Goal: Task Accomplishment & Management: Use online tool/utility

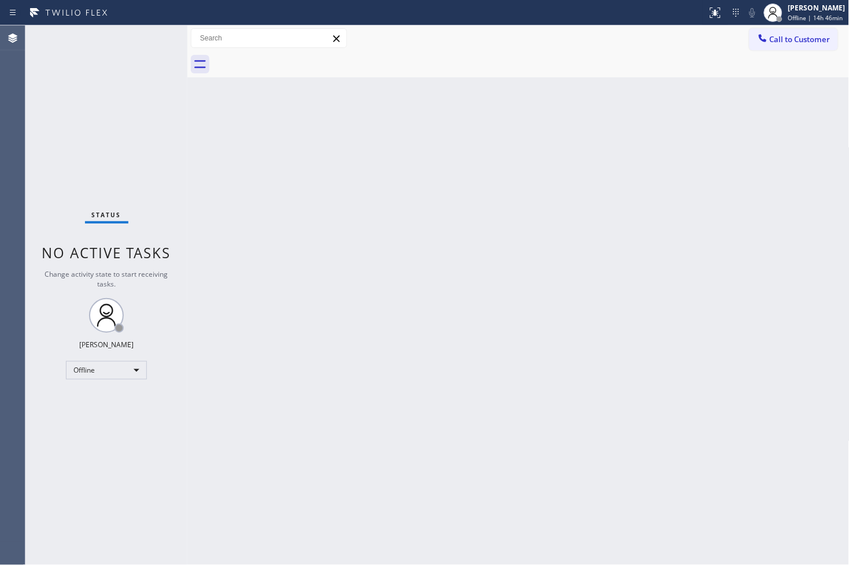
click at [562, 449] on div "Back to Dashboard Change Sender ID Customers Technicians Select a contact Outbo…" at bounding box center [518, 295] width 662 height 540
click at [90, 174] on div "Status No active tasks Change activity state to start receiving tasks. [PERSON_…" at bounding box center [106, 295] width 162 height 540
click at [225, 450] on div "Back to Dashboard Change Sender ID Customers Technicians Select a contact Outbo…" at bounding box center [518, 295] width 662 height 540
click at [84, 126] on div "Status No active tasks Change activity state to start receiving tasks. [PERSON_…" at bounding box center [106, 295] width 162 height 540
click at [415, 304] on div "Back to Dashboard Change Sender ID Customers Technicians Select a contact Outbo…" at bounding box center [518, 295] width 662 height 540
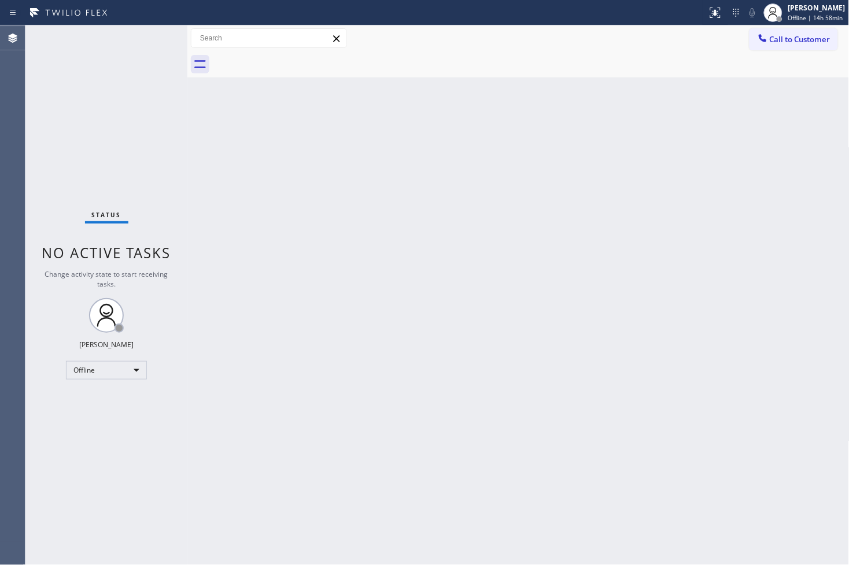
click at [84, 194] on div "Status No active tasks Change activity state to start receiving tasks. [PERSON_…" at bounding box center [106, 295] width 162 height 540
click at [140, 368] on div "Offline" at bounding box center [106, 370] width 81 height 19
click at [96, 402] on li "Available" at bounding box center [105, 401] width 79 height 14
drag, startPoint x: 417, startPoint y: 260, endPoint x: 367, endPoint y: 230, distance: 58.1
click at [417, 260] on div "Back to Dashboard Change Sender ID Customers Technicians Select a contact Outbo…" at bounding box center [518, 295] width 662 height 540
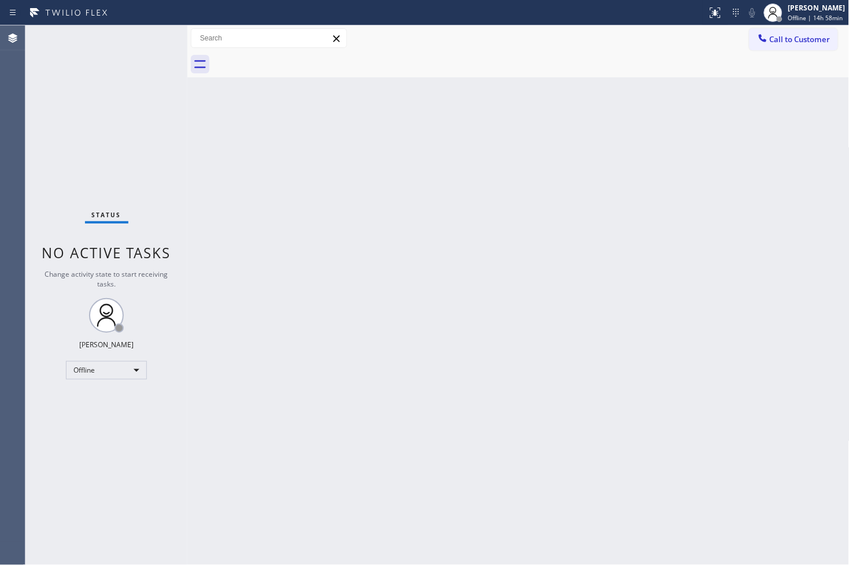
click at [97, 95] on div "Status No active tasks Change activity state to start receiving tasks. [PERSON_…" at bounding box center [106, 295] width 162 height 540
click at [147, 33] on div "Status No active tasks You are ready to start receiving tasks. [PERSON_NAME]" at bounding box center [106, 295] width 162 height 540
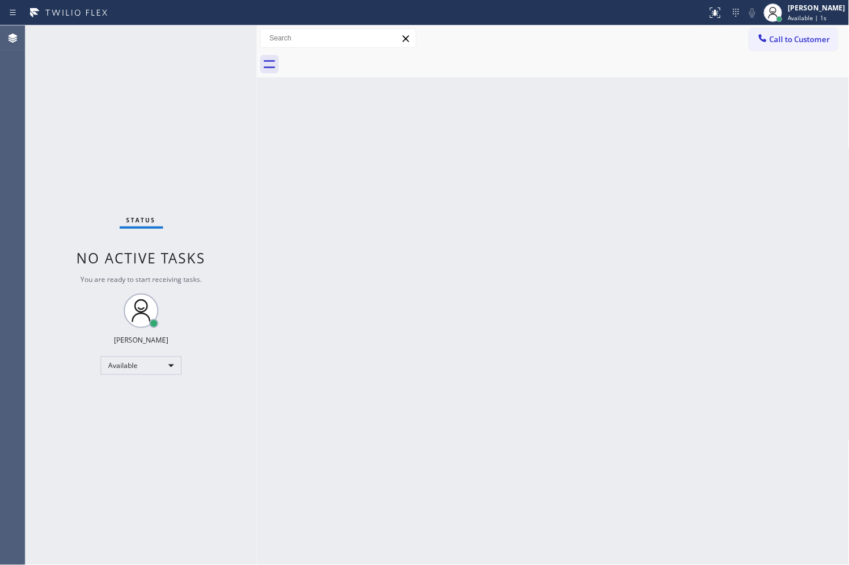
drag, startPoint x: 189, startPoint y: 111, endPoint x: 258, endPoint y: 112, distance: 69.4
click at [257, 112] on div at bounding box center [257, 295] width 0 height 540
click at [199, 43] on div "Status No active tasks You are ready to start receiving tasks. [PERSON_NAME]" at bounding box center [140, 295] width 231 height 540
click at [225, 36] on div "Status No active tasks You are ready to start receiving tasks. [PERSON_NAME]" at bounding box center [140, 295] width 231 height 540
click at [226, 37] on div "Status No active tasks You are ready to start receiving tasks. [PERSON_NAME]" at bounding box center [140, 295] width 231 height 540
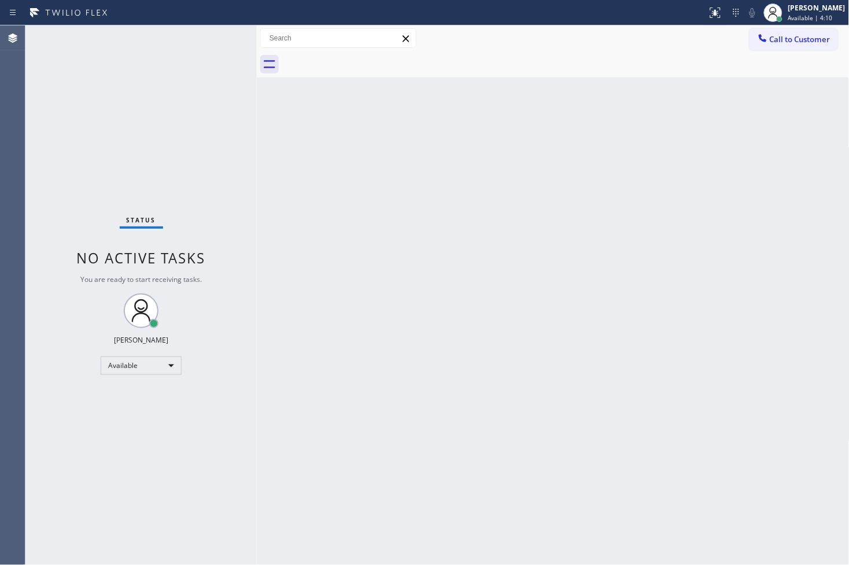
click at [226, 37] on div "Status No active tasks You are ready to start receiving tasks. [PERSON_NAME]" at bounding box center [140, 295] width 231 height 540
click at [220, 38] on div "Status No active tasks You are ready to start receiving tasks. [PERSON_NAME]" at bounding box center [140, 295] width 231 height 540
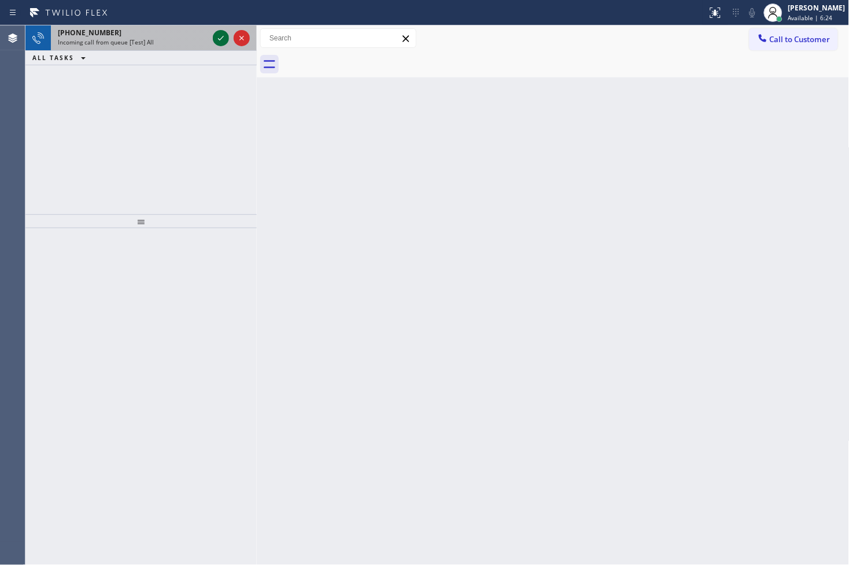
click at [219, 38] on icon at bounding box center [221, 38] width 14 height 14
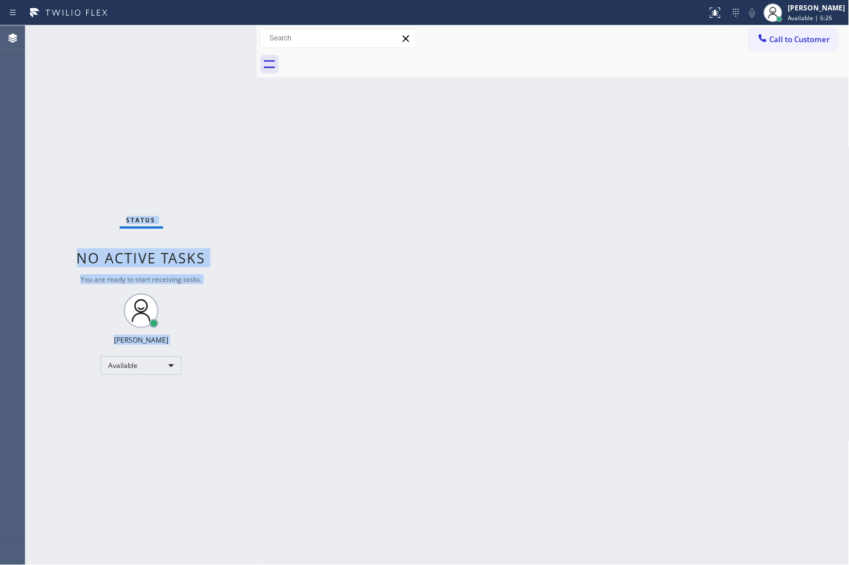
click at [219, 38] on div "Status No active tasks You are ready to start receiving tasks. [PERSON_NAME]" at bounding box center [140, 295] width 231 height 540
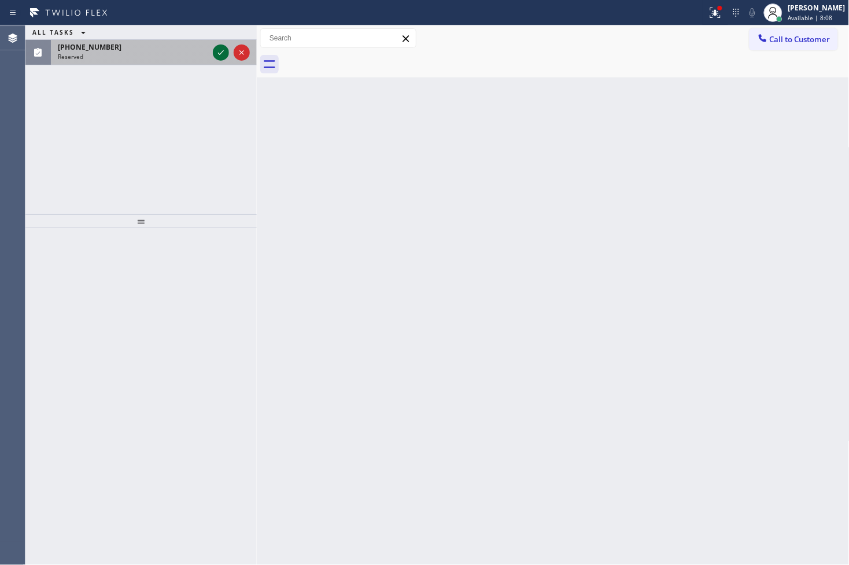
click at [217, 50] on icon at bounding box center [221, 53] width 14 height 14
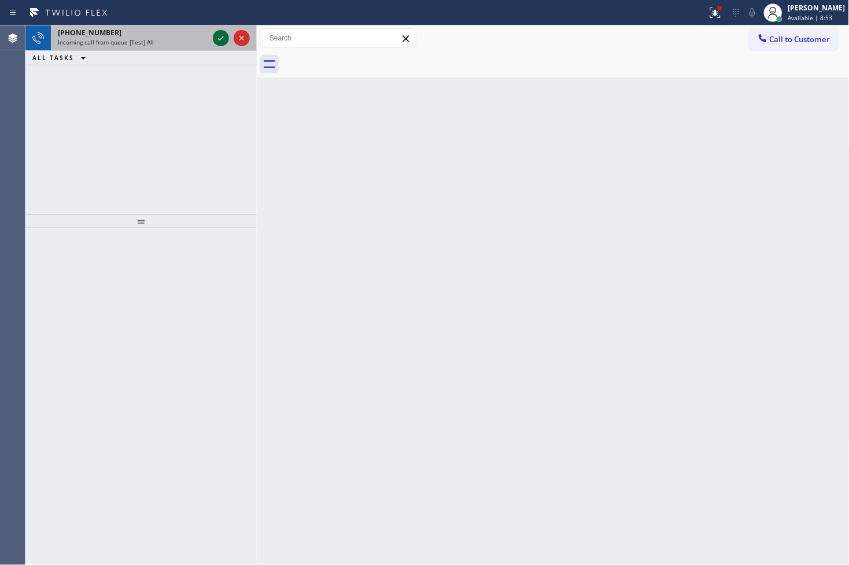
click at [218, 35] on icon at bounding box center [221, 38] width 14 height 14
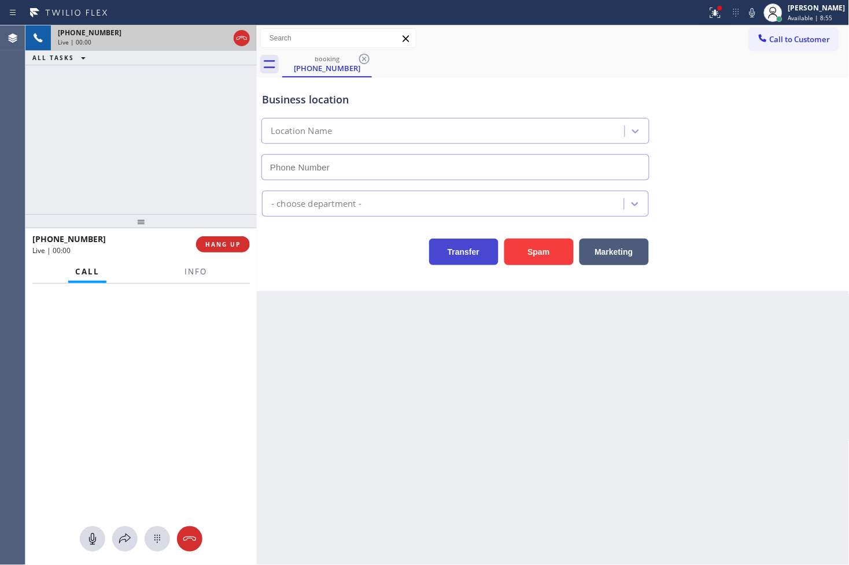
type input "[PHONE_NUMBER]"
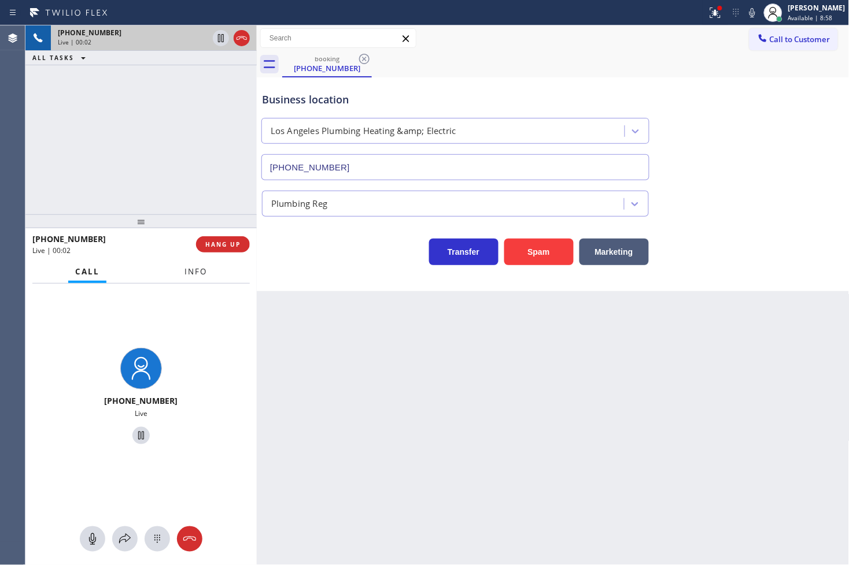
click at [188, 273] on span "Info" at bounding box center [195, 272] width 23 height 10
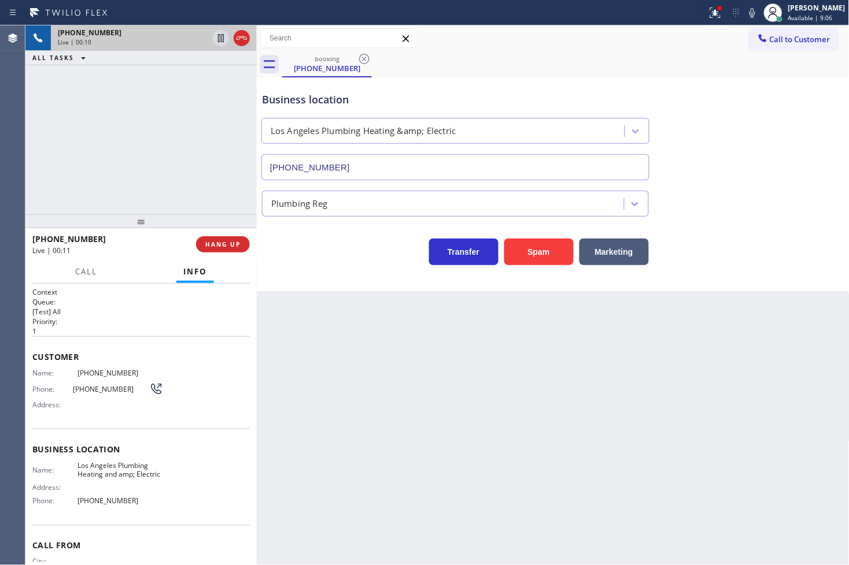
click at [430, 343] on div "Back to Dashboard Change Sender ID Customers Technicians Select a contact Outbo…" at bounding box center [553, 295] width 593 height 540
drag, startPoint x: 534, startPoint y: 254, endPoint x: 731, endPoint y: 88, distance: 258.1
click at [534, 253] on button "Spam" at bounding box center [538, 252] width 69 height 27
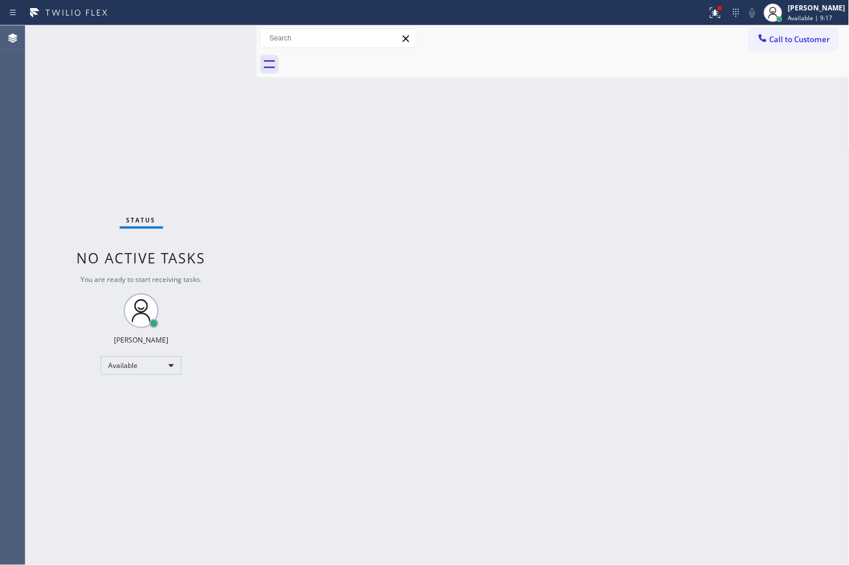
drag, startPoint x: 175, startPoint y: 62, endPoint x: 200, endPoint y: 36, distance: 36.0
click at [186, 54] on div "Status No active tasks You are ready to start receiving tasks. [PERSON_NAME]" at bounding box center [140, 295] width 231 height 540
click at [708, 12] on icon at bounding box center [715, 13] width 14 height 14
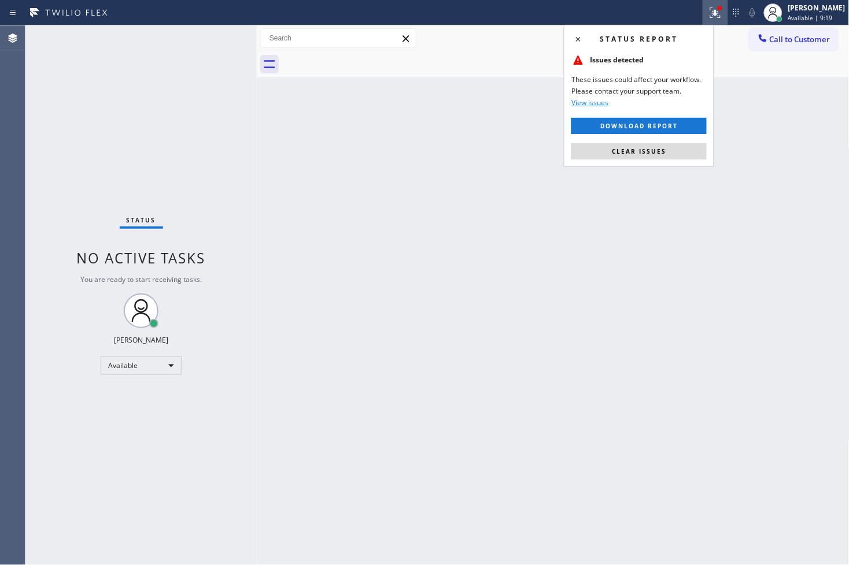
click at [661, 142] on div "Status report Issues detected These issues could affect your workflow. Please c…" at bounding box center [639, 96] width 150 height 142
click at [655, 150] on span "Clear issues" at bounding box center [639, 151] width 54 height 8
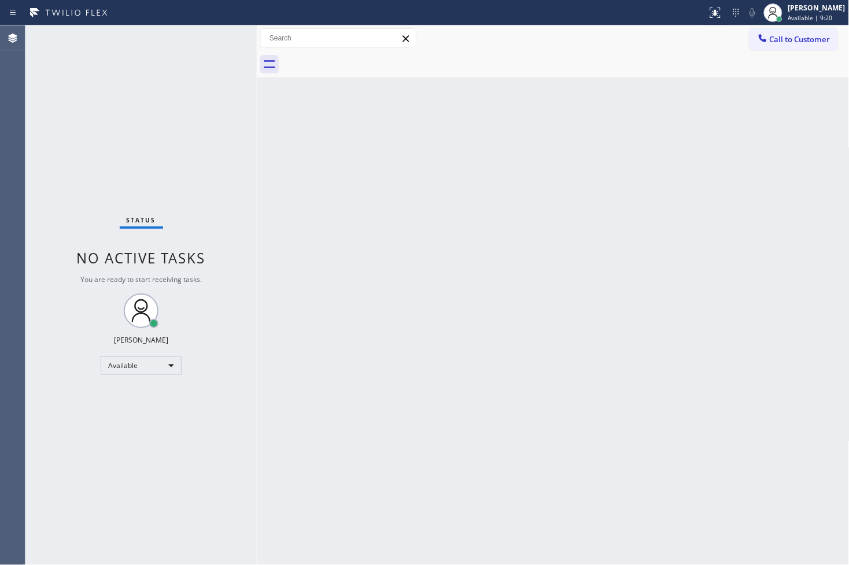
click at [182, 76] on div "Status No active tasks You are ready to start receiving tasks. [PERSON_NAME]" at bounding box center [140, 295] width 231 height 540
click at [216, 36] on div "Status No active tasks You are ready to start receiving tasks. [PERSON_NAME]" at bounding box center [140, 295] width 231 height 540
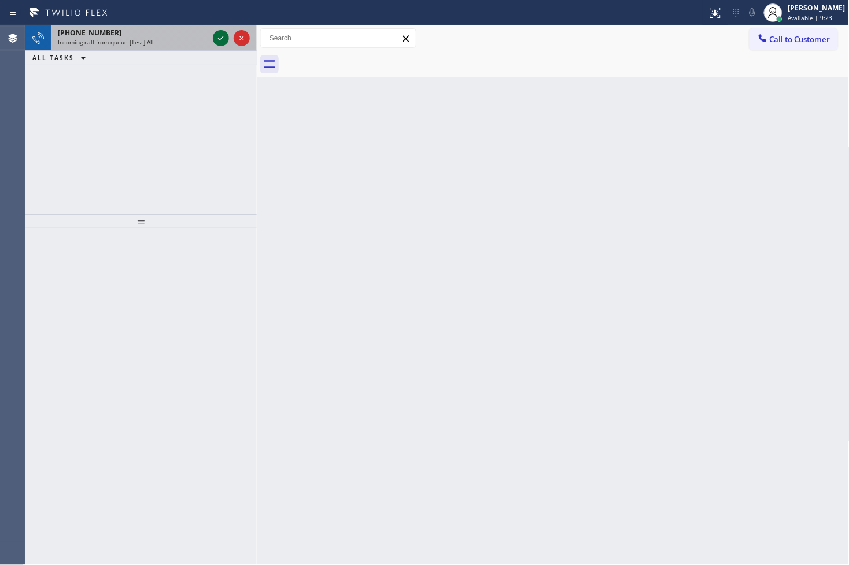
click at [216, 36] on icon at bounding box center [221, 38] width 14 height 14
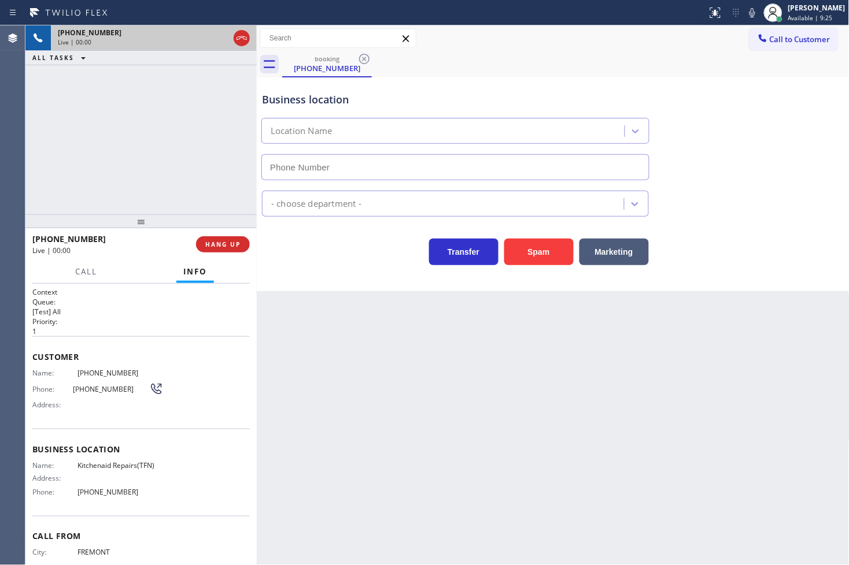
type input "[PHONE_NUMBER]"
click at [101, 192] on div "[PHONE_NUMBER] Live | 00:04 ALL TASKS ALL TASKS ACTIVE TASKS TASKS IN WRAP UP" at bounding box center [140, 119] width 231 height 189
click at [141, 290] on h1 "Context" at bounding box center [140, 292] width 217 height 10
click at [131, 215] on div at bounding box center [140, 222] width 231 height 14
click at [133, 268] on div "Call Info" at bounding box center [140, 272] width 217 height 23
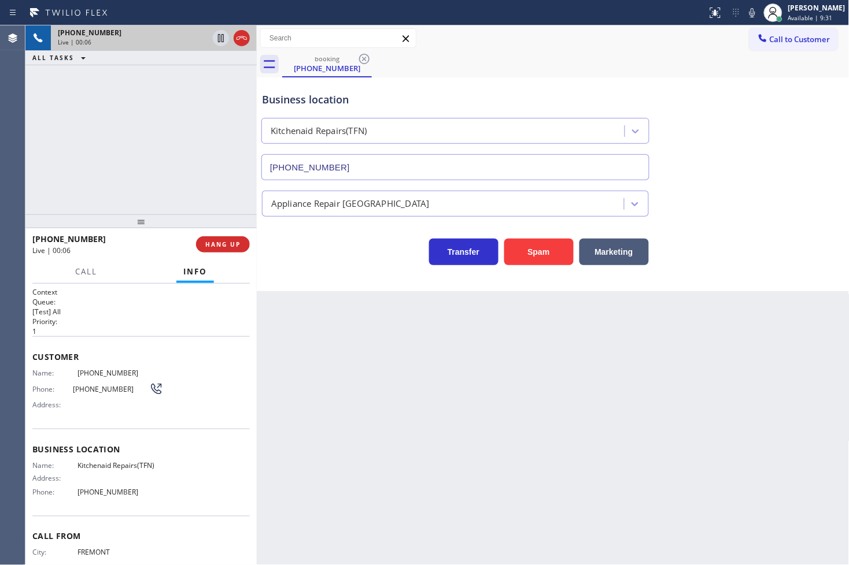
click at [121, 109] on div "[PHONE_NUMBER] Live | 00:06 ALL TASKS ALL TASKS ACTIVE TASKS TASKS IN WRAP UP" at bounding box center [140, 119] width 231 height 189
click at [304, 268] on div "Business location Kitchenaid Repairs(TFN) [PHONE_NUMBER] Appliance Repair High …" at bounding box center [553, 184] width 593 height 214
click at [268, 256] on div "Transfer Spam Marketing" at bounding box center [455, 249] width 391 height 32
drag, startPoint x: 290, startPoint y: 232, endPoint x: 200, endPoint y: 168, distance: 111.0
click at [290, 232] on div "Transfer Spam Marketing" at bounding box center [553, 246] width 587 height 37
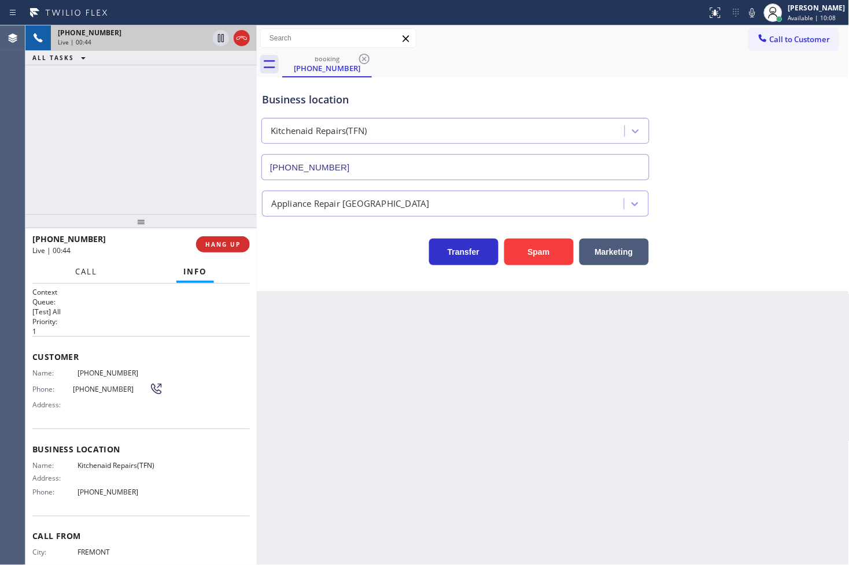
click at [93, 278] on button "Call" at bounding box center [86, 272] width 36 height 23
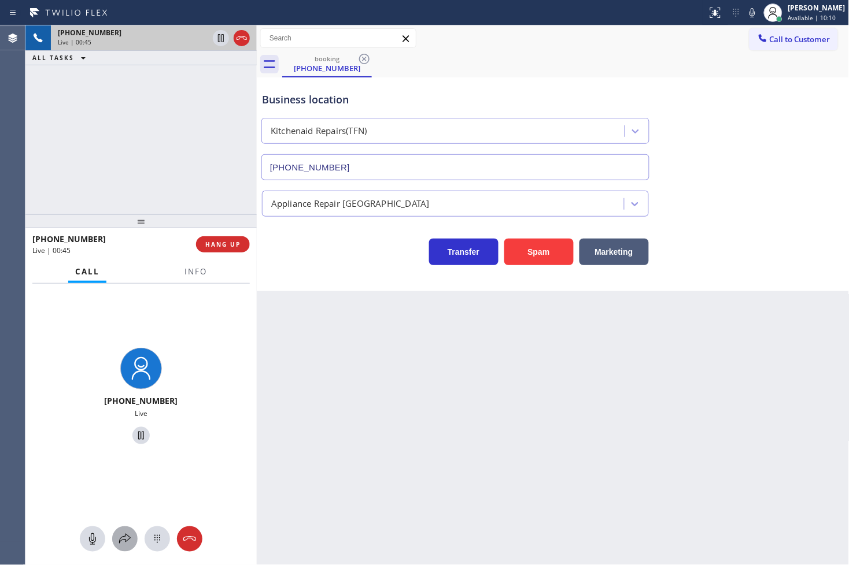
click at [130, 531] on button at bounding box center [124, 539] width 25 height 25
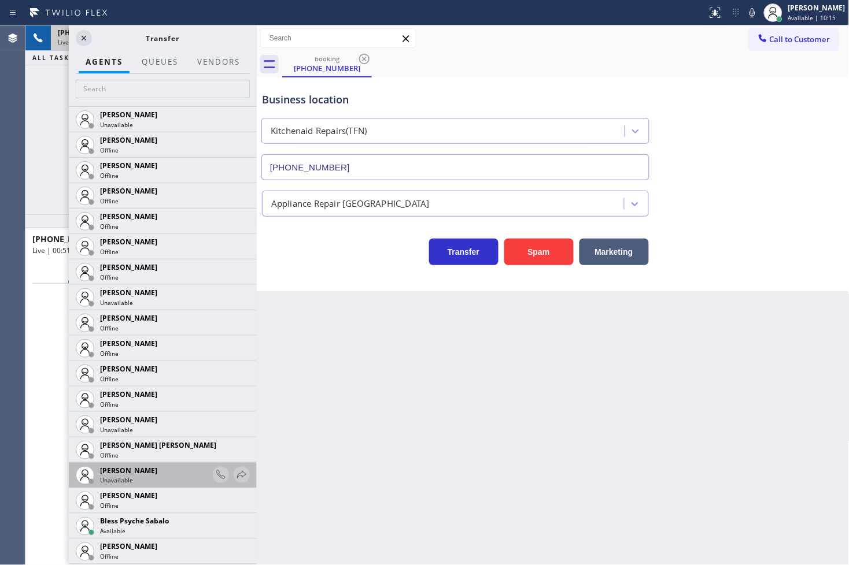
scroll to position [64, 0]
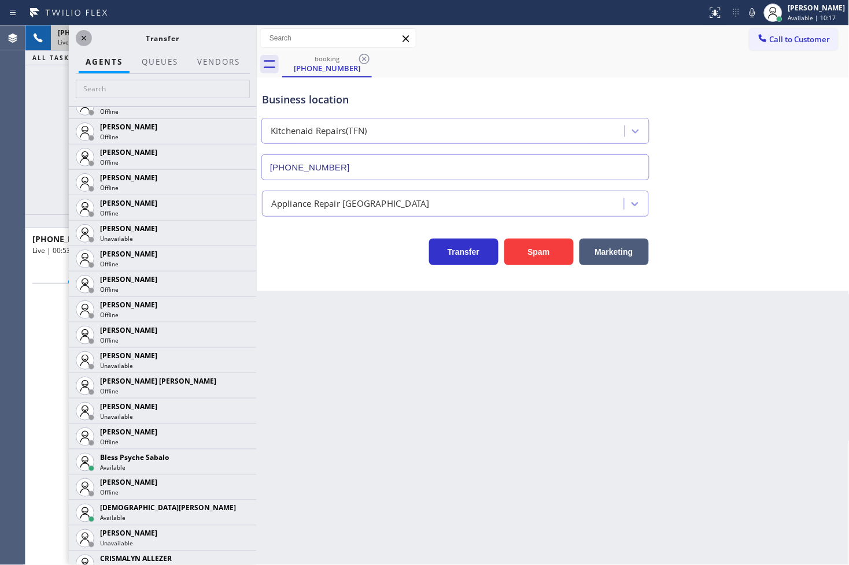
click at [85, 38] on icon at bounding box center [84, 38] width 14 height 14
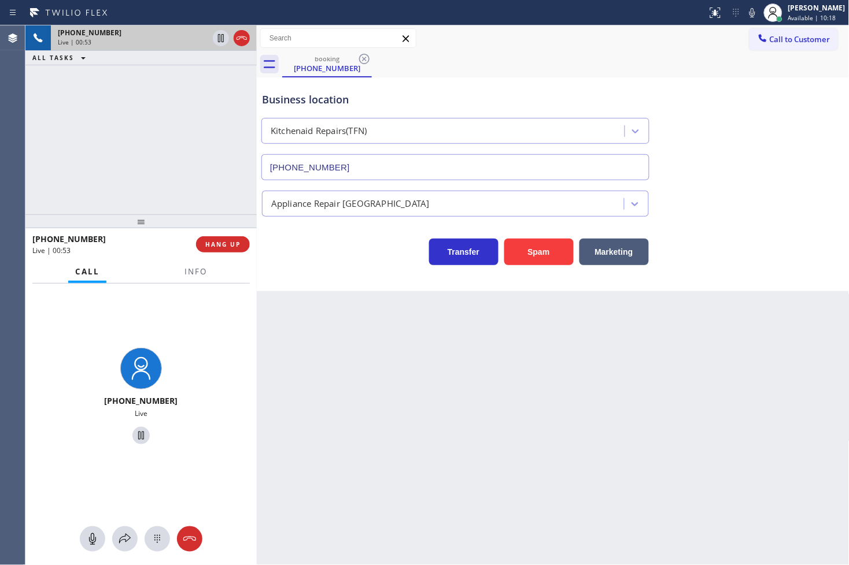
drag, startPoint x: 95, startPoint y: 151, endPoint x: 181, endPoint y: 82, distance: 111.0
click at [99, 145] on div "[PHONE_NUMBER] Live | 00:53 ALL TASKS ALL TASKS ACTIVE TASKS TASKS IN WRAP UP" at bounding box center [140, 119] width 231 height 189
click at [223, 42] on icon at bounding box center [221, 38] width 14 height 14
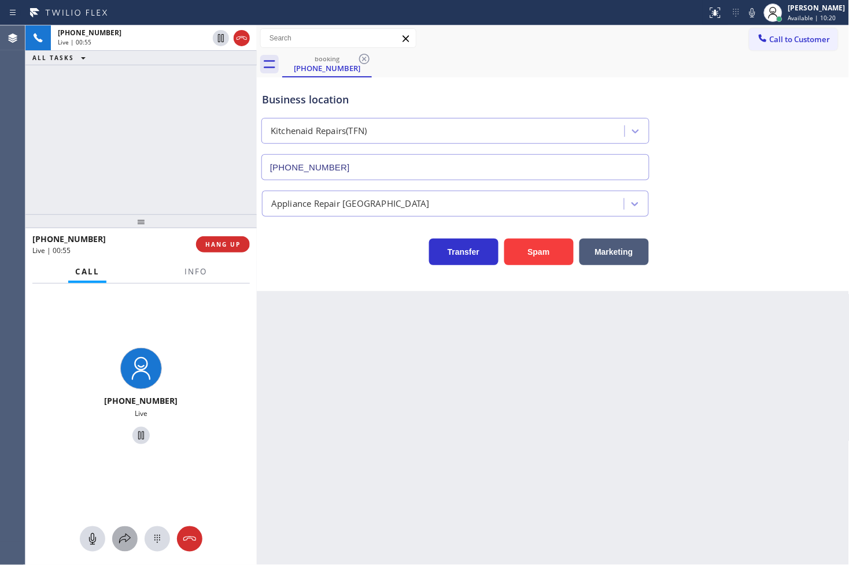
click at [116, 540] on div at bounding box center [124, 540] width 25 height 14
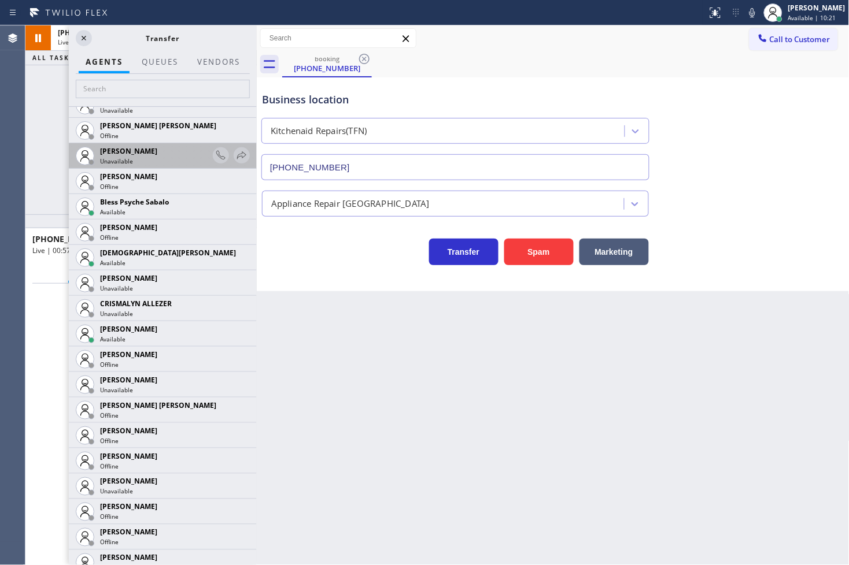
scroll to position [321, 0]
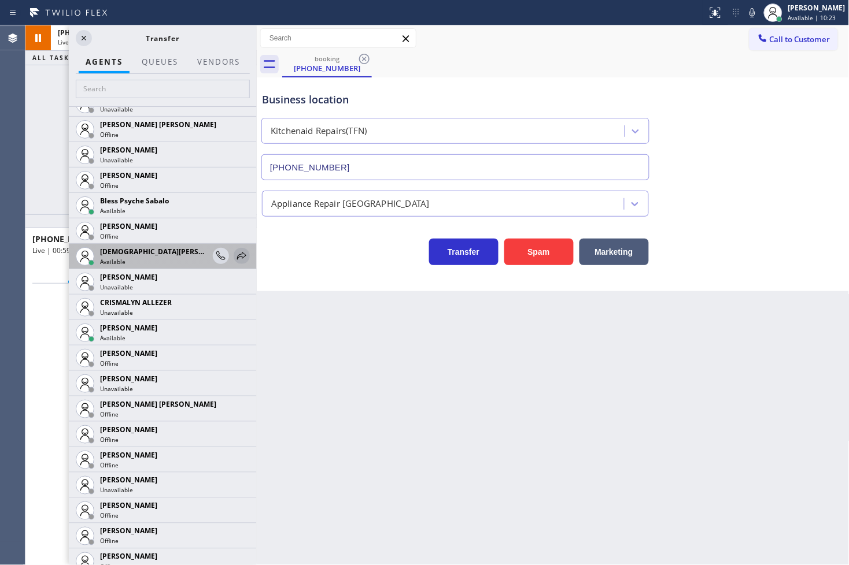
click at [235, 252] on icon at bounding box center [242, 256] width 14 height 14
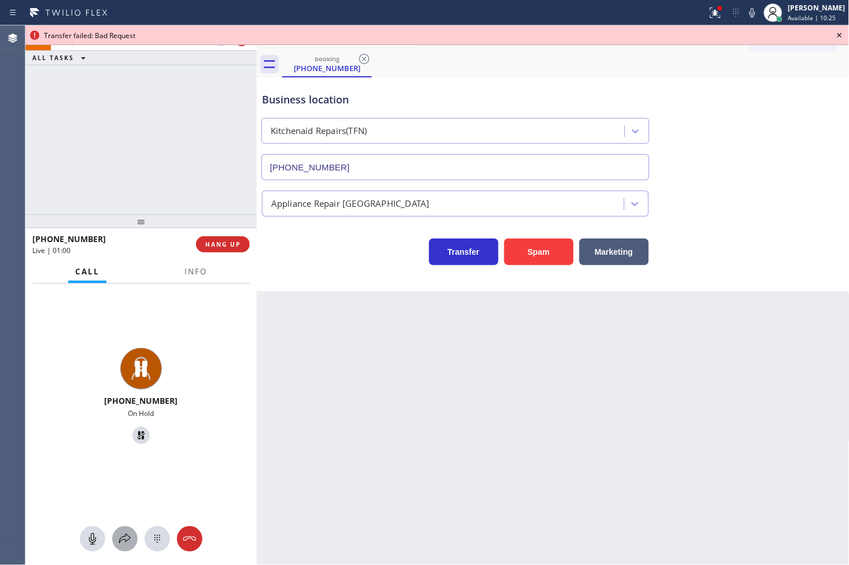
click at [125, 545] on icon at bounding box center [125, 540] width 14 height 14
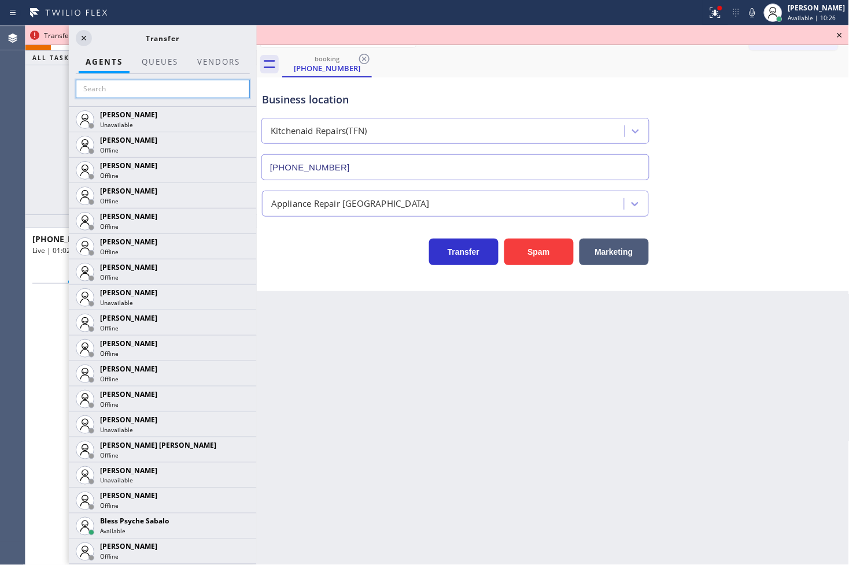
click at [139, 95] on input "text" at bounding box center [163, 89] width 174 height 19
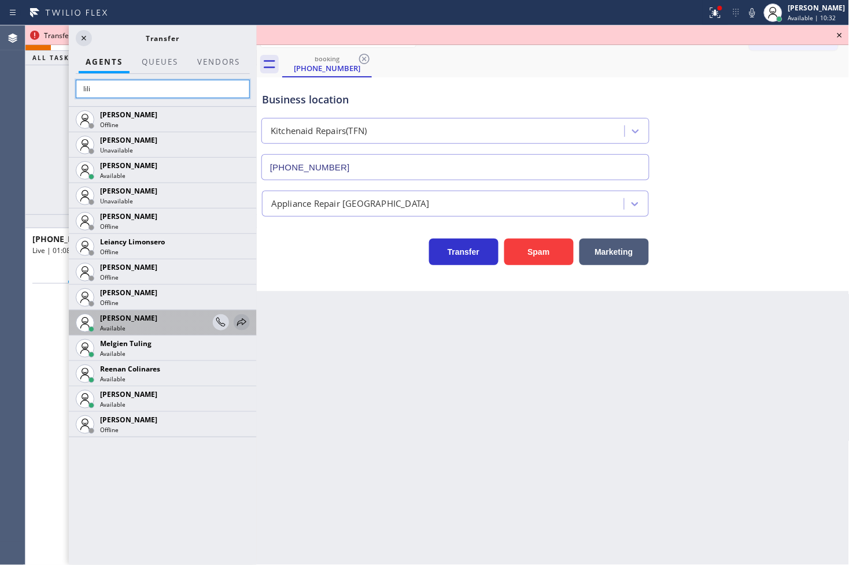
type input "lili"
click at [235, 319] on icon at bounding box center [242, 323] width 14 height 14
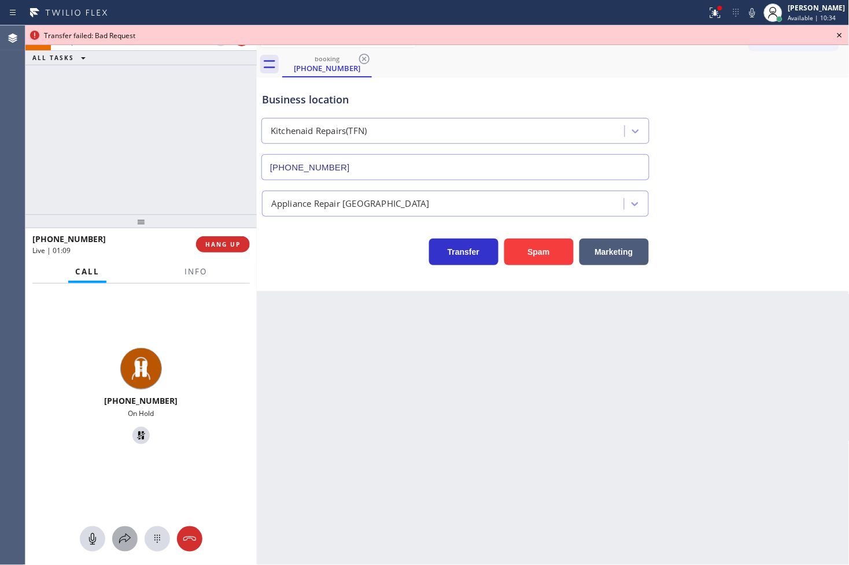
click at [122, 541] on icon at bounding box center [125, 540] width 14 height 14
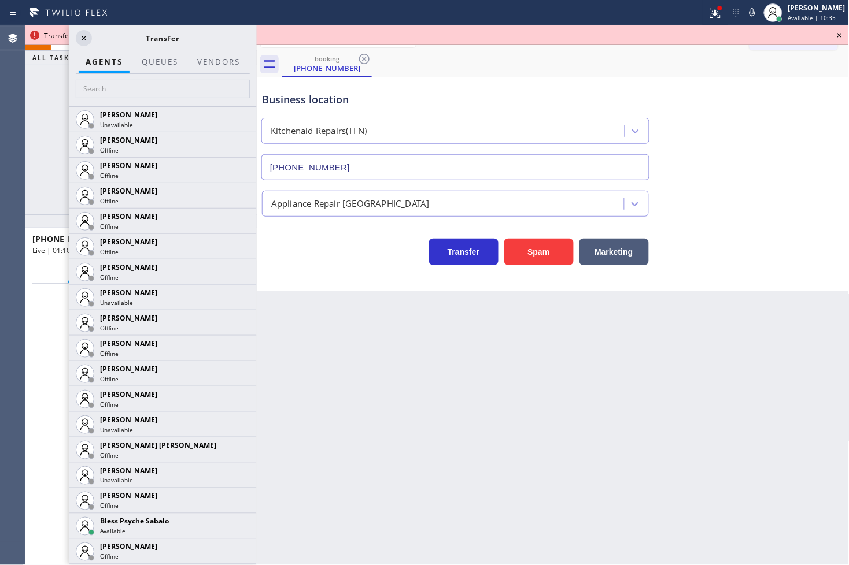
click at [125, 100] on div at bounding box center [163, 90] width 188 height 32
click at [124, 87] on input "text" at bounding box center [163, 89] width 174 height 19
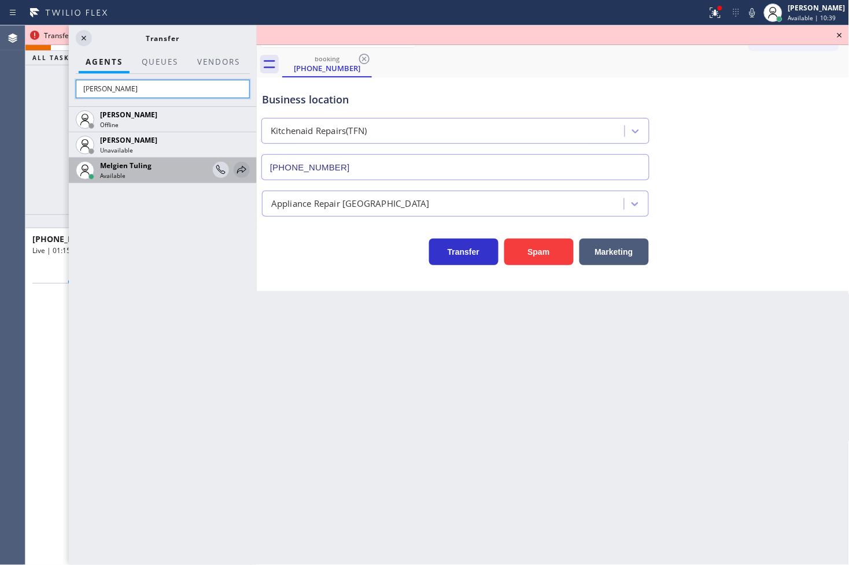
type input "[PERSON_NAME]"
click at [241, 167] on icon at bounding box center [242, 170] width 14 height 14
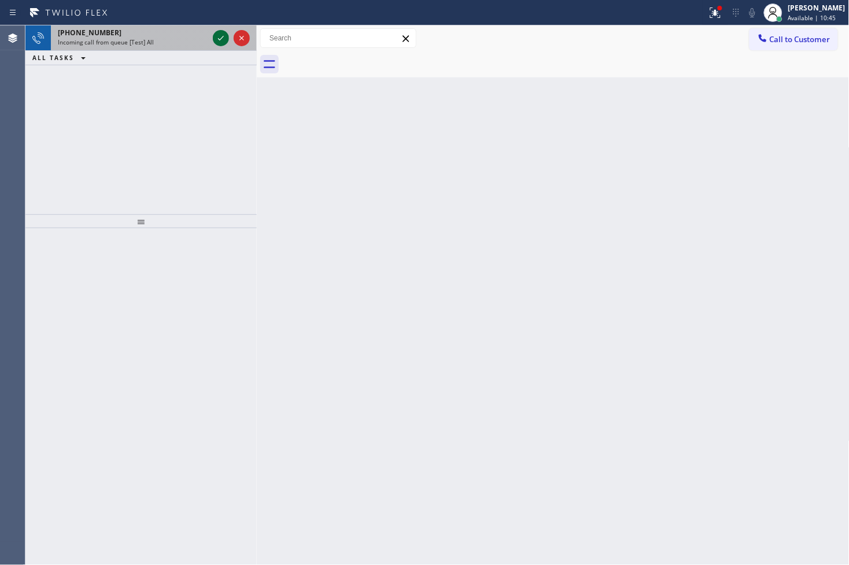
click at [218, 39] on icon at bounding box center [221, 38] width 14 height 14
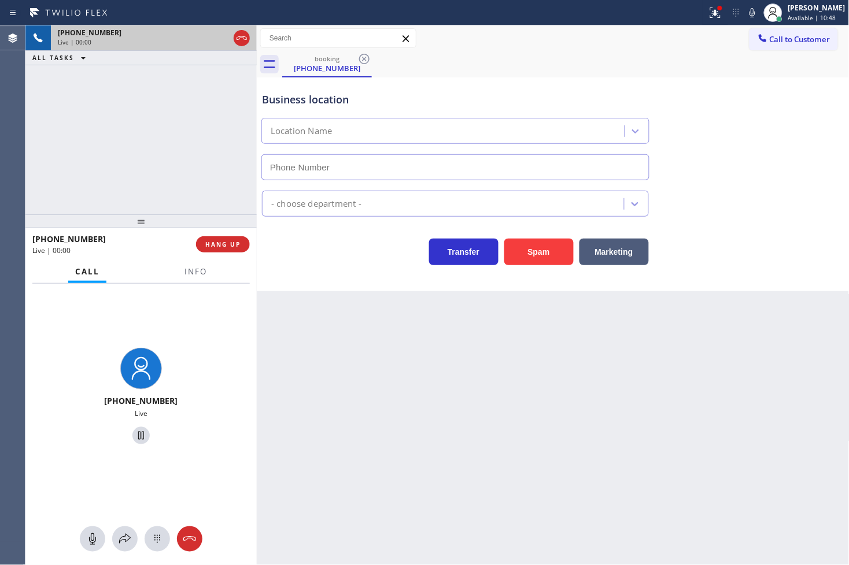
type input "[PHONE_NUMBER]"
click at [532, 252] on button "Spam" at bounding box center [538, 252] width 69 height 27
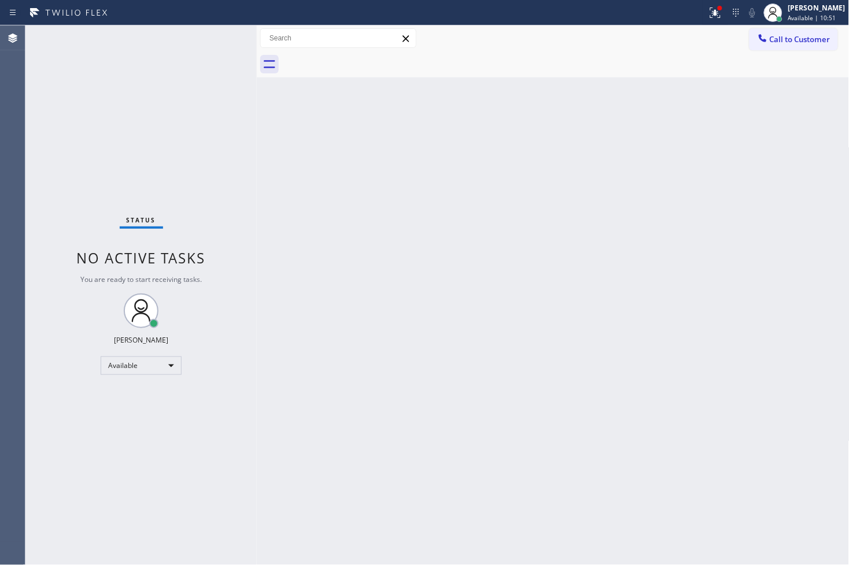
drag, startPoint x: 708, startPoint y: 10, endPoint x: 691, endPoint y: 43, distance: 37.0
click at [716, 10] on div at bounding box center [719, 8] width 7 height 7
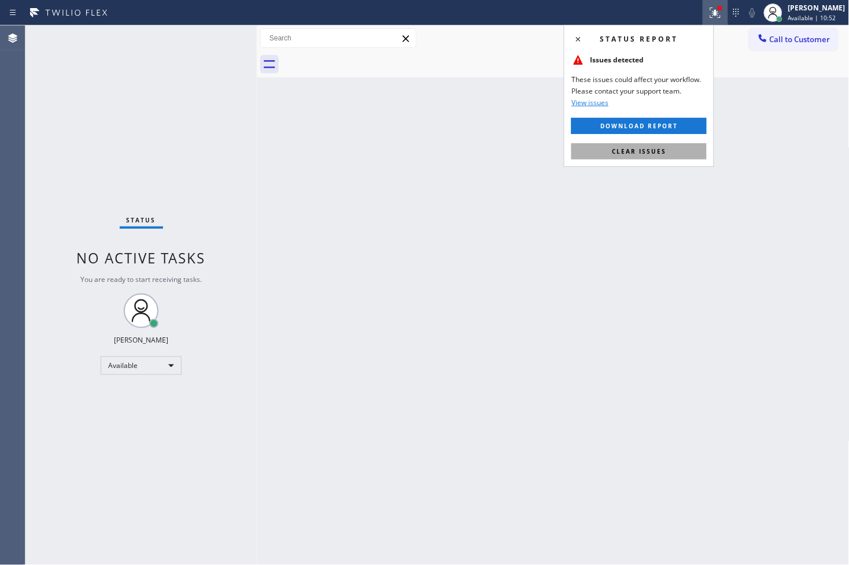
click at [663, 147] on span "Clear issues" at bounding box center [639, 151] width 54 height 8
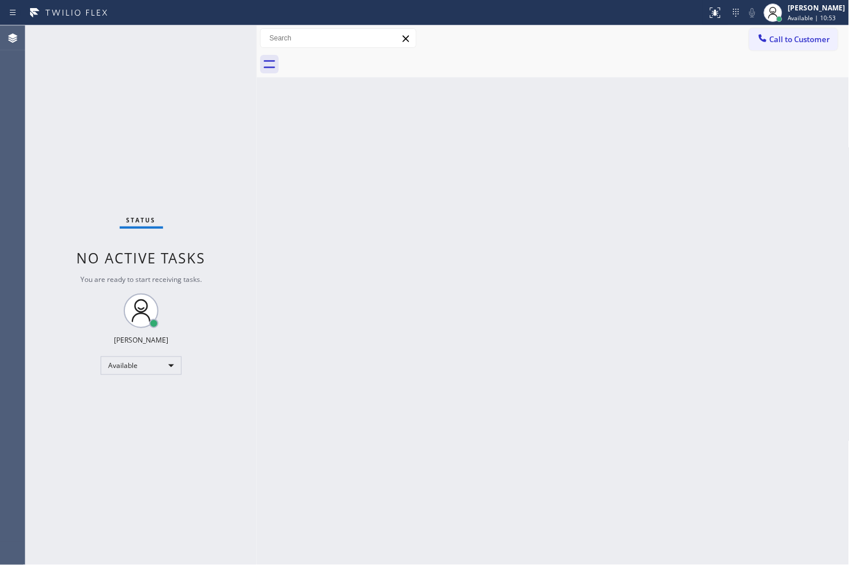
click at [379, 179] on div "Back to Dashboard Change Sender ID Customers Technicians Select a contact Outbo…" at bounding box center [553, 295] width 593 height 540
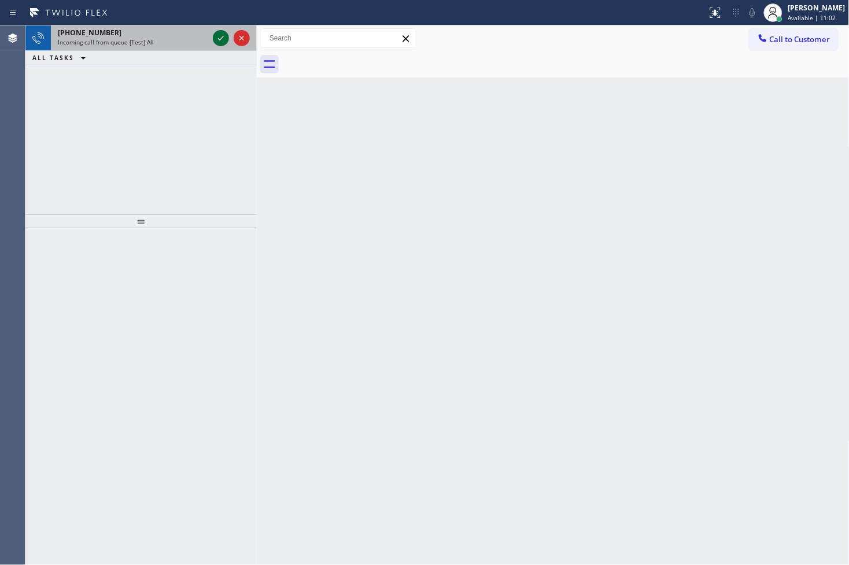
click at [217, 34] on icon at bounding box center [221, 38] width 14 height 14
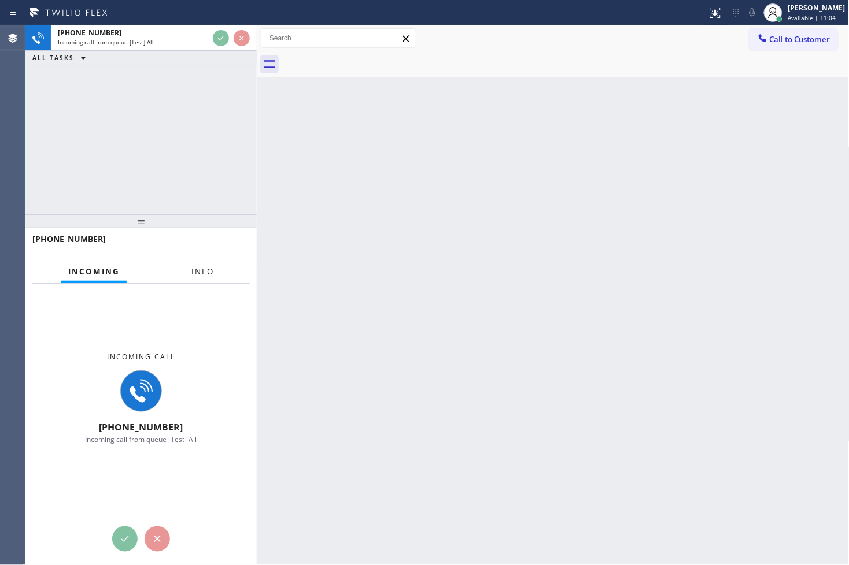
click at [201, 267] on span "Info" at bounding box center [202, 272] width 23 height 10
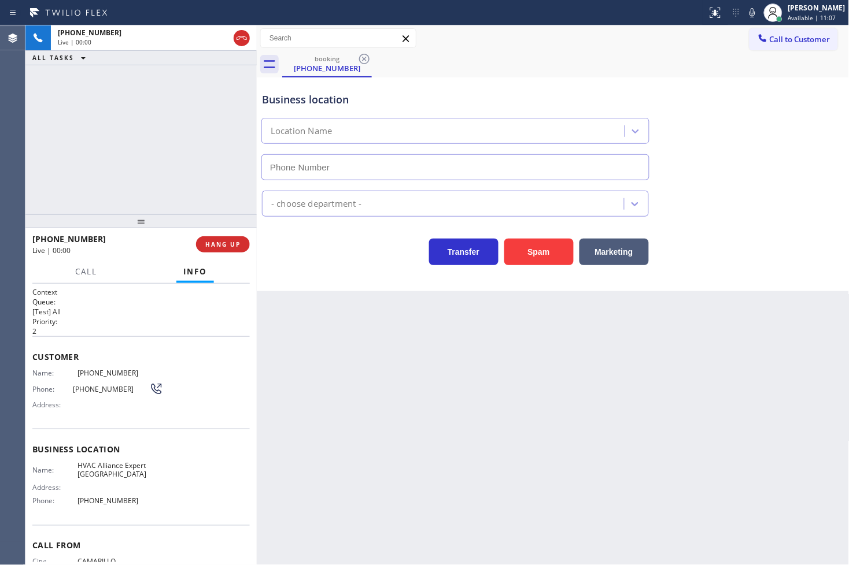
type input "[PHONE_NUMBER]"
click at [532, 258] on button "Spam" at bounding box center [538, 252] width 69 height 27
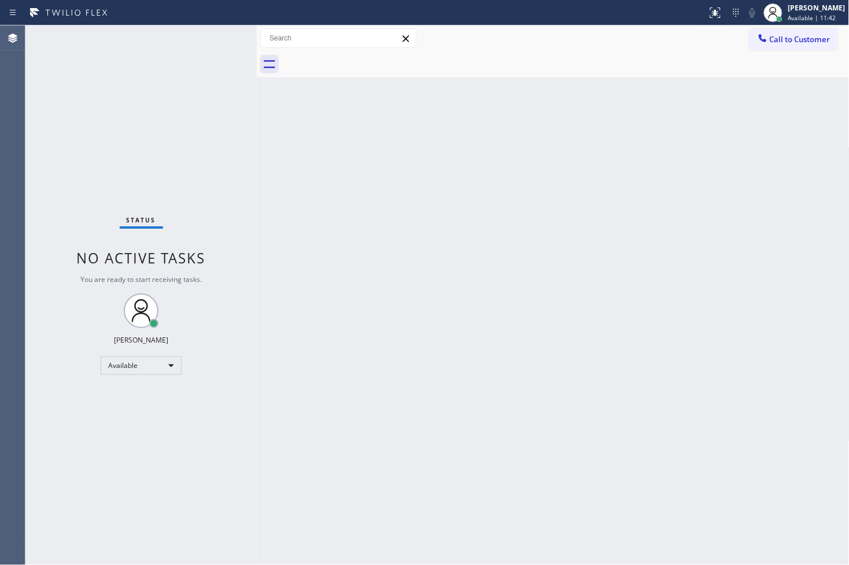
click at [146, 100] on div "Status No active tasks You are ready to start receiving tasks. [PERSON_NAME]" at bounding box center [140, 295] width 231 height 540
click at [224, 32] on div "Status No active tasks You are ready to start receiving tasks. [PERSON_NAME]" at bounding box center [140, 295] width 231 height 540
click at [118, 149] on div "Status No active tasks You are ready to start receiving tasks. [PERSON_NAME]" at bounding box center [140, 295] width 231 height 540
click at [216, 36] on div "Status No active tasks You are ready to start receiving tasks. [PERSON_NAME]" at bounding box center [140, 295] width 231 height 540
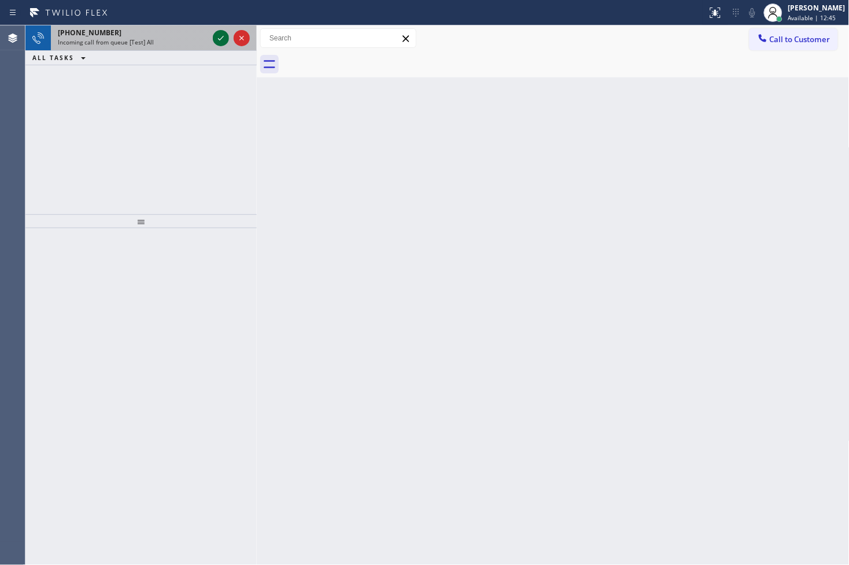
click at [220, 35] on icon at bounding box center [221, 38] width 14 height 14
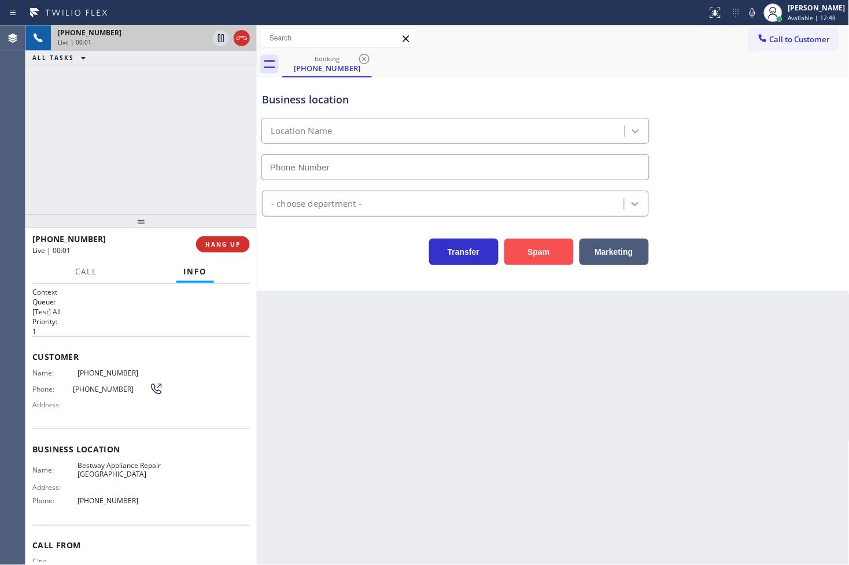
type input "[PHONE_NUMBER]"
click at [535, 252] on button "Spam" at bounding box center [538, 252] width 69 height 27
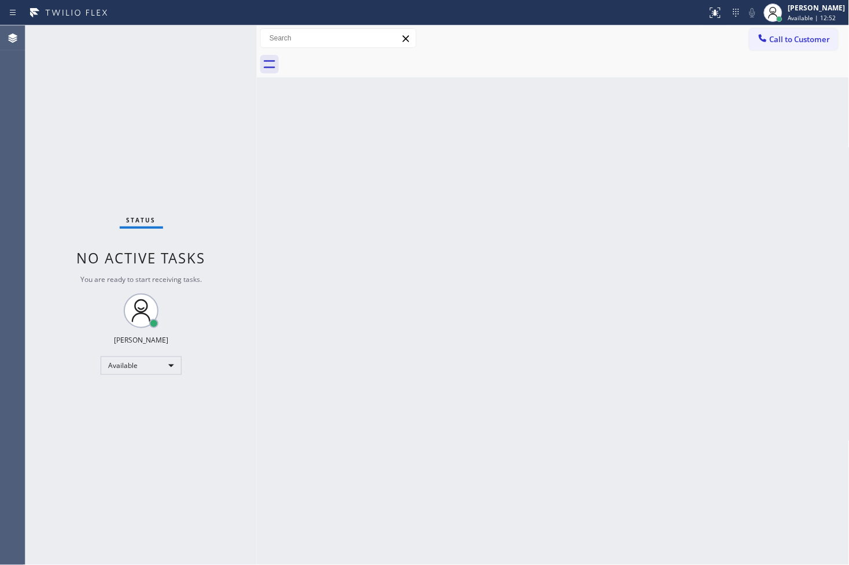
click at [221, 69] on div "Status No active tasks You are ready to start receiving tasks. [PERSON_NAME]" at bounding box center [140, 295] width 231 height 540
click at [223, 37] on div "Status No active tasks You are ready to start receiving tasks. [PERSON_NAME]" at bounding box center [140, 295] width 231 height 540
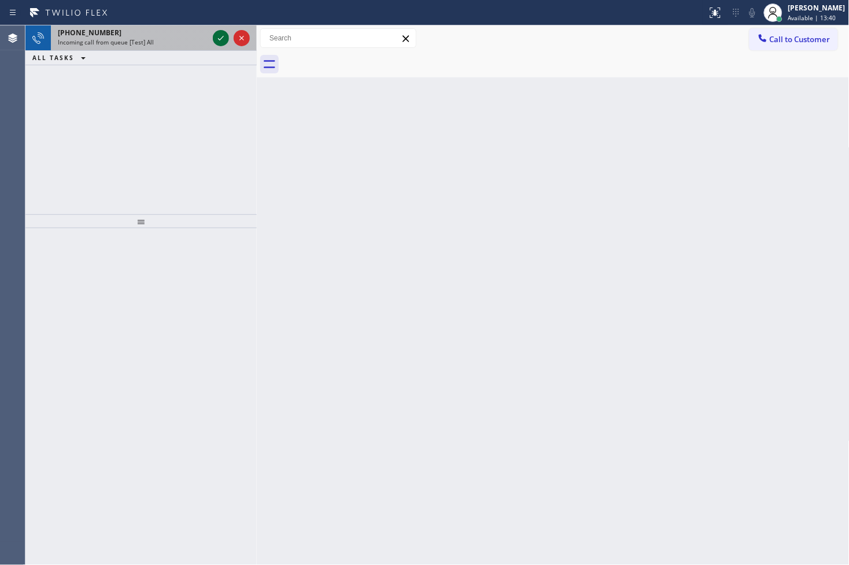
click at [223, 39] on icon at bounding box center [221, 38] width 14 height 14
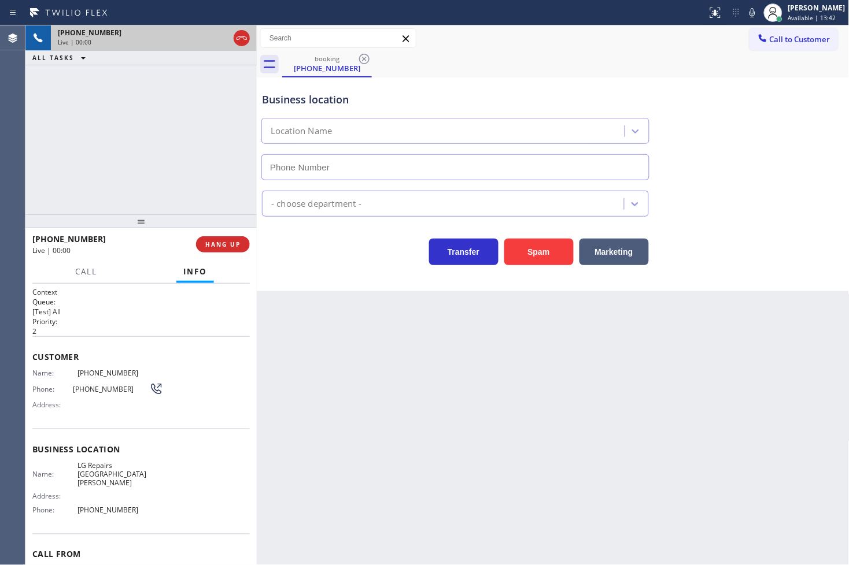
type input "[PHONE_NUMBER]"
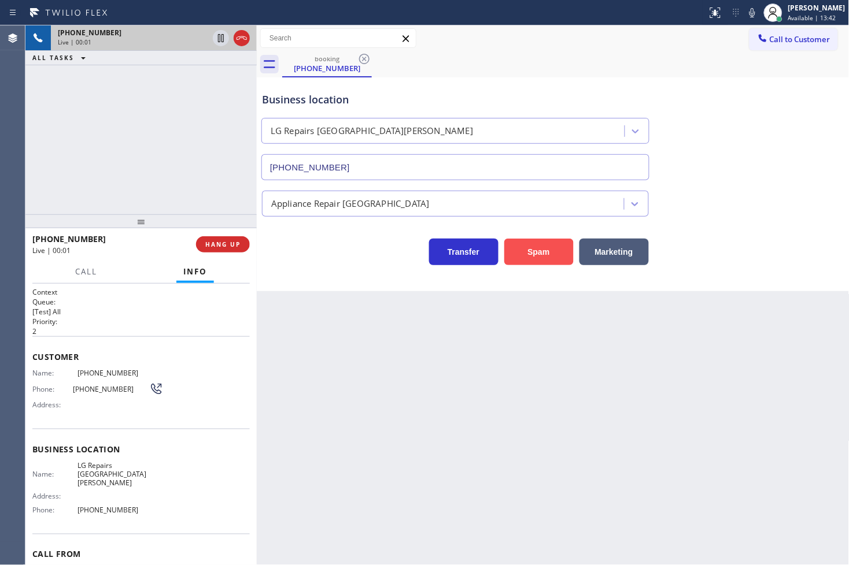
click at [550, 252] on button "Spam" at bounding box center [538, 252] width 69 height 27
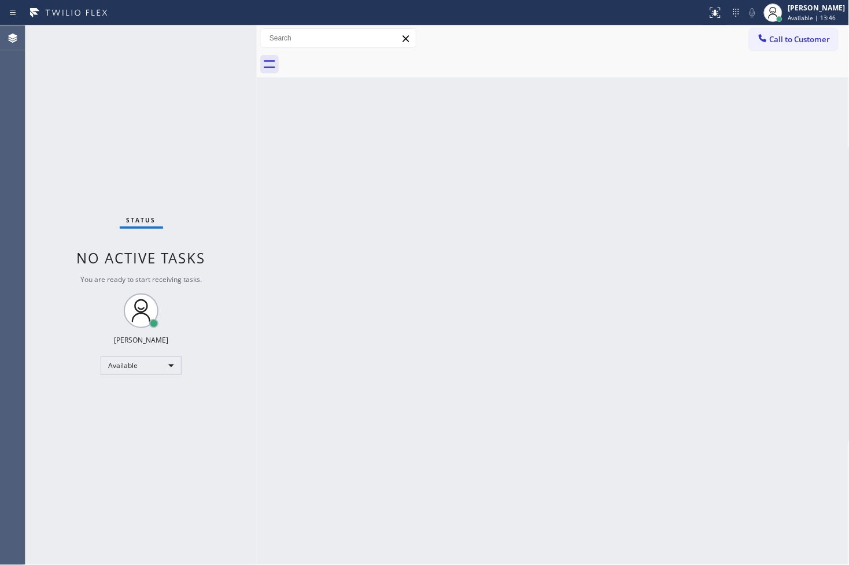
click at [215, 32] on div "Status No active tasks You are ready to start receiving tasks. [PERSON_NAME]" at bounding box center [140, 295] width 231 height 540
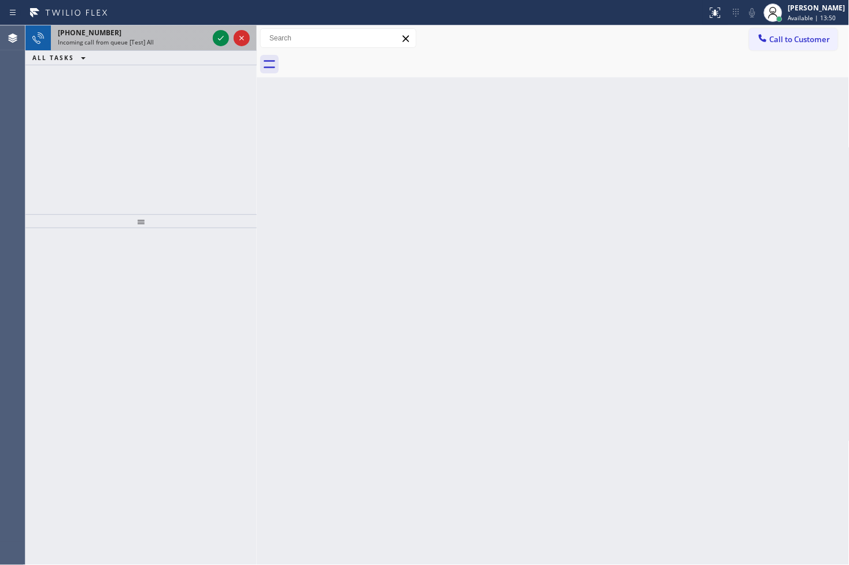
click at [211, 32] on div at bounding box center [231, 37] width 42 height 25
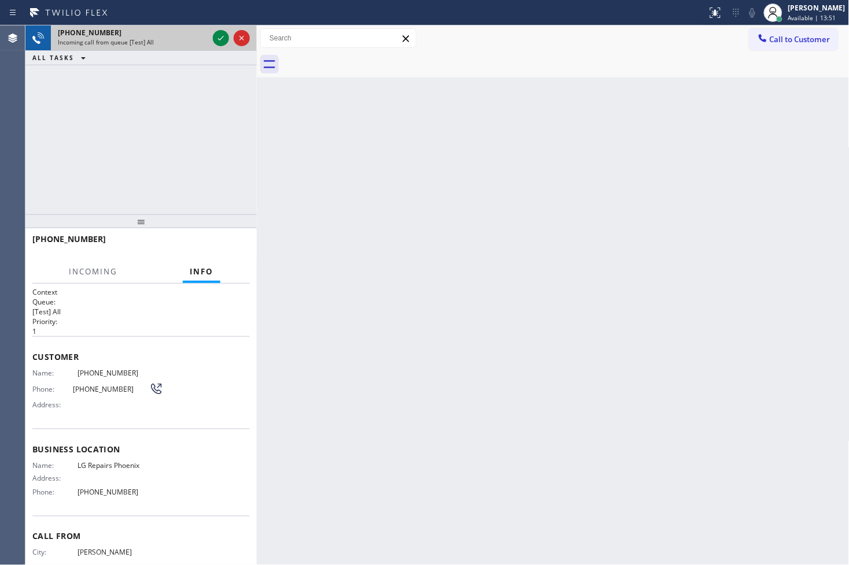
click at [211, 32] on div at bounding box center [231, 37] width 42 height 25
click at [220, 33] on icon at bounding box center [221, 38] width 14 height 14
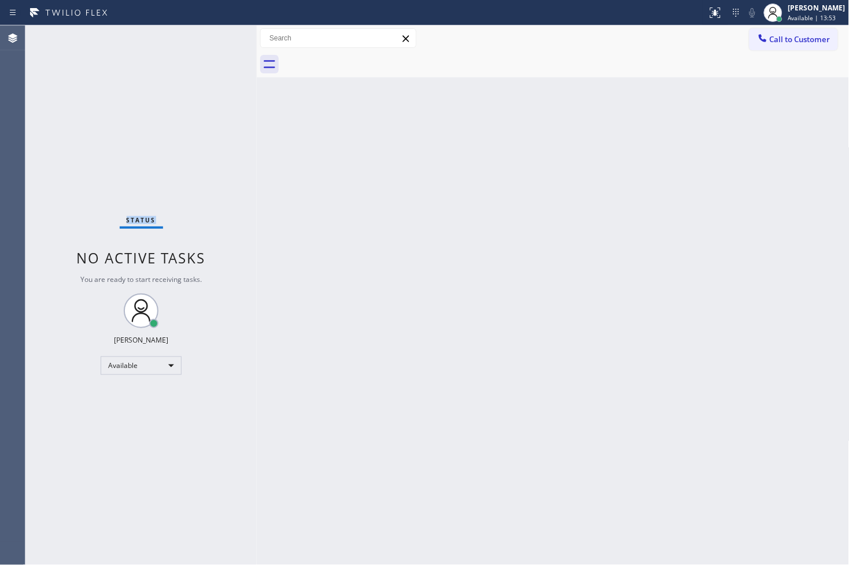
click at [220, 33] on div "Status No active tasks You are ready to start receiving tasks. [PERSON_NAME]" at bounding box center [140, 295] width 231 height 540
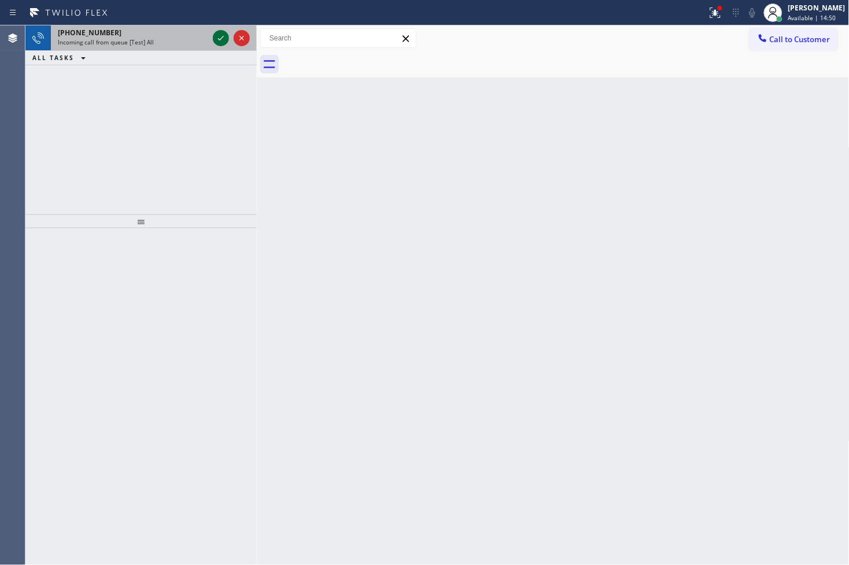
click at [220, 33] on icon at bounding box center [221, 38] width 14 height 14
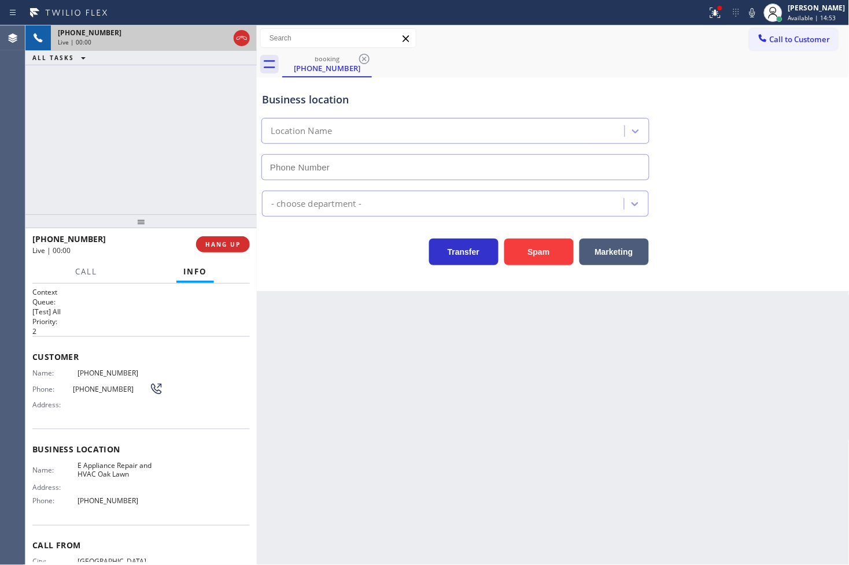
type input "[PHONE_NUMBER]"
click at [533, 250] on button "Spam" at bounding box center [538, 252] width 69 height 27
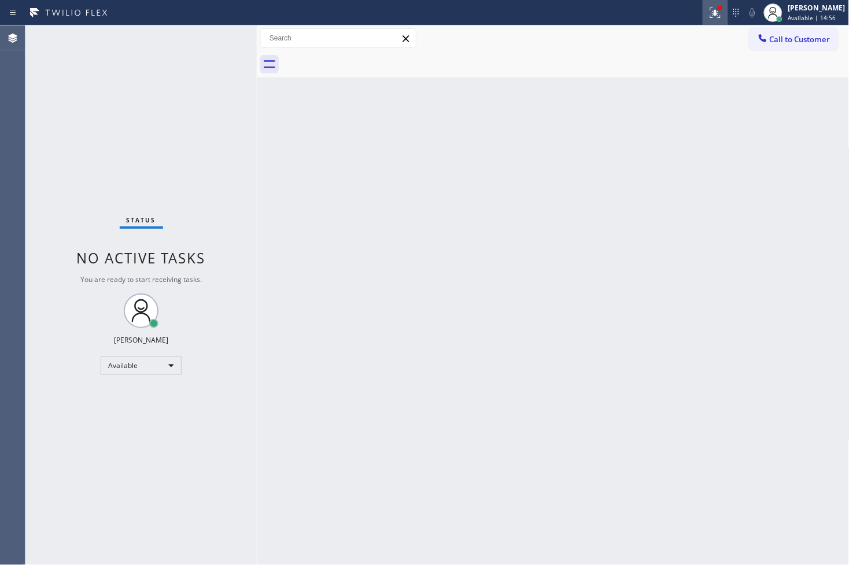
click at [710, 14] on icon at bounding box center [713, 12] width 7 height 8
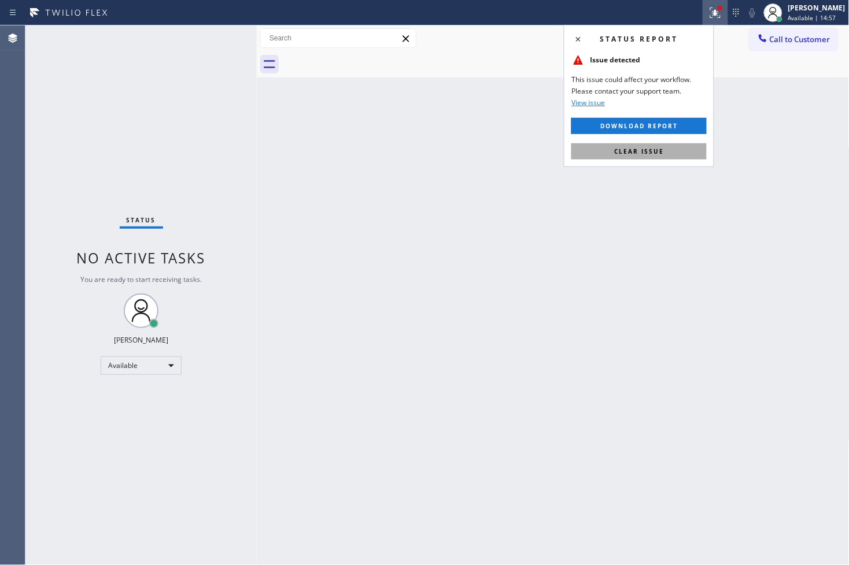
click at [660, 153] on span "Clear issue" at bounding box center [639, 151] width 50 height 8
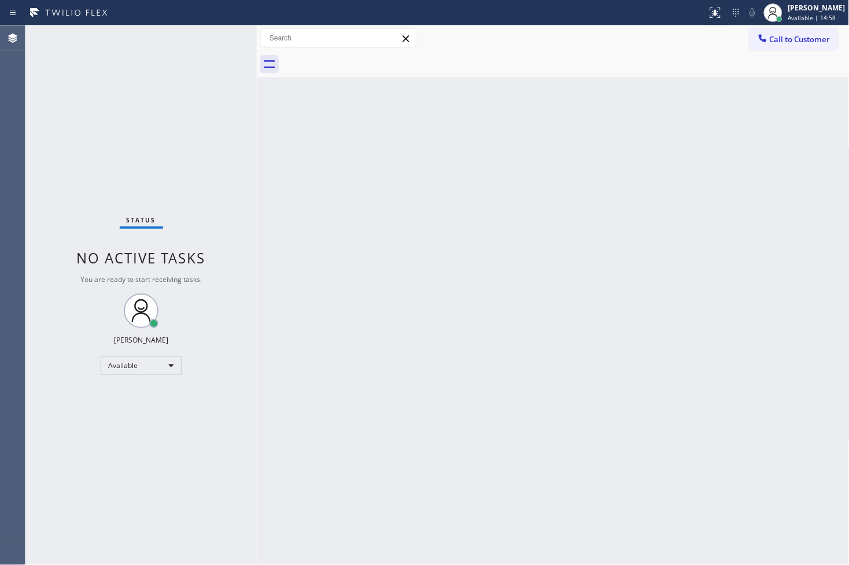
click at [290, 233] on div "Back to Dashboard Change Sender ID Customers Technicians Select a contact Outbo…" at bounding box center [553, 295] width 593 height 540
click at [220, 45] on div "Status No active tasks You are ready to start receiving tasks. [PERSON_NAME]" at bounding box center [140, 295] width 231 height 540
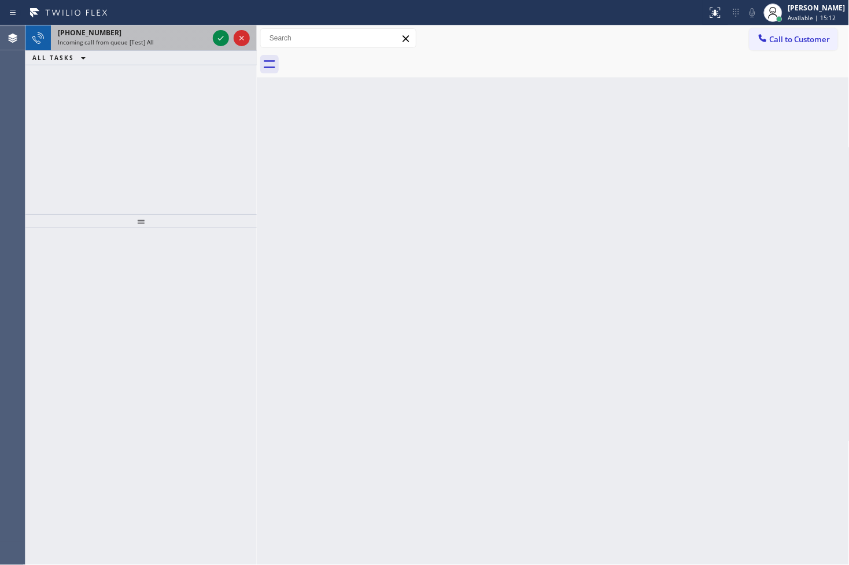
click at [219, 47] on div at bounding box center [231, 37] width 42 height 25
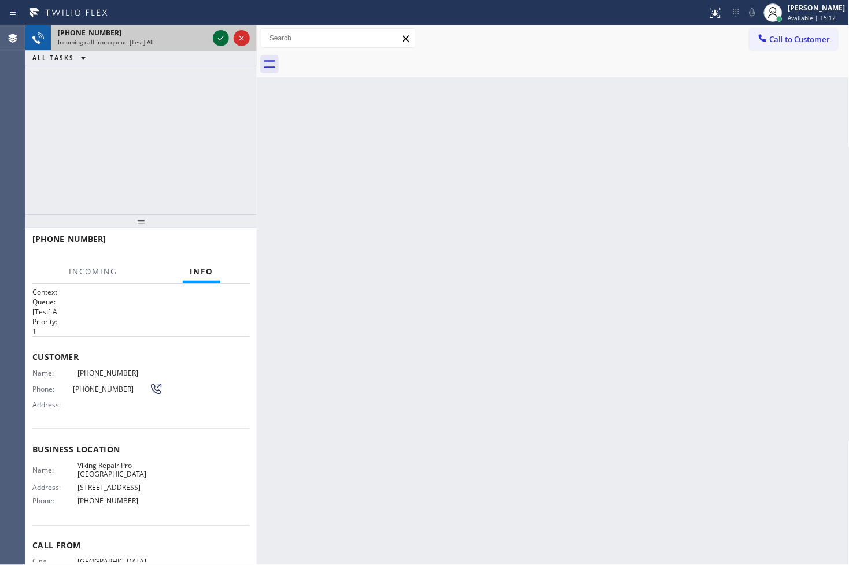
click at [221, 38] on icon at bounding box center [221, 38] width 14 height 14
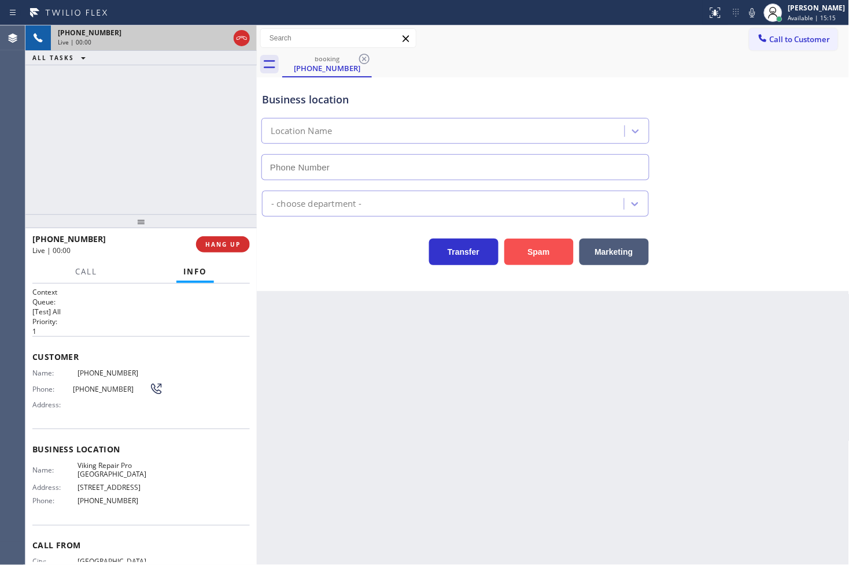
type input "[PHONE_NUMBER]"
click at [519, 251] on button "Spam" at bounding box center [538, 252] width 69 height 27
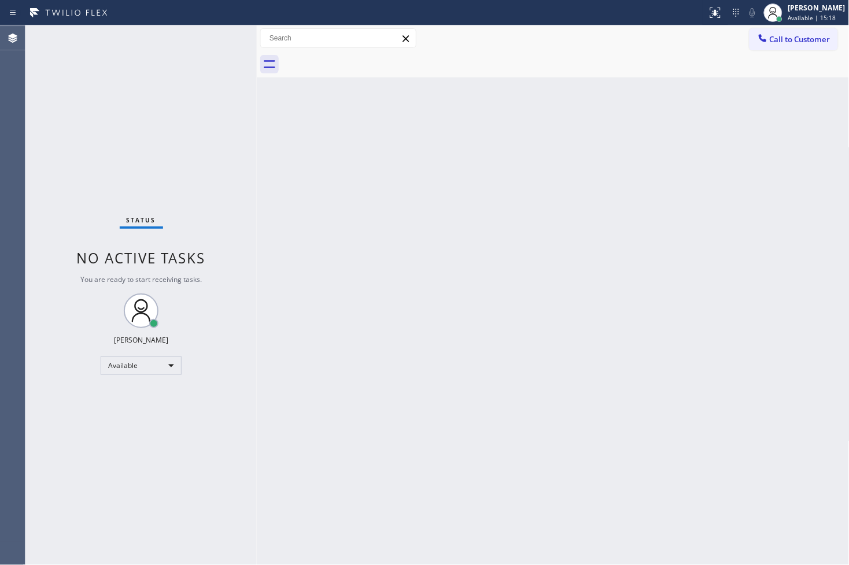
click at [681, 162] on div "Back to Dashboard Change Sender ID Customers Technicians Select a contact Outbo…" at bounding box center [553, 295] width 593 height 540
click at [198, 212] on div "Status No active tasks You are ready to start receiving tasks. [PERSON_NAME]" at bounding box center [140, 295] width 231 height 540
click at [224, 38] on div "Status No active tasks You are ready to start receiving tasks. [PERSON_NAME]" at bounding box center [140, 295] width 231 height 540
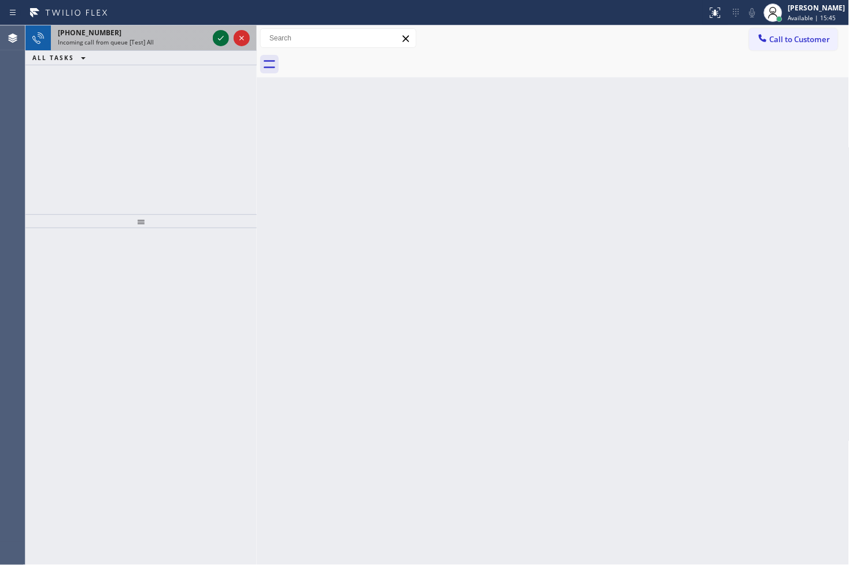
click at [224, 35] on icon at bounding box center [221, 38] width 14 height 14
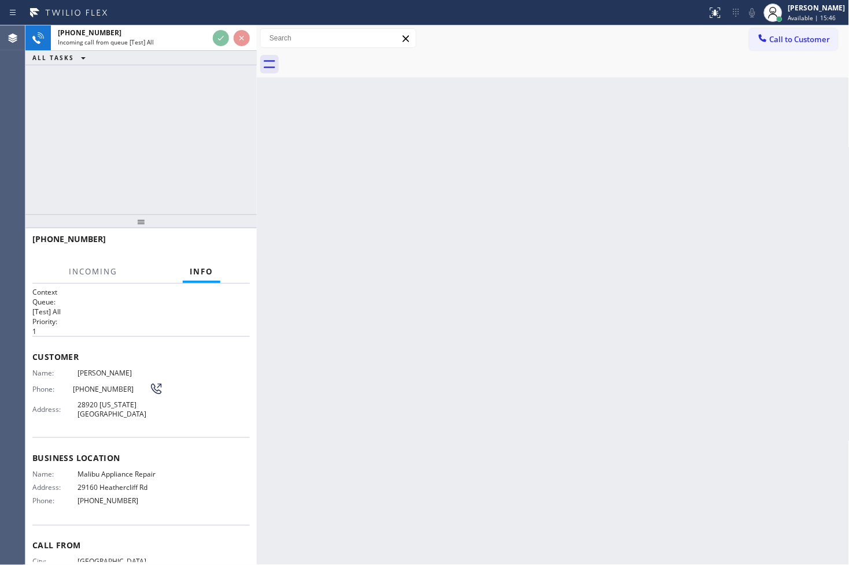
click at [220, 95] on div "[PHONE_NUMBER] Incoming call from queue [Test] All ALL TASKS ALL TASKS ACTIVE T…" at bounding box center [140, 119] width 231 height 189
click at [198, 180] on div "[PHONE_NUMBER] Incoming call from queue [Test] All ALL TASKS ALL TASKS ACTIVE T…" at bounding box center [140, 119] width 231 height 189
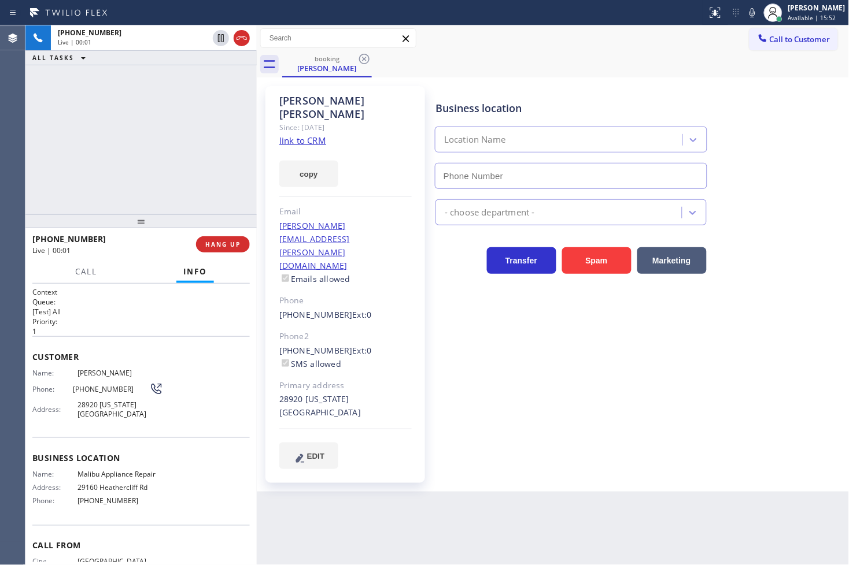
type input "[PHONE_NUMBER]"
click at [296, 135] on link "link to CRM" at bounding box center [302, 141] width 47 height 12
click at [135, 103] on div "[PHONE_NUMBER] Live | 00:04 ALL TASKS ALL TASKS ACTIVE TASKS TASKS IN WRAP UP" at bounding box center [140, 119] width 231 height 189
click at [150, 147] on div "[PHONE_NUMBER] Live | 00:15 ALL TASKS ALL TASKS ACTIVE TASKS TASKS IN WRAP UP" at bounding box center [140, 119] width 231 height 189
click at [153, 136] on div "[PHONE_NUMBER] Live | 00:26 ALL TASKS ALL TASKS ACTIVE TASKS TASKS IN WRAP UP" at bounding box center [140, 119] width 231 height 189
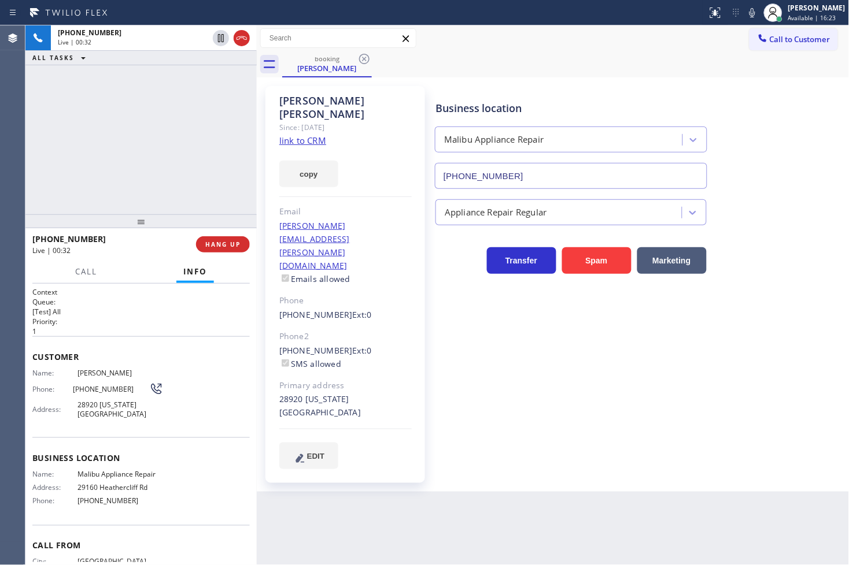
click at [310, 135] on link "link to CRM" at bounding box center [302, 141] width 47 height 12
click at [295, 135] on link "link to CRM" at bounding box center [302, 141] width 47 height 12
click at [77, 110] on div "[PHONE_NUMBER] Live | 01:09 ALL TASKS ALL TASKS ACTIVE TASKS TASKS IN WRAP UP" at bounding box center [140, 119] width 231 height 189
click at [113, 314] on p "[Test] All" at bounding box center [140, 312] width 217 height 10
click at [83, 263] on button "Call" at bounding box center [86, 272] width 36 height 23
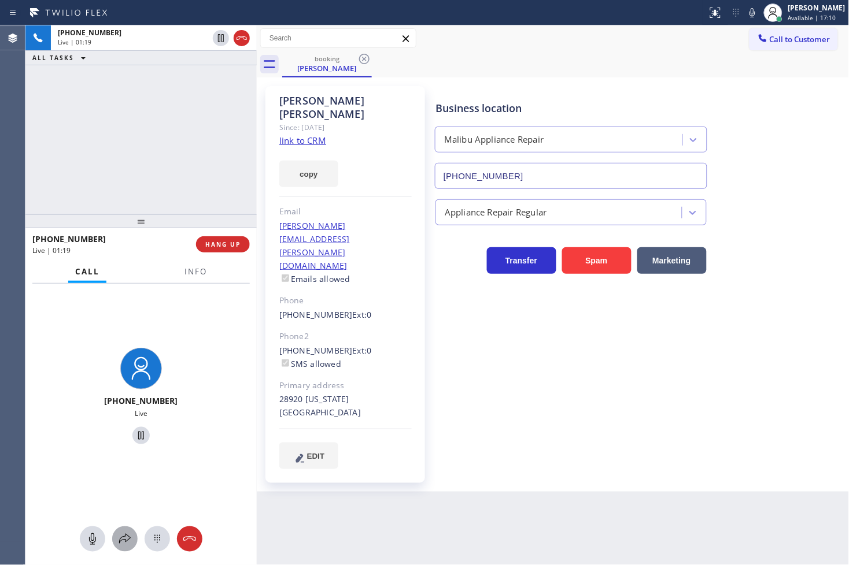
click at [122, 537] on icon at bounding box center [125, 540] width 14 height 14
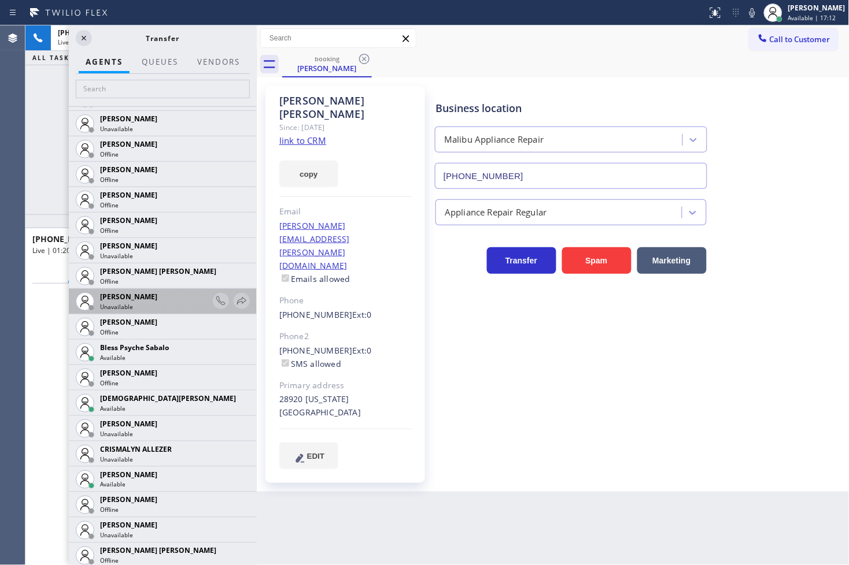
scroll to position [193, 0]
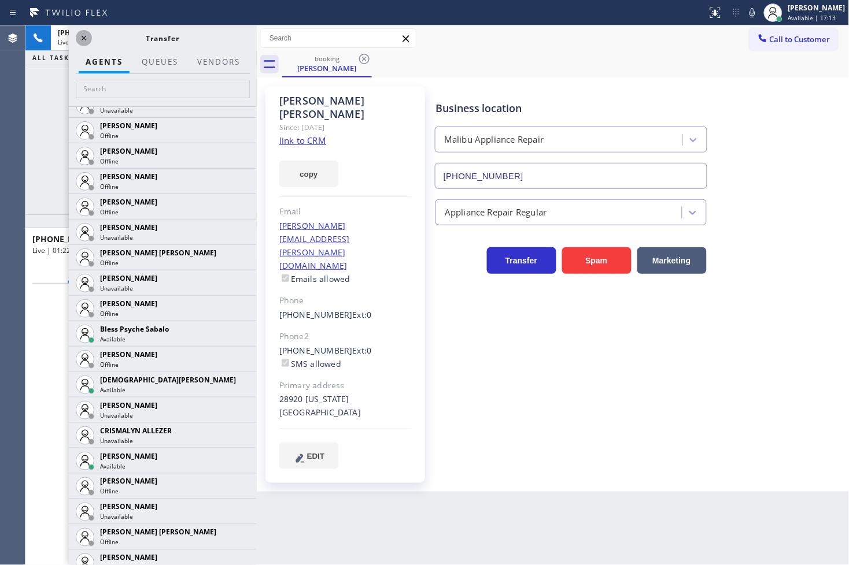
click at [87, 36] on icon at bounding box center [84, 38] width 14 height 14
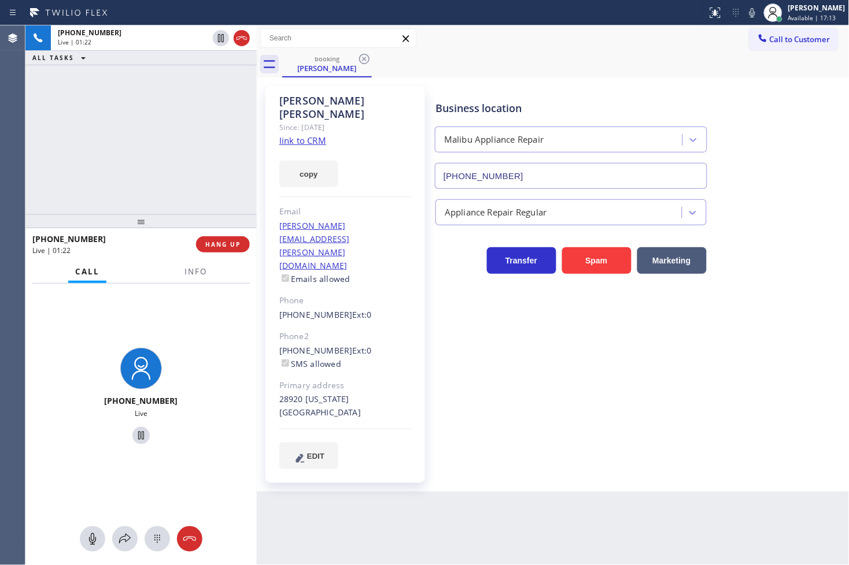
click at [76, 136] on div "[PHONE_NUMBER] Live | 01:22 ALL TASKS ALL TASKS ACTIVE TASKS TASKS IN WRAP UP" at bounding box center [140, 119] width 231 height 189
drag, startPoint x: 201, startPoint y: 83, endPoint x: 224, endPoint y: 39, distance: 49.7
click at [201, 83] on div "[PHONE_NUMBER] Live | 01:23 ALL TASKS ALL TASKS ACTIVE TASKS TASKS IN WRAP UP" at bounding box center [140, 119] width 231 height 189
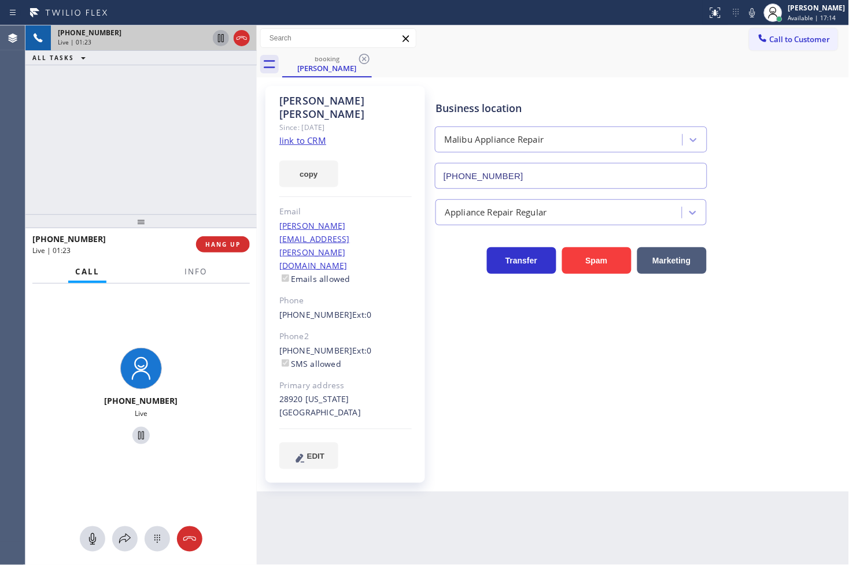
click at [222, 38] on icon at bounding box center [221, 38] width 14 height 14
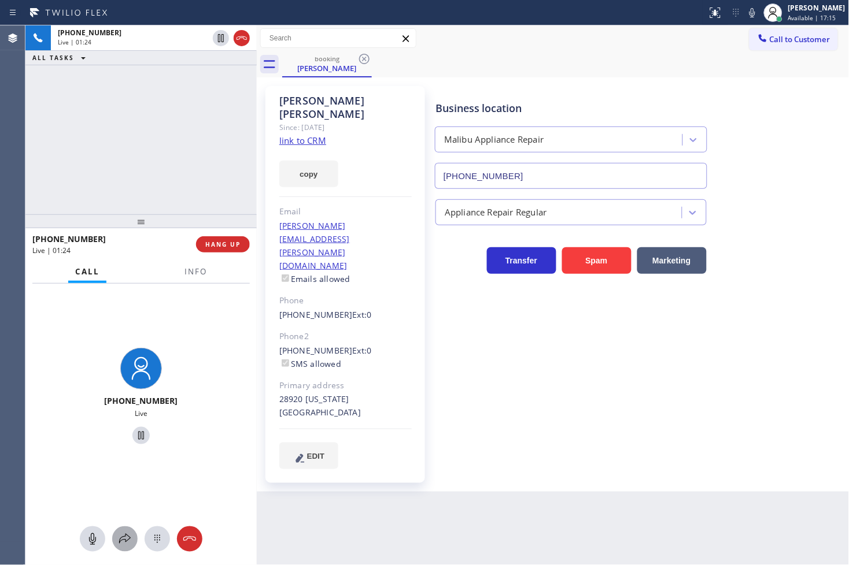
click at [120, 539] on icon at bounding box center [125, 540] width 14 height 14
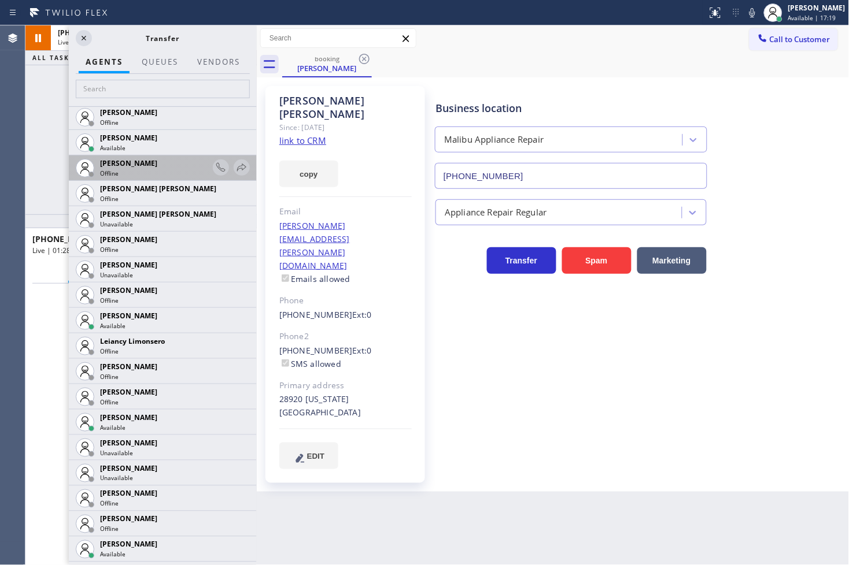
scroll to position [1413, 0]
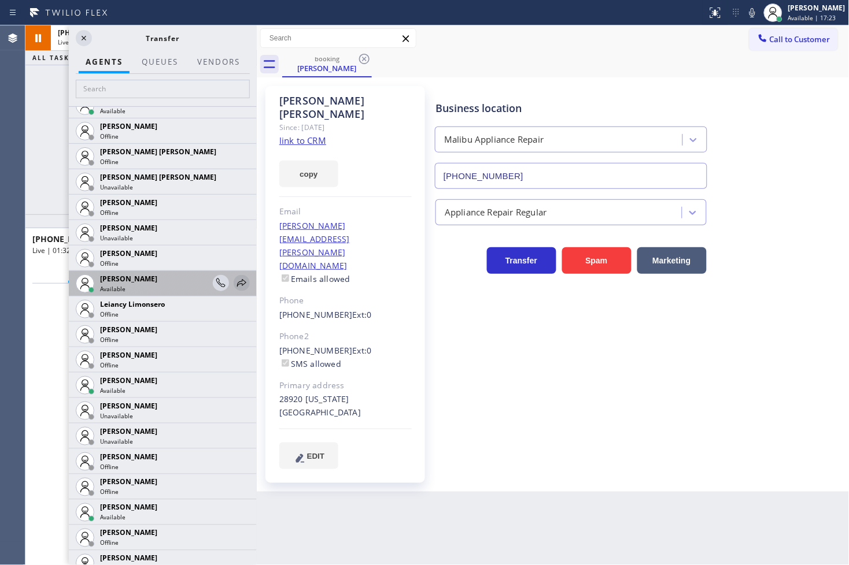
click at [235, 280] on icon at bounding box center [242, 283] width 14 height 14
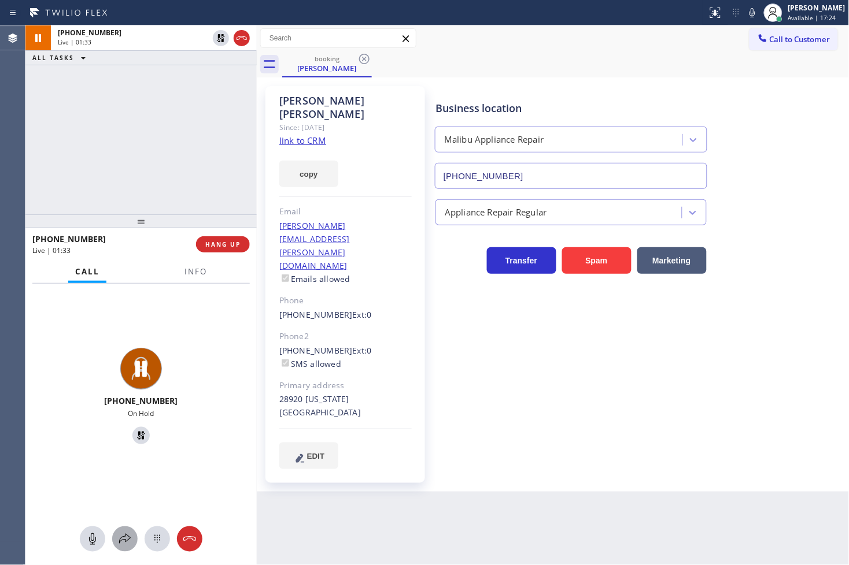
click at [123, 544] on icon at bounding box center [125, 540] width 14 height 14
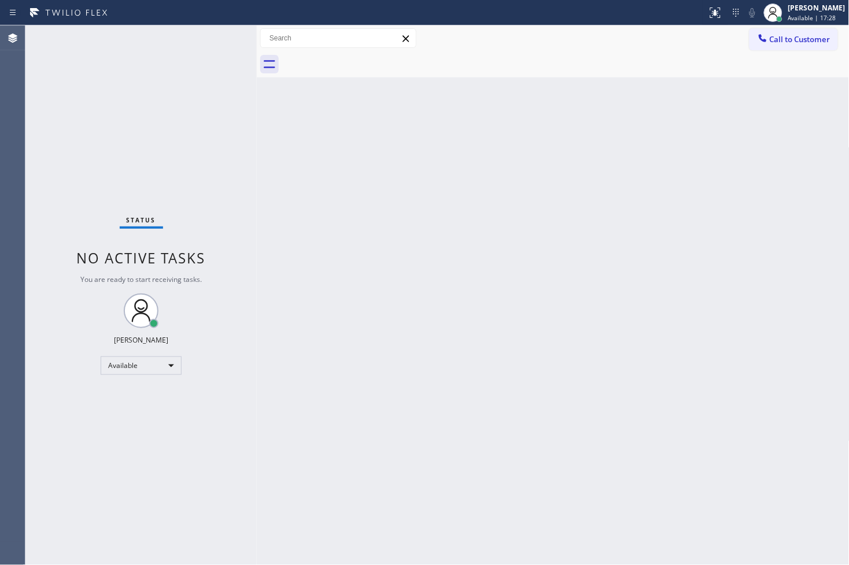
click at [583, 212] on div "Back to Dashboard Change Sender ID Customers Technicians Select a contact Outbo…" at bounding box center [553, 295] width 593 height 540
click at [441, 247] on div "Back to Dashboard Change Sender ID Customers Technicians Select a contact Outbo…" at bounding box center [553, 295] width 593 height 540
click at [214, 133] on div "Status No active tasks You are ready to start receiving tasks. [PERSON_NAME]" at bounding box center [140, 295] width 231 height 540
click at [209, 32] on div "Status No active tasks You are ready to start receiving tasks. [PERSON_NAME]" at bounding box center [140, 295] width 231 height 540
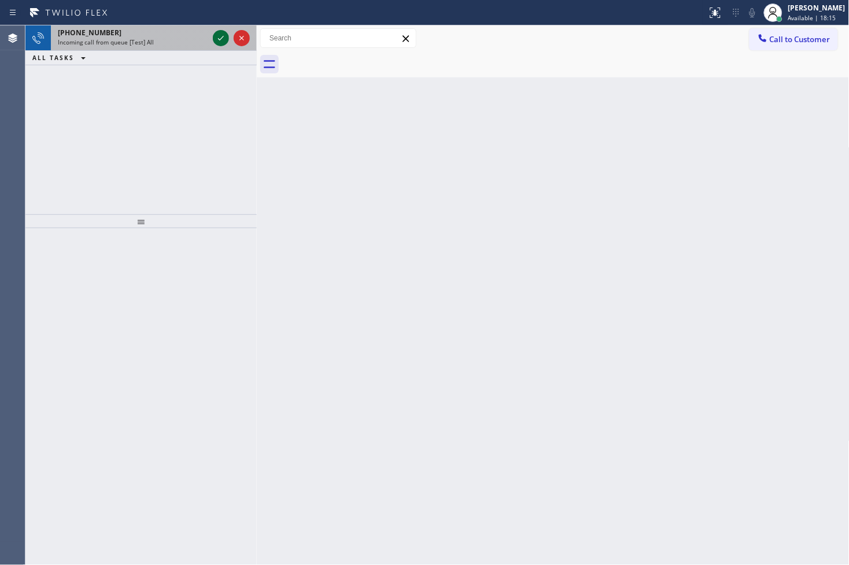
click at [222, 39] on icon at bounding box center [221, 38] width 14 height 14
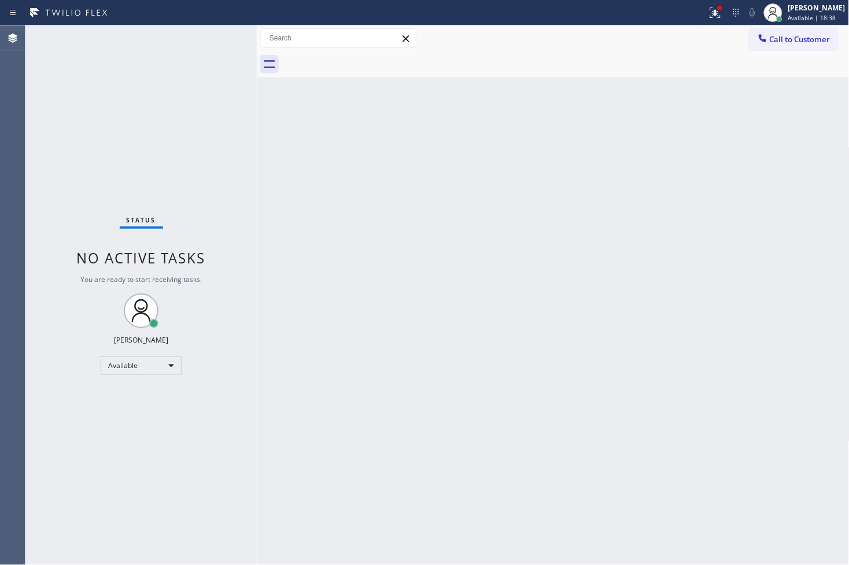
click at [223, 39] on div "Status No active tasks You are ready to start receiving tasks. [PERSON_NAME]" at bounding box center [140, 295] width 231 height 540
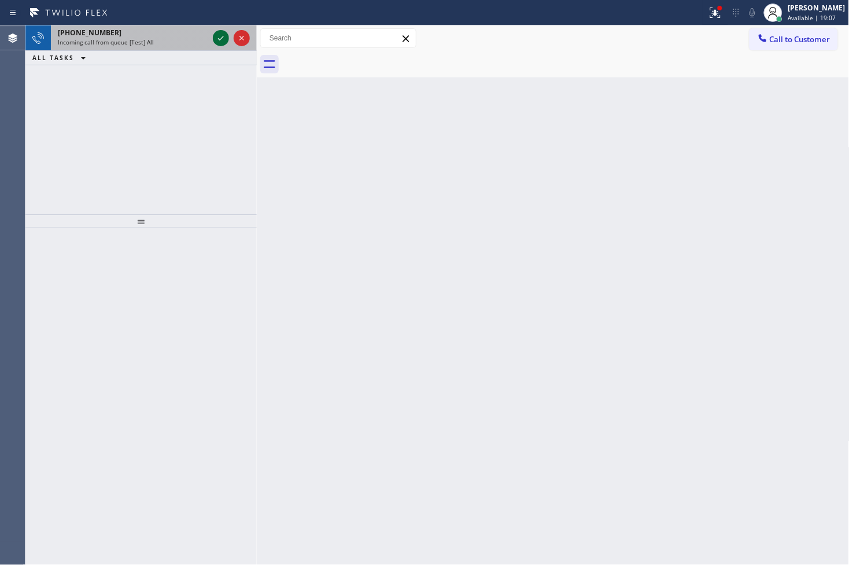
click at [223, 39] on icon at bounding box center [221, 38] width 14 height 14
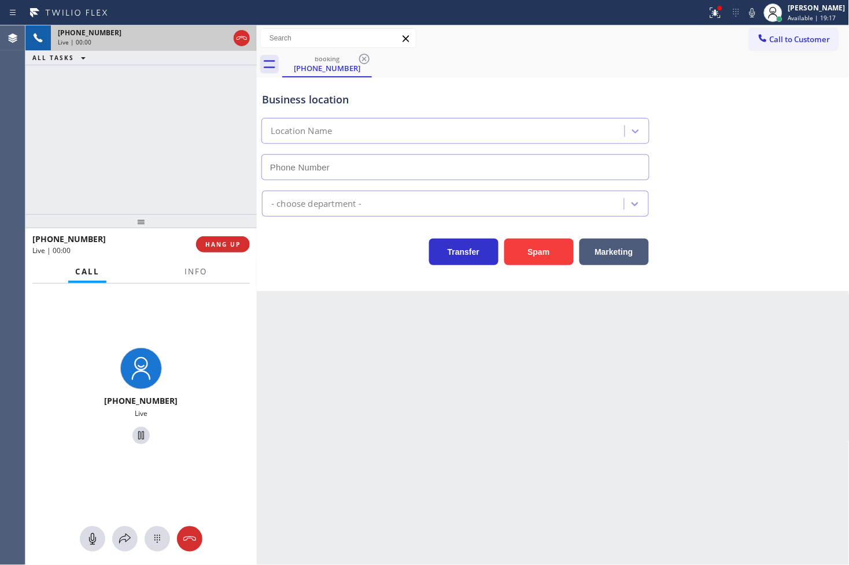
type input "[PHONE_NUMBER]"
click at [533, 249] on button "Spam" at bounding box center [538, 252] width 69 height 27
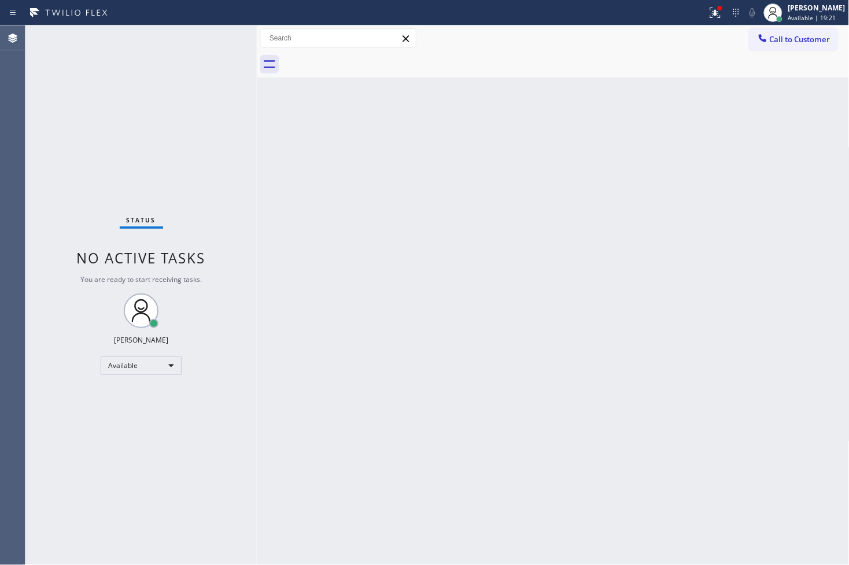
drag, startPoint x: 706, startPoint y: 9, endPoint x: 700, endPoint y: 32, distance: 24.5
click at [718, 9] on div at bounding box center [720, 8] width 5 height 5
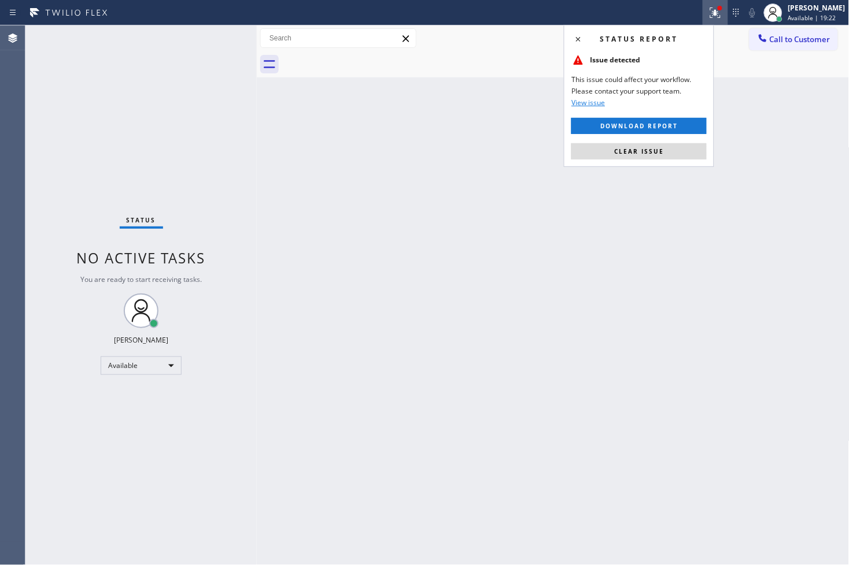
click at [657, 160] on div "Status report Issue detected This issue could affect your workflow. Please cont…" at bounding box center [639, 96] width 150 height 142
click at [655, 147] on span "Clear issue" at bounding box center [639, 151] width 50 height 8
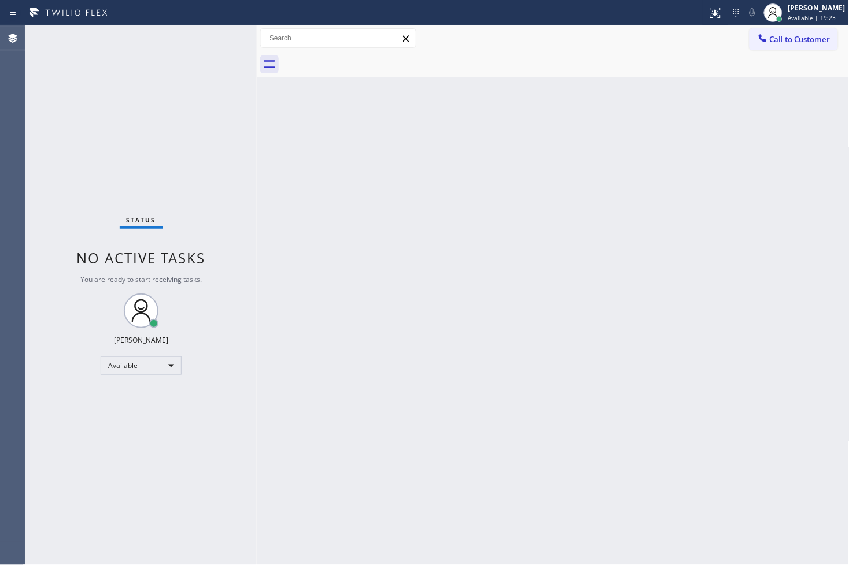
drag, startPoint x: 113, startPoint y: 78, endPoint x: 148, endPoint y: 68, distance: 36.8
click at [117, 77] on div "Status No active tasks You are ready to start receiving tasks. [PERSON_NAME]" at bounding box center [140, 295] width 231 height 540
click at [219, 33] on div "Status No active tasks You are ready to start receiving tasks. [PERSON_NAME]" at bounding box center [140, 295] width 231 height 540
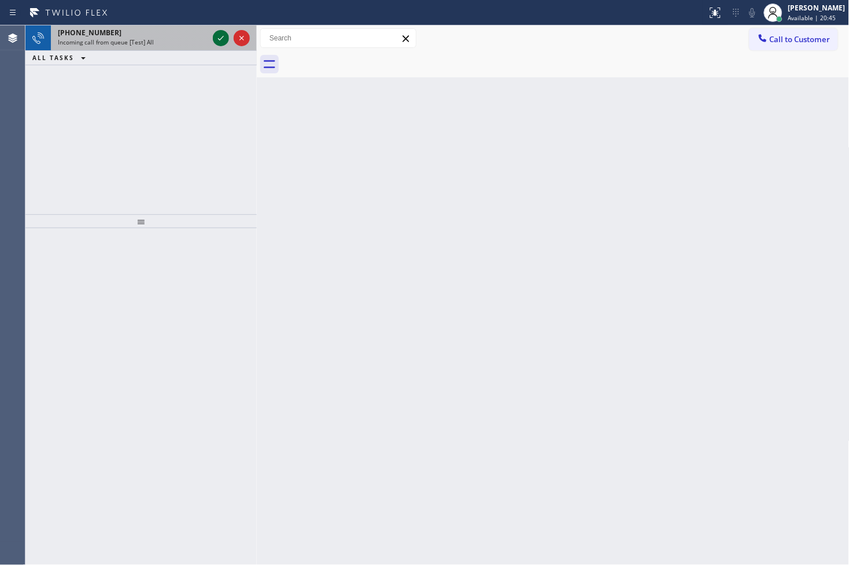
click at [219, 33] on icon at bounding box center [221, 38] width 14 height 14
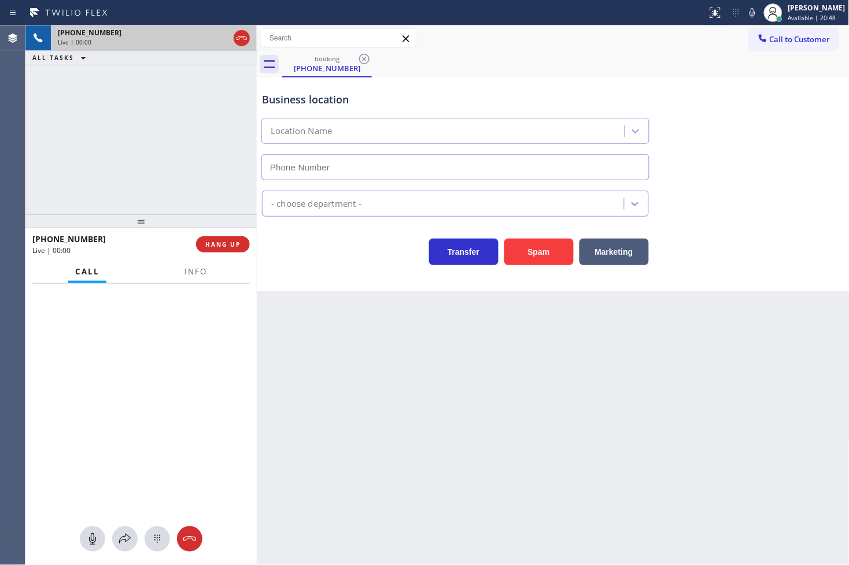
type input "[PHONE_NUMBER]"
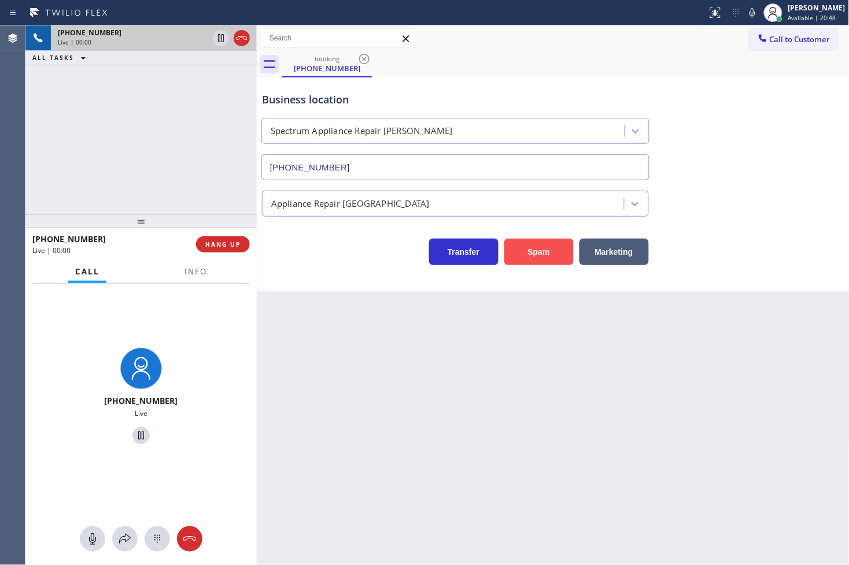
click at [523, 250] on button "Spam" at bounding box center [538, 252] width 69 height 27
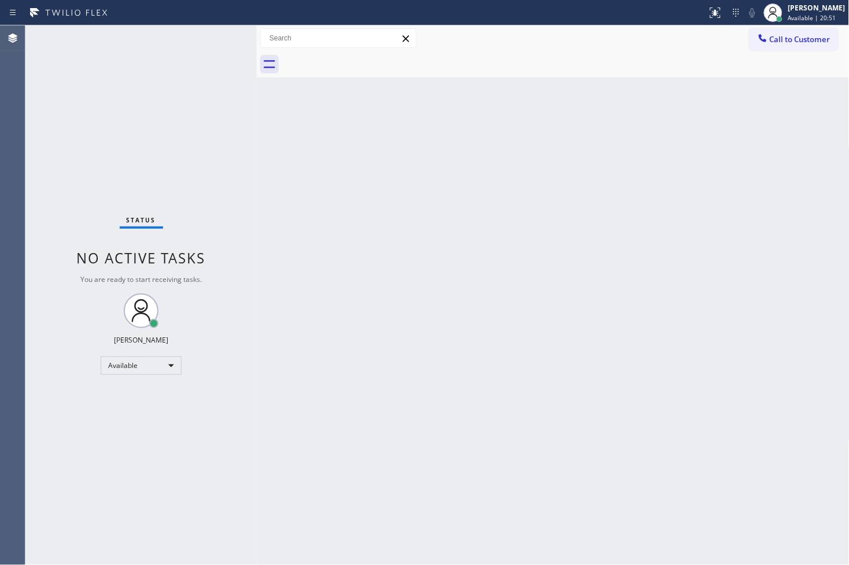
drag, startPoint x: 247, startPoint y: 118, endPoint x: 241, endPoint y: 99, distance: 20.3
click at [247, 118] on div "Status No active tasks You are ready to start receiving tasks. [PERSON_NAME]" at bounding box center [140, 295] width 231 height 540
click at [226, 34] on div "Status No active tasks You are ready to start receiving tasks. [PERSON_NAME]" at bounding box center [140, 295] width 231 height 540
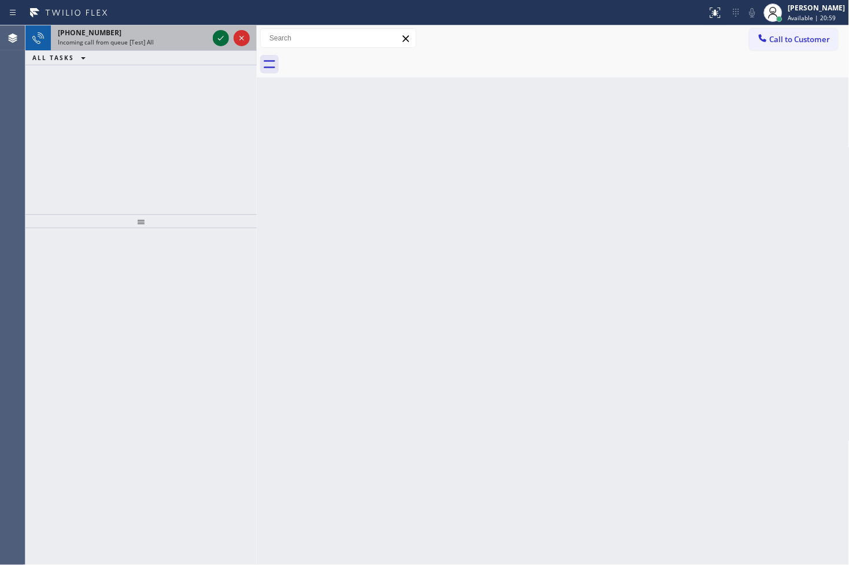
click at [226, 34] on icon at bounding box center [221, 38] width 14 height 14
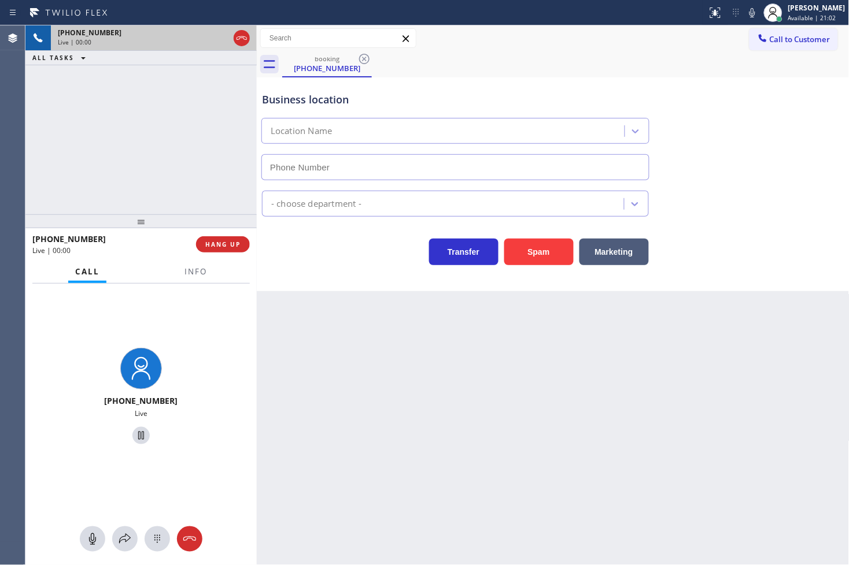
type input "[PHONE_NUMBER]"
drag, startPoint x: 301, startPoint y: 267, endPoint x: 133, endPoint y: 109, distance: 231.1
click at [293, 259] on div "Business location Electricians Service Team [PHONE_NUMBER] Electricians Transfe…" at bounding box center [553, 184] width 593 height 214
drag, startPoint x: 134, startPoint y: 109, endPoint x: 187, endPoint y: 218, distance: 121.5
click at [135, 109] on div "[PHONE_NUMBER] Live | 00:06 ALL TASKS ALL TASKS ACTIVE TASKS TASKS IN WRAP UP" at bounding box center [140, 119] width 231 height 189
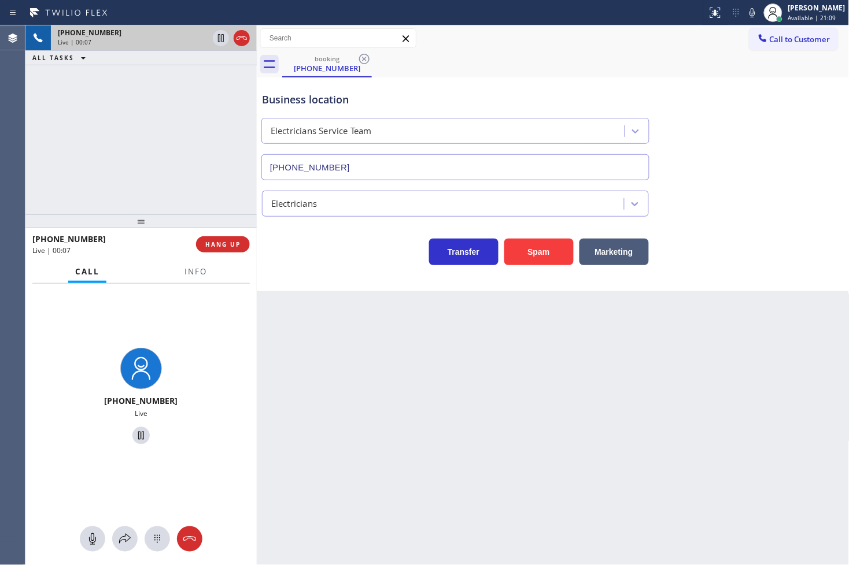
click at [206, 311] on div "[PHONE_NUMBER] Live" at bounding box center [140, 398] width 231 height 229
click at [195, 271] on span "Info" at bounding box center [195, 272] width 23 height 10
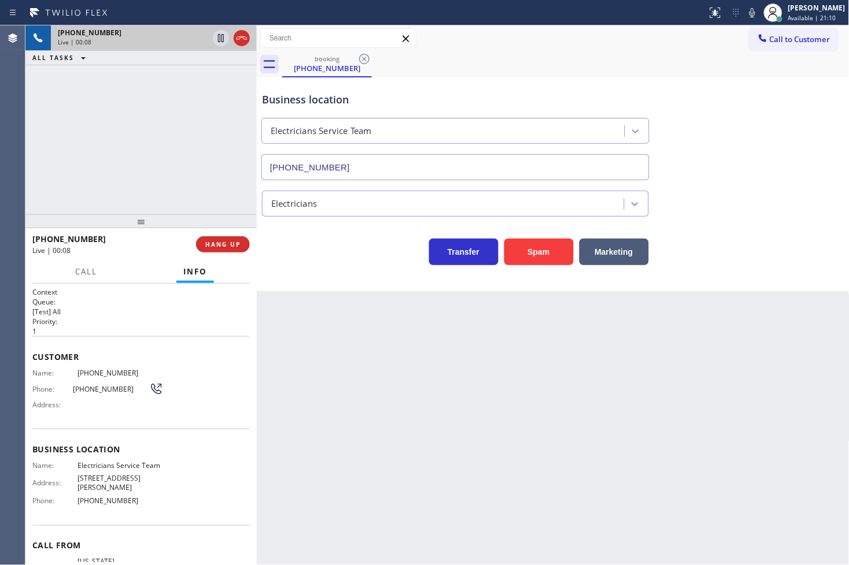
click at [317, 285] on div "Business location Electricians Service Team [PHONE_NUMBER] Electricians Transfe…" at bounding box center [553, 184] width 593 height 214
click at [229, 252] on button "HANG UP" at bounding box center [223, 244] width 54 height 16
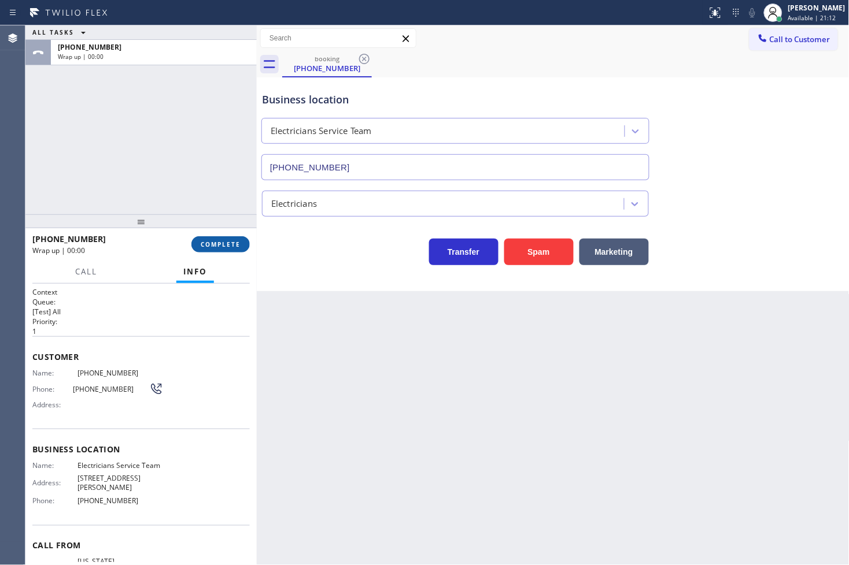
click at [229, 247] on span "COMPLETE" at bounding box center [221, 245] width 40 height 8
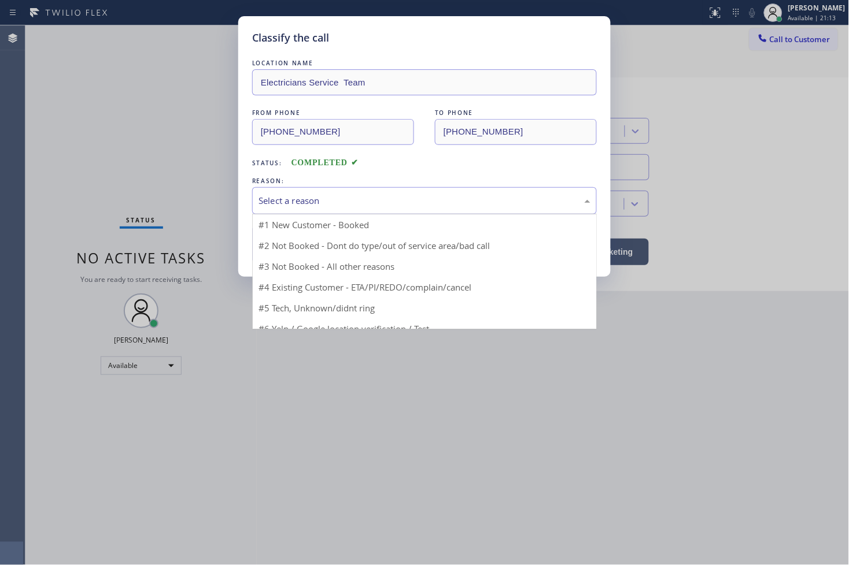
click at [300, 197] on div "Select a reason" at bounding box center [424, 200] width 332 height 13
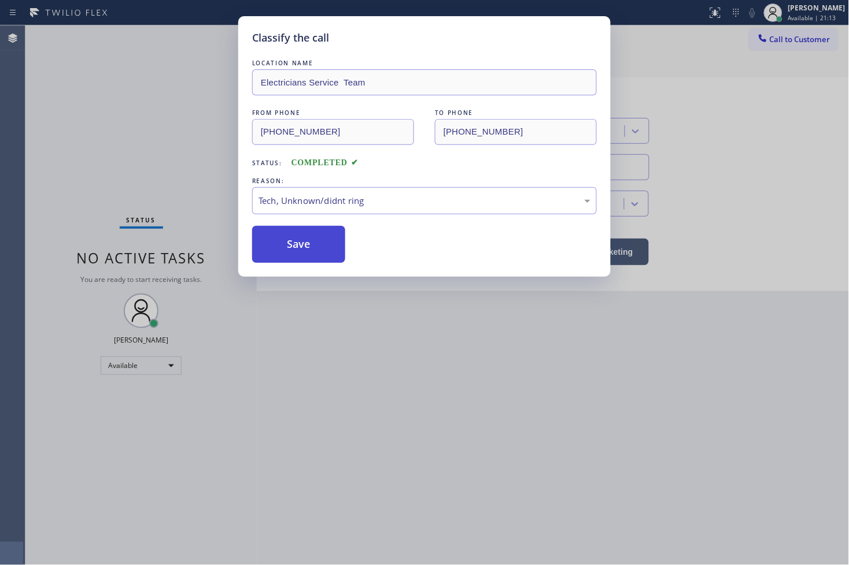
click at [302, 238] on button "Save" at bounding box center [298, 244] width 93 height 37
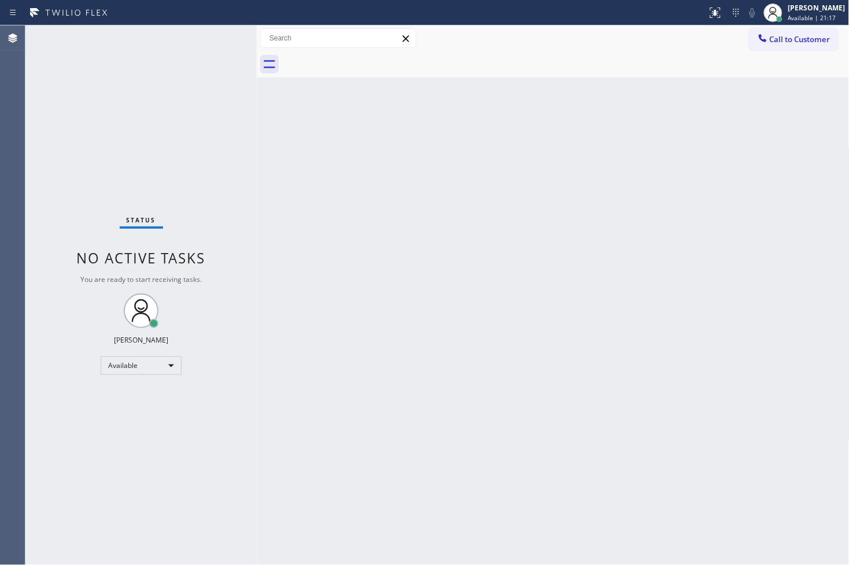
click at [223, 79] on div "Status No active tasks You are ready to start receiving tasks. [PERSON_NAME]" at bounding box center [140, 295] width 231 height 540
drag, startPoint x: 213, startPoint y: 38, endPoint x: 179, endPoint y: 1, distance: 49.5
click at [213, 37] on div "Status No active tasks You are ready to start receiving tasks. [PERSON_NAME]" at bounding box center [140, 295] width 231 height 540
click at [199, 58] on div "Status No active tasks You are ready to start receiving tasks. [PERSON_NAME]" at bounding box center [140, 295] width 231 height 540
click at [222, 31] on div "Status No active tasks You are ready to start receiving tasks. [PERSON_NAME]" at bounding box center [140, 295] width 231 height 540
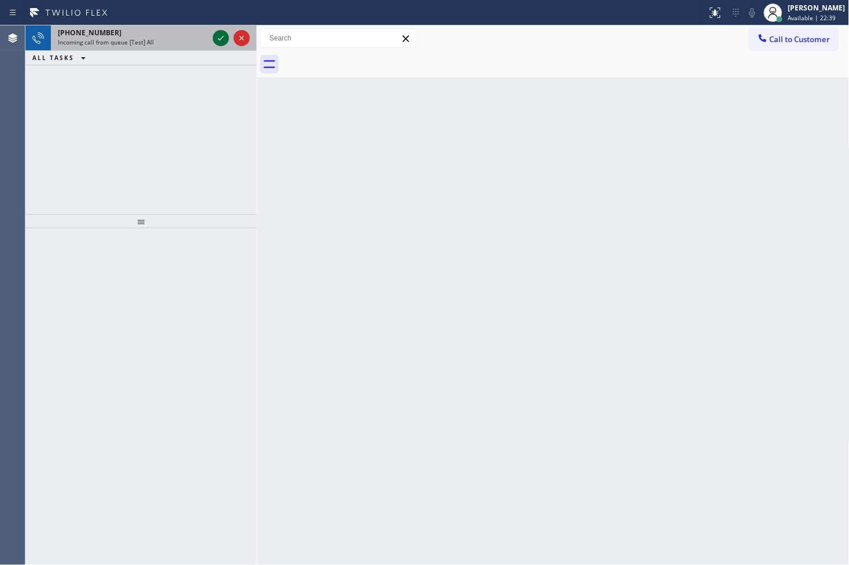
click at [218, 35] on icon at bounding box center [221, 38] width 14 height 14
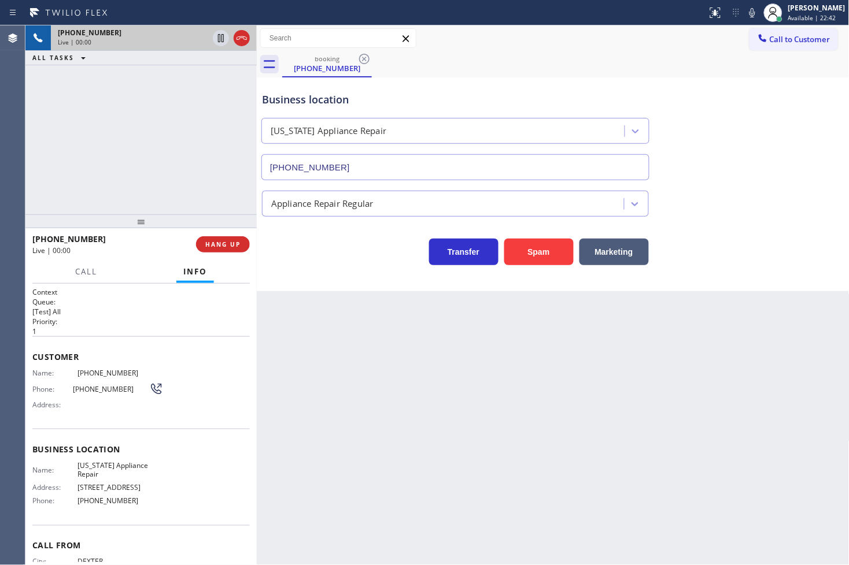
type input "[PHONE_NUMBER]"
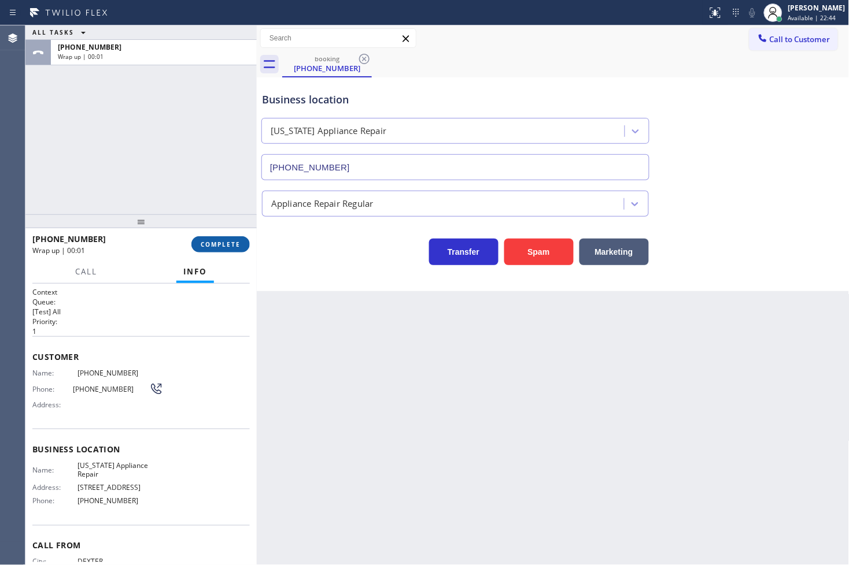
click at [224, 239] on button "COMPLETE" at bounding box center [220, 244] width 58 height 16
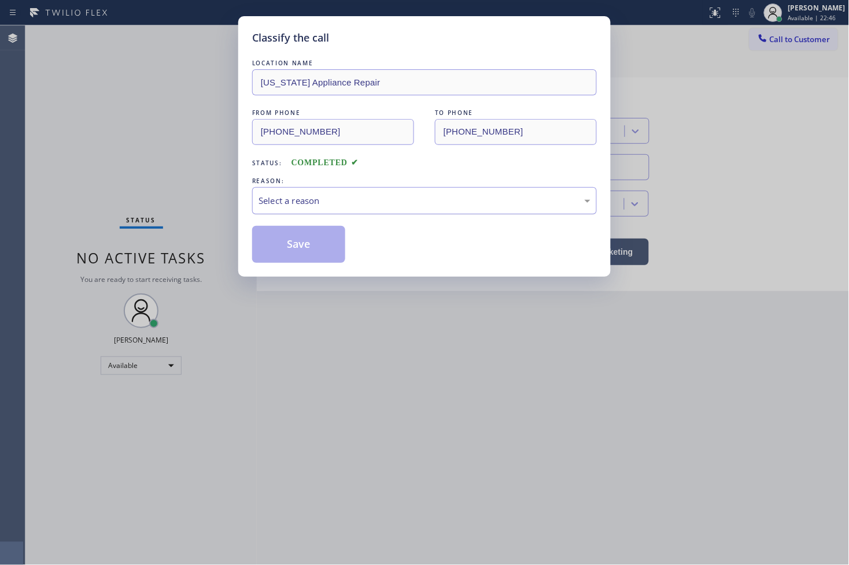
click at [299, 209] on div "Select a reason" at bounding box center [424, 200] width 345 height 27
click at [302, 231] on button "Save" at bounding box center [298, 244] width 93 height 37
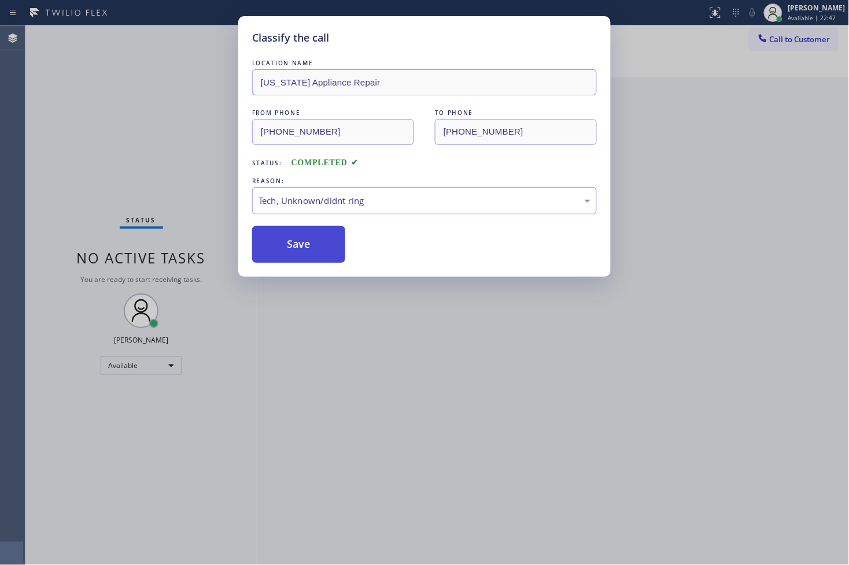
click at [302, 231] on button "Save" at bounding box center [298, 244] width 93 height 37
click at [305, 235] on button "Save" at bounding box center [298, 244] width 93 height 37
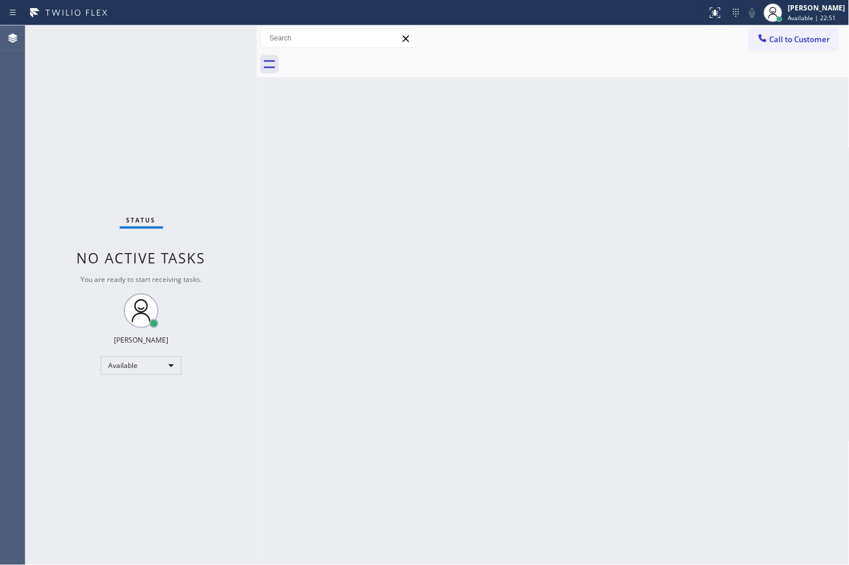
click at [599, 156] on div "Back to Dashboard Change Sender ID Customers Technicians Select a contact Outbo…" at bounding box center [553, 295] width 593 height 540
click at [151, 102] on div "Status No active tasks You are ready to start receiving tasks. [PERSON_NAME]" at bounding box center [140, 295] width 231 height 540
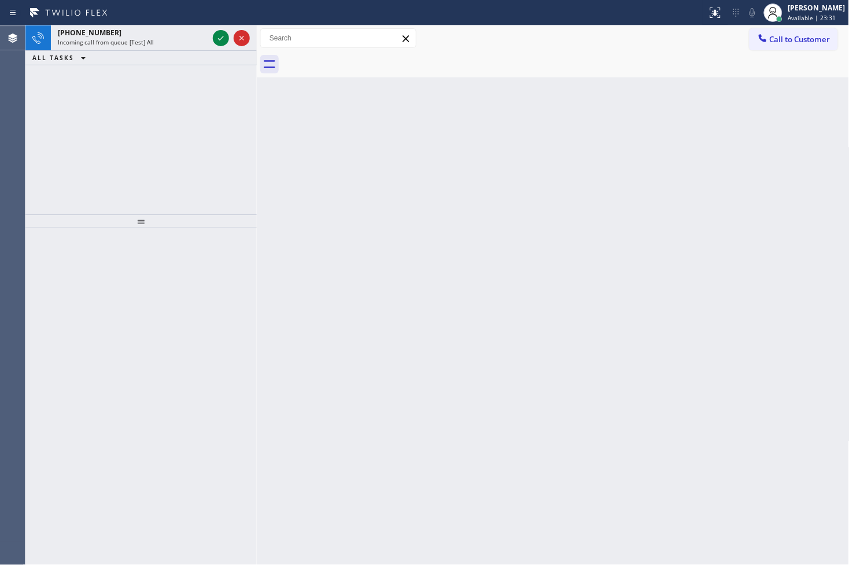
click at [93, 145] on div "[PHONE_NUMBER] Incoming call from queue [Test] All ALL TASKS ALL TASKS ACTIVE T…" at bounding box center [140, 119] width 231 height 189
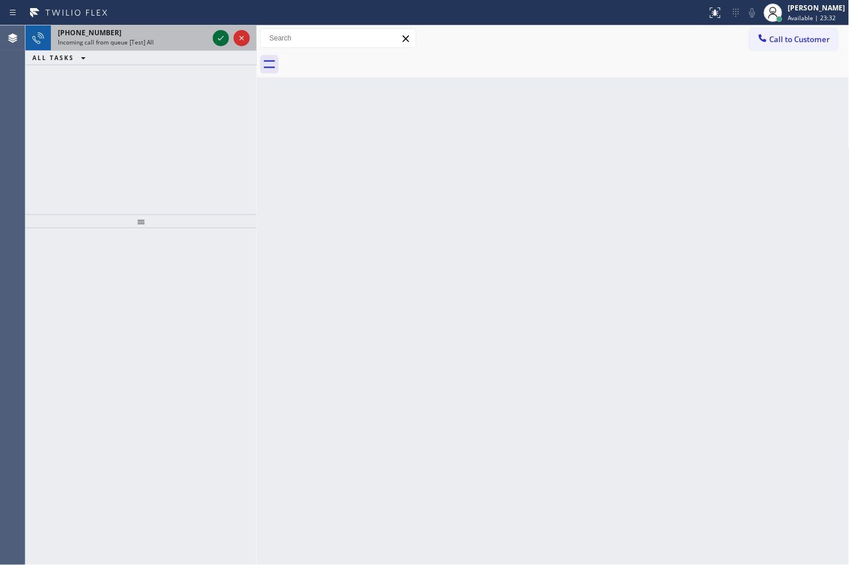
click at [220, 40] on icon at bounding box center [221, 38] width 14 height 14
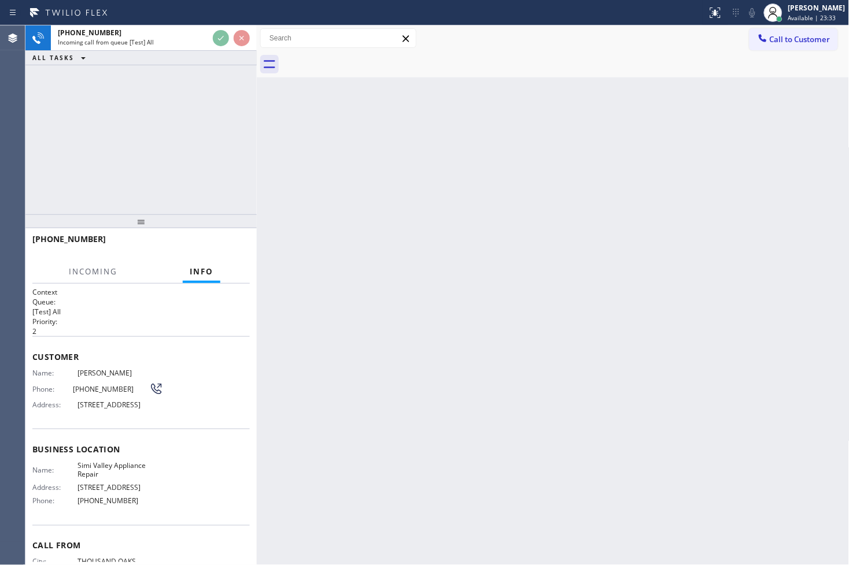
click at [244, 154] on div "[PHONE_NUMBER] Incoming call from queue [Test] All ALL TASKS ALL TASKS ACTIVE T…" at bounding box center [140, 119] width 231 height 189
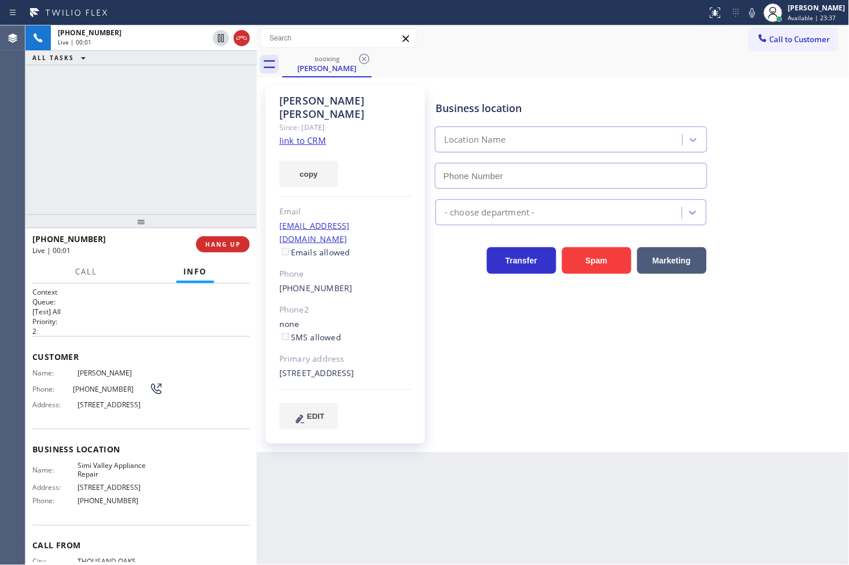
type input "[PHONE_NUMBER]"
click at [289, 135] on link "link to CRM" at bounding box center [302, 141] width 47 height 12
click at [148, 147] on div "[PHONE_NUMBER] Live | 00:06 ALL TASKS ALL TASKS ACTIVE TASKS TASKS IN WRAP UP" at bounding box center [140, 119] width 231 height 189
click at [156, 129] on div "[PHONE_NUMBER] Live | 00:30 ALL TASKS ALL TASKS ACTIVE TASKS TASKS IN WRAP UP" at bounding box center [140, 119] width 231 height 189
click at [120, 147] on div "[PHONE_NUMBER] Live | 00:51 ALL TASKS ALL TASKS ACTIVE TASKS TASKS IN WRAP UP" at bounding box center [140, 119] width 231 height 189
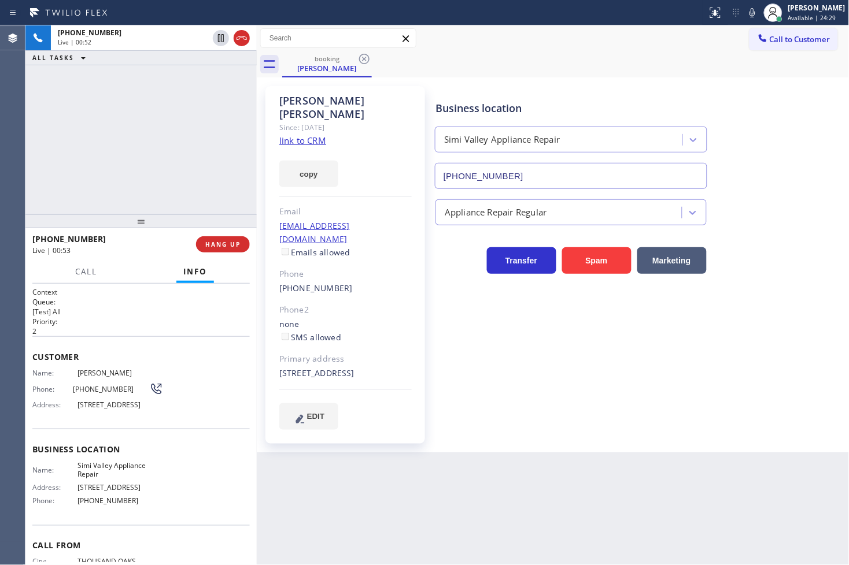
click at [164, 146] on div "[PHONE_NUMBER] Live | 00:52 ALL TASKS ALL TASKS ACTIVE TASKS TASKS IN WRAP UP" at bounding box center [140, 119] width 231 height 189
click at [128, 105] on div "[PHONE_NUMBER] Live | 00:52 ALL TASKS ALL TASKS ACTIVE TASKS TASKS IN WRAP UP" at bounding box center [140, 119] width 231 height 189
drag, startPoint x: 130, startPoint y: 124, endPoint x: 131, endPoint y: 108, distance: 16.3
click at [130, 124] on div "[PHONE_NUMBER] Live | 00:53 ALL TASKS ALL TASKS ACTIVE TASKS TASKS IN WRAP UP" at bounding box center [140, 119] width 231 height 189
click at [170, 143] on div "[PHONE_NUMBER] Live | 00:55 ALL TASKS ALL TASKS ACTIVE TASKS TASKS IN WRAP UP" at bounding box center [140, 119] width 231 height 189
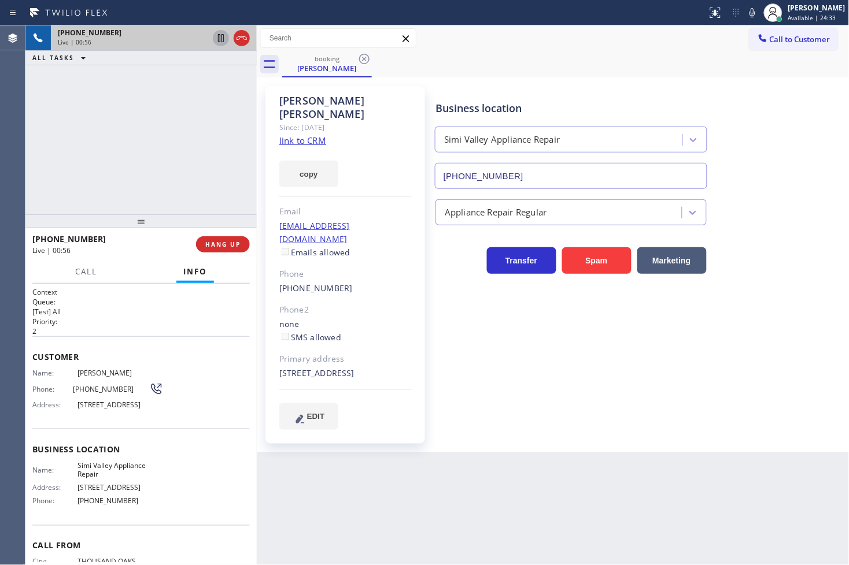
click at [221, 38] on icon at bounding box center [221, 38] width 6 height 8
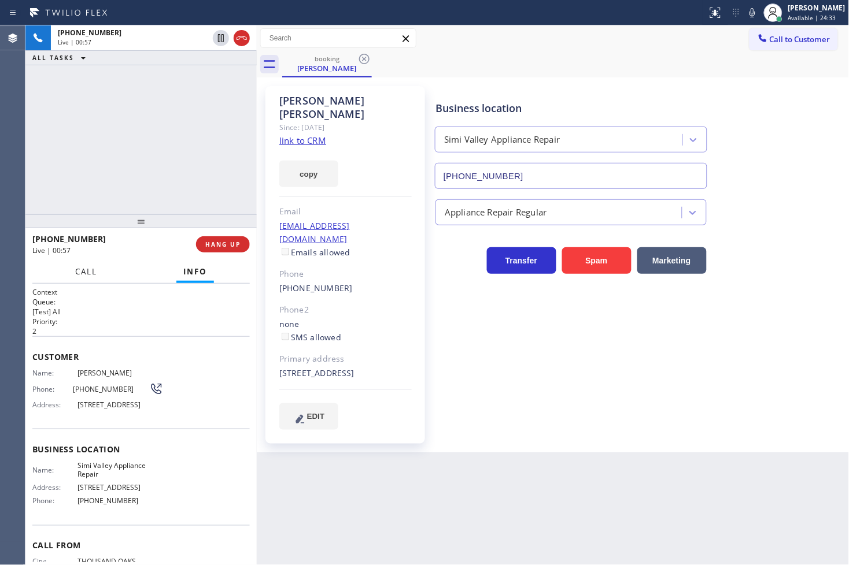
click at [81, 269] on span "Call" at bounding box center [86, 272] width 22 height 10
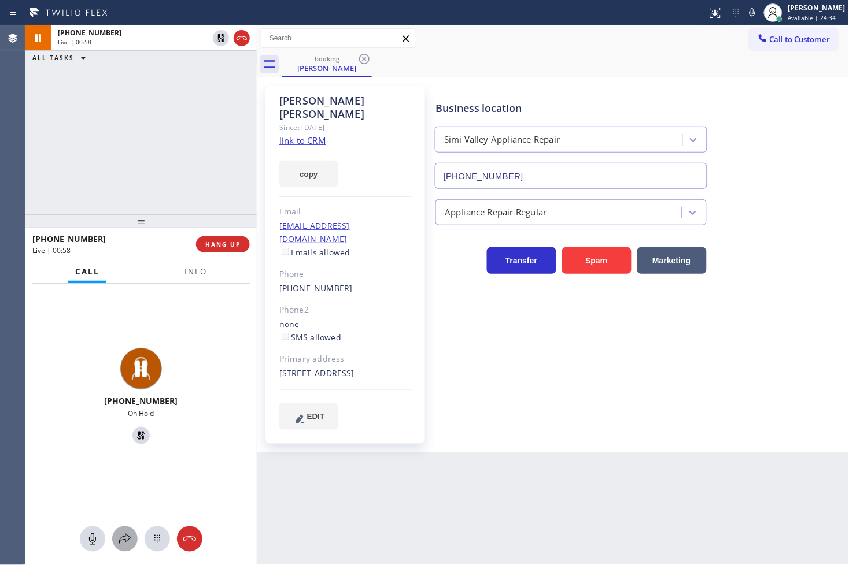
click at [123, 533] on icon at bounding box center [125, 540] width 14 height 14
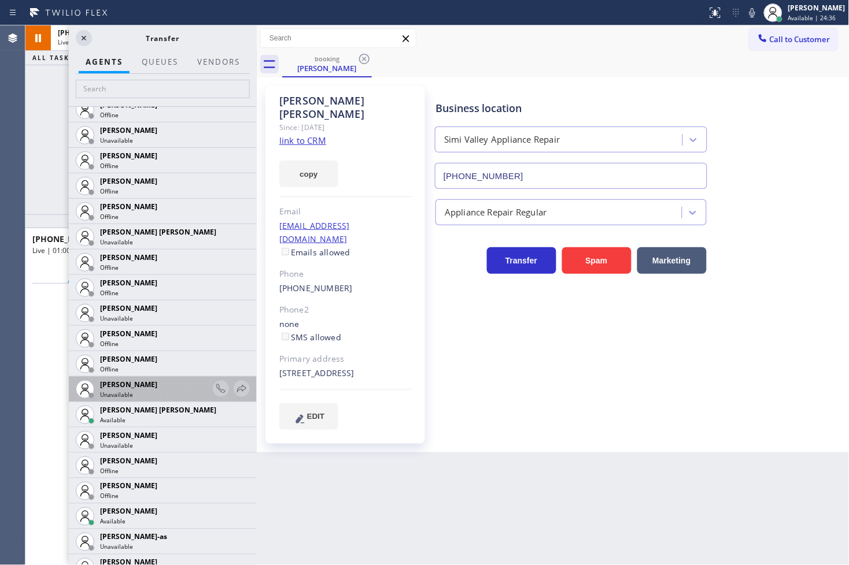
scroll to position [707, 0]
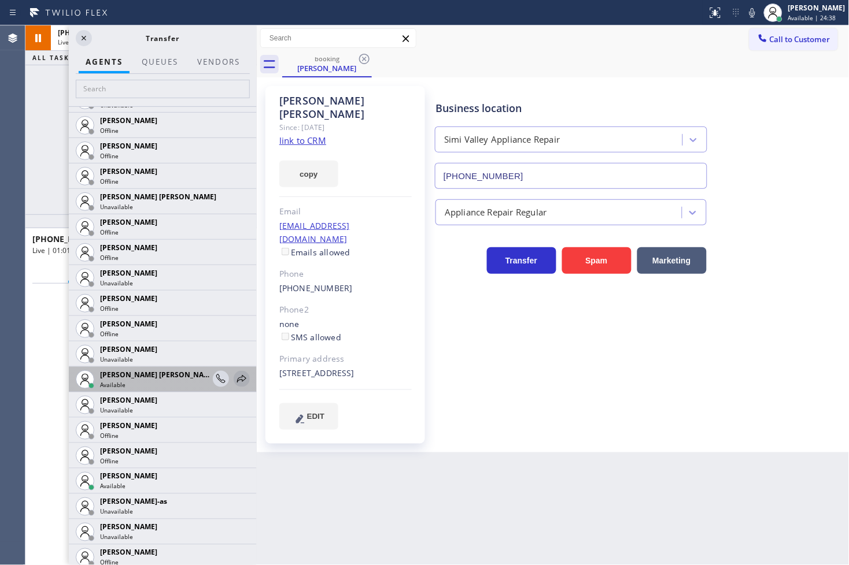
click at [235, 382] on icon at bounding box center [242, 379] width 14 height 14
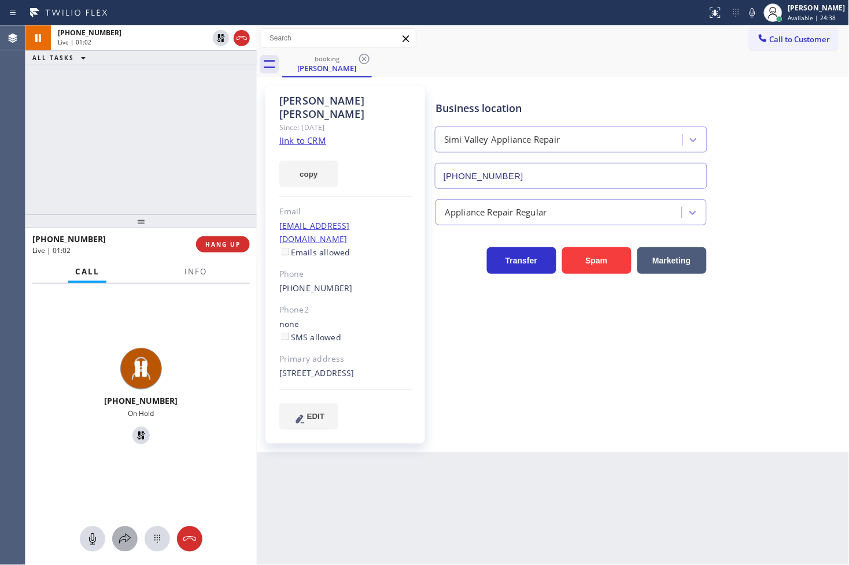
click at [123, 534] on icon at bounding box center [125, 540] width 14 height 14
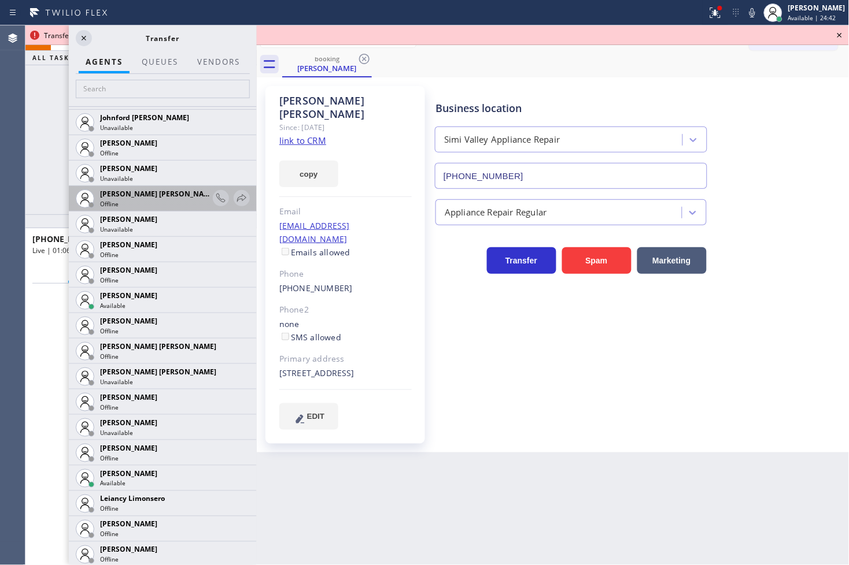
scroll to position [1221, 0]
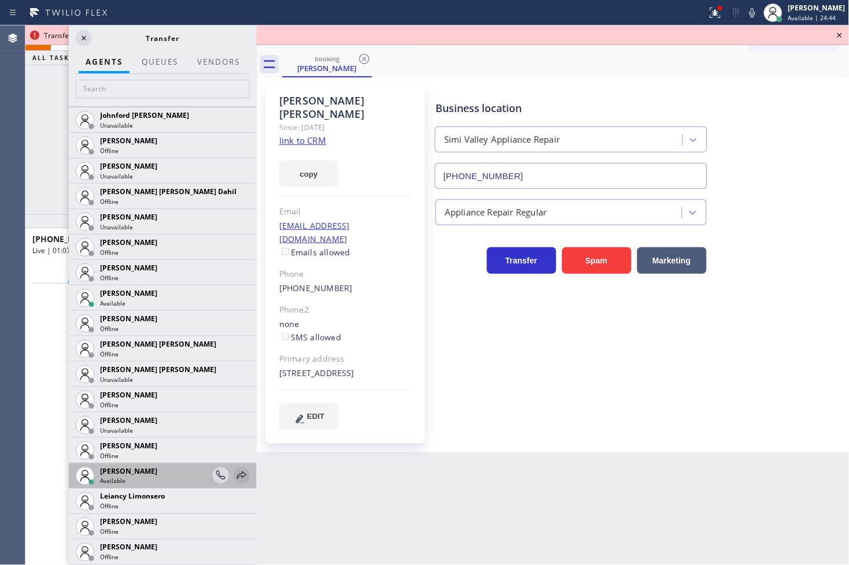
click at [235, 473] on icon at bounding box center [242, 476] width 14 height 14
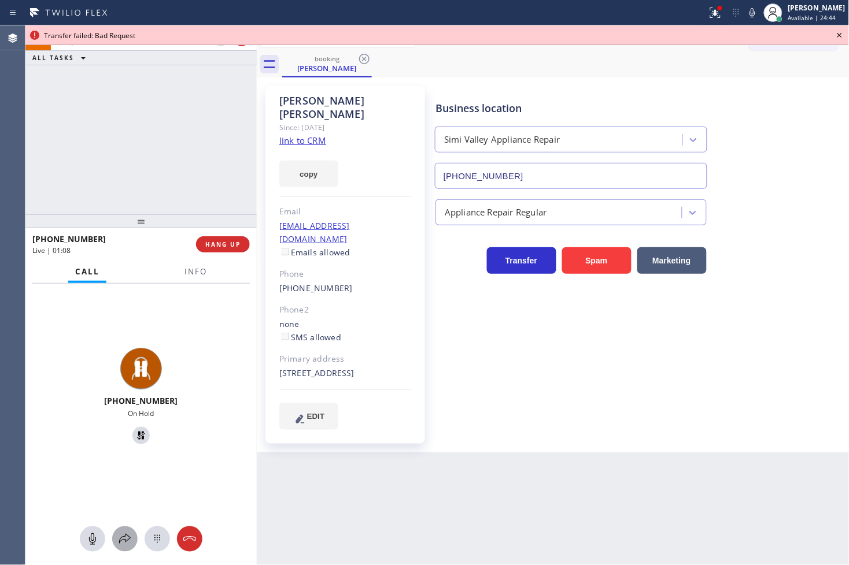
click at [123, 539] on icon at bounding box center [125, 540] width 14 height 14
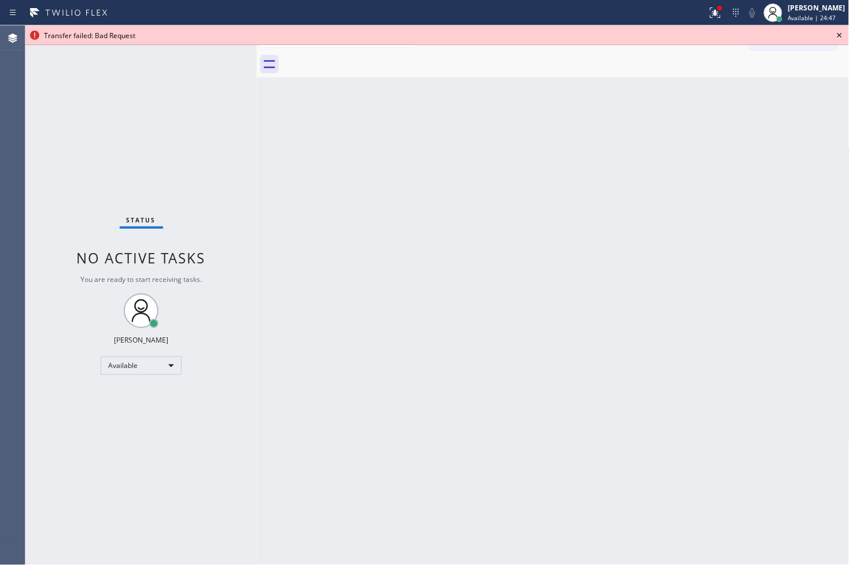
click at [842, 32] on icon at bounding box center [840, 35] width 14 height 14
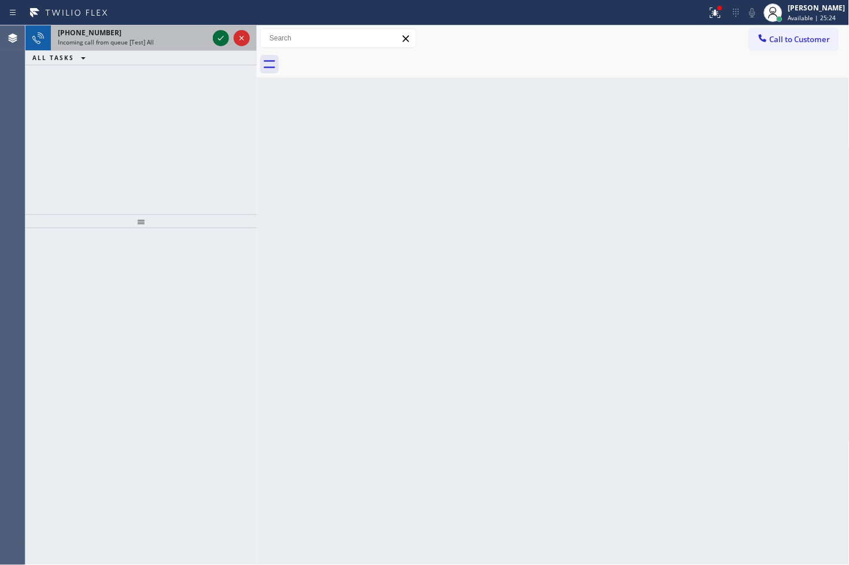
click at [221, 42] on icon at bounding box center [221, 38] width 14 height 14
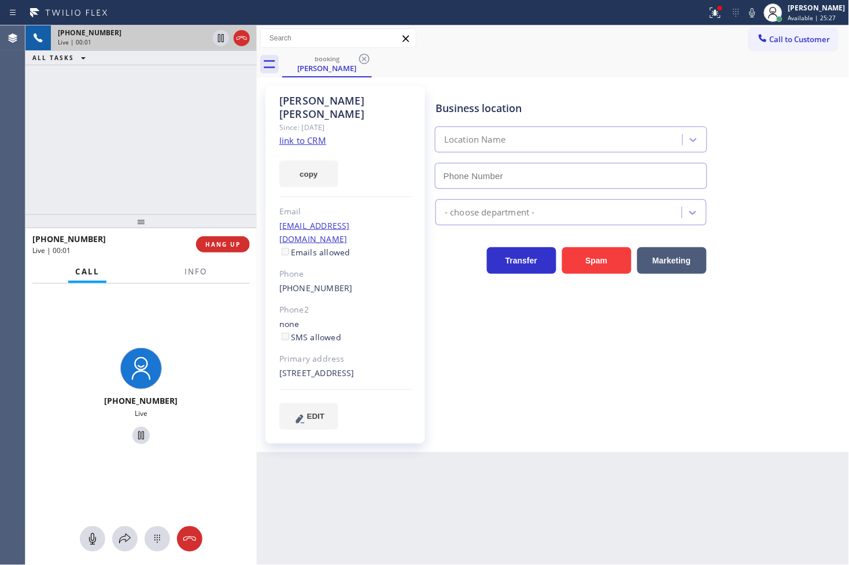
type input "[PHONE_NUMBER]"
click at [716, 6] on div at bounding box center [719, 8] width 7 height 7
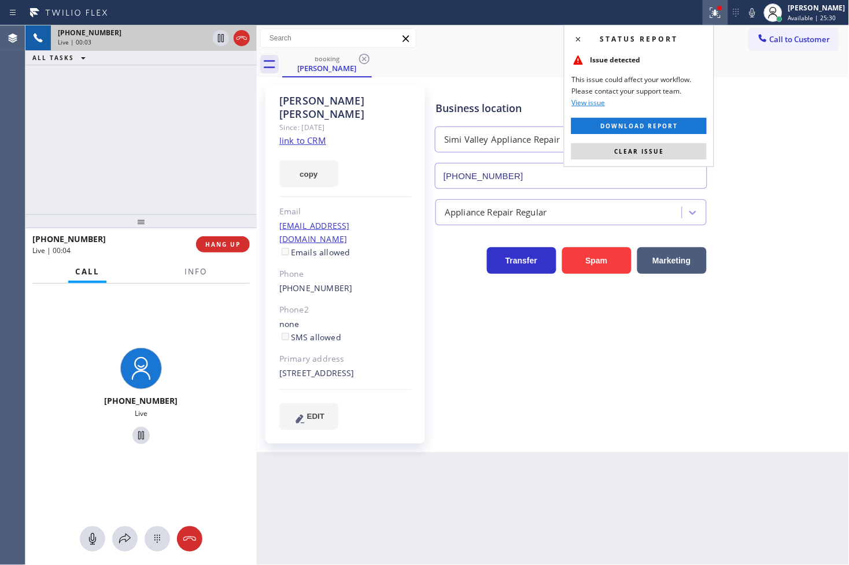
click at [656, 153] on span "Clear issue" at bounding box center [639, 151] width 50 height 8
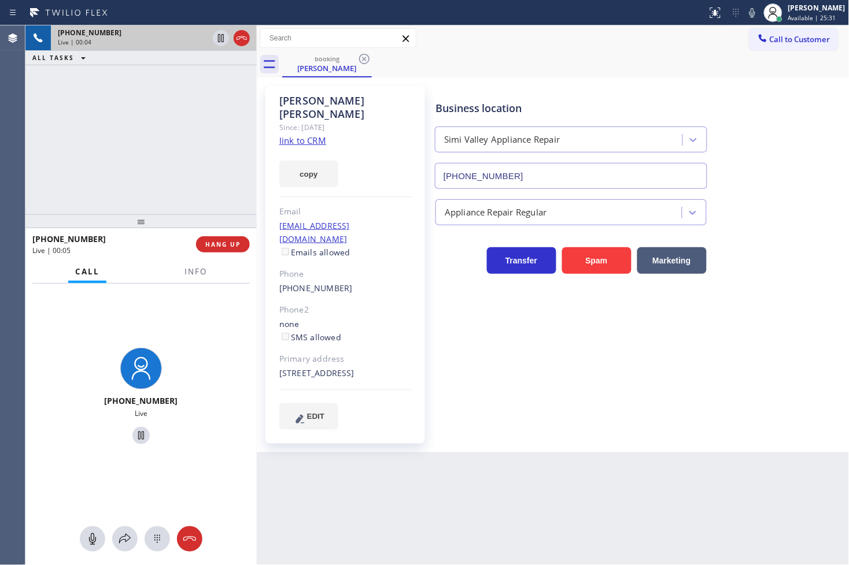
click at [123, 153] on div "[PHONE_NUMBER] Live | 00:04 ALL TASKS ALL TASKS ACTIVE TASKS TASKS IN WRAP UP" at bounding box center [140, 119] width 231 height 189
click at [195, 281] on div at bounding box center [196, 282] width 36 height 2
click at [195, 278] on button "Info" at bounding box center [196, 272] width 36 height 23
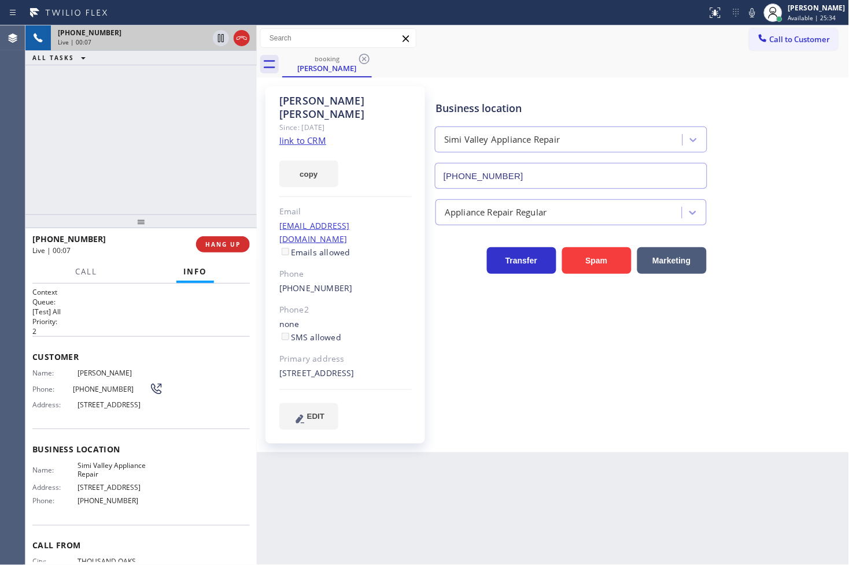
click at [33, 372] on span "Name:" at bounding box center [54, 373] width 45 height 9
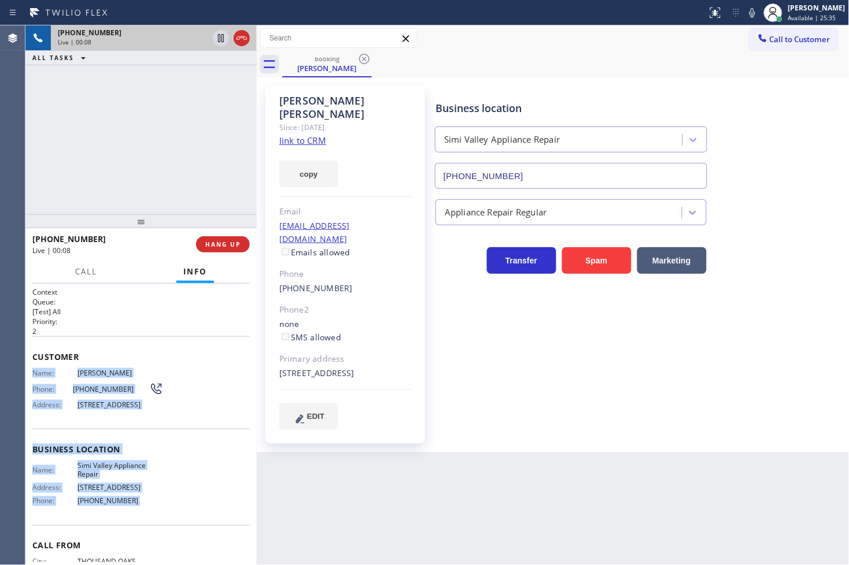
drag, startPoint x: 33, startPoint y: 372, endPoint x: 149, endPoint y: 507, distance: 177.9
click at [149, 507] on div "Context Queue: [Test] All Priority: 2 Customer Name: [PERSON_NAME] Phone: [PHON…" at bounding box center [140, 450] width 217 height 326
copy div "Name: [PERSON_NAME] Phone: [PHONE_NUMBER] Address: [STREET_ADDRESS] Business lo…"
click at [321, 161] on button "copy" at bounding box center [308, 174] width 59 height 27
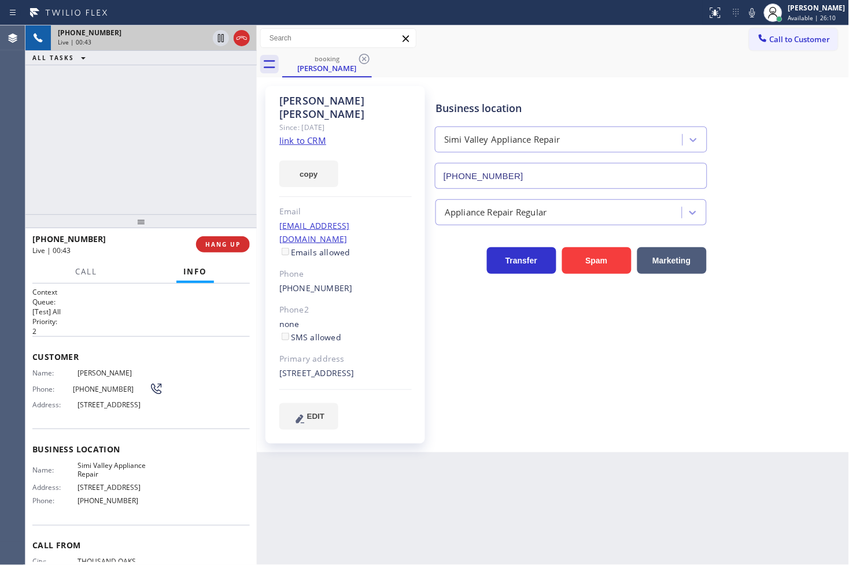
drag, startPoint x: 128, startPoint y: 290, endPoint x: 131, endPoint y: 173, distance: 116.8
click at [128, 290] on h1 "Context" at bounding box center [140, 292] width 217 height 10
click at [136, 280] on div "Call Info" at bounding box center [140, 272] width 217 height 23
click at [136, 192] on div "[PHONE_NUMBER] Live | 00:47 ALL TASKS ALL TASKS ACTIVE TASKS TASKS IN WRAP UP" at bounding box center [140, 119] width 231 height 189
click at [125, 260] on div "[PHONE_NUMBER] Live | 00:50 HANG UP" at bounding box center [140, 244] width 231 height 32
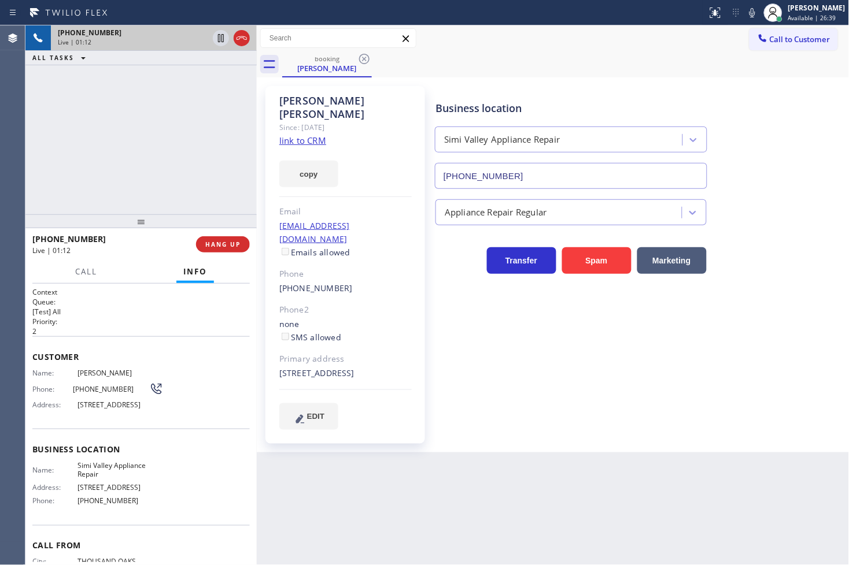
click at [530, 320] on div "Business location [GEOGRAPHIC_DATA] Appliance Repair [PHONE_NUMBER] Appliance R…" at bounding box center [639, 258] width 413 height 338
click at [169, 215] on div at bounding box center [140, 222] width 231 height 14
click at [525, 304] on div "Business location [GEOGRAPHIC_DATA] Appliance Repair [PHONE_NUMBER] Appliance R…" at bounding box center [639, 258] width 413 height 338
click at [365, 474] on div "Back to Dashboard Change Sender ID Customers Technicians Select a contact Outbo…" at bounding box center [553, 295] width 593 height 540
drag, startPoint x: 134, startPoint y: 130, endPoint x: 249, endPoint y: 155, distance: 117.3
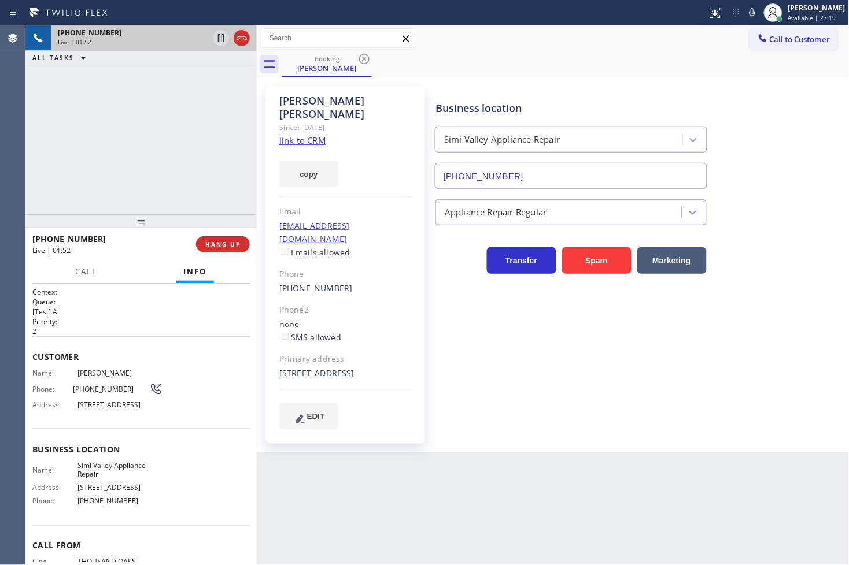
click at [134, 129] on div "[PHONE_NUMBER] Live | 01:52 ALL TASKS ALL TASKS ACTIVE TASKS TASKS IN WRAP UP" at bounding box center [140, 119] width 231 height 189
click at [129, 287] on h1 "Context" at bounding box center [140, 292] width 217 height 10
click at [108, 295] on h1 "Context" at bounding box center [140, 292] width 217 height 10
click at [108, 179] on div "[PHONE_NUMBER] Live | 01:56 ALL TASKS ALL TASKS ACTIVE TASKS TASKS IN WRAP UP" at bounding box center [140, 119] width 231 height 189
click at [119, 314] on p "[Test] All" at bounding box center [140, 312] width 217 height 10
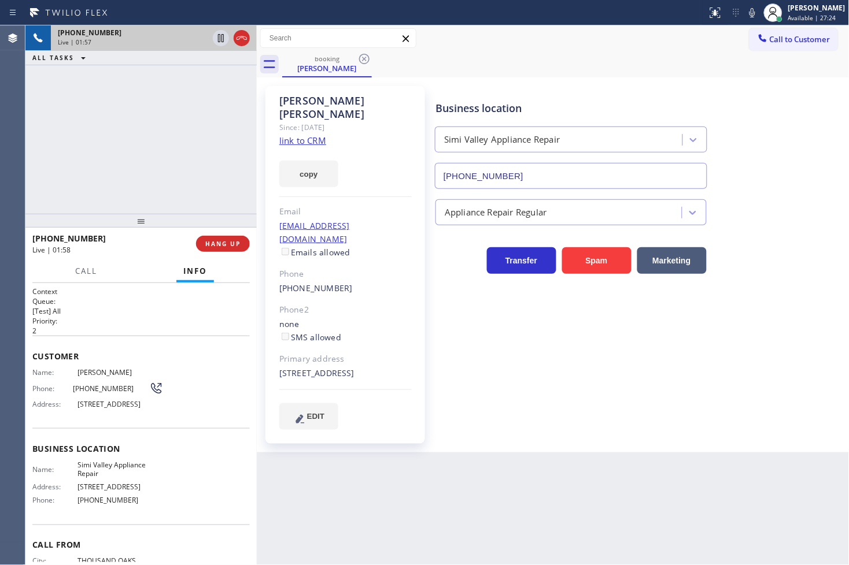
click at [114, 214] on div at bounding box center [140, 221] width 231 height 14
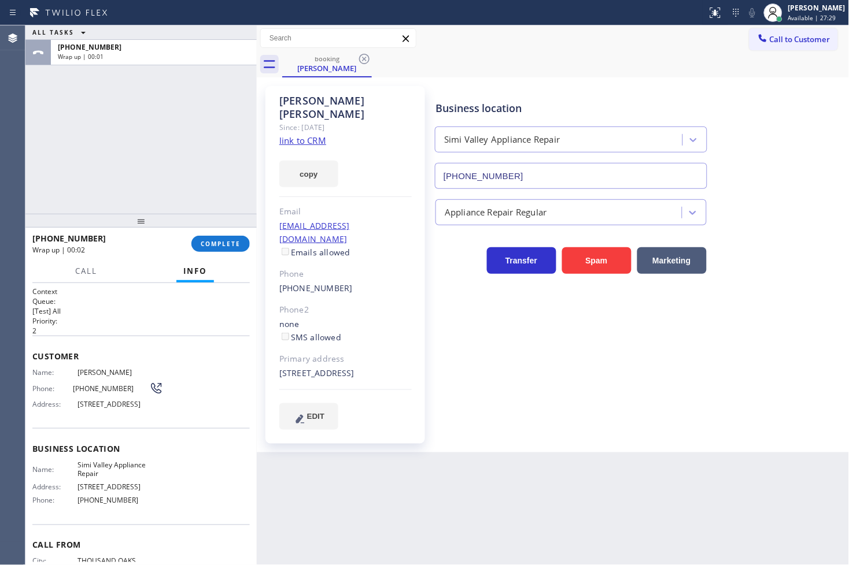
drag, startPoint x: 282, startPoint y: 350, endPoint x: 343, endPoint y: 359, distance: 62.0
click at [343, 359] on div "[PERSON_NAME] Since: [DATE] link to CRM copy Email [EMAIL_ADDRESS][DOMAIN_NAME]…" at bounding box center [345, 265] width 160 height 358
copy div "[STREET_ADDRESS]"
click at [72, 170] on div "ALL TASKS ALL TASKS ACTIVE TASKS TASKS IN WRAP UP [PHONE_NUMBER] Wrap up | 01:12" at bounding box center [140, 119] width 231 height 188
click at [235, 241] on span "COMPLETE" at bounding box center [221, 244] width 40 height 8
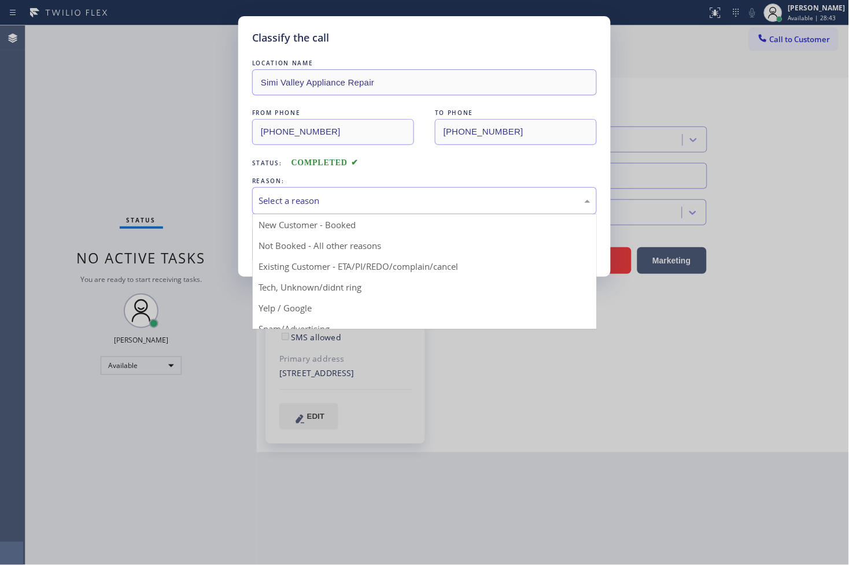
click at [267, 212] on div "Select a reason" at bounding box center [424, 200] width 345 height 27
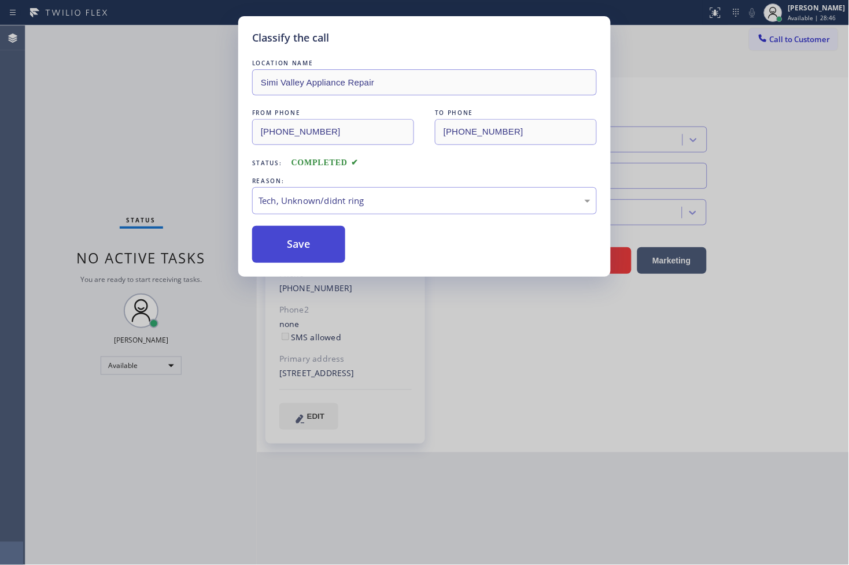
click at [284, 257] on button "Save" at bounding box center [298, 244] width 93 height 37
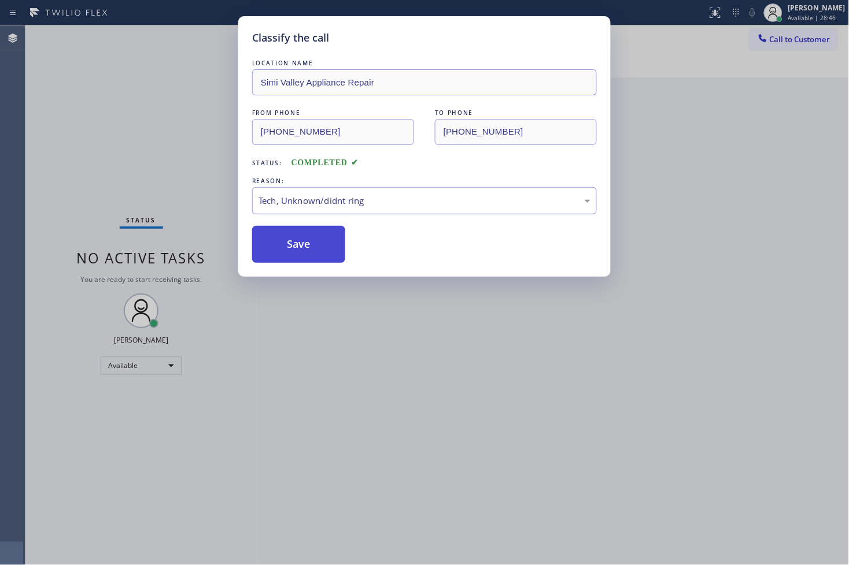
click at [284, 257] on button "Save" at bounding box center [298, 244] width 93 height 37
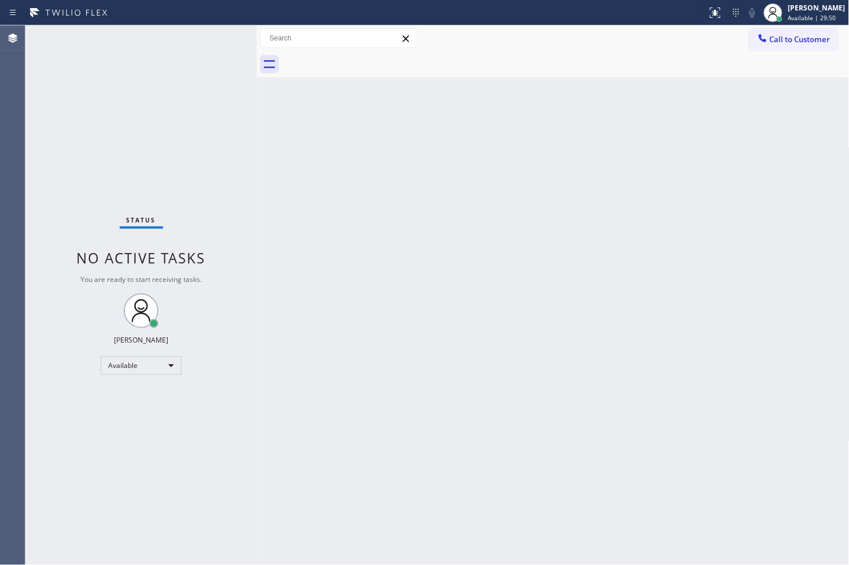
click at [90, 172] on div "Status No active tasks You are ready to start receiving tasks. [PERSON_NAME]" at bounding box center [140, 295] width 231 height 540
click at [524, 400] on div "Back to Dashboard Change Sender ID Customers Technicians Select a contact Outbo…" at bounding box center [553, 295] width 593 height 540
click at [134, 180] on div "Status No active tasks You are ready to start receiving tasks. [PERSON_NAME]" at bounding box center [140, 295] width 231 height 540
click at [222, 79] on div "Status No active tasks You are ready to start receiving tasks. [PERSON_NAME]" at bounding box center [140, 295] width 231 height 540
click at [217, 38] on div "Status No active tasks You are ready to start receiving tasks. [PERSON_NAME]" at bounding box center [140, 295] width 231 height 540
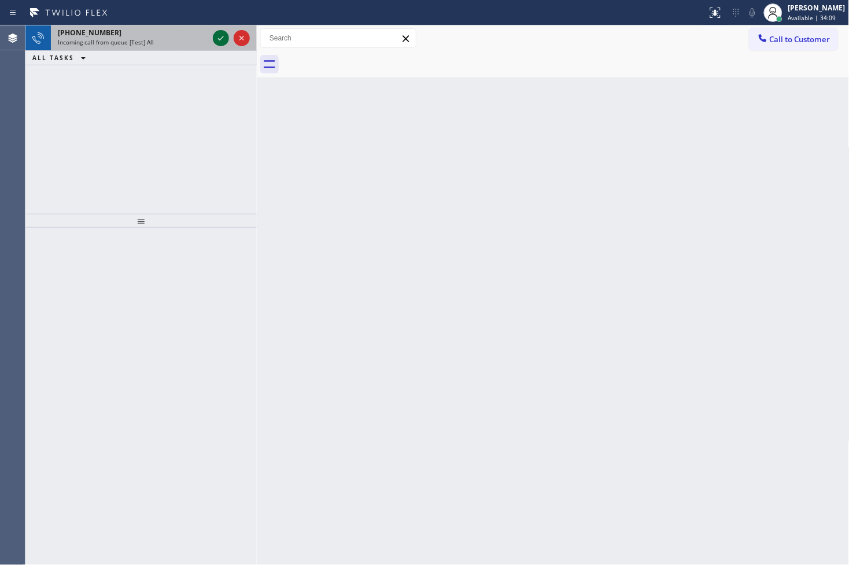
click at [215, 36] on icon at bounding box center [221, 38] width 14 height 14
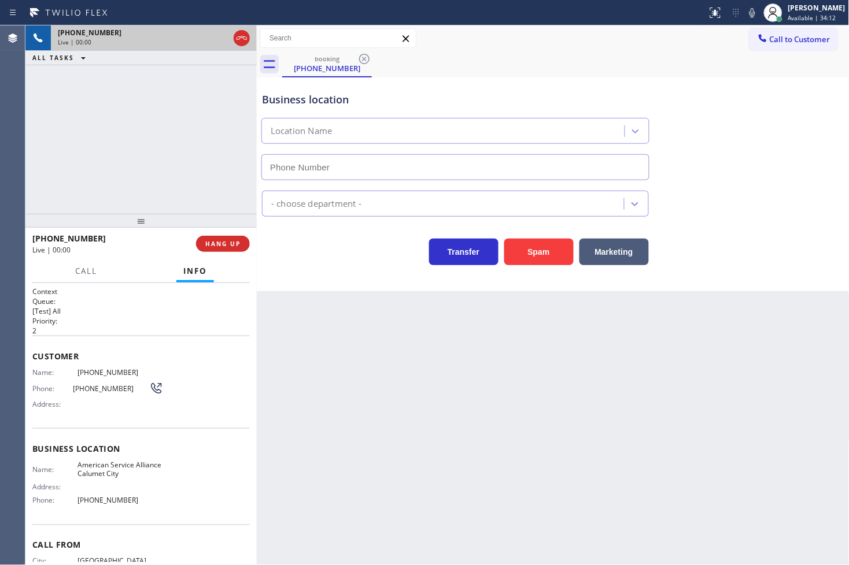
type input "[PHONE_NUMBER]"
click at [316, 249] on div "Transfer Spam Marketing" at bounding box center [455, 249] width 391 height 32
click at [147, 153] on div "[PHONE_NUMBER] Live | 00:05 ALL TASKS ALL TASKS ACTIVE TASKS TASKS IN WRAP UP" at bounding box center [140, 119] width 231 height 188
click at [282, 245] on div "Transfer Spam Marketing" at bounding box center [455, 249] width 391 height 32
click at [210, 187] on div "[PHONE_NUMBER] Live | 00:06 ALL TASKS ALL TASKS ACTIVE TASKS TASKS IN WRAP UP" at bounding box center [140, 119] width 231 height 188
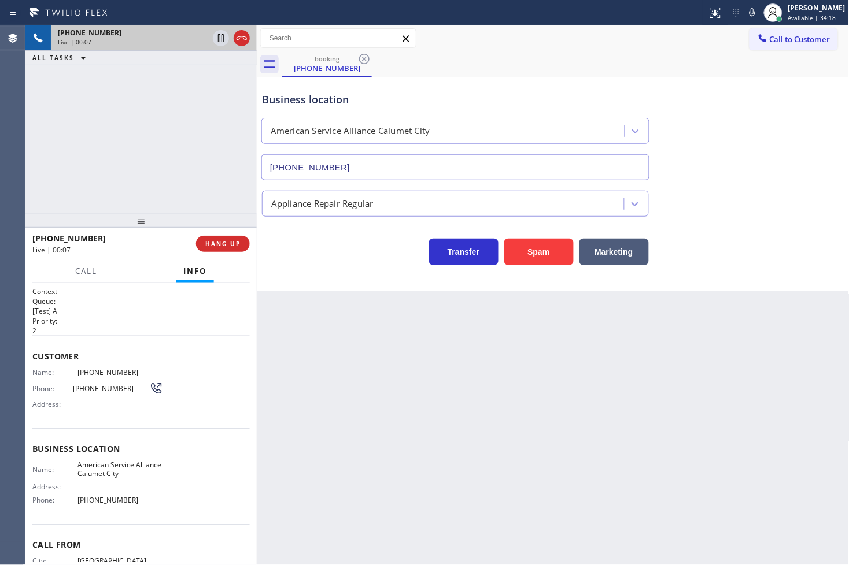
click at [294, 253] on div "Transfer Spam Marketing" at bounding box center [455, 249] width 391 height 32
click at [194, 153] on div "[PHONE_NUMBER] Live | 00:07 ALL TASKS ALL TASKS ACTIVE TASKS TASKS IN WRAP UP" at bounding box center [140, 119] width 231 height 188
click at [150, 319] on h2 "Priority:" at bounding box center [140, 321] width 217 height 10
click at [82, 273] on span "Call" at bounding box center [86, 271] width 22 height 10
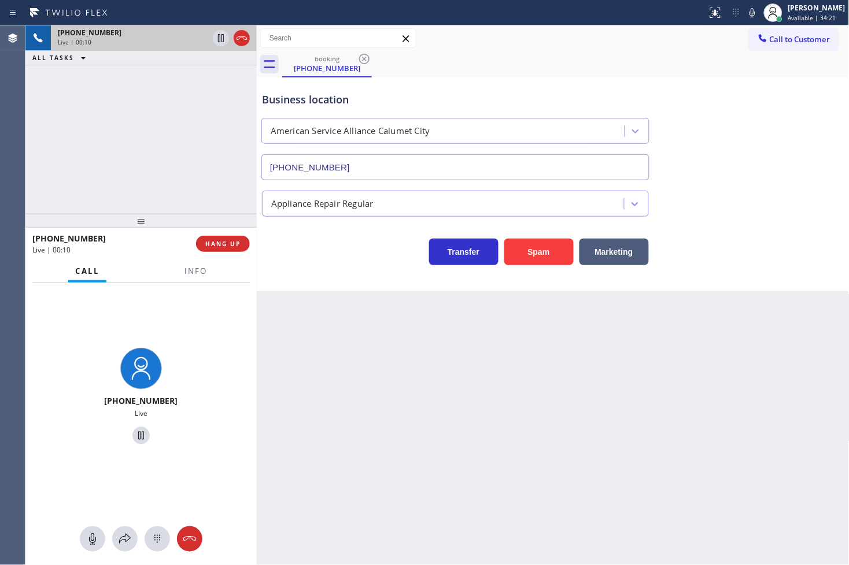
click at [168, 303] on div "[PHONE_NUMBER] Live" at bounding box center [140, 398] width 231 height 230
click at [194, 273] on span "Info" at bounding box center [195, 271] width 23 height 10
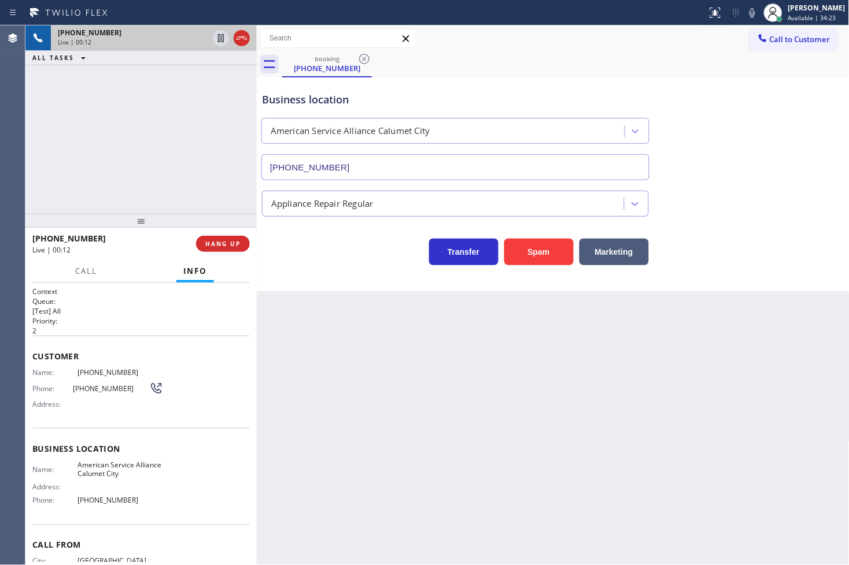
click at [301, 257] on div "Transfer Spam Marketing" at bounding box center [455, 249] width 391 height 32
click at [187, 183] on div "[PHONE_NUMBER] Live | 00:12 ALL TASKS ALL TASKS ACTIVE TASKS TASKS IN WRAP UP" at bounding box center [140, 119] width 231 height 188
click at [290, 297] on div "Back to Dashboard Change Sender ID Customers Technicians Select a contact Outbo…" at bounding box center [553, 295] width 593 height 540
click at [215, 195] on div "[PHONE_NUMBER] Live | 00:13 ALL TASKS ALL TASKS ACTIVE TASKS TASKS IN WRAP UP" at bounding box center [140, 119] width 231 height 188
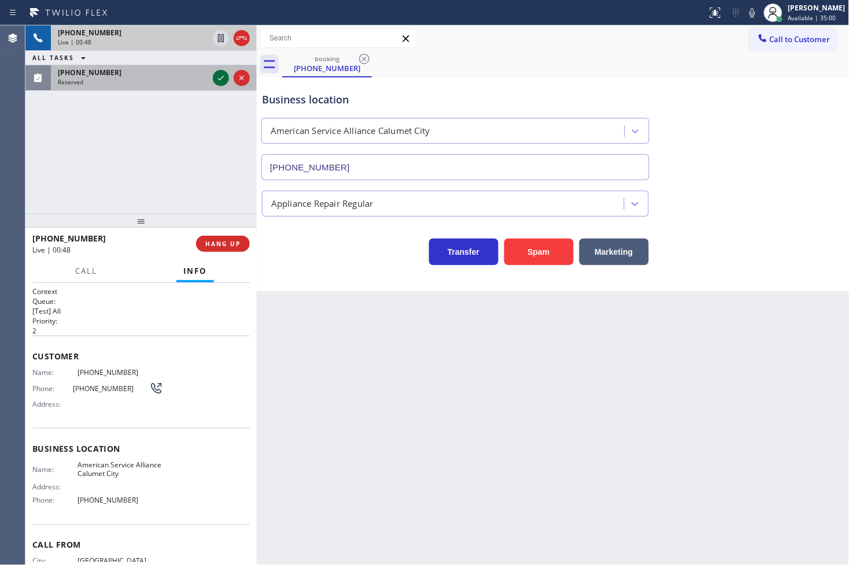
click at [223, 77] on icon at bounding box center [221, 78] width 14 height 14
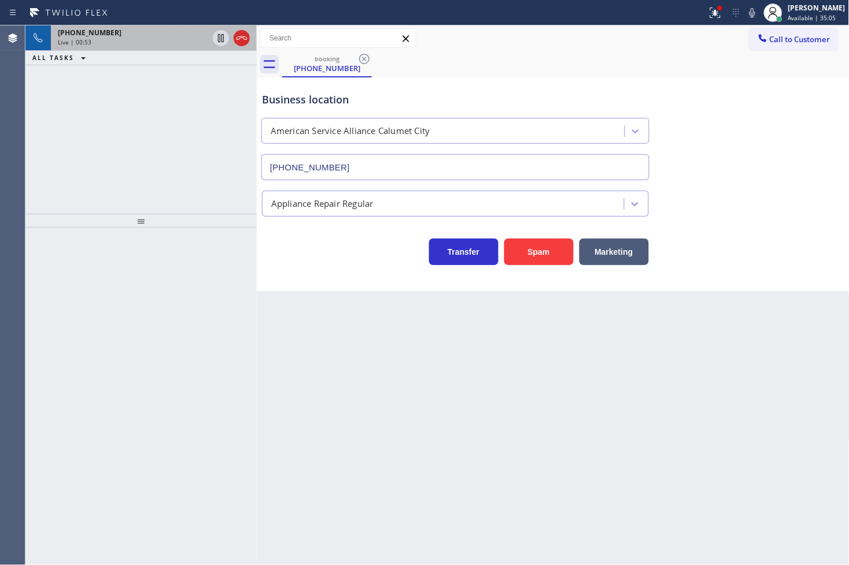
click at [171, 38] on div "Live | 00:53" at bounding box center [133, 42] width 150 height 8
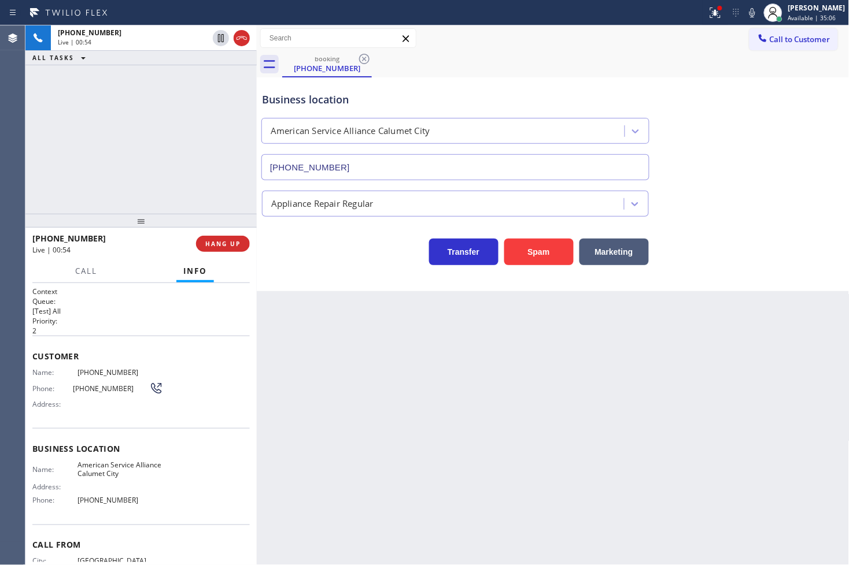
click at [126, 165] on div "[PHONE_NUMBER] Live | 00:54 ALL TASKS ALL TASKS ACTIVE TASKS TASKS IN WRAP UP" at bounding box center [140, 119] width 231 height 188
click at [172, 90] on div "[PHONE_NUMBER] Live | 00:56 ALL TASKS ALL TASKS ACTIVE TASKS TASKS IN WRAP UP" at bounding box center [140, 119] width 231 height 188
click at [167, 153] on div "[PHONE_NUMBER] Live | 00:57 ALL TASKS ALL TASKS ACTIVE TASKS TASKS IN WRAP UP" at bounding box center [140, 119] width 231 height 188
click at [198, 119] on div "[PHONE_NUMBER] Live | 00:58 ALL TASKS ALL TASKS ACTIVE TASKS TASKS IN WRAP UP" at bounding box center [140, 119] width 231 height 188
click at [192, 146] on div "[PHONE_NUMBER] Live | 00:59 ALL TASKS ALL TASKS ACTIVE TASKS TASKS IN WRAP UP" at bounding box center [140, 119] width 231 height 188
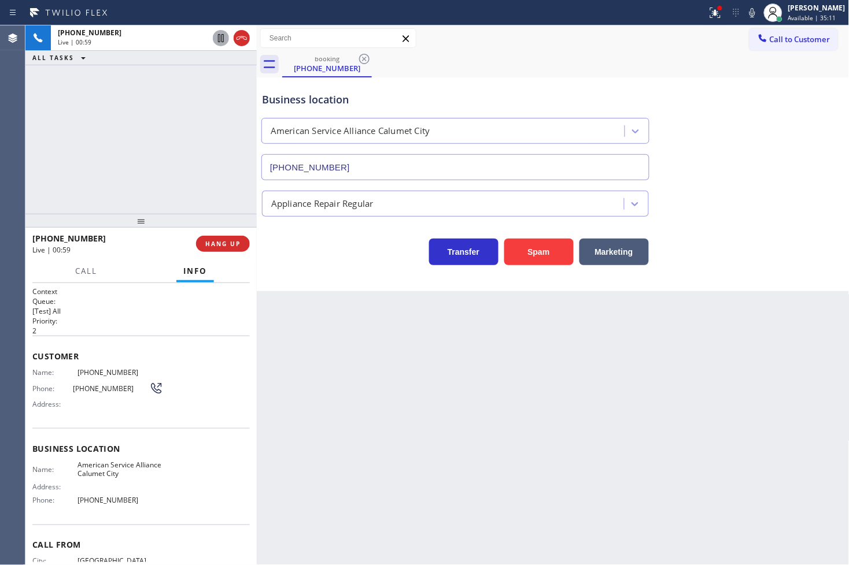
click at [220, 34] on icon at bounding box center [221, 38] width 14 height 14
click at [90, 273] on span "Call" at bounding box center [86, 271] width 22 height 10
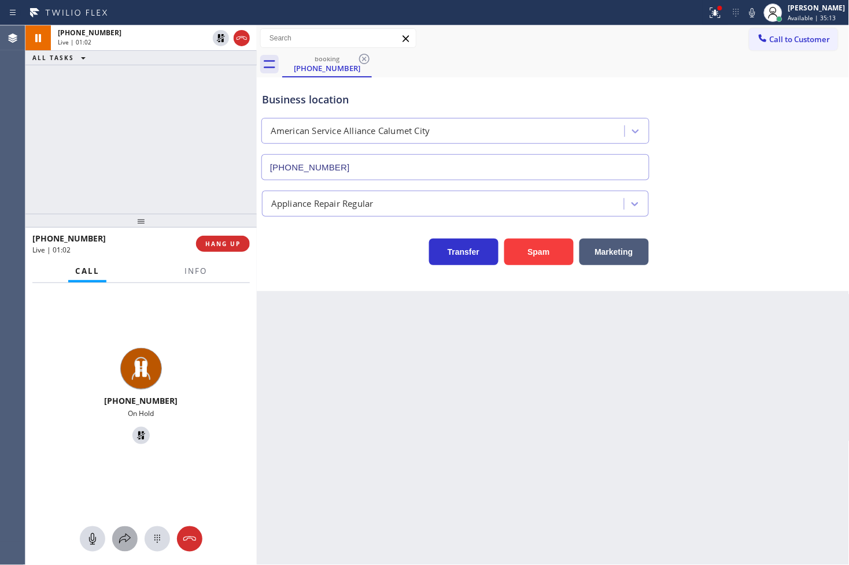
click at [120, 533] on icon at bounding box center [125, 540] width 14 height 14
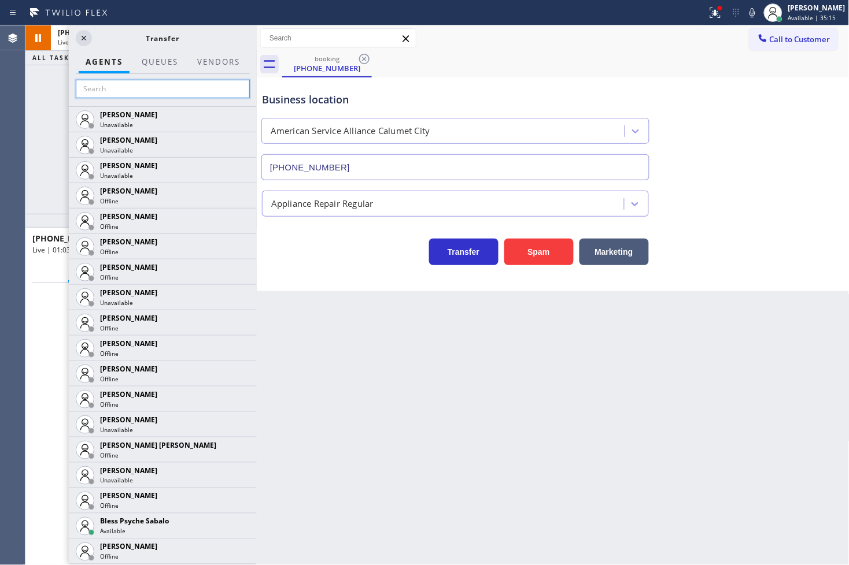
click at [148, 91] on input "text" at bounding box center [163, 89] width 174 height 19
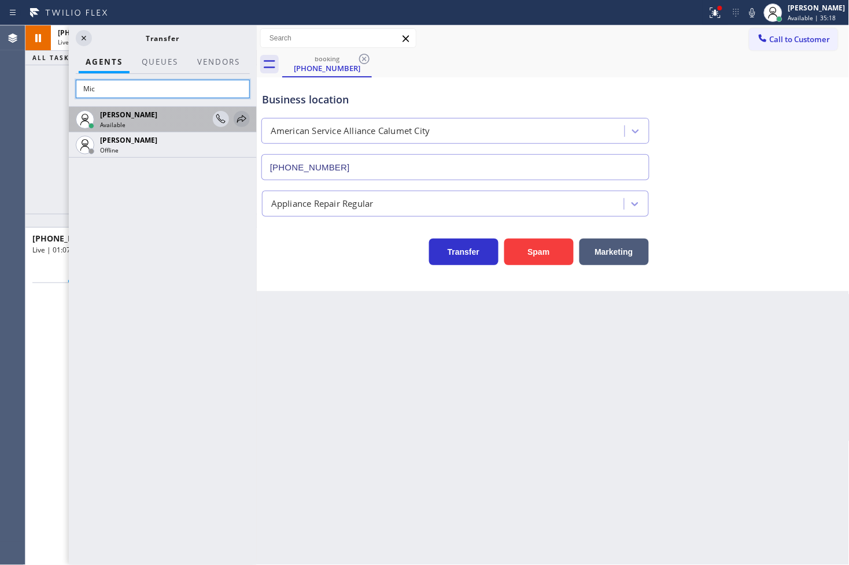
type input "Mic"
click at [241, 113] on icon at bounding box center [242, 119] width 14 height 14
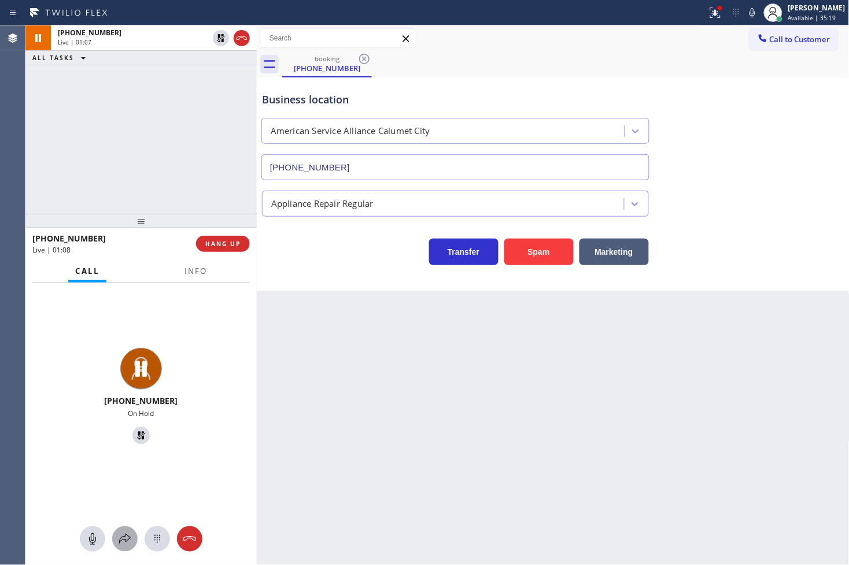
click at [130, 538] on icon at bounding box center [125, 540] width 14 height 14
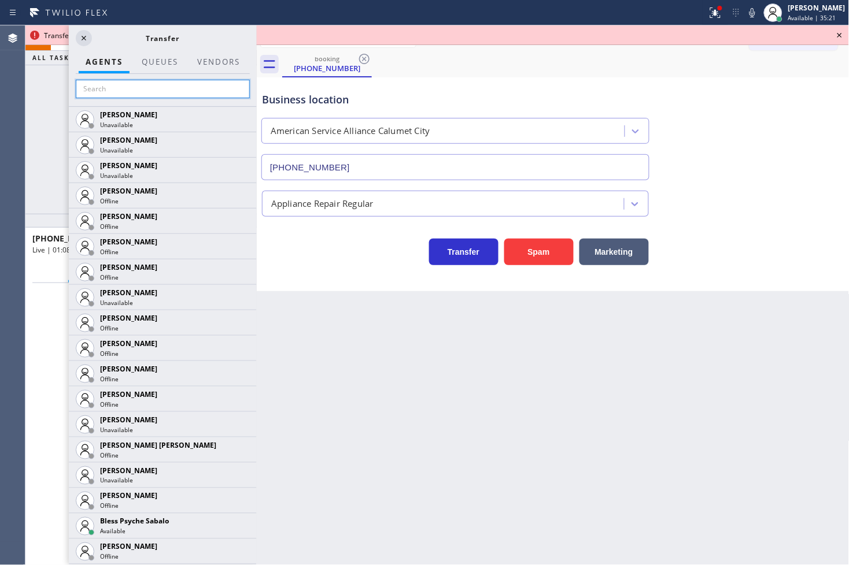
click at [99, 93] on input "text" at bounding box center [163, 89] width 174 height 19
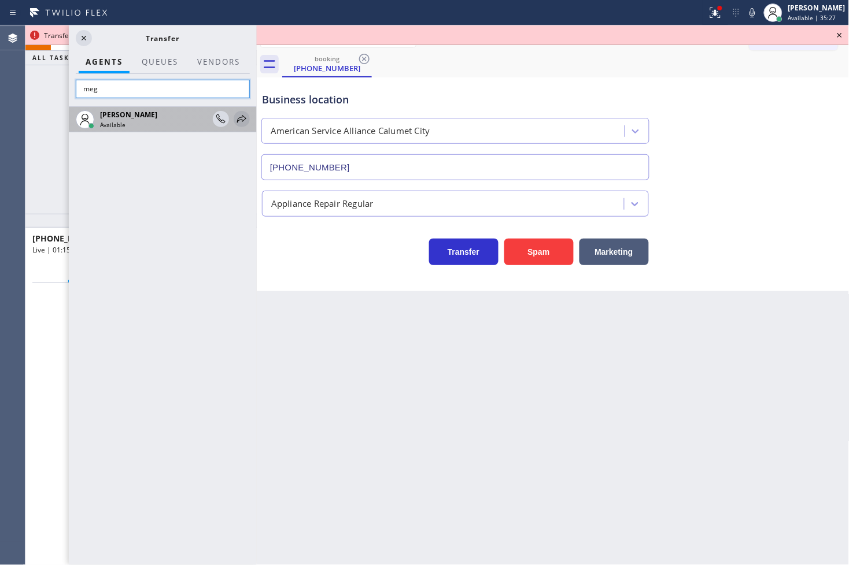
type input "meg"
click at [234, 119] on div at bounding box center [242, 119] width 16 height 14
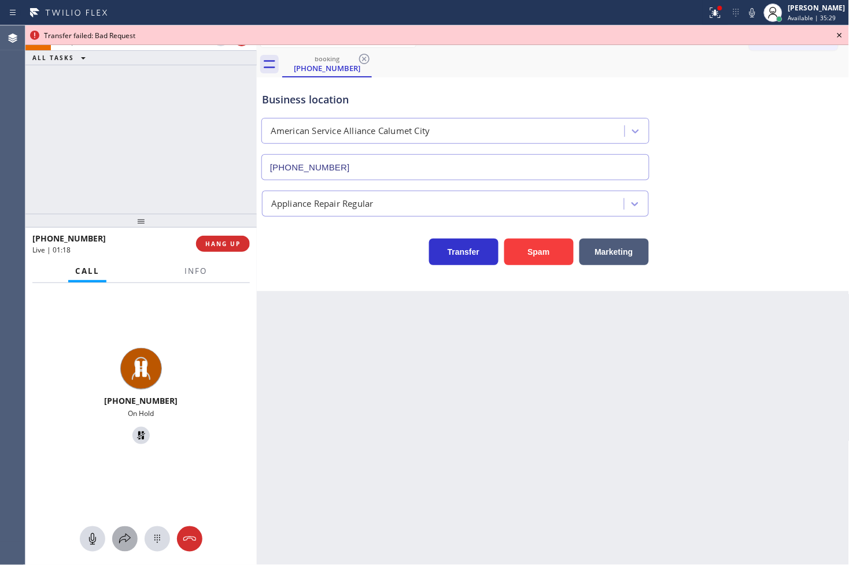
click at [123, 533] on icon at bounding box center [125, 540] width 14 height 14
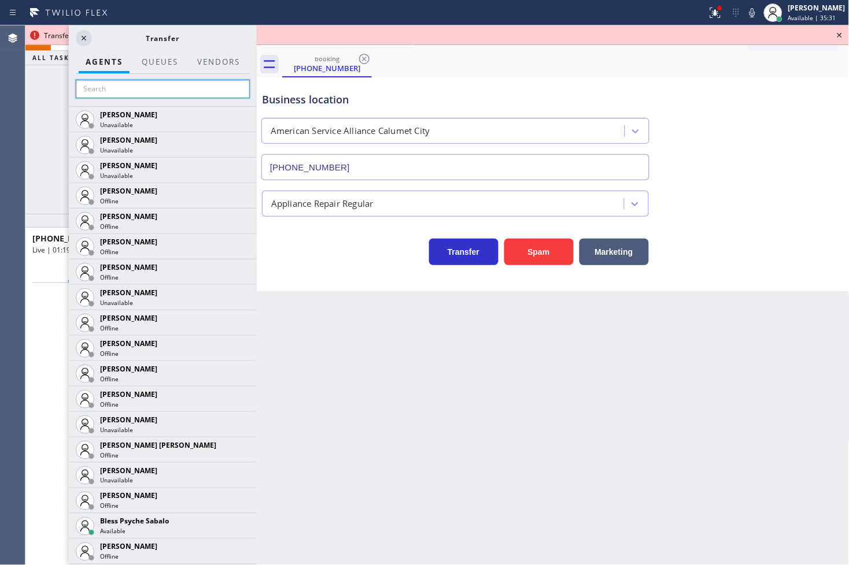
click at [114, 91] on input "text" at bounding box center [163, 89] width 174 height 19
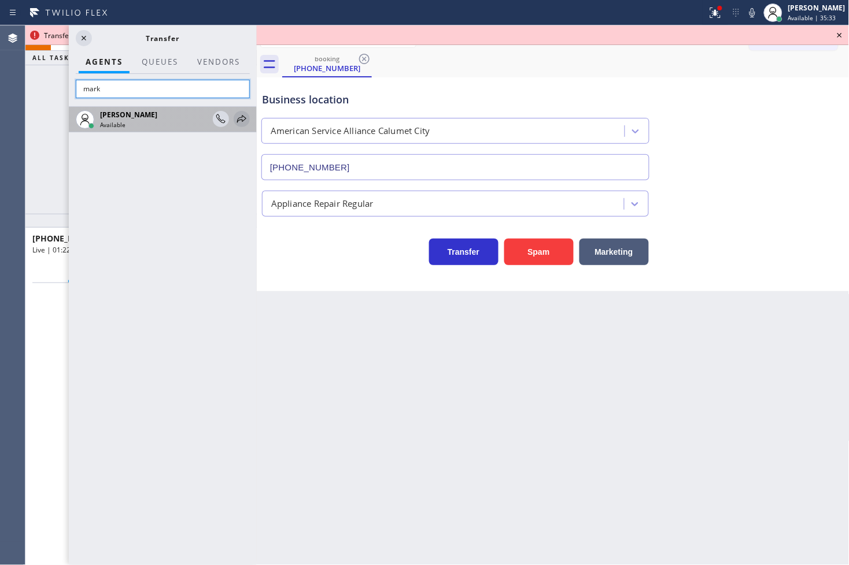
type input "mark"
click at [244, 117] on icon at bounding box center [242, 119] width 14 height 14
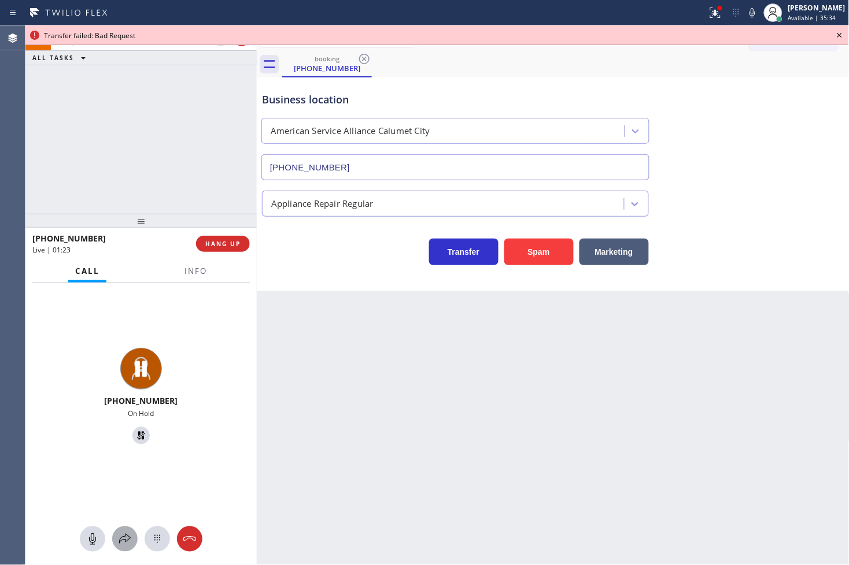
click at [128, 540] on icon at bounding box center [125, 539] width 12 height 10
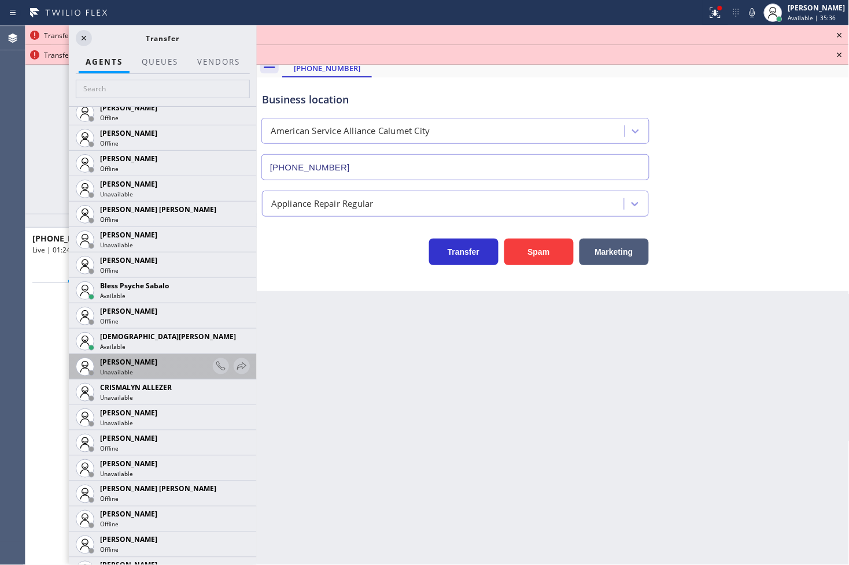
scroll to position [321, 0]
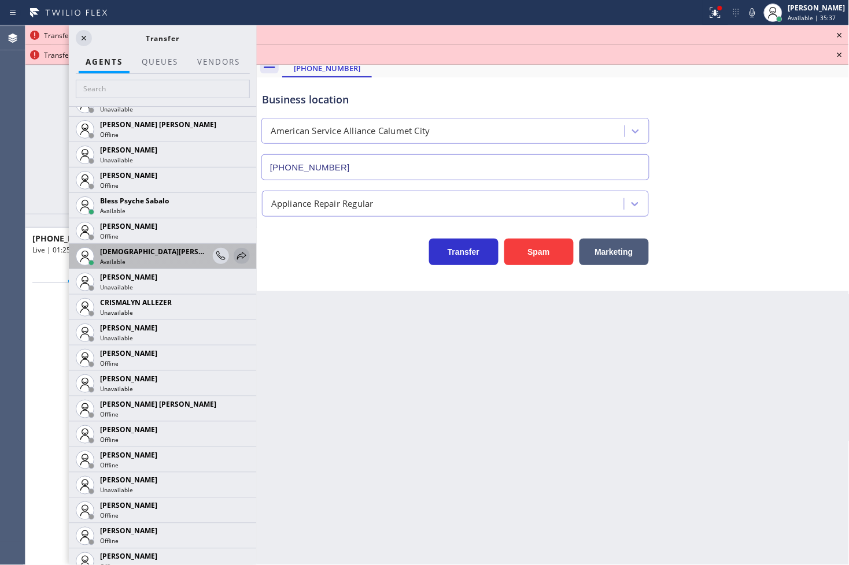
click at [235, 252] on icon at bounding box center [242, 256] width 14 height 14
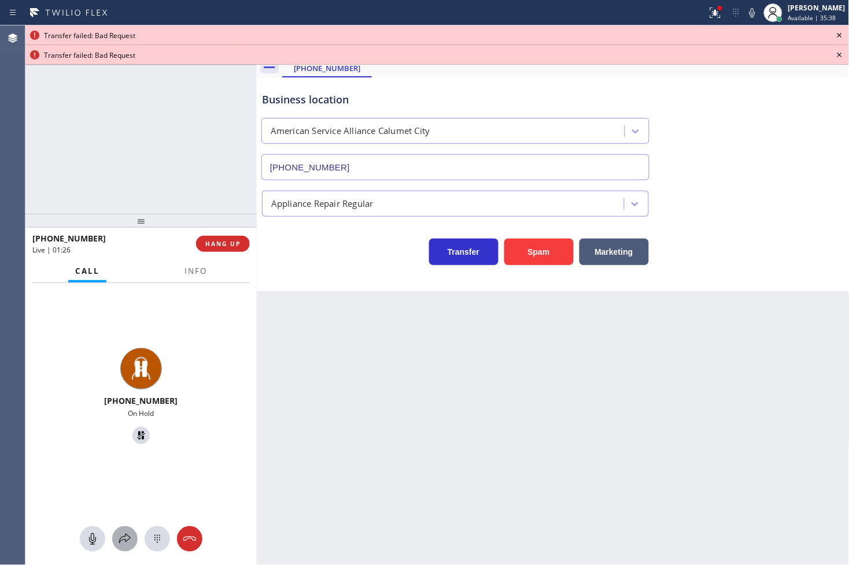
click at [130, 531] on button at bounding box center [124, 539] width 25 height 25
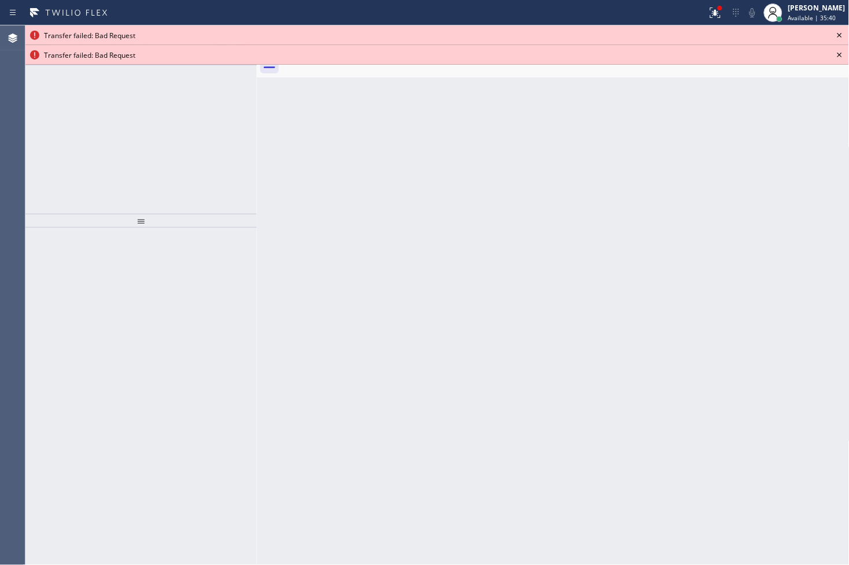
click at [837, 35] on icon at bounding box center [840, 35] width 14 height 14
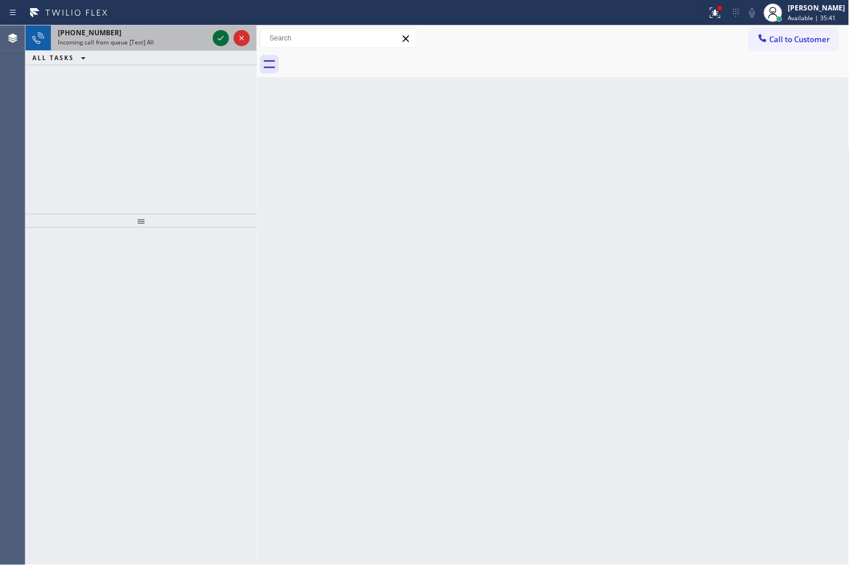
click at [221, 36] on icon at bounding box center [221, 38] width 14 height 14
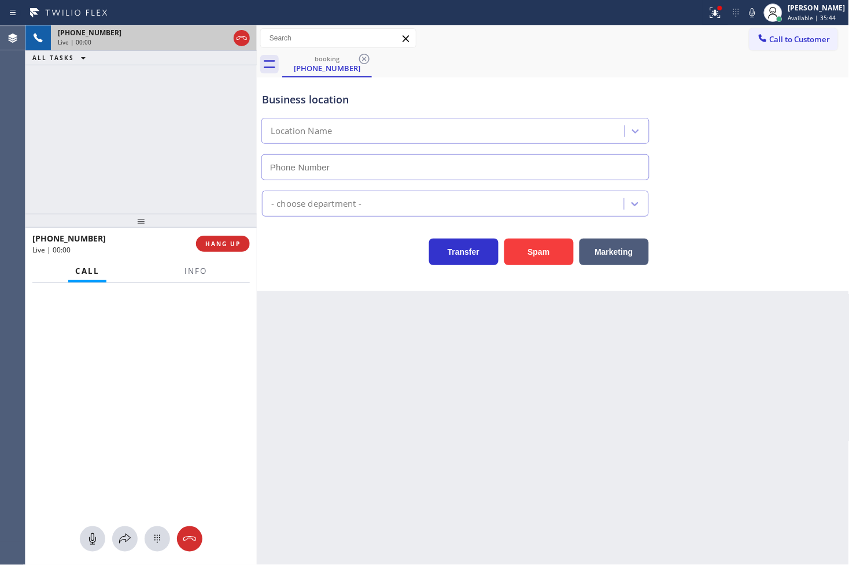
type input "[PHONE_NUMBER]"
click at [409, 435] on div "Back to Dashboard Change Sender ID Customers Technicians Select a contact Outbo…" at bounding box center [553, 295] width 593 height 540
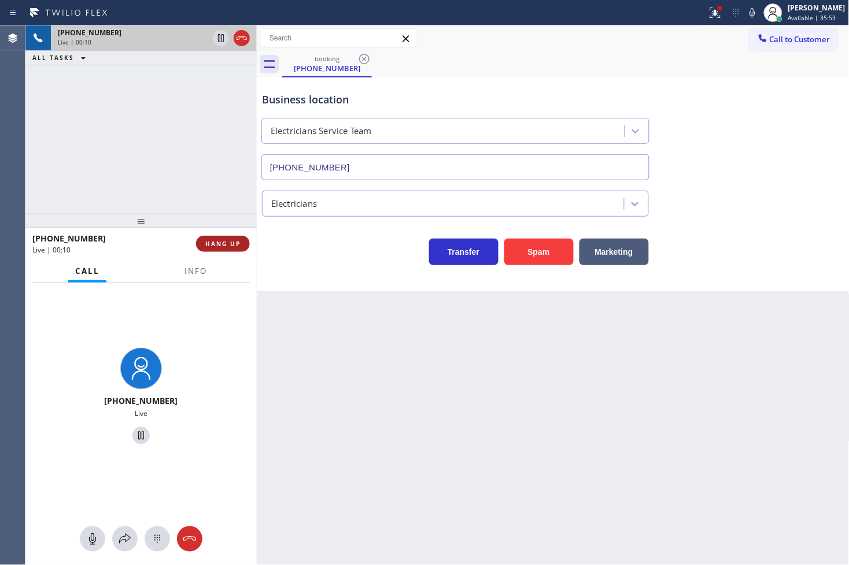
click at [237, 249] on button "HANG UP" at bounding box center [223, 244] width 54 height 16
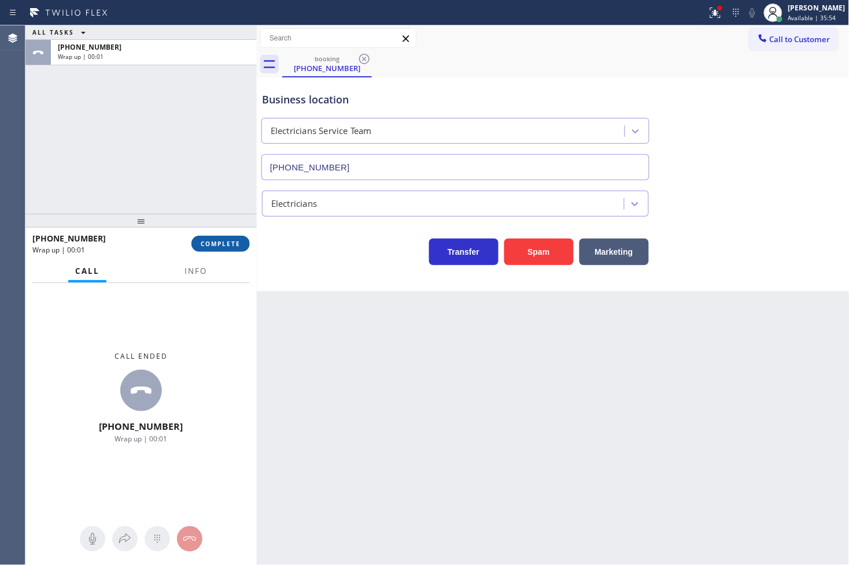
click at [234, 250] on button "COMPLETE" at bounding box center [220, 244] width 58 height 16
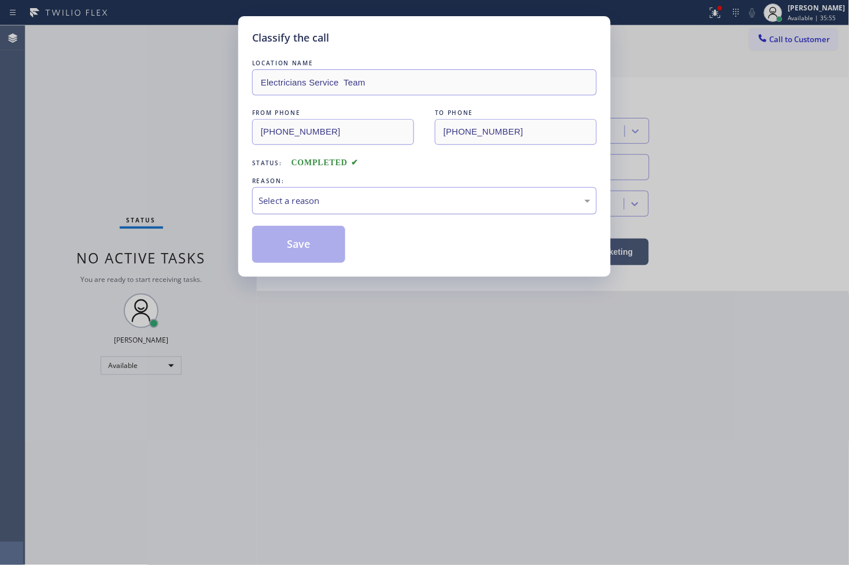
click at [315, 203] on div "Select a reason" at bounding box center [424, 200] width 332 height 13
click at [299, 249] on button "Save" at bounding box center [298, 244] width 93 height 37
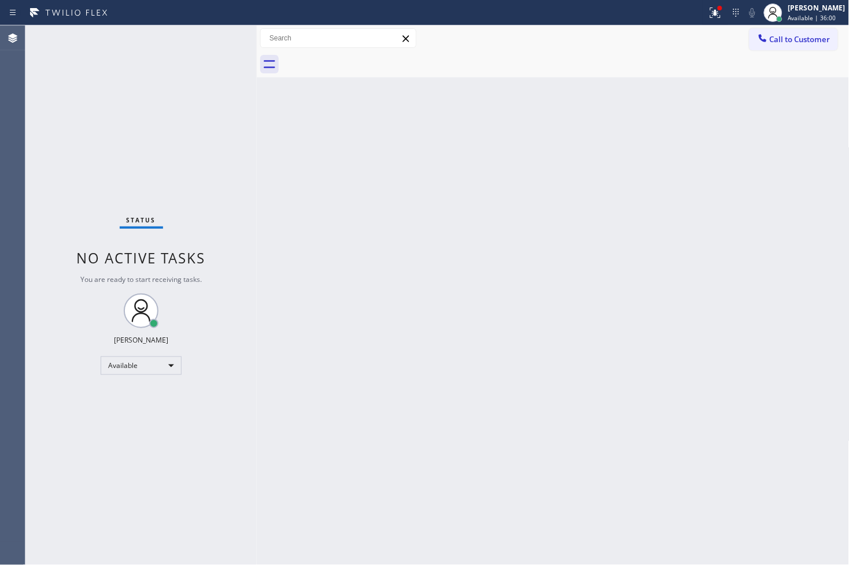
click at [449, 252] on div "Back to Dashboard Change Sender ID Customers Technicians Select a contact Outbo…" at bounding box center [553, 295] width 593 height 540
click at [718, 9] on div at bounding box center [720, 8] width 5 height 5
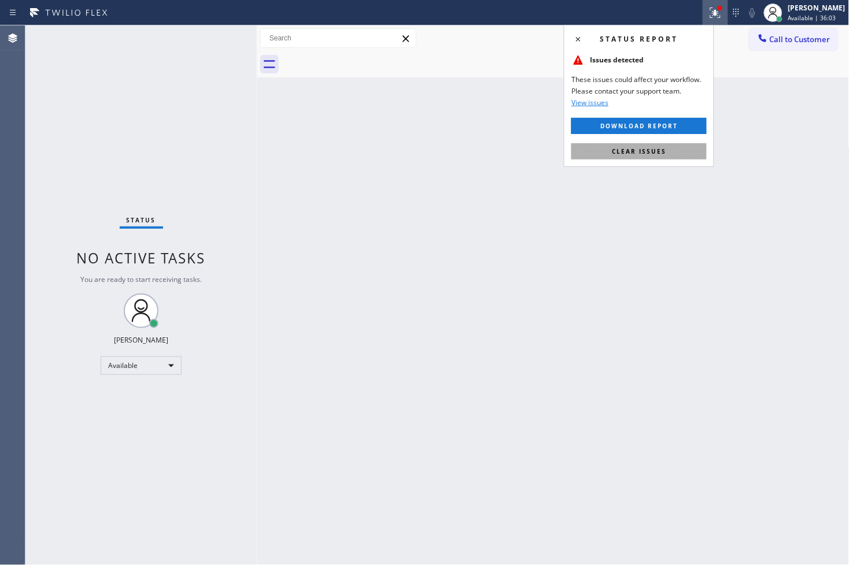
click at [623, 149] on span "Clear issues" at bounding box center [639, 151] width 54 height 8
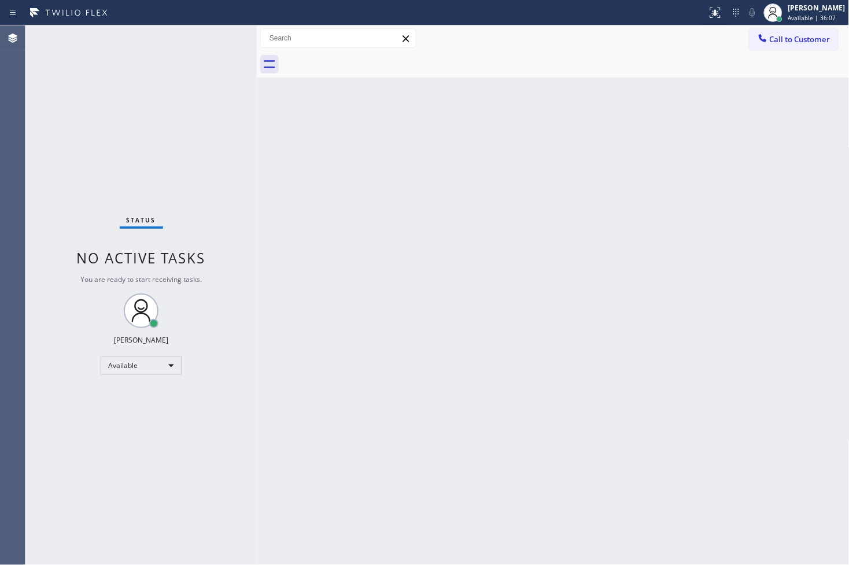
click at [307, 353] on div "Back to Dashboard Change Sender ID Customers Technicians Select a contact Outbo…" at bounding box center [553, 295] width 593 height 540
click at [88, 171] on div "Status No active tasks You are ready to start receiving tasks. [PERSON_NAME]" at bounding box center [140, 295] width 231 height 540
click at [269, 70] on icon at bounding box center [269, 64] width 19 height 19
click at [207, 71] on div "Status No active tasks You are ready to start receiving tasks. [PERSON_NAME]" at bounding box center [140, 295] width 231 height 540
click at [215, 43] on div "Status No active tasks You are ready to start receiving tasks. [PERSON_NAME]" at bounding box center [140, 295] width 231 height 540
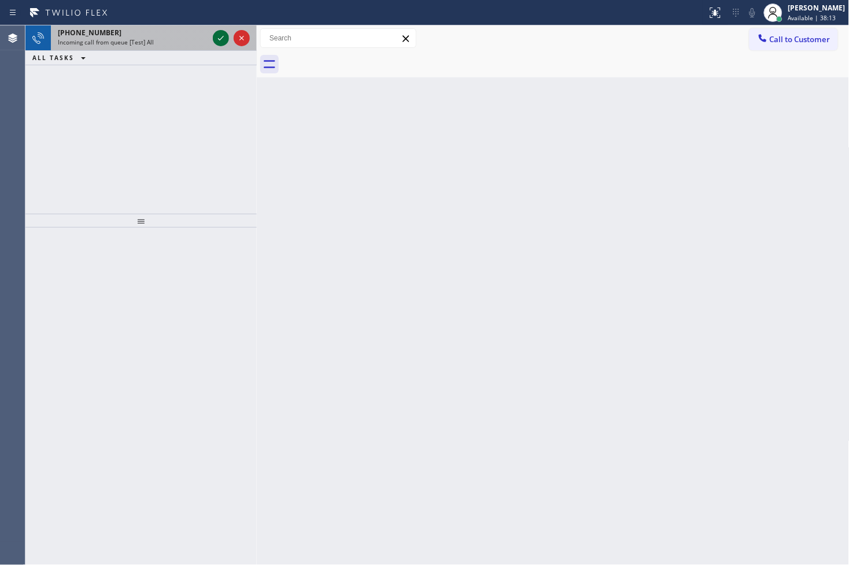
click at [221, 36] on icon at bounding box center [221, 38] width 14 height 14
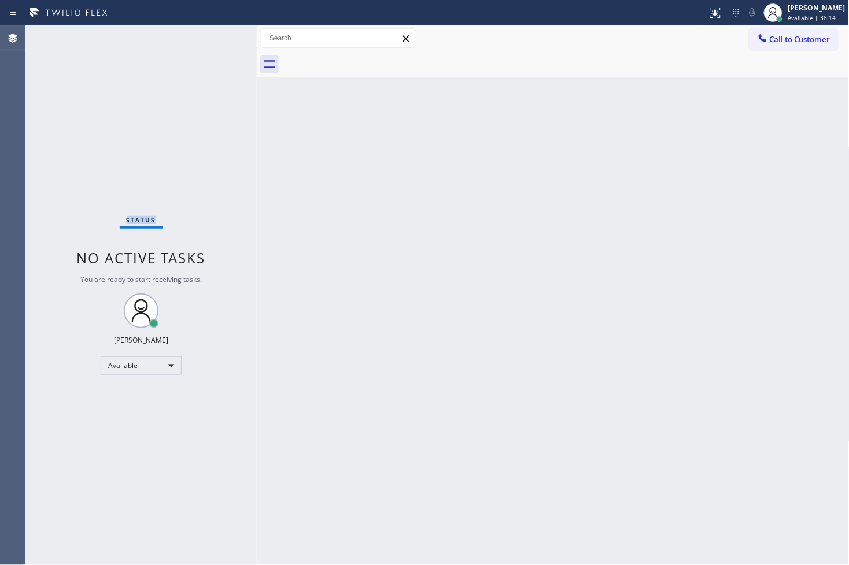
click at [221, 36] on div "Status No active tasks You are ready to start receiving tasks. [PERSON_NAME]" at bounding box center [140, 295] width 231 height 540
click at [315, 223] on div "Back to Dashboard Change Sender ID Customers Technicians Select a contact Outbo…" at bounding box center [553, 295] width 593 height 540
drag, startPoint x: 706, startPoint y: 16, endPoint x: 693, endPoint y: 58, distance: 44.3
click at [708, 15] on icon at bounding box center [715, 13] width 14 height 14
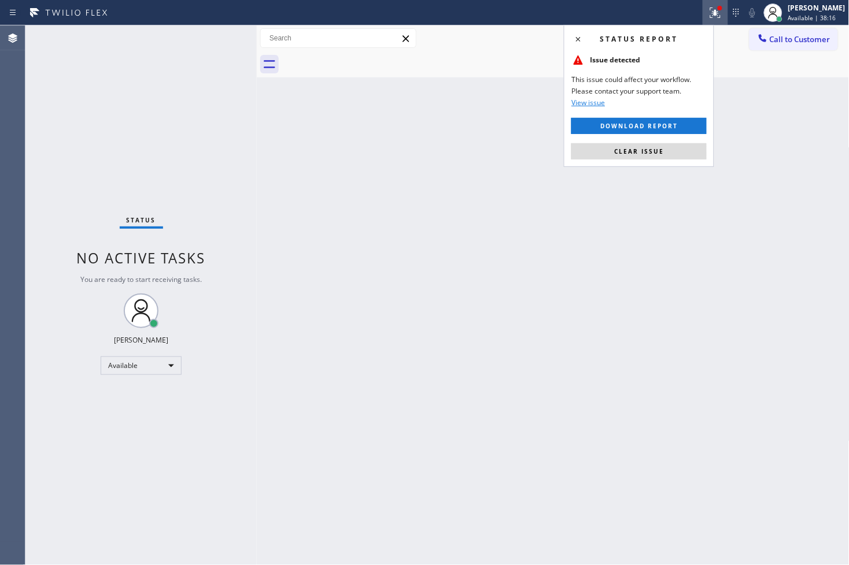
click at [666, 160] on div "Status report Issue detected This issue could affect your workflow. Please cont…" at bounding box center [639, 96] width 150 height 142
click at [666, 158] on button "Clear issue" at bounding box center [638, 151] width 135 height 16
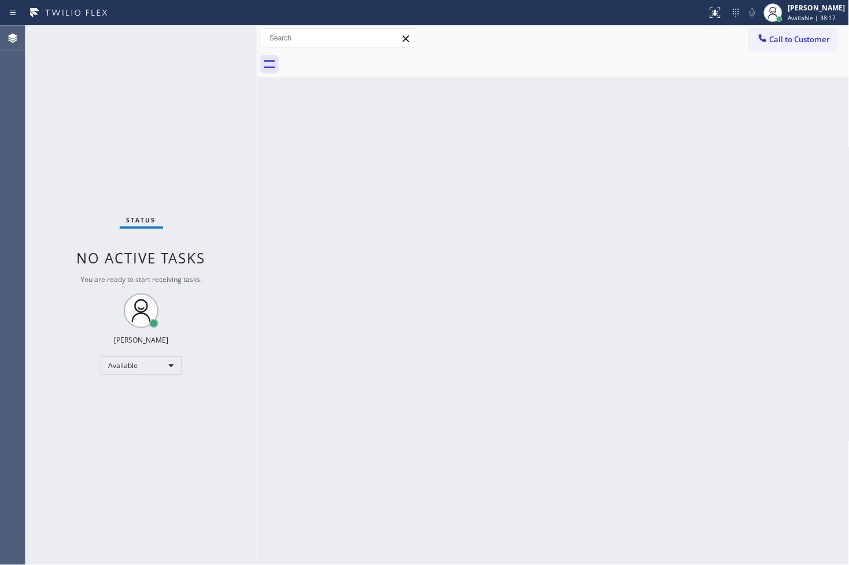
click at [253, 203] on div "Status No active tasks You are ready to start receiving tasks. [PERSON_NAME]" at bounding box center [140, 295] width 231 height 540
click at [145, 131] on div "Status No active tasks You are ready to start receiving tasks. [PERSON_NAME]" at bounding box center [140, 295] width 231 height 540
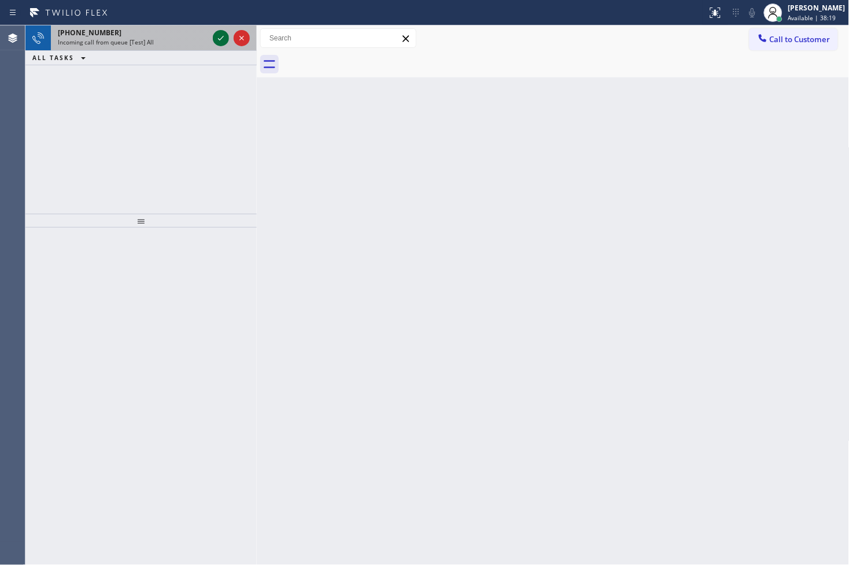
click at [220, 39] on icon at bounding box center [221, 38] width 14 height 14
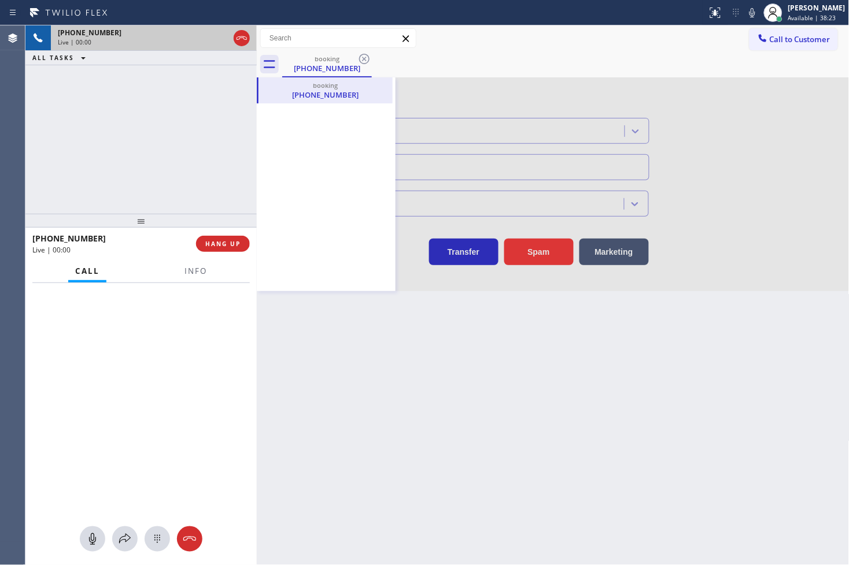
type input "[PHONE_NUMBER]"
click at [600, 455] on div "Back to Dashboard Change Sender ID Customers Technicians Select a contact Outbo…" at bounding box center [553, 295] width 593 height 540
click at [378, 88] on icon at bounding box center [383, 91] width 10 height 10
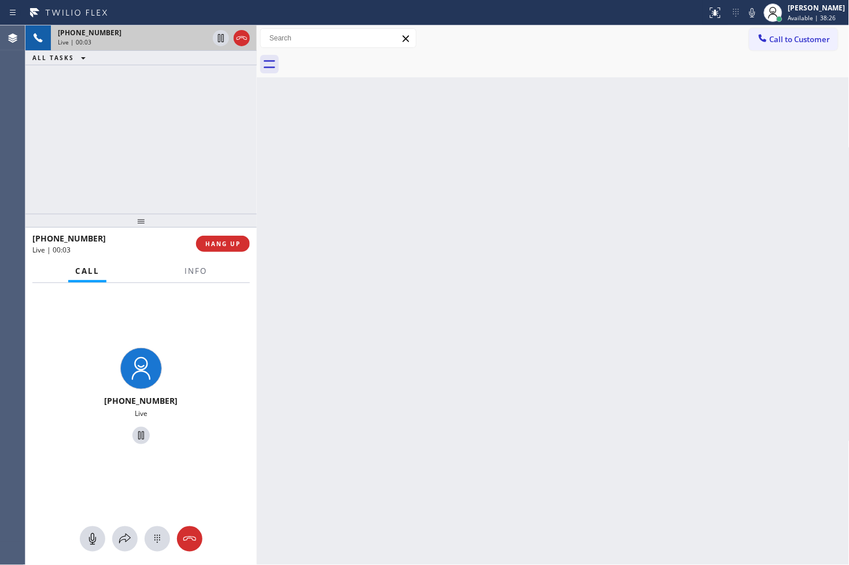
click at [342, 71] on div at bounding box center [565, 64] width 567 height 26
click at [122, 32] on div "[PHONE_NUMBER]" at bounding box center [133, 33] width 150 height 10
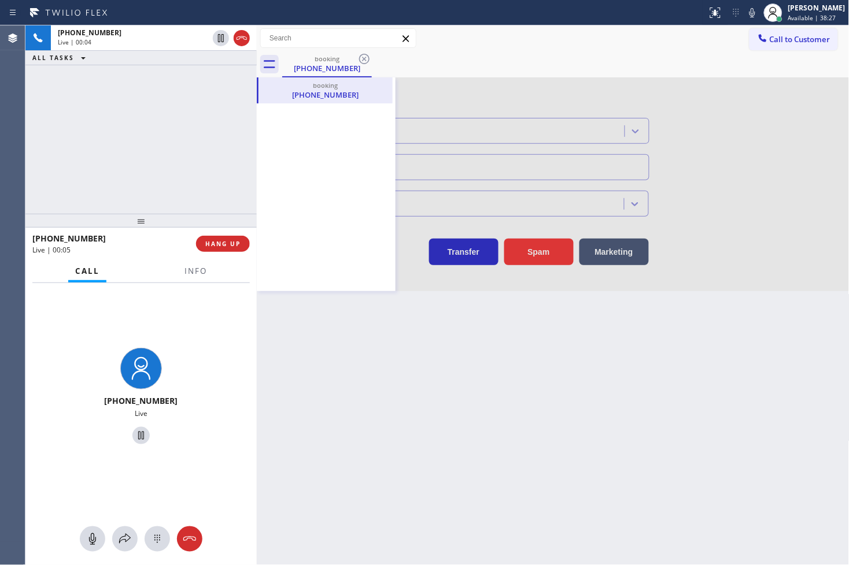
type input "[PHONE_NUMBER]"
click at [542, 249] on div at bounding box center [553, 184] width 593 height 214
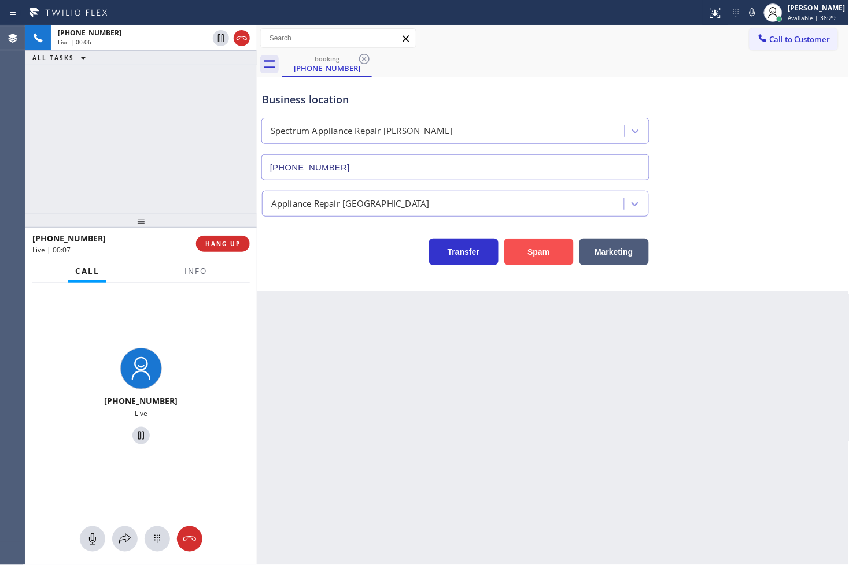
click at [541, 249] on button "Spam" at bounding box center [538, 252] width 69 height 27
click at [536, 253] on button "Spam" at bounding box center [538, 252] width 69 height 27
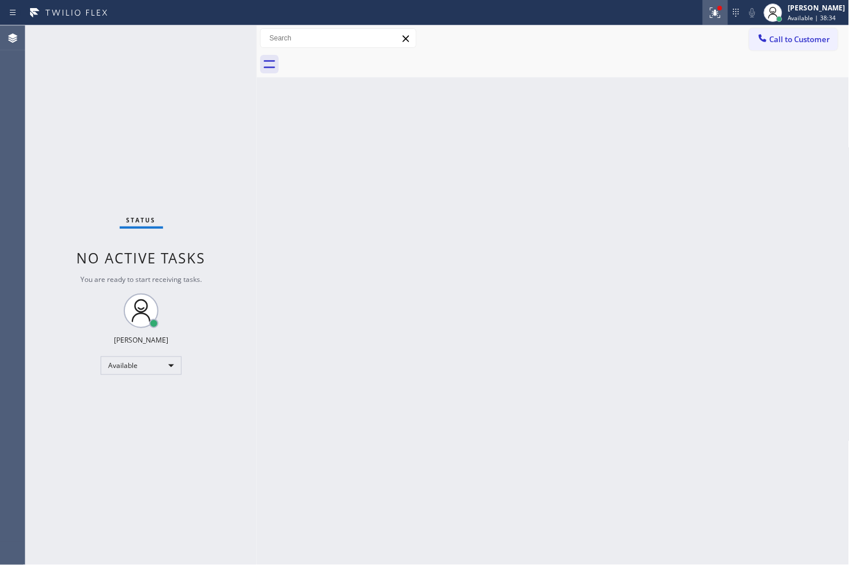
click at [712, 13] on icon at bounding box center [715, 11] width 7 height 4
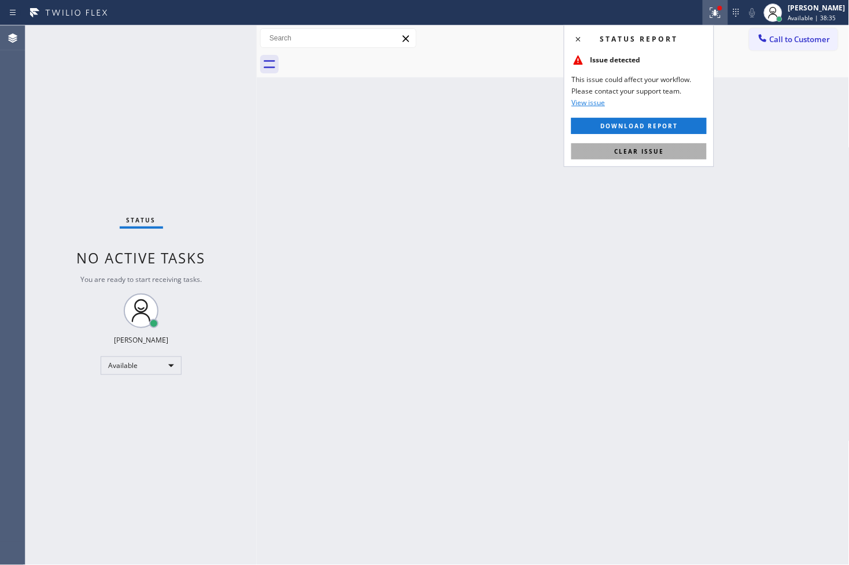
click at [646, 153] on span "Clear issue" at bounding box center [639, 151] width 50 height 8
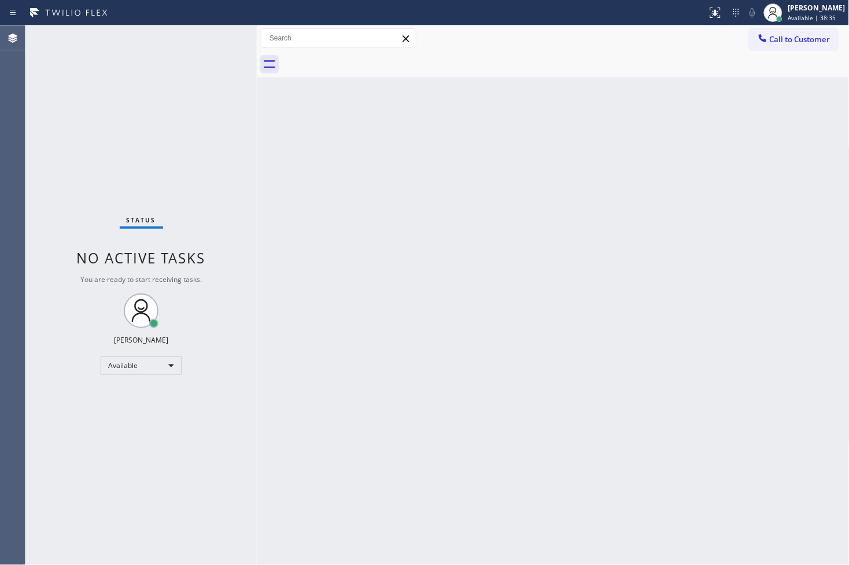
click at [320, 205] on div "Back to Dashboard Change Sender ID Customers Technicians Select a contact Outbo…" at bounding box center [553, 295] width 593 height 540
click at [412, 291] on div "Back to Dashboard Change Sender ID Customers Technicians Select a contact Outbo…" at bounding box center [553, 295] width 593 height 540
click at [230, 45] on div "Status No active tasks You are ready to start receiving tasks. [PERSON_NAME]" at bounding box center [140, 295] width 231 height 540
click at [210, 35] on div "Status No active tasks You are ready to start receiving tasks. [PERSON_NAME]" at bounding box center [140, 295] width 231 height 540
click at [216, 32] on div "Status No active tasks You are ready to start receiving tasks. [PERSON_NAME]" at bounding box center [140, 295] width 231 height 540
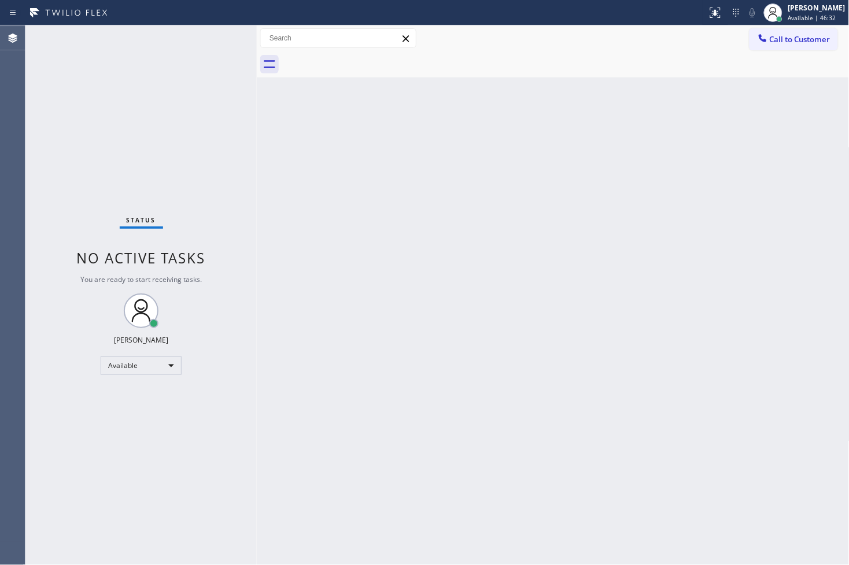
click at [169, 85] on div "Status No active tasks You are ready to start receiving tasks. [PERSON_NAME]" at bounding box center [140, 295] width 231 height 540
click at [217, 35] on div "Status No active tasks You are ready to start receiving tasks. [PERSON_NAME]" at bounding box center [140, 295] width 231 height 540
click at [217, 38] on div "Status No active tasks You are ready to start receiving tasks. [PERSON_NAME]" at bounding box center [140, 295] width 231 height 540
click at [216, 39] on div "Status No active tasks You are ready to start receiving tasks. [PERSON_NAME]" at bounding box center [140, 295] width 231 height 540
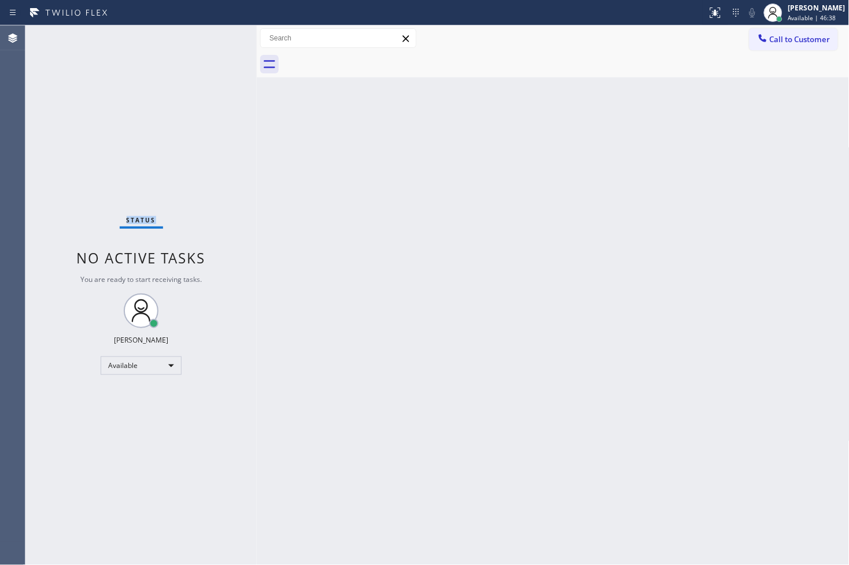
click at [216, 39] on div "Status No active tasks You are ready to start receiving tasks. [PERSON_NAME]" at bounding box center [140, 295] width 231 height 540
click at [198, 52] on div "Status No active tasks You are ready to start receiving tasks. [PERSON_NAME]" at bounding box center [140, 295] width 231 height 540
click at [224, 40] on div "Status No active tasks You are ready to start receiving tasks. [PERSON_NAME]" at bounding box center [140, 295] width 231 height 540
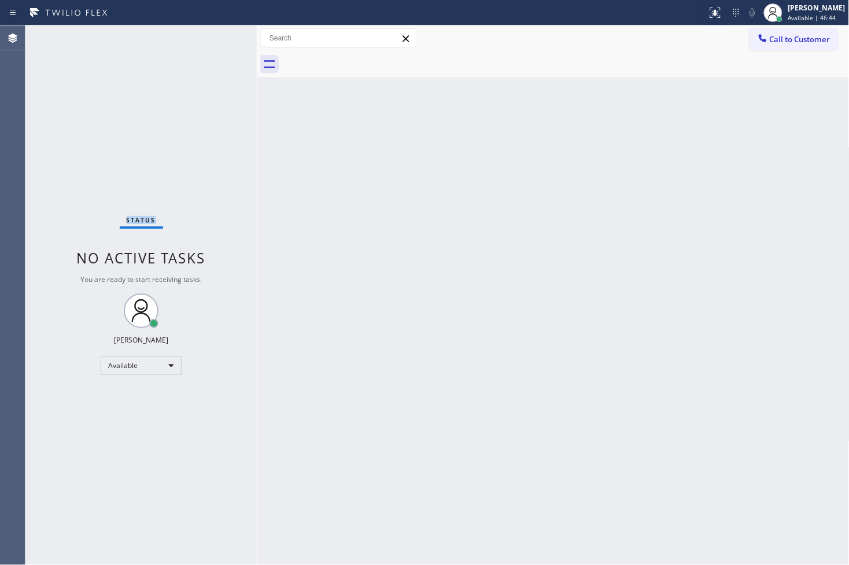
click at [224, 40] on div "Status No active tasks You are ready to start receiving tasks. [PERSON_NAME]" at bounding box center [140, 295] width 231 height 540
click at [223, 41] on div "Status No active tasks You are ready to start receiving tasks. [PERSON_NAME]" at bounding box center [140, 295] width 231 height 540
click at [215, 36] on div "Status No active tasks You are ready to start receiving tasks. [PERSON_NAME]" at bounding box center [140, 295] width 231 height 540
drag, startPoint x: 165, startPoint y: 160, endPoint x: 178, endPoint y: 119, distance: 43.0
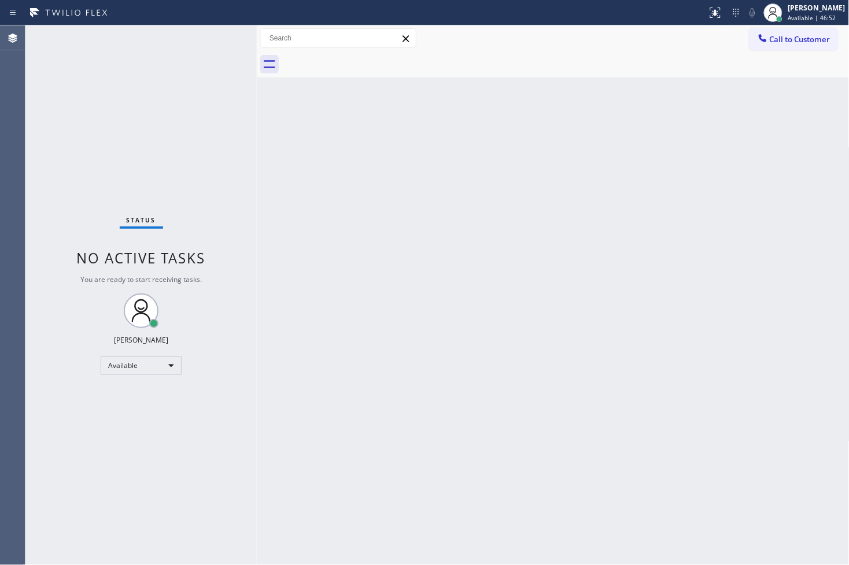
click at [165, 160] on div "Status No active tasks You are ready to start receiving tasks. [PERSON_NAME]" at bounding box center [140, 295] width 231 height 540
click at [193, 72] on div "Status No active tasks You are ready to start receiving tasks. [PERSON_NAME]" at bounding box center [140, 295] width 231 height 540
click at [207, 54] on div "Status No active tasks You are ready to start receiving tasks. [PERSON_NAME]" at bounding box center [140, 295] width 231 height 540
click at [219, 34] on div "Status No active tasks You are ready to start receiving tasks. [PERSON_NAME]" at bounding box center [140, 295] width 231 height 540
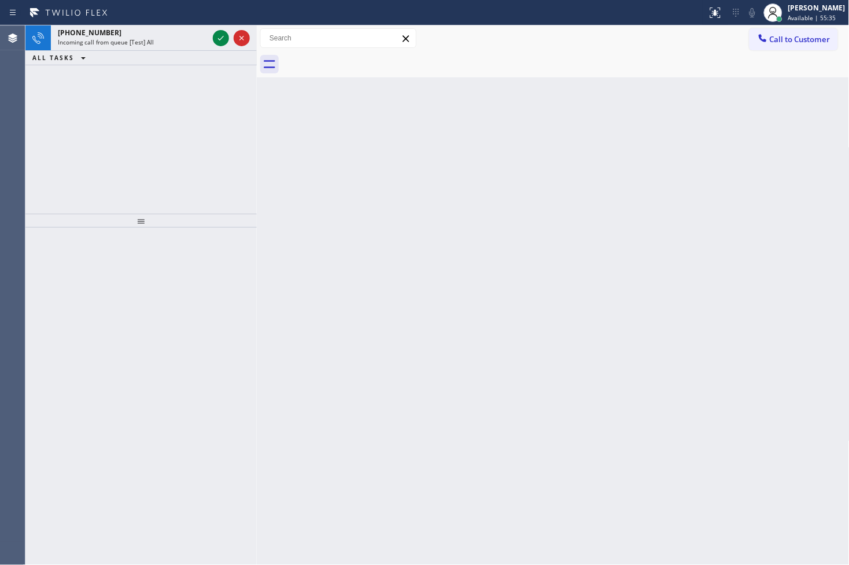
click at [53, 153] on div "[PHONE_NUMBER] Incoming call from queue [Test] All ALL TASKS ALL TASKS ACTIVE T…" at bounding box center [140, 119] width 231 height 188
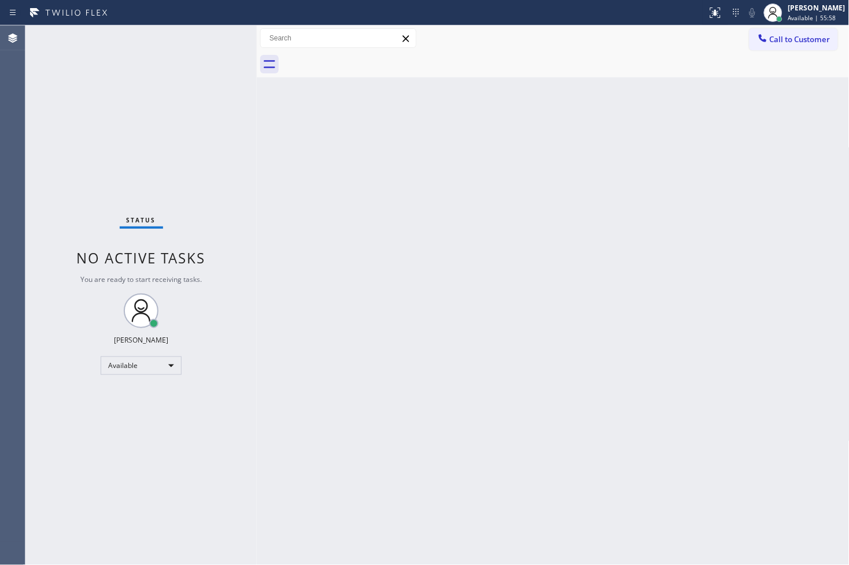
click at [108, 413] on div "Status No active tasks You are ready to start receiving tasks. [PERSON_NAME]" at bounding box center [140, 295] width 231 height 540
click at [212, 39] on div "Status No active tasks You are ready to start receiving tasks. [PERSON_NAME]" at bounding box center [140, 295] width 231 height 540
click at [215, 36] on div "Status No active tasks You are ready to start receiving tasks. [PERSON_NAME]" at bounding box center [140, 295] width 231 height 540
click at [214, 38] on div "Status No active tasks You are ready to start receiving tasks. [PERSON_NAME]" at bounding box center [140, 295] width 231 height 540
click at [626, 491] on div "Back to Dashboard Change Sender ID Customers Technicians Select a contact Outbo…" at bounding box center [553, 295] width 593 height 540
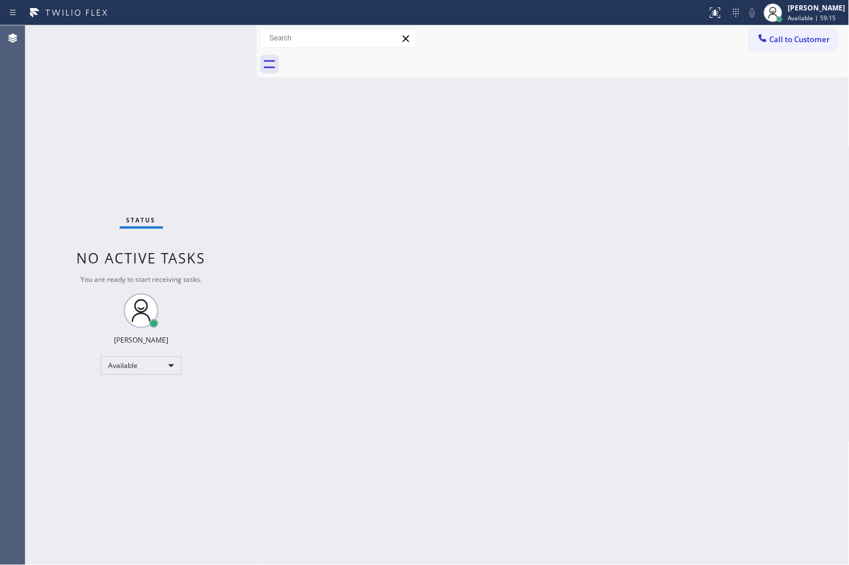
click at [622, 487] on div "Back to Dashboard Change Sender ID Customers Technicians Select a contact Outbo…" at bounding box center [553, 295] width 593 height 540
click at [619, 475] on div "Back to Dashboard Change Sender ID Customers Technicians Select a contact Outbo…" at bounding box center [553, 295] width 593 height 540
click at [620, 466] on div "Back to Dashboard Change Sender ID Customers Technicians Select a contact Outbo…" at bounding box center [553, 295] width 593 height 540
click at [620, 463] on div "Back to Dashboard Change Sender ID Customers Technicians Select a contact Outbo…" at bounding box center [553, 295] width 593 height 540
click at [620, 461] on div "Back to Dashboard Change Sender ID Customers Technicians Select a contact Outbo…" at bounding box center [553, 295] width 593 height 540
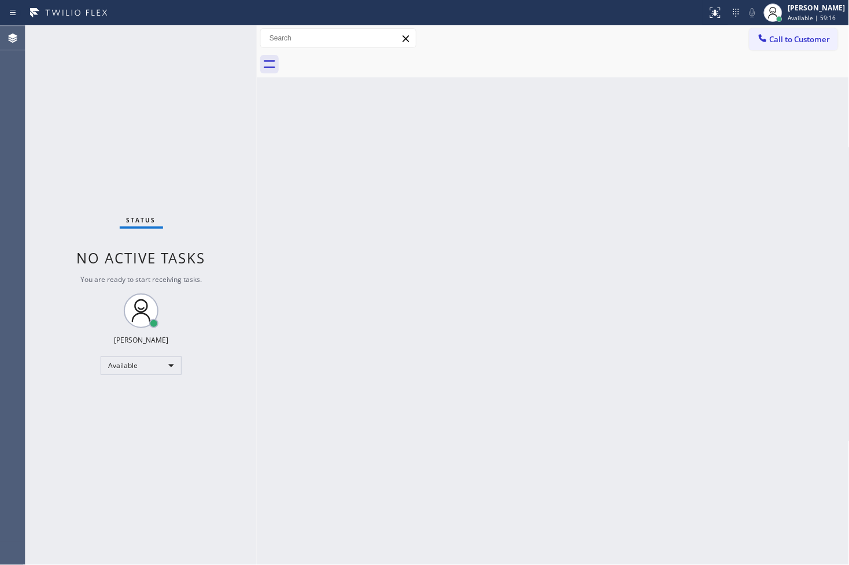
click at [620, 461] on div "Back to Dashboard Change Sender ID Customers Technicians Select a contact Outbo…" at bounding box center [553, 295] width 593 height 540
click at [212, 35] on div "Status No active tasks You are ready to start receiving tasks. [PERSON_NAME]" at bounding box center [140, 295] width 231 height 540
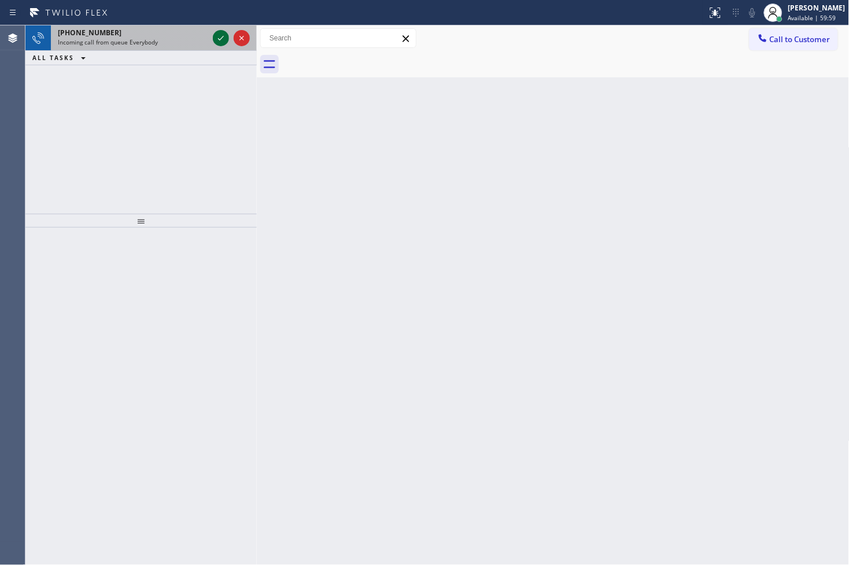
click at [224, 37] on icon at bounding box center [221, 38] width 14 height 14
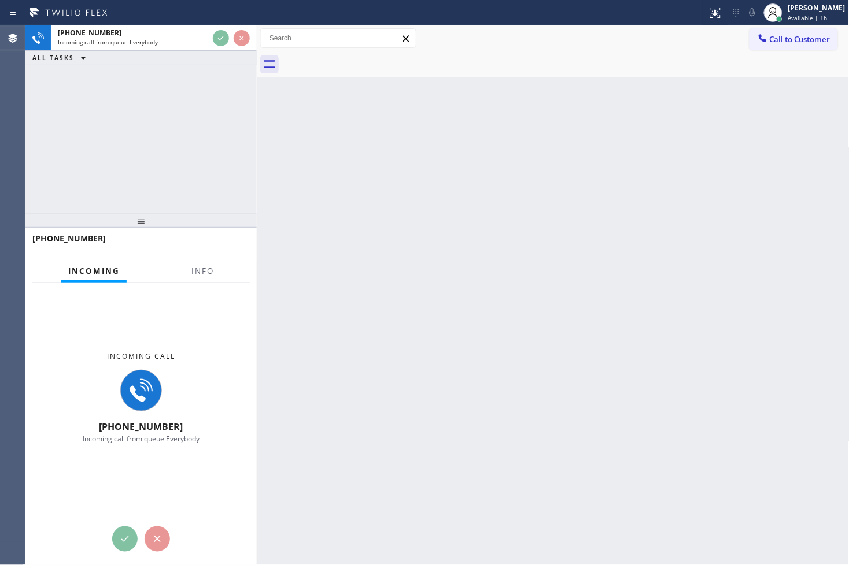
drag, startPoint x: 198, startPoint y: 139, endPoint x: 204, endPoint y: 99, distance: 41.0
click at [198, 139] on div "[PHONE_NUMBER] Incoming call from queue Everybody ALL TASKS ALL TASKS ACTIVE TA…" at bounding box center [140, 119] width 231 height 188
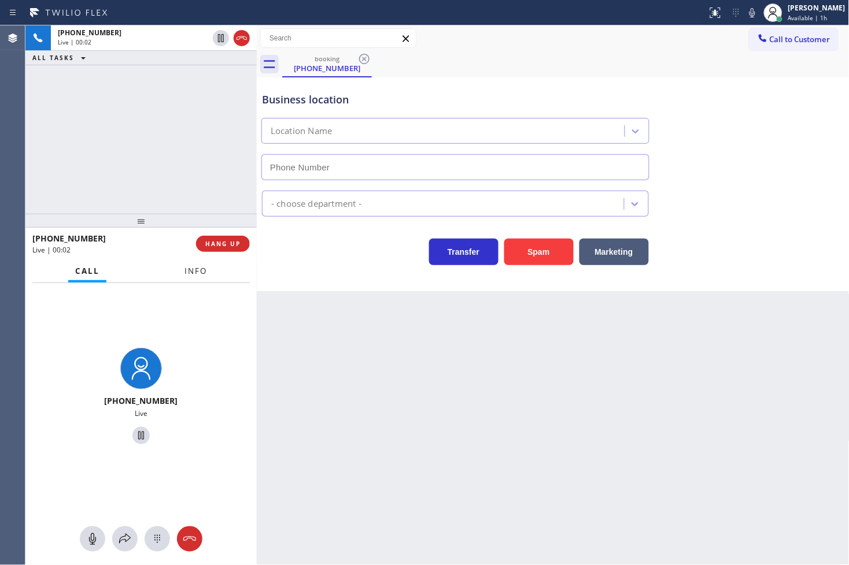
click at [193, 273] on span "Info" at bounding box center [195, 271] width 23 height 10
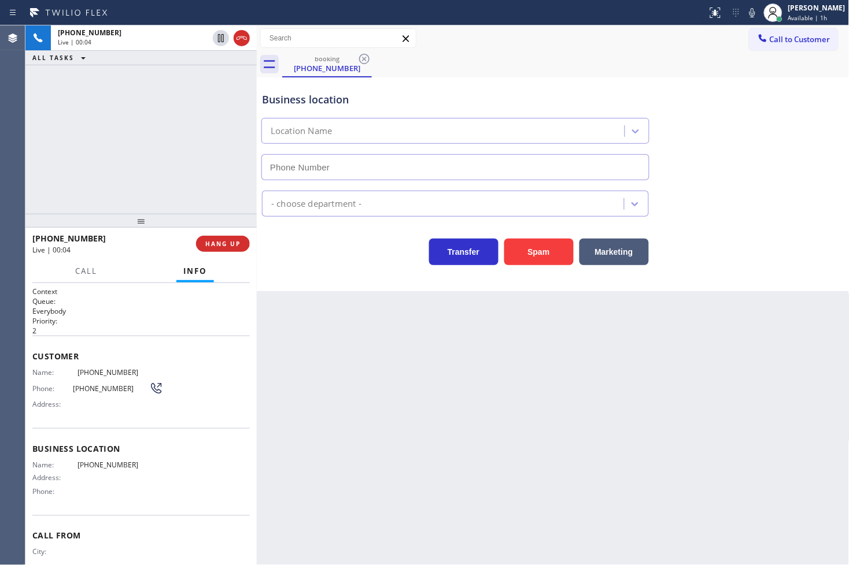
click at [127, 255] on div "[PHONE_NUMBER] Live | 00:04" at bounding box center [114, 244] width 164 height 30
click at [141, 346] on div "Customer Name: [PHONE_NUMBER] Phone: [PHONE_NUMBER] Address:" at bounding box center [140, 382] width 217 height 93
click at [302, 278] on div "Business location Location Name - choose department - Transfer Spam Marketing" at bounding box center [553, 184] width 593 height 214
click at [301, 279] on div "Business location Location Name - choose department - Transfer Spam Marketing" at bounding box center [553, 184] width 593 height 214
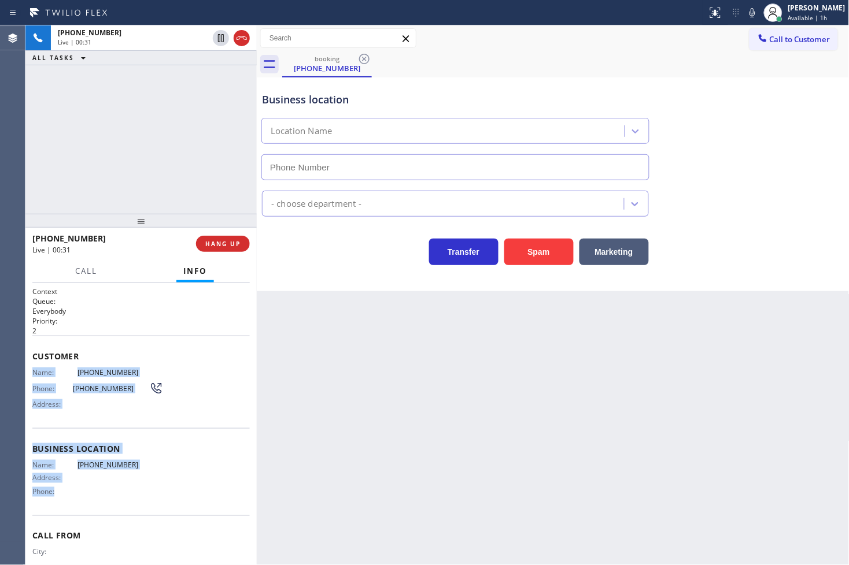
drag, startPoint x: 32, startPoint y: 372, endPoint x: 108, endPoint y: 487, distance: 137.6
click at [108, 487] on div "Context Queue: Everybody Priority: 2 Customer Name: [PHONE_NUMBER] Phone: [PHON…" at bounding box center [140, 445] width 217 height 317
copy div "Name: [PHONE_NUMBER] Phone: [PHONE_NUMBER] Address: Business location Name: [PH…"
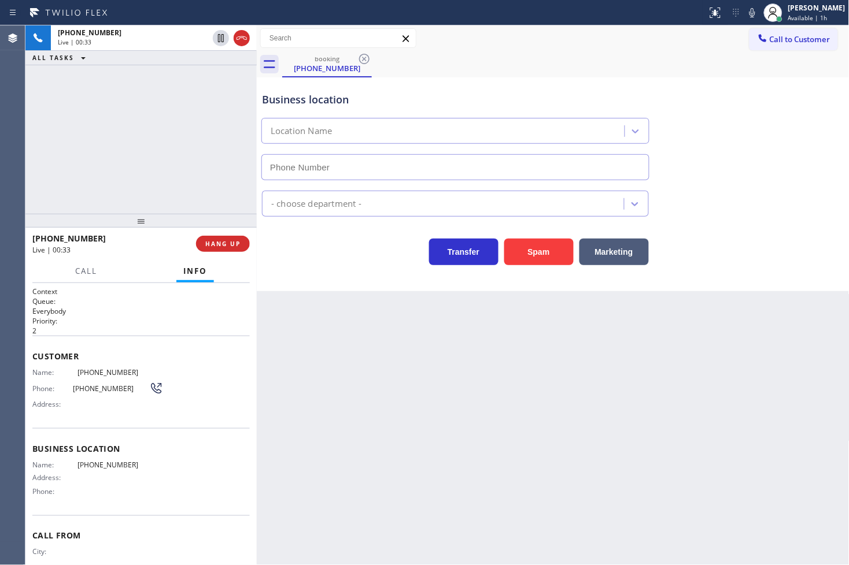
click at [292, 257] on div "Transfer Spam Marketing" at bounding box center [455, 249] width 391 height 32
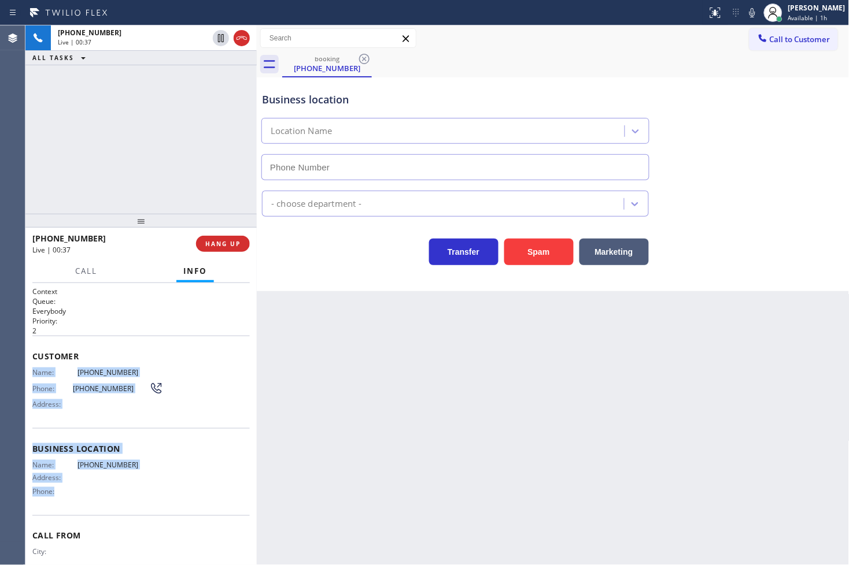
drag, startPoint x: 31, startPoint y: 372, endPoint x: 127, endPoint y: 504, distance: 163.9
click at [127, 504] on div "Context Queue: Everybody Priority: 2 Customer Name: [PHONE_NUMBER] Phone: [PHON…" at bounding box center [140, 424] width 231 height 283
click at [127, 504] on div "Business location Name: [PHONE_NUMBER] Address: Phone:" at bounding box center [140, 471] width 217 height 87
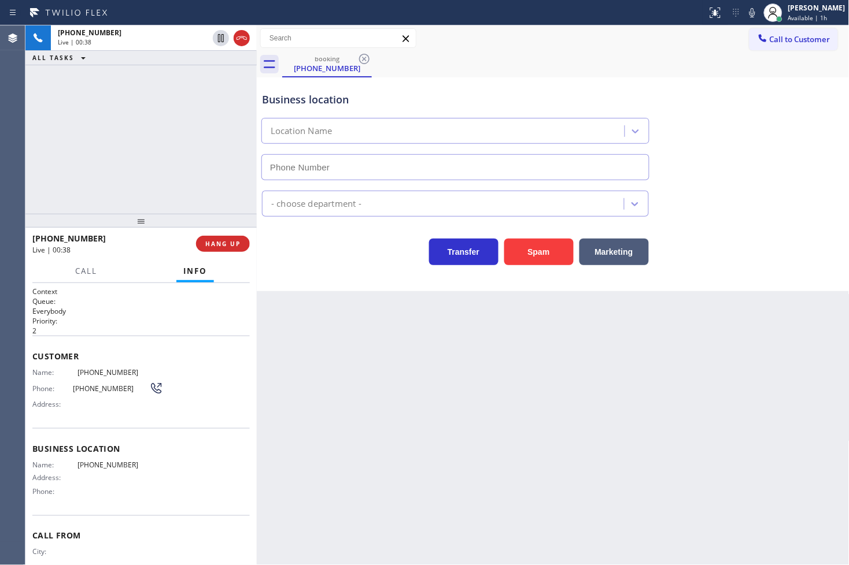
click at [187, 356] on span "Customer" at bounding box center [140, 356] width 217 height 11
click at [295, 249] on div "Transfer Spam Marketing" at bounding box center [455, 249] width 391 height 32
click at [137, 142] on div "[PHONE_NUMBER] Live | 00:39 ALL TASKS ALL TASKS ACTIVE TASKS TASKS IN WRAP UP" at bounding box center [140, 119] width 231 height 188
click at [337, 267] on div "Business location Location Name - choose department - Transfer Spam Marketing" at bounding box center [553, 184] width 593 height 214
click at [197, 183] on div "[PHONE_NUMBER] Live | 00:40 ALL TASKS ALL TASKS ACTIVE TASKS TASKS IN WRAP UP" at bounding box center [140, 119] width 231 height 188
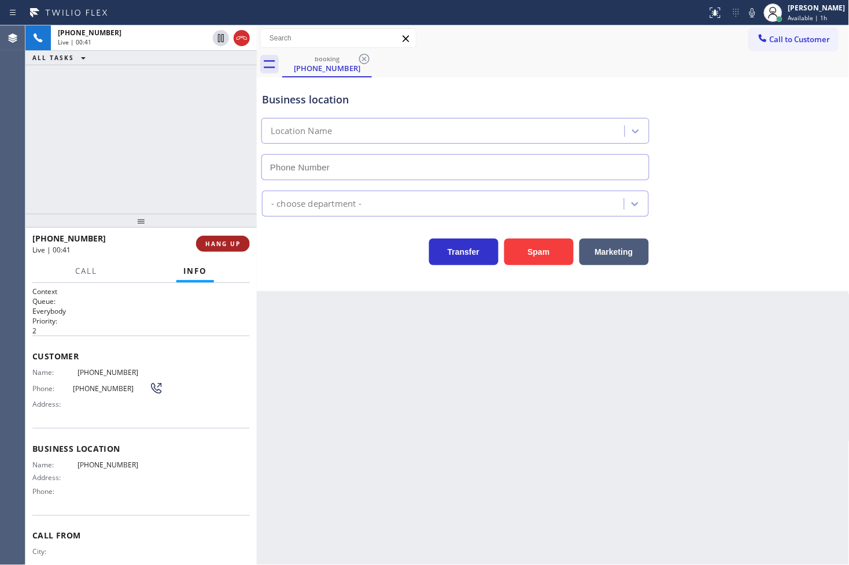
click at [218, 245] on span "HANG UP" at bounding box center [222, 244] width 35 height 8
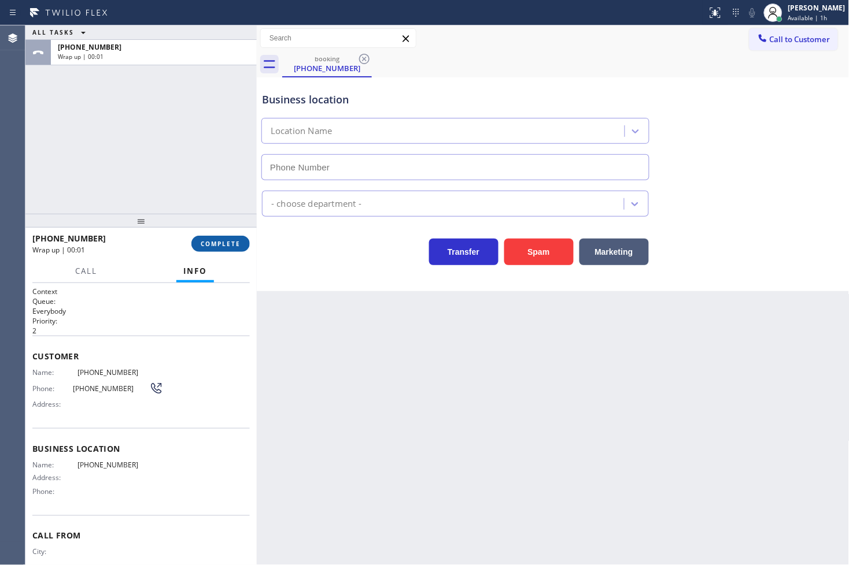
click at [218, 245] on span "COMPLETE" at bounding box center [221, 244] width 40 height 8
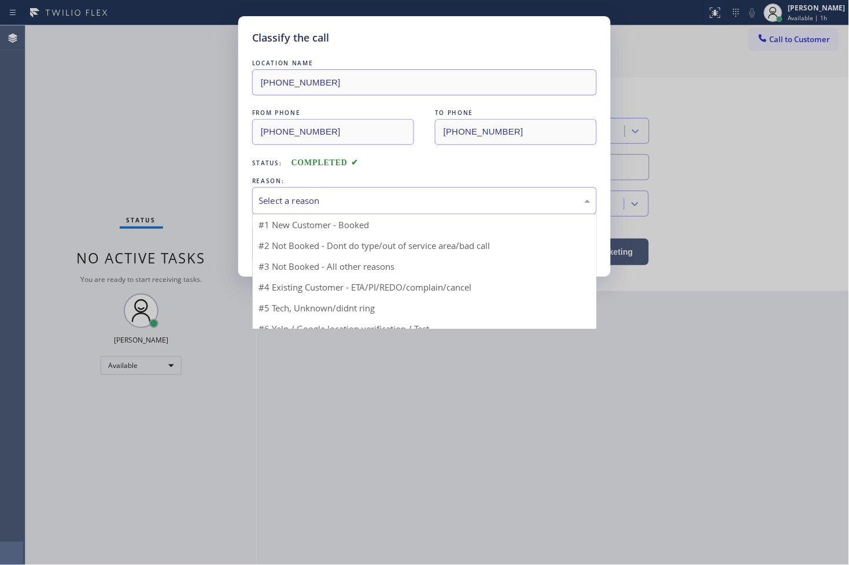
click at [298, 194] on div "Select a reason" at bounding box center [424, 200] width 332 height 13
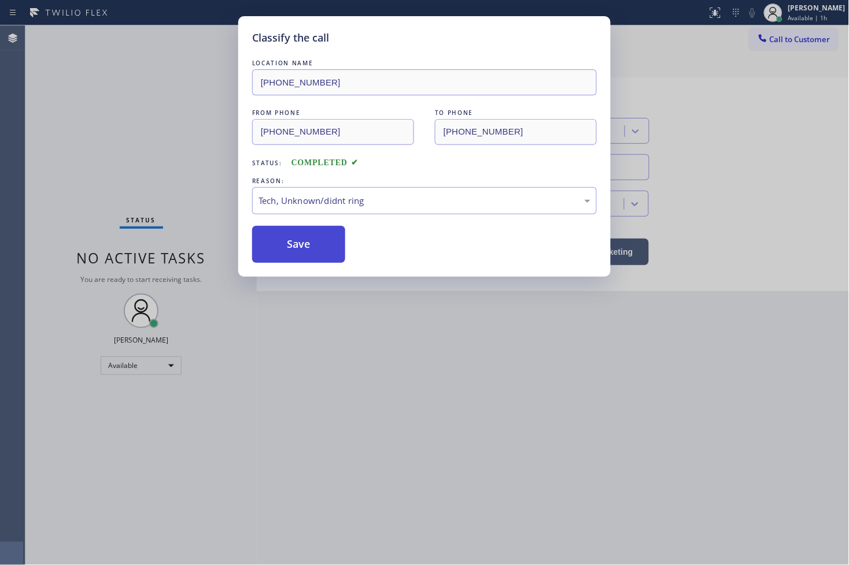
click at [296, 256] on button "Save" at bounding box center [298, 244] width 93 height 37
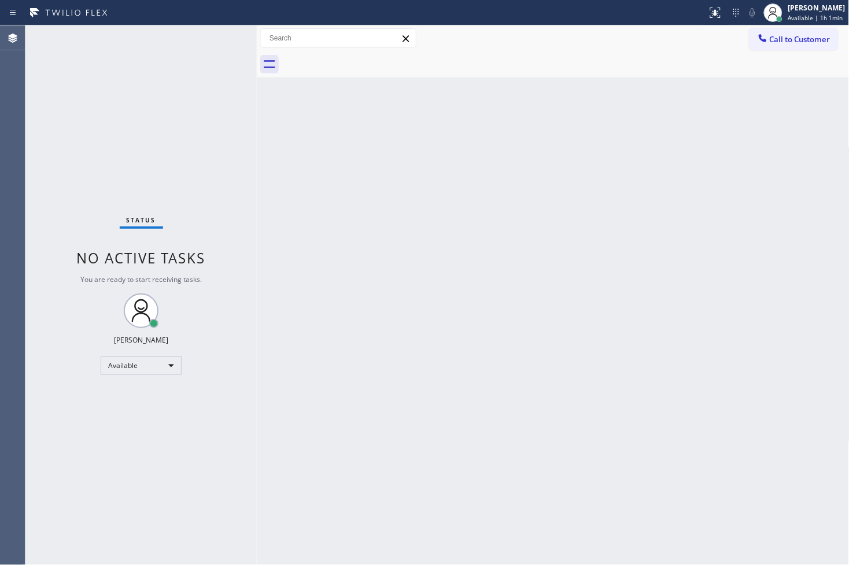
click at [52, 130] on div "Status No active tasks You are ready to start receiving tasks. [PERSON_NAME]" at bounding box center [140, 295] width 231 height 540
click at [419, 278] on div "Back to Dashboard Change Sender ID Customers Technicians Select a contact Outbo…" at bounding box center [553, 295] width 593 height 540
click at [76, 90] on div "Status No active tasks You are ready to start receiving tasks. [PERSON_NAME]" at bounding box center [140, 295] width 231 height 540
click at [227, 54] on div "Status No active tasks You are ready to start receiving tasks. [PERSON_NAME]" at bounding box center [140, 295] width 231 height 540
click at [221, 39] on div "Status No active tasks You are ready to start receiving tasks. [PERSON_NAME]" at bounding box center [140, 295] width 231 height 540
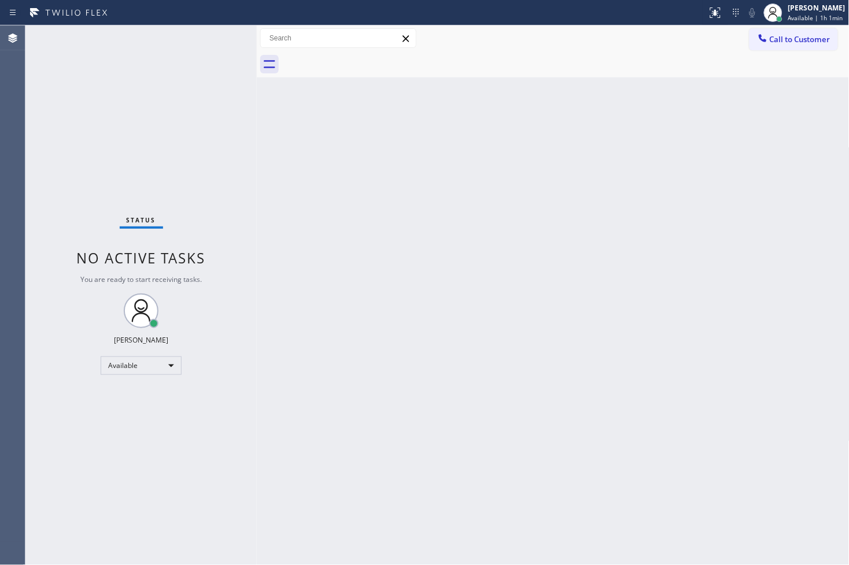
click at [221, 39] on div "Status No active tasks You are ready to start receiving tasks. [PERSON_NAME]" at bounding box center [140, 295] width 231 height 540
click at [220, 34] on div "Status No active tasks You are ready to start receiving tasks. [PERSON_NAME]" at bounding box center [140, 295] width 231 height 540
click at [214, 35] on div "Status No active tasks You are ready to start receiving tasks. [PERSON_NAME]" at bounding box center [140, 295] width 231 height 540
click at [39, 165] on div "Status No active tasks You are ready to start receiving tasks. [PERSON_NAME]" at bounding box center [140, 295] width 231 height 540
click at [164, 363] on div "Available" at bounding box center [141, 366] width 81 height 19
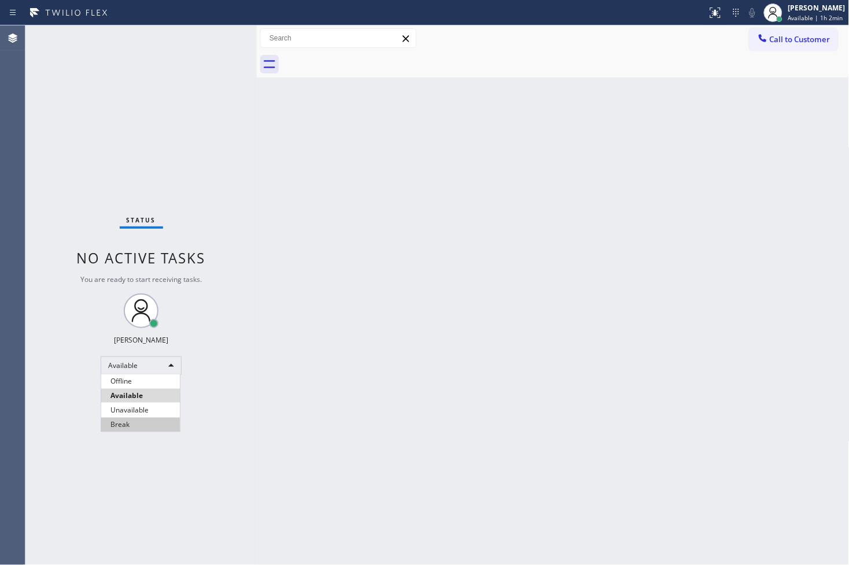
click at [135, 422] on li "Break" at bounding box center [140, 425] width 79 height 14
click at [83, 428] on div "Status No active tasks Change activity state to start receiving tasks. [PERSON_…" at bounding box center [140, 295] width 231 height 540
click at [167, 367] on div "Break" at bounding box center [141, 366] width 81 height 19
click at [151, 391] on li "Available" at bounding box center [140, 396] width 79 height 14
click at [407, 288] on div "Back to Dashboard Change Sender ID Customers Technicians Select a contact Outbo…" at bounding box center [553, 295] width 593 height 540
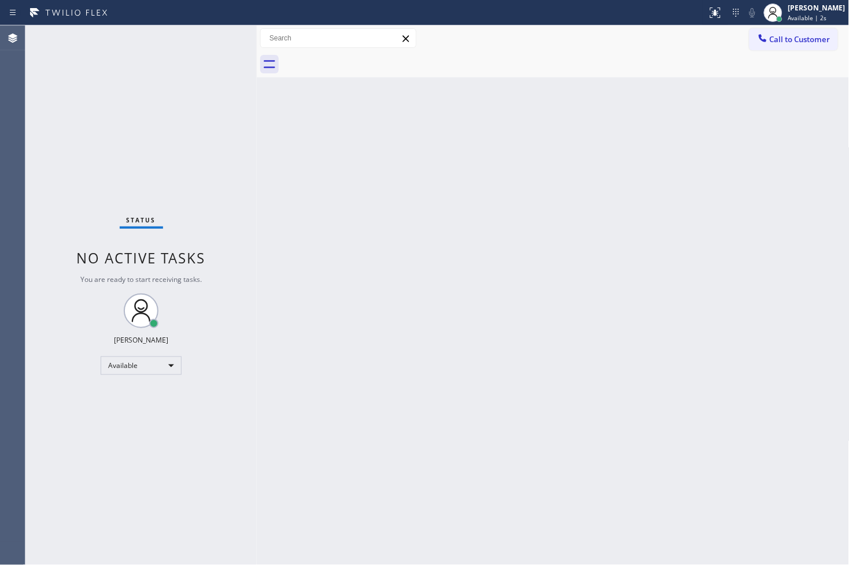
click at [158, 95] on div "Status No active tasks You are ready to start receiving tasks. [PERSON_NAME]" at bounding box center [140, 295] width 231 height 540
click at [218, 37] on div "Status No active tasks You are ready to start receiving tasks. [PERSON_NAME]" at bounding box center [140, 295] width 231 height 540
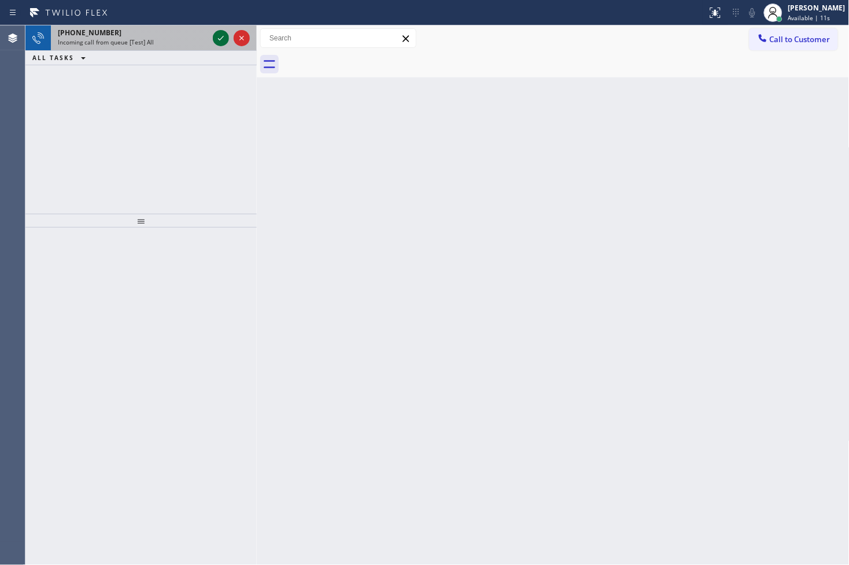
click at [218, 37] on icon at bounding box center [221, 38] width 14 height 14
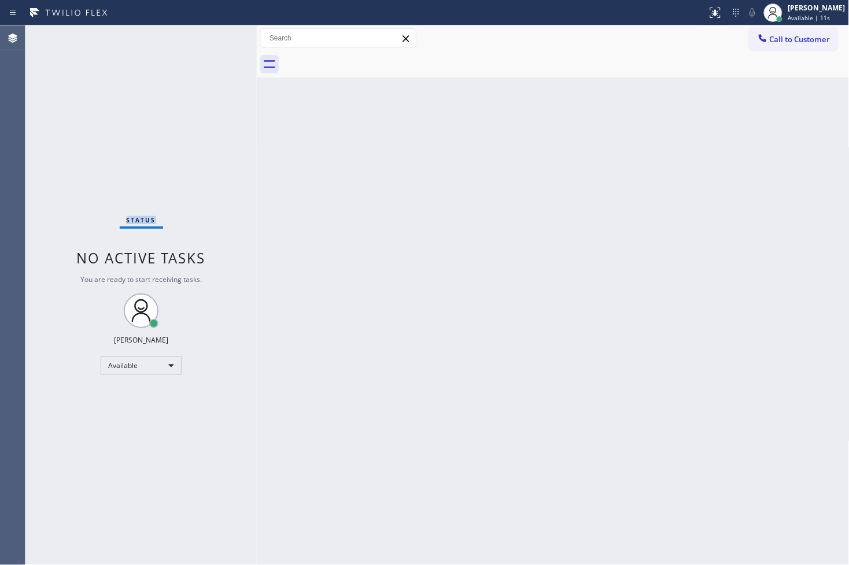
click at [218, 37] on div "Status No active tasks You are ready to start receiving tasks. [PERSON_NAME]" at bounding box center [140, 295] width 231 height 540
click at [200, 160] on div "Status No active tasks You are ready to start receiving tasks. [PERSON_NAME]" at bounding box center [140, 295] width 231 height 540
drag, startPoint x: 707, startPoint y: 18, endPoint x: 696, endPoint y: 56, distance: 39.7
click at [708, 18] on icon at bounding box center [715, 13] width 14 height 14
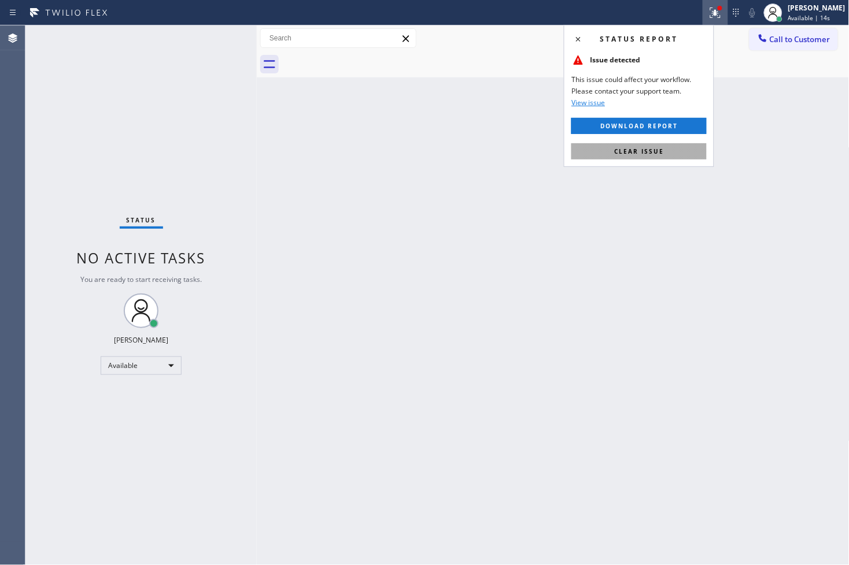
click at [670, 146] on button "Clear issue" at bounding box center [638, 151] width 135 height 16
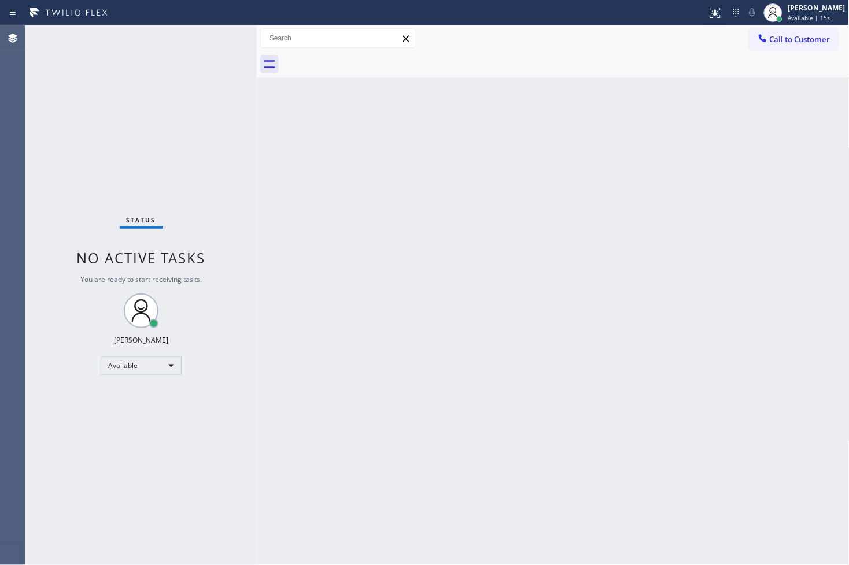
drag, startPoint x: 238, startPoint y: 172, endPoint x: 220, endPoint y: 84, distance: 89.0
click at [237, 172] on div "Status No active tasks You are ready to start receiving tasks. [PERSON_NAME]" at bounding box center [140, 295] width 231 height 540
click at [206, 25] on div "Status No active tasks You are ready to start receiving tasks. [PERSON_NAME]" at bounding box center [140, 295] width 231 height 540
click at [210, 40] on div "Status No active tasks You are ready to start receiving tasks. [PERSON_NAME]" at bounding box center [140, 295] width 231 height 540
click at [89, 136] on div "Status No active tasks You are ready to start receiving tasks. [PERSON_NAME]" at bounding box center [140, 295] width 231 height 540
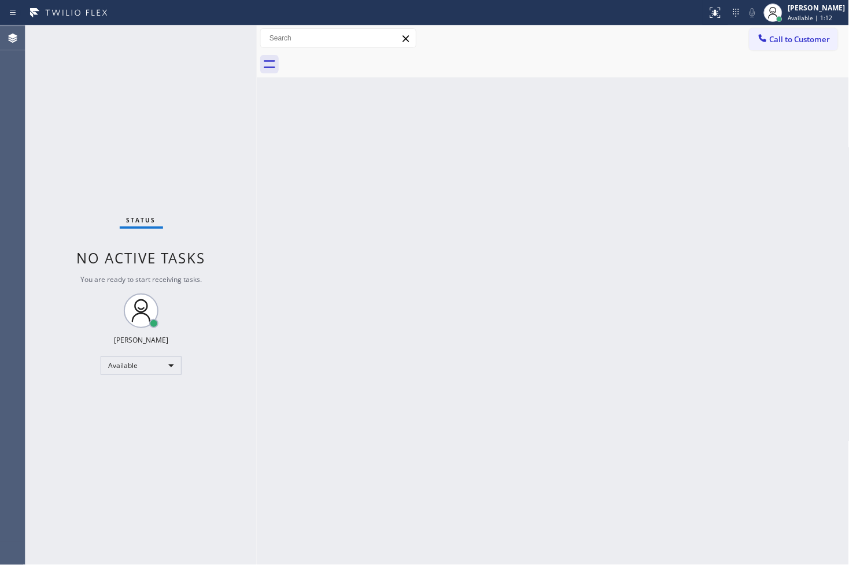
click at [221, 35] on div "Status No active tasks You are ready to start receiving tasks. [PERSON_NAME]" at bounding box center [140, 295] width 231 height 540
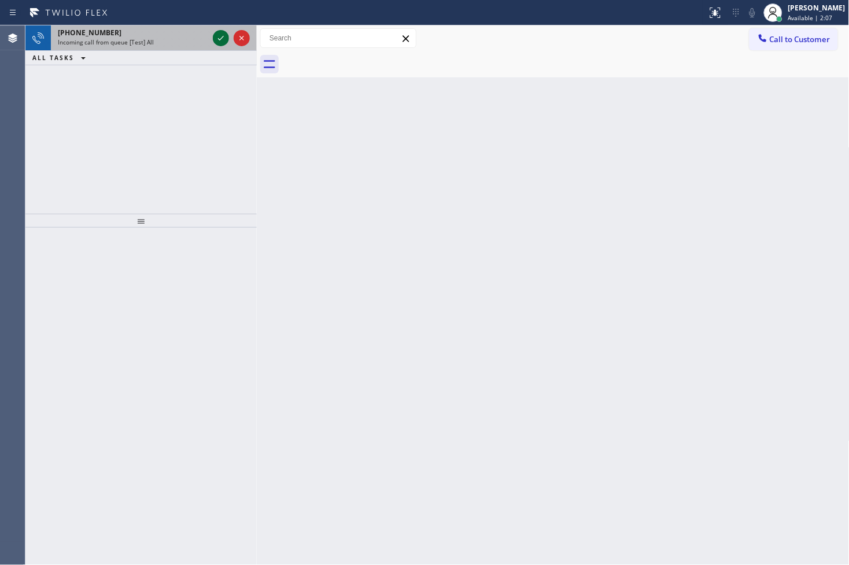
click at [221, 35] on icon at bounding box center [221, 38] width 14 height 14
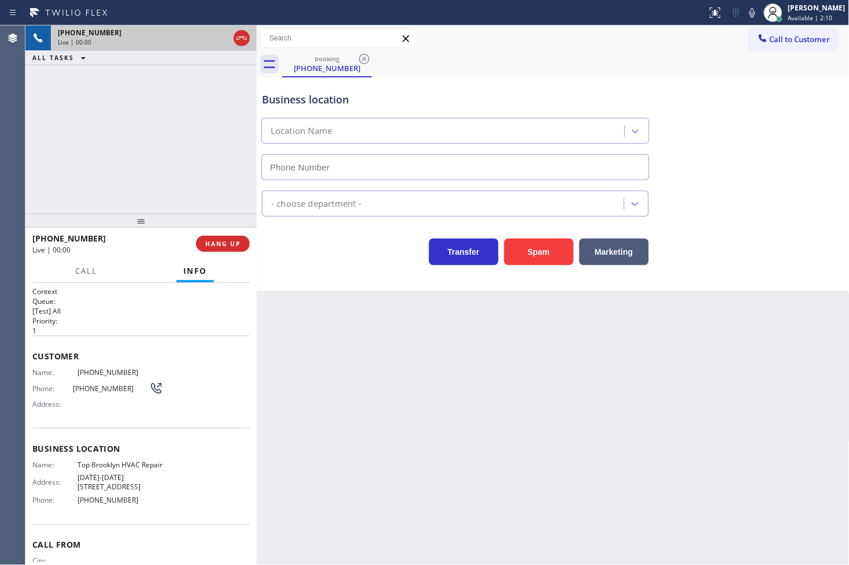
type input "[PHONE_NUMBER]"
click at [342, 260] on div "Transfer Spam Marketing" at bounding box center [455, 249] width 391 height 32
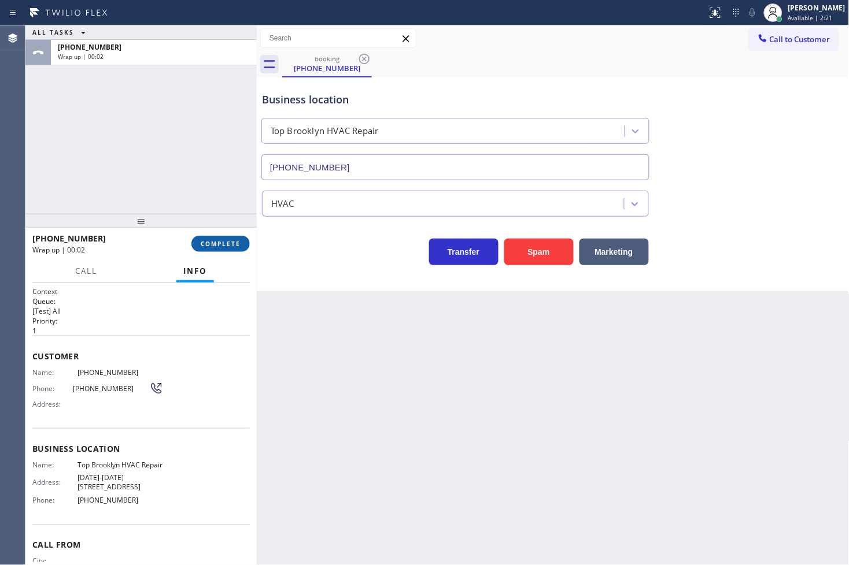
click at [203, 245] on span "COMPLETE" at bounding box center [221, 244] width 40 height 8
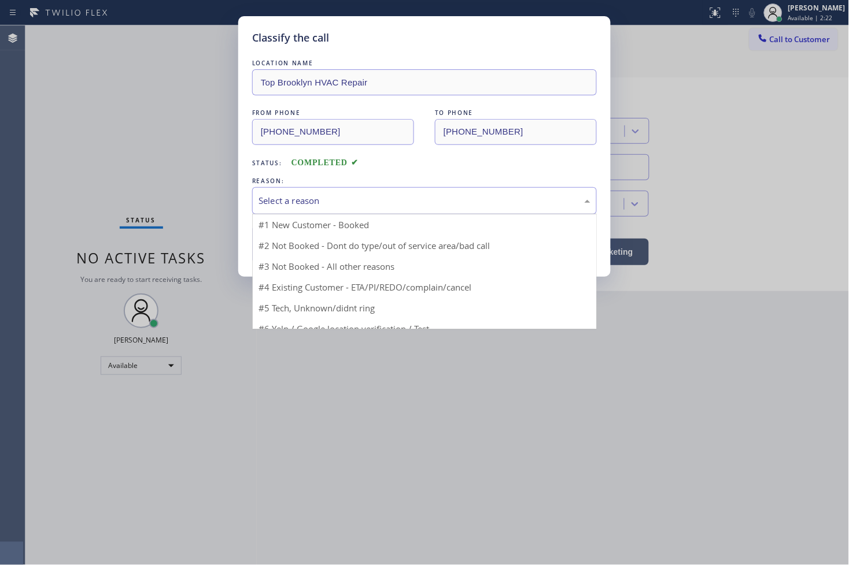
click at [315, 206] on div "Select a reason" at bounding box center [424, 200] width 332 height 13
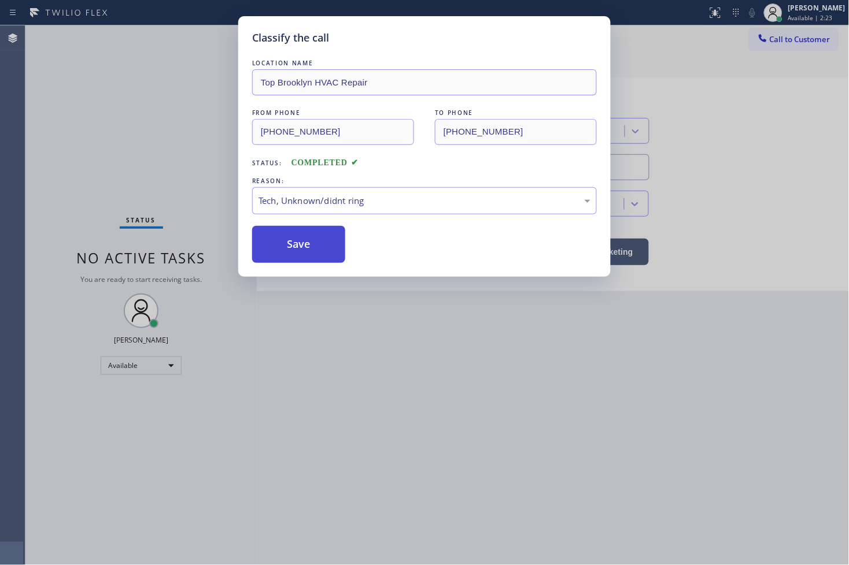
click at [298, 246] on button "Save" at bounding box center [298, 244] width 93 height 37
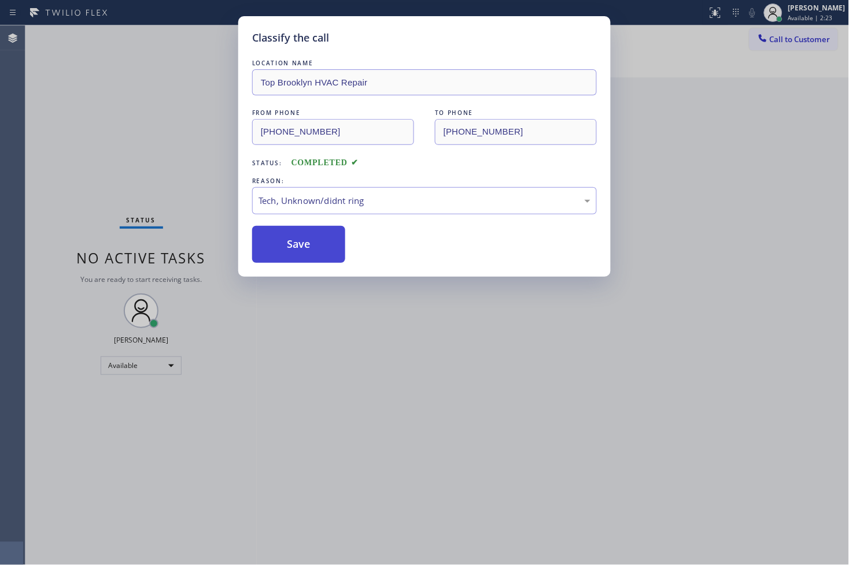
click at [296, 245] on button "Save" at bounding box center [298, 244] width 93 height 37
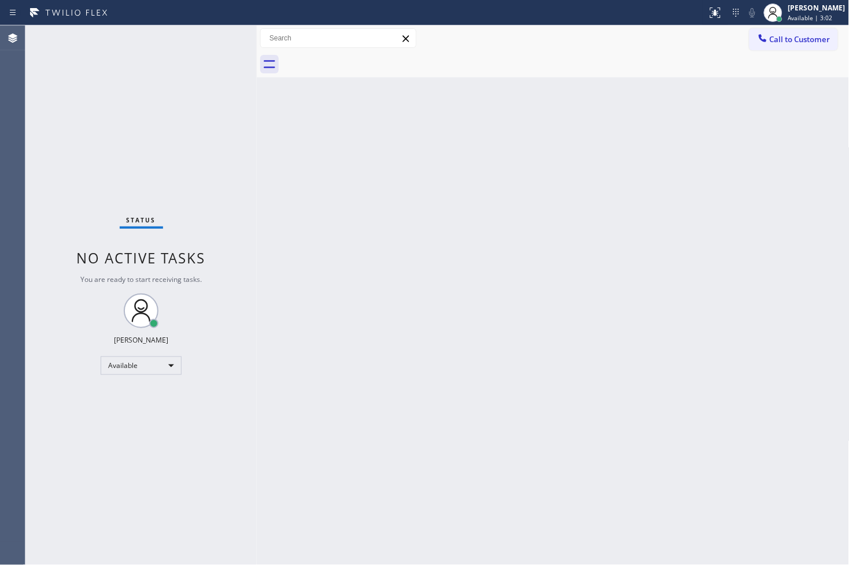
click at [73, 164] on div "Status No active tasks You are ready to start receiving tasks. [PERSON_NAME]" at bounding box center [140, 295] width 231 height 540
click at [218, 44] on div "Status No active tasks You are ready to start receiving tasks. [PERSON_NAME]" at bounding box center [140, 295] width 231 height 540
click at [211, 29] on div "Status No active tasks You are ready to start receiving tasks. [PERSON_NAME]" at bounding box center [140, 295] width 231 height 540
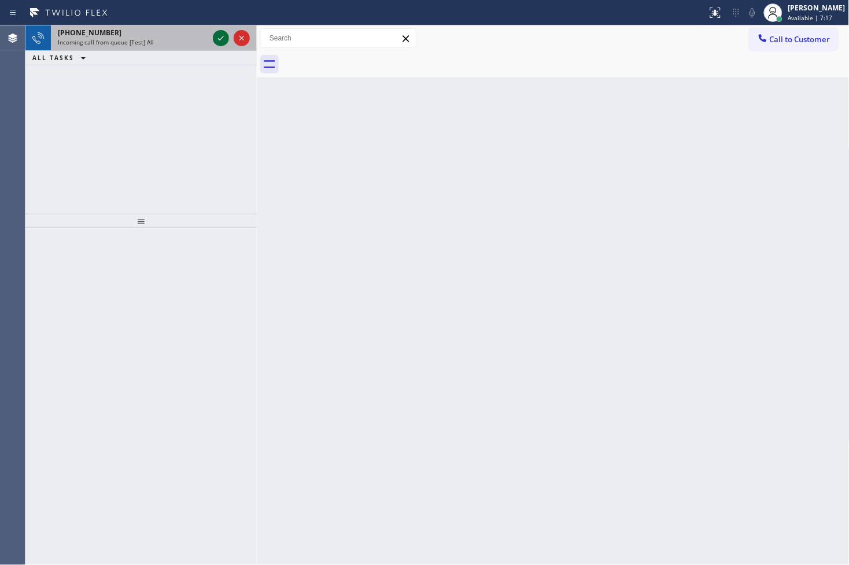
click at [216, 37] on icon at bounding box center [221, 38] width 14 height 14
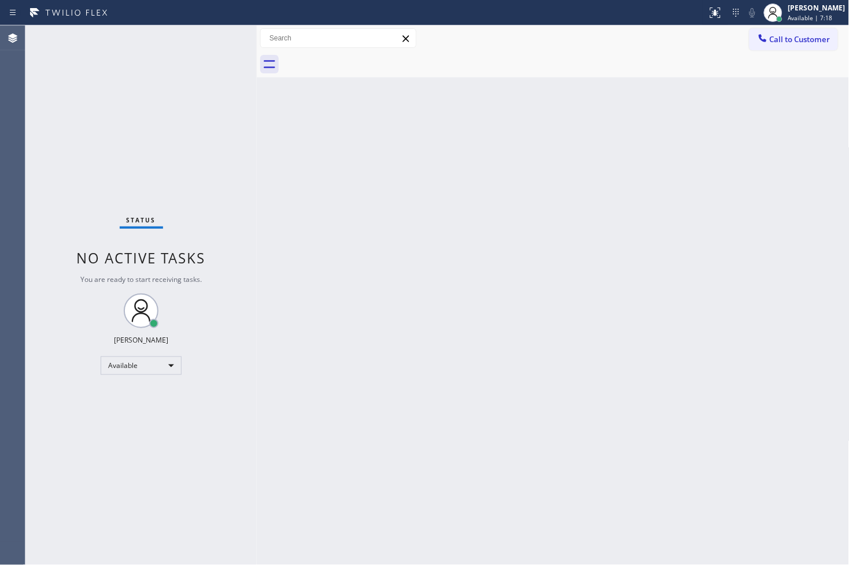
click at [216, 37] on div "Status No active tasks You are ready to start receiving tasks. [PERSON_NAME]" at bounding box center [140, 295] width 231 height 540
click at [712, 10] on icon at bounding box center [715, 11] width 7 height 4
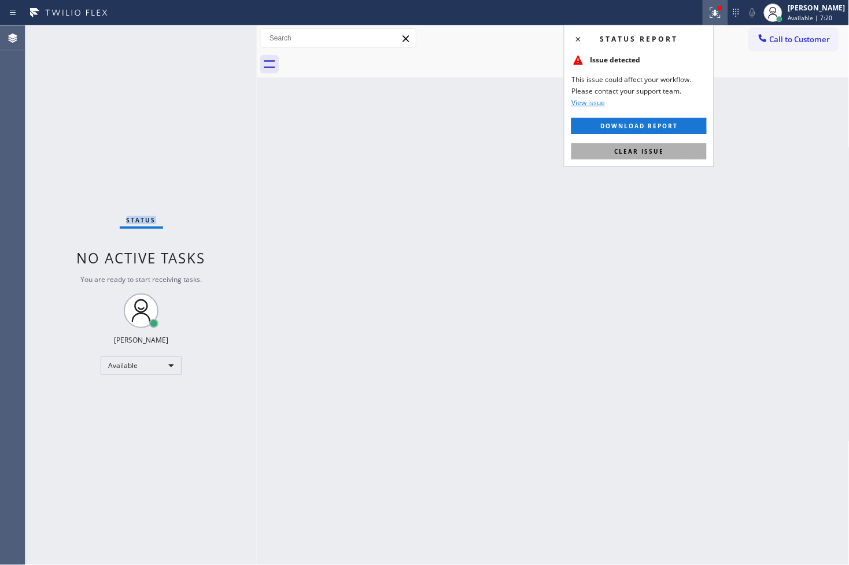
click at [661, 145] on button "Clear issue" at bounding box center [638, 151] width 135 height 16
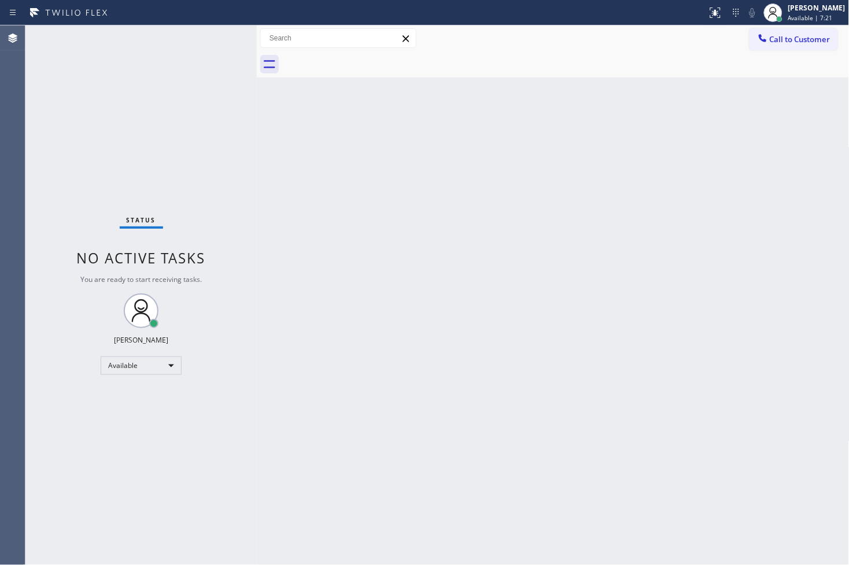
click at [375, 199] on div "Back to Dashboard Change Sender ID Customers Technicians Select a contact Outbo…" at bounding box center [553, 295] width 593 height 540
click at [219, 38] on div "Status No active tasks You are ready to start receiving tasks. [PERSON_NAME]" at bounding box center [140, 295] width 231 height 540
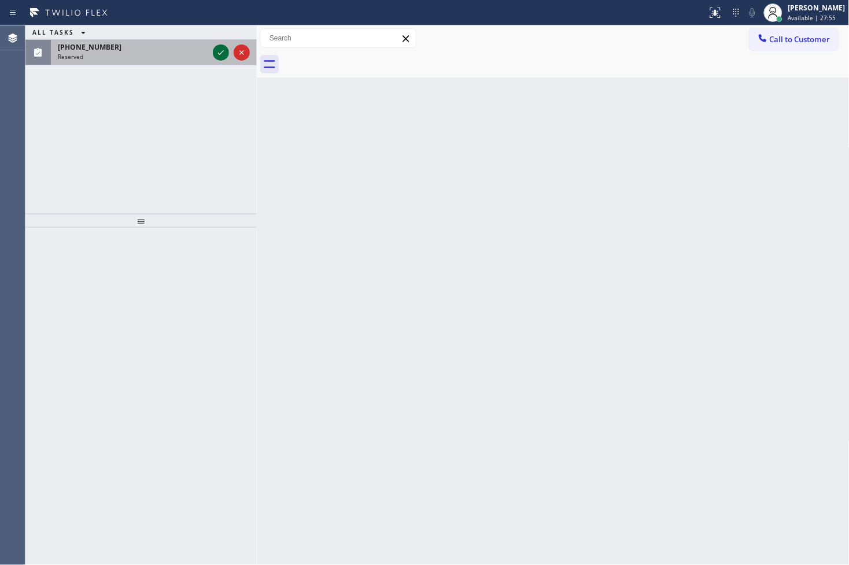
click at [216, 47] on icon at bounding box center [221, 53] width 14 height 14
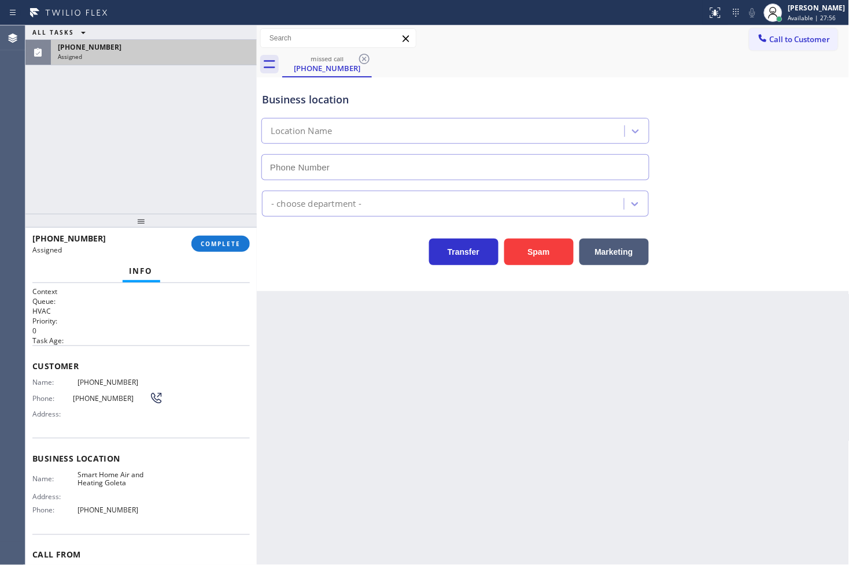
type input "[PHONE_NUMBER]"
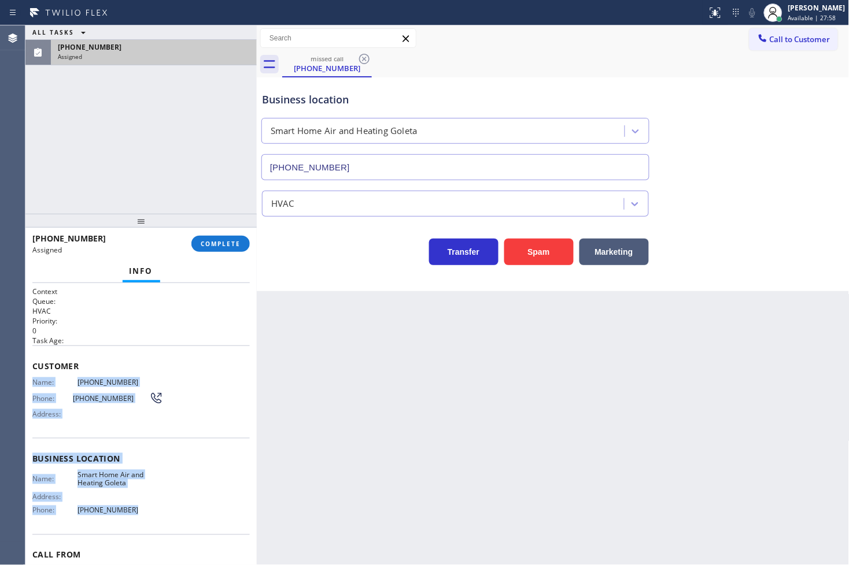
drag, startPoint x: 31, startPoint y: 382, endPoint x: 145, endPoint y: 504, distance: 167.7
click at [145, 504] on div "Context Queue: HVAC Priority: 0 Task Age: Customer Name: [PHONE_NUMBER] Phone: …" at bounding box center [140, 424] width 231 height 283
copy div "Name: [PHONE_NUMBER] Phone: [PHONE_NUMBER] Address: Business location Name: Sma…"
click at [230, 241] on span "COMPLETE" at bounding box center [221, 244] width 40 height 8
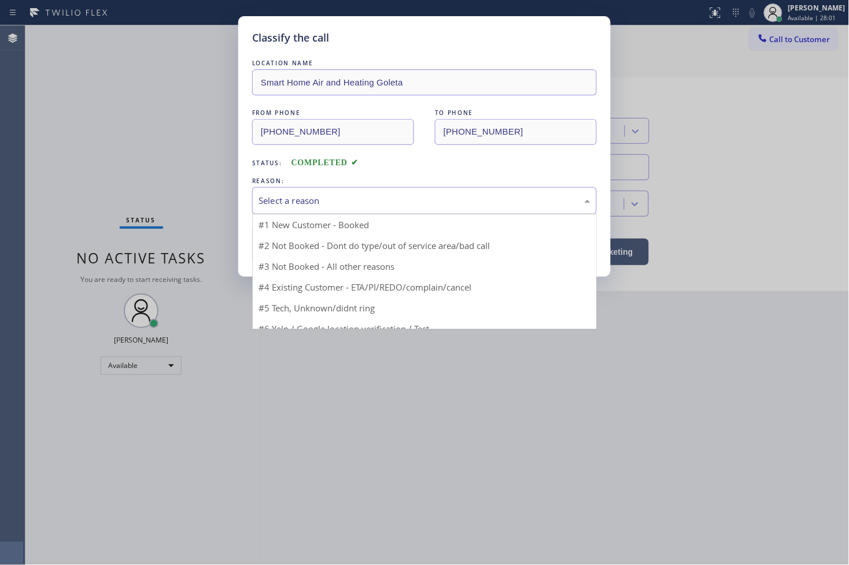
click at [298, 205] on div "Select a reason" at bounding box center [424, 200] width 332 height 13
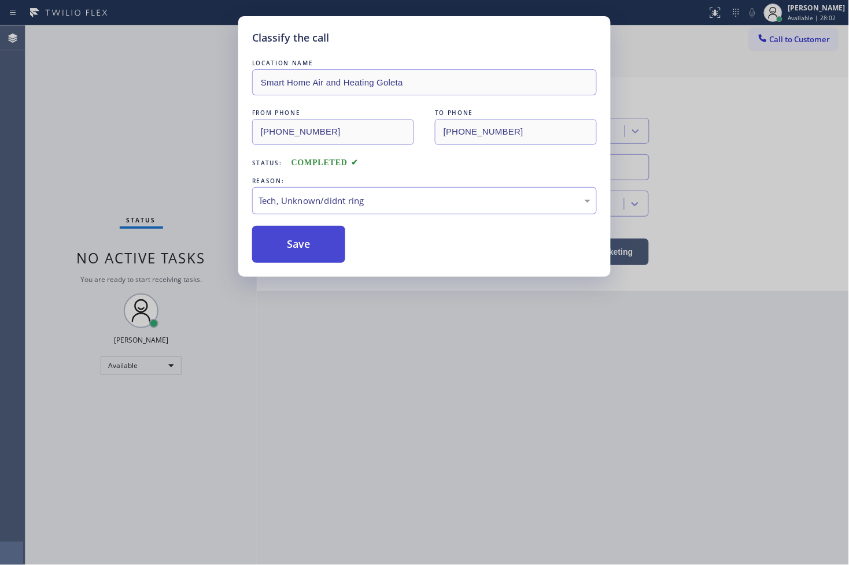
click at [281, 249] on button "Save" at bounding box center [298, 244] width 93 height 37
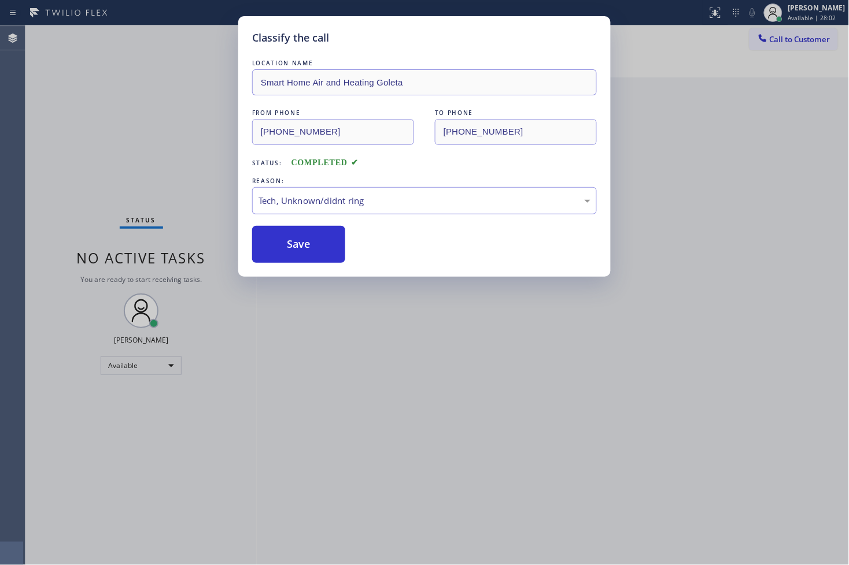
drag, startPoint x: 281, startPoint y: 249, endPoint x: 764, endPoint y: 44, distance: 524.9
click at [286, 245] on button "Save" at bounding box center [298, 244] width 93 height 37
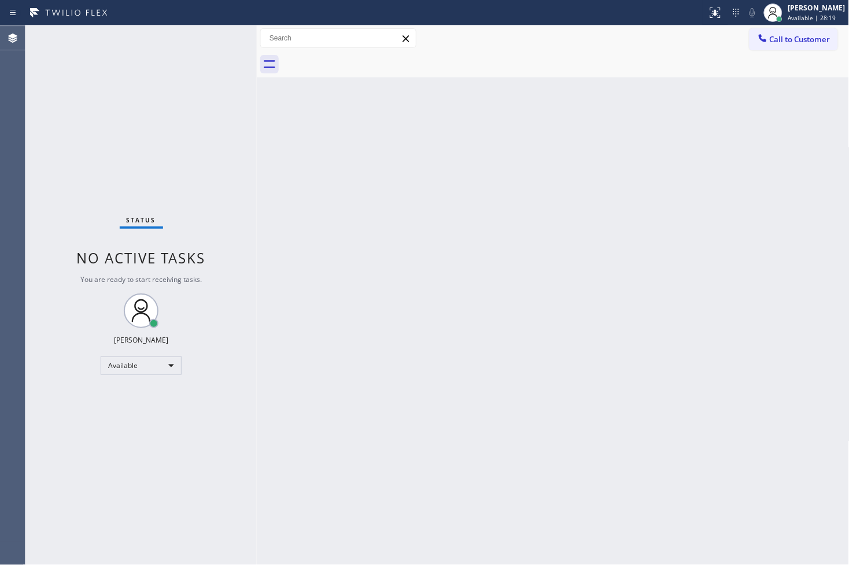
click at [58, 114] on div "Status No active tasks You are ready to start receiving tasks. [PERSON_NAME]" at bounding box center [140, 295] width 231 height 540
click at [215, 36] on div "Status No active tasks You are ready to start receiving tasks. [PERSON_NAME]" at bounding box center [140, 295] width 231 height 540
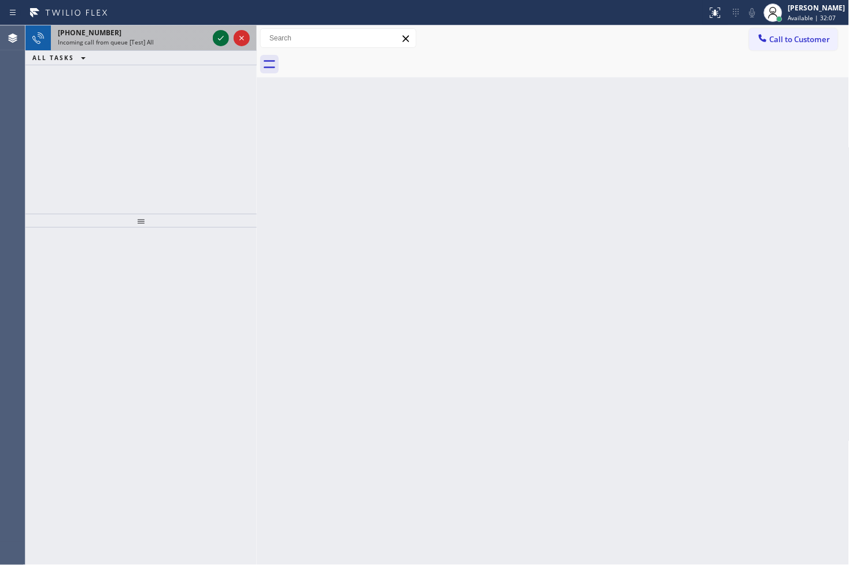
click at [221, 37] on icon at bounding box center [221, 38] width 14 height 14
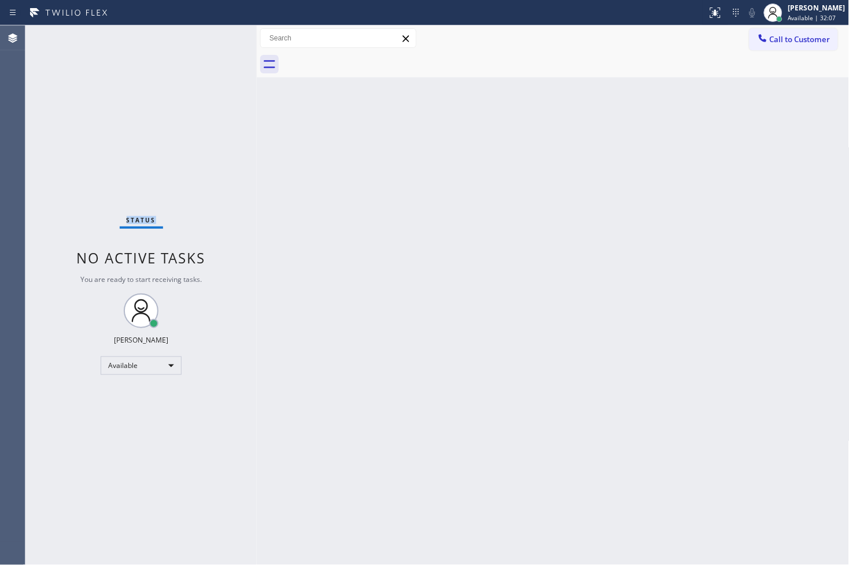
click at [221, 37] on div "Status No active tasks You are ready to start receiving tasks. [PERSON_NAME]" at bounding box center [140, 295] width 231 height 540
drag, startPoint x: 707, startPoint y: 16, endPoint x: 668, endPoint y: 65, distance: 63.0
click at [708, 16] on icon at bounding box center [715, 13] width 14 height 14
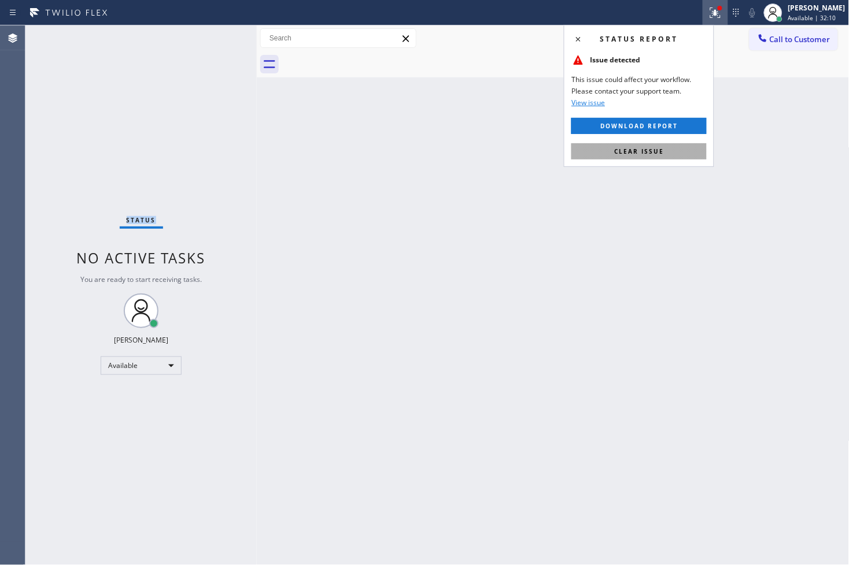
click at [650, 153] on span "Clear issue" at bounding box center [639, 151] width 50 height 8
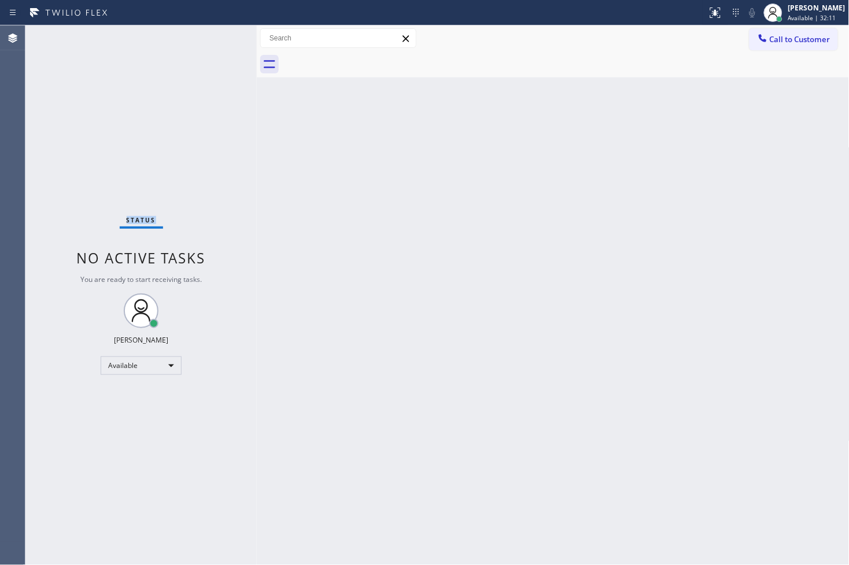
click at [217, 36] on div "Status No active tasks You are ready to start receiving tasks. [PERSON_NAME]" at bounding box center [140, 295] width 231 height 540
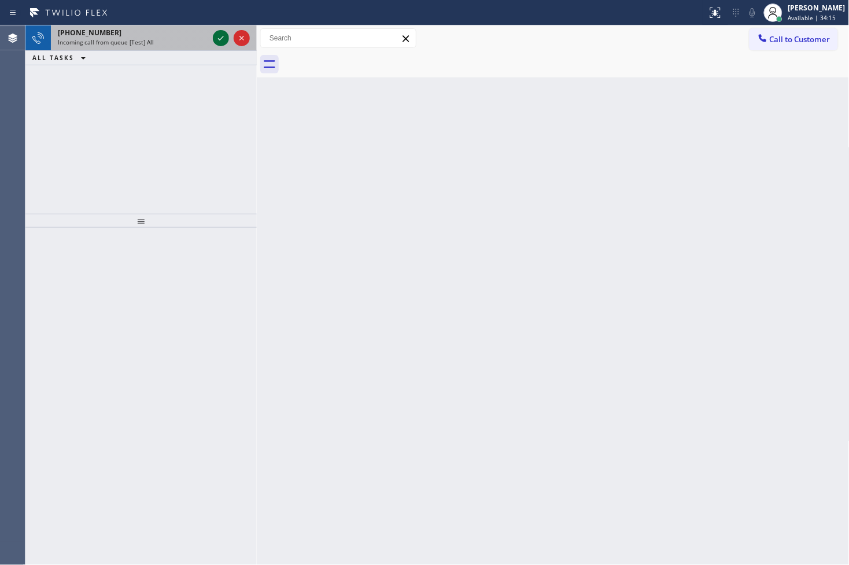
click at [217, 36] on icon at bounding box center [221, 38] width 14 height 14
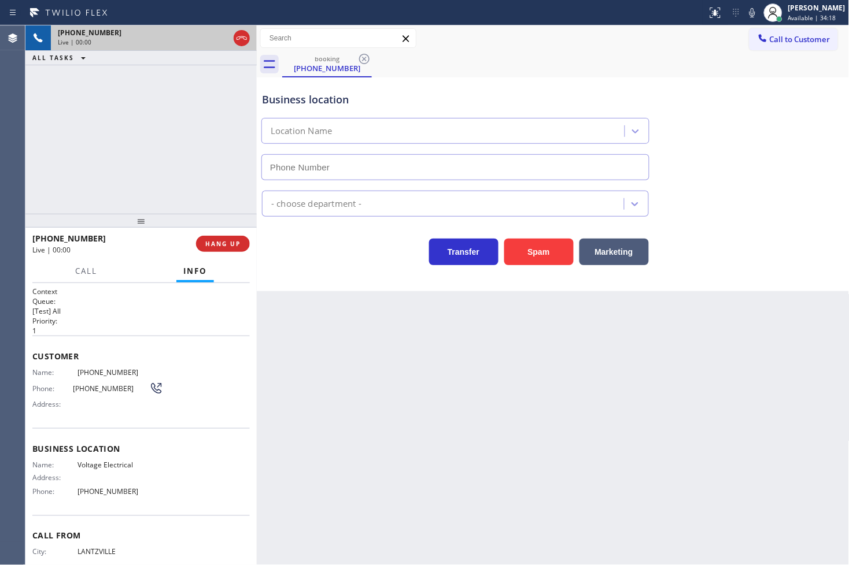
type input "[PHONE_NUMBER]"
click at [227, 181] on div "[PHONE_NUMBER] Live | 00:04 ALL TASKS ALL TASKS ACTIVE TASKS TASKS IN WRAP UP" at bounding box center [140, 119] width 231 height 188
click at [332, 247] on div "Transfer Spam Marketing" at bounding box center [455, 249] width 391 height 32
click at [211, 168] on div "[PHONE_NUMBER] Live | 00:05 ALL TASKS ALL TASKS ACTIVE TASKS TASKS IN WRAP UP" at bounding box center [140, 119] width 231 height 188
click at [336, 252] on div "Transfer Spam Marketing" at bounding box center [455, 249] width 391 height 32
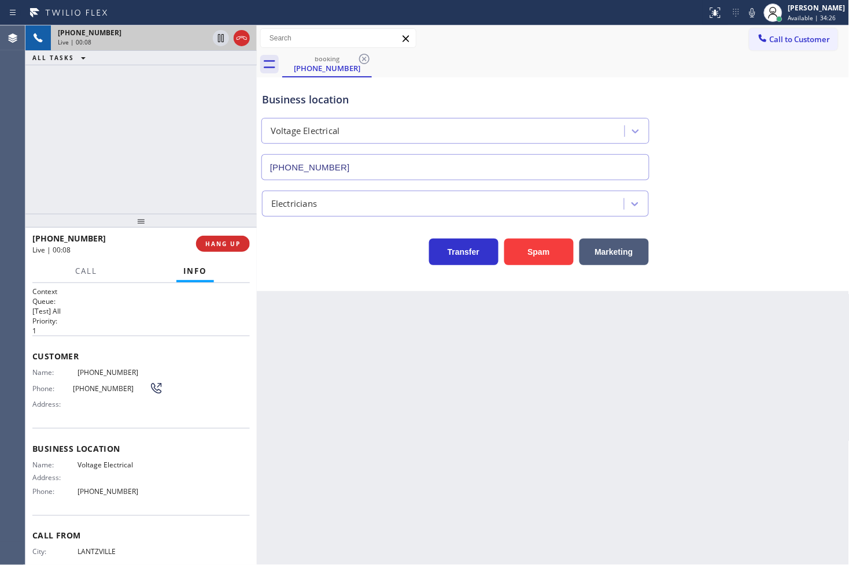
click at [349, 282] on div "Business location Voltage Electrical [PHONE_NUMBER] Electricians Transfer Spam …" at bounding box center [553, 184] width 593 height 214
click at [238, 244] on span "HANG UP" at bounding box center [222, 244] width 35 height 8
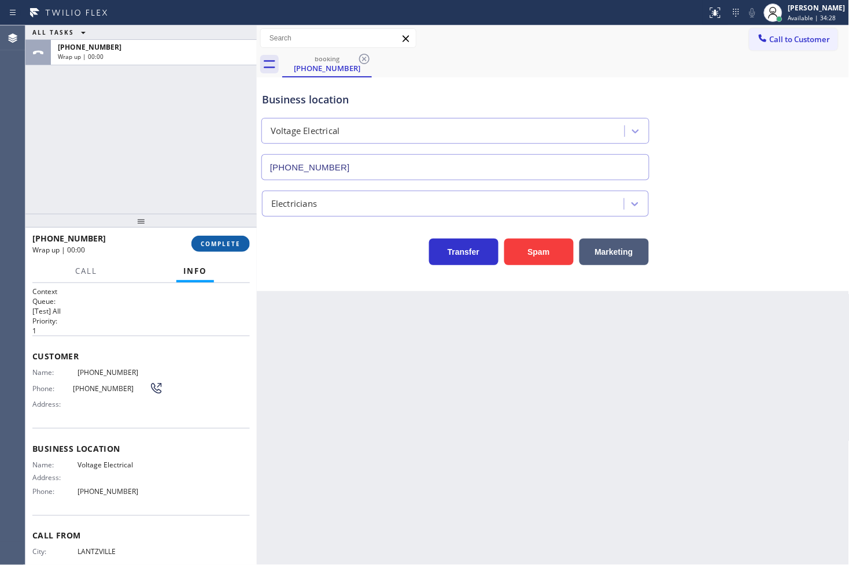
click at [238, 244] on span "COMPLETE" at bounding box center [221, 244] width 40 height 8
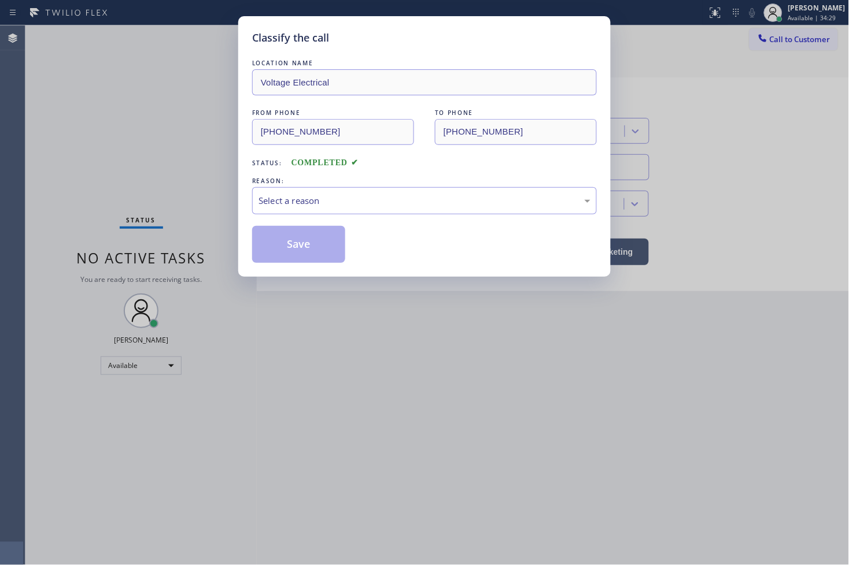
click at [302, 202] on div "Select a reason" at bounding box center [424, 200] width 332 height 13
click at [301, 256] on button "Save" at bounding box center [298, 244] width 93 height 37
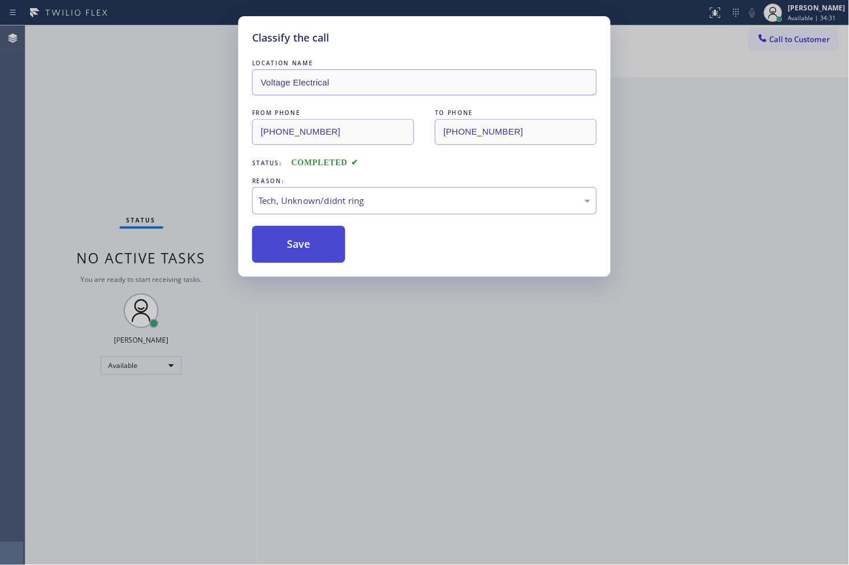
click at [301, 256] on button "Save" at bounding box center [298, 244] width 93 height 37
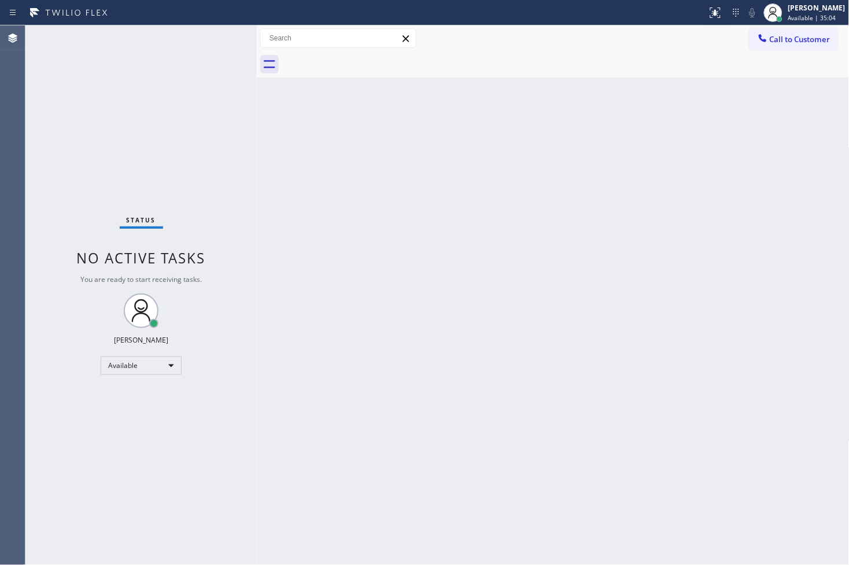
click at [245, 146] on div "Status No active tasks You are ready to start receiving tasks. [PERSON_NAME]" at bounding box center [140, 295] width 231 height 540
click at [220, 37] on div "Status No active tasks You are ready to start receiving tasks. [PERSON_NAME]" at bounding box center [140, 295] width 231 height 540
click at [632, 178] on div "Back to Dashboard Change Sender ID Customers Technicians Select a contact Outbo…" at bounding box center [553, 295] width 593 height 540
drag, startPoint x: 278, startPoint y: 360, endPoint x: 257, endPoint y: 168, distance: 193.1
click at [281, 335] on div "Back to Dashboard Change Sender ID Customers Technicians Select a contact Outbo…" at bounding box center [553, 295] width 593 height 540
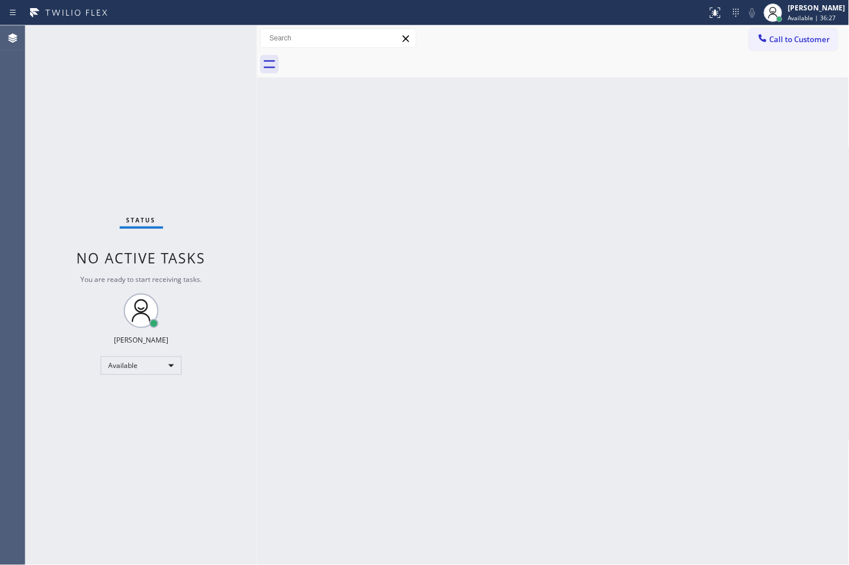
click at [215, 32] on div "Status No active tasks You are ready to start receiving tasks. [PERSON_NAME]" at bounding box center [140, 295] width 231 height 540
click at [220, 34] on div "Status No active tasks You are ready to start receiving tasks. [PERSON_NAME]" at bounding box center [140, 295] width 231 height 540
click at [58, 151] on div "Status No active tasks You are ready to start receiving tasks. [PERSON_NAME]" at bounding box center [140, 295] width 231 height 540
click at [221, 51] on div "Status No active tasks You are ready to start receiving tasks. [PERSON_NAME]" at bounding box center [140, 295] width 231 height 540
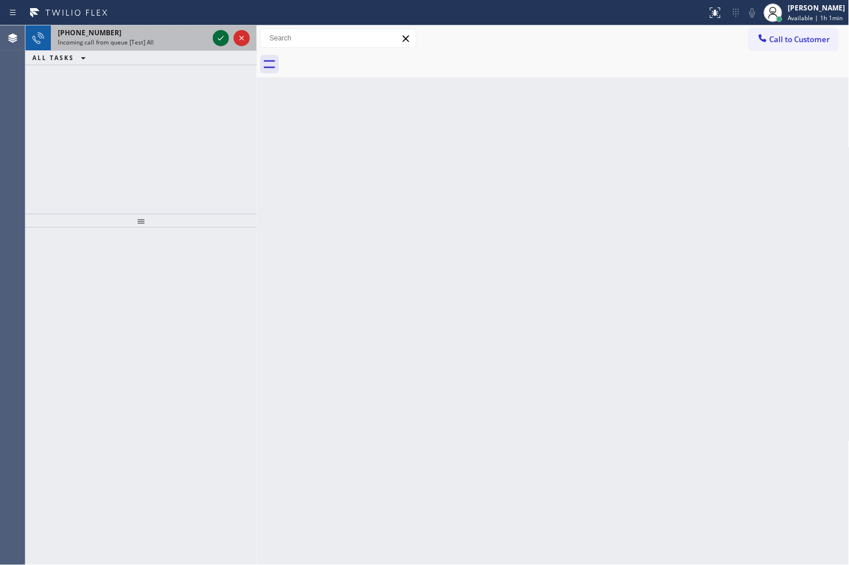
click at [217, 38] on icon at bounding box center [221, 38] width 14 height 14
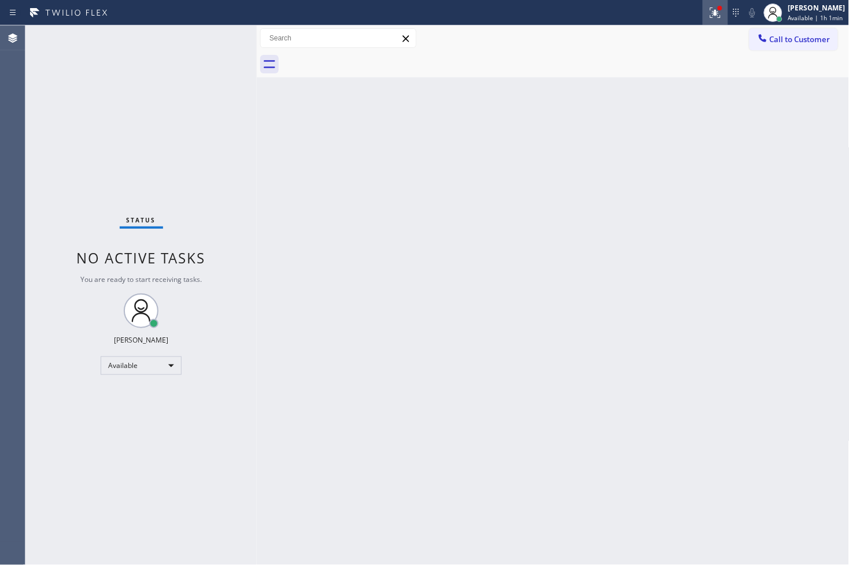
click at [708, 14] on div at bounding box center [715, 13] width 25 height 14
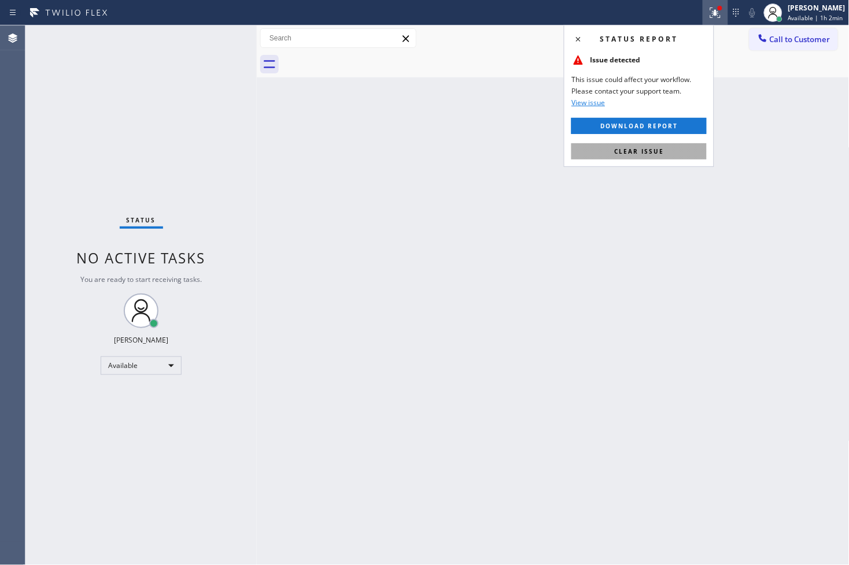
click at [643, 149] on span "Clear issue" at bounding box center [639, 151] width 50 height 8
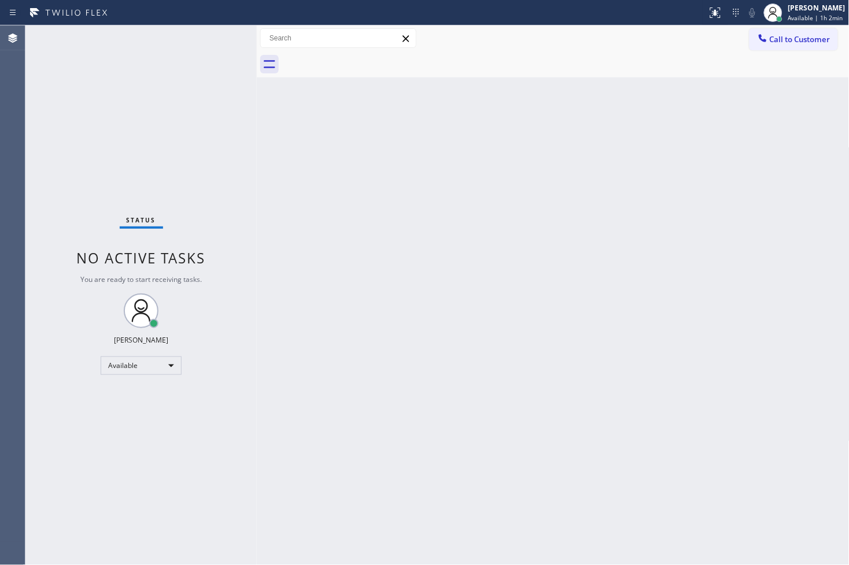
click at [260, 165] on div "Back to Dashboard Change Sender ID Customers Technicians Select a contact Outbo…" at bounding box center [553, 295] width 593 height 540
click at [217, 35] on div "Status No active tasks You are ready to start receiving tasks. [PERSON_NAME]" at bounding box center [140, 295] width 231 height 540
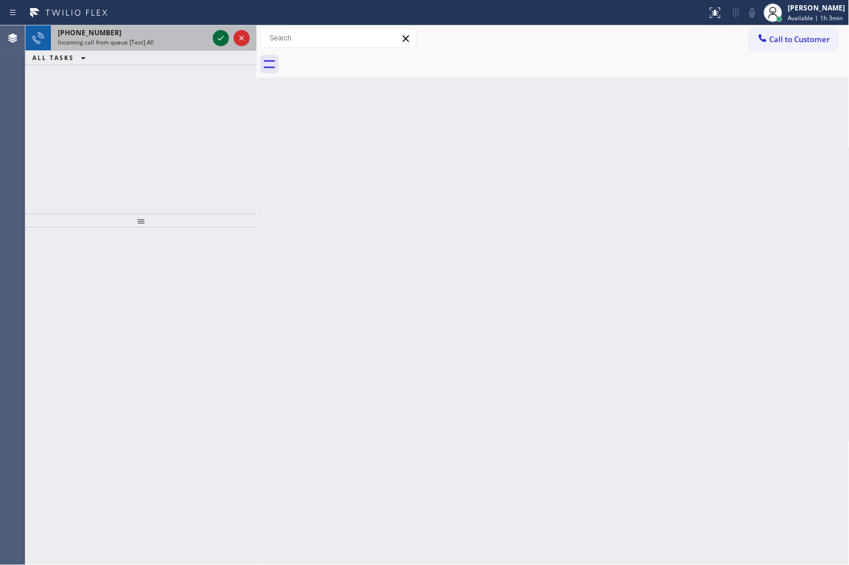
click at [217, 35] on icon at bounding box center [221, 38] width 14 height 14
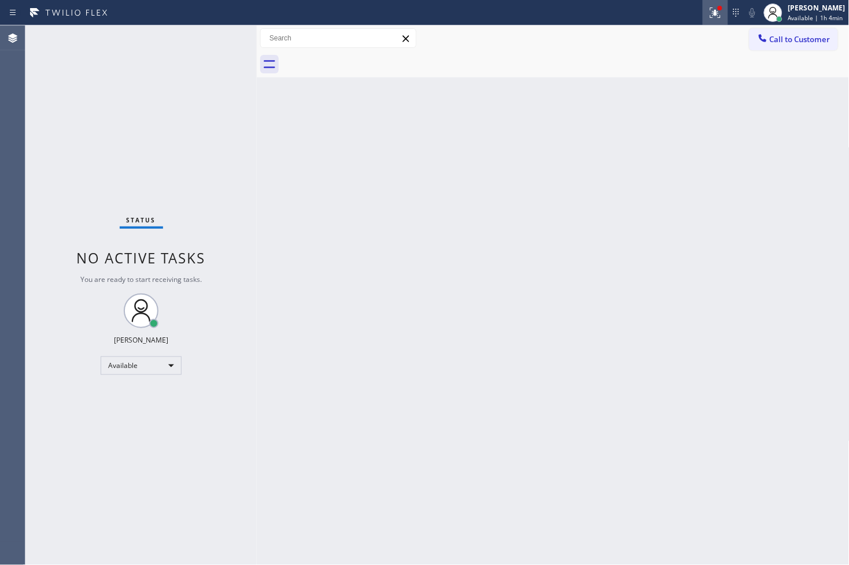
click at [708, 8] on icon at bounding box center [715, 13] width 14 height 14
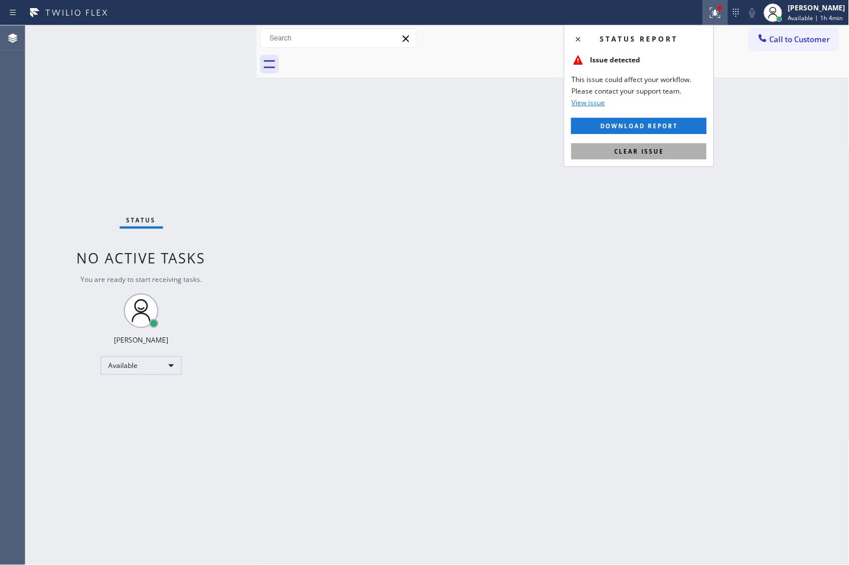
click at [654, 151] on span "Clear issue" at bounding box center [639, 151] width 50 height 8
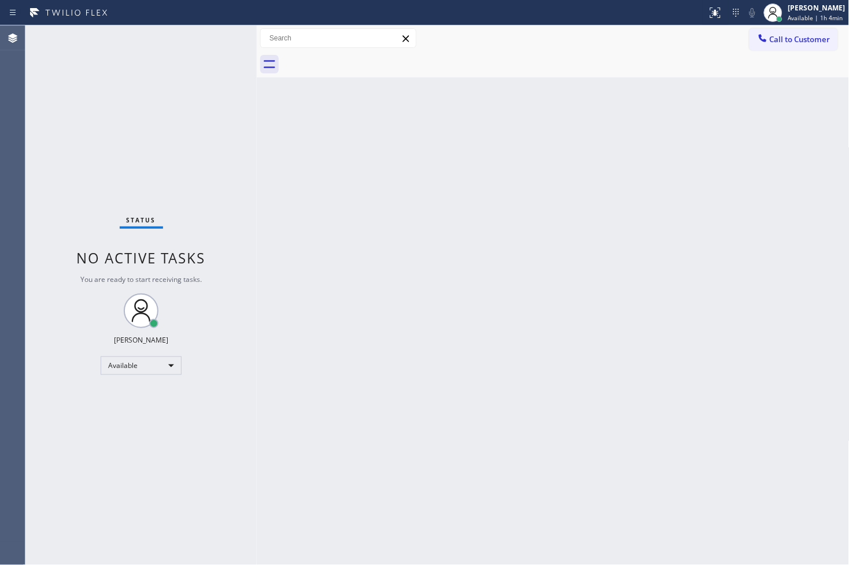
click at [223, 143] on div "Status No active tasks You are ready to start receiving tasks. [PERSON_NAME]" at bounding box center [140, 295] width 231 height 540
click at [221, 32] on div "Status No active tasks You are ready to start receiving tasks. [PERSON_NAME]" at bounding box center [140, 295] width 231 height 540
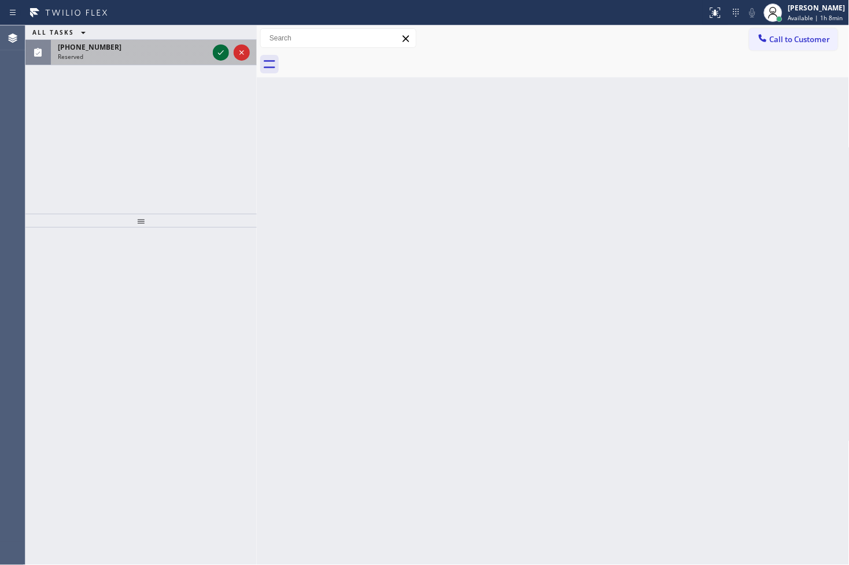
click at [217, 51] on icon at bounding box center [221, 53] width 14 height 14
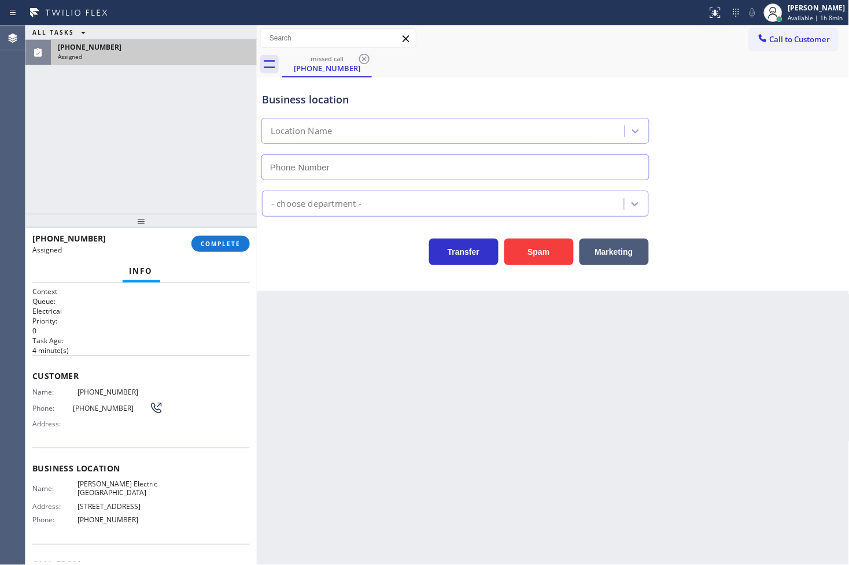
type input "[PHONE_NUMBER]"
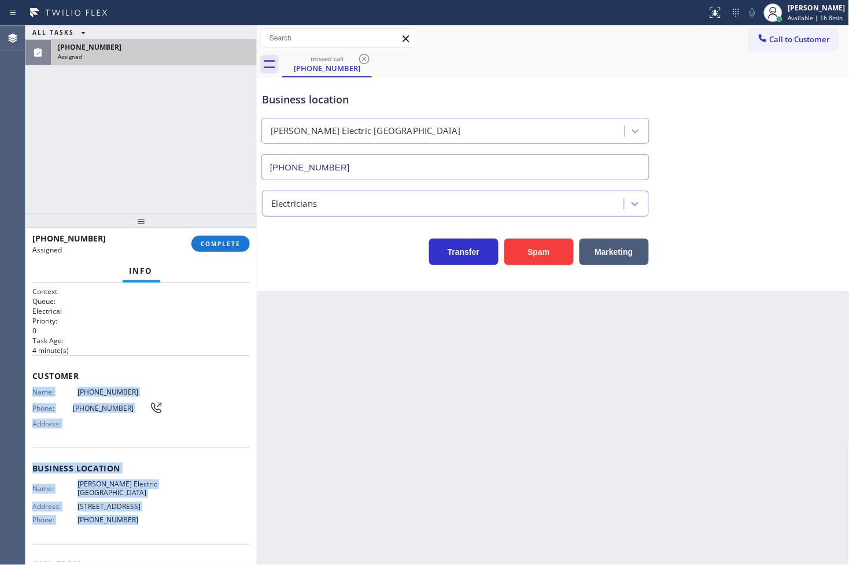
drag, startPoint x: 33, startPoint y: 392, endPoint x: 145, endPoint y: 512, distance: 164.1
click at [145, 512] on div "Context Queue: Electrical Priority: 0 Task Age: [DEMOGRAPHIC_DATA] minute(s) Cu…" at bounding box center [140, 459] width 217 height 345
copy div "Name: [PHONE_NUMBER] Phone: [PHONE_NUMBER] Address: Business location Name: [PE…"
click at [220, 241] on span "COMPLETE" at bounding box center [221, 244] width 40 height 8
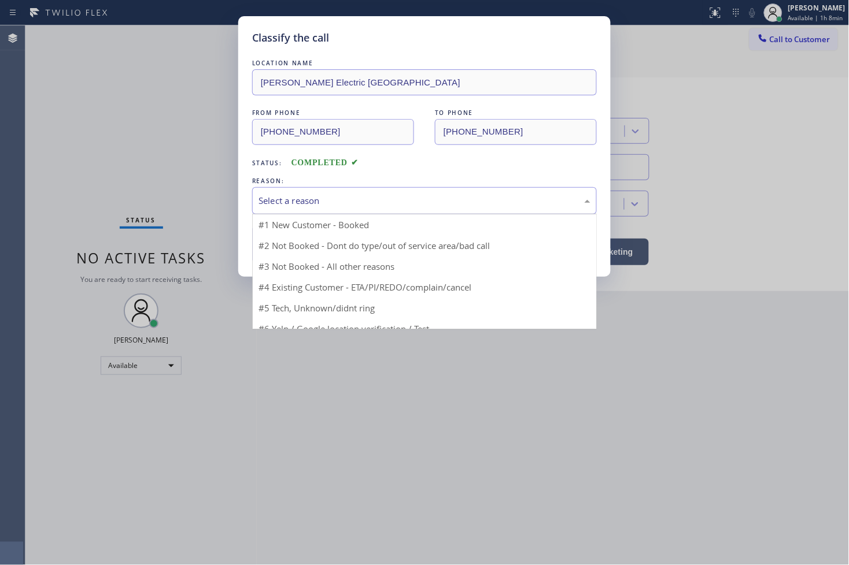
click at [284, 194] on div "Select a reason" at bounding box center [424, 200] width 332 height 13
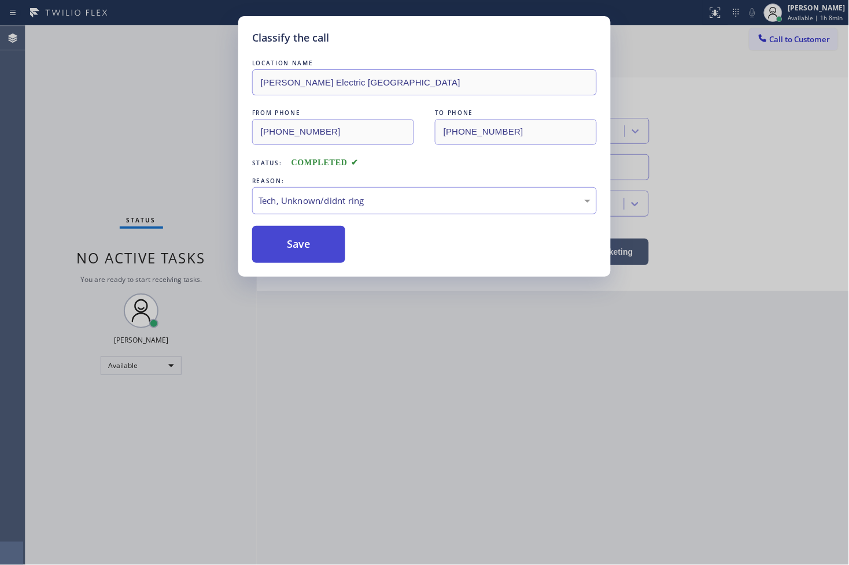
click at [276, 250] on button "Save" at bounding box center [298, 244] width 93 height 37
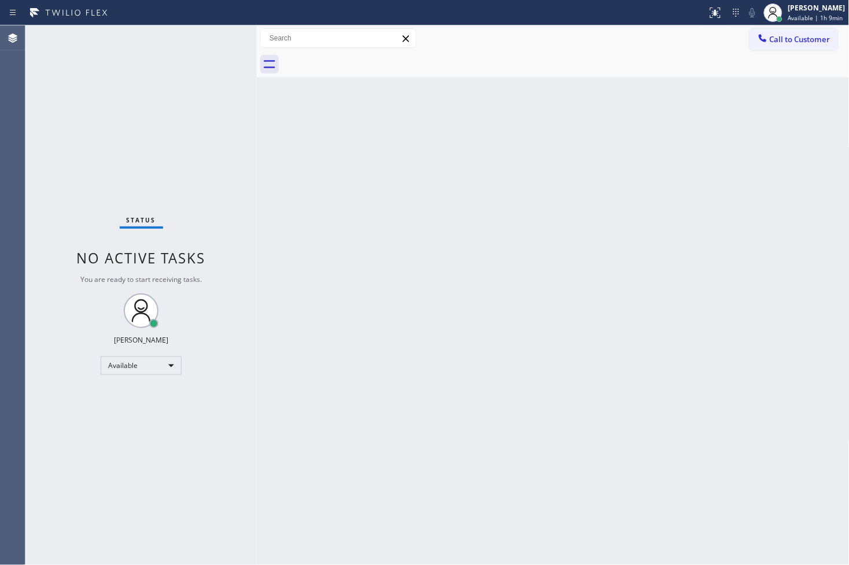
click at [117, 175] on div "Status No active tasks You are ready to start receiving tasks. [PERSON_NAME]" at bounding box center [140, 295] width 231 height 540
click at [218, 39] on div "Status No active tasks You are ready to start receiving tasks. [PERSON_NAME]" at bounding box center [140, 295] width 231 height 540
click at [171, 368] on div "Available" at bounding box center [141, 366] width 81 height 19
click at [141, 428] on li "Break" at bounding box center [140, 425] width 79 height 14
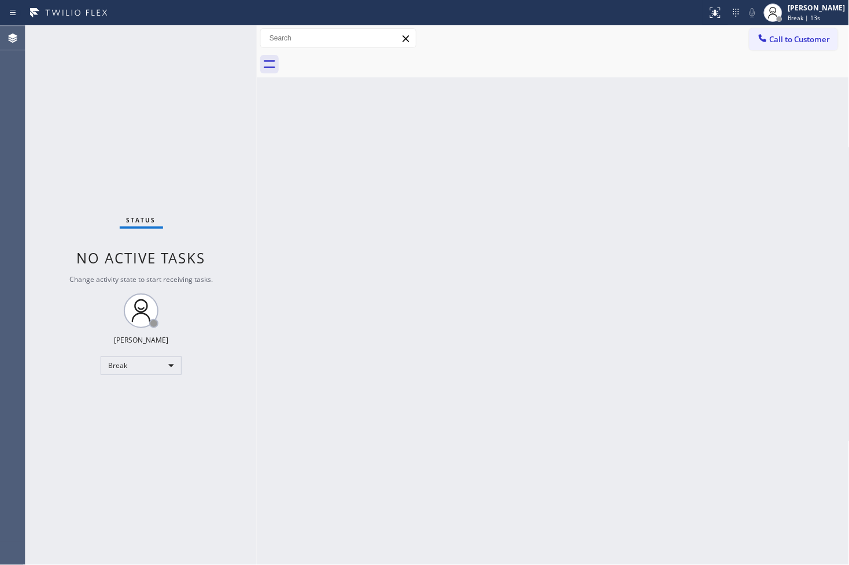
click at [119, 187] on div "Status No active tasks Change activity state to start receiving tasks. [PERSON_…" at bounding box center [140, 295] width 231 height 540
click at [70, 124] on div "Status No active tasks Change activity state to start receiving tasks. [PERSON_…" at bounding box center [140, 295] width 231 height 540
click at [169, 366] on div "Break" at bounding box center [141, 366] width 81 height 19
click at [132, 397] on li "Available" at bounding box center [140, 396] width 79 height 14
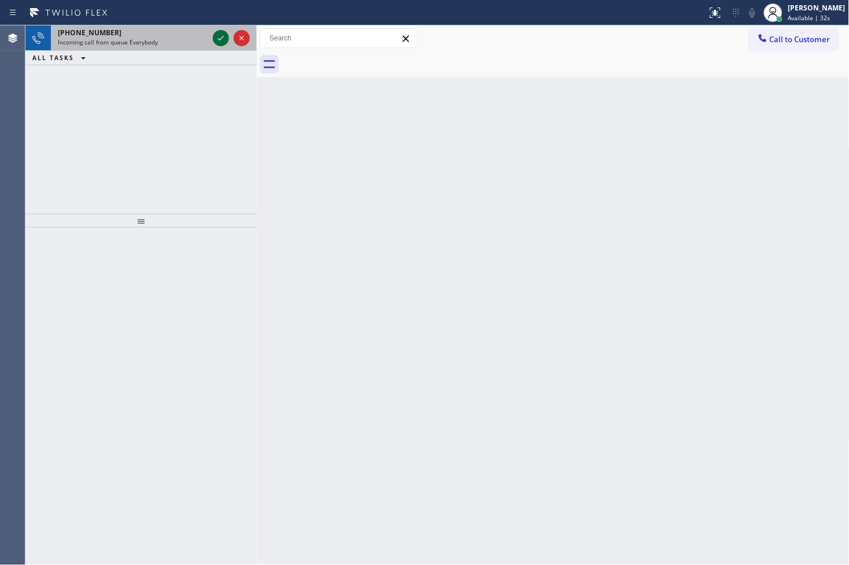
click at [217, 36] on icon at bounding box center [221, 38] width 14 height 14
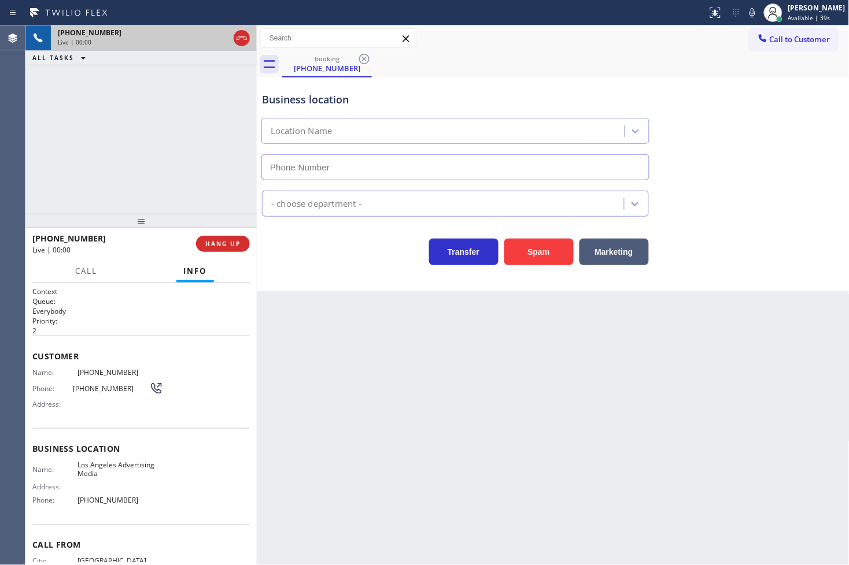
type input "[PHONE_NUMBER]"
drag, startPoint x: 307, startPoint y: 276, endPoint x: 108, endPoint y: 97, distance: 267.8
click at [308, 275] on div "Business location [GEOGRAPHIC_DATA] Advertising Media [PHONE_NUMBER] - choose d…" at bounding box center [553, 184] width 593 height 214
click at [326, 245] on div "Transfer Spam Marketing" at bounding box center [455, 249] width 391 height 32
click at [112, 117] on div "[PHONE_NUMBER] Live | 00:05 ALL TASKS ALL TASKS ACTIVE TASKS TASKS IN WRAP UP" at bounding box center [140, 119] width 231 height 188
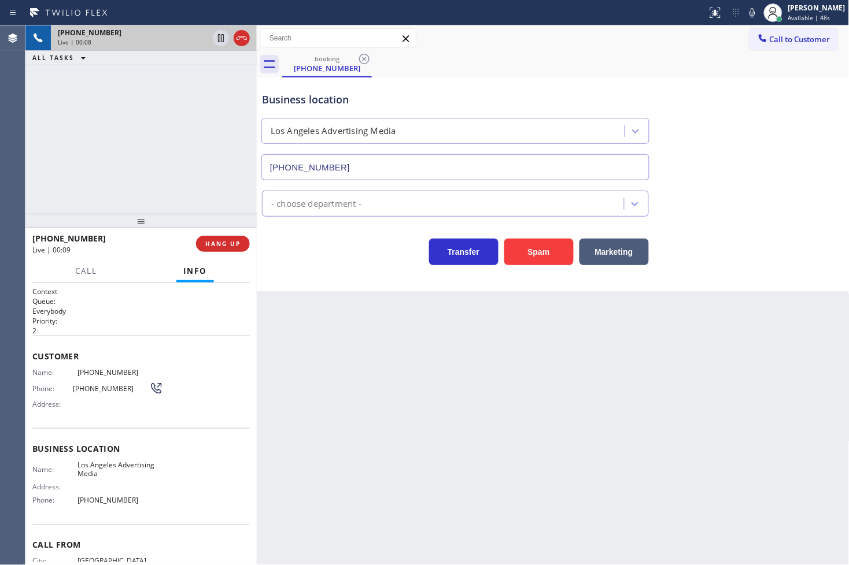
click at [315, 302] on div "Back to Dashboard Change Sender ID Customers Technicians Select a contact Outbo…" at bounding box center [553, 295] width 593 height 540
click at [174, 210] on div "[PHONE_NUMBER] Live | 00:09 ALL TASKS ALL TASKS ACTIVE TASKS TASKS IN WRAP UP" at bounding box center [140, 119] width 231 height 188
drag, startPoint x: 313, startPoint y: 279, endPoint x: 249, endPoint y: 259, distance: 67.3
click at [309, 279] on div "Business location [GEOGRAPHIC_DATA] Advertising Media [PHONE_NUMBER] - choose d…" at bounding box center [553, 184] width 593 height 214
click at [227, 247] on span "HANG UP" at bounding box center [222, 244] width 35 height 8
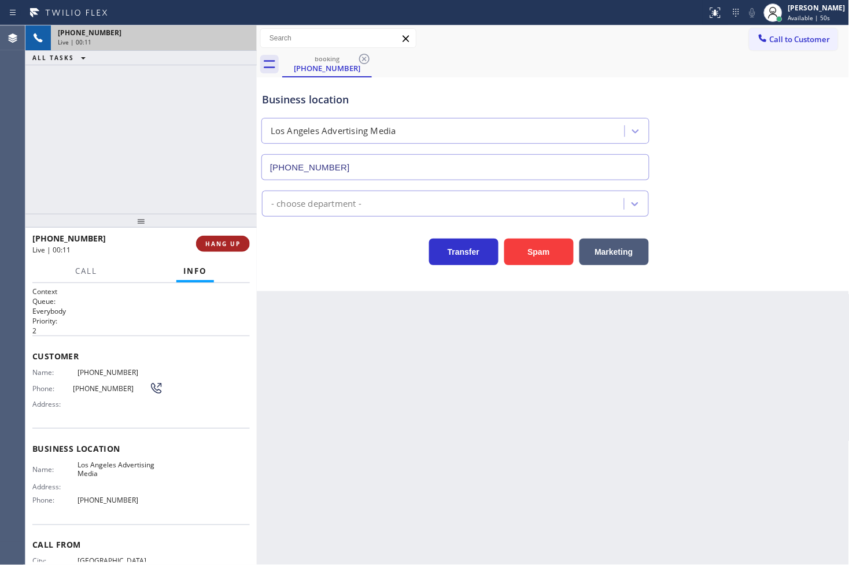
click at [227, 247] on span "HANG UP" at bounding box center [222, 244] width 35 height 8
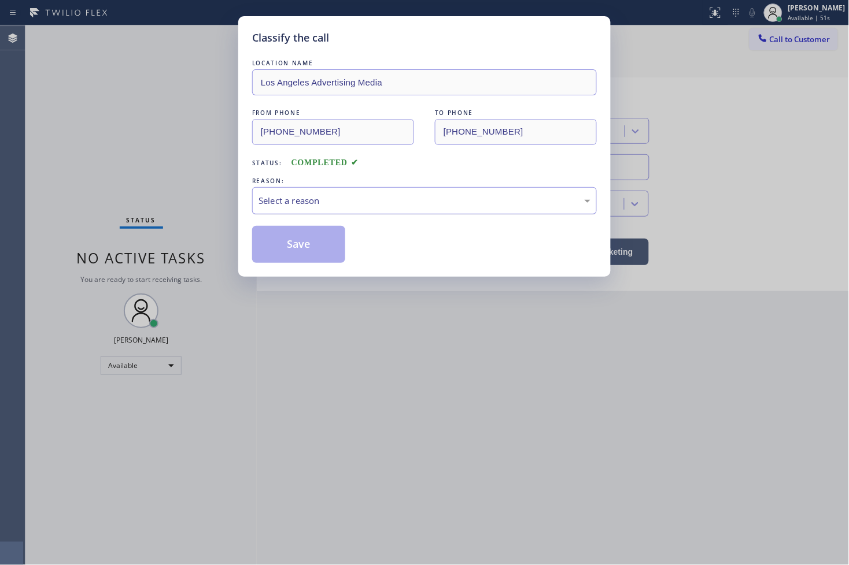
click at [302, 203] on div "Select a reason" at bounding box center [424, 200] width 332 height 13
click at [316, 244] on button "Save" at bounding box center [298, 244] width 93 height 37
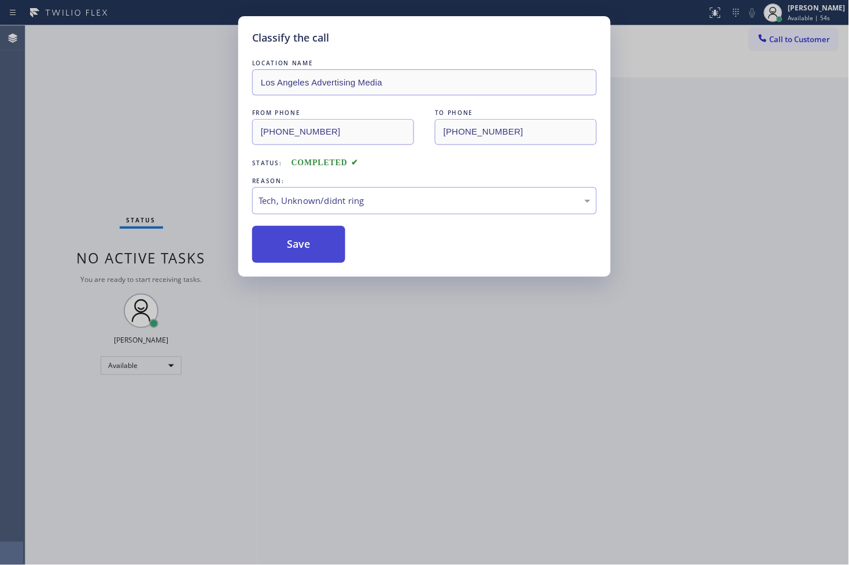
click at [316, 244] on button "Save" at bounding box center [298, 244] width 93 height 37
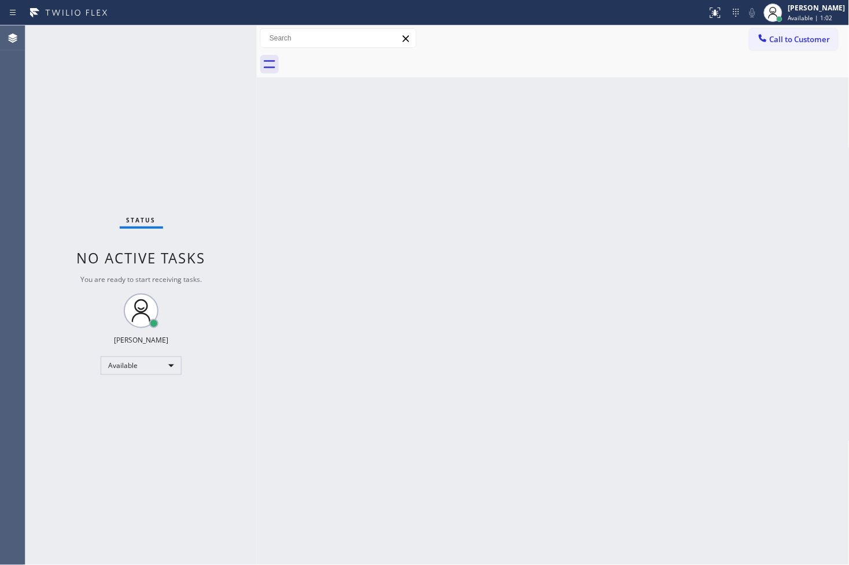
click at [217, 36] on div "Status No active tasks You are ready to start receiving tasks. [PERSON_NAME]" at bounding box center [140, 295] width 231 height 540
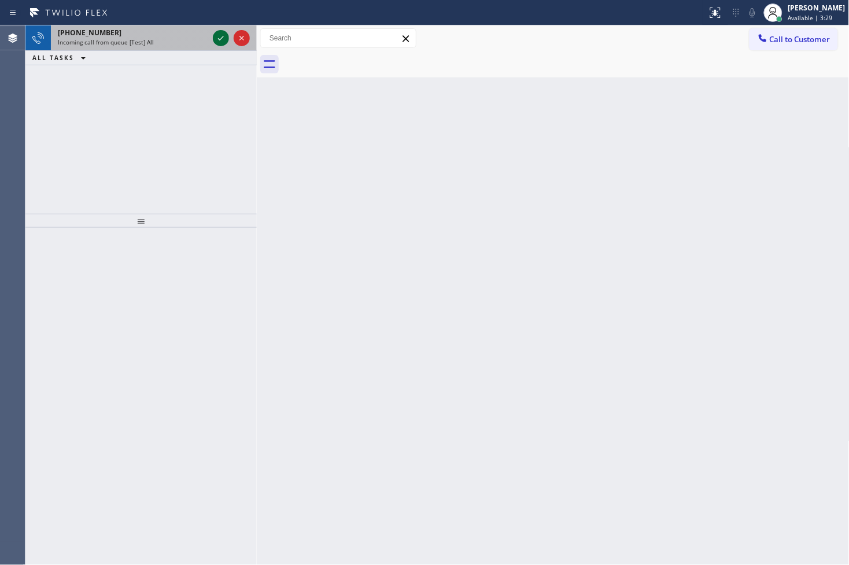
click at [213, 35] on div at bounding box center [221, 38] width 16 height 14
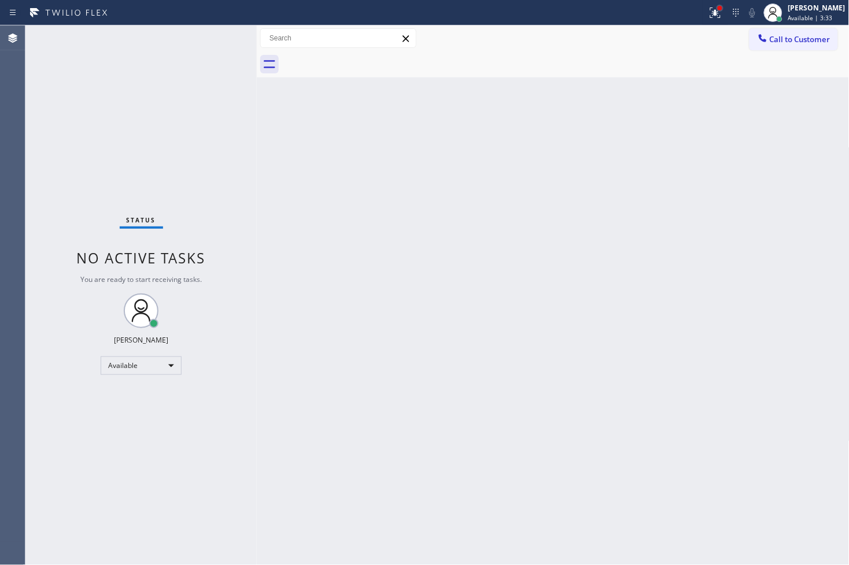
click at [716, 10] on div at bounding box center [719, 8] width 7 height 7
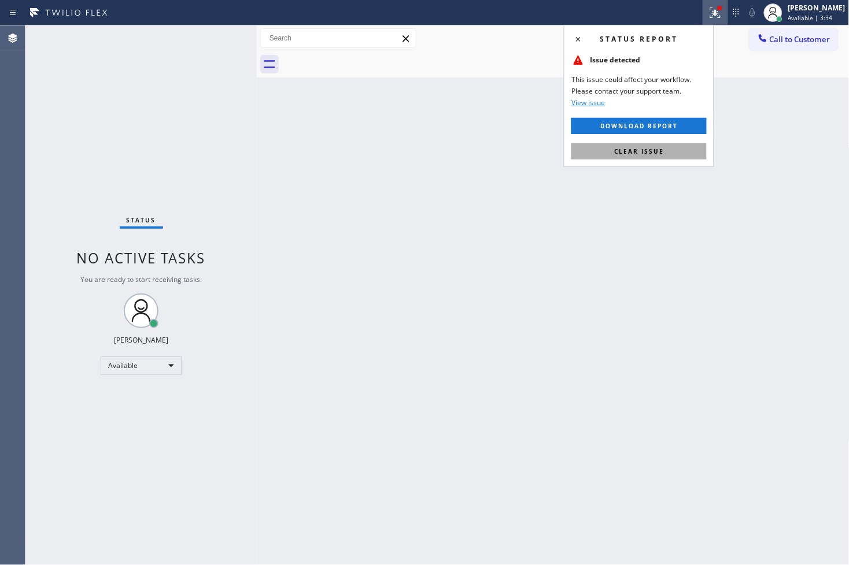
click at [671, 150] on button "Clear issue" at bounding box center [638, 151] width 135 height 16
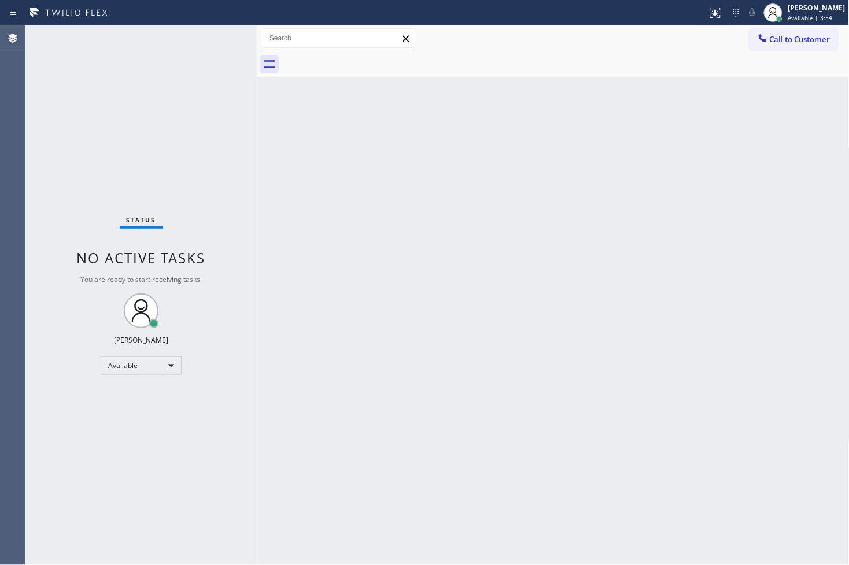
click at [322, 160] on div "Back to Dashboard Change Sender ID Customers Technicians Select a contact Outbo…" at bounding box center [553, 295] width 593 height 540
click at [214, 32] on div "Status No active tasks You are ready to start receiving tasks. [PERSON_NAME]" at bounding box center [140, 295] width 231 height 540
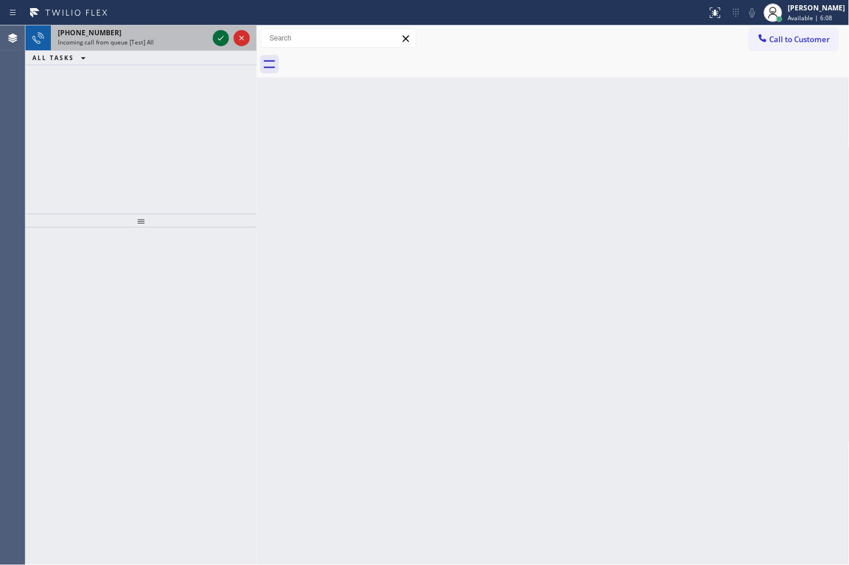
click at [218, 34] on icon at bounding box center [221, 38] width 14 height 14
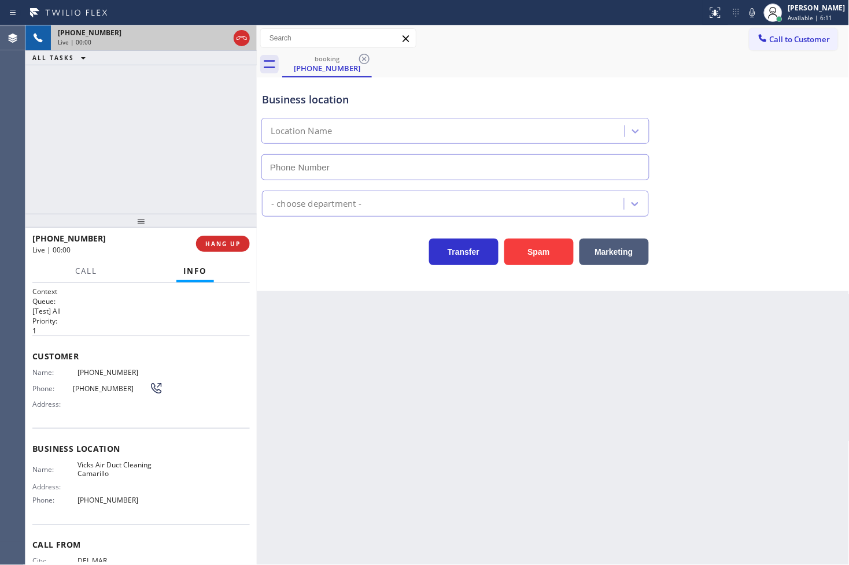
type input "[PHONE_NUMBER]"
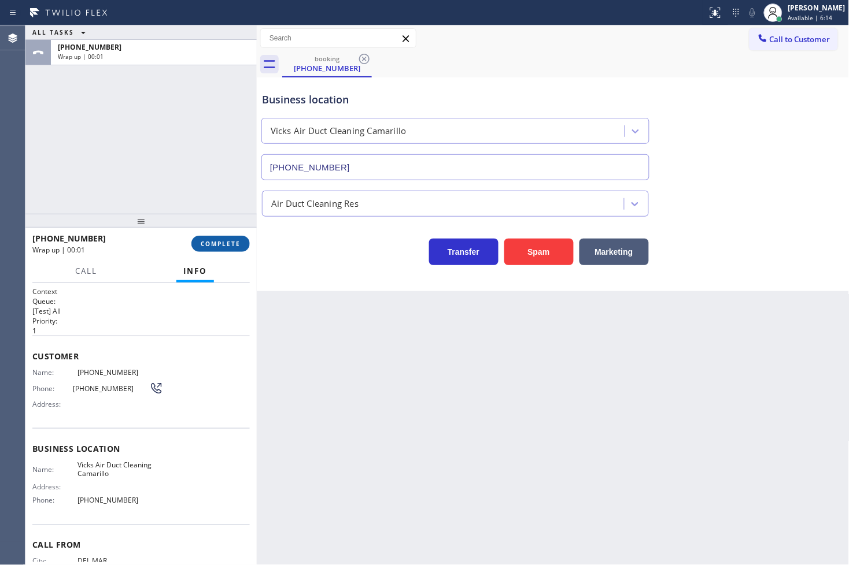
click at [208, 247] on span "COMPLETE" at bounding box center [221, 244] width 40 height 8
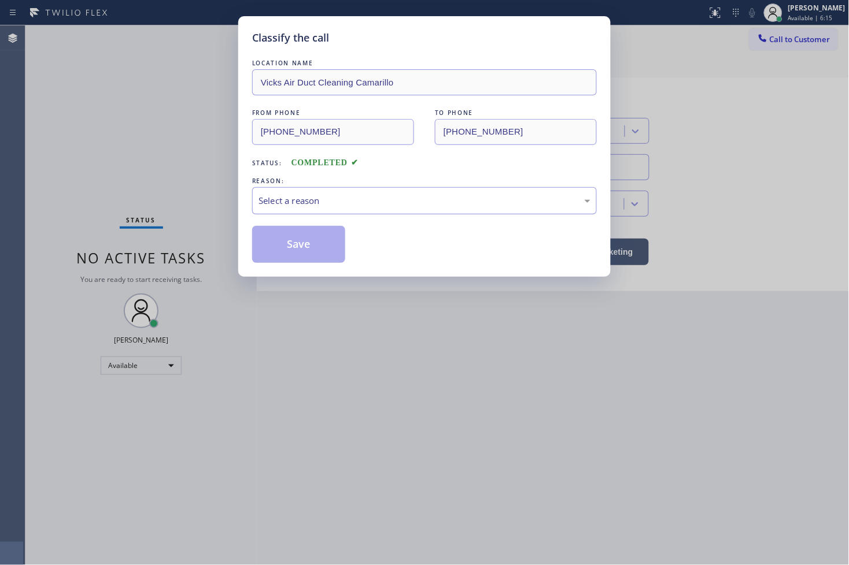
click at [312, 203] on div "Select a reason" at bounding box center [424, 200] width 332 height 13
click at [307, 247] on button "Save" at bounding box center [298, 244] width 93 height 37
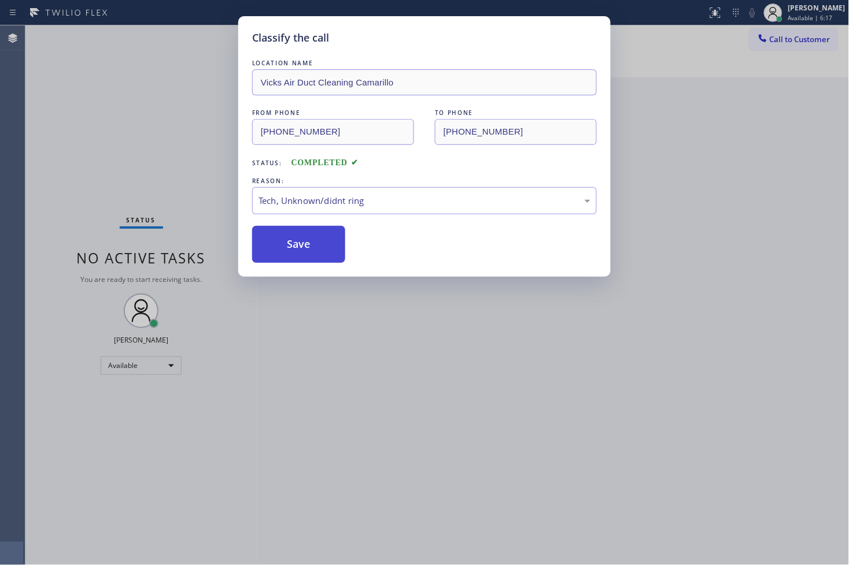
click at [307, 246] on button "Save" at bounding box center [298, 244] width 93 height 37
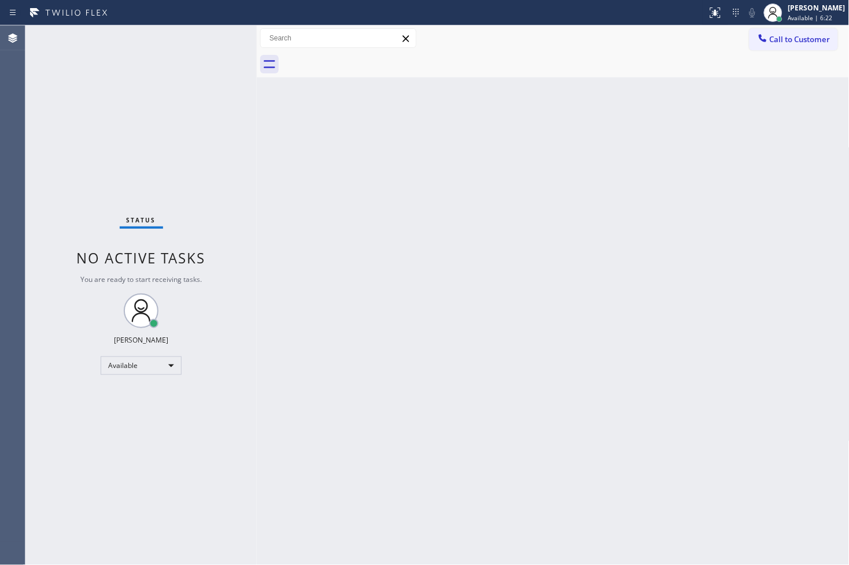
click at [198, 37] on div "Status No active tasks You are ready to start receiving tasks. [PERSON_NAME]" at bounding box center [140, 295] width 231 height 540
click at [211, 38] on div "Status No active tasks You are ready to start receiving tasks. [PERSON_NAME]" at bounding box center [140, 295] width 231 height 540
click at [223, 35] on div "Status No active tasks You are ready to start receiving tasks. [PERSON_NAME]" at bounding box center [140, 295] width 231 height 540
click at [220, 37] on div "Status No active tasks You are ready to start receiving tasks. [PERSON_NAME]" at bounding box center [140, 295] width 231 height 540
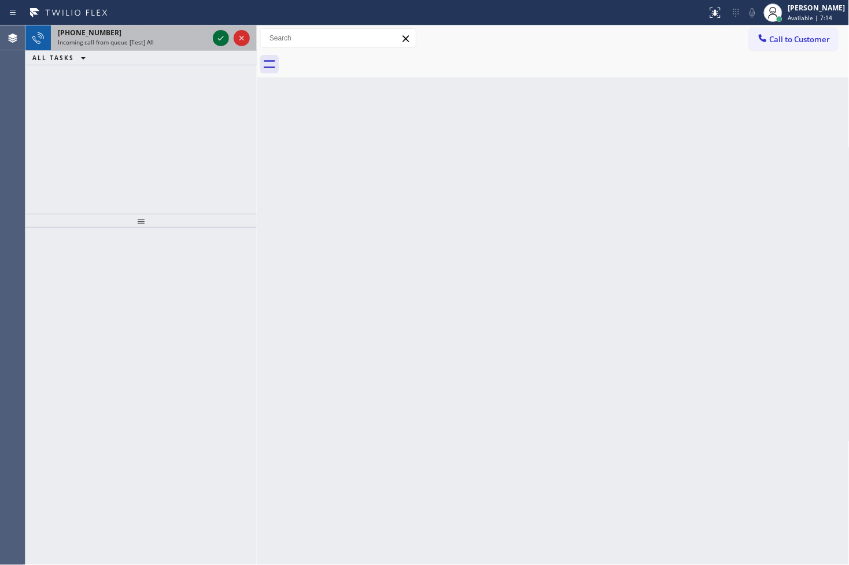
click at [220, 37] on icon at bounding box center [221, 38] width 14 height 14
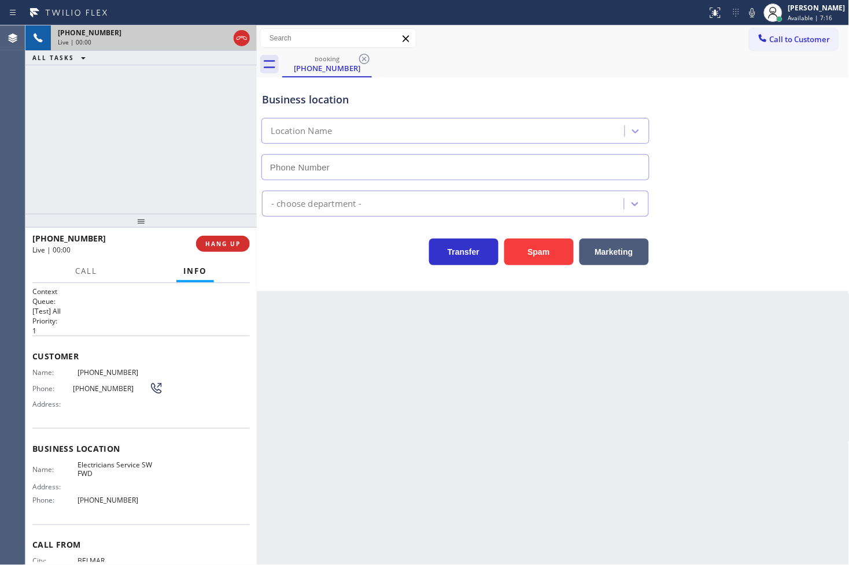
type input "[PHONE_NUMBER]"
click at [528, 255] on button "Spam" at bounding box center [538, 252] width 69 height 27
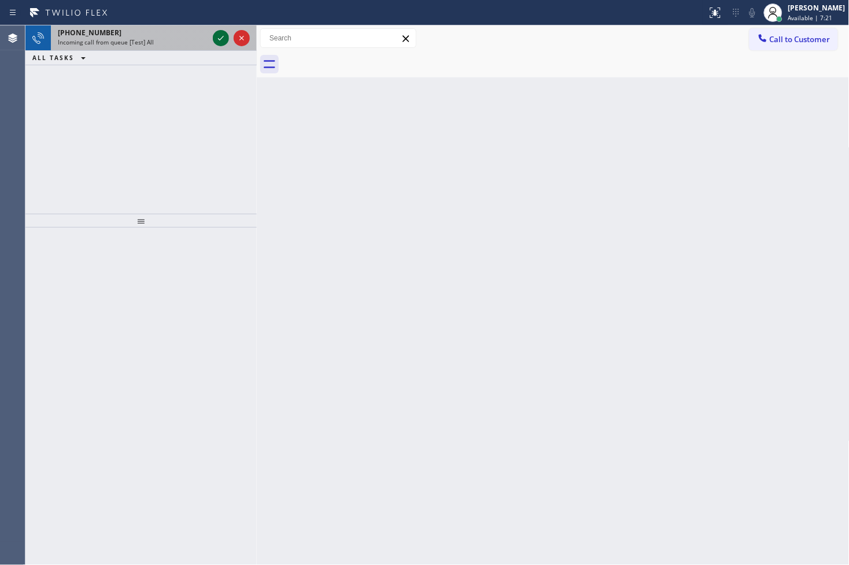
click at [218, 36] on icon at bounding box center [221, 38] width 14 height 14
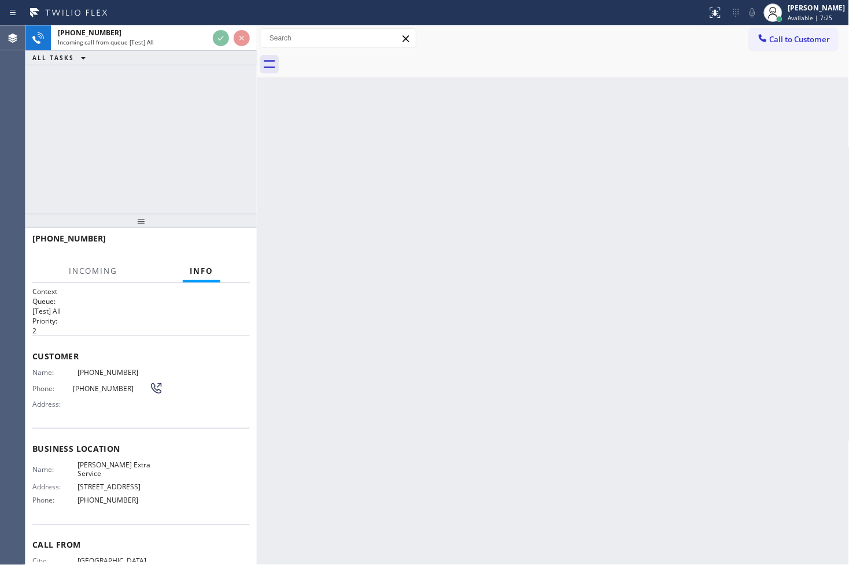
click at [201, 94] on div "[PHONE_NUMBER] Incoming call from queue [Test] All ALL TASKS ALL TASKS ACTIVE T…" at bounding box center [140, 119] width 231 height 188
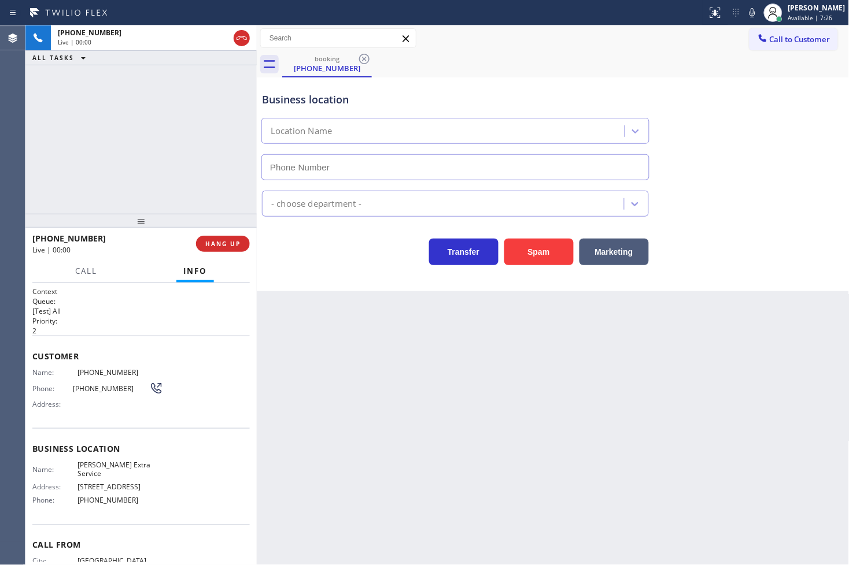
type input "[PHONE_NUMBER]"
click at [330, 253] on div "Transfer Spam Marketing" at bounding box center [455, 249] width 391 height 32
click at [181, 178] on div "[PHONE_NUMBER] Live | 00:04 ALL TASKS ALL TASKS ACTIVE TASKS TASKS IN WRAP UP" at bounding box center [140, 119] width 231 height 188
drag, startPoint x: 311, startPoint y: 261, endPoint x: 119, endPoint y: 177, distance: 209.7
click at [311, 262] on div "Transfer Spam Marketing" at bounding box center [455, 249] width 391 height 32
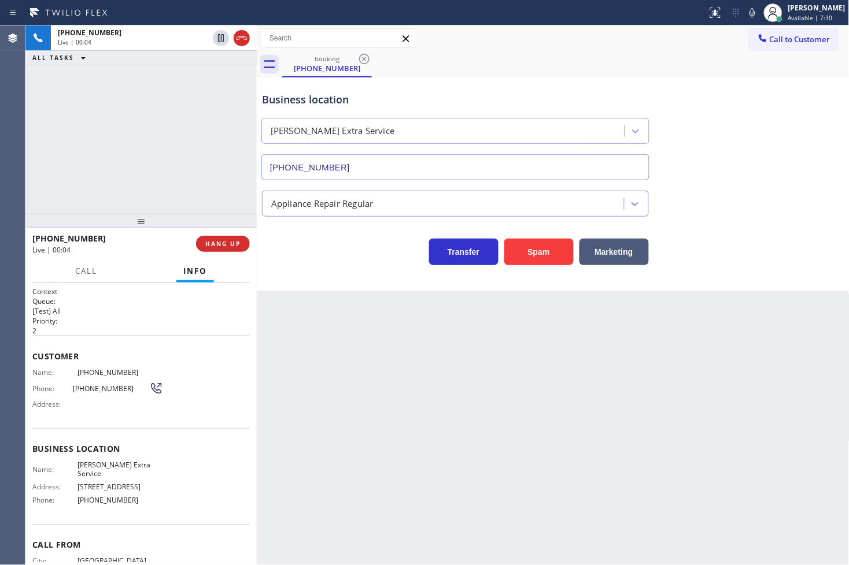
click at [101, 169] on div "[PHONE_NUMBER] Live | 00:04 ALL TASKS ALL TASKS ACTIVE TASKS TASKS IN WRAP UP" at bounding box center [140, 119] width 231 height 188
click at [302, 258] on div "Transfer Spam Marketing" at bounding box center [455, 249] width 391 height 32
click at [157, 200] on div "[PHONE_NUMBER] Live | 00:05 ALL TASKS ALL TASKS ACTIVE TASKS TASKS IN WRAP UP" at bounding box center [140, 119] width 231 height 188
click at [317, 260] on div "Transfer Spam Marketing" at bounding box center [455, 249] width 391 height 32
click at [183, 191] on div "[PHONE_NUMBER] Live | 00:06 ALL TASKS ALL TASKS ACTIVE TASKS TASKS IN WRAP UP" at bounding box center [140, 119] width 231 height 188
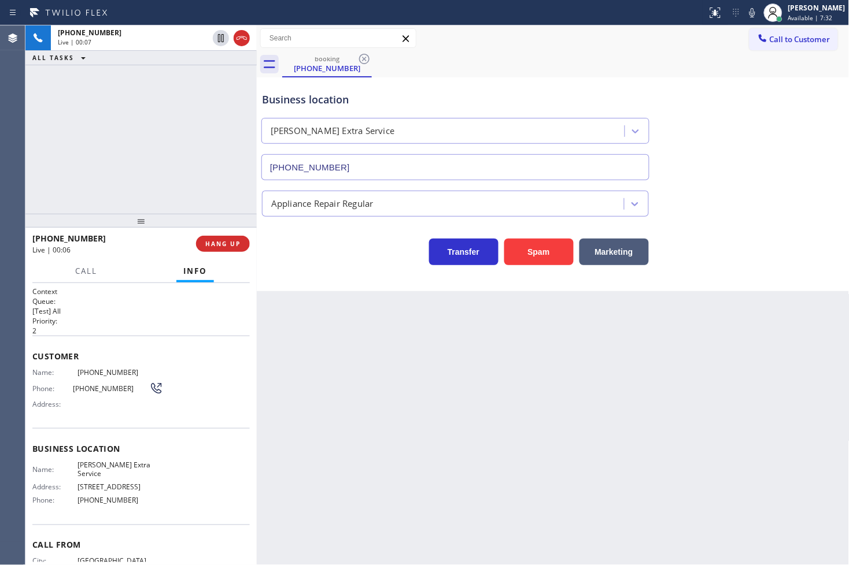
click at [299, 253] on div "Transfer Spam Marketing" at bounding box center [455, 249] width 391 height 32
click at [367, 276] on div "Business location [PERSON_NAME] Extra Service [PHONE_NUMBER] Appliance Repair R…" at bounding box center [553, 184] width 593 height 214
click at [136, 165] on div "[PHONE_NUMBER] Live | 00:13 ALL TASKS ALL TASKS ACTIVE TASKS TASKS IN WRAP UP" at bounding box center [140, 119] width 231 height 188
click at [380, 288] on div "Business location [PERSON_NAME] Extra Service [PHONE_NUMBER] Appliance Repair R…" at bounding box center [553, 184] width 593 height 214
click at [354, 286] on div "Business location [PERSON_NAME] Extra Service [PHONE_NUMBER] Appliance Repair R…" at bounding box center [553, 184] width 593 height 214
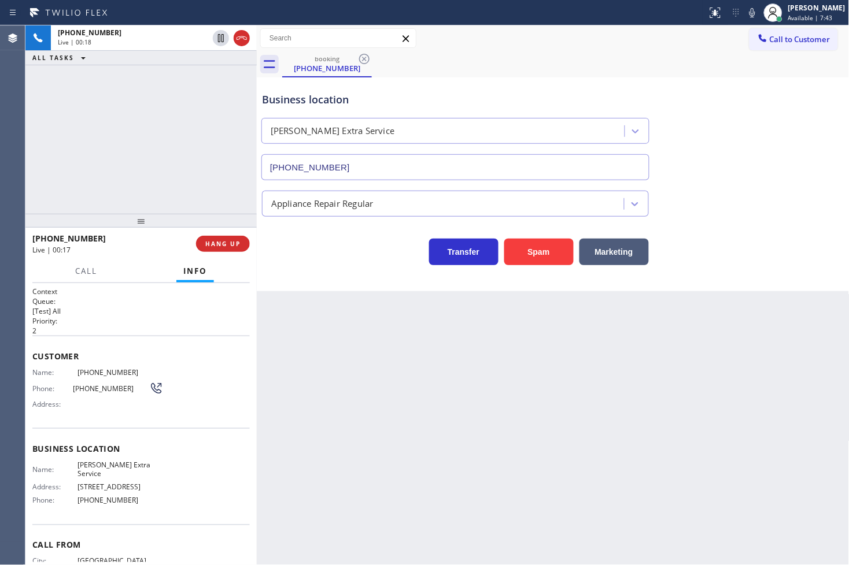
click at [155, 171] on div "[PHONE_NUMBER] Live | 00:18 ALL TASKS ALL TASKS ACTIVE TASKS TASKS IN WRAP UP" at bounding box center [140, 119] width 231 height 188
click at [357, 252] on div "Transfer Spam Marketing" at bounding box center [455, 249] width 391 height 32
click at [355, 266] on div "Business location [PERSON_NAME] Extra Service [PHONE_NUMBER] Appliance Repair R…" at bounding box center [553, 184] width 593 height 214
click at [185, 193] on div "[PHONE_NUMBER] Live | 00:21 ALL TASKS ALL TASKS ACTIVE TASKS TASKS IN WRAP UP" at bounding box center [140, 119] width 231 height 188
click at [299, 266] on div "Business location [PERSON_NAME] Extra Service [PHONE_NUMBER] Appliance Repair R…" at bounding box center [553, 184] width 593 height 214
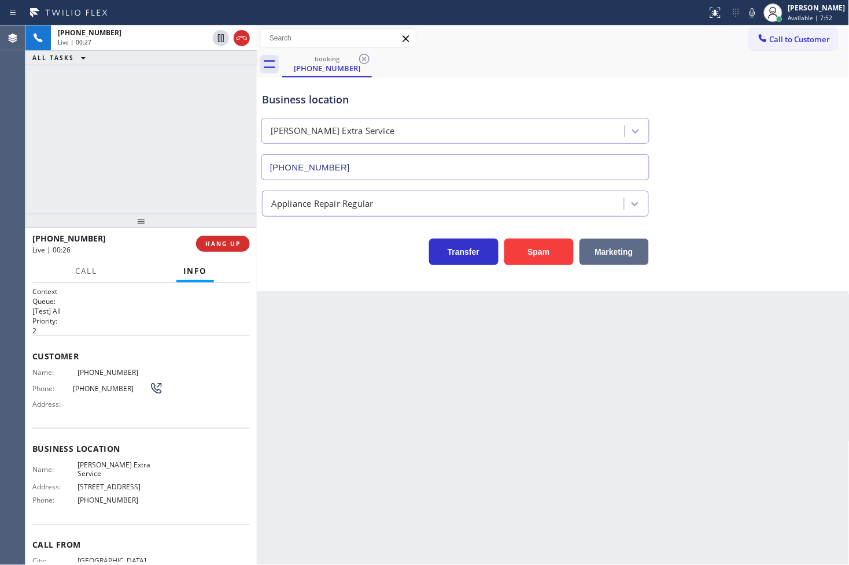
click at [605, 247] on button "Marketing" at bounding box center [613, 252] width 69 height 27
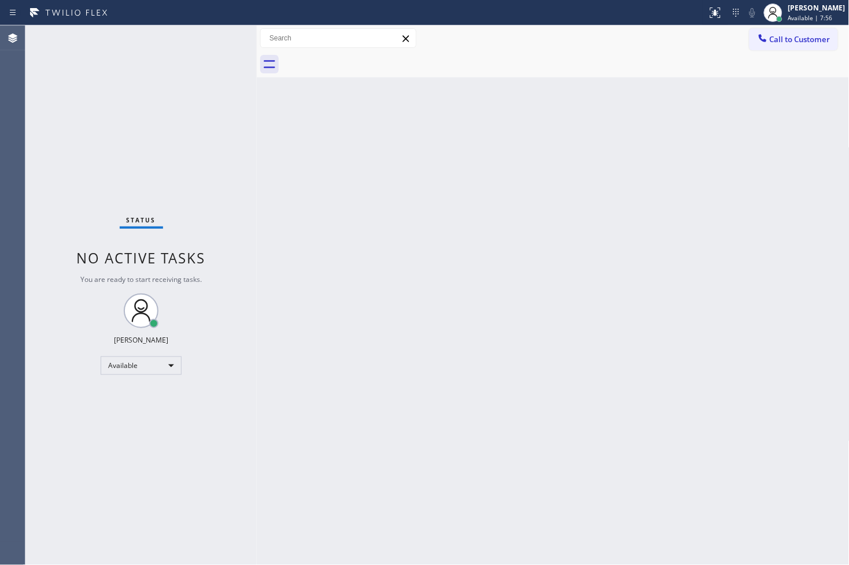
click at [193, 65] on div "Status No active tasks You are ready to start receiving tasks. [PERSON_NAME]" at bounding box center [140, 295] width 231 height 540
click at [219, 31] on div "Status No active tasks You are ready to start receiving tasks. [PERSON_NAME]" at bounding box center [140, 295] width 231 height 540
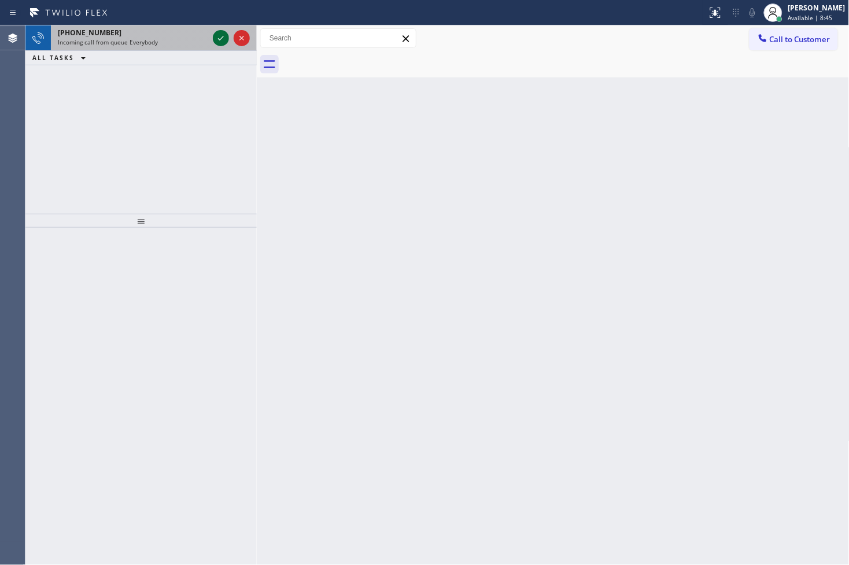
click at [227, 31] on icon at bounding box center [221, 38] width 14 height 14
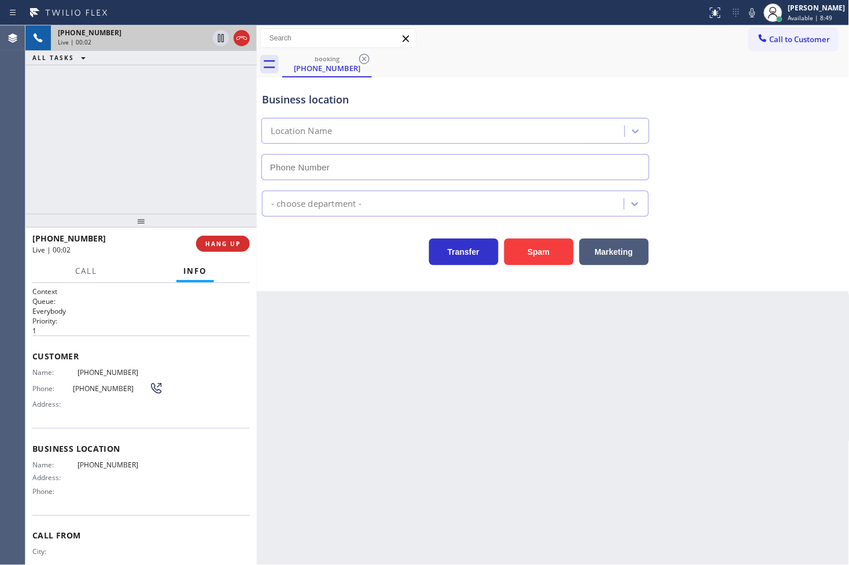
click at [139, 345] on div "Customer Name: [PHONE_NUMBER] Phone: [PHONE_NUMBER] Address:" at bounding box center [140, 382] width 217 height 93
click at [138, 310] on p "Everybody" at bounding box center [140, 311] width 217 height 10
click at [311, 271] on div "Business location Location Name - choose department - Transfer Spam Marketing" at bounding box center [553, 184] width 593 height 214
click at [305, 270] on div "Business location Location Name - choose department - Transfer Spam Marketing" at bounding box center [553, 184] width 593 height 214
click at [128, 194] on div "[PHONE_NUMBER] Live | 00:05 ALL TASKS ALL TASKS ACTIVE TASKS TASKS IN WRAP UP" at bounding box center [140, 119] width 231 height 188
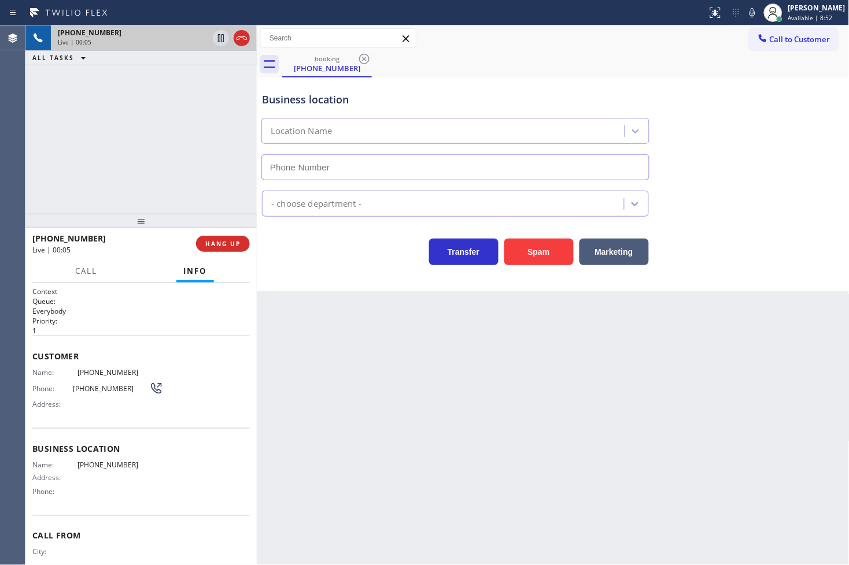
click at [372, 291] on div "Back to Dashboard Change Sender ID Customers Technicians Select a contact Outbo…" at bounding box center [553, 295] width 593 height 540
click at [112, 182] on div "[PHONE_NUMBER] Live | 00:06 ALL TASKS ALL TASKS ACTIVE TASKS TASKS IN WRAP UP" at bounding box center [140, 119] width 231 height 188
click at [330, 261] on div "Transfer Spam Marketing" at bounding box center [455, 249] width 391 height 32
click at [27, 110] on div "[PHONE_NUMBER] Live | 00:07 ALL TASKS ALL TASKS ACTIVE TASKS TASKS IN WRAP UP" at bounding box center [140, 119] width 231 height 188
click at [326, 252] on div "Transfer Spam Marketing" at bounding box center [455, 249] width 391 height 32
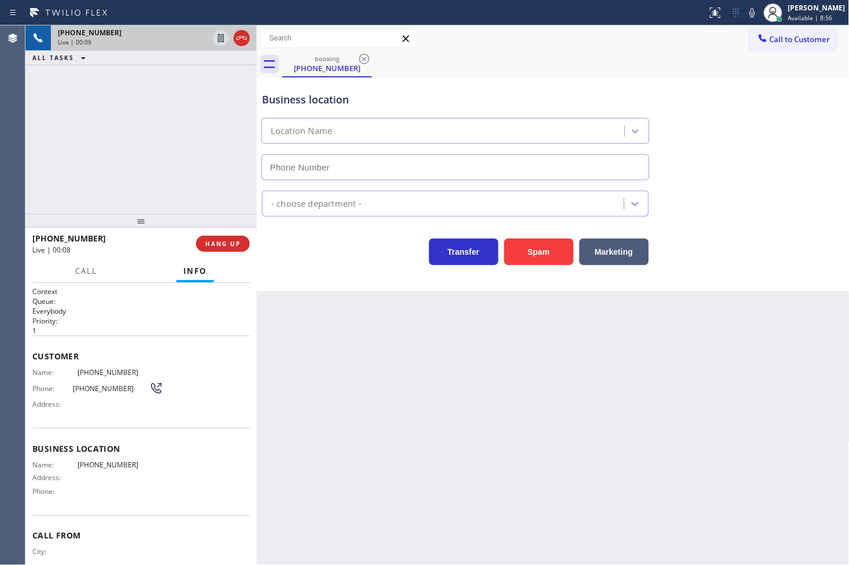
click at [326, 252] on div "Transfer Spam Marketing" at bounding box center [455, 249] width 391 height 32
drag, startPoint x: 192, startPoint y: 205, endPoint x: 194, endPoint y: 216, distance: 11.1
click at [192, 212] on div "[PHONE_NUMBER] Live | 00:09 ALL TASKS ALL TASKS ACTIVE TASKS TASKS IN WRAP UP […" at bounding box center [140, 295] width 231 height 540
click at [225, 249] on button "HANG UP" at bounding box center [223, 244] width 54 height 16
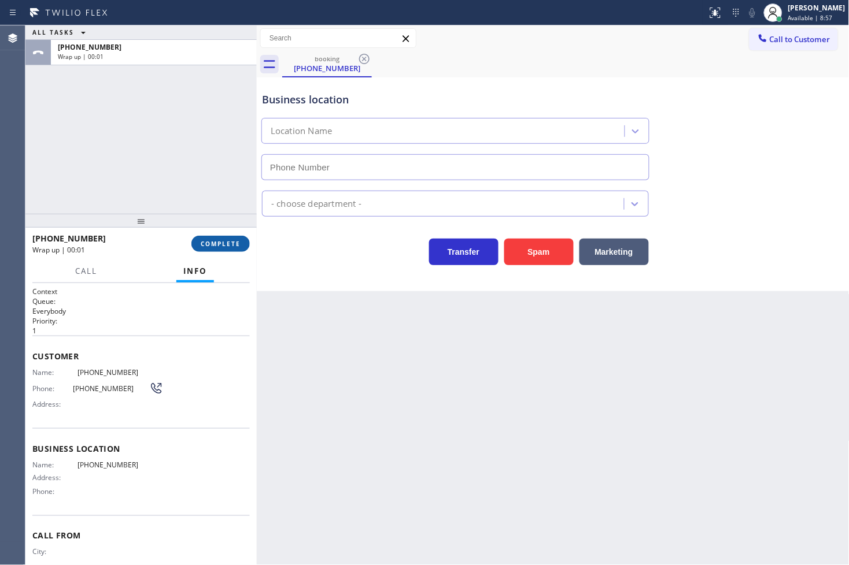
click at [225, 249] on button "COMPLETE" at bounding box center [220, 244] width 58 height 16
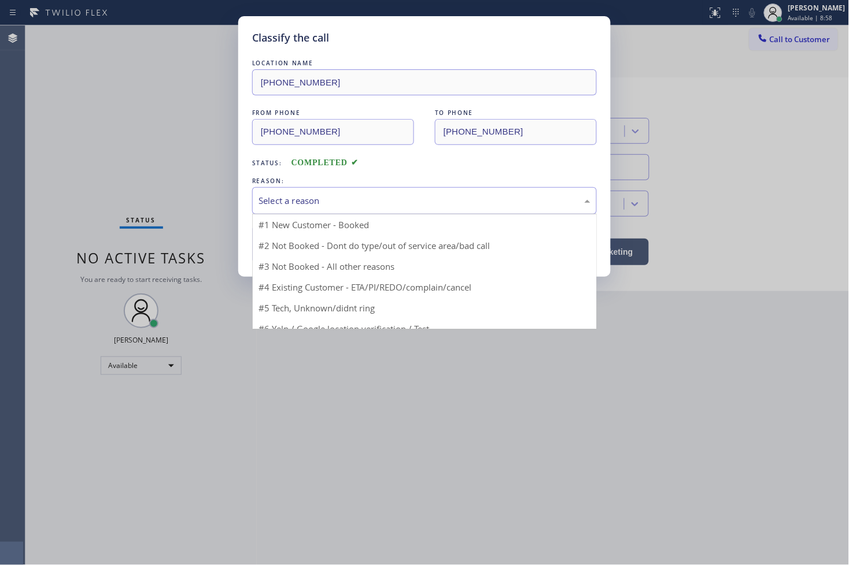
click at [324, 212] on div "Select a reason" at bounding box center [424, 200] width 345 height 27
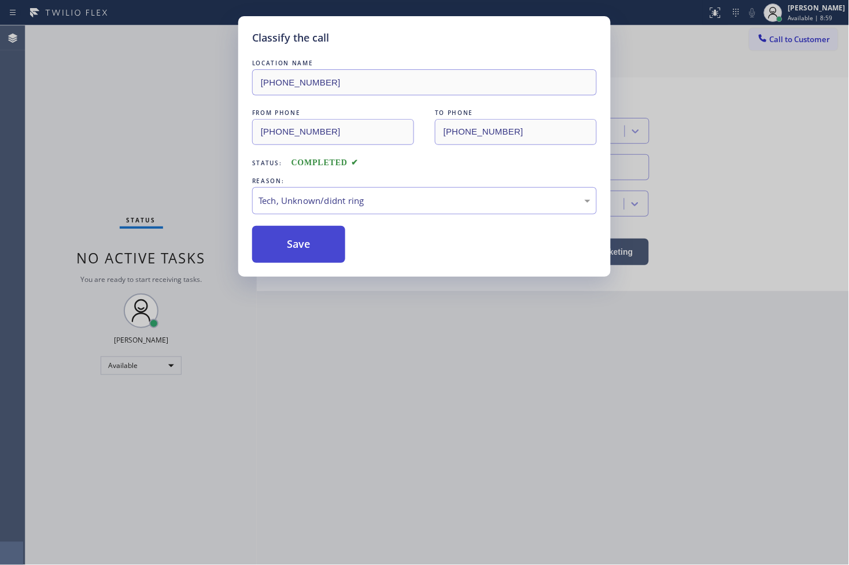
click at [320, 253] on button "Save" at bounding box center [298, 244] width 93 height 37
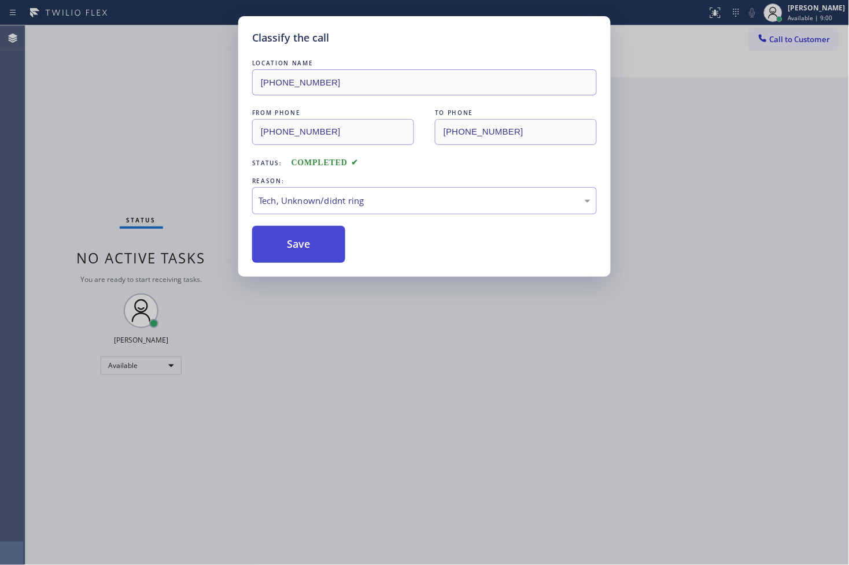
click at [320, 253] on button "Save" at bounding box center [298, 244] width 93 height 37
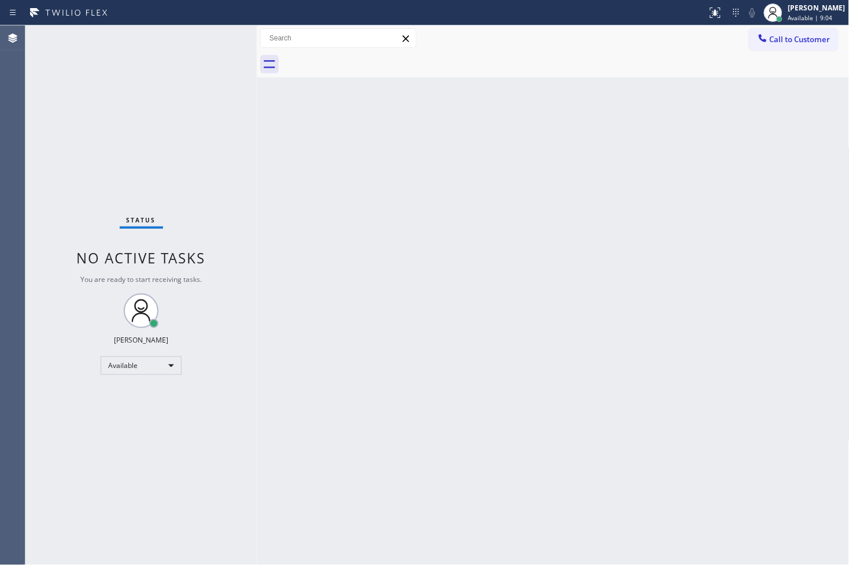
click at [217, 35] on div "Status No active tasks You are ready to start receiving tasks. [PERSON_NAME]" at bounding box center [140, 295] width 231 height 540
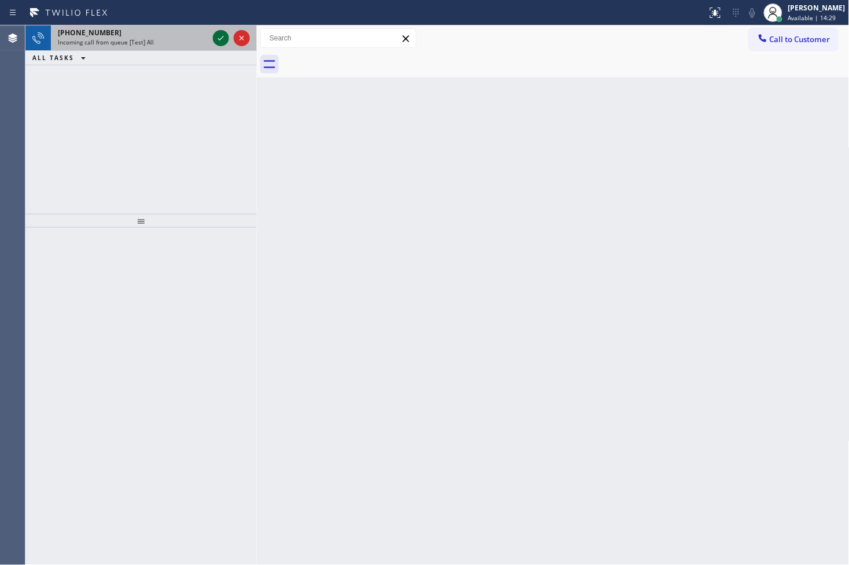
click at [216, 34] on icon at bounding box center [221, 38] width 14 height 14
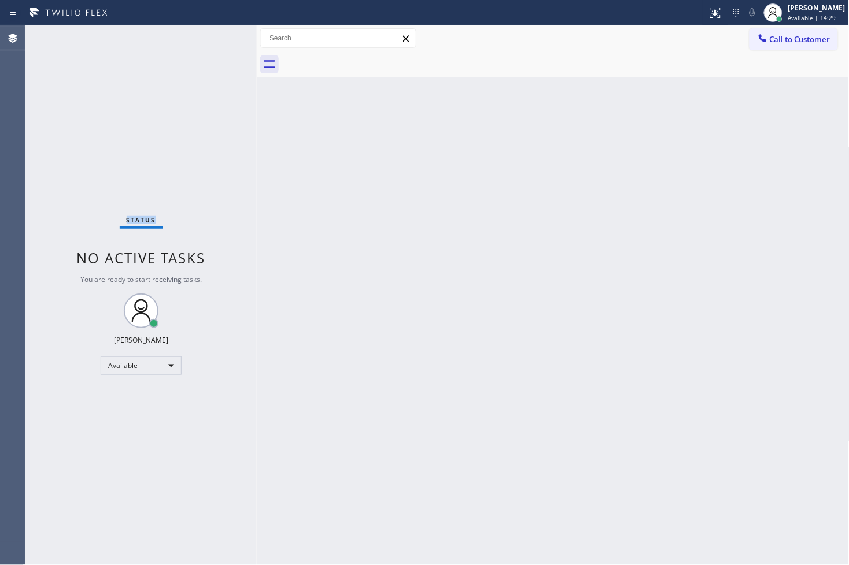
click at [216, 34] on div "Status No active tasks You are ready to start receiving tasks. [PERSON_NAME]" at bounding box center [140, 295] width 231 height 540
click at [708, 8] on icon at bounding box center [715, 13] width 14 height 14
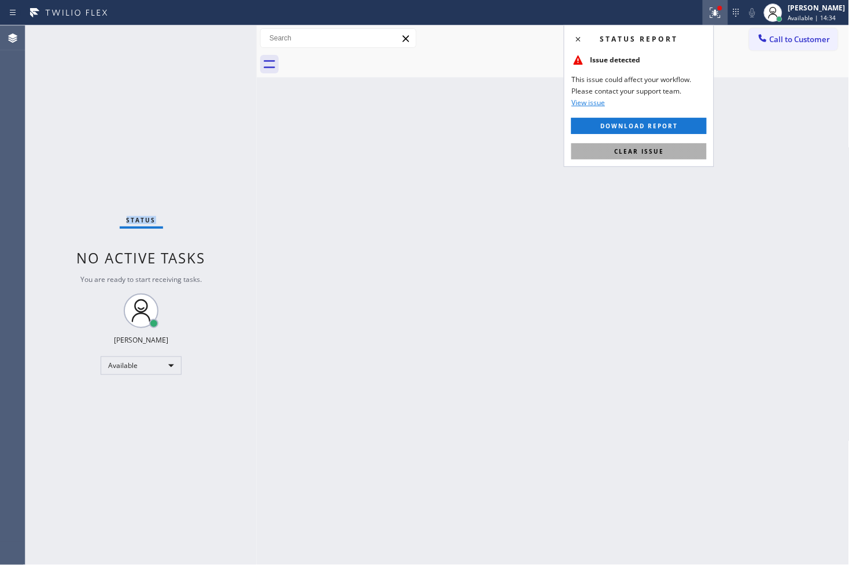
click at [642, 149] on span "Clear issue" at bounding box center [639, 151] width 50 height 8
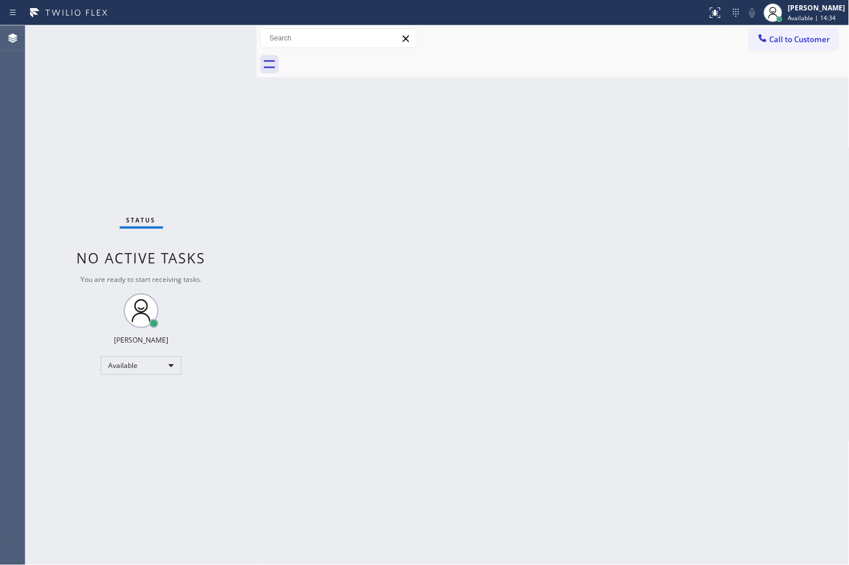
click at [272, 127] on div "Back to Dashboard Change Sender ID Customers Technicians Select a contact Outbo…" at bounding box center [553, 295] width 593 height 540
click at [214, 31] on div "Status No active tasks You are ready to start receiving tasks. [PERSON_NAME]" at bounding box center [140, 295] width 231 height 540
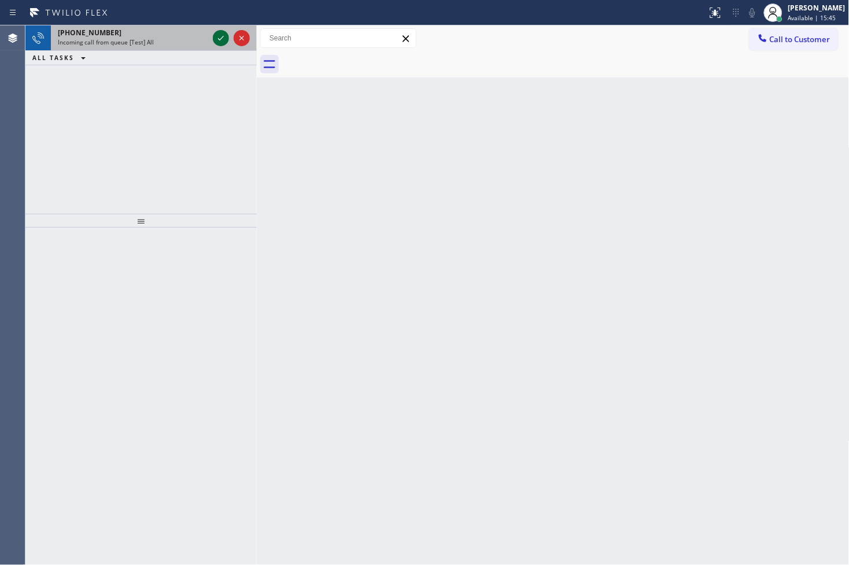
click at [218, 36] on icon at bounding box center [221, 38] width 14 height 14
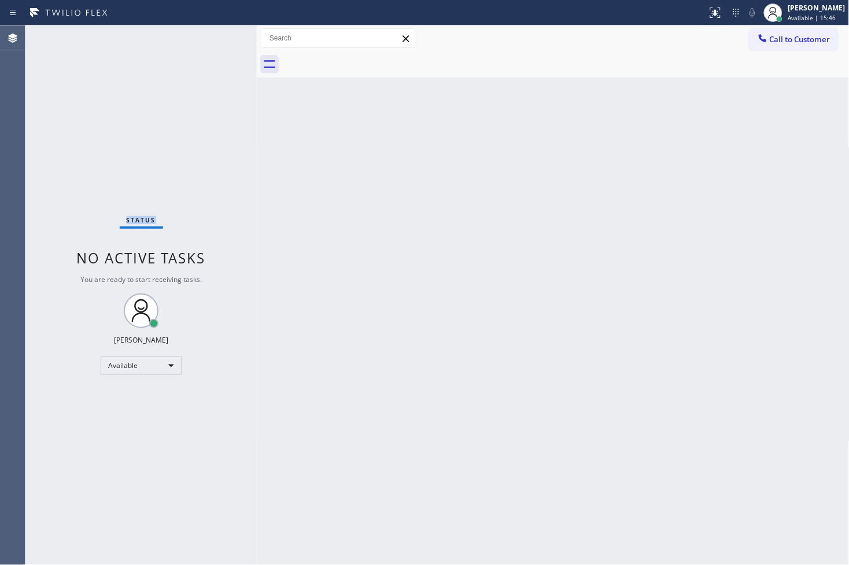
click at [218, 36] on div "Status No active tasks You are ready to start receiving tasks. [PERSON_NAME]" at bounding box center [140, 295] width 231 height 540
click at [708, 6] on icon at bounding box center [715, 13] width 14 height 14
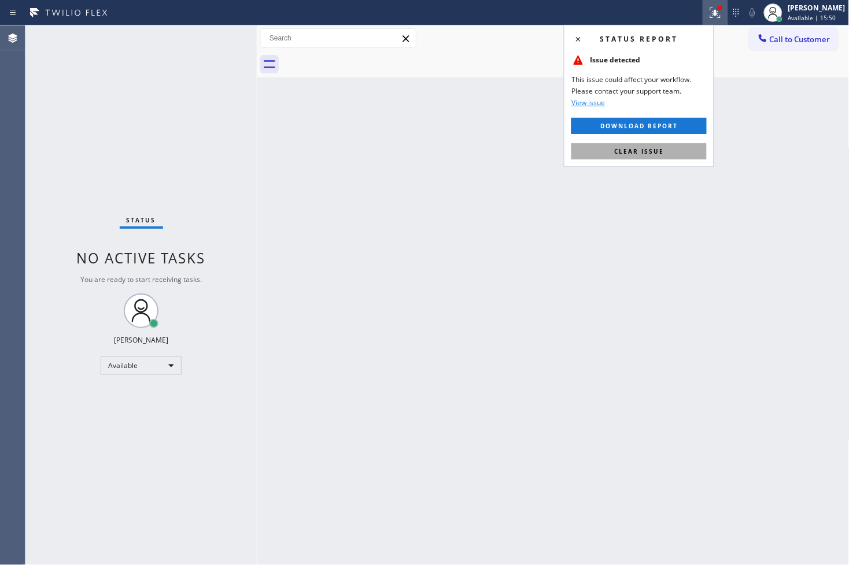
click at [674, 154] on button "Clear issue" at bounding box center [638, 151] width 135 height 16
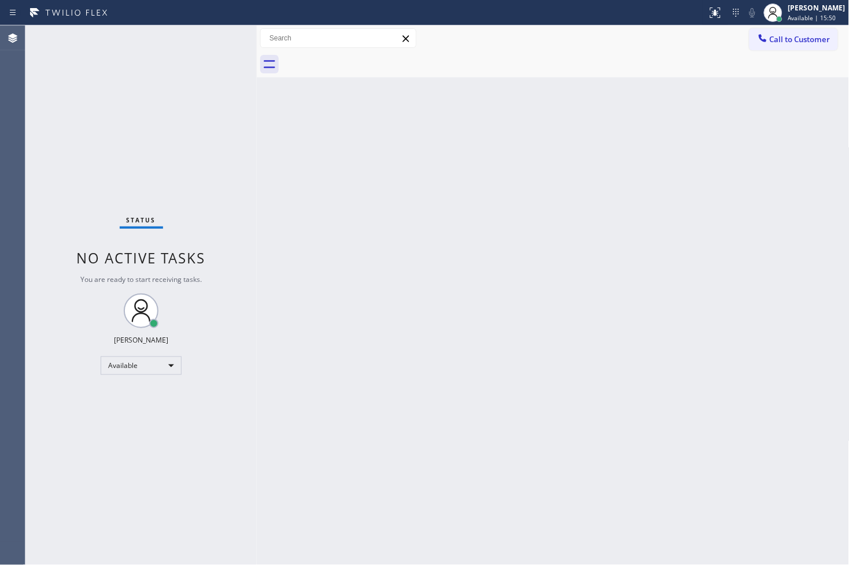
drag, startPoint x: 253, startPoint y: 146, endPoint x: 200, endPoint y: 75, distance: 88.8
click at [257, 143] on div at bounding box center [257, 295] width 0 height 540
click at [212, 39] on div "Status No active tasks You are ready to start receiving tasks. [PERSON_NAME]" at bounding box center [140, 295] width 230 height 540
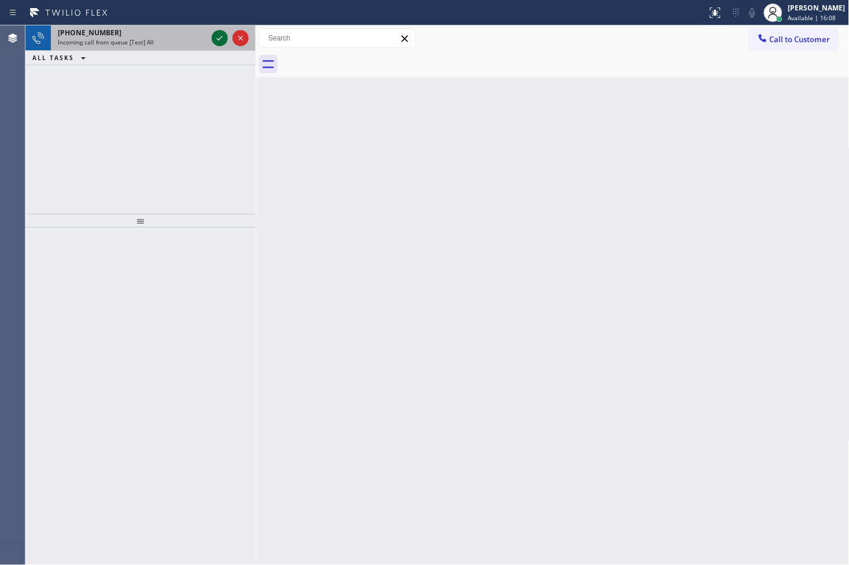
click at [213, 39] on icon at bounding box center [220, 38] width 14 height 14
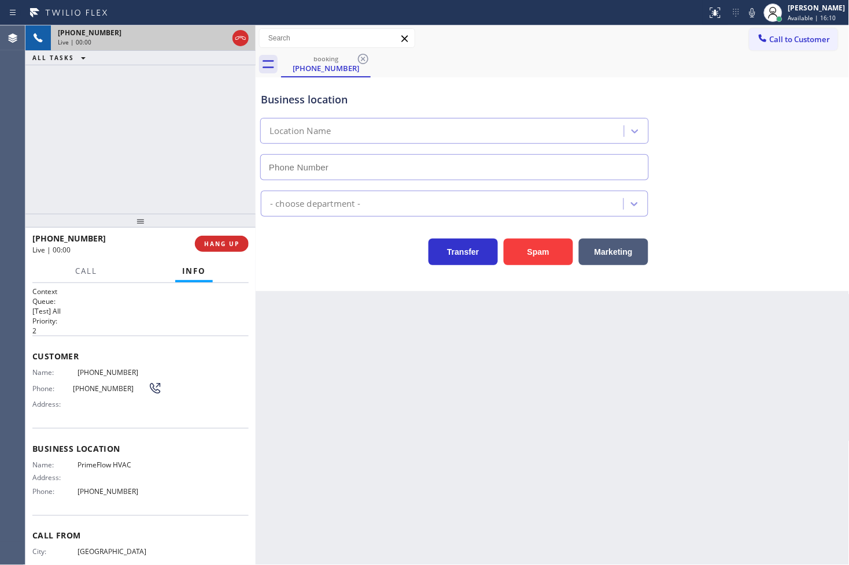
type input "[PHONE_NUMBER]"
drag, startPoint x: 535, startPoint y: 250, endPoint x: 542, endPoint y: 251, distance: 6.5
click at [535, 250] on button "Spam" at bounding box center [538, 252] width 69 height 27
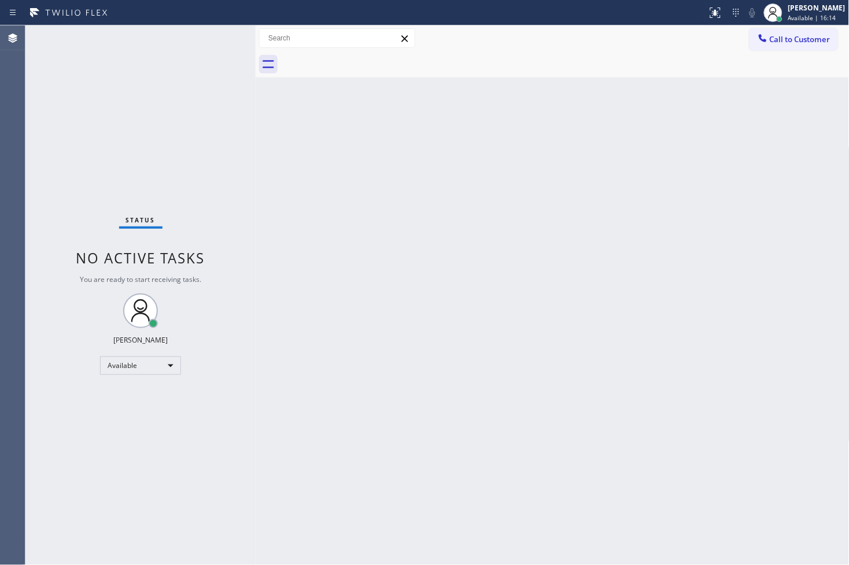
click at [212, 39] on div "Status No active tasks You are ready to start receiving tasks. [PERSON_NAME]" at bounding box center [140, 295] width 230 height 540
click at [219, 36] on div "Status No active tasks You are ready to start receiving tasks. [PERSON_NAME]" at bounding box center [140, 295] width 230 height 540
click at [54, 157] on div "Status No active tasks You are ready to start receiving tasks. [PERSON_NAME]" at bounding box center [140, 295] width 230 height 540
click at [220, 54] on div "Status No active tasks You are ready to start receiving tasks. [PERSON_NAME]" at bounding box center [140, 295] width 230 height 540
click at [218, 32] on div "Status No active tasks You are ready to start receiving tasks. [PERSON_NAME]" at bounding box center [140, 295] width 230 height 540
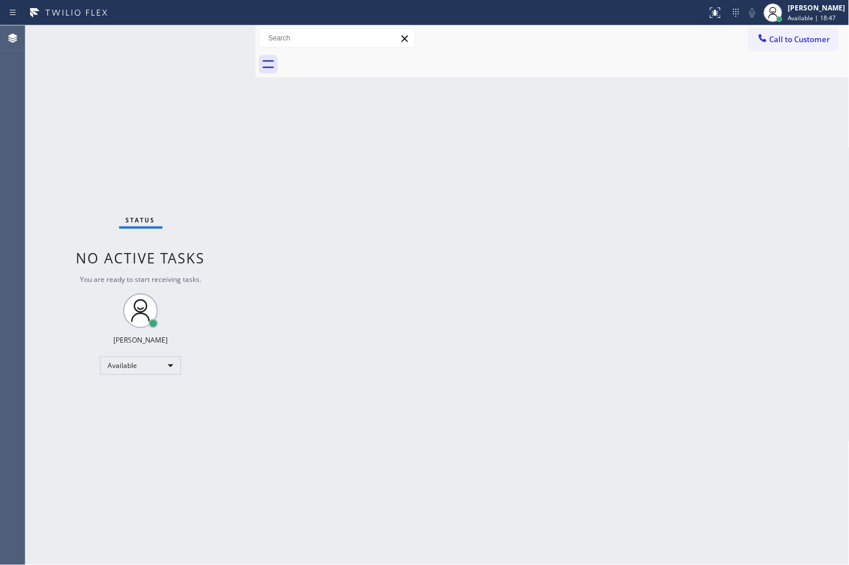
click at [217, 32] on div "Status No active tasks You are ready to start receiving tasks. [PERSON_NAME]" at bounding box center [140, 295] width 230 height 540
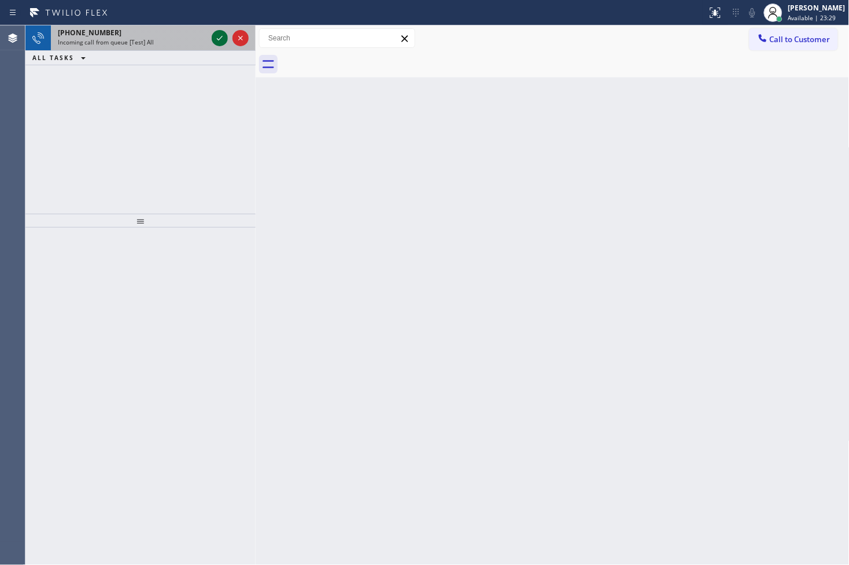
click at [217, 32] on icon at bounding box center [220, 38] width 14 height 14
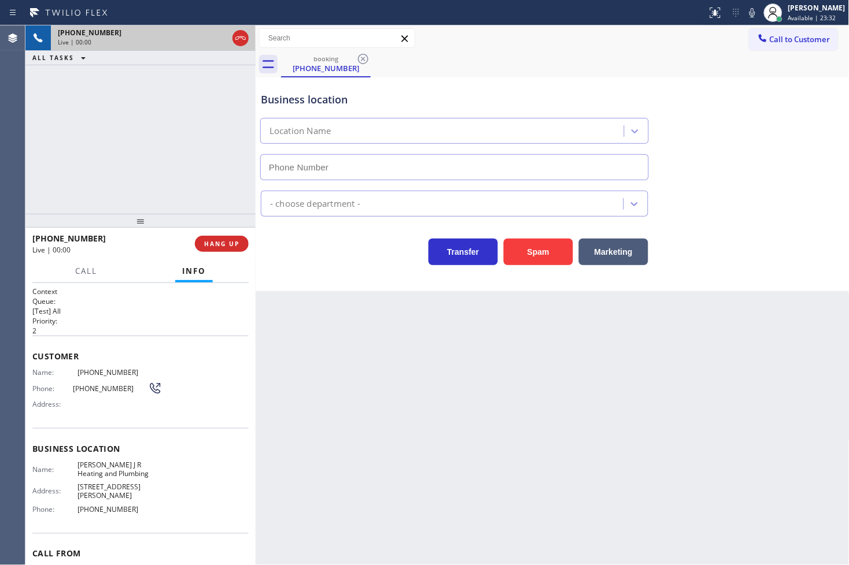
type input "[PHONE_NUMBER]"
click at [534, 253] on button "Spam" at bounding box center [538, 252] width 69 height 27
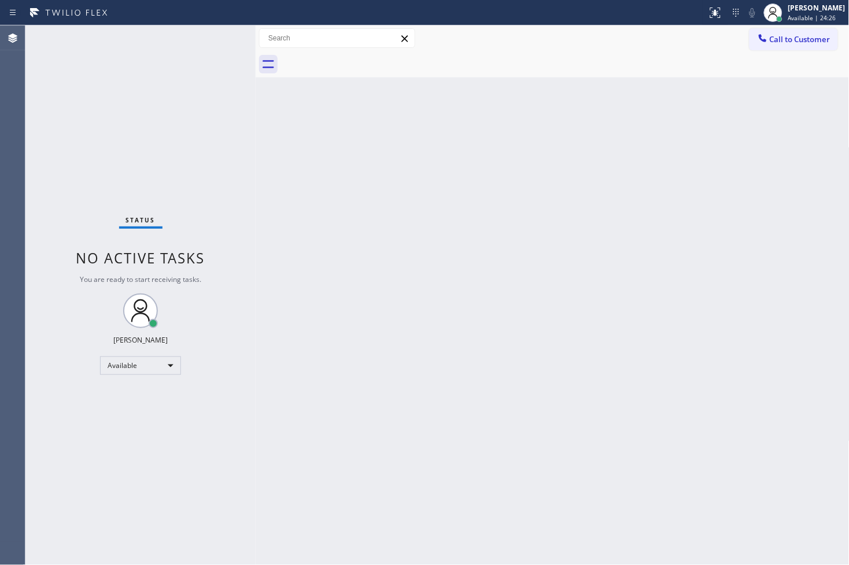
click at [79, 185] on div "Status No active tasks You are ready to start receiving tasks. [PERSON_NAME]" at bounding box center [140, 295] width 230 height 540
click at [212, 36] on div "Status No active tasks You are ready to start receiving tasks. [PERSON_NAME]" at bounding box center [140, 295] width 230 height 540
click at [192, 106] on div "Status No active tasks You are ready to start receiving tasks. [PERSON_NAME]" at bounding box center [140, 295] width 230 height 540
click at [221, 35] on div "Status No active tasks You are ready to start receiving tasks. [PERSON_NAME]" at bounding box center [140, 295] width 230 height 540
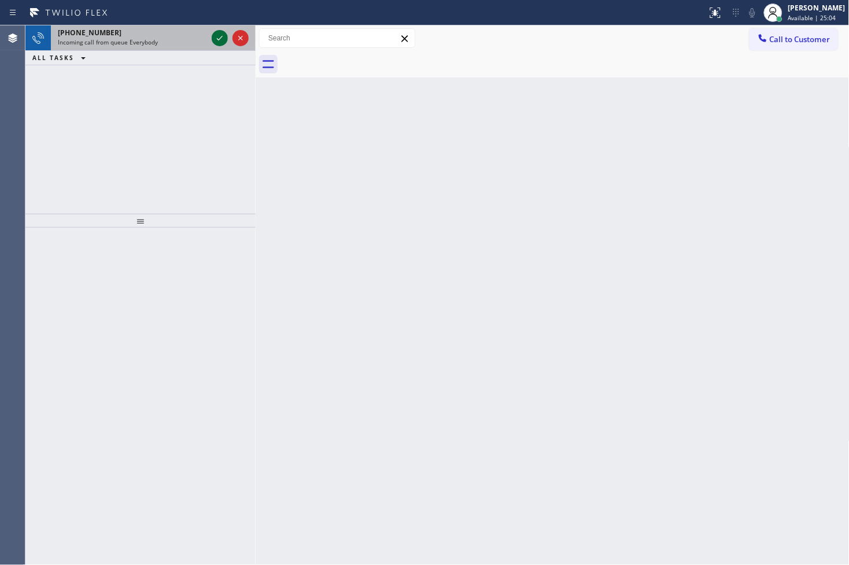
click at [223, 33] on icon at bounding box center [220, 38] width 14 height 14
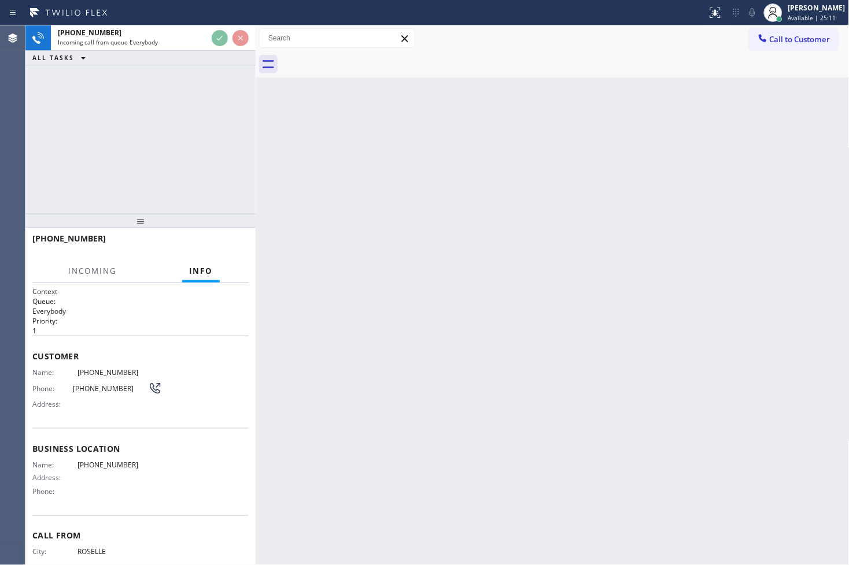
click at [210, 106] on div "[PHONE_NUMBER] Incoming call from queue Everybody ALL TASKS ALL TASKS ACTIVE TA…" at bounding box center [140, 119] width 230 height 188
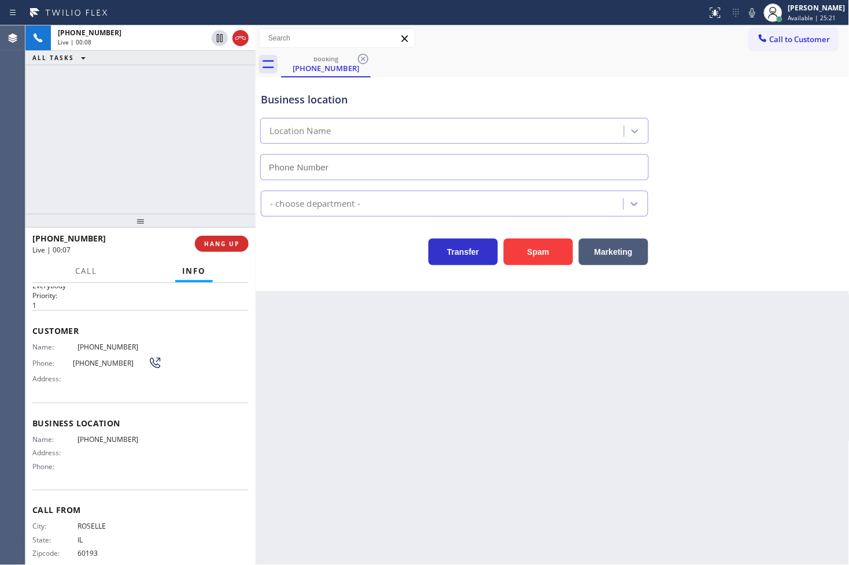
scroll to position [39, 0]
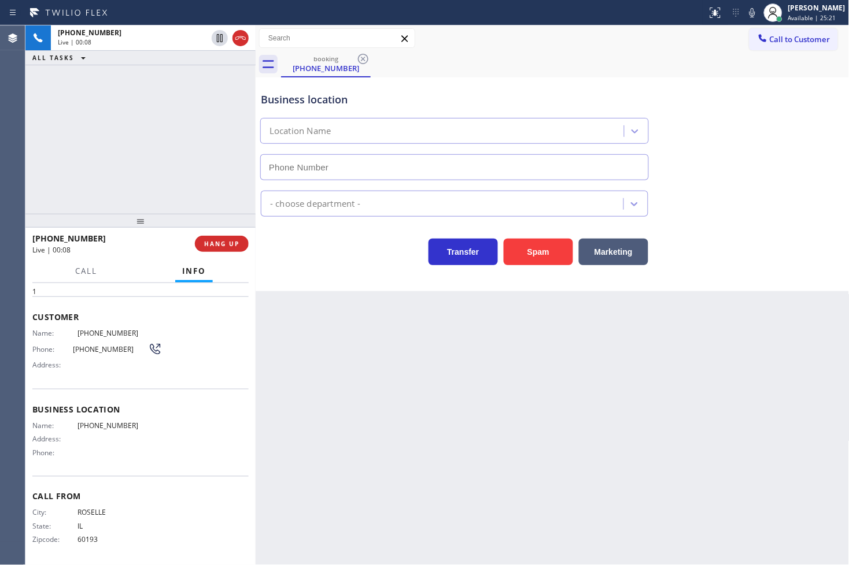
click at [291, 238] on div "Transfer Spam Marketing" at bounding box center [454, 249] width 392 height 32
click at [234, 246] on span "HANG UP" at bounding box center [221, 244] width 35 height 8
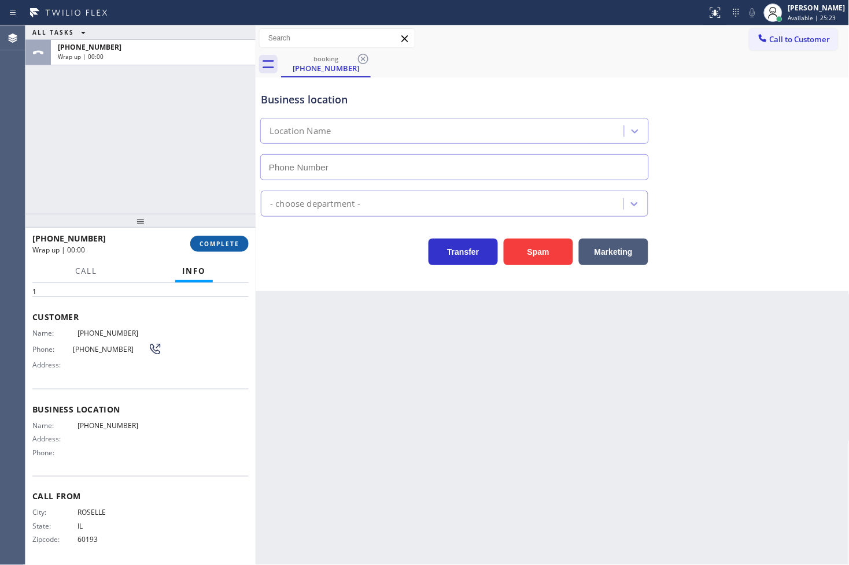
click at [234, 246] on span "COMPLETE" at bounding box center [219, 244] width 40 height 8
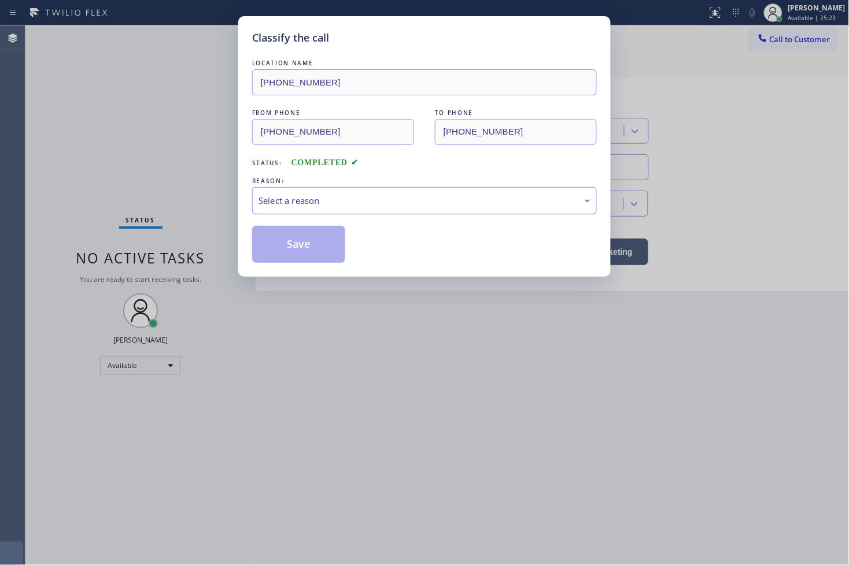
click at [297, 204] on div "Select a reason" at bounding box center [424, 200] width 332 height 13
click at [317, 250] on button "Save" at bounding box center [298, 244] width 93 height 37
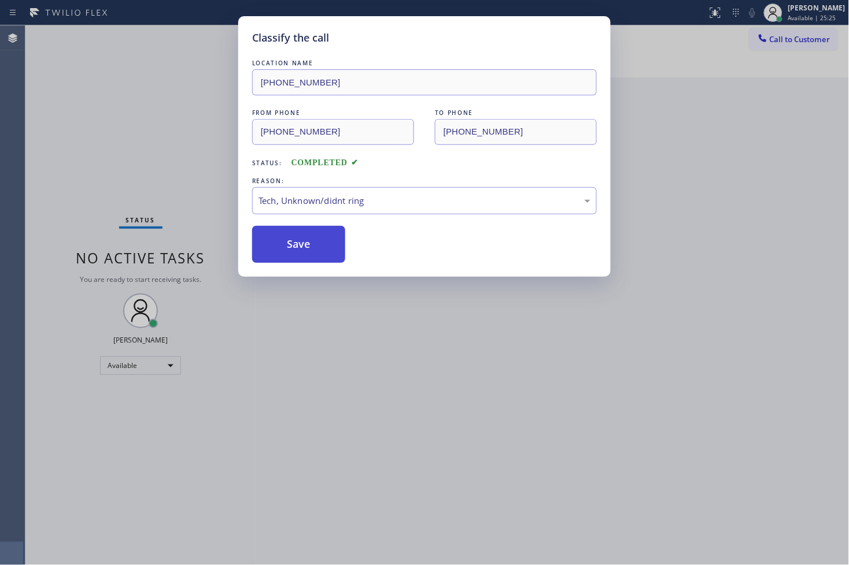
click at [317, 250] on button "Save" at bounding box center [298, 244] width 93 height 37
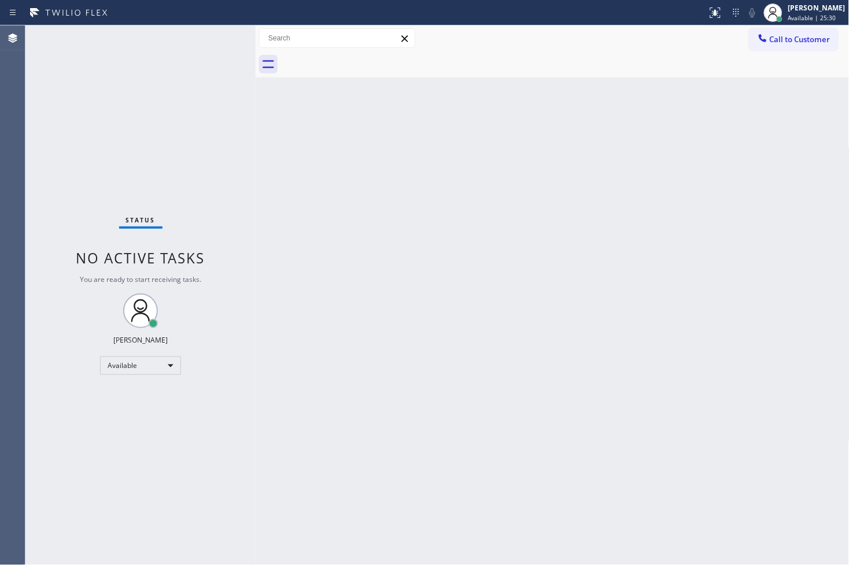
click at [243, 84] on div "Status No active tasks You are ready to start receiving tasks. [PERSON_NAME]" at bounding box center [140, 295] width 230 height 540
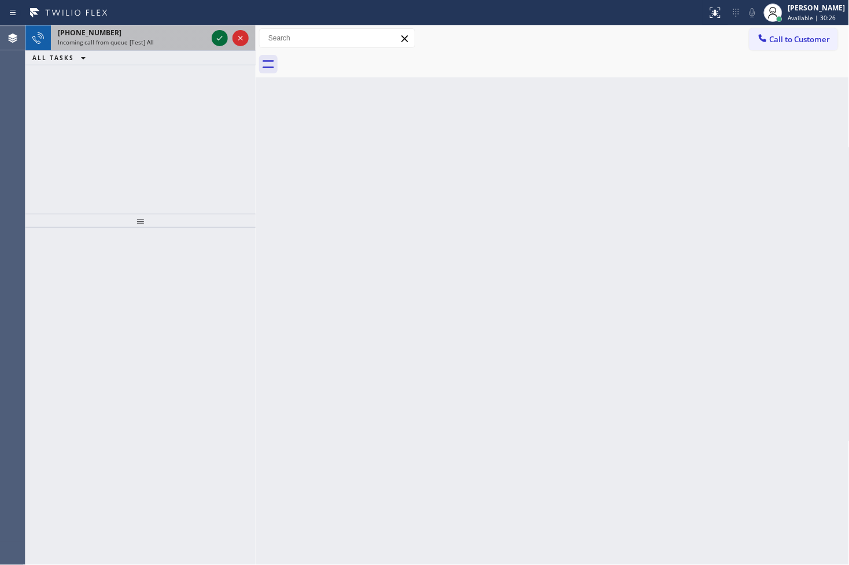
click at [221, 38] on icon at bounding box center [220, 38] width 14 height 14
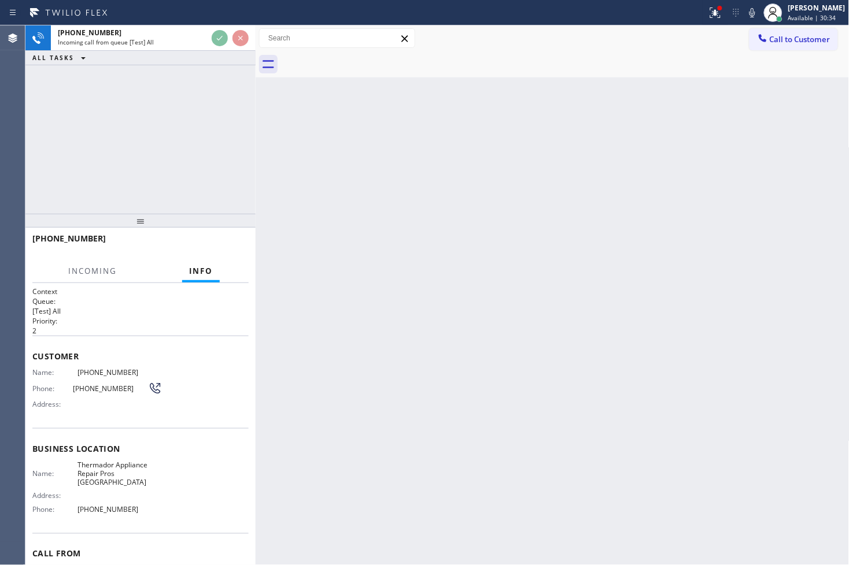
click at [186, 156] on div "[PHONE_NUMBER] Incoming call from queue [Test] All ALL TASKS ALL TASKS ACTIVE T…" at bounding box center [140, 119] width 230 height 188
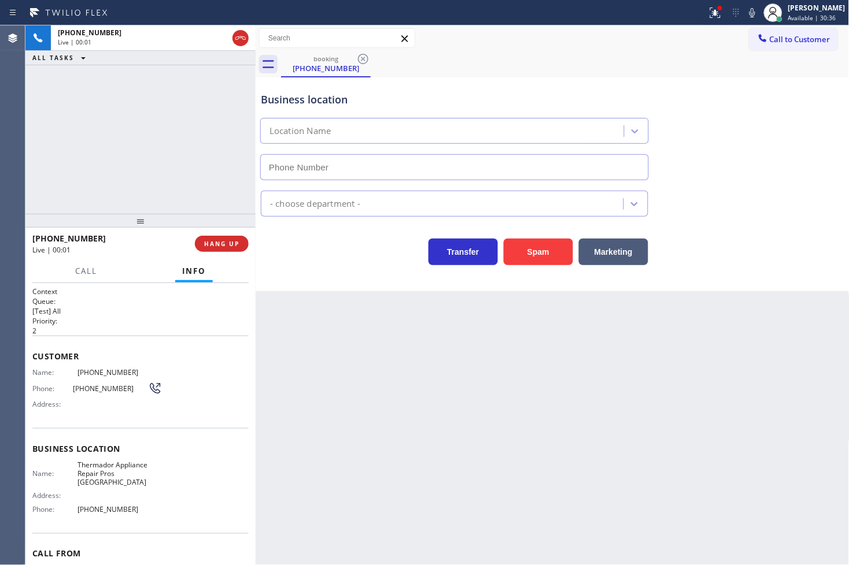
type input "[PHONE_NUMBER]"
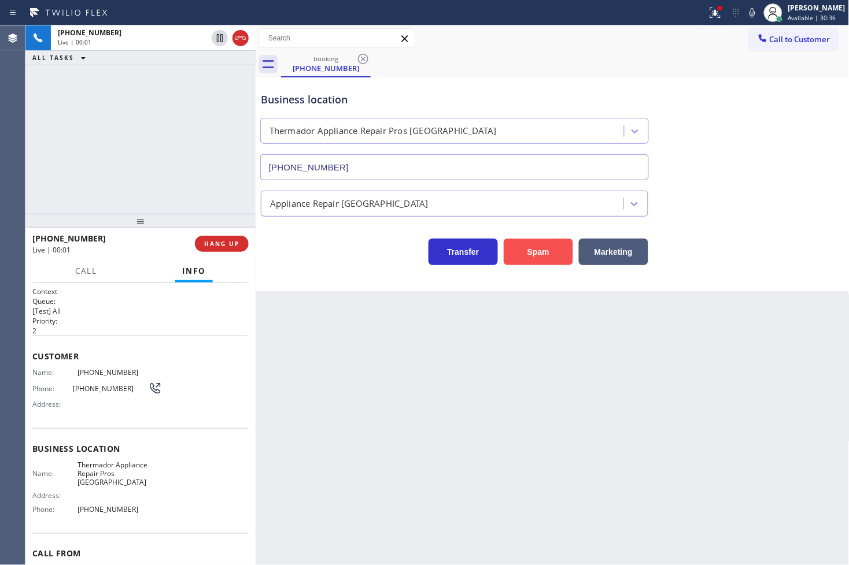
click at [544, 253] on button "Spam" at bounding box center [538, 252] width 69 height 27
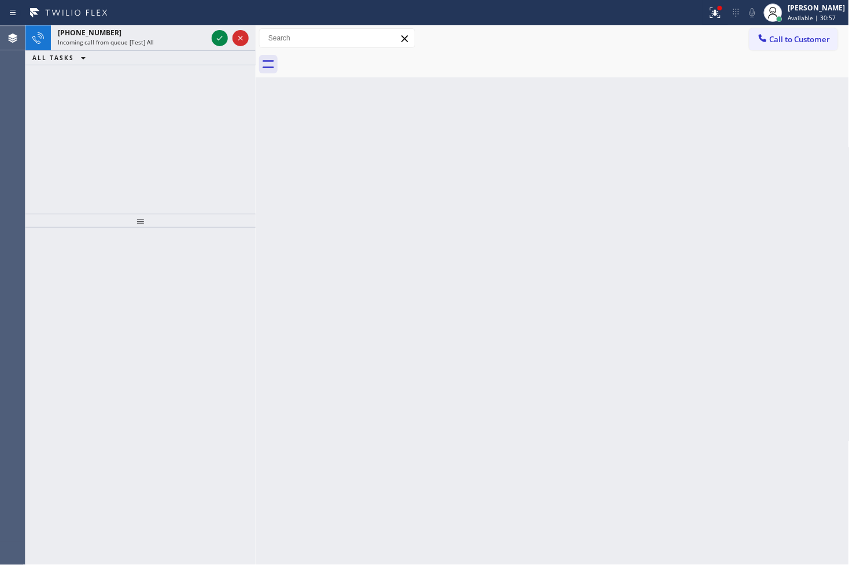
click at [43, 116] on div "[PHONE_NUMBER] Incoming call from queue [Test] All ALL TASKS ALL TASKS ACTIVE T…" at bounding box center [140, 119] width 230 height 188
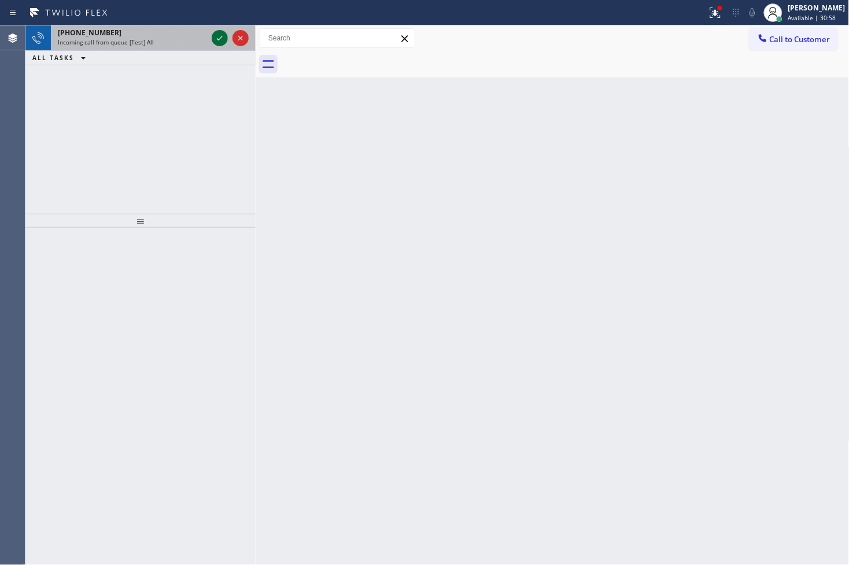
click at [218, 39] on icon at bounding box center [220, 38] width 6 height 5
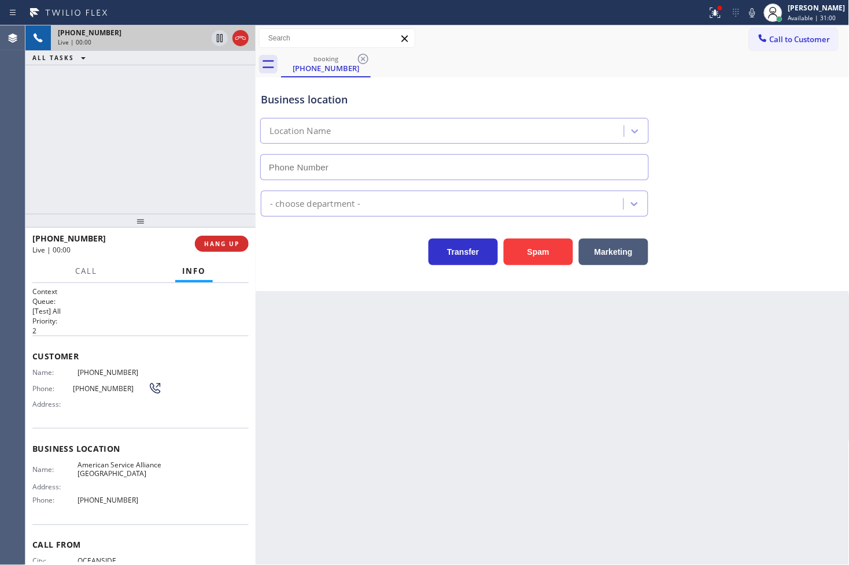
type input "[PHONE_NUMBER]"
click at [539, 249] on button "Spam" at bounding box center [538, 252] width 69 height 27
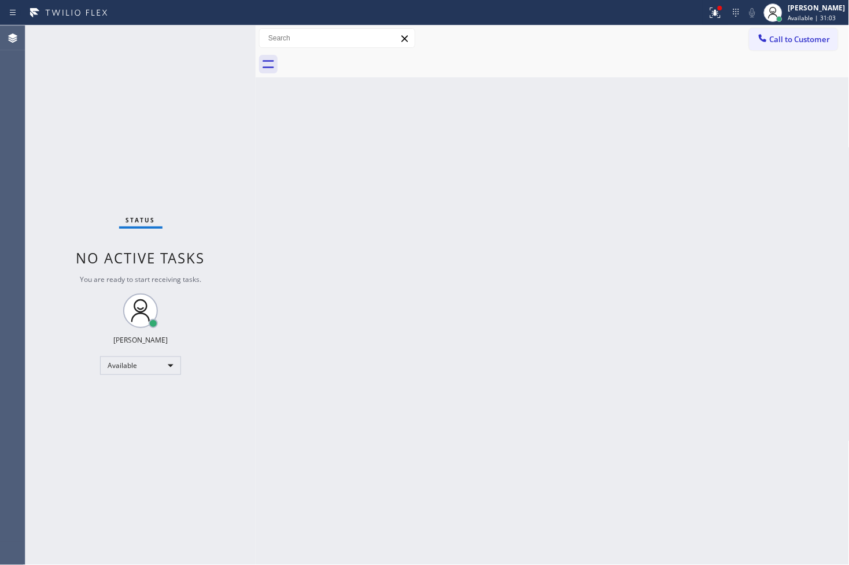
drag, startPoint x: 247, startPoint y: 179, endPoint x: 233, endPoint y: 119, distance: 62.3
click at [247, 179] on div "Status No active tasks You are ready to start receiving tasks. [PERSON_NAME]" at bounding box center [140, 295] width 230 height 540
click at [224, 42] on div "Status No active tasks You are ready to start receiving tasks. [PERSON_NAME]" at bounding box center [140, 295] width 230 height 540
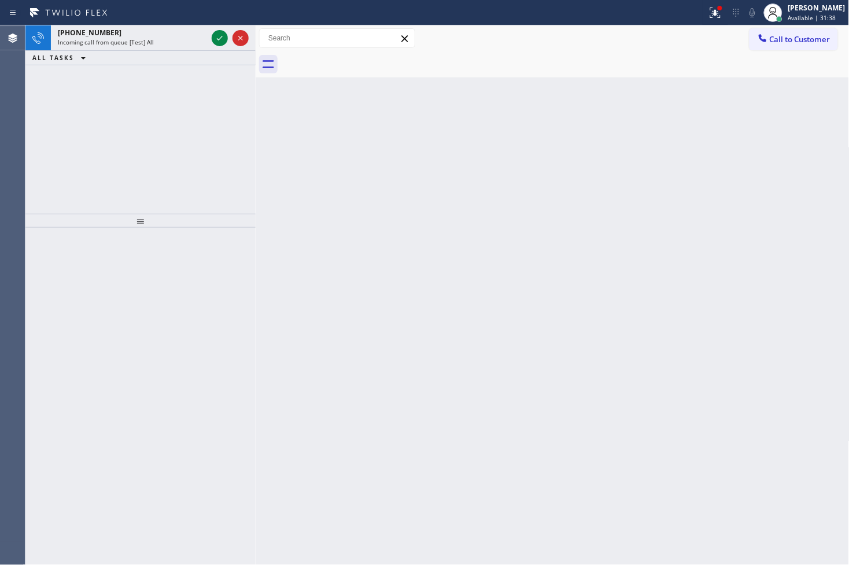
click at [224, 42] on icon at bounding box center [220, 38] width 14 height 14
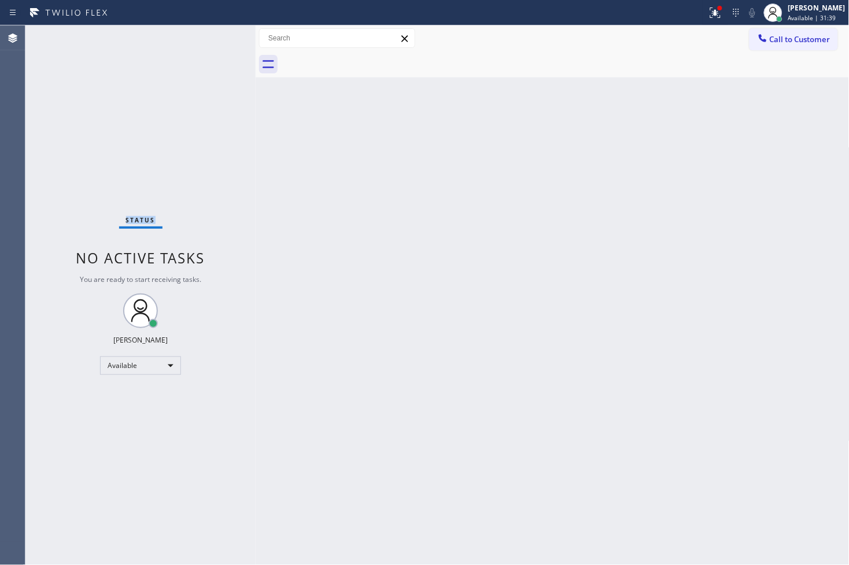
click at [224, 42] on div "Status No active tasks You are ready to start receiving tasks. [PERSON_NAME]" at bounding box center [140, 295] width 230 height 540
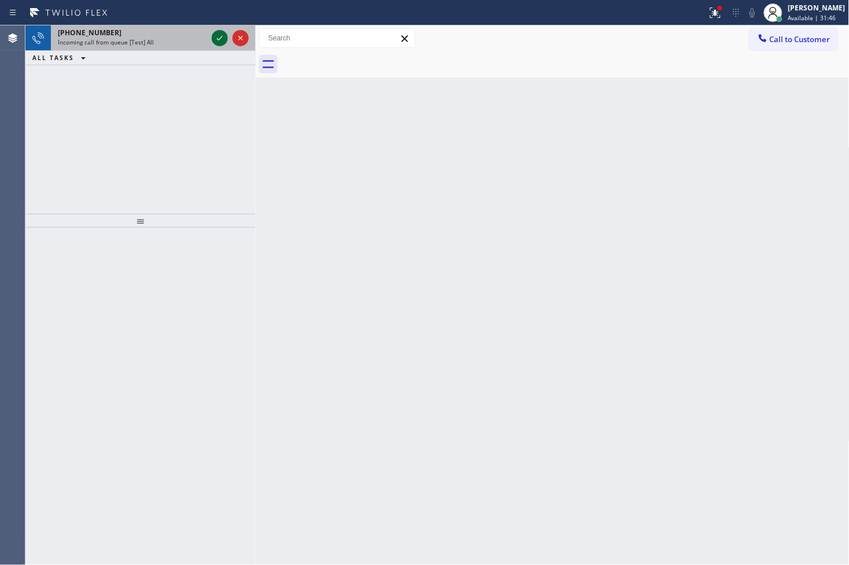
click at [223, 42] on icon at bounding box center [220, 38] width 14 height 14
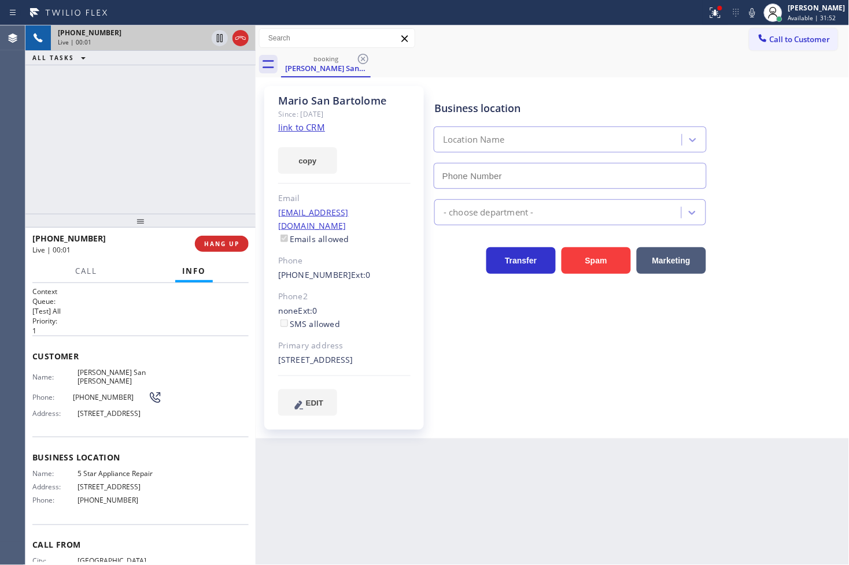
type input "[PHONE_NUMBER]"
click at [310, 127] on link "link to CRM" at bounding box center [301, 127] width 47 height 12
click at [553, 358] on div "Business location 5 Star Appliance Repair [PHONE_NUMBER] 5 Star Appliance Trans…" at bounding box center [639, 251] width 415 height 324
click at [140, 119] on div "[PHONE_NUMBER] Live | 00:25 ALL TASKS ALL TASKS ACTIVE TASKS TASKS IN WRAP UP" at bounding box center [140, 119] width 230 height 188
click at [94, 269] on span "Call" at bounding box center [86, 271] width 22 height 10
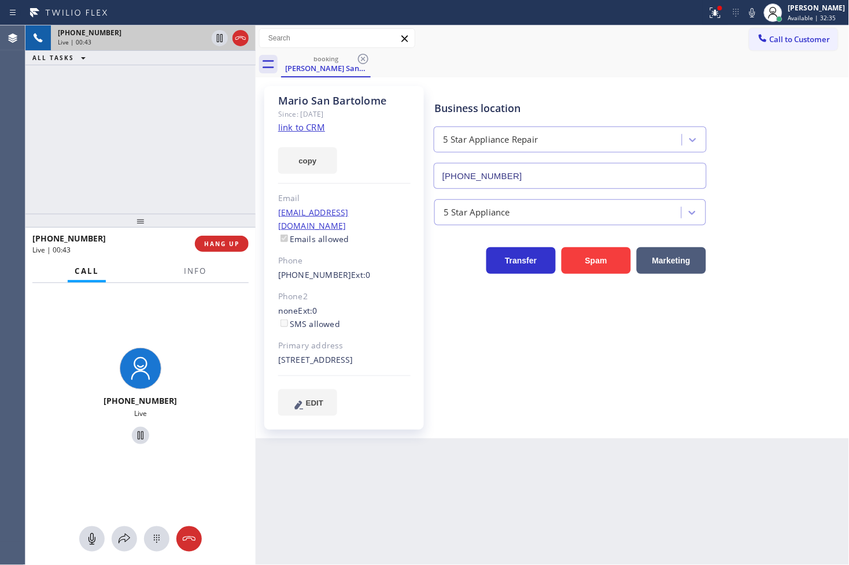
click at [85, 128] on div "[PHONE_NUMBER] Live | 00:43 ALL TASKS ALL TASKS ACTIVE TASKS TASKS IN WRAP UP" at bounding box center [140, 119] width 230 height 188
click at [147, 302] on div "[PHONE_NUMBER] Live" at bounding box center [140, 398] width 230 height 230
click at [180, 320] on div "[PHONE_NUMBER] Live" at bounding box center [140, 398] width 230 height 230
click at [125, 176] on div "[PHONE_NUMBER] Live | 00:57 ALL TASKS ALL TASKS ACTIVE TASKS TASKS IN WRAP UP" at bounding box center [140, 119] width 230 height 188
click at [204, 342] on div "[PHONE_NUMBER] Live" at bounding box center [140, 398] width 230 height 230
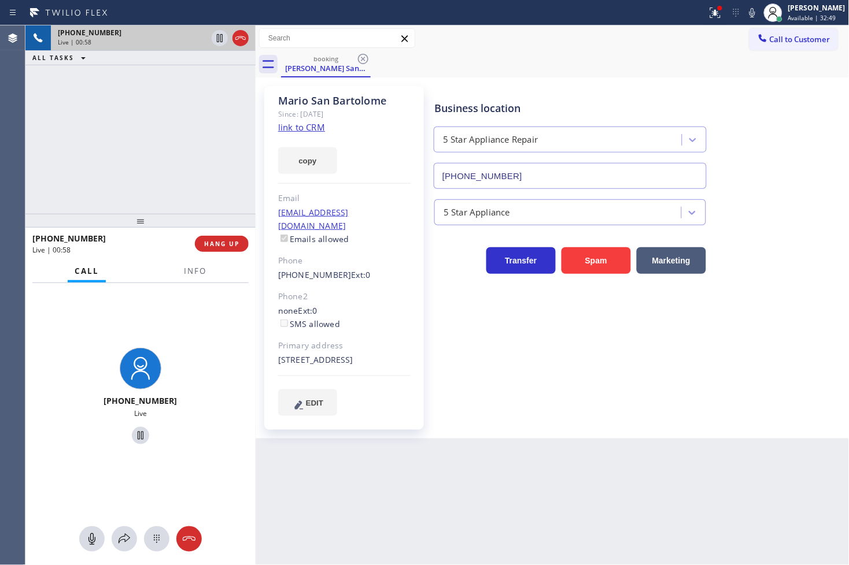
click at [153, 162] on div "[PHONE_NUMBER] Live | 00:58 ALL TASKS ALL TASKS ACTIVE TASKS TASKS IN WRAP UP" at bounding box center [140, 119] width 230 height 188
click at [166, 169] on div "[PHONE_NUMBER] Live | 00:59 ALL TASKS ALL TASKS ACTIVE TASKS TASKS IN WRAP UP" at bounding box center [140, 119] width 230 height 188
click at [184, 119] on div "[PHONE_NUMBER] Live | 00:59 ALL TASKS ALL TASKS ACTIVE TASKS TASKS IN WRAP UP" at bounding box center [140, 119] width 230 height 188
click at [217, 36] on icon at bounding box center [220, 38] width 6 height 8
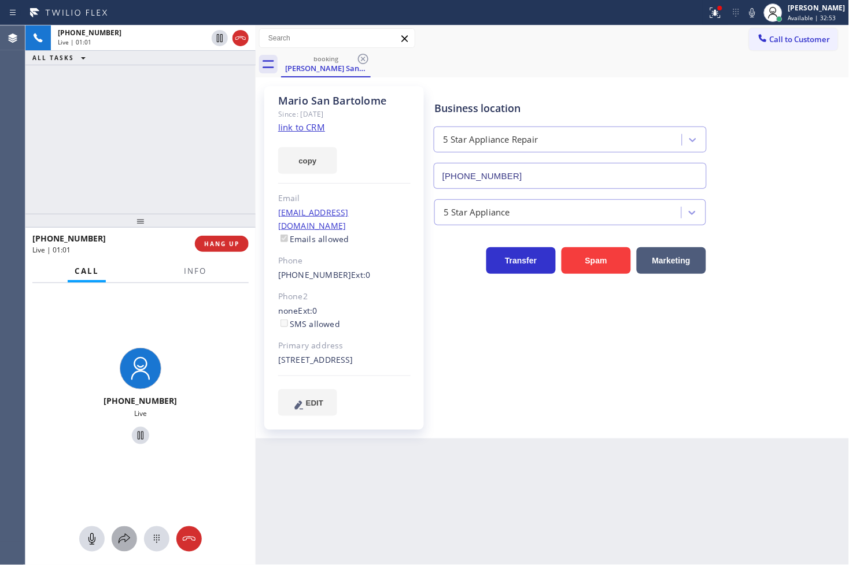
click at [123, 538] on icon at bounding box center [124, 540] width 14 height 14
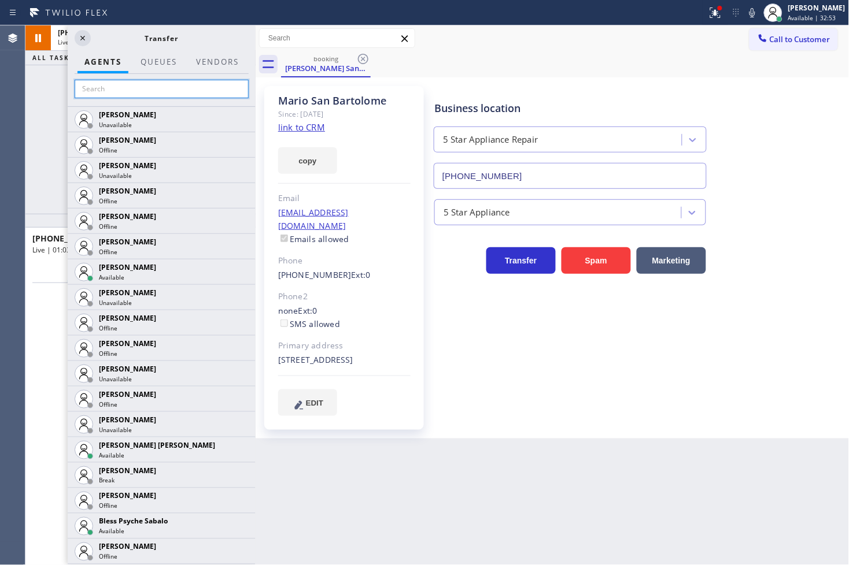
click at [124, 90] on input "text" at bounding box center [162, 89] width 174 height 19
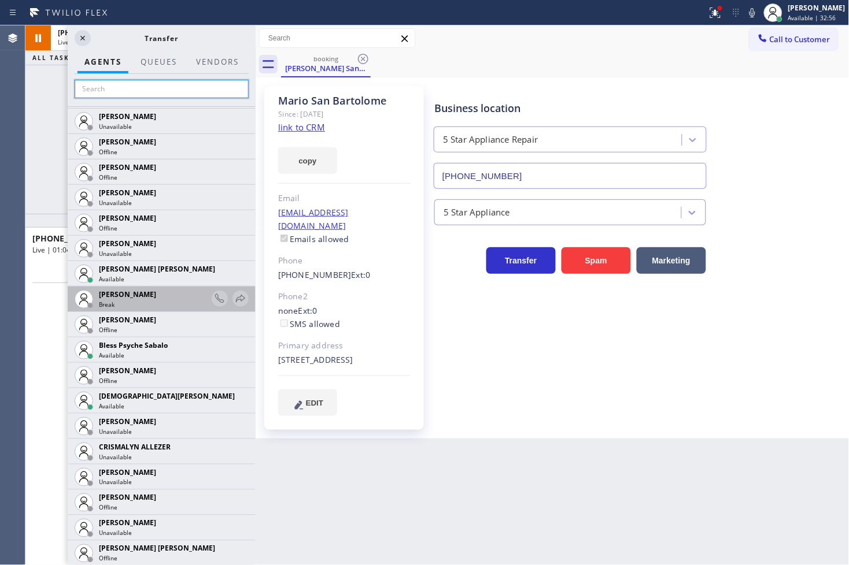
scroll to position [193, 0]
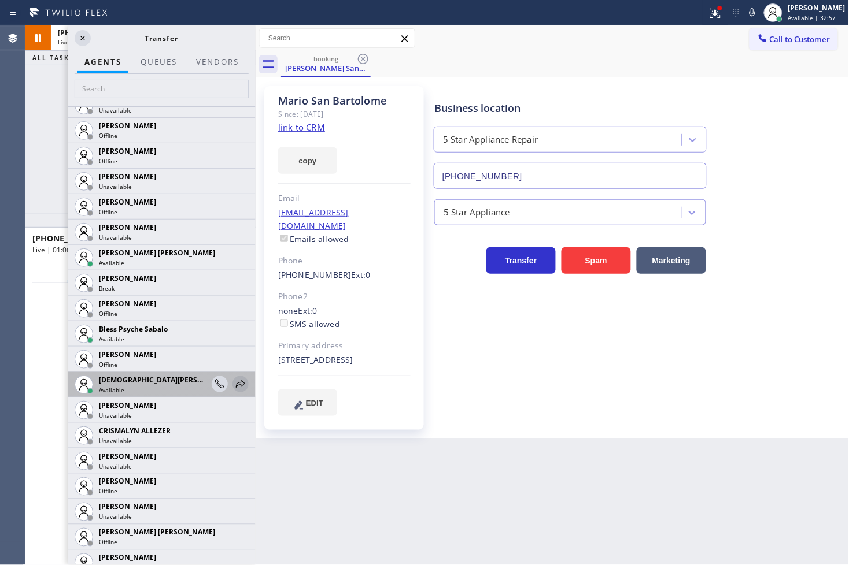
click at [234, 383] on icon at bounding box center [241, 385] width 14 height 14
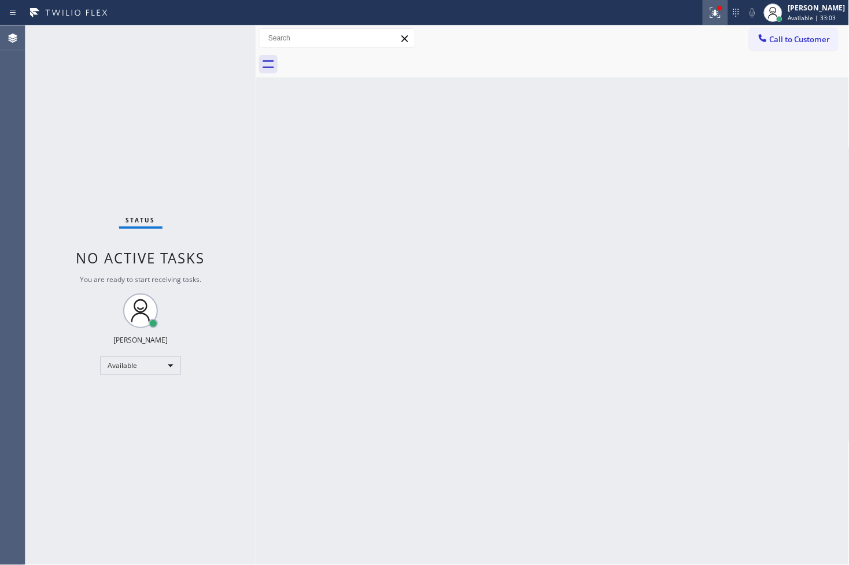
click at [708, 12] on icon at bounding box center [715, 13] width 14 height 14
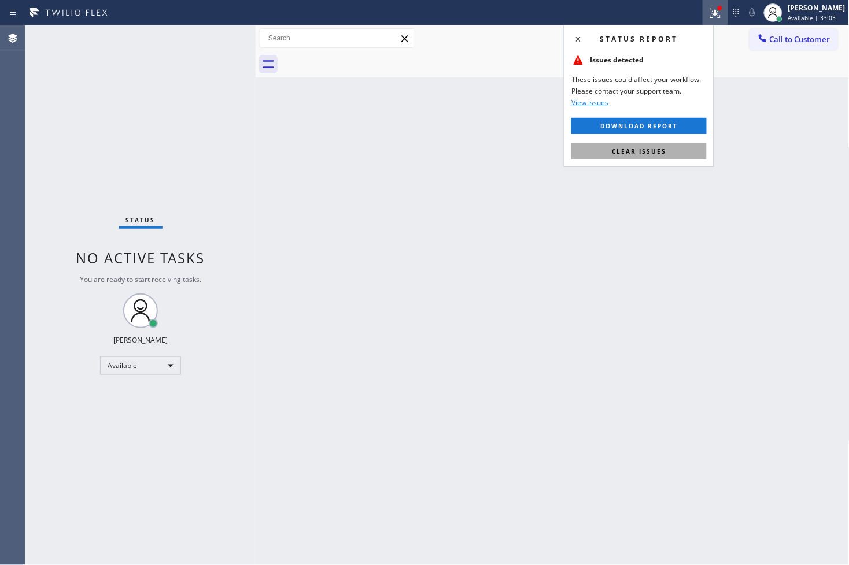
click at [680, 150] on button "Clear issues" at bounding box center [638, 151] width 135 height 16
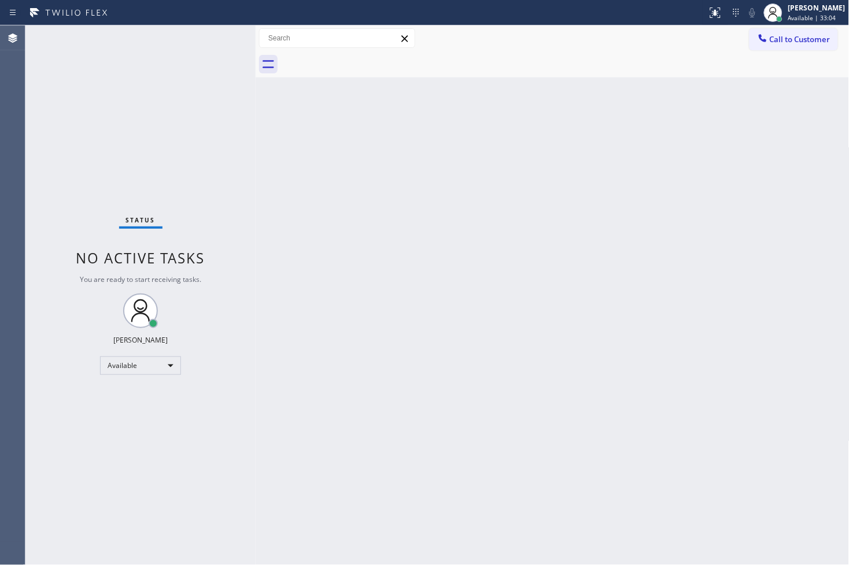
click at [276, 166] on div "Back to Dashboard Change Sender ID Customers Technicians Select a contact Outbo…" at bounding box center [553, 295] width 594 height 540
click at [216, 35] on div "Status No active tasks You are ready to start receiving tasks. [PERSON_NAME]" at bounding box center [140, 295] width 230 height 540
click at [194, 44] on div "Status No active tasks You are ready to start receiving tasks. [PERSON_NAME]" at bounding box center [140, 295] width 230 height 540
click at [210, 36] on div "Status No active tasks You are ready to start receiving tasks. [PERSON_NAME]" at bounding box center [140, 295] width 230 height 540
click at [223, 39] on div "Status No active tasks You are ready to start receiving tasks. [PERSON_NAME]" at bounding box center [140, 295] width 230 height 540
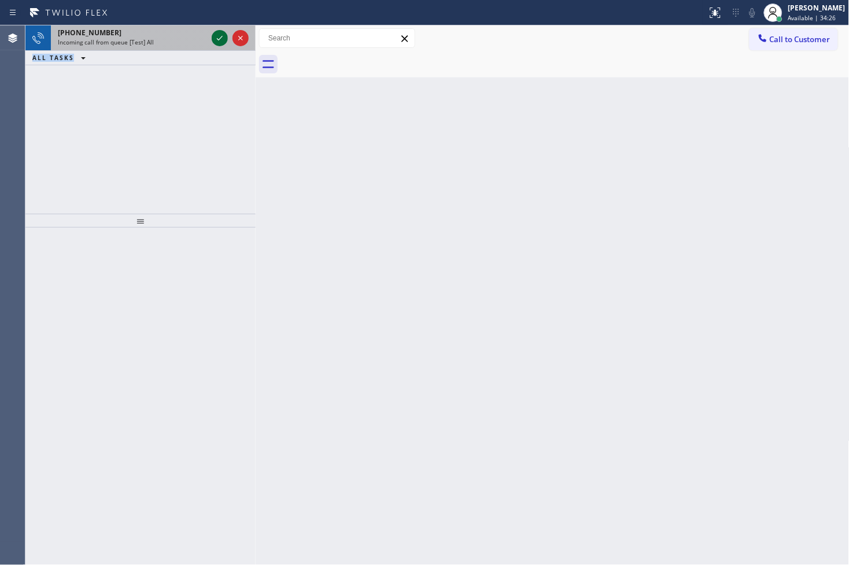
click at [217, 37] on icon at bounding box center [220, 38] width 14 height 14
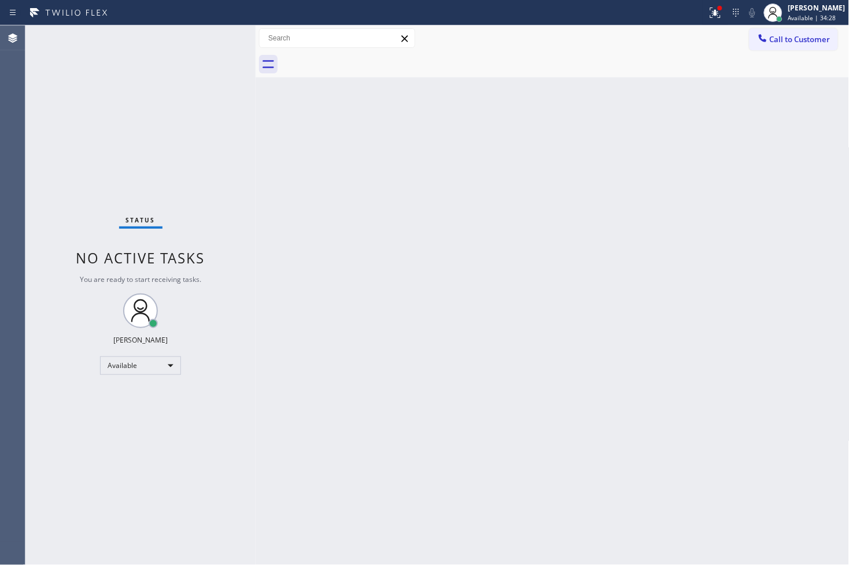
click at [212, 38] on div "Status No active tasks You are ready to start receiving tasks. [PERSON_NAME]" at bounding box center [140, 295] width 230 height 540
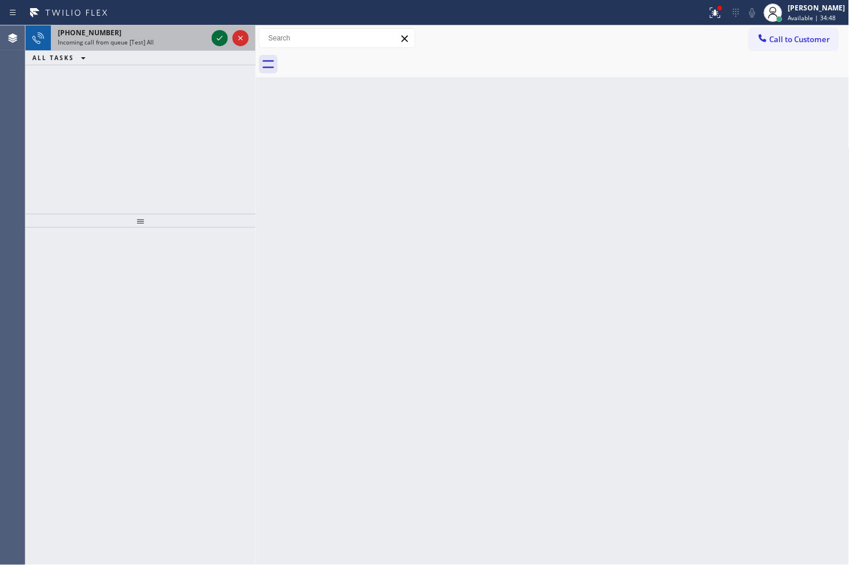
click at [216, 32] on icon at bounding box center [220, 38] width 14 height 14
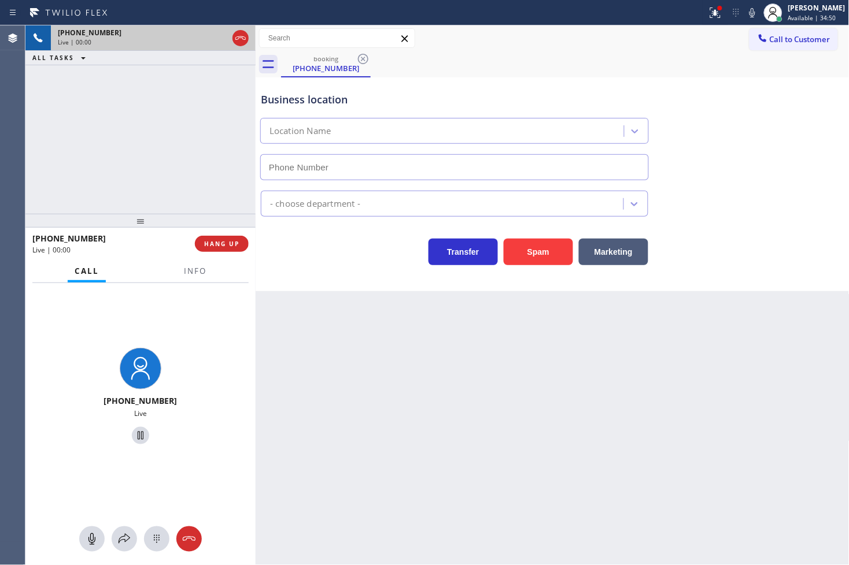
type input "[PHONE_NUMBER]"
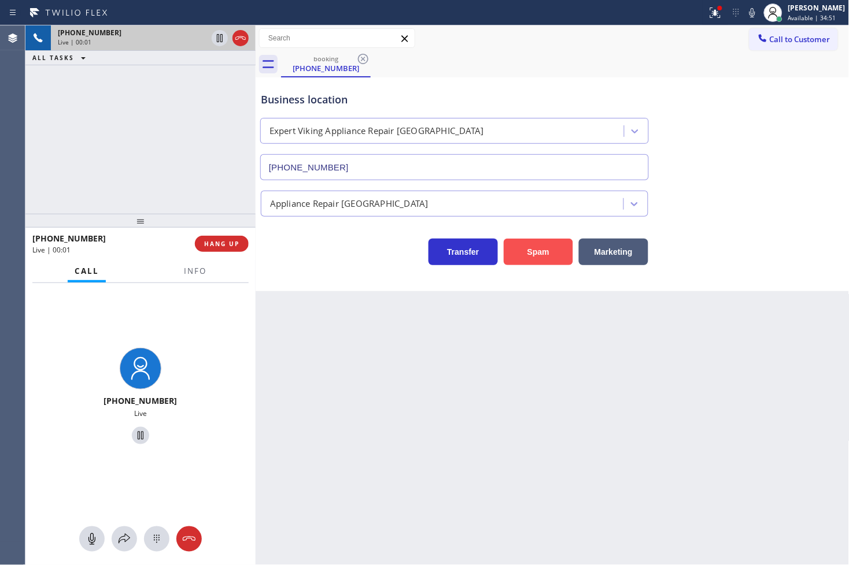
click at [525, 251] on button "Spam" at bounding box center [538, 252] width 69 height 27
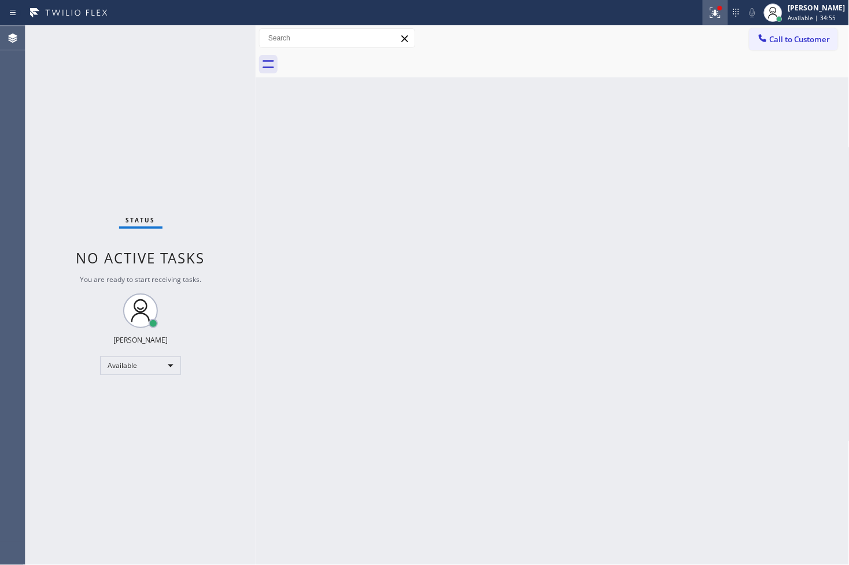
click at [708, 6] on icon at bounding box center [715, 13] width 14 height 14
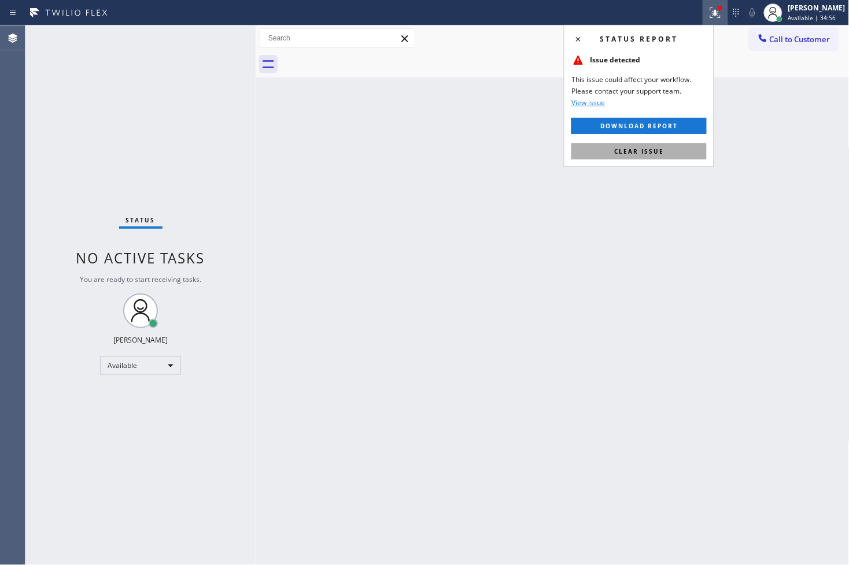
click at [661, 151] on span "Clear issue" at bounding box center [639, 151] width 50 height 8
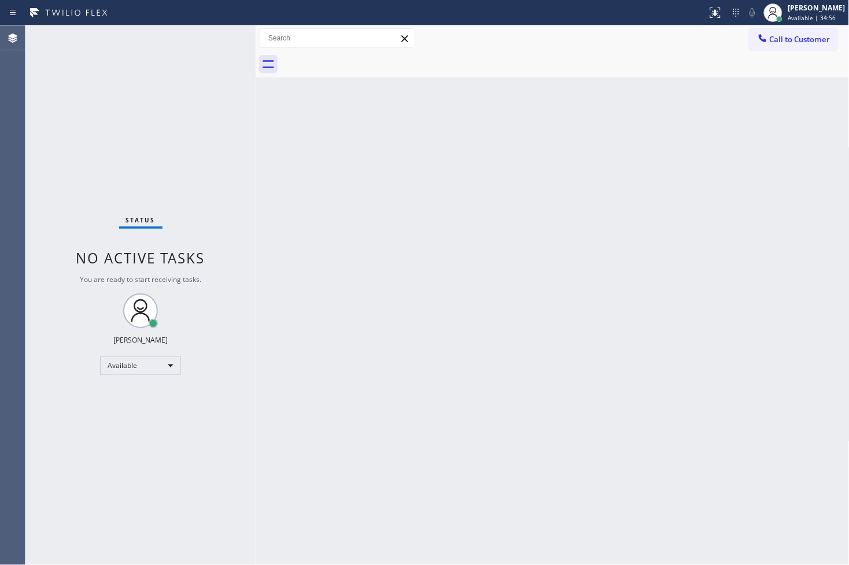
click at [235, 149] on div "Status No active tasks You are ready to start receiving tasks. [PERSON_NAME]" at bounding box center [140, 295] width 230 height 540
click at [227, 50] on div "Status No active tasks You are ready to start receiving tasks. [PERSON_NAME]" at bounding box center [140, 295] width 230 height 540
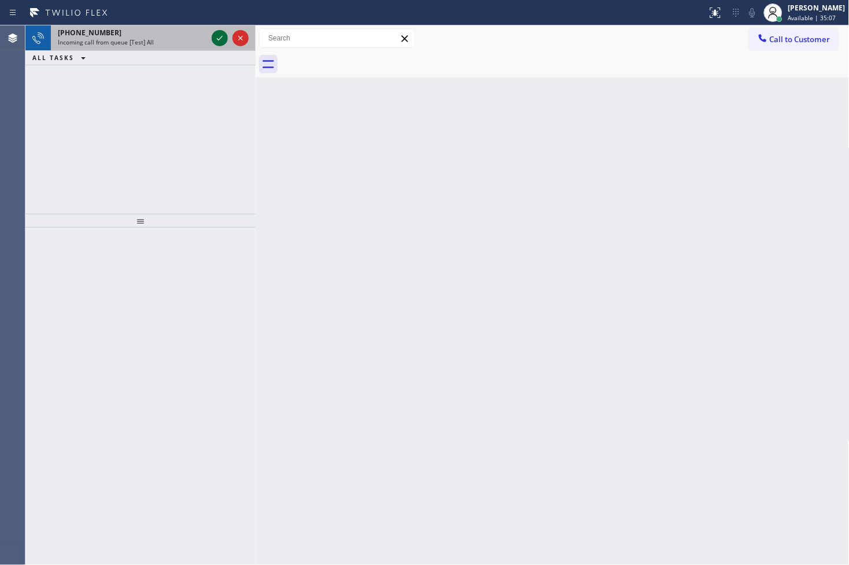
click at [218, 35] on icon at bounding box center [220, 38] width 14 height 14
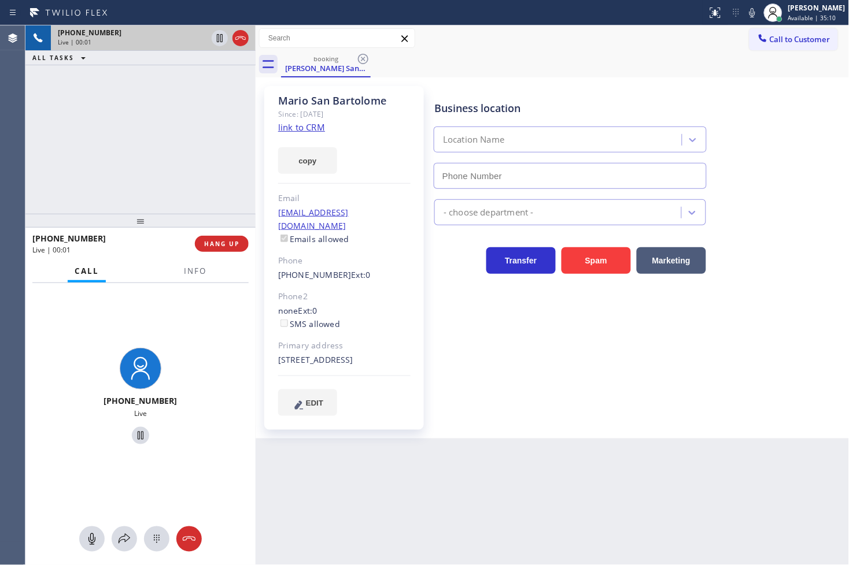
type input "[PHONE_NUMBER]"
click at [98, 149] on div "[PHONE_NUMBER] Live | 00:04 ALL TASKS ALL TASKS ACTIVE TASKS TASKS IN WRAP UP" at bounding box center [140, 119] width 230 height 188
click at [125, 128] on div "[PHONE_NUMBER] Live | 00:04 ALL TASKS ALL TASKS ACTIVE TASKS TASKS IN WRAP UP" at bounding box center [140, 119] width 230 height 188
click at [186, 298] on div "[PHONE_NUMBER] Live" at bounding box center [140, 398] width 230 height 230
click at [124, 147] on div "[PHONE_NUMBER] Live | 00:06 ALL TASKS ALL TASKS ACTIVE TASKS TASKS IN WRAP UP" at bounding box center [140, 119] width 230 height 188
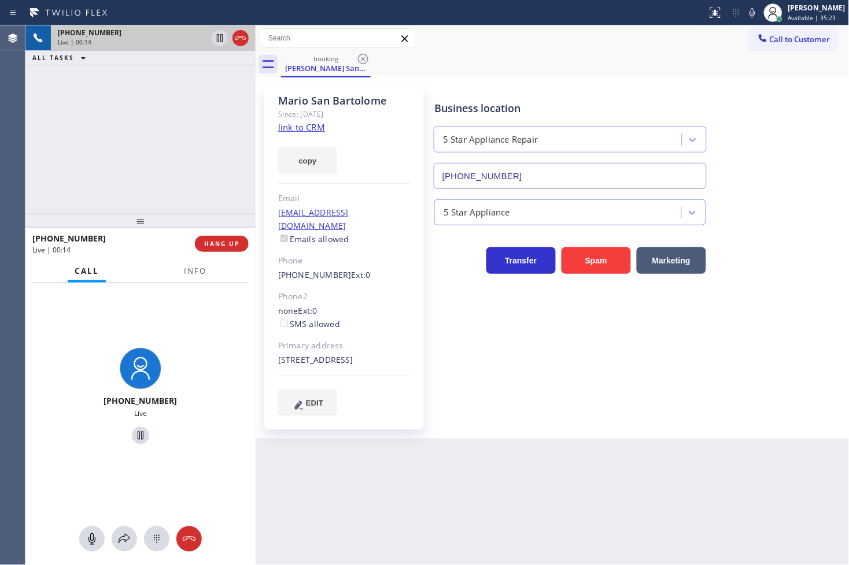
click at [158, 145] on div "[PHONE_NUMBER] Live | 00:14 ALL TASKS ALL TASKS ACTIVE TASKS TASKS IN WRAP UP" at bounding box center [140, 119] width 230 height 188
click at [160, 311] on div "[PHONE_NUMBER] Live" at bounding box center [140, 398] width 230 height 230
click at [134, 162] on div "[PHONE_NUMBER] Live | 00:16 ALL TASKS ALL TASKS ACTIVE TASKS TASKS IN WRAP UP" at bounding box center [140, 119] width 230 height 188
click at [133, 554] on div "[PHONE_NUMBER] Live" at bounding box center [140, 424] width 230 height 283
click at [128, 544] on icon at bounding box center [124, 540] width 14 height 14
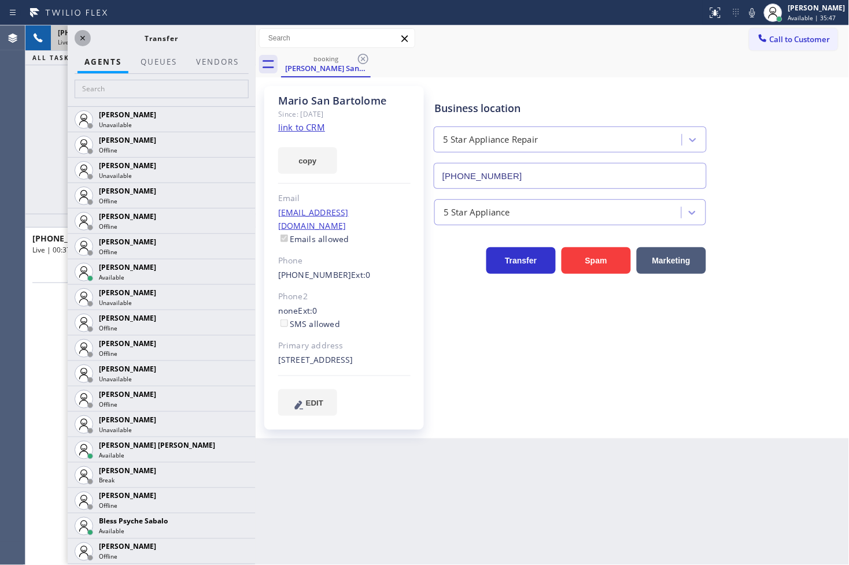
click at [83, 41] on icon at bounding box center [83, 38] width 14 height 14
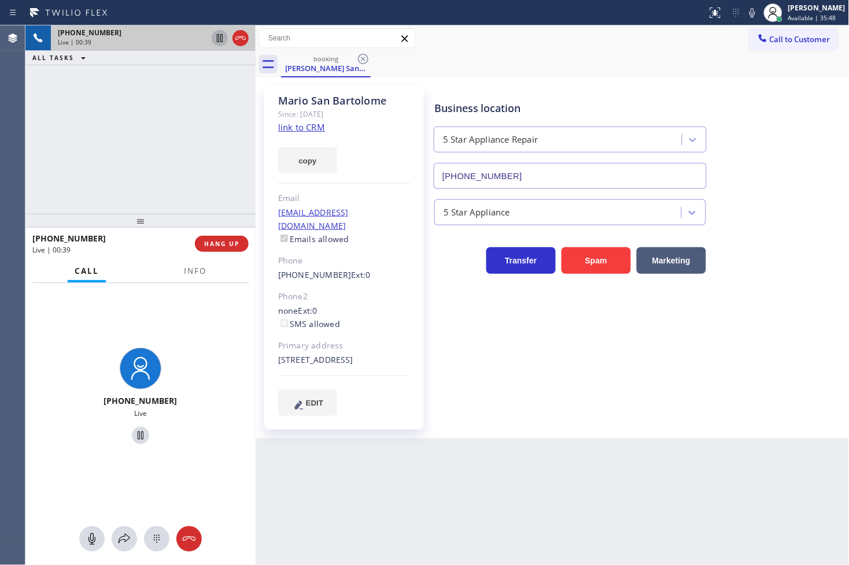
click at [216, 33] on icon at bounding box center [220, 38] width 14 height 14
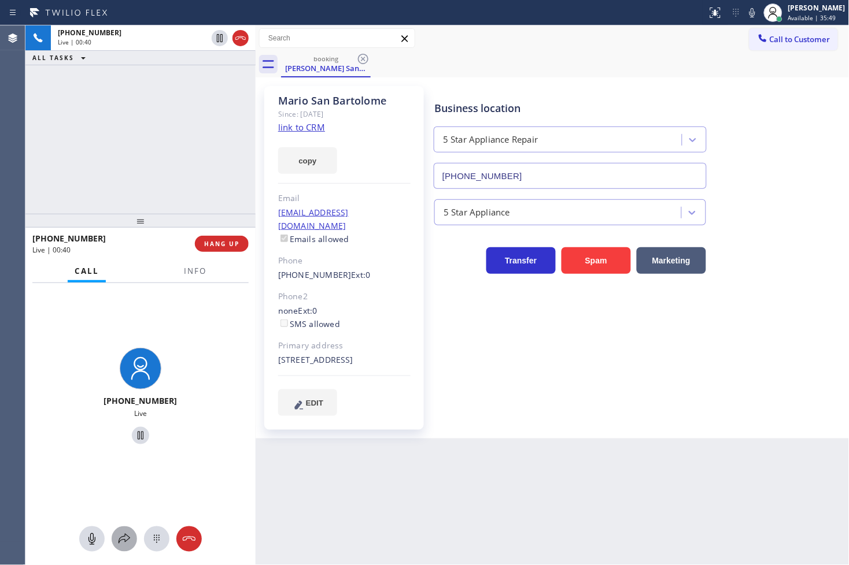
click at [120, 534] on icon at bounding box center [124, 540] width 14 height 14
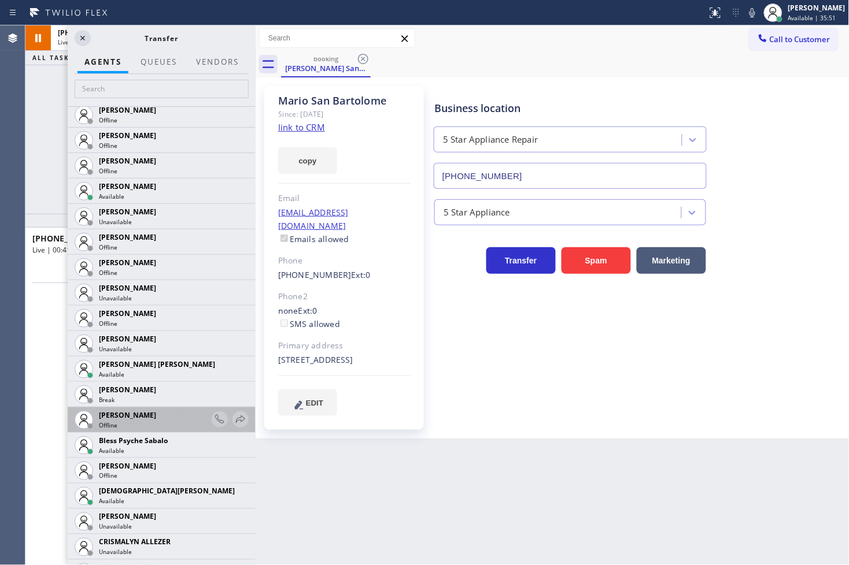
scroll to position [193, 0]
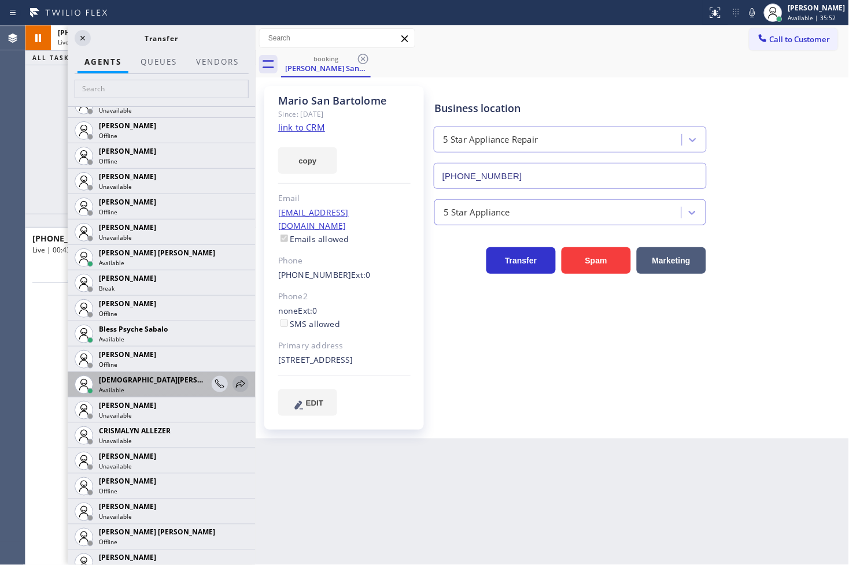
click at [234, 379] on icon at bounding box center [241, 385] width 14 height 14
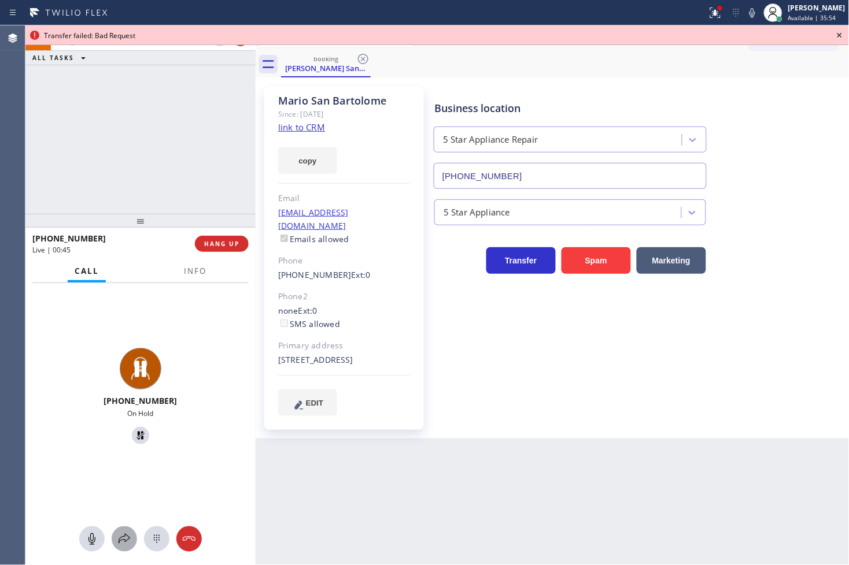
click at [114, 539] on div at bounding box center [124, 540] width 25 height 14
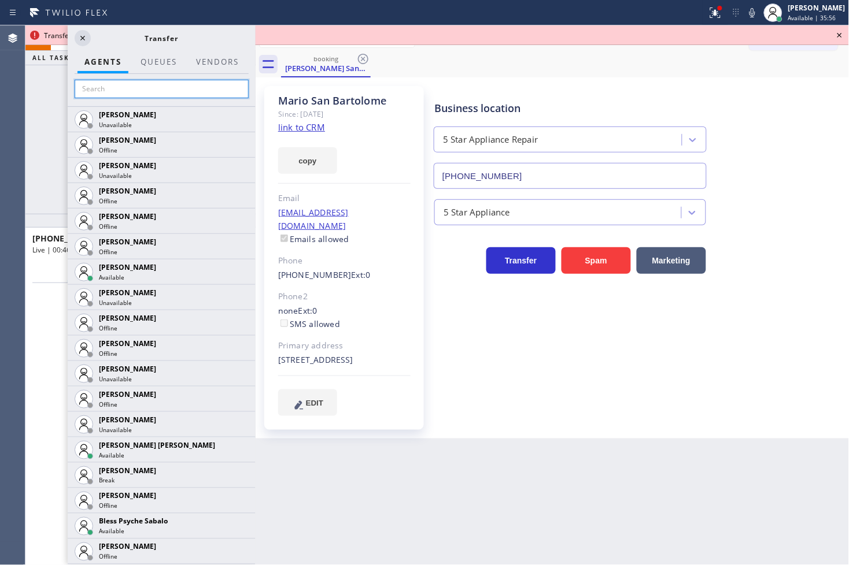
click at [120, 87] on input "text" at bounding box center [162, 89] width 174 height 19
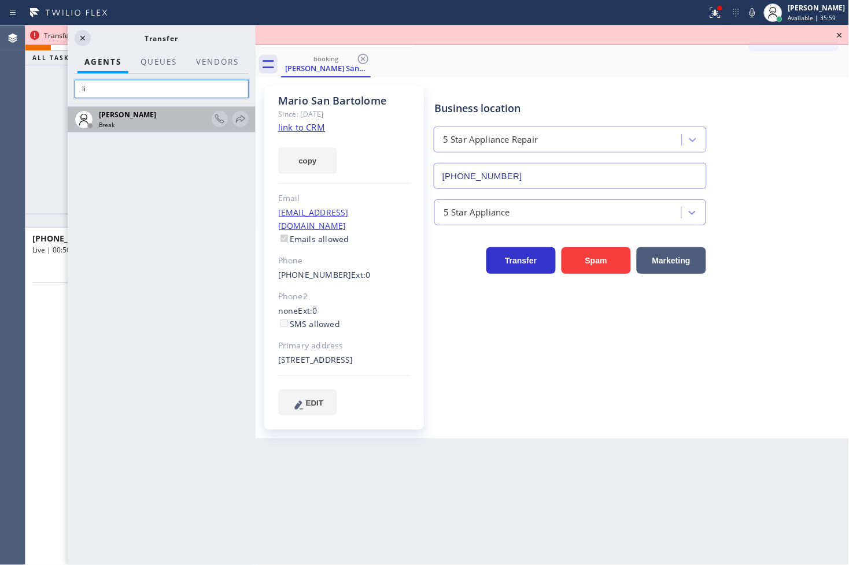
type input "l"
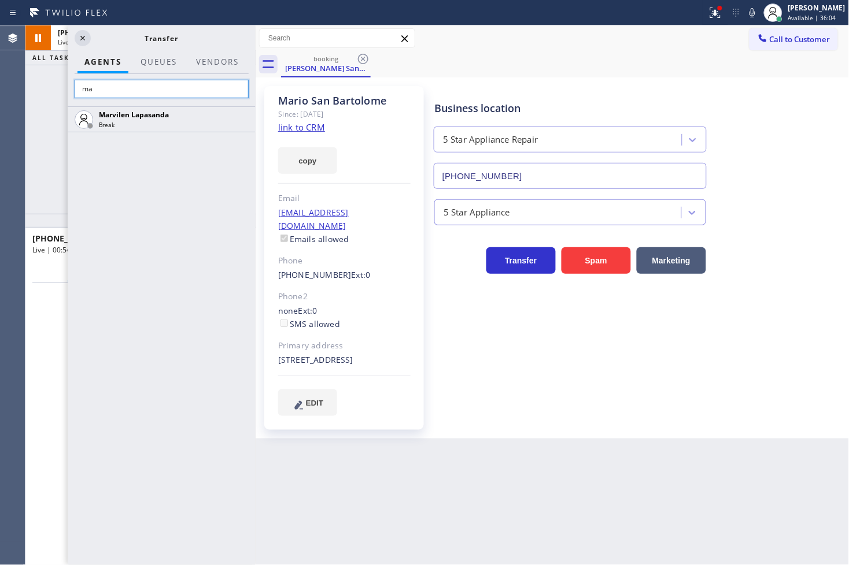
type input "m"
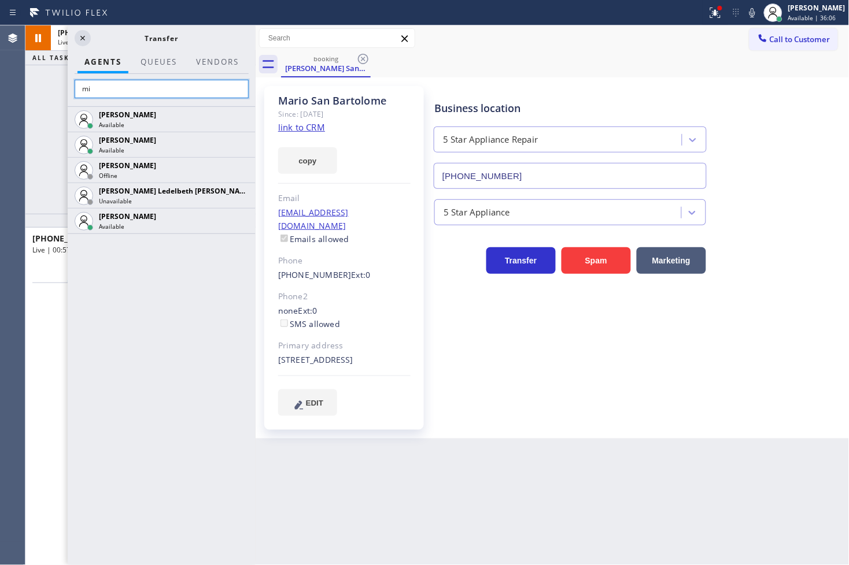
type input "m"
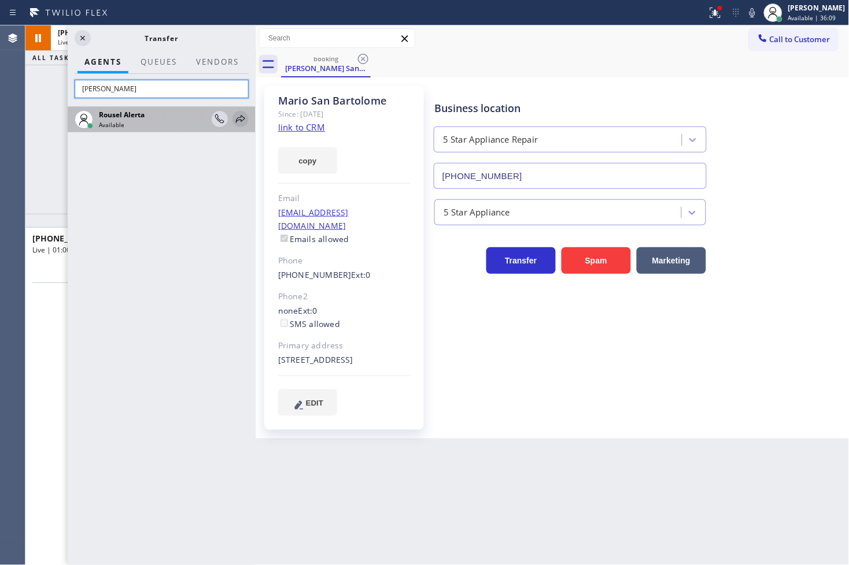
type input "[PERSON_NAME]"
click at [239, 119] on icon at bounding box center [241, 119] width 14 height 14
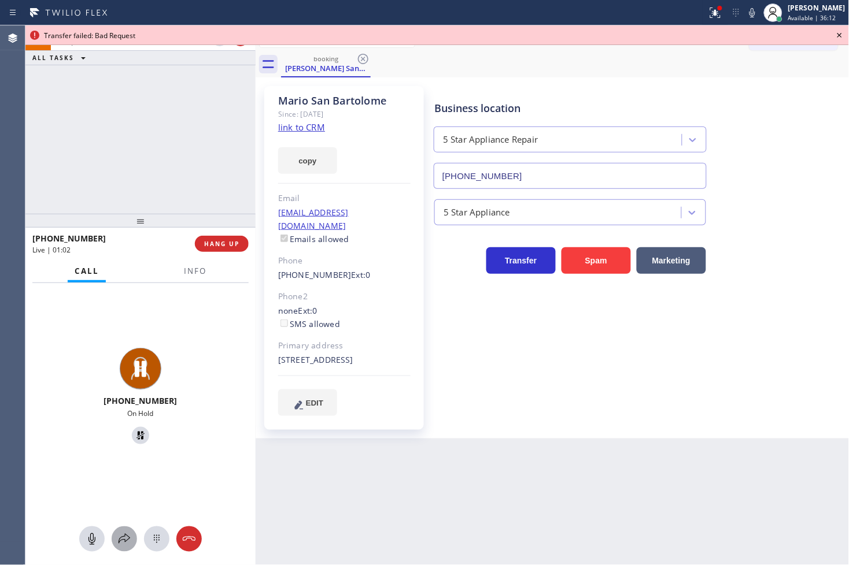
click at [118, 533] on icon at bounding box center [124, 540] width 14 height 14
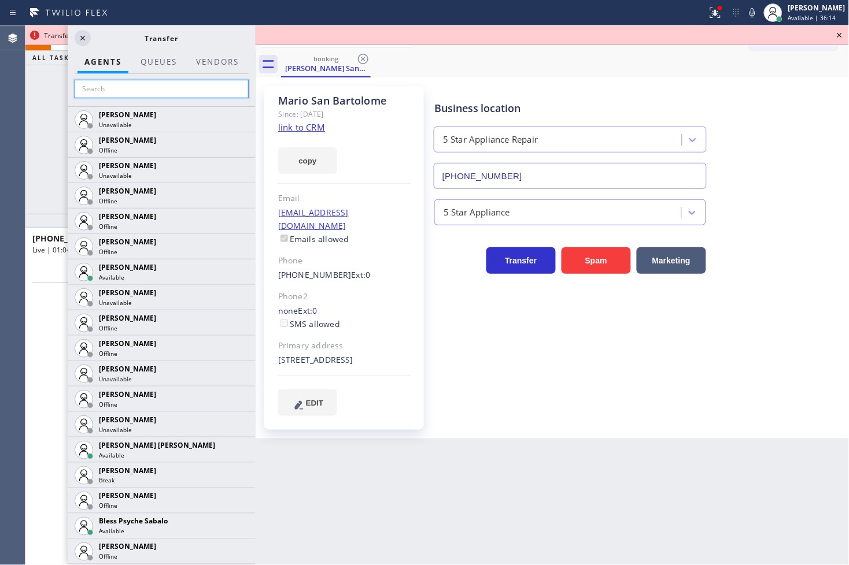
click at [108, 93] on input "text" at bounding box center [162, 89] width 174 height 19
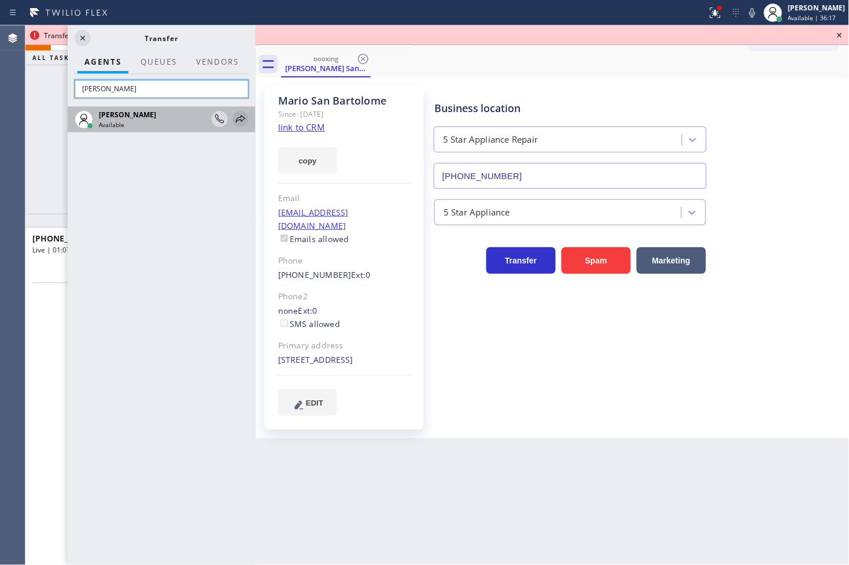
type input "[PERSON_NAME]"
click at [241, 117] on icon at bounding box center [241, 119] width 14 height 14
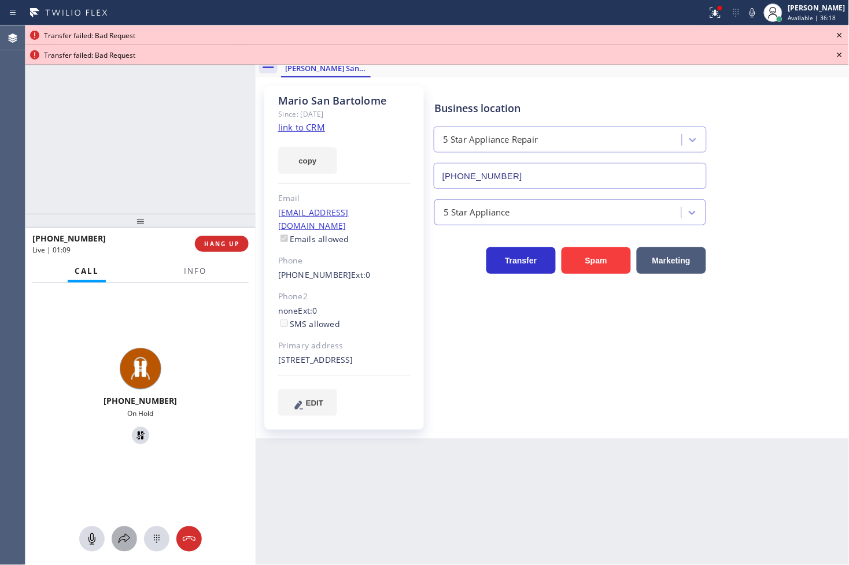
click at [128, 540] on icon at bounding box center [124, 540] width 14 height 14
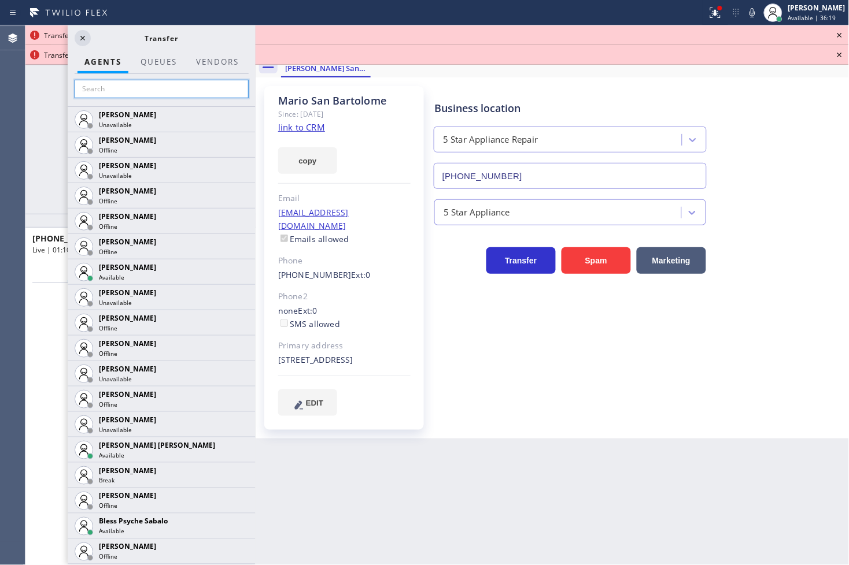
click at [118, 90] on input "text" at bounding box center [162, 89] width 174 height 19
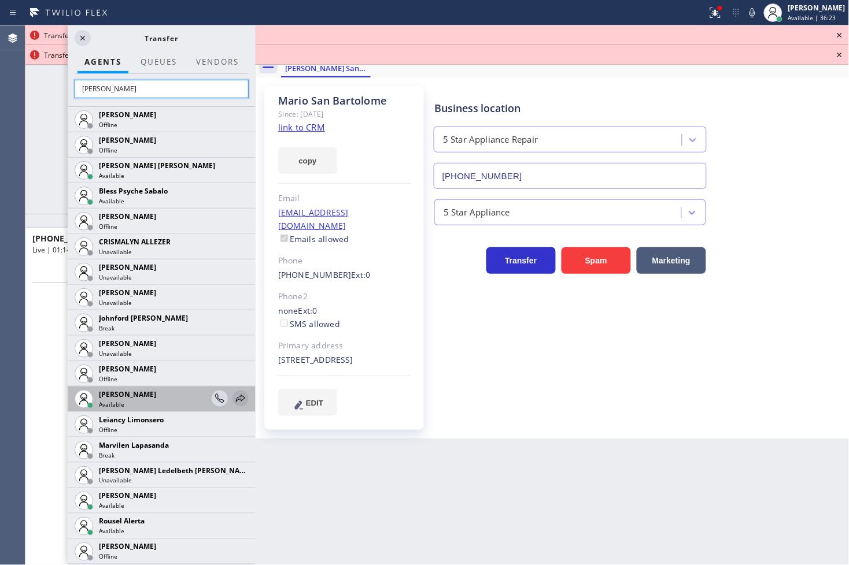
type input "[PERSON_NAME]"
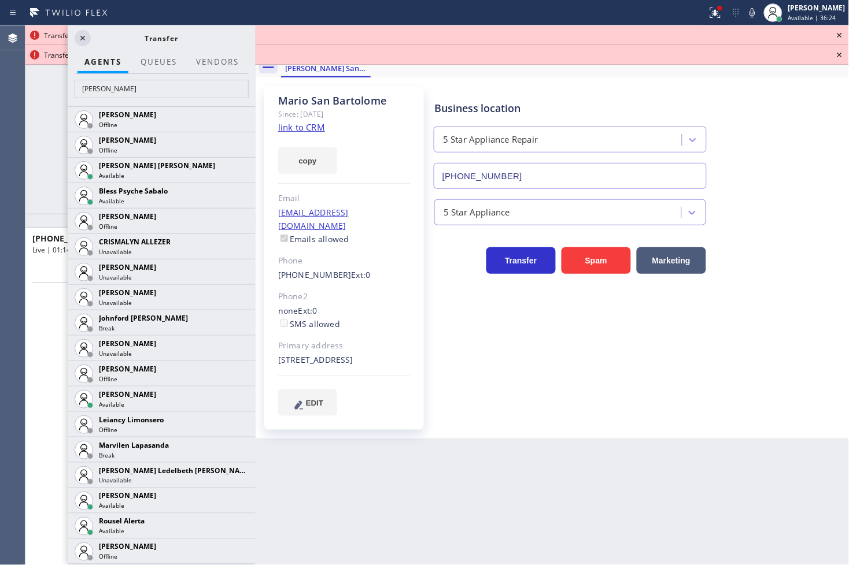
drag, startPoint x: 241, startPoint y: 401, endPoint x: 235, endPoint y: 405, distance: 7.9
click at [0, 0] on icon at bounding box center [0, 0] width 0 height 0
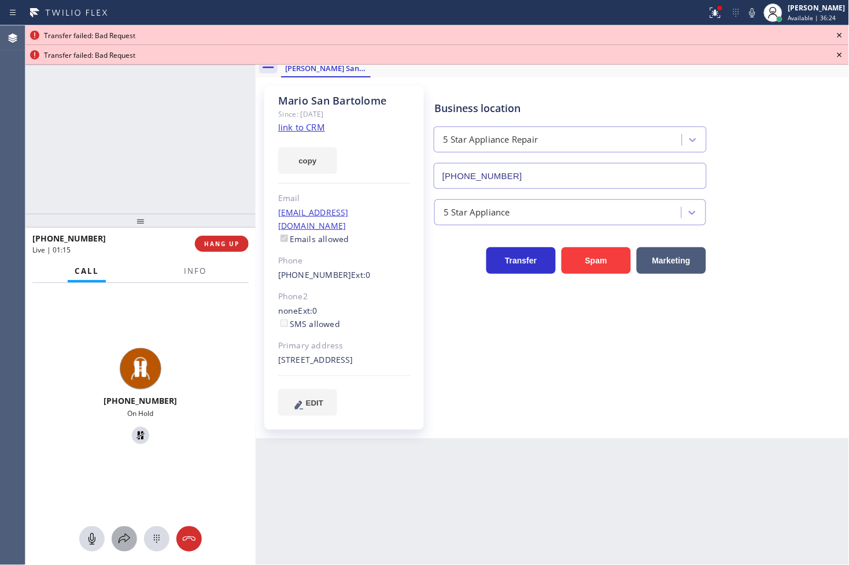
click at [125, 541] on icon at bounding box center [124, 540] width 14 height 14
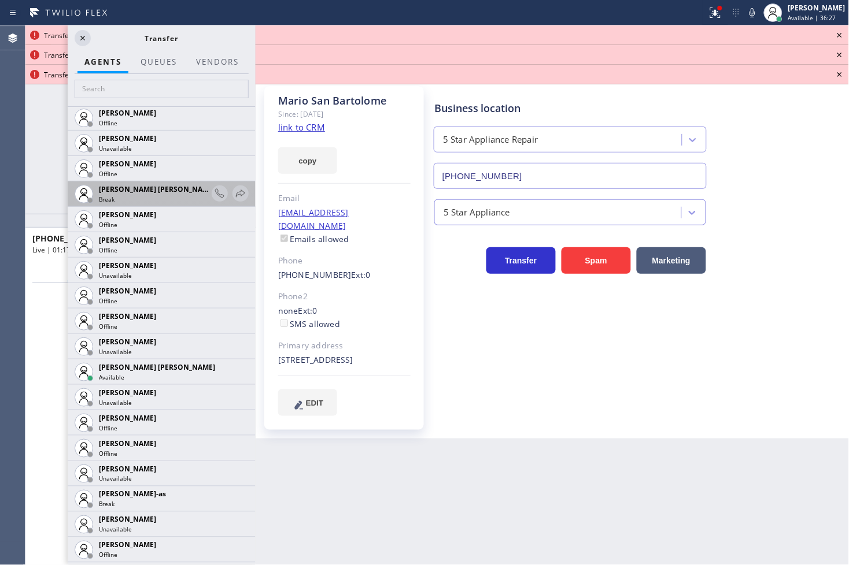
scroll to position [771, 0]
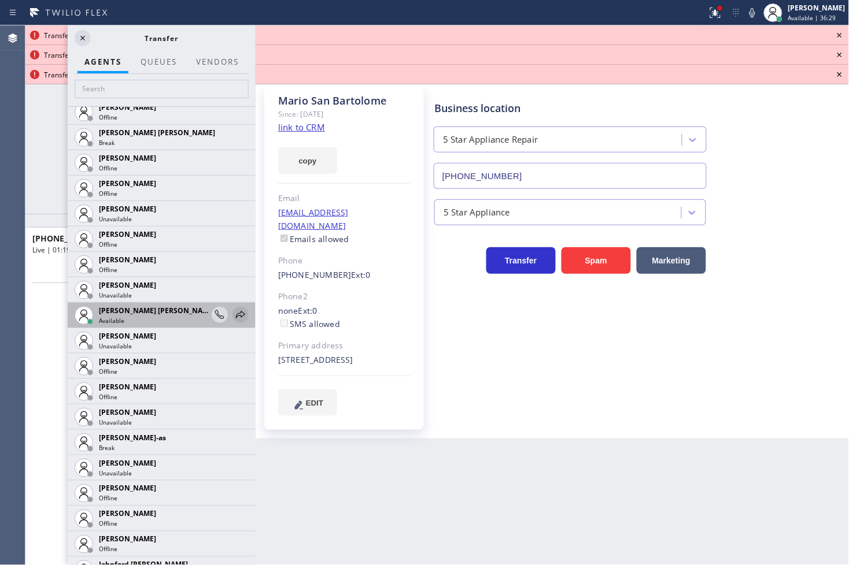
click at [234, 308] on icon at bounding box center [241, 315] width 14 height 14
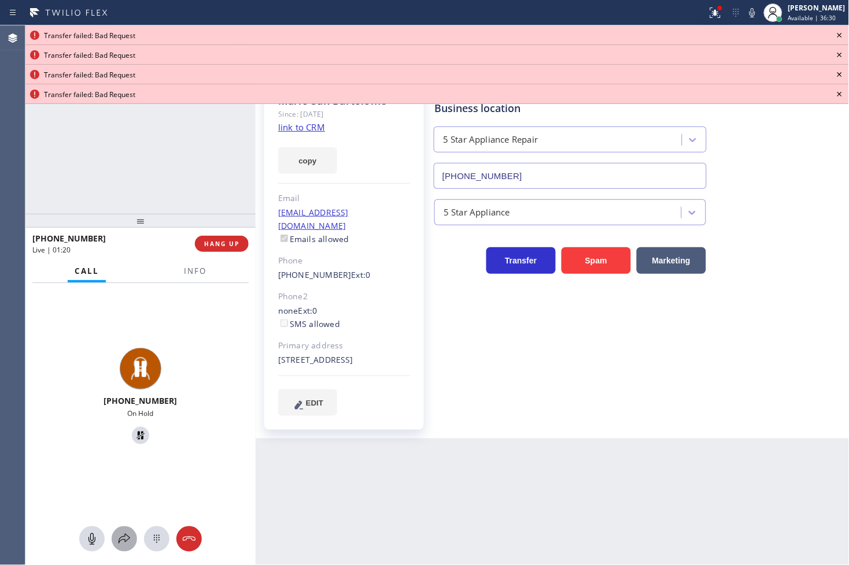
click at [122, 544] on icon at bounding box center [124, 540] width 14 height 14
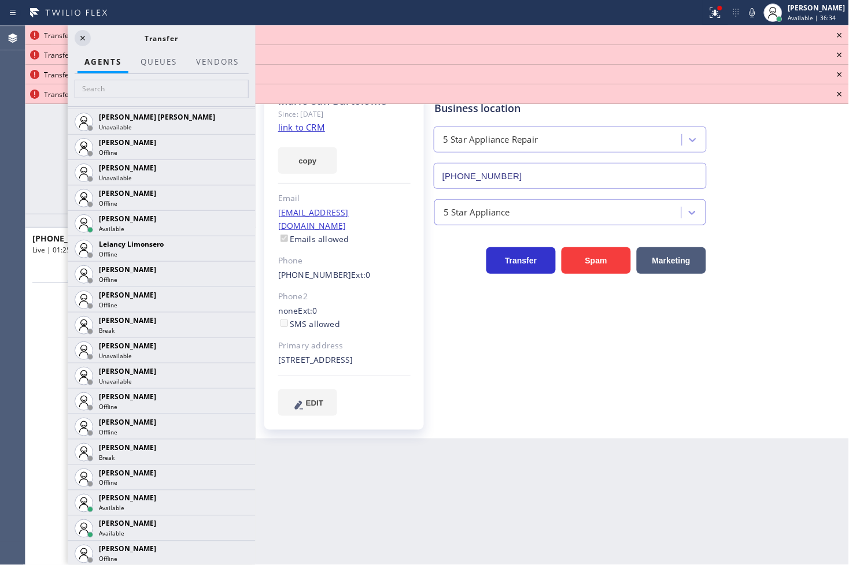
scroll to position [1735, 0]
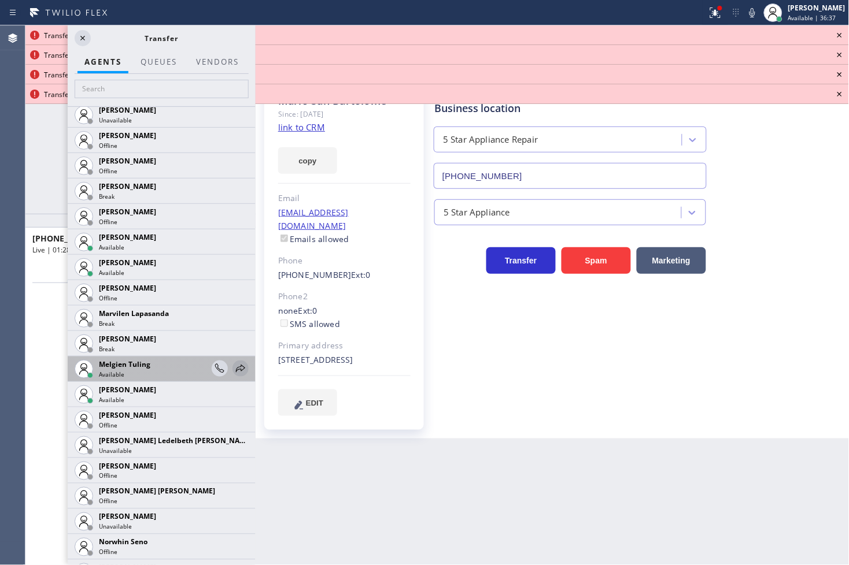
click at [234, 368] on icon at bounding box center [241, 369] width 14 height 14
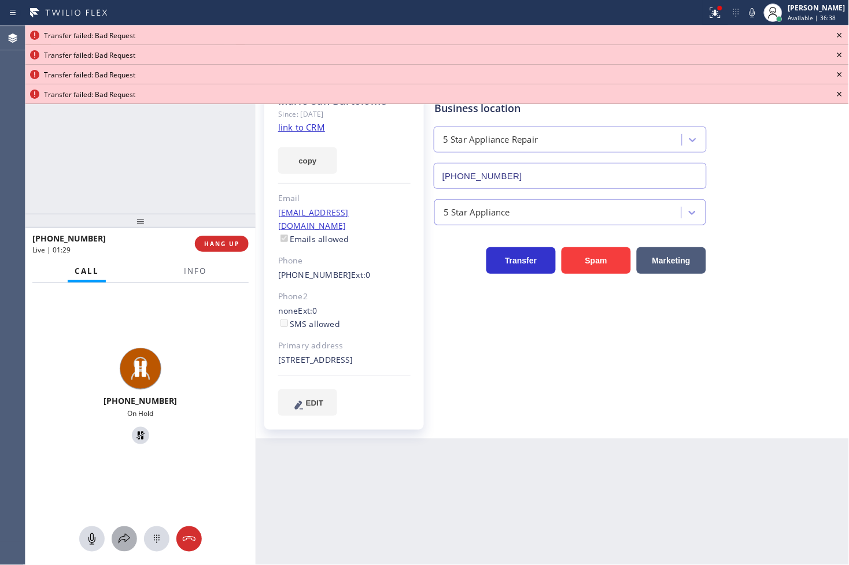
click at [123, 540] on icon at bounding box center [125, 539] width 12 height 10
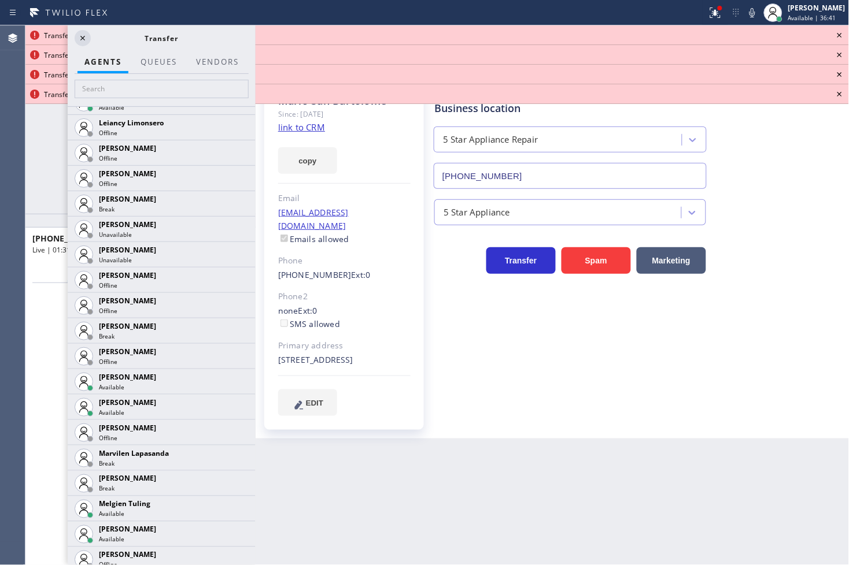
scroll to position [1606, 0]
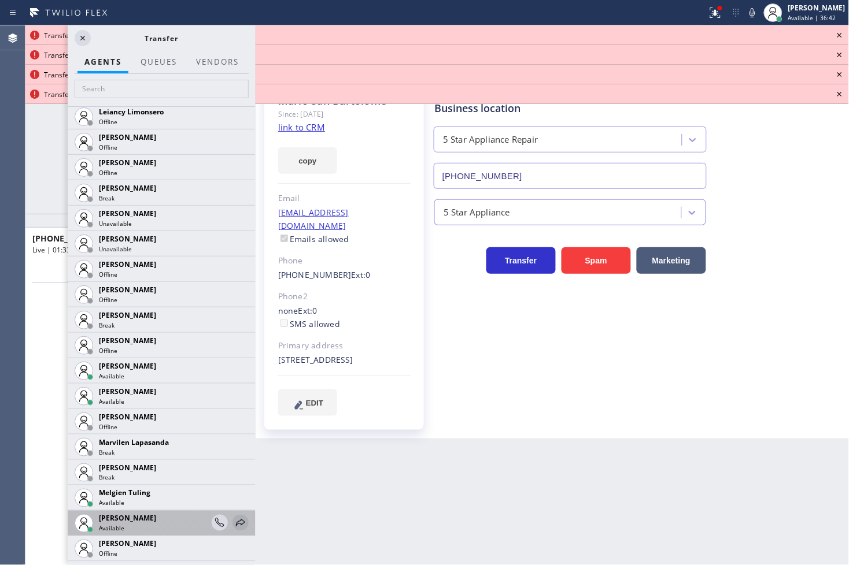
click at [234, 518] on icon at bounding box center [241, 523] width 14 height 14
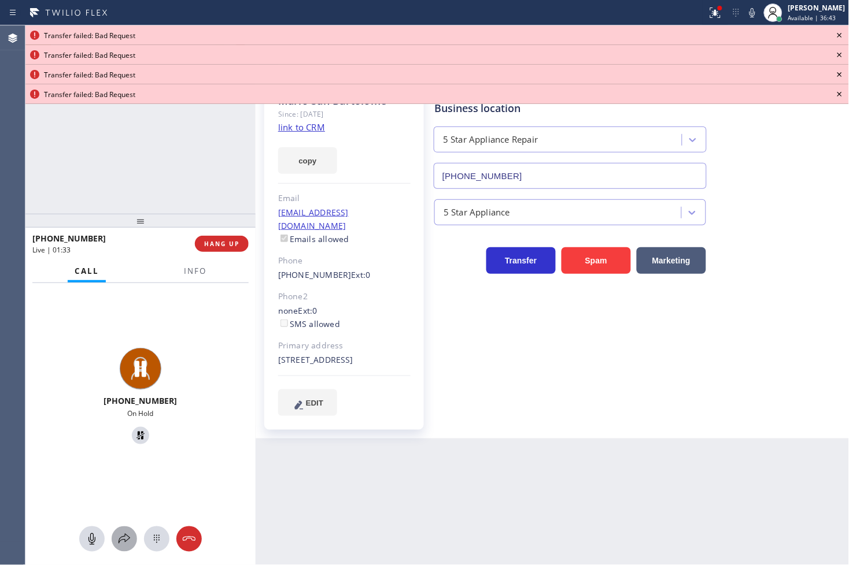
click at [125, 540] on icon at bounding box center [124, 540] width 14 height 14
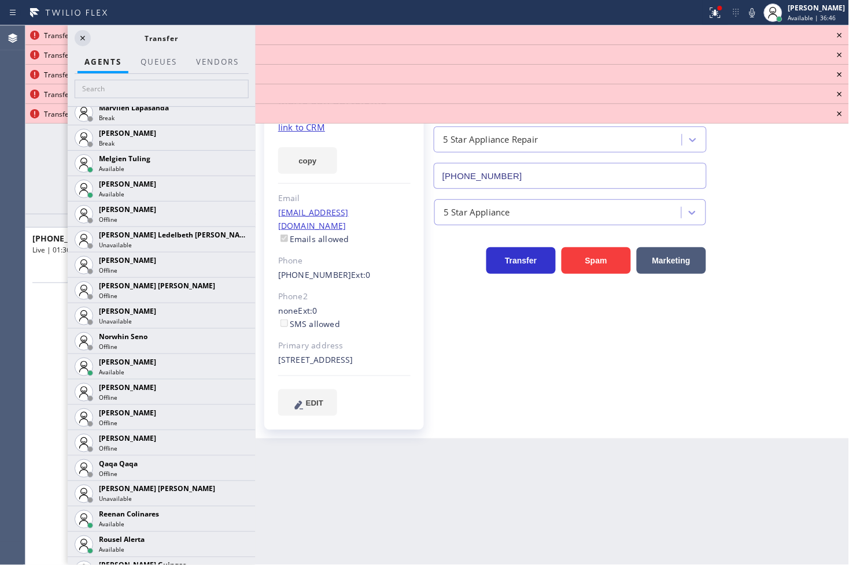
scroll to position [1991, 0]
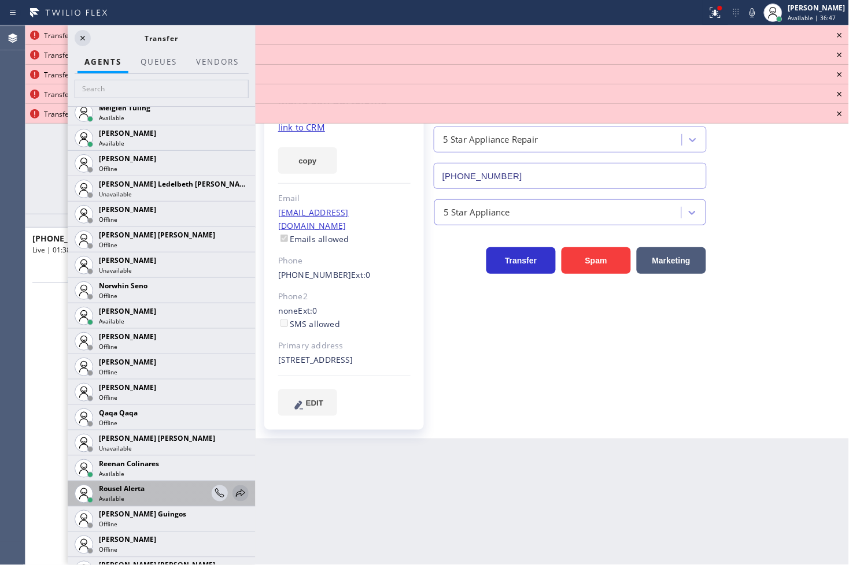
click at [234, 492] on icon at bounding box center [241, 494] width 14 height 14
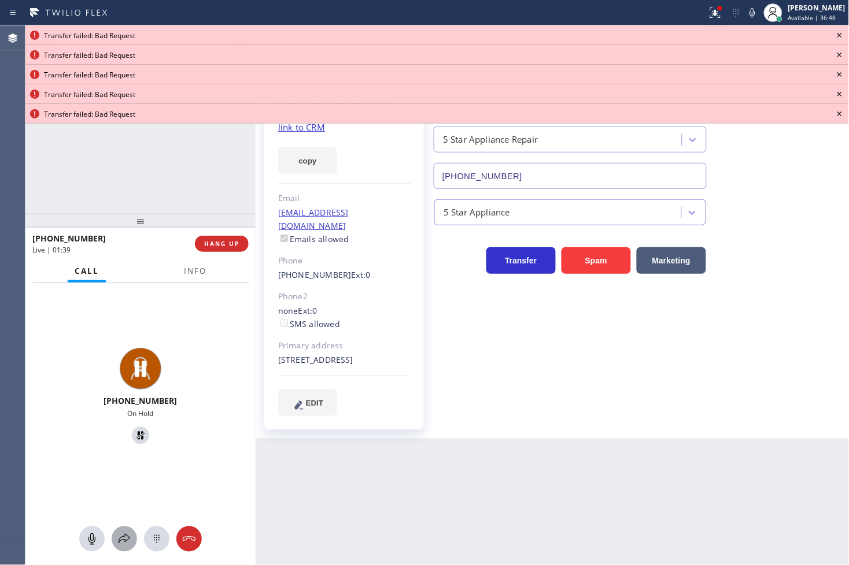
click at [134, 537] on div at bounding box center [124, 540] width 25 height 14
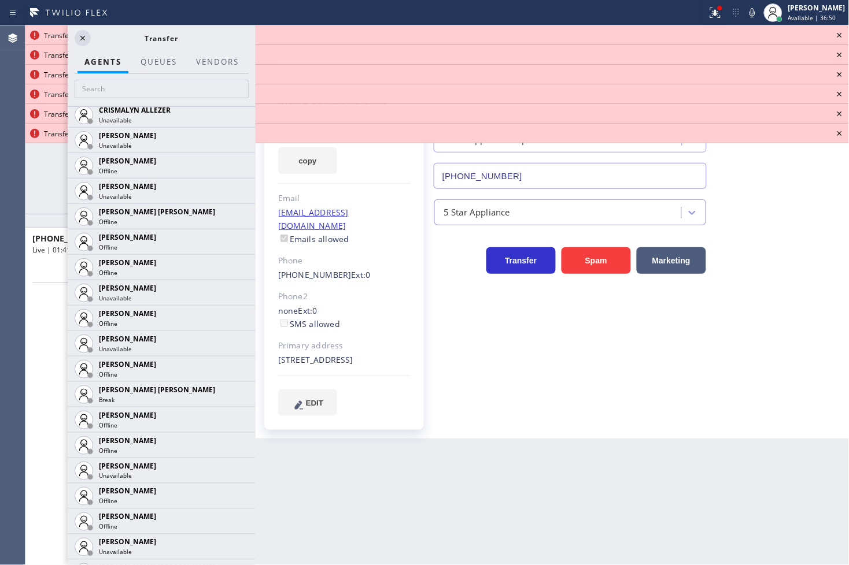
scroll to position [2236, 0]
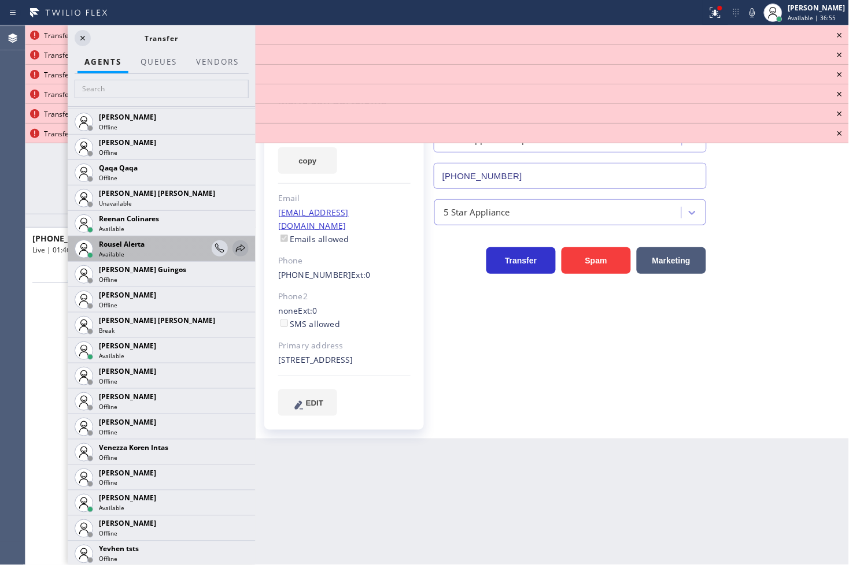
click at [234, 243] on icon at bounding box center [241, 249] width 14 height 14
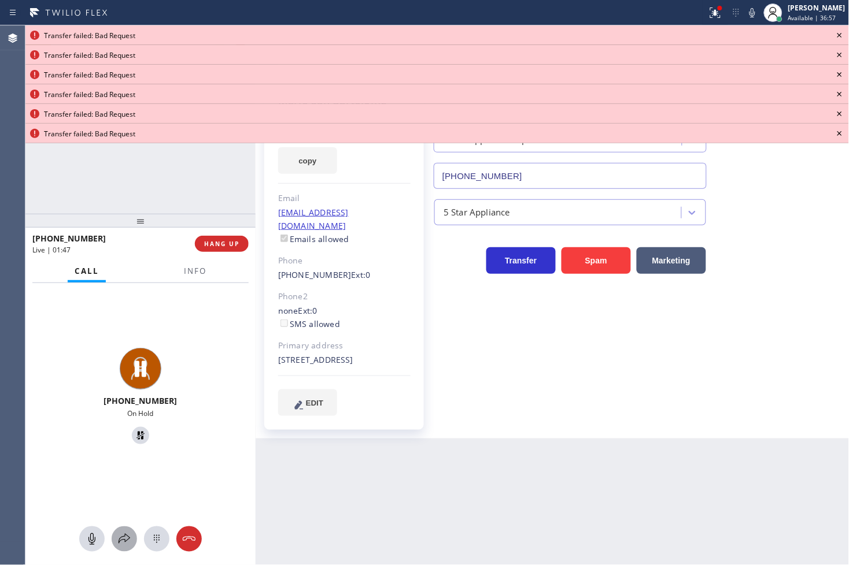
click at [122, 534] on icon at bounding box center [124, 540] width 14 height 14
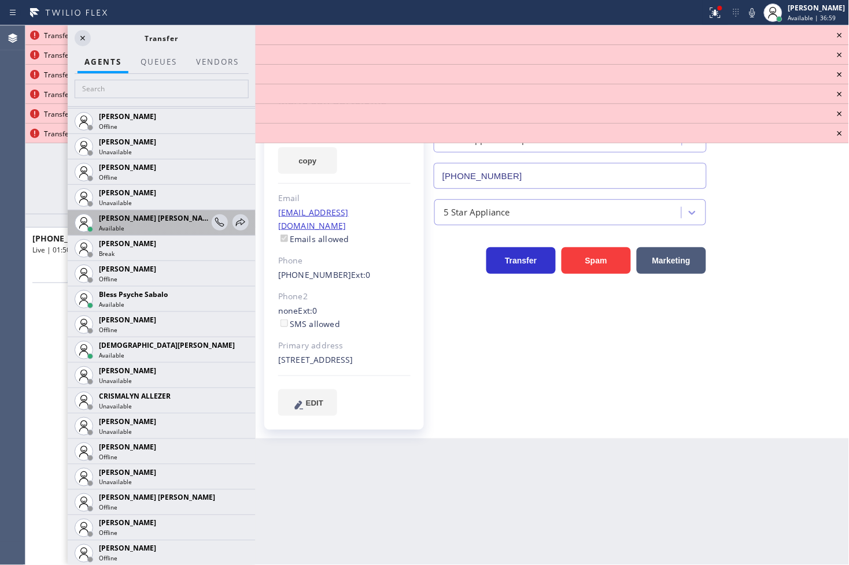
scroll to position [257, 0]
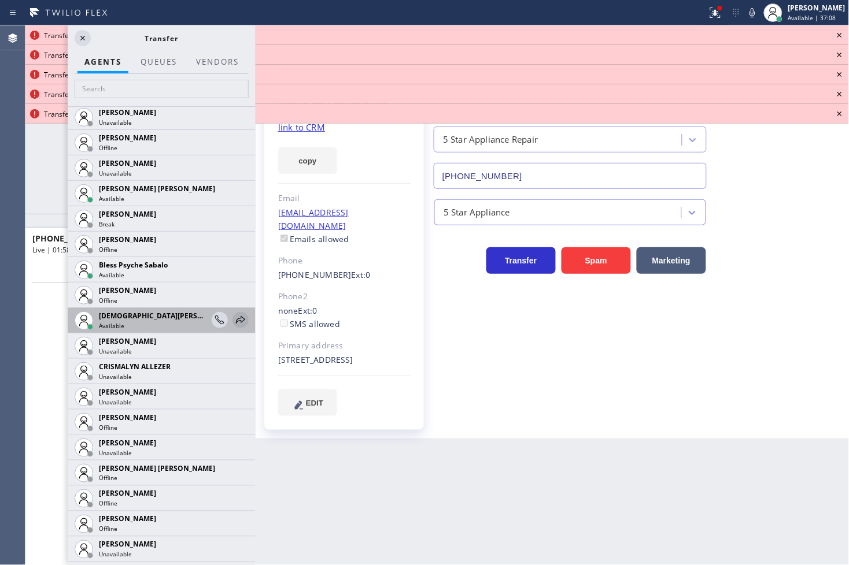
click at [234, 320] on icon at bounding box center [241, 320] width 14 height 14
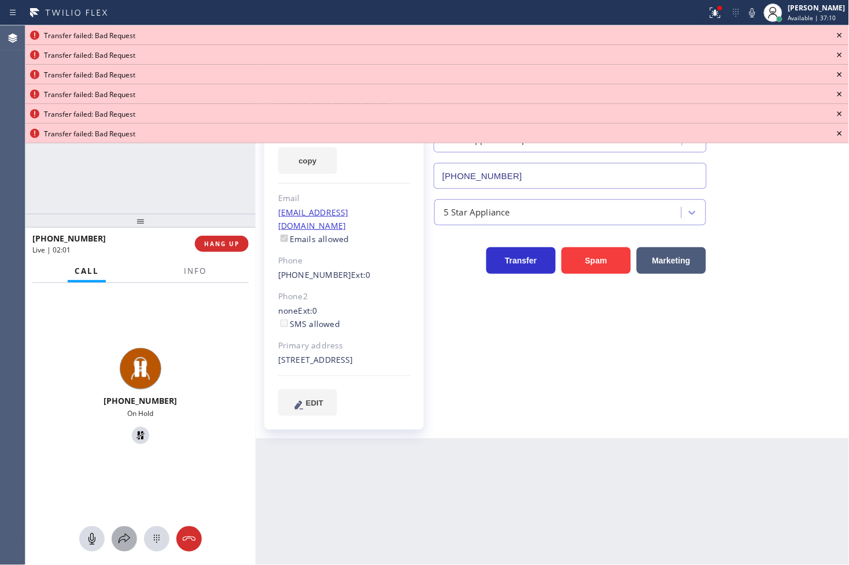
click at [124, 533] on icon at bounding box center [124, 540] width 14 height 14
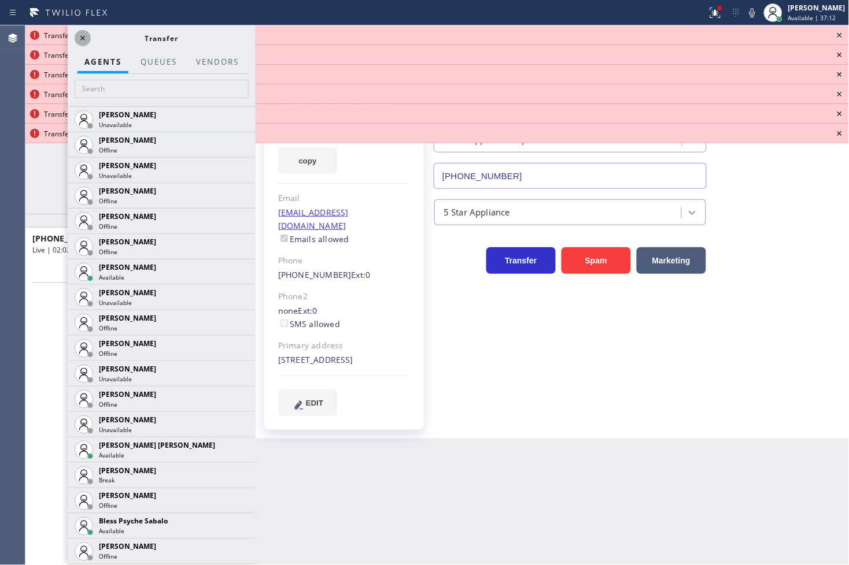
click at [82, 31] on icon at bounding box center [83, 38] width 14 height 14
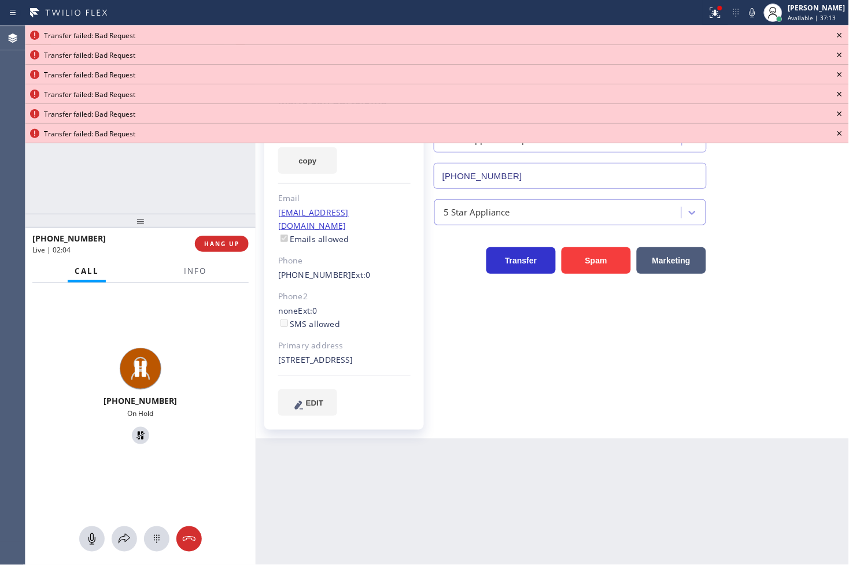
click at [841, 31] on icon at bounding box center [840, 35] width 14 height 14
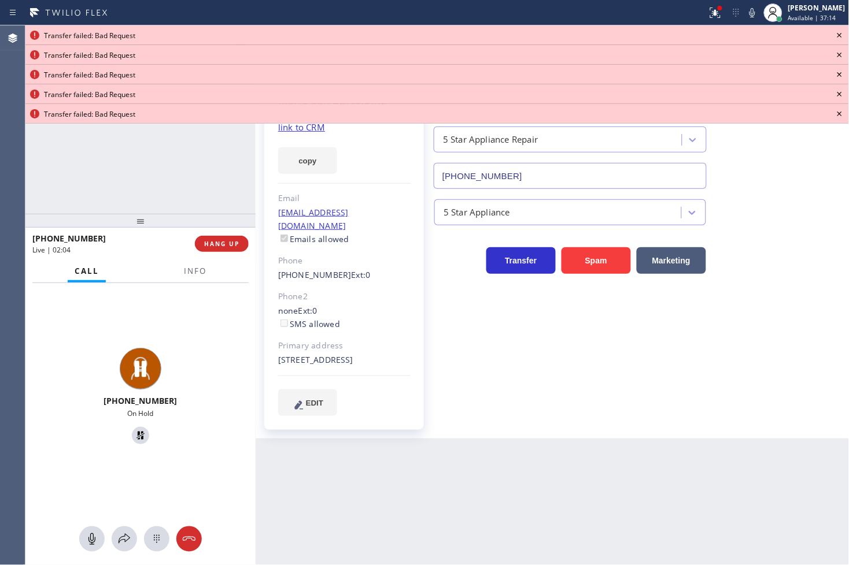
click at [841, 31] on icon at bounding box center [840, 35] width 14 height 14
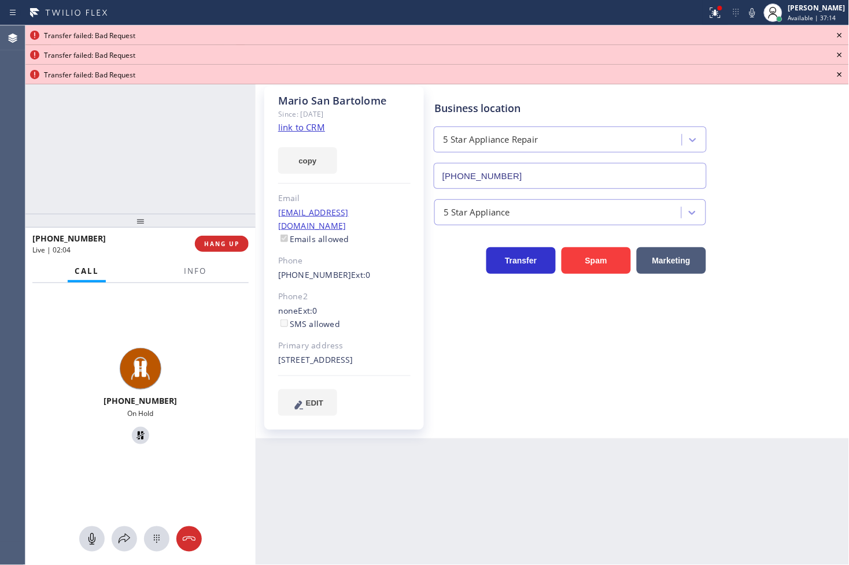
click at [841, 31] on icon at bounding box center [840, 35] width 14 height 14
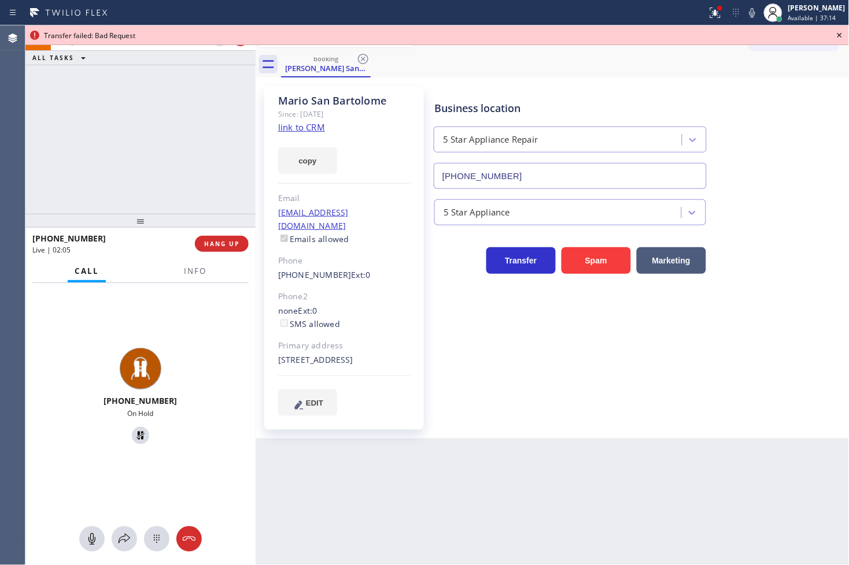
click at [841, 31] on icon at bounding box center [840, 35] width 14 height 14
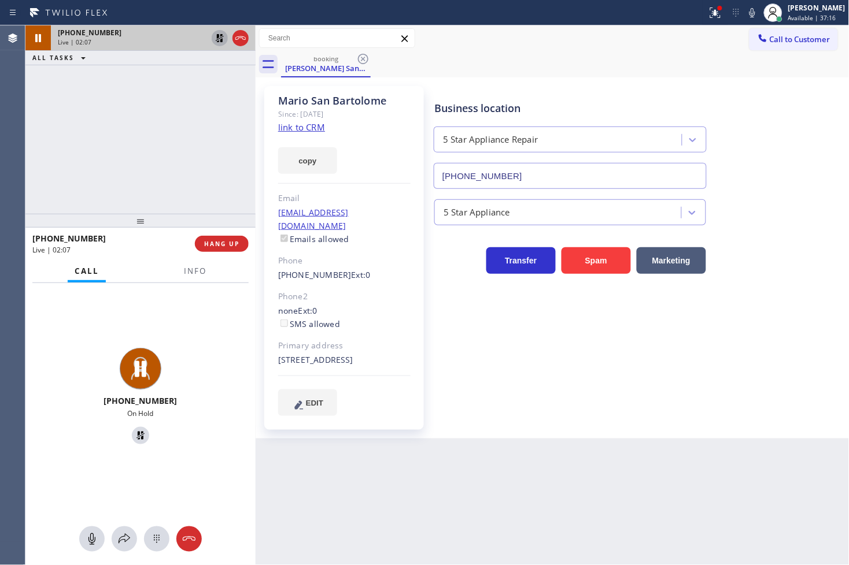
click at [220, 37] on icon at bounding box center [220, 38] width 14 height 14
click at [191, 313] on div "[PHONE_NUMBER] Live" at bounding box center [140, 398] width 230 height 230
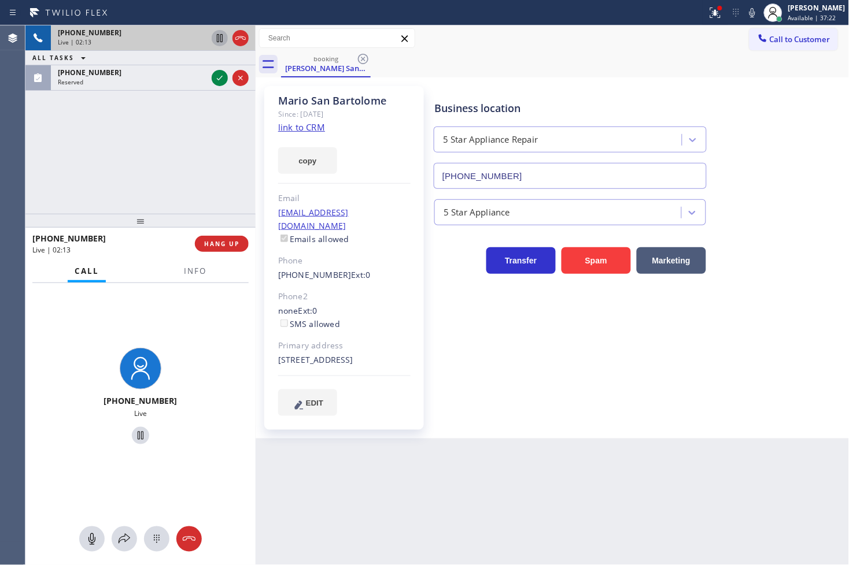
click at [67, 160] on div "[PHONE_NUMBER] Live | 02:13 ALL TASKS ALL TASKS ACTIVE TASKS TASKS IN WRAP UP […" at bounding box center [140, 119] width 230 height 188
click at [301, 160] on button "copy" at bounding box center [307, 160] width 59 height 27
click at [185, 269] on span "Info" at bounding box center [195, 271] width 23 height 10
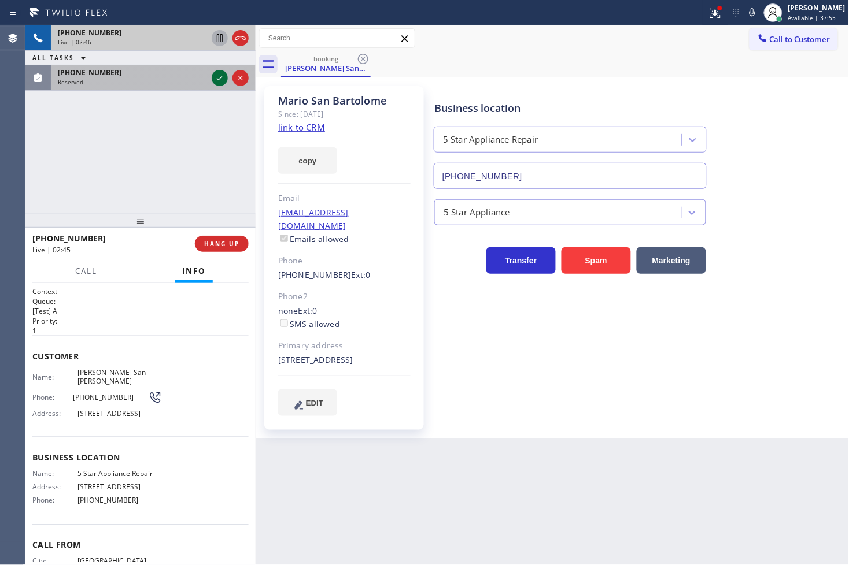
click at [220, 78] on icon at bounding box center [220, 78] width 14 height 14
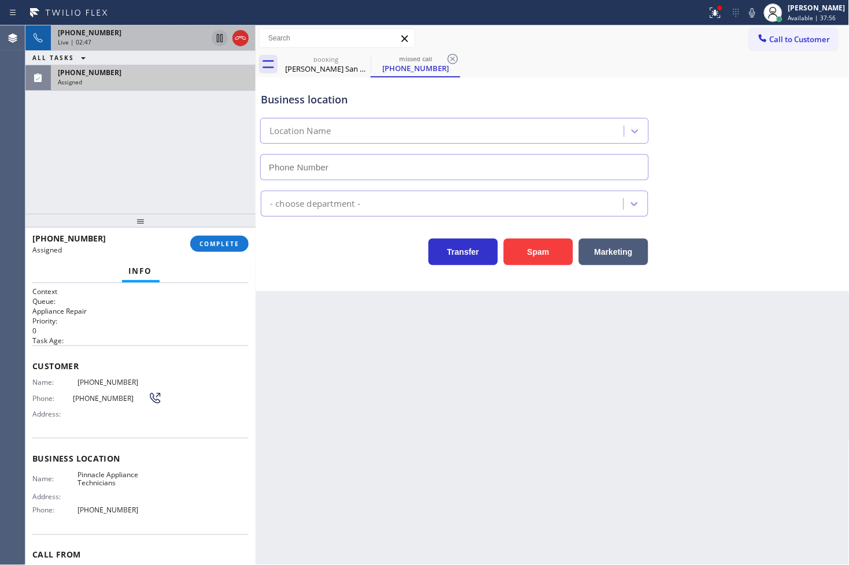
type input "[PHONE_NUMBER]"
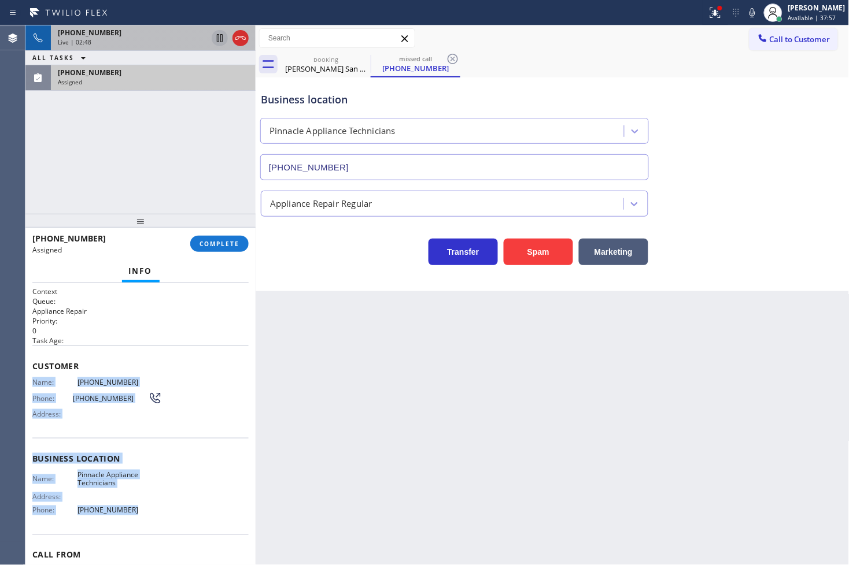
drag, startPoint x: 32, startPoint y: 385, endPoint x: 160, endPoint y: 528, distance: 192.5
click at [160, 528] on div "Context Queue: Appliance Repair Priority: 0 Task Age: Customer Name: [PHONE_NUM…" at bounding box center [140, 454] width 216 height 335
copy div "Name: [PHONE_NUMBER] Phone: [PHONE_NUMBER] Address: Business location Name: Pin…"
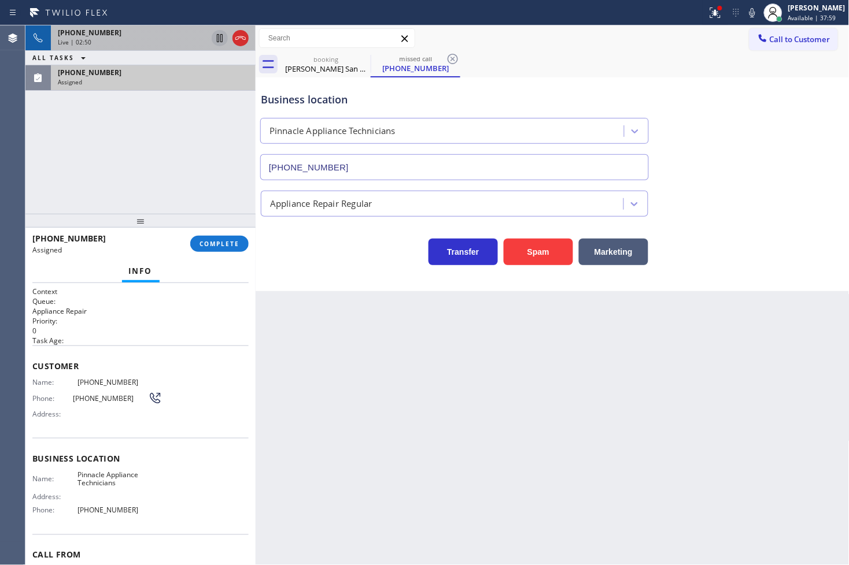
click at [188, 308] on p "Appliance Repair" at bounding box center [140, 311] width 216 height 10
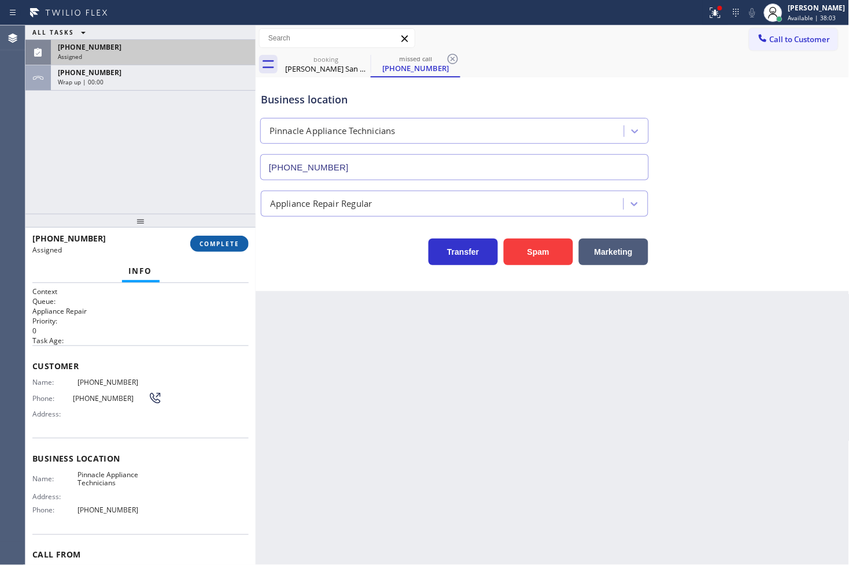
click at [215, 245] on span "COMPLETE" at bounding box center [219, 244] width 40 height 8
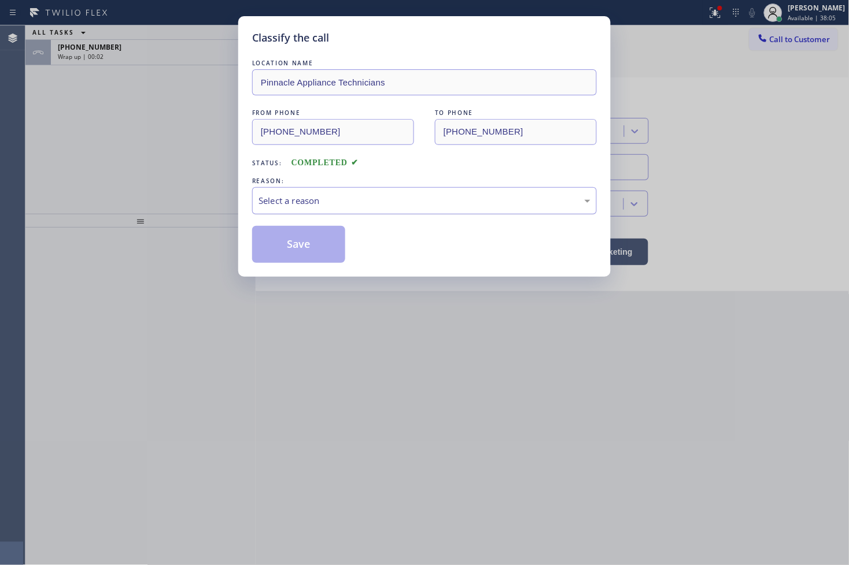
click at [301, 206] on div "Select a reason" at bounding box center [424, 200] width 332 height 13
click at [306, 241] on button "Save" at bounding box center [298, 244] width 93 height 37
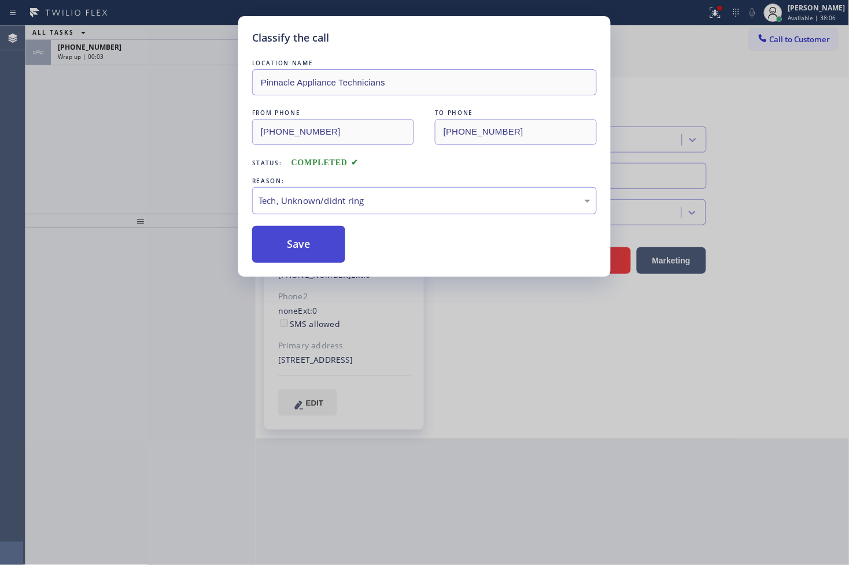
click at [306, 241] on button "Save" at bounding box center [298, 244] width 93 height 37
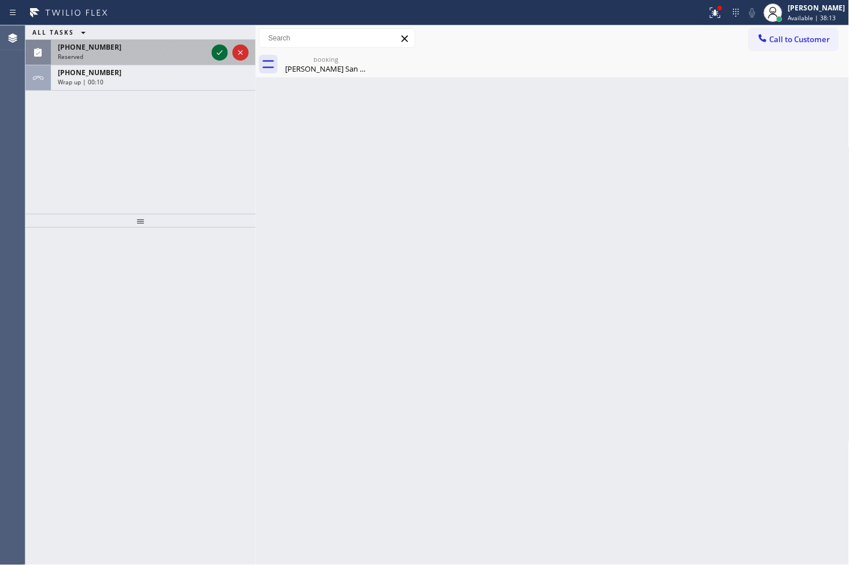
click at [222, 54] on icon at bounding box center [220, 53] width 14 height 14
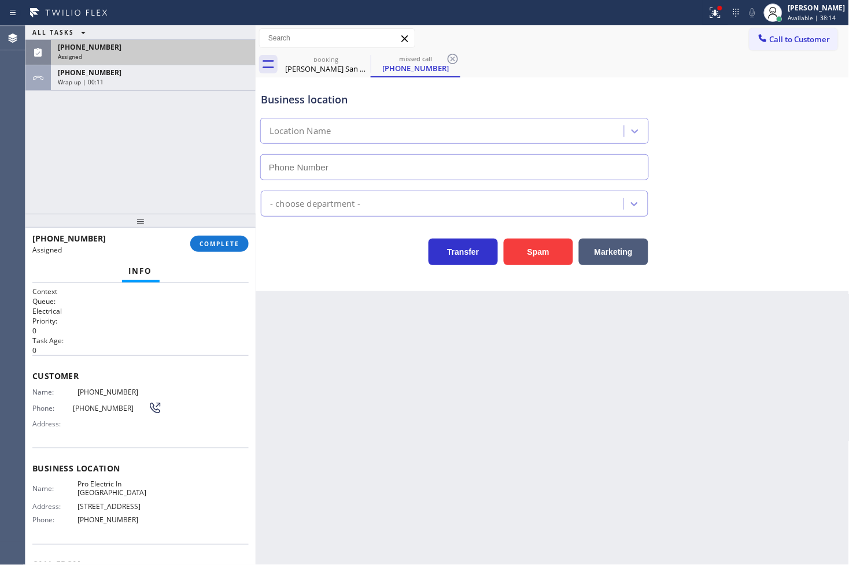
type input "[PHONE_NUMBER]"
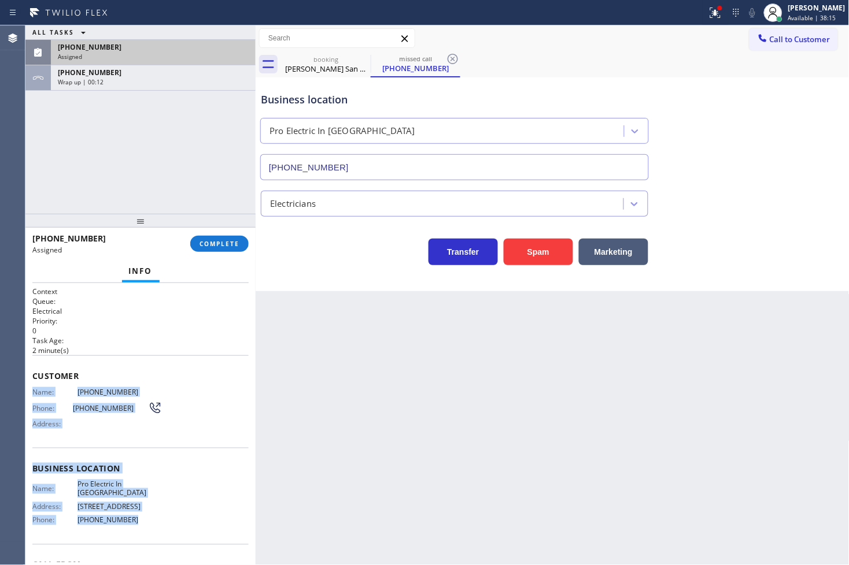
drag, startPoint x: 32, startPoint y: 391, endPoint x: 157, endPoint y: 525, distance: 182.9
click at [157, 525] on div "Context Queue: Electrical Priority: 0 Task Age: [DEMOGRAPHIC_DATA] minute(s) Cu…" at bounding box center [140, 459] width 216 height 345
copy div "Name: [PHONE_NUMBER] Phone: [PHONE_NUMBER] Address: Business location Name: Pro…"
click at [227, 243] on span "COMPLETE" at bounding box center [219, 244] width 40 height 8
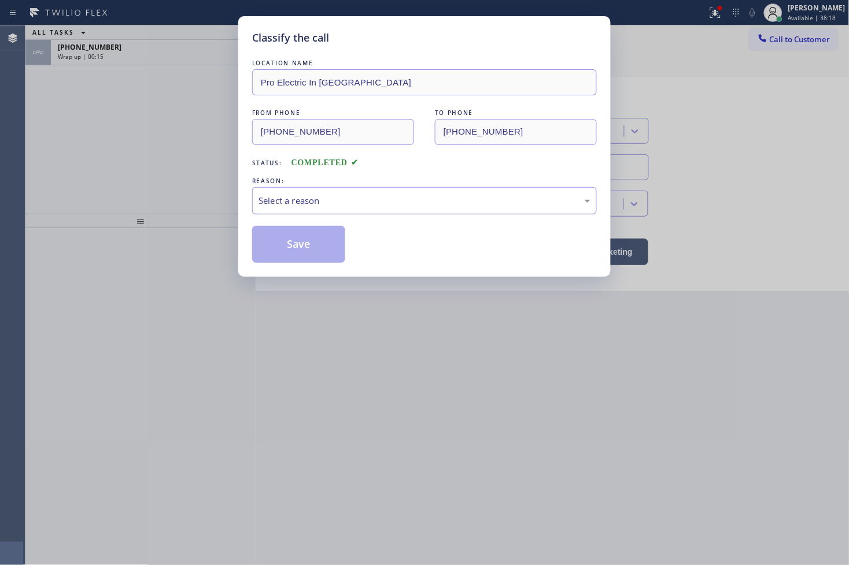
click at [305, 203] on div "Select a reason" at bounding box center [424, 200] width 332 height 13
click at [306, 238] on button "Save" at bounding box center [298, 244] width 93 height 37
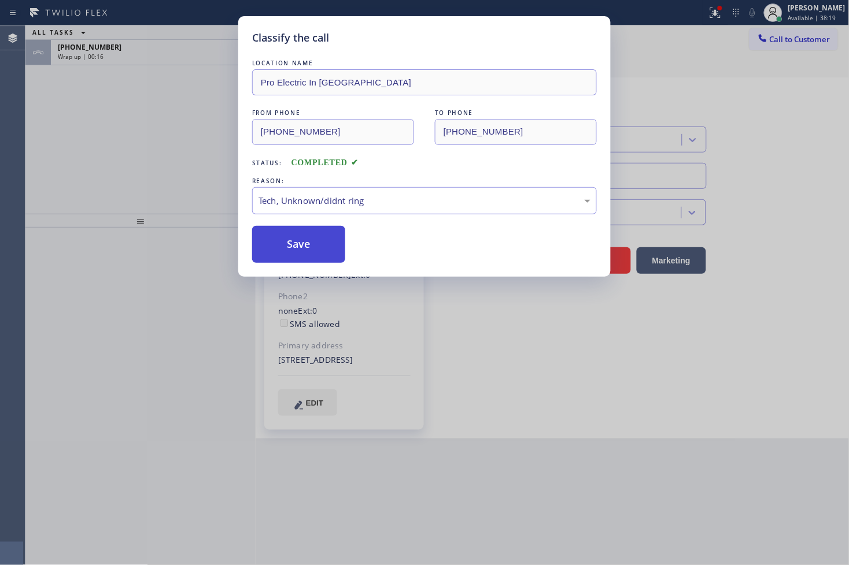
click at [306, 238] on button "Save" at bounding box center [298, 244] width 93 height 37
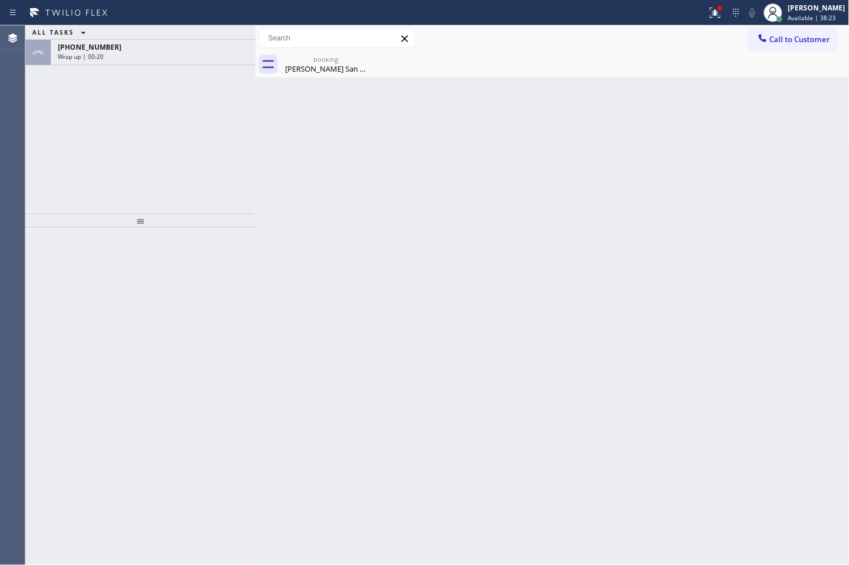
click at [122, 166] on div "ALL TASKS ALL TASKS ACTIVE TASKS TASKS IN WRAP UP [PHONE_NUMBER] Wrap up | 00:20" at bounding box center [140, 119] width 230 height 188
click at [297, 65] on div "[PERSON_NAME] San [PERSON_NAME]" at bounding box center [325, 69] width 87 height 10
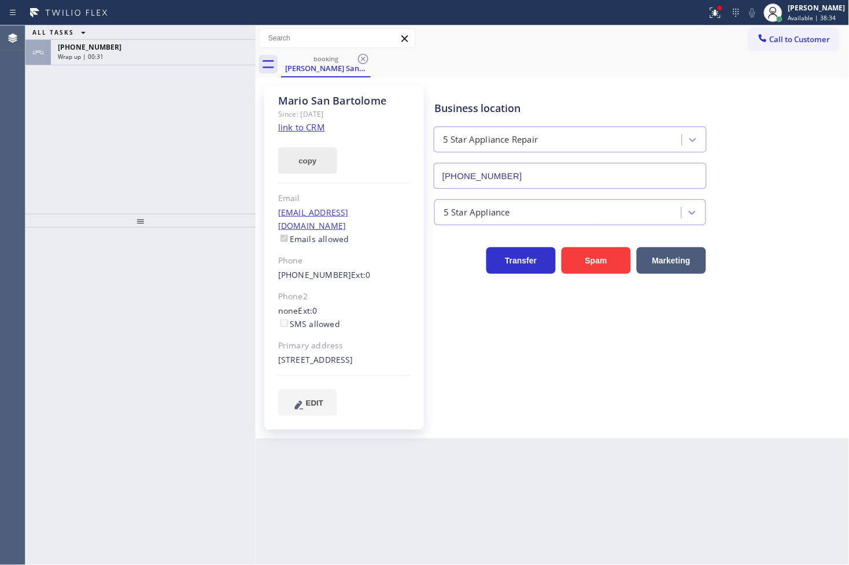
click at [305, 158] on button "copy" at bounding box center [307, 160] width 59 height 27
click at [129, 132] on div "ALL TASKS ALL TASKS ACTIVE TASKS TASKS IN WRAP UP [PHONE_NUMBER] Wrap up | 02:28" at bounding box center [140, 119] width 230 height 188
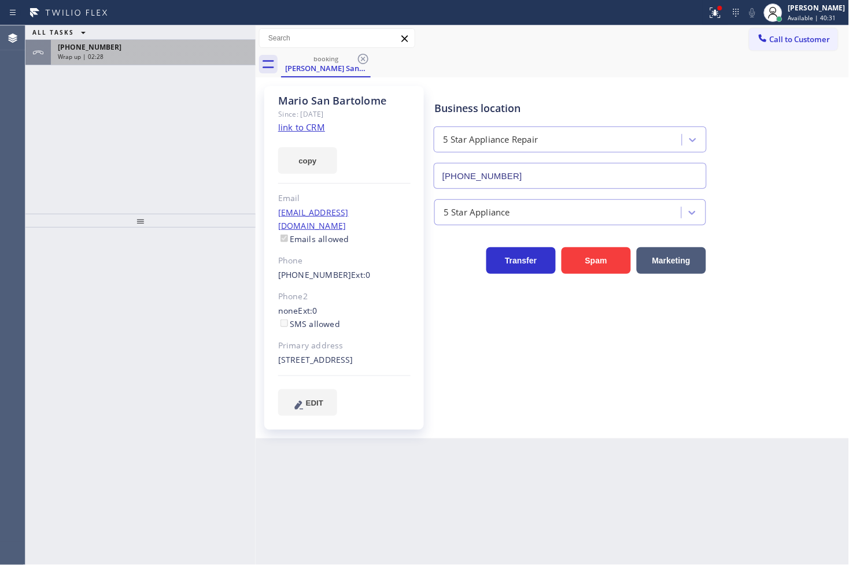
click at [161, 51] on div "[PHONE_NUMBER] Wrap up | 02:28" at bounding box center [151, 52] width 200 height 25
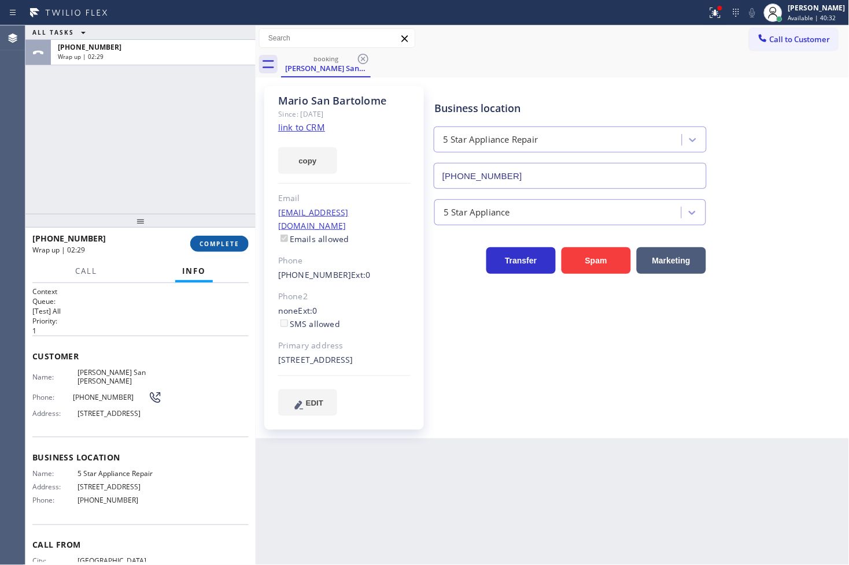
click at [216, 245] on span "COMPLETE" at bounding box center [219, 244] width 40 height 8
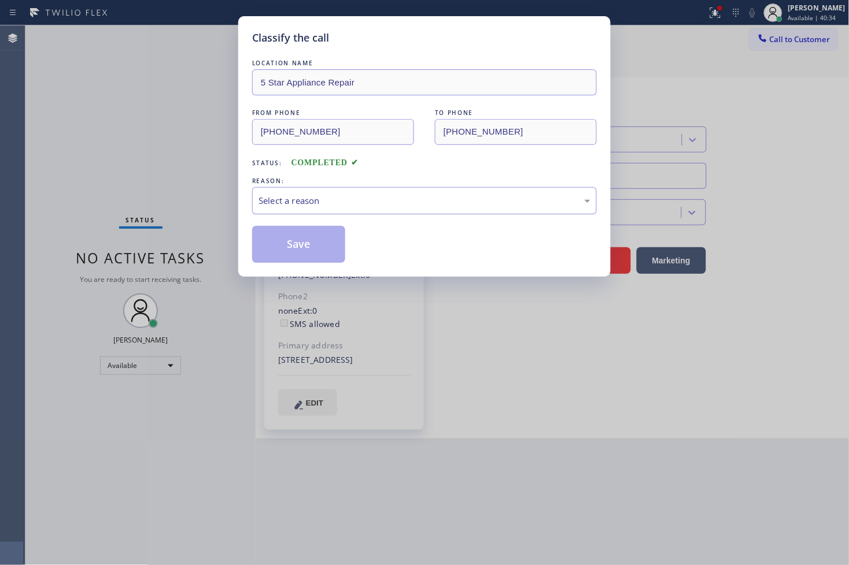
click at [316, 200] on div "Select a reason" at bounding box center [424, 200] width 332 height 13
click at [314, 245] on button "Save" at bounding box center [298, 244] width 93 height 37
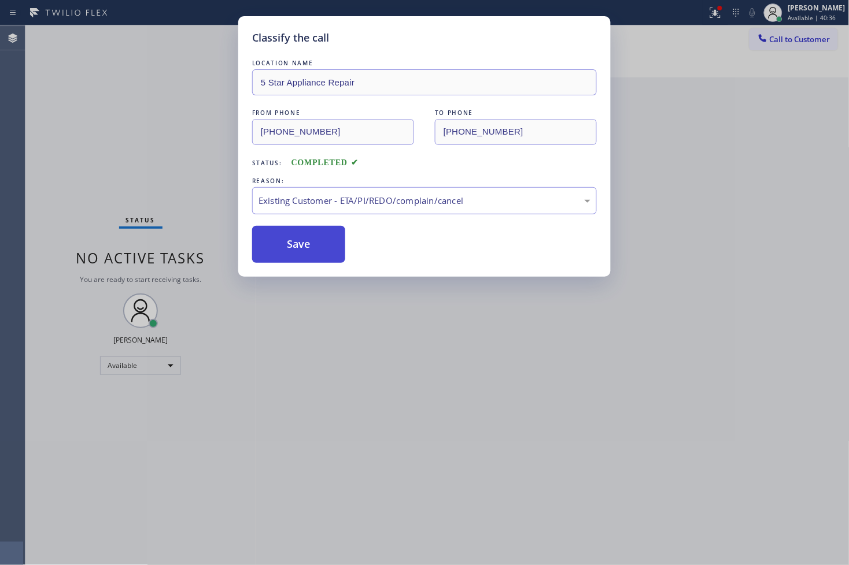
click at [314, 245] on button "Save" at bounding box center [298, 244] width 93 height 37
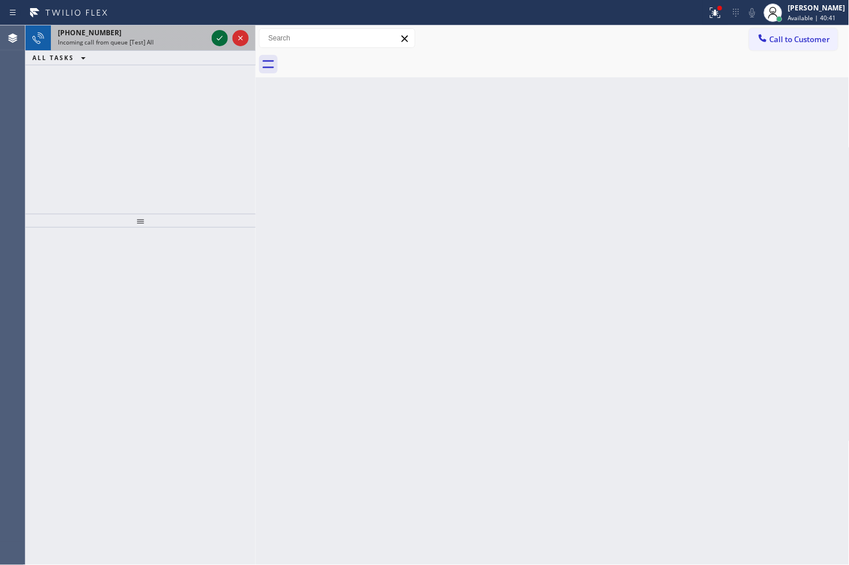
click at [222, 39] on icon at bounding box center [220, 38] width 14 height 14
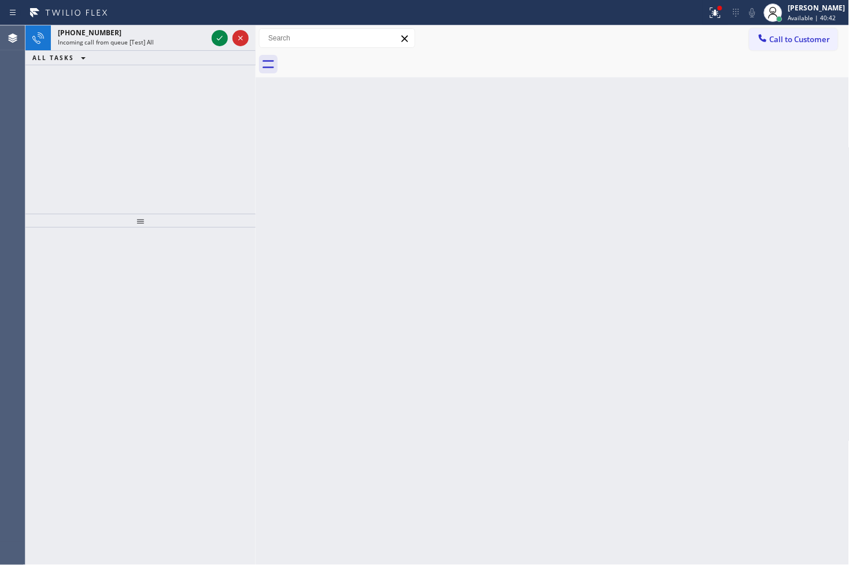
click at [222, 39] on icon at bounding box center [220, 38] width 14 height 14
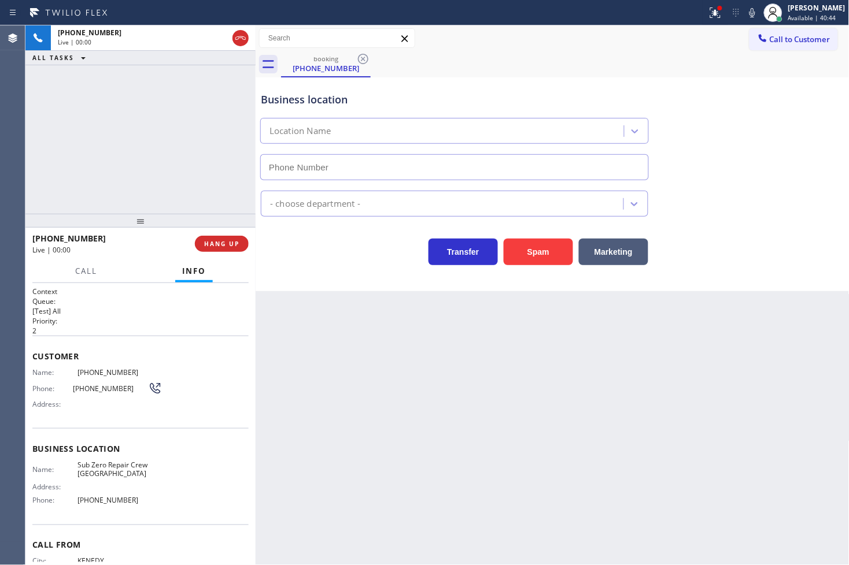
type input "[PHONE_NUMBER]"
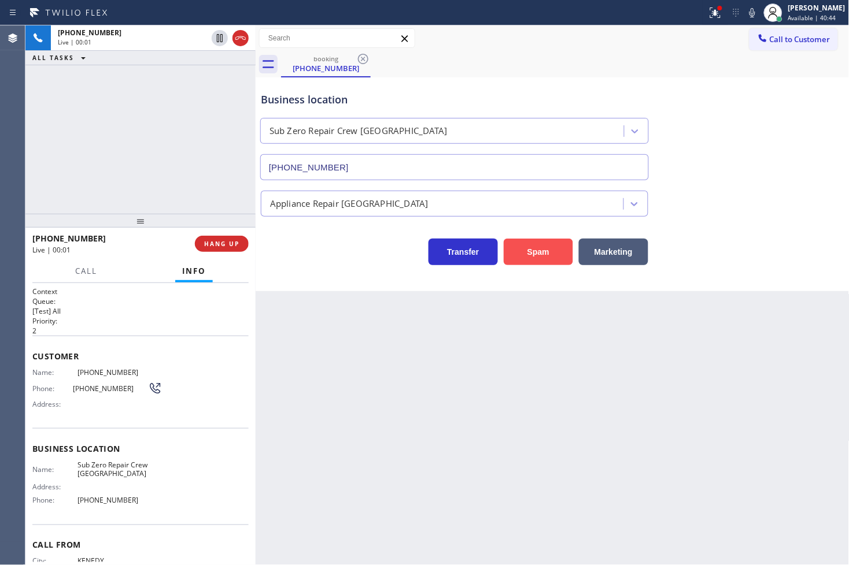
click at [559, 250] on button "Spam" at bounding box center [538, 252] width 69 height 27
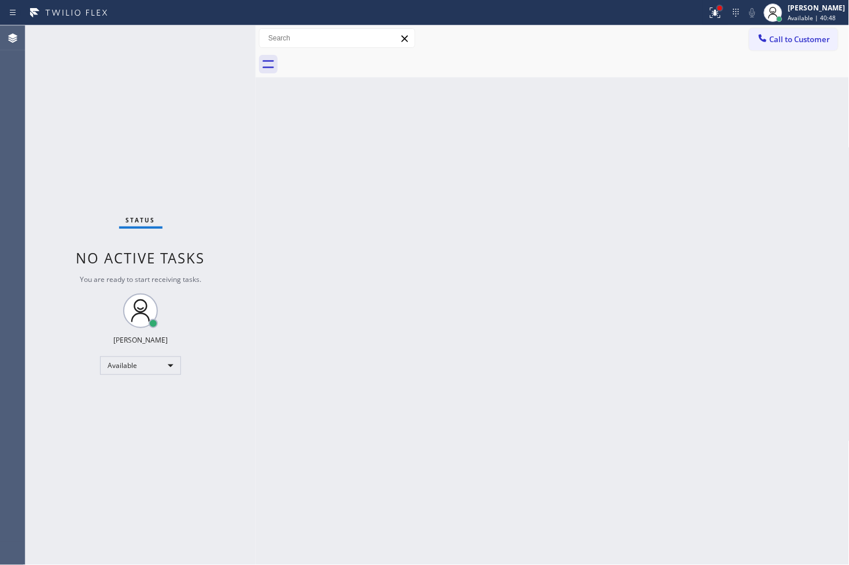
click at [716, 10] on div at bounding box center [719, 8] width 7 height 7
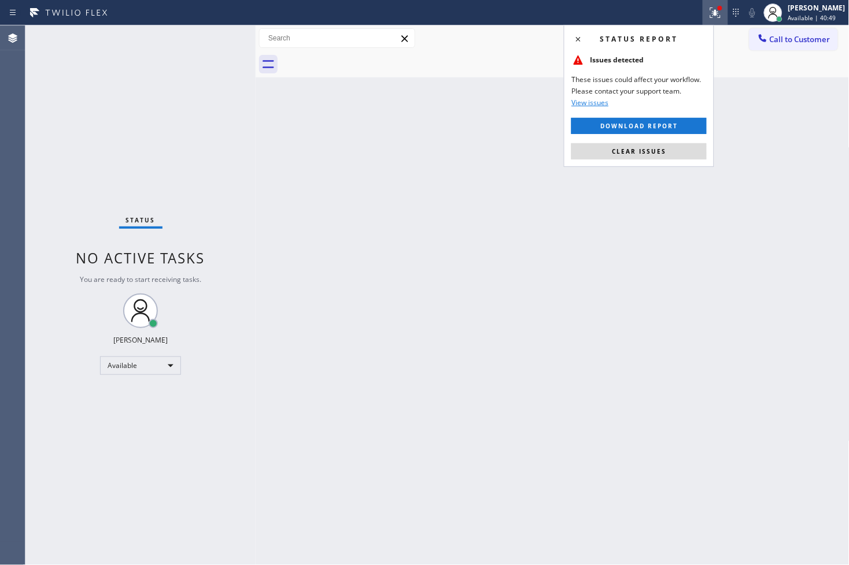
click at [661, 162] on div "Status report Issues detected These issues could affect your workflow. Please c…" at bounding box center [639, 96] width 150 height 142
click at [662, 153] on span "Clear issues" at bounding box center [639, 151] width 54 height 8
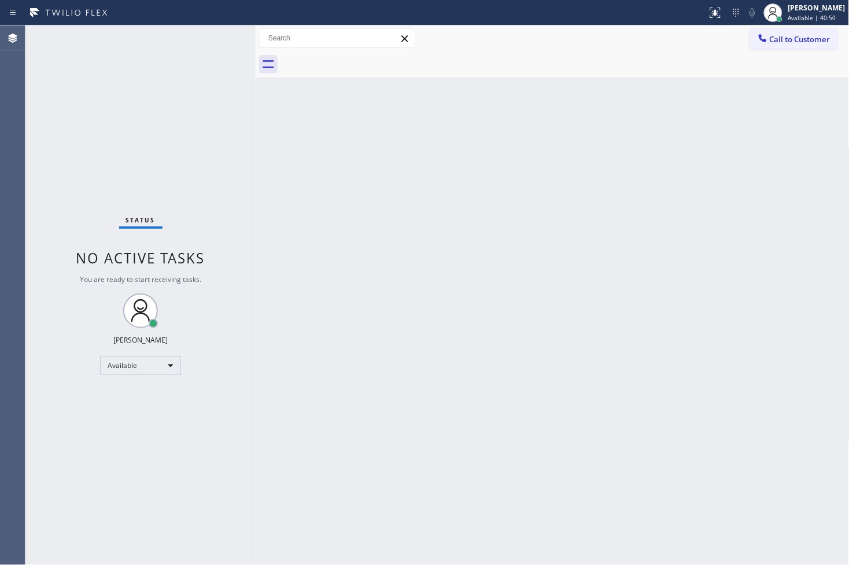
click at [312, 160] on div "Back to Dashboard Change Sender ID Customers Technicians Select a contact Outbo…" at bounding box center [553, 295] width 594 height 540
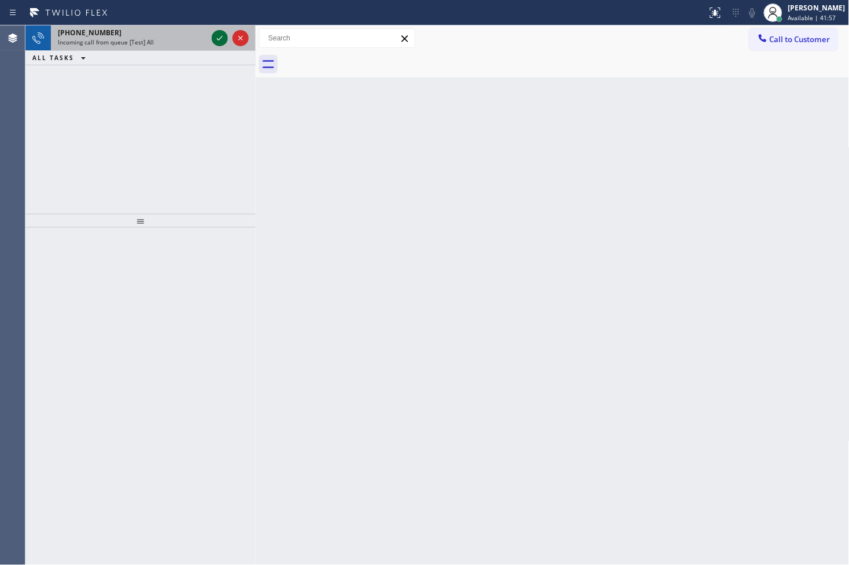
click at [217, 34] on icon at bounding box center [220, 38] width 14 height 14
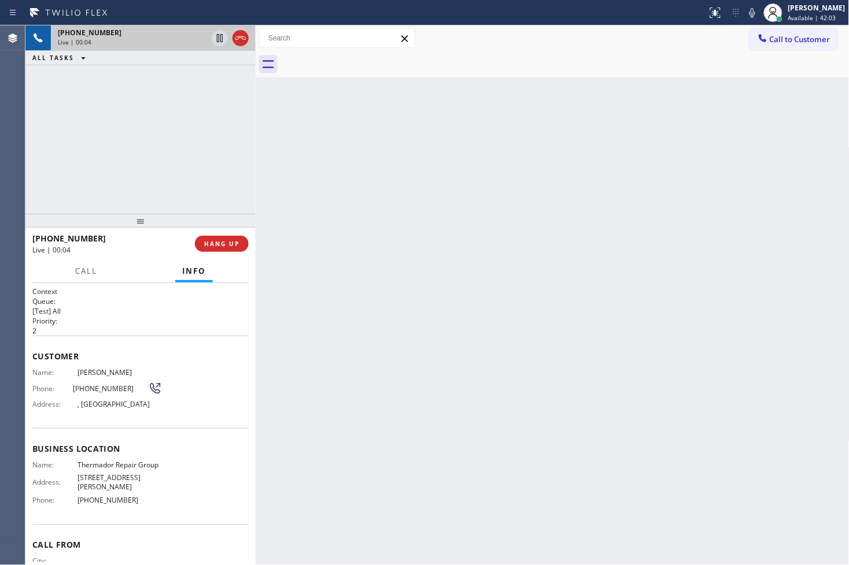
click at [131, 42] on div "Live | 00:04" at bounding box center [132, 42] width 149 height 8
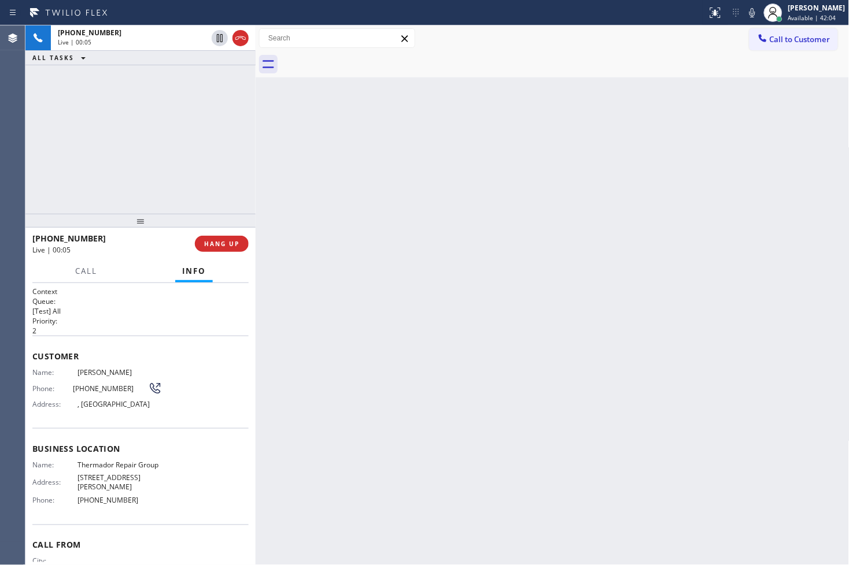
click at [340, 58] on div at bounding box center [565, 64] width 568 height 26
click at [99, 291] on h1 "Context" at bounding box center [140, 292] width 216 height 10
click at [149, 186] on div "[PHONE_NUMBER] Live | 00:07 ALL TASKS ALL TASKS ACTIVE TASKS TASKS IN WRAP UP" at bounding box center [140, 119] width 230 height 188
click at [379, 308] on div "Back to Dashboard Change Sender ID Customers Technicians Select a contact Outbo…" at bounding box center [553, 295] width 594 height 540
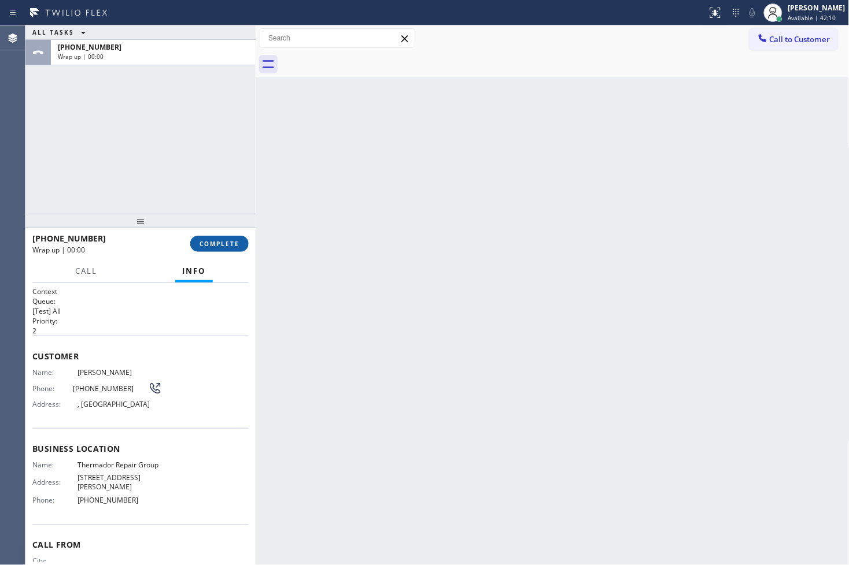
click at [235, 249] on button "COMPLETE" at bounding box center [219, 244] width 58 height 16
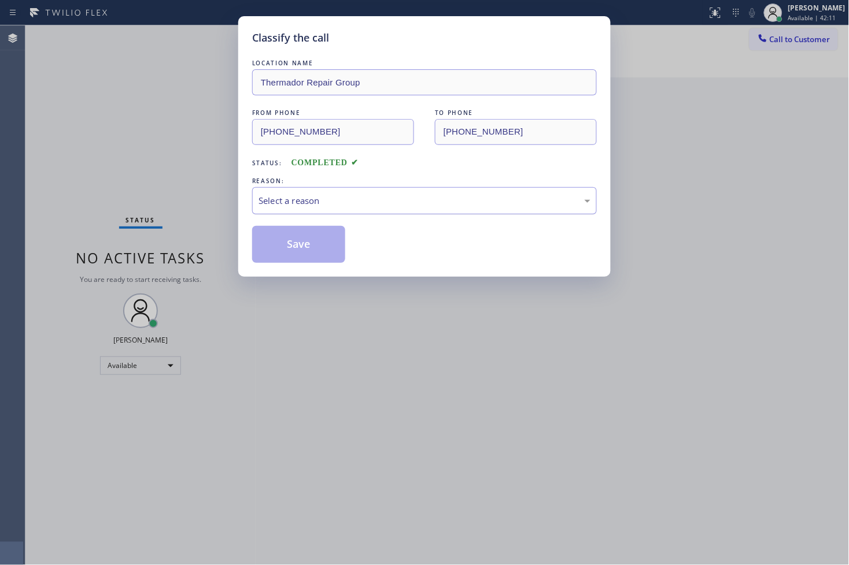
click at [278, 210] on div "Select a reason" at bounding box center [424, 200] width 345 height 27
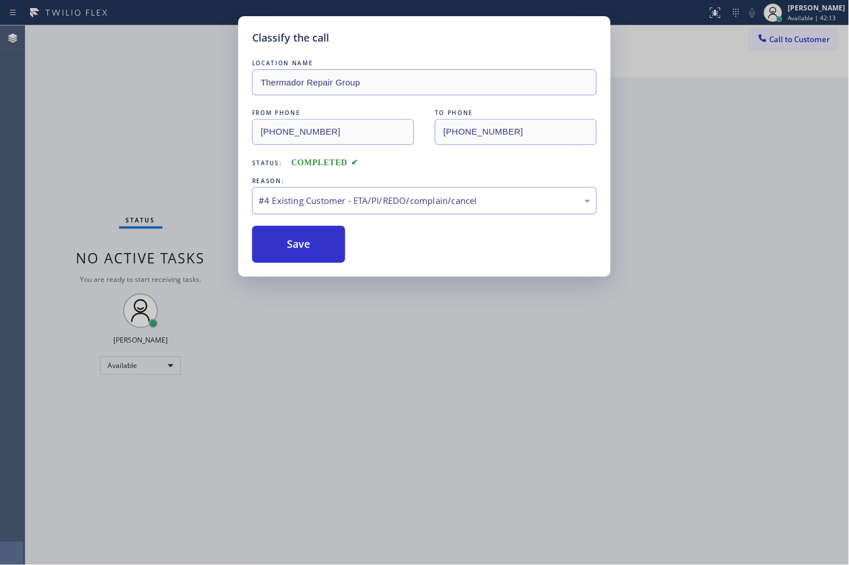
click at [298, 204] on div "#4 Existing Customer - ETA/PI/REDO/complain/cancel" at bounding box center [424, 200] width 332 height 13
click at [303, 261] on button "Save" at bounding box center [298, 244] width 93 height 37
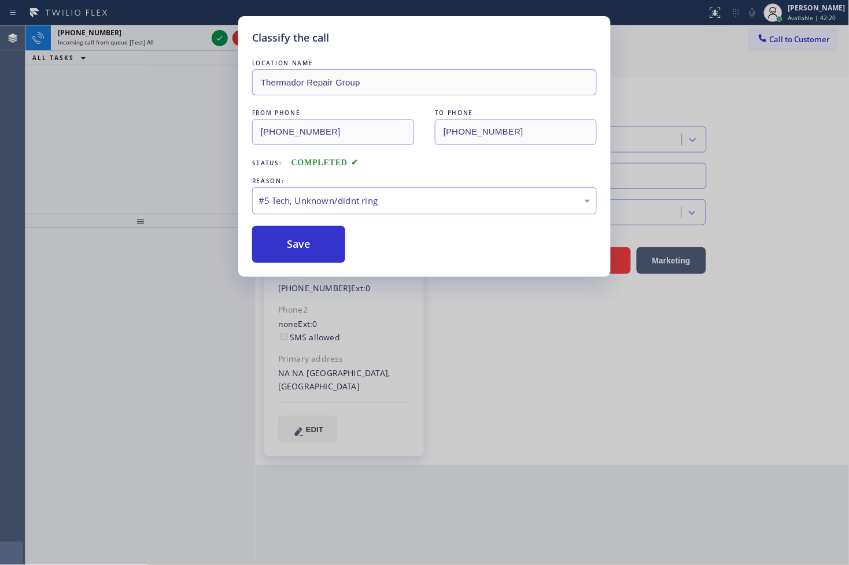
click at [170, 116] on div "[PHONE_NUMBER] Incoming call from queue [Test] All ALL TASKS ALL TASKS ACTIVE T…" at bounding box center [140, 119] width 230 height 188
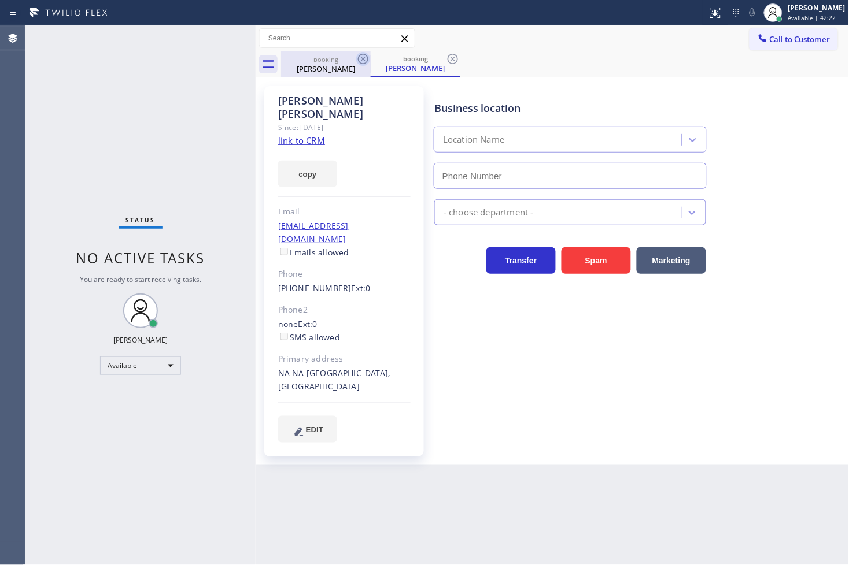
click at [361, 58] on icon at bounding box center [363, 59] width 10 height 10
click at [396, 65] on div "[PERSON_NAME]" at bounding box center [415, 68] width 87 height 10
click at [453, 56] on icon at bounding box center [453, 59] width 14 height 14
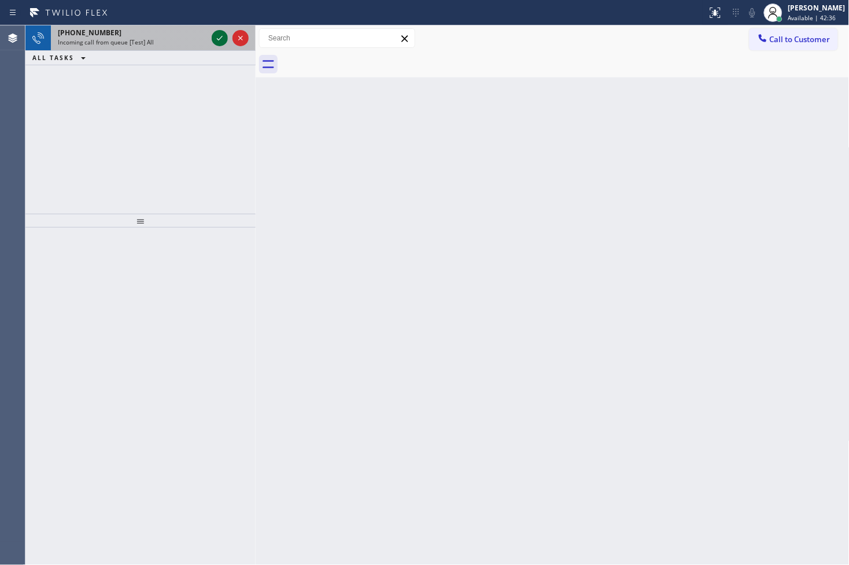
click at [220, 36] on icon at bounding box center [220, 38] width 14 height 14
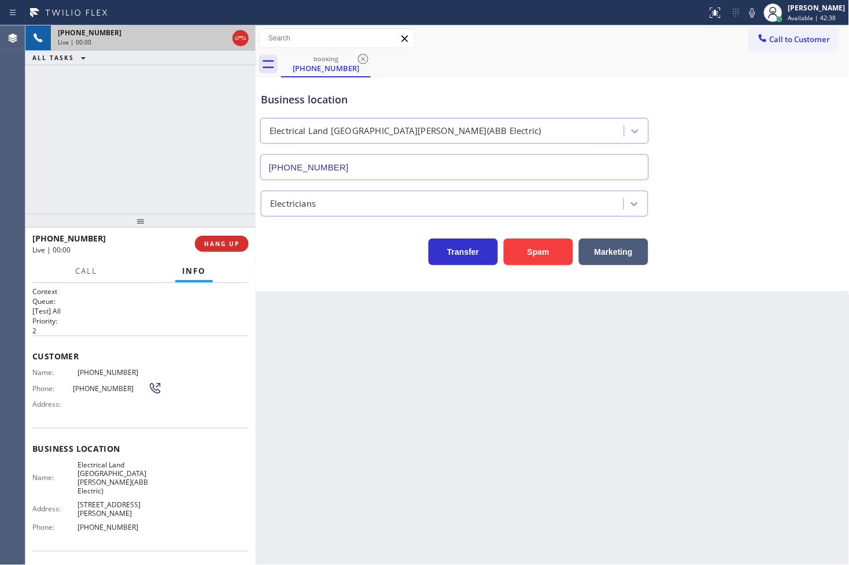
type input "[PHONE_NUMBER]"
click at [527, 252] on button "Spam" at bounding box center [538, 252] width 69 height 27
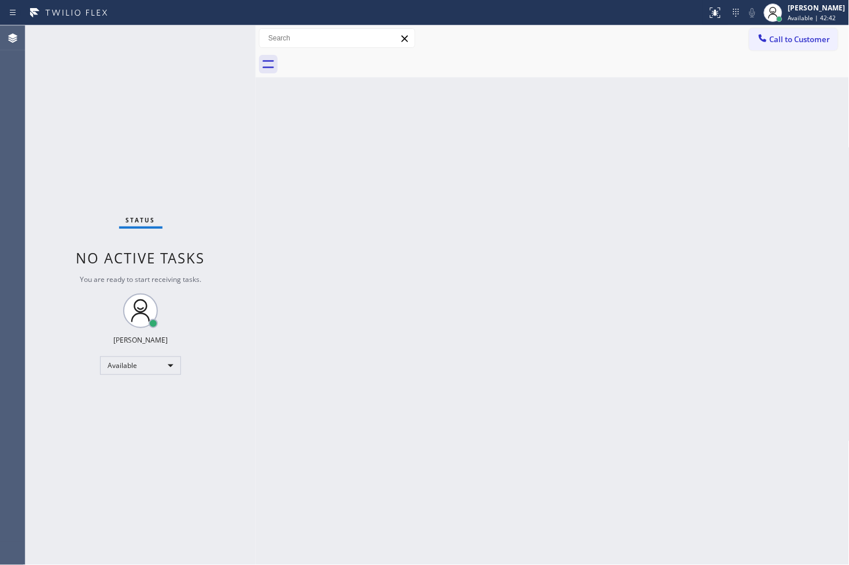
click at [234, 141] on div "Status No active tasks You are ready to start receiving tasks. [PERSON_NAME]" at bounding box center [140, 295] width 230 height 540
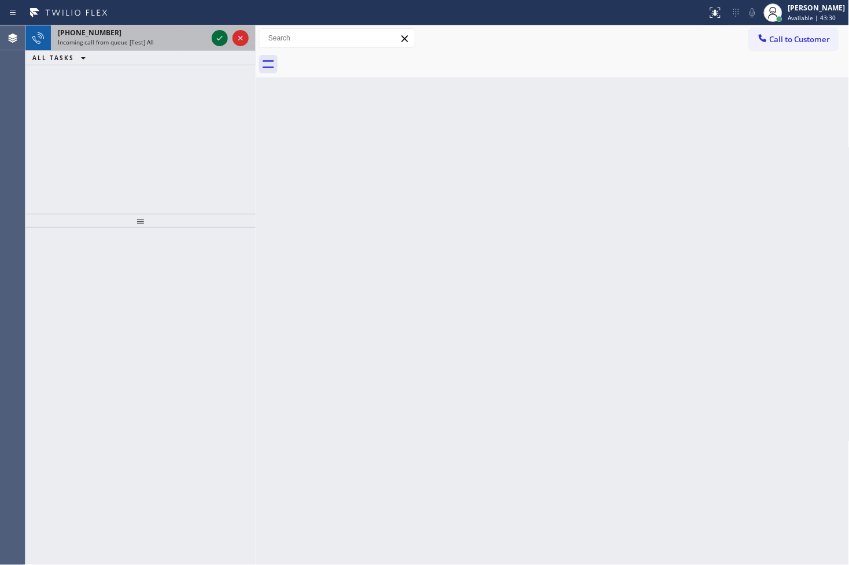
click at [221, 38] on icon at bounding box center [220, 38] width 14 height 14
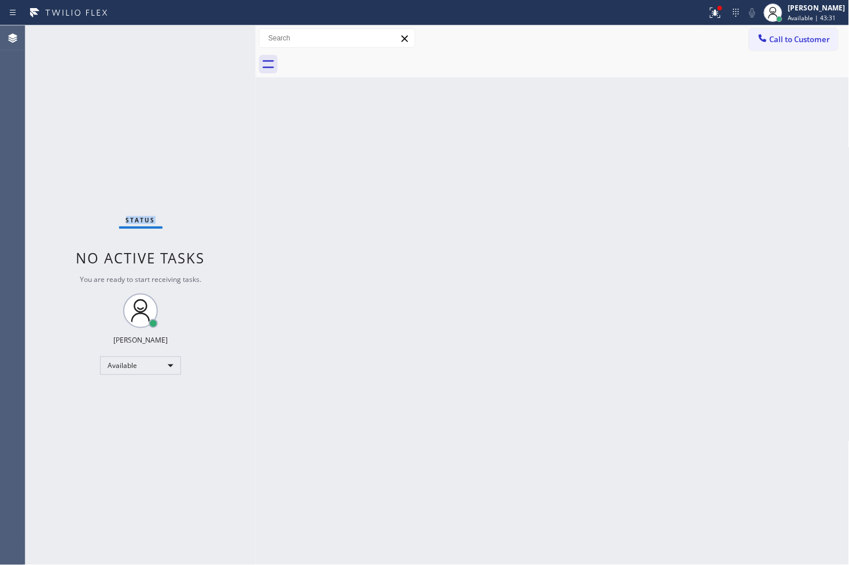
click at [221, 38] on div "Status No active tasks You are ready to start receiving tasks. [PERSON_NAME]" at bounding box center [140, 295] width 230 height 540
click at [568, 385] on div "Back to Dashboard Change Sender ID Customers Technicians Select a contact Outbo…" at bounding box center [553, 295] width 594 height 540
click at [223, 137] on div "Status No active tasks You are ready to start receiving tasks. [PERSON_NAME]" at bounding box center [140, 295] width 230 height 540
click at [703, 4] on button at bounding box center [715, 12] width 25 height 25
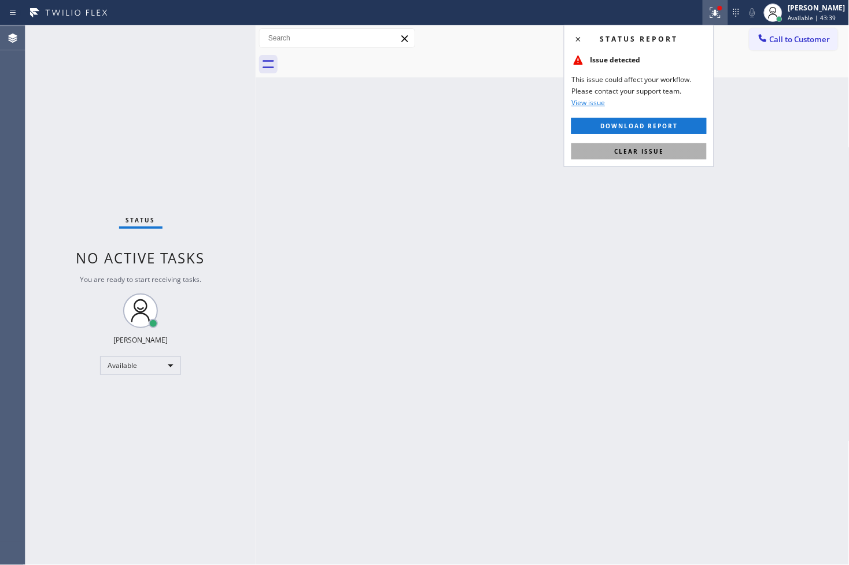
click at [665, 148] on button "Clear issue" at bounding box center [638, 151] width 135 height 16
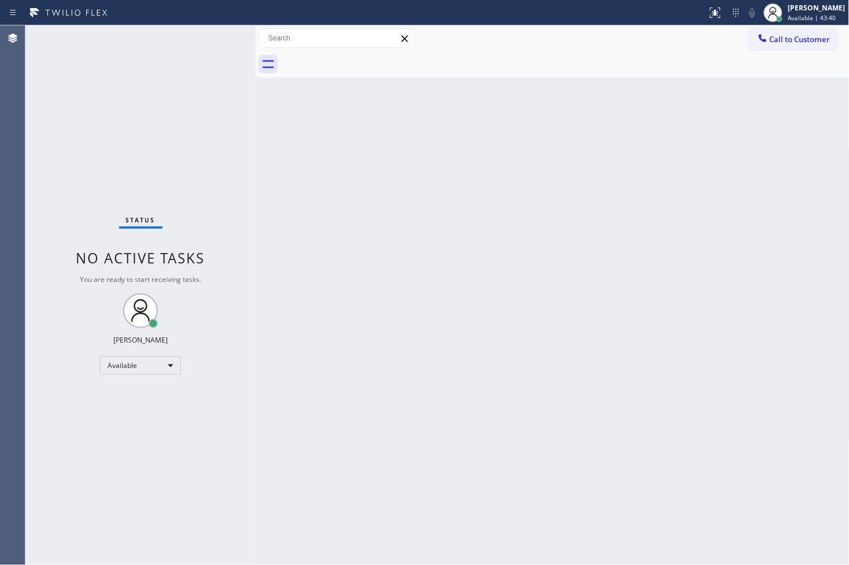
click at [275, 180] on div "Back to Dashboard Change Sender ID Customers Technicians Select a contact Outbo…" at bounding box center [553, 295] width 594 height 540
click at [216, 38] on div "Status No active tasks You are ready to start receiving tasks. [PERSON_NAME]" at bounding box center [140, 295] width 230 height 540
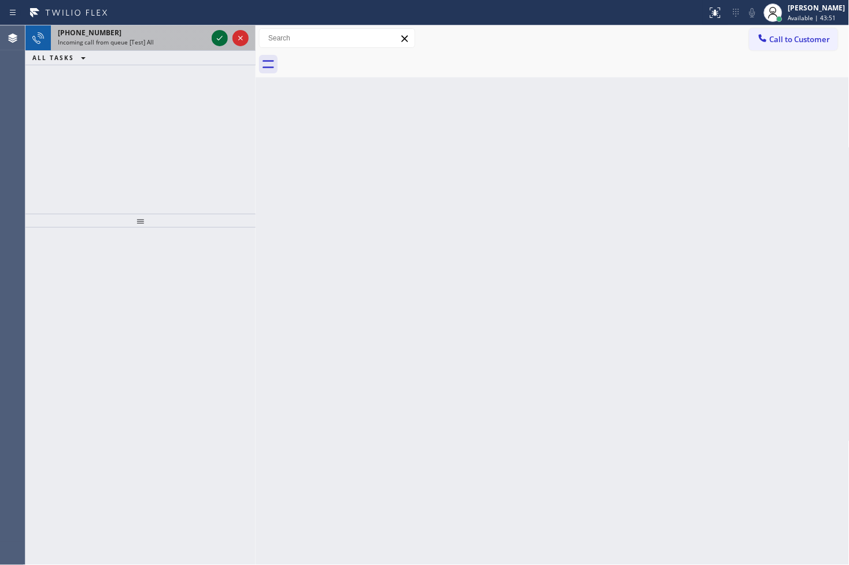
click at [217, 35] on icon at bounding box center [220, 38] width 14 height 14
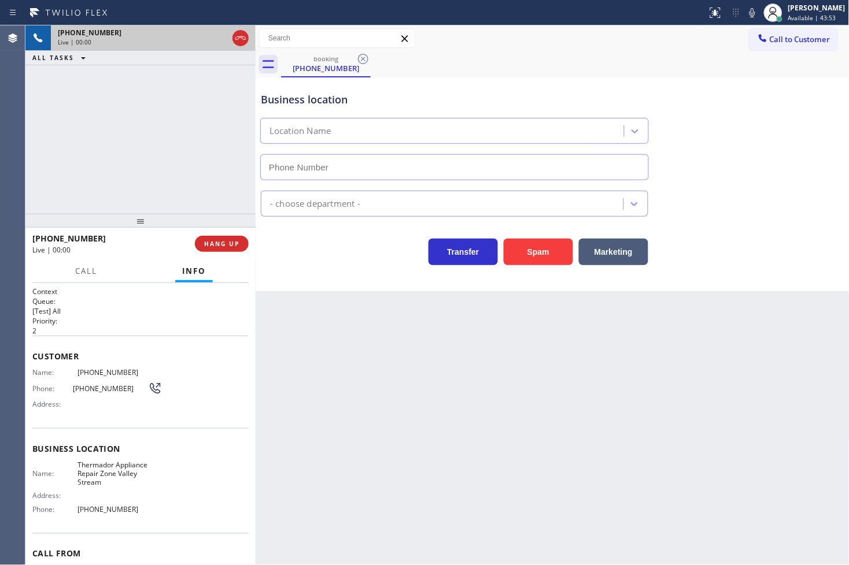
type input "[PHONE_NUMBER]"
drag, startPoint x: 540, startPoint y: 256, endPoint x: 585, endPoint y: 205, distance: 68.4
click at [540, 256] on button "Spam" at bounding box center [538, 252] width 69 height 27
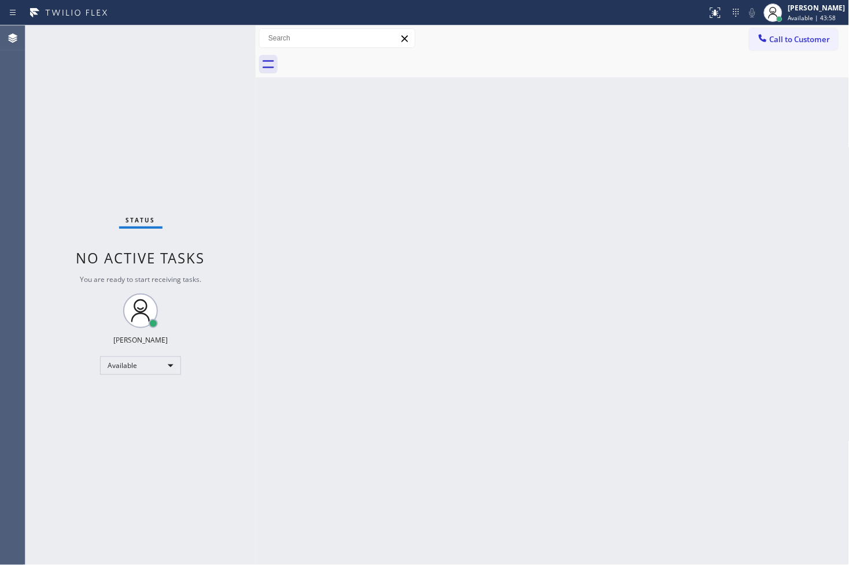
click at [339, 155] on div "Back to Dashboard Change Sender ID Customers Technicians Select a contact Outbo…" at bounding box center [553, 295] width 594 height 540
click at [175, 120] on div "Status No active tasks You are ready to start receiving tasks. [PERSON_NAME]" at bounding box center [140, 295] width 230 height 540
click at [208, 37] on div "Status No active tasks You are ready to start receiving tasks. [PERSON_NAME]" at bounding box center [140, 295] width 230 height 540
click at [260, 176] on div "Back to Dashboard Change Sender ID Customers Technicians Select a contact Outbo…" at bounding box center [553, 295] width 594 height 540
click at [219, 36] on div "Status No active tasks You are ready to start receiving tasks. [PERSON_NAME]" at bounding box center [140, 295] width 230 height 540
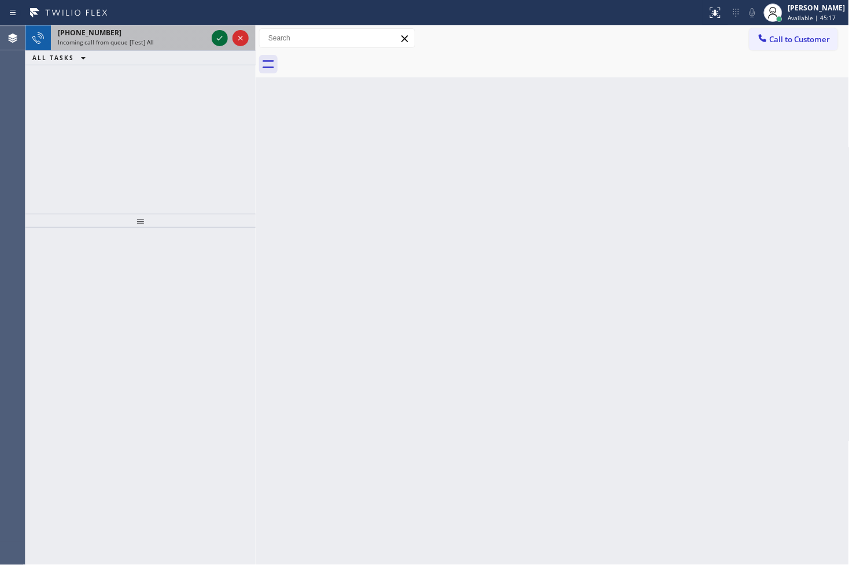
click at [219, 36] on icon at bounding box center [220, 38] width 14 height 14
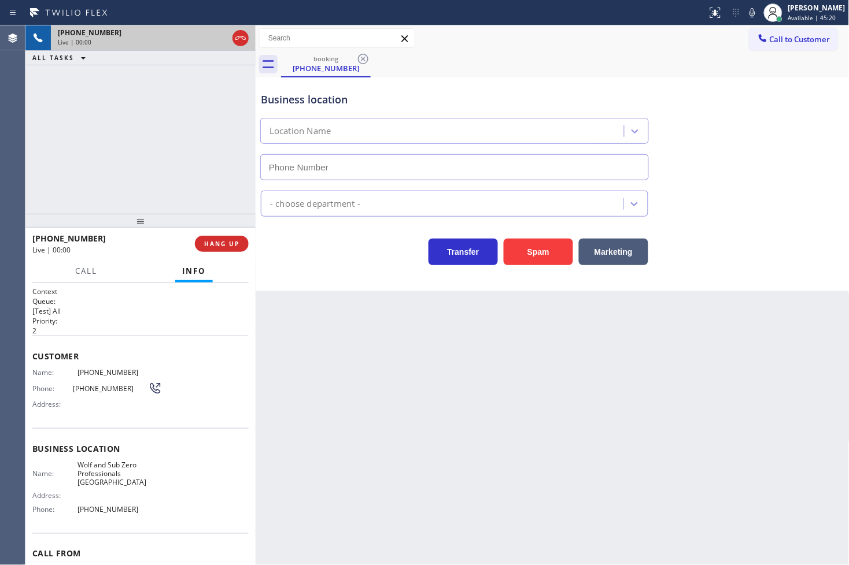
type input "[PHONE_NUMBER]"
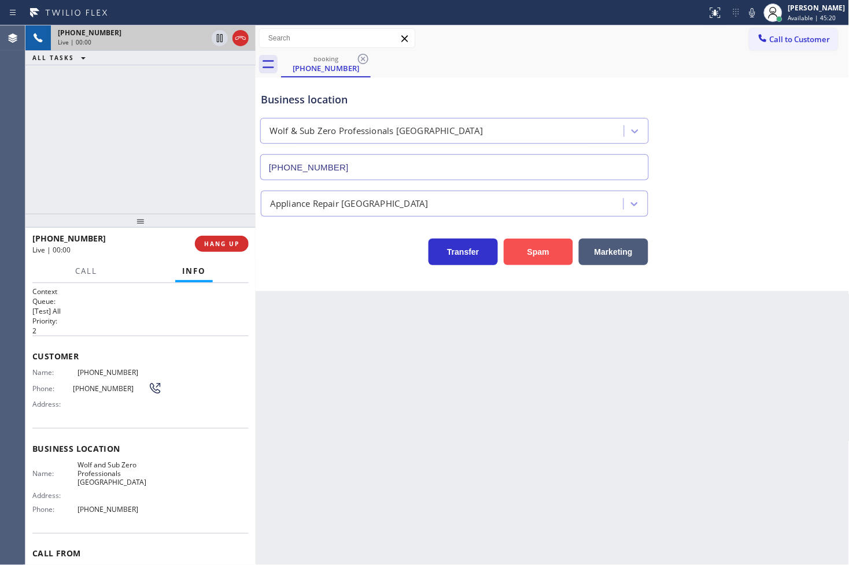
click at [563, 257] on button "Spam" at bounding box center [538, 252] width 69 height 27
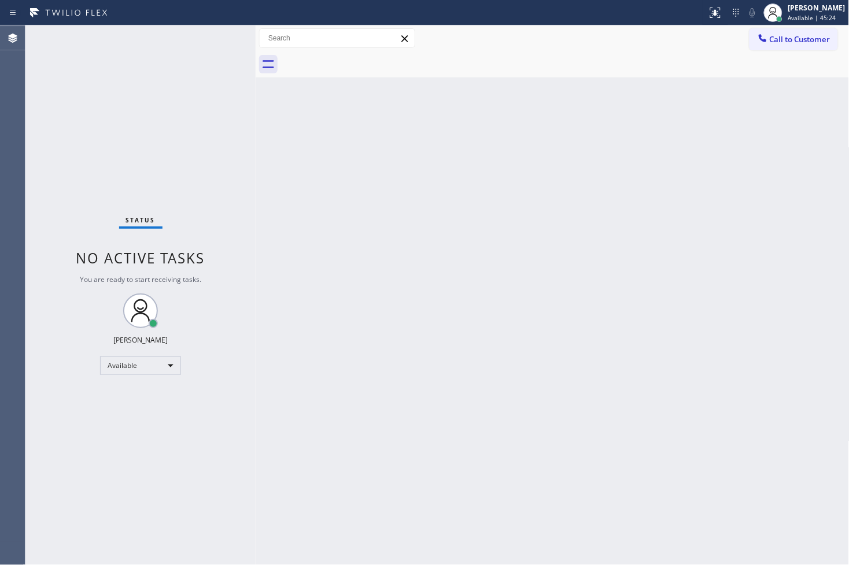
click at [103, 200] on div "Status No active tasks You are ready to start receiving tasks. [PERSON_NAME]" at bounding box center [140, 295] width 230 height 540
click at [211, 38] on div "Status No active tasks You are ready to start receiving tasks. [PERSON_NAME]" at bounding box center [140, 295] width 230 height 540
click at [205, 40] on div "Status No active tasks You are ready to start receiving tasks. [PERSON_NAME]" at bounding box center [140, 295] width 230 height 540
click at [215, 35] on div "Status No active tasks You are ready to start receiving tasks. [PERSON_NAME]" at bounding box center [140, 295] width 230 height 540
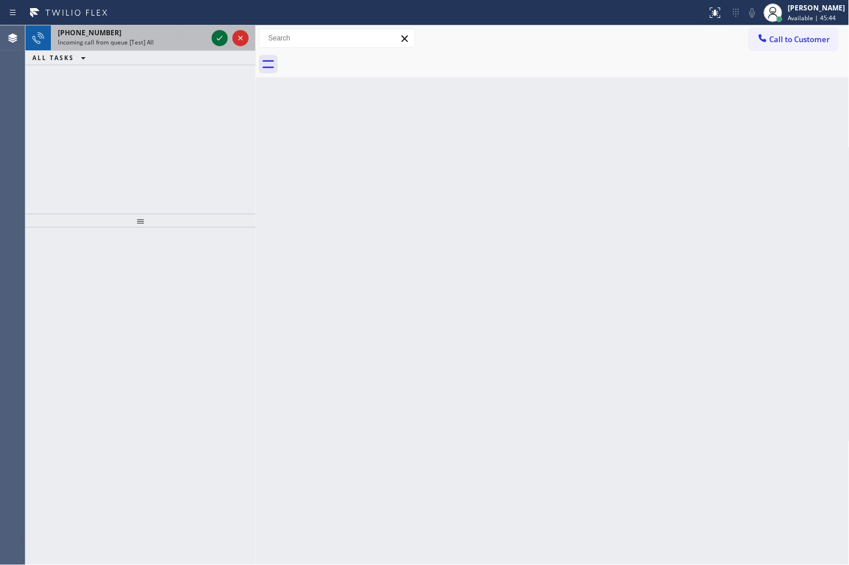
click at [213, 42] on icon at bounding box center [220, 38] width 14 height 14
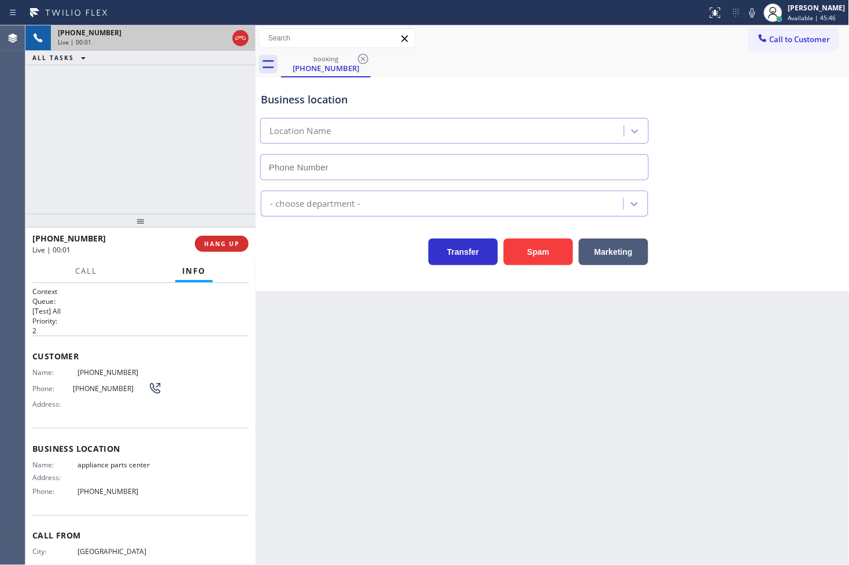
type input "[PHONE_NUMBER]"
drag, startPoint x: 531, startPoint y: 253, endPoint x: 825, endPoint y: 110, distance: 327.1
click at [534, 251] on button "Spam" at bounding box center [538, 252] width 69 height 27
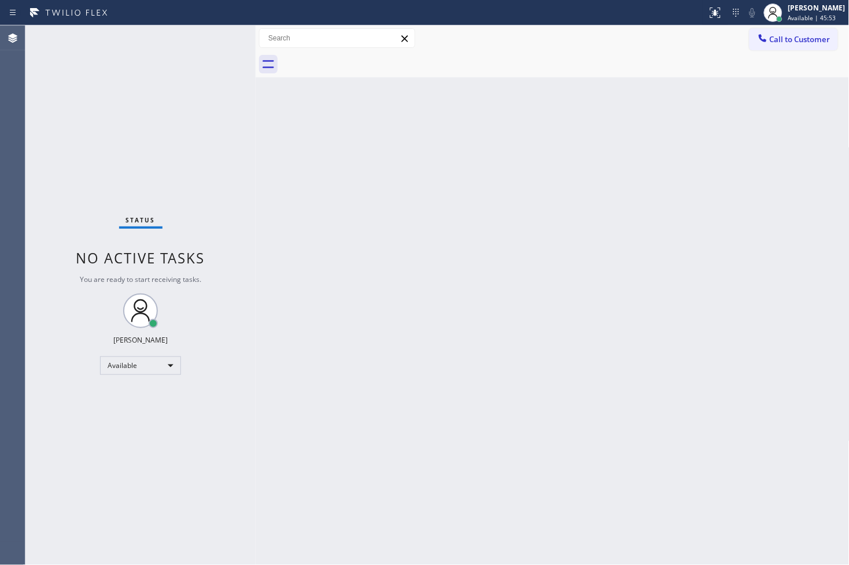
click at [215, 37] on div "Status No active tasks You are ready to start receiving tasks. [PERSON_NAME]" at bounding box center [140, 295] width 230 height 540
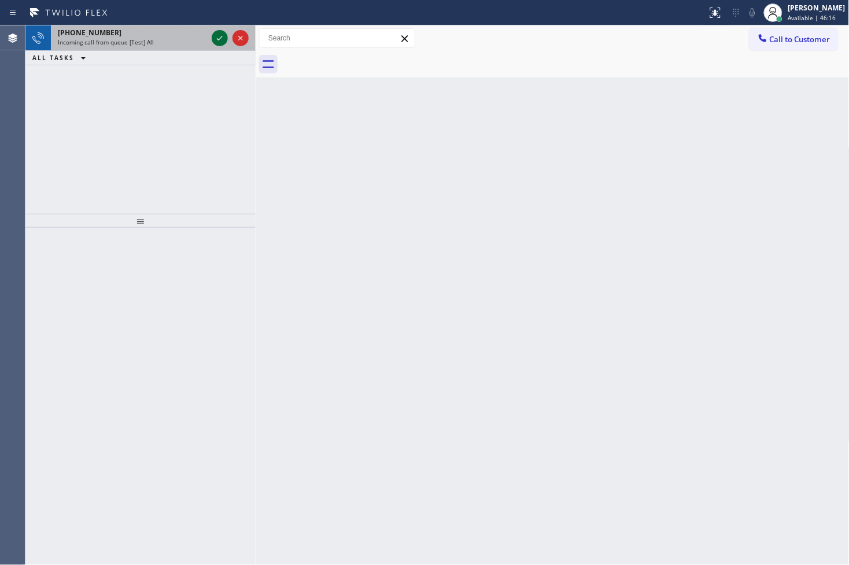
click at [215, 36] on icon at bounding box center [220, 38] width 14 height 14
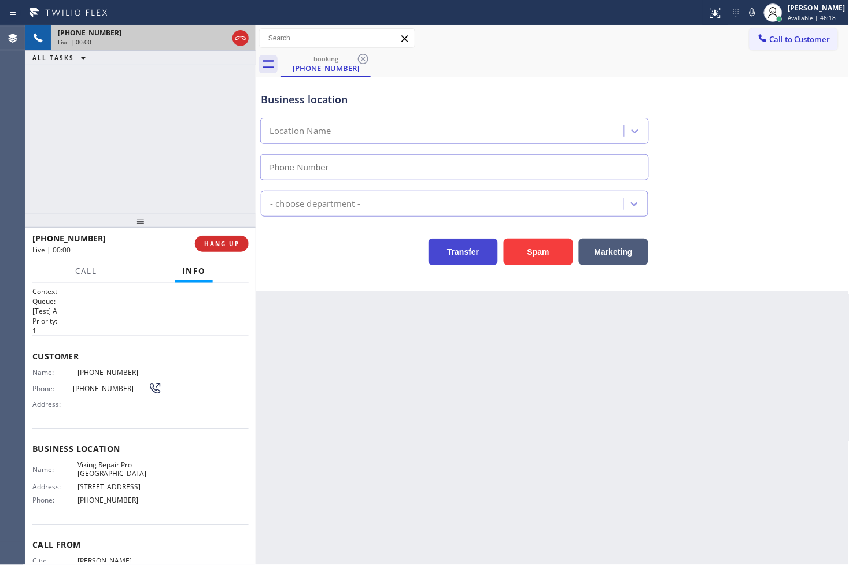
type input "[PHONE_NUMBER]"
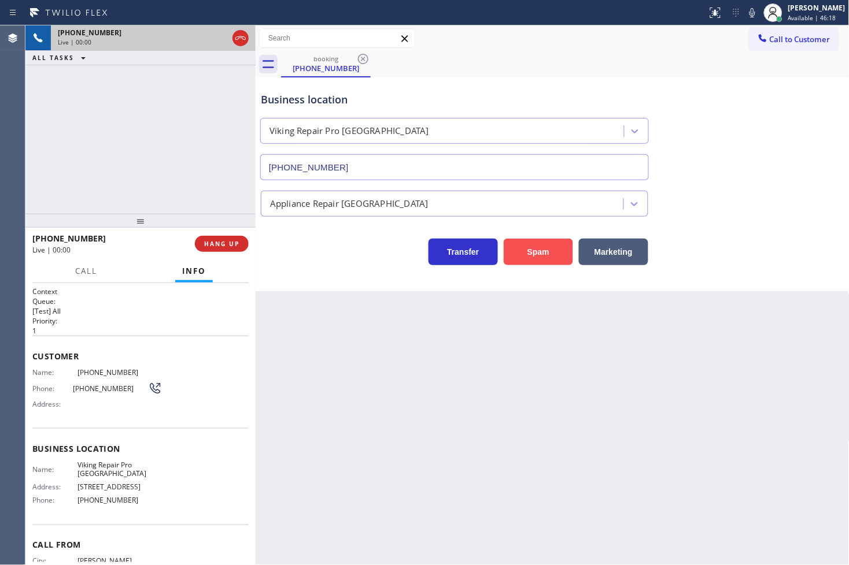
click at [531, 252] on button "Spam" at bounding box center [538, 252] width 69 height 27
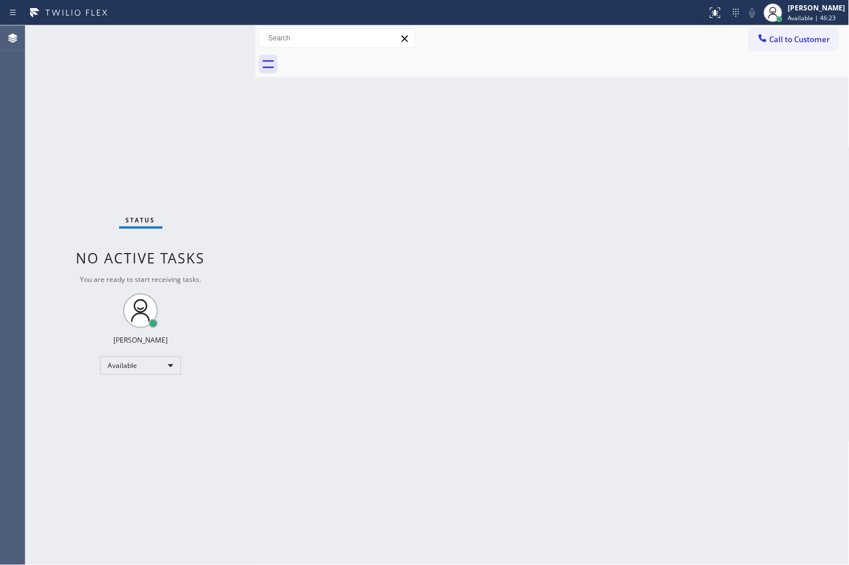
click at [215, 29] on div "Status No active tasks You are ready to start receiving tasks. [PERSON_NAME]" at bounding box center [140, 295] width 230 height 540
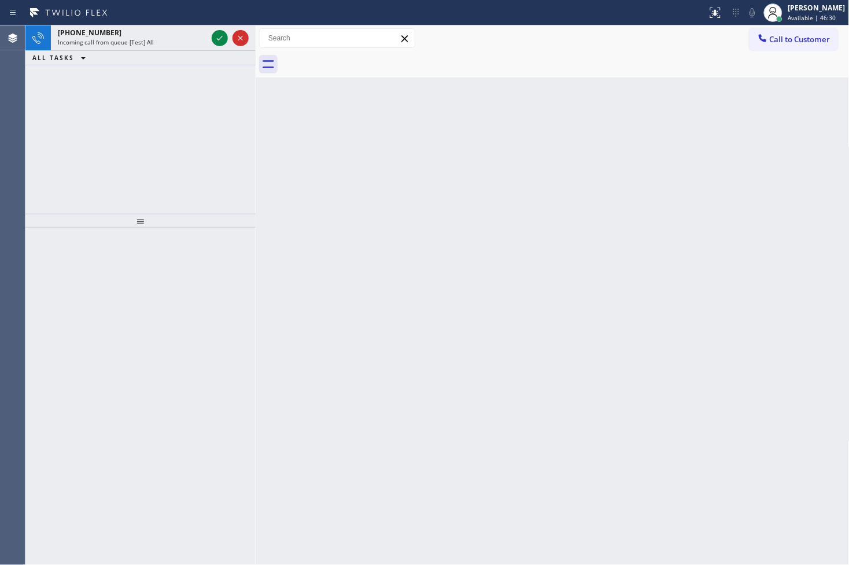
click at [215, 29] on div at bounding box center [230, 37] width 42 height 25
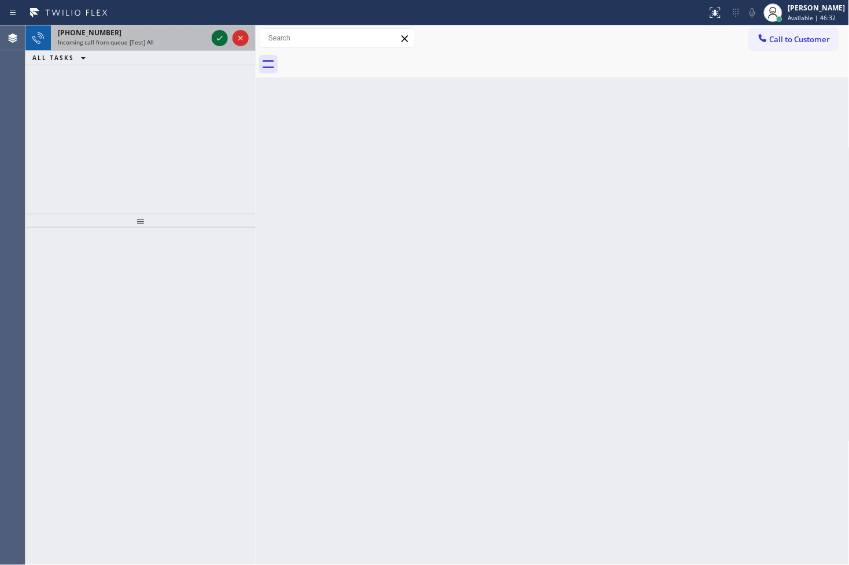
click at [219, 39] on icon at bounding box center [220, 38] width 6 height 5
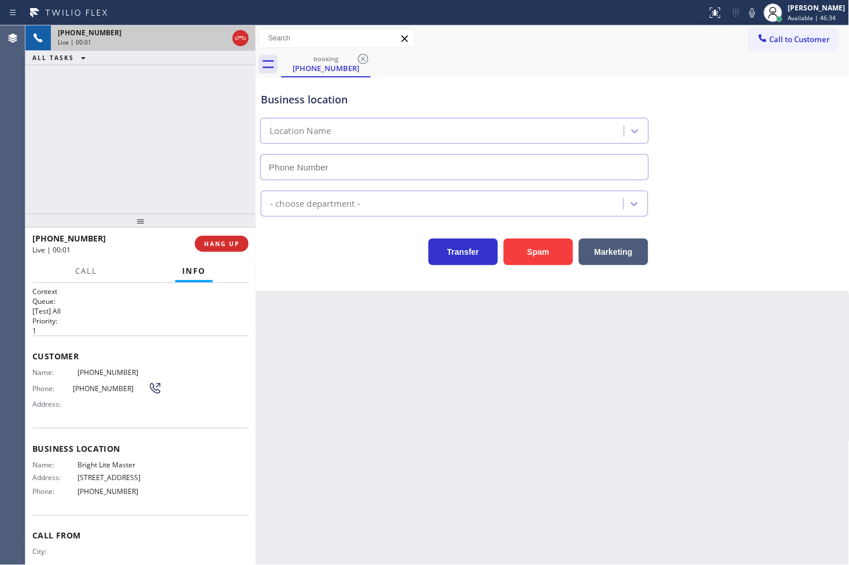
type input "[PHONE_NUMBER]"
click at [290, 255] on div "Transfer Spam Marketing" at bounding box center [454, 249] width 392 height 32
click at [301, 256] on div "Transfer Spam Marketing" at bounding box center [454, 249] width 392 height 32
click at [194, 164] on div "[PHONE_NUMBER] Live | 00:04 ALL TASKS ALL TASKS ACTIVE TASKS TASKS IN WRAP UP" at bounding box center [140, 119] width 230 height 188
click at [352, 249] on div "Transfer Spam Marketing" at bounding box center [454, 249] width 392 height 32
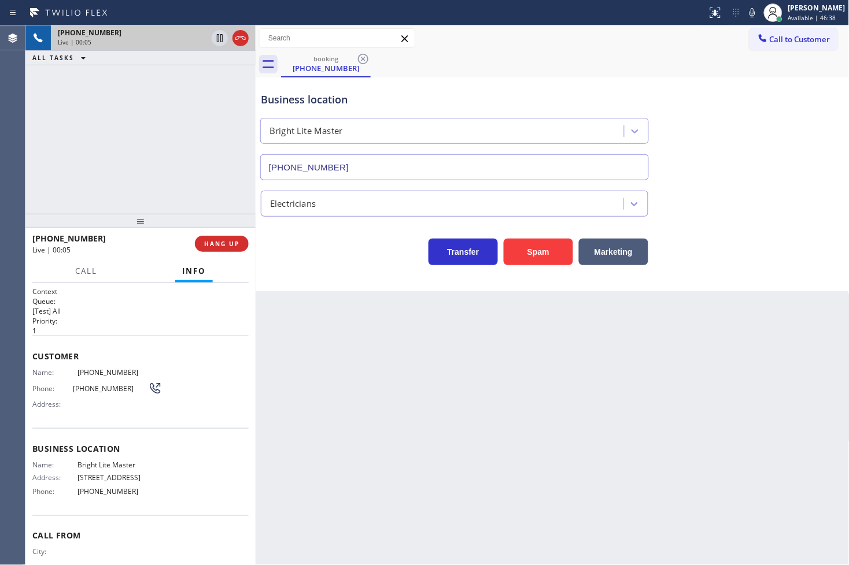
click at [180, 168] on div "[PHONE_NUMBER] Live | 00:05 ALL TASKS ALL TASKS ACTIVE TASKS TASKS IN WRAP UP" at bounding box center [140, 119] width 230 height 188
click at [324, 251] on div "Transfer Spam Marketing" at bounding box center [454, 249] width 392 height 32
click at [342, 264] on div "Transfer Spam Marketing" at bounding box center [454, 249] width 392 height 32
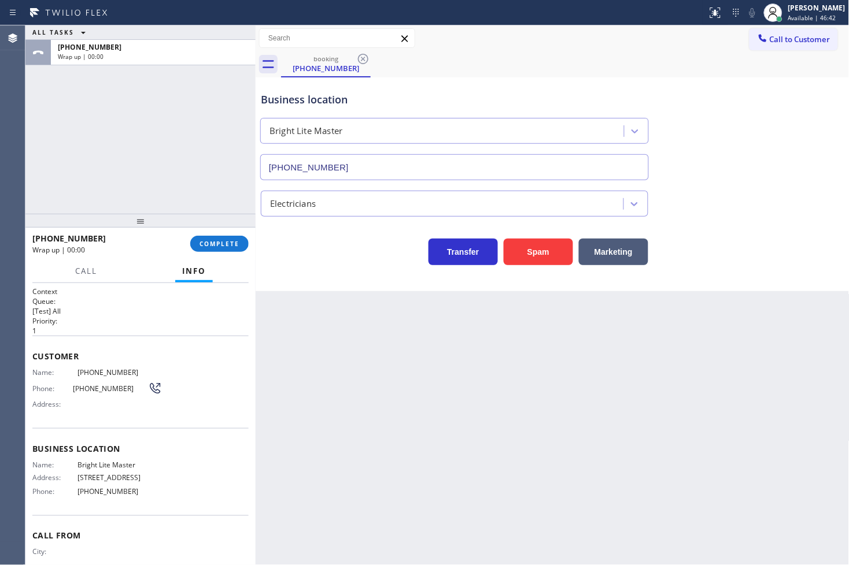
click at [180, 198] on div "ALL TASKS ALL TASKS ACTIVE TASKS TASKS IN WRAP UP [PHONE_NUMBER] Wrap up | 00:00" at bounding box center [140, 119] width 230 height 188
click at [214, 250] on button "COMPLETE" at bounding box center [219, 244] width 58 height 16
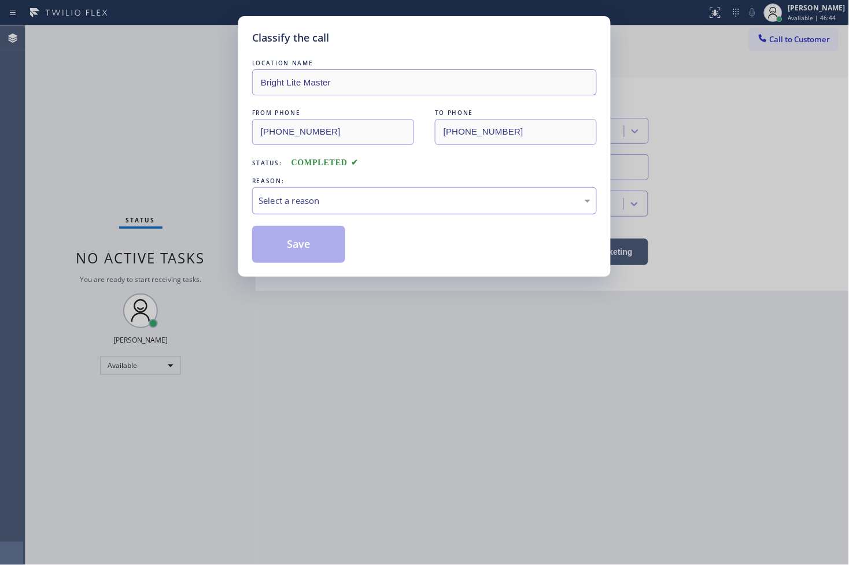
click at [305, 198] on div "Select a reason" at bounding box center [424, 200] width 332 height 13
click at [303, 236] on button "Save" at bounding box center [298, 244] width 93 height 37
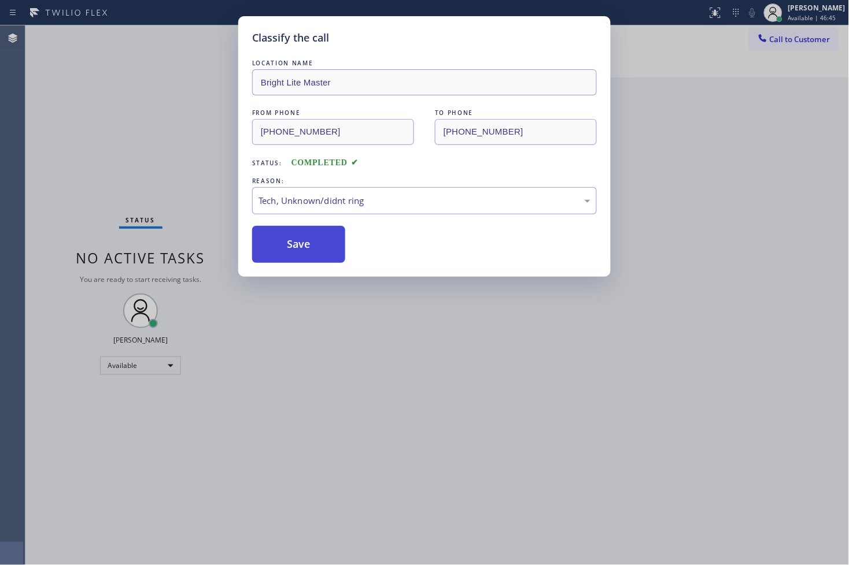
click at [303, 236] on button "Save" at bounding box center [298, 244] width 93 height 37
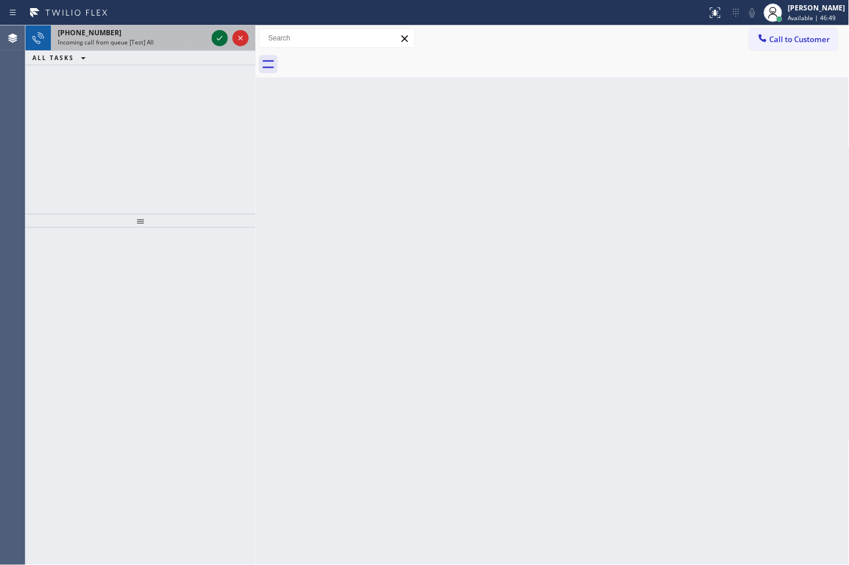
click at [212, 34] on div at bounding box center [220, 38] width 16 height 14
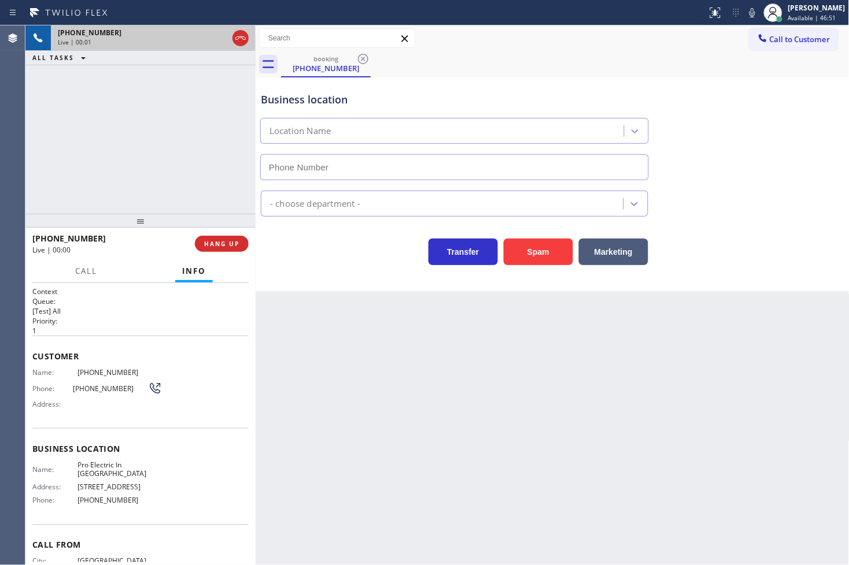
type input "[PHONE_NUMBER]"
click at [347, 276] on div "Business location Pro Electric In [GEOGRAPHIC_DATA] [PHONE_NUMBER] Electricians…" at bounding box center [553, 184] width 594 height 214
click at [212, 201] on div "[PHONE_NUMBER] Live | 00:02 ALL TASKS ALL TASKS ACTIVE TASKS TASKS IN WRAP UP" at bounding box center [140, 119] width 230 height 188
click at [334, 252] on div "Transfer Spam Marketing" at bounding box center [454, 249] width 392 height 32
click at [361, 263] on div "Transfer Spam Marketing" at bounding box center [454, 249] width 392 height 32
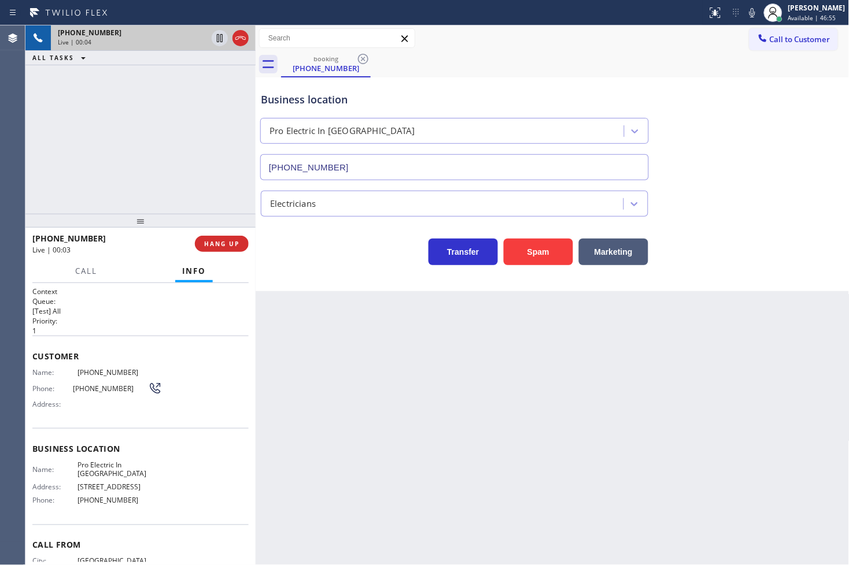
click at [208, 201] on div "[PHONE_NUMBER] Live | 00:04 ALL TASKS ALL TASKS ACTIVE TASKS TASKS IN WRAP UP" at bounding box center [140, 119] width 230 height 188
click at [345, 269] on div "Business location Pro Electric In [GEOGRAPHIC_DATA] [PHONE_NUMBER] Electricians…" at bounding box center [553, 184] width 594 height 214
click at [87, 272] on span "Call" at bounding box center [86, 271] width 22 height 10
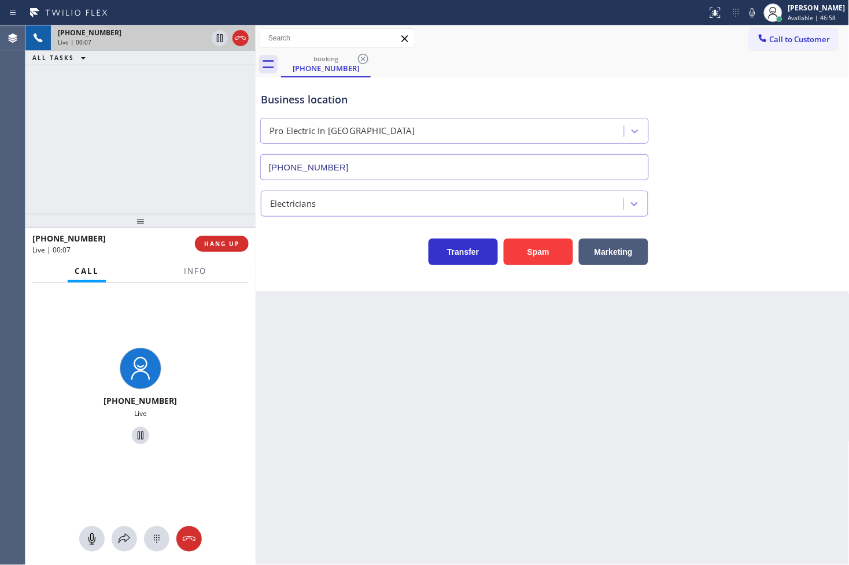
click at [288, 265] on div "Transfer Spam Marketing" at bounding box center [454, 249] width 392 height 32
click at [219, 316] on div "[PHONE_NUMBER] Live" at bounding box center [140, 398] width 230 height 230
click at [181, 272] on button "Info" at bounding box center [195, 271] width 36 height 23
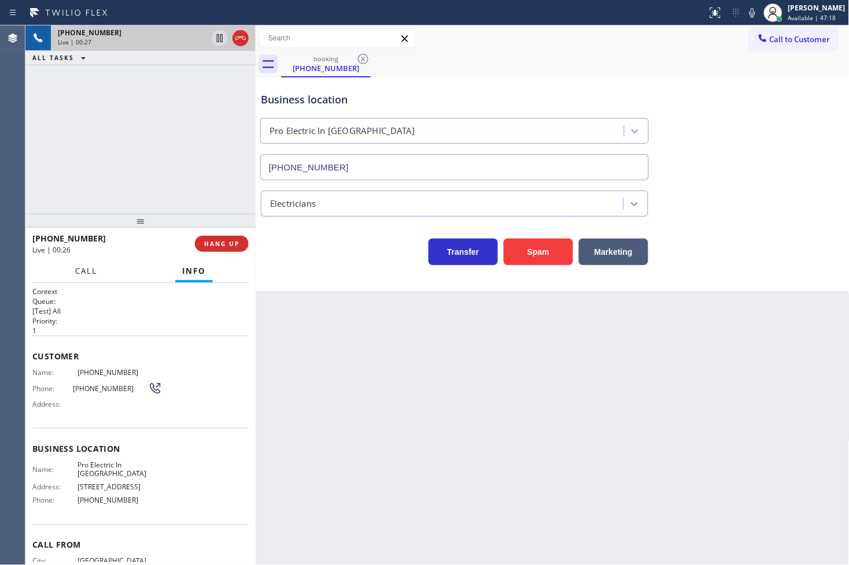
click at [76, 272] on span "Call" at bounding box center [86, 271] width 22 height 10
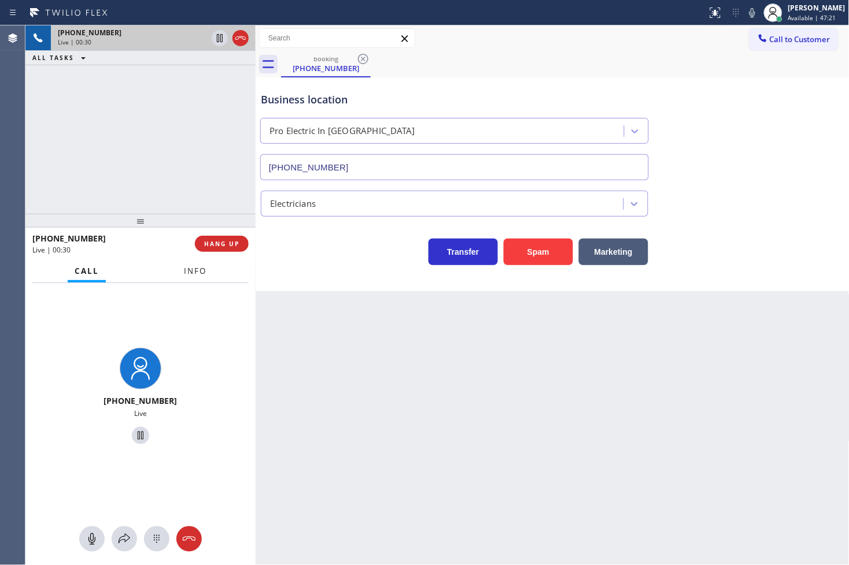
click at [199, 269] on span "Info" at bounding box center [195, 271] width 23 height 10
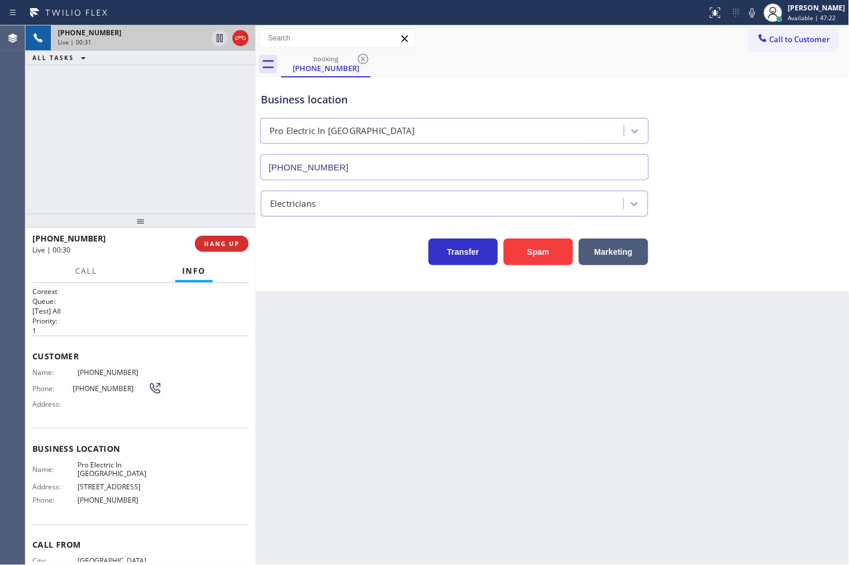
click at [180, 165] on div "[PHONE_NUMBER] Live | 00:31 ALL TASKS ALL TASKS ACTIVE TASKS TASKS IN WRAP UP" at bounding box center [140, 119] width 230 height 188
click at [357, 251] on div "Transfer Spam Marketing" at bounding box center [454, 249] width 392 height 32
click at [197, 156] on div "[PHONE_NUMBER] Live | 00:38 ALL TASKS ALL TASKS ACTIVE TASKS TASKS IN WRAP UP" at bounding box center [140, 119] width 230 height 188
click at [637, 103] on div "Business location" at bounding box center [454, 100] width 387 height 16
drag, startPoint x: 596, startPoint y: 81, endPoint x: 455, endPoint y: 70, distance: 140.9
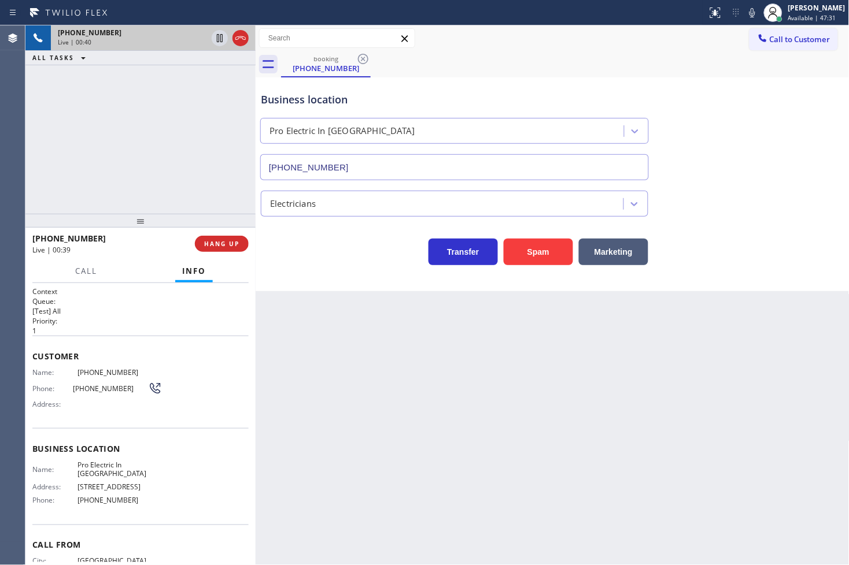
click at [596, 80] on div "Business location Pro Electric In [GEOGRAPHIC_DATA] [PHONE_NUMBER]" at bounding box center [454, 130] width 392 height 100
click at [70, 110] on div "[PHONE_NUMBER] Live | 00:40 ALL TASKS ALL TASKS ACTIVE TASKS TASKS IN WRAP UP" at bounding box center [140, 119] width 230 height 188
click at [745, 14] on icon at bounding box center [752, 13] width 14 height 14
click at [217, 42] on icon at bounding box center [220, 38] width 6 height 8
click at [198, 127] on div "[PHONE_NUMBER] Live | 00:58 ALL TASKS ALL TASKS ACTIVE TASKS TASKS IN WRAP UP" at bounding box center [140, 119] width 230 height 188
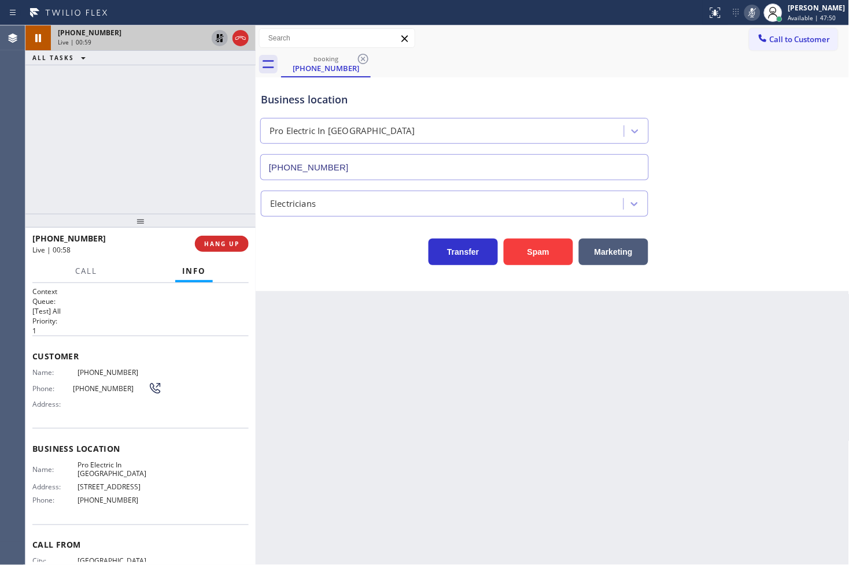
click at [171, 180] on div "[PHONE_NUMBER] Live | 00:59 ALL TASKS ALL TASKS ACTIVE TASKS TASKS IN WRAP UP" at bounding box center [140, 119] width 230 height 188
click at [171, 180] on div "[PHONE_NUMBER] Live | 01:00 ALL TASKS ALL TASKS ACTIVE TASKS TASKS IN WRAP UP" at bounding box center [140, 119] width 230 height 188
click at [211, 143] on div "[PHONE_NUMBER] Live | 01:01 ALL TASKS ALL TASKS ACTIVE TASKS TASKS IN WRAP UP" at bounding box center [140, 119] width 230 height 188
click at [206, 112] on div "[PHONE_NUMBER] Live | 01:04 ALL TASKS ALL TASKS ACTIVE TASKS TASKS IN WRAP UP" at bounding box center [140, 119] width 230 height 188
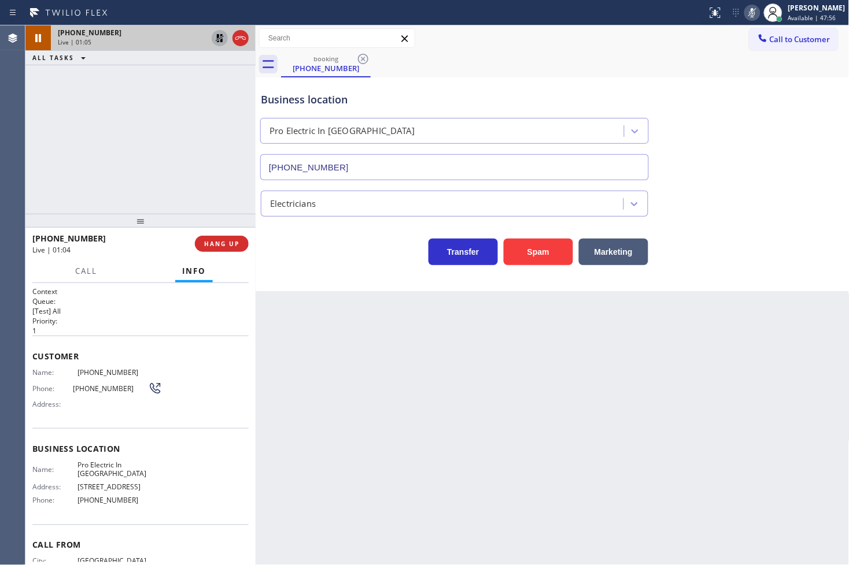
click at [218, 43] on icon at bounding box center [220, 38] width 14 height 14
click at [749, 9] on icon at bounding box center [752, 12] width 6 height 9
click at [214, 142] on div "[PHONE_NUMBER] Live | 01:07 ALL TASKS ALL TASKS ACTIVE TASKS TASKS IN WRAP UP" at bounding box center [140, 119] width 230 height 188
click at [305, 258] on div "Transfer Spam Marketing" at bounding box center [454, 249] width 392 height 32
click at [213, 177] on div "[PHONE_NUMBER] Live | 01:08 ALL TASKS ALL TASKS ACTIVE TASKS TASKS IN WRAP UP" at bounding box center [140, 119] width 230 height 188
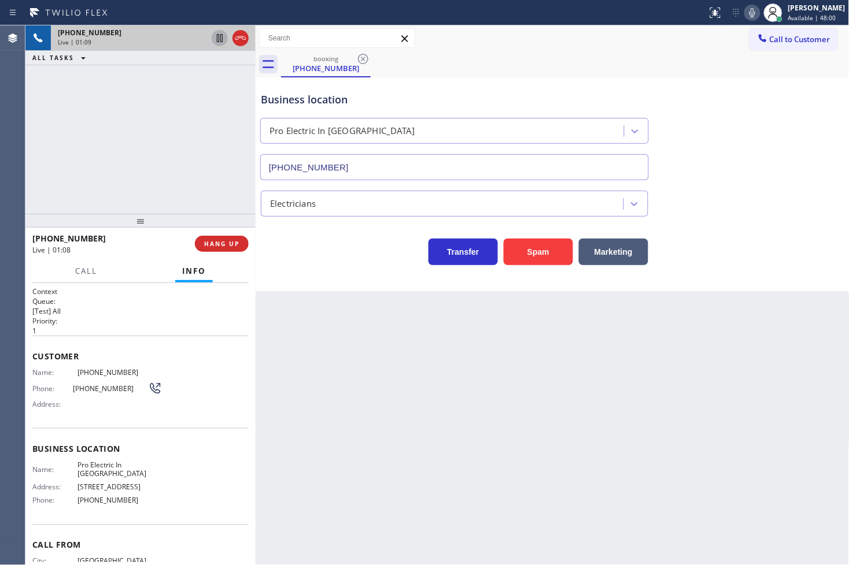
click at [284, 252] on div "Transfer Spam Marketing" at bounding box center [454, 249] width 392 height 32
click at [297, 257] on div "Transfer Spam Marketing" at bounding box center [454, 249] width 392 height 32
click at [157, 194] on div "[PHONE_NUMBER] Live | 01:20 ALL TASKS ALL TASKS ACTIVE TASKS TASKS IN WRAP UP" at bounding box center [140, 119] width 230 height 188
click at [125, 303] on h2 "Queue:" at bounding box center [140, 302] width 216 height 10
click at [128, 214] on div at bounding box center [140, 221] width 230 height 14
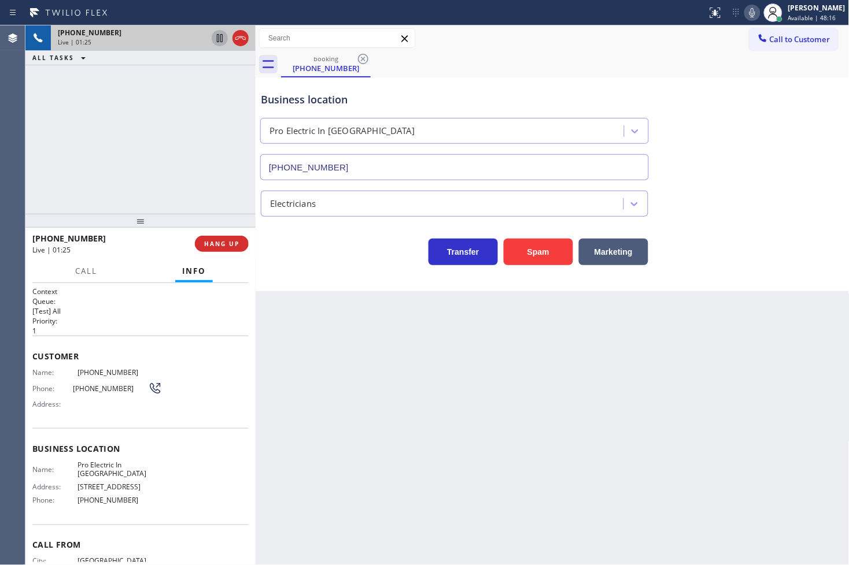
click at [269, 265] on div "Transfer Spam Marketing" at bounding box center [454, 249] width 392 height 32
click at [231, 203] on div "[PHONE_NUMBER] Live | 01:26 ALL TASKS ALL TASKS ACTIVE TASKS TASKS IN WRAP UP" at bounding box center [140, 119] width 230 height 188
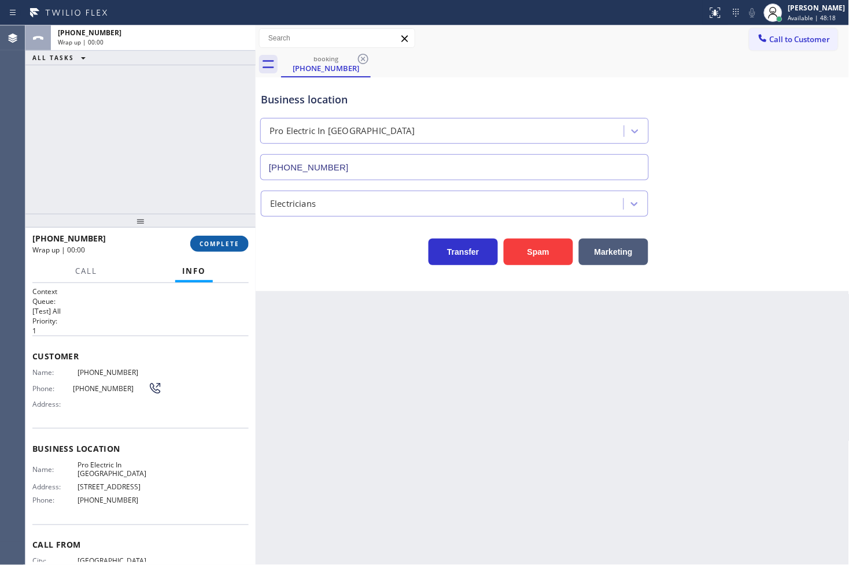
click at [227, 246] on span "COMPLETE" at bounding box center [219, 244] width 40 height 8
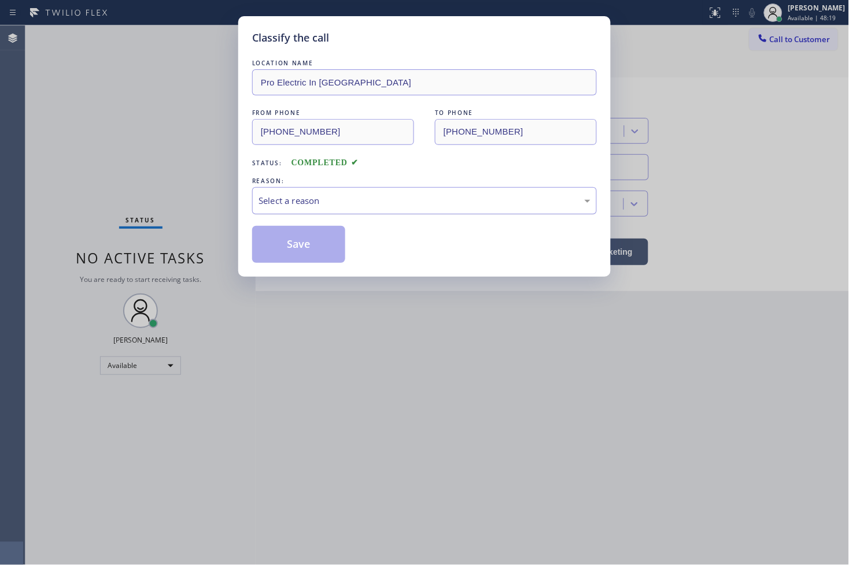
click at [301, 203] on div "Select a reason" at bounding box center [424, 200] width 332 height 13
click at [291, 239] on button "Save" at bounding box center [298, 244] width 93 height 37
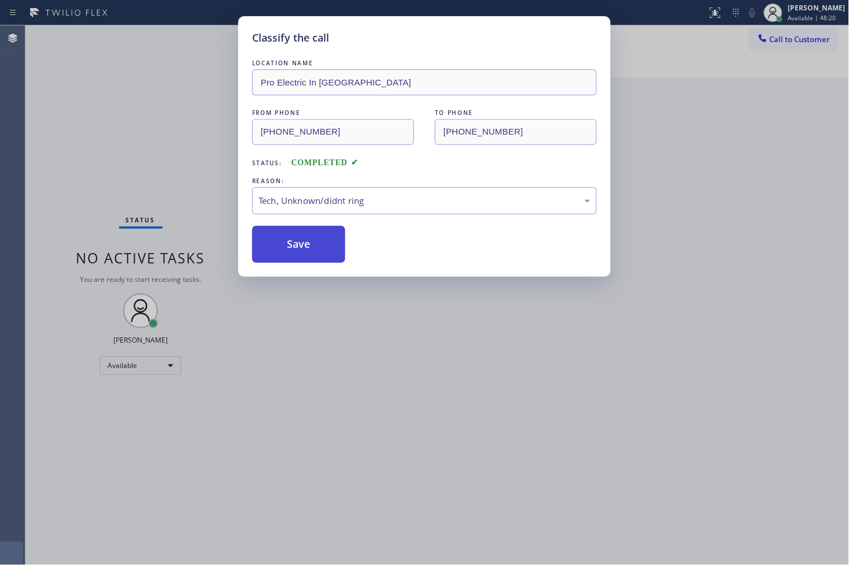
click at [291, 239] on button "Save" at bounding box center [298, 244] width 93 height 37
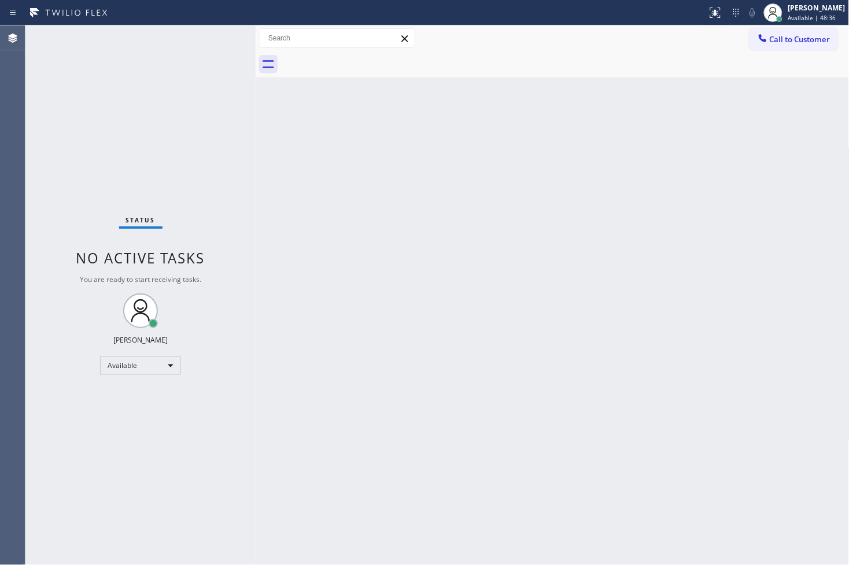
click at [150, 146] on div "Status No active tasks You are ready to start receiving tasks. [PERSON_NAME]" at bounding box center [140, 295] width 230 height 540
click at [218, 31] on div "Status No active tasks You are ready to start receiving tasks. [PERSON_NAME]" at bounding box center [140, 295] width 230 height 540
drag, startPoint x: 311, startPoint y: 233, endPoint x: 298, endPoint y: 201, distance: 34.8
click at [311, 233] on div "Back to Dashboard Change Sender ID Customers Technicians Select a contact Outbo…" at bounding box center [553, 295] width 594 height 540
click at [230, 68] on div "Status No active tasks You are ready to start receiving tasks. [PERSON_NAME]" at bounding box center [140, 295] width 230 height 540
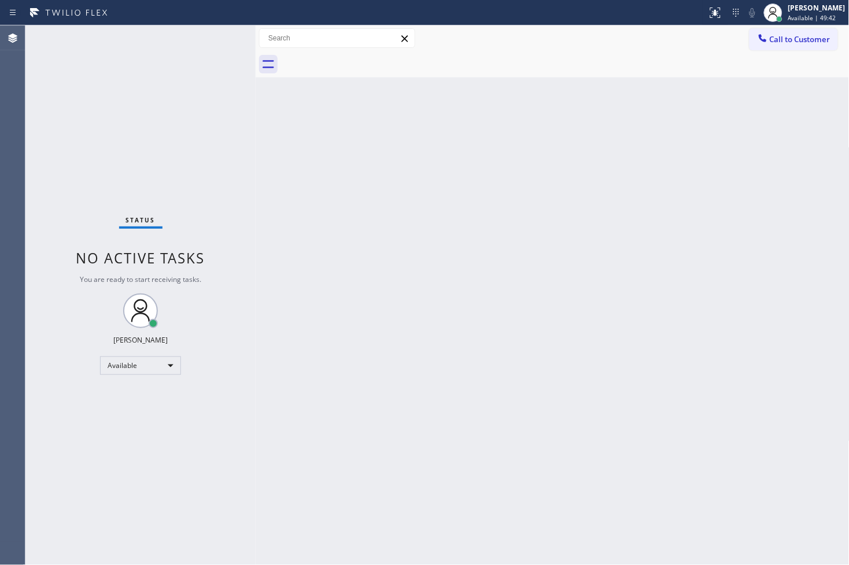
click at [220, 31] on div "Status No active tasks You are ready to start receiving tasks. [PERSON_NAME]" at bounding box center [140, 295] width 230 height 540
click at [162, 368] on div "Available" at bounding box center [140, 366] width 81 height 19
click at [129, 423] on li "Break" at bounding box center [140, 425] width 79 height 14
click at [168, 365] on div "Break" at bounding box center [140, 366] width 81 height 19
click at [153, 394] on li "Available" at bounding box center [140, 396] width 79 height 14
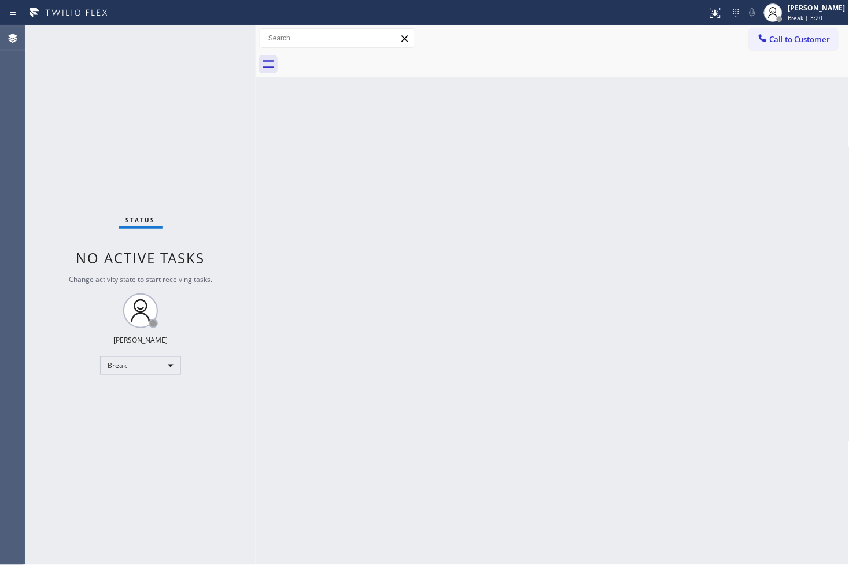
click at [383, 327] on div "Back to Dashboard Change Sender ID Customers Technicians Select a contact Outbo…" at bounding box center [553, 295] width 594 height 540
click at [195, 167] on div "Status No active tasks You are ready to start receiving tasks. [PERSON_NAME]" at bounding box center [140, 295] width 230 height 540
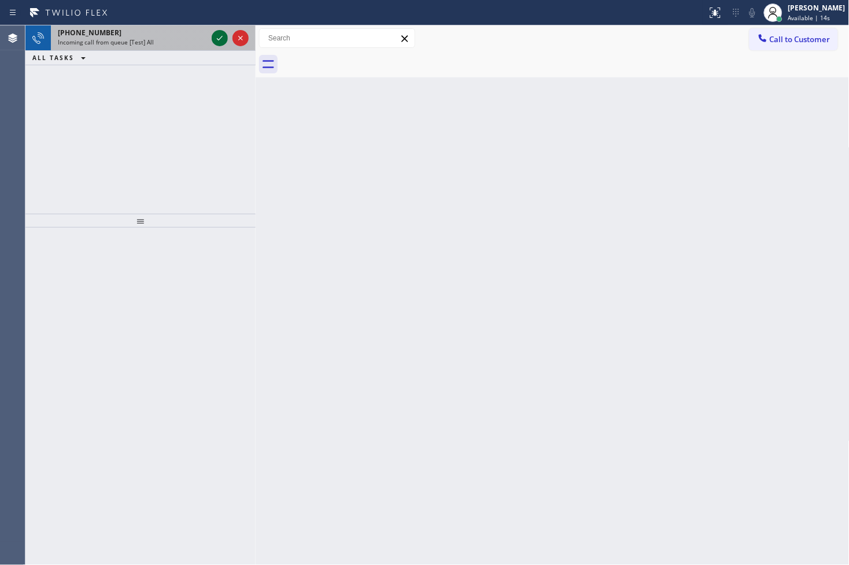
click at [215, 39] on icon at bounding box center [220, 38] width 14 height 14
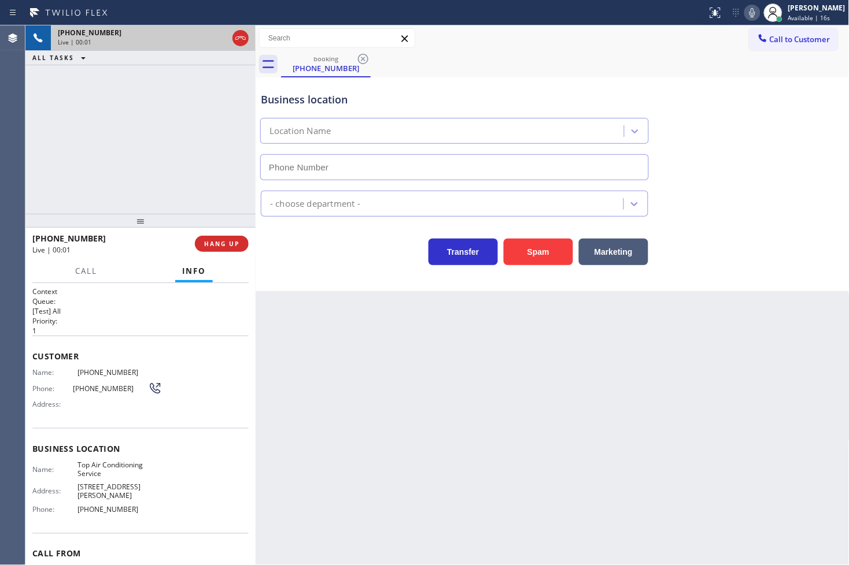
type input "[PHONE_NUMBER]"
click at [745, 10] on icon at bounding box center [752, 13] width 14 height 14
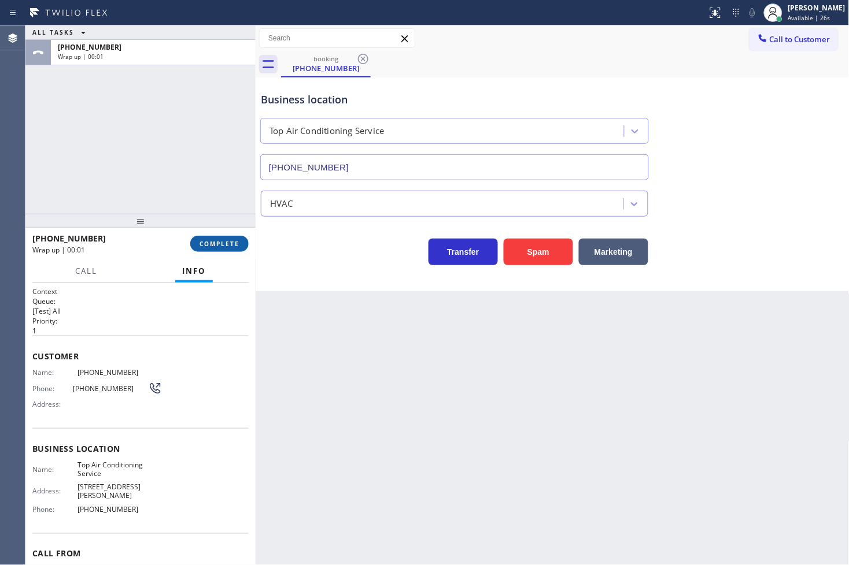
click at [234, 250] on button "COMPLETE" at bounding box center [219, 244] width 58 height 16
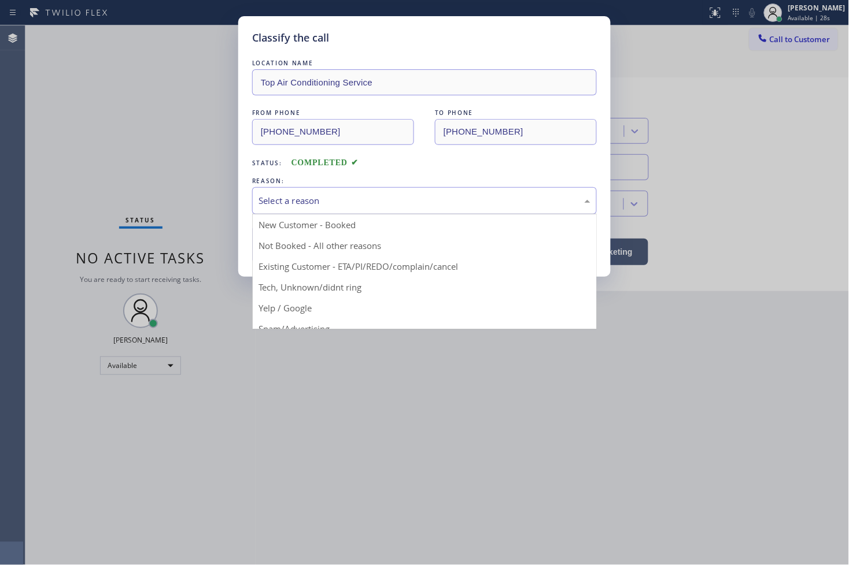
click at [293, 205] on div "Select a reason" at bounding box center [424, 200] width 332 height 13
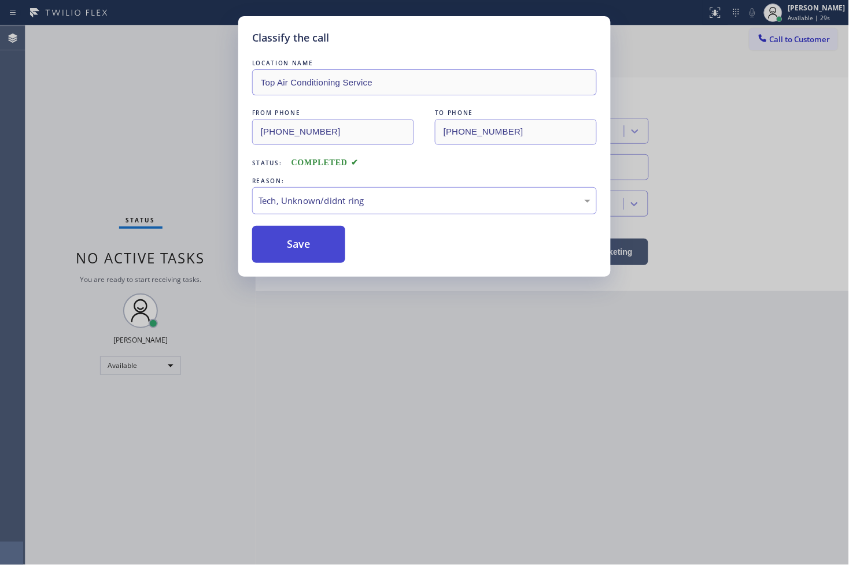
click at [297, 252] on button "Save" at bounding box center [298, 244] width 93 height 37
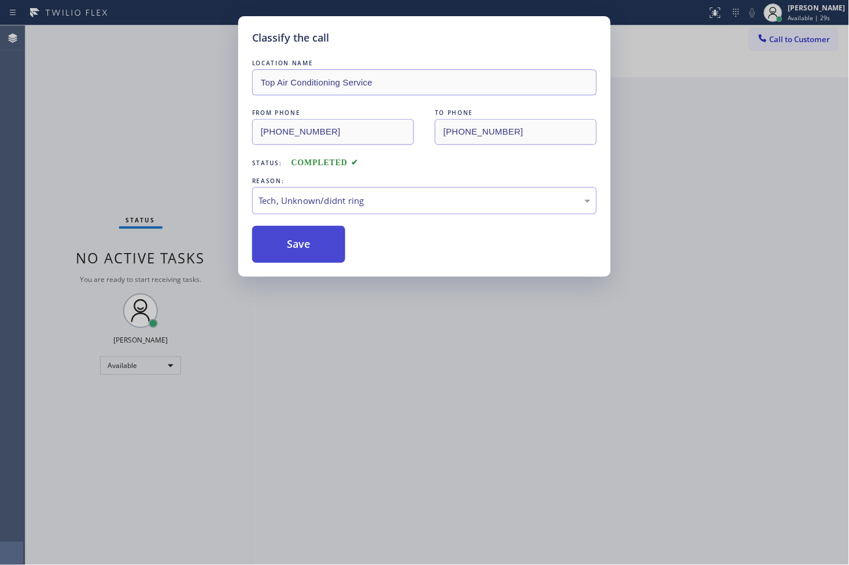
click at [297, 252] on button "Save" at bounding box center [298, 244] width 93 height 37
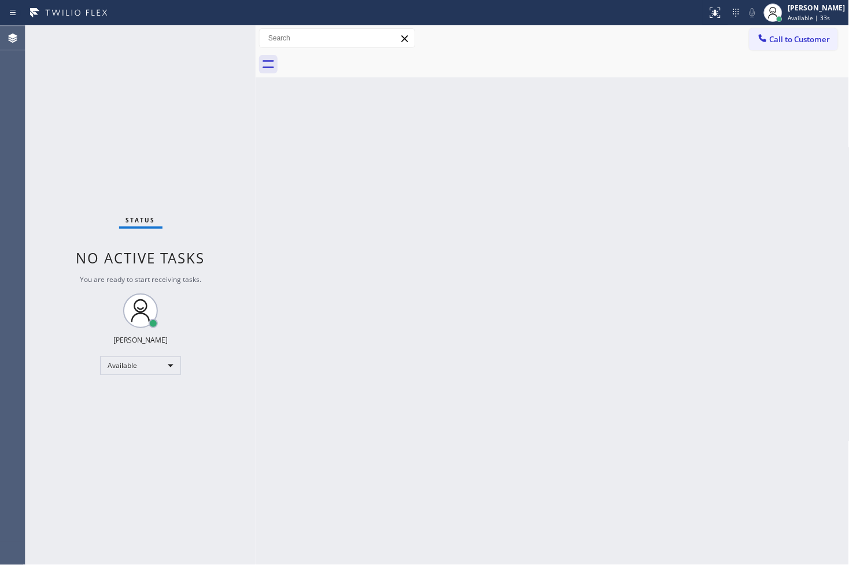
click at [211, 108] on div "Status No active tasks You are ready to start receiving tasks. [PERSON_NAME]" at bounding box center [140, 295] width 230 height 540
click at [209, 46] on div "Status No active tasks You are ready to start receiving tasks. [PERSON_NAME]" at bounding box center [140, 295] width 230 height 540
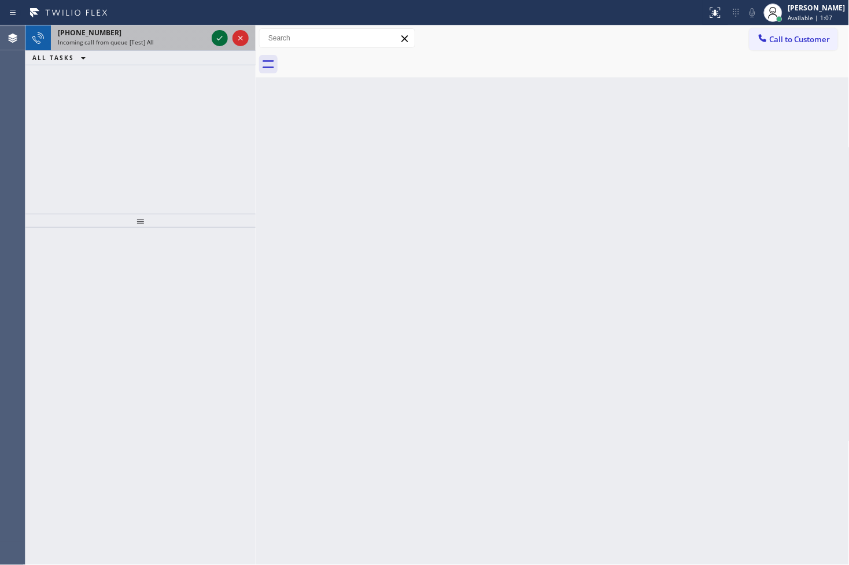
click at [218, 38] on icon at bounding box center [220, 38] width 14 height 14
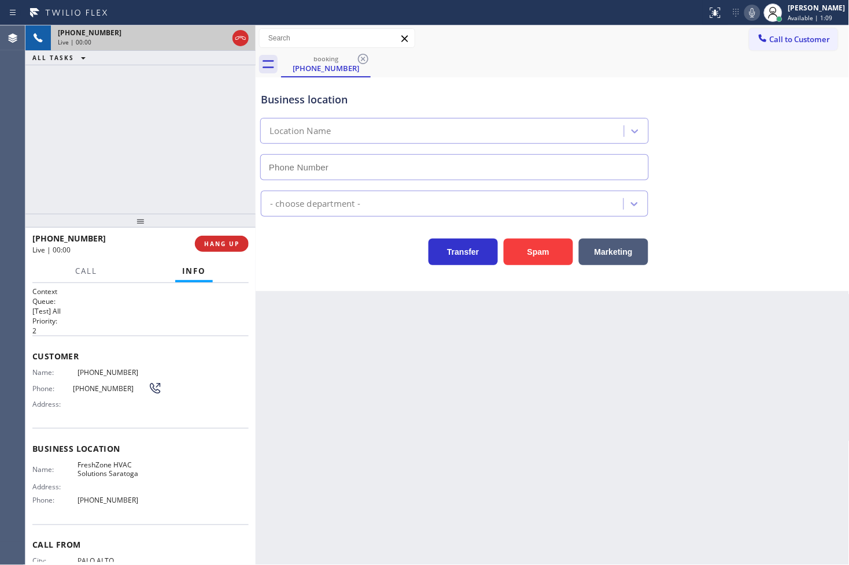
type input "[PHONE_NUMBER]"
drag, startPoint x: 548, startPoint y: 250, endPoint x: 568, endPoint y: 234, distance: 26.3
click at [548, 250] on button "Spam" at bounding box center [538, 252] width 69 height 27
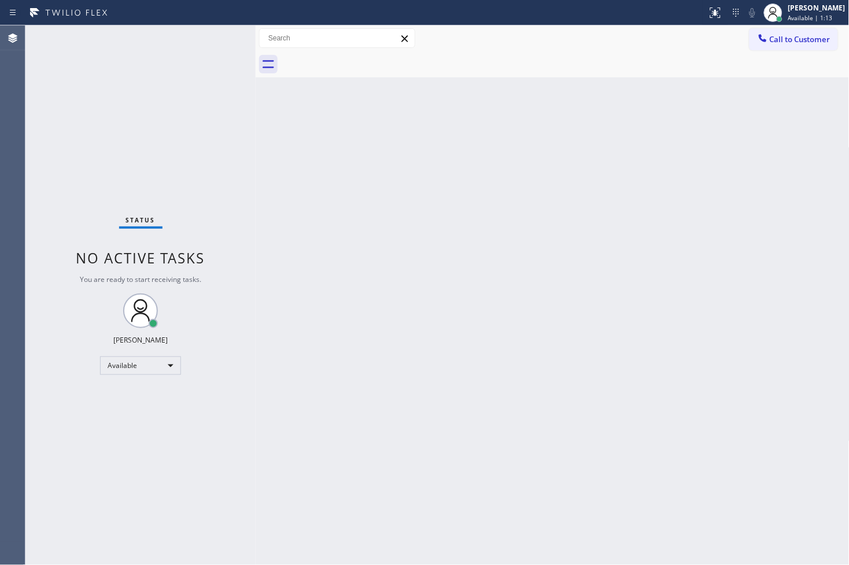
click at [301, 258] on div "Back to Dashboard Change Sender ID Customers Technicians Select a contact Outbo…" at bounding box center [553, 295] width 594 height 540
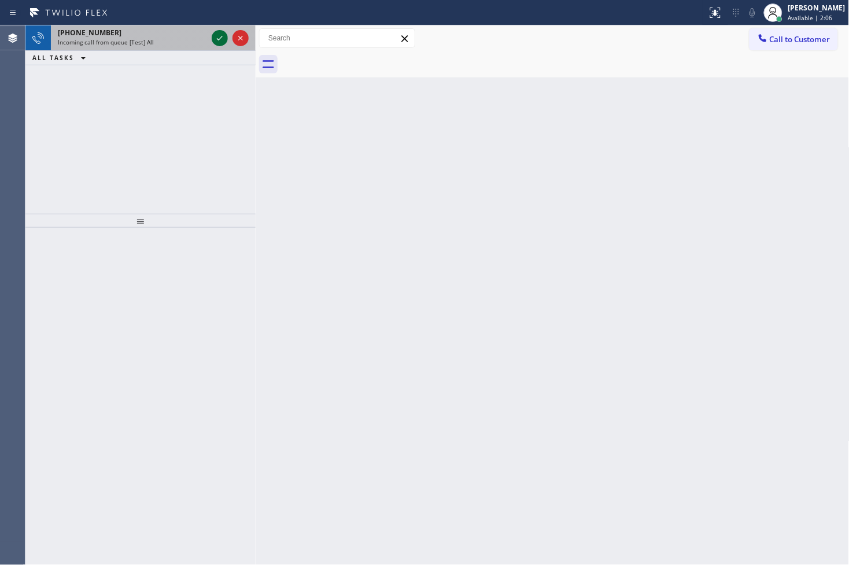
click at [215, 35] on icon at bounding box center [220, 38] width 14 height 14
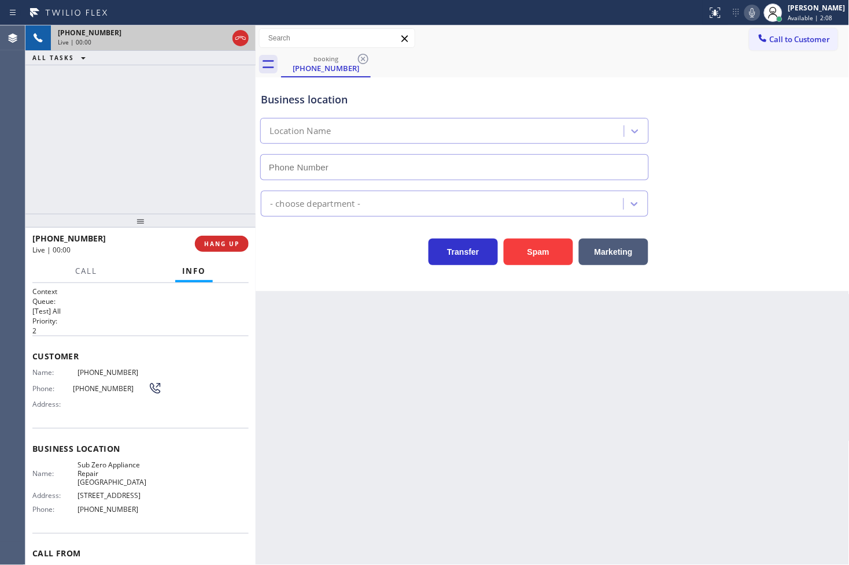
type input "[PHONE_NUMBER]"
click at [209, 171] on div "[PHONE_NUMBER] Live | 00:06 ALL TASKS ALL TASKS ACTIVE TASKS TASKS IN WRAP UP" at bounding box center [140, 119] width 230 height 188
click at [111, 305] on h2 "Queue:" at bounding box center [140, 302] width 216 height 10
click at [218, 139] on div "[PHONE_NUMBER] Live | 01:41 ALL TASKS ALL TASKS ACTIVE TASKS TASKS IN WRAP UP" at bounding box center [140, 119] width 230 height 188
click at [586, 76] on div "Business location Sub Zero Appliance Repair [GEOGRAPHIC_DATA] [PHONE_NUMBER]" at bounding box center [552, 128] width 588 height 105
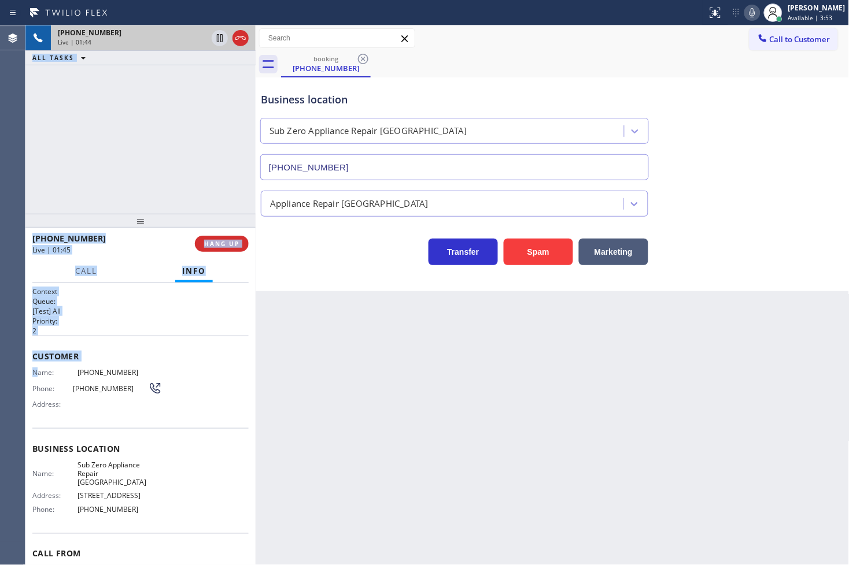
drag, startPoint x: 24, startPoint y: 368, endPoint x: 36, endPoint y: 374, distance: 12.7
click at [36, 374] on div "Agent Desktop Classify the call LOCATION NAME Electricians Service Team FROM PH…" at bounding box center [424, 295] width 849 height 540
click at [176, 336] on div "Customer Name: [PHONE_NUMBER] Phone: [PHONE_NUMBER] Address:" at bounding box center [140, 382] width 216 height 93
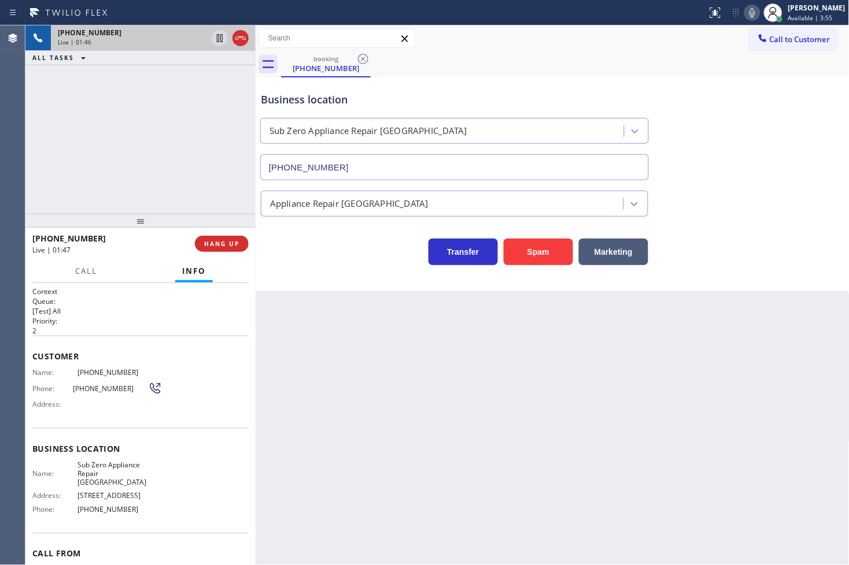
drag, startPoint x: 32, startPoint y: 372, endPoint x: 154, endPoint y: 492, distance: 170.5
click at [154, 492] on div "Context Queue: [Test] All Priority: 2 Customer Name: [PHONE_NUMBER] Phone: [PHO…" at bounding box center [140, 454] width 216 height 335
click at [173, 464] on div "Name: Sub Zero Appliance Repair [GEOGRAPHIC_DATA] Address: [STREET_ADDRESS][GEO…" at bounding box center [140, 490] width 216 height 58
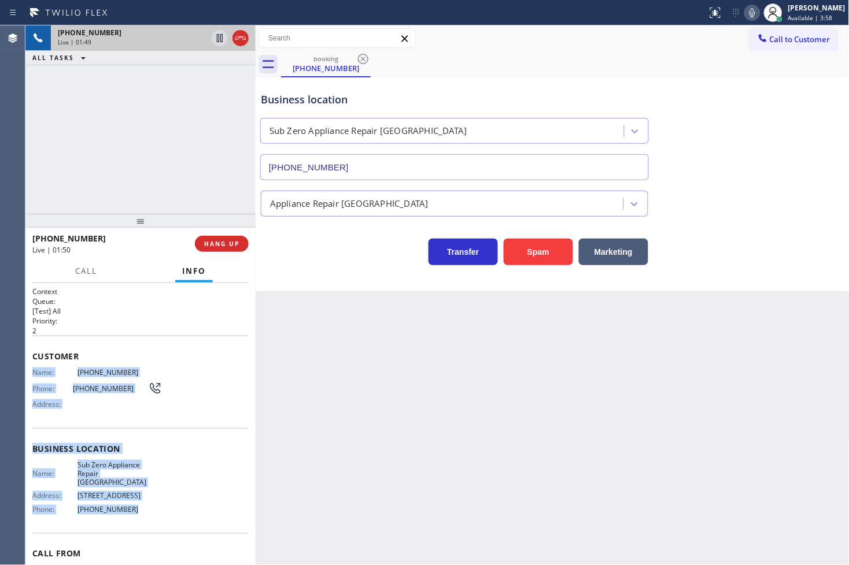
drag, startPoint x: 33, startPoint y: 372, endPoint x: 160, endPoint y: 495, distance: 177.1
click at [160, 495] on div "Context Queue: [Test] All Priority: 2 Customer Name: [PHONE_NUMBER] Phone: [PHO…" at bounding box center [140, 454] width 216 height 335
copy div "Name: [PHONE_NUMBER] Phone: [PHONE_NUMBER] Address: Business location Name: Sub…"
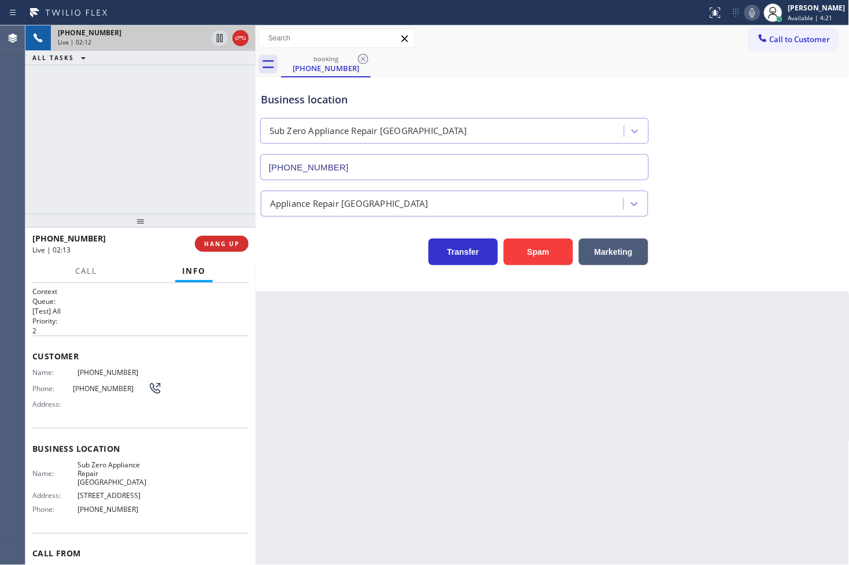
click at [97, 119] on div "[PHONE_NUMBER] Live | 02:12 ALL TASKS ALL TASKS ACTIVE TASKS TASKS IN WRAP UP" at bounding box center [140, 119] width 230 height 188
click at [168, 120] on div "[PHONE_NUMBER] Live | 02:12 ALL TASKS ALL TASKS ACTIVE TASKS TASKS IN WRAP UP" at bounding box center [140, 119] width 230 height 188
click at [174, 136] on div "[PHONE_NUMBER] Live | 02:13 ALL TASKS ALL TASKS ACTIVE TASKS TASKS IN WRAP UP" at bounding box center [140, 119] width 230 height 188
click at [684, 81] on div "Business location Sub Zero Appliance Repair [GEOGRAPHIC_DATA] [PHONE_NUMBER]" at bounding box center [552, 128] width 588 height 105
click at [696, 67] on div "booking [PHONE_NUMBER]" at bounding box center [565, 64] width 568 height 26
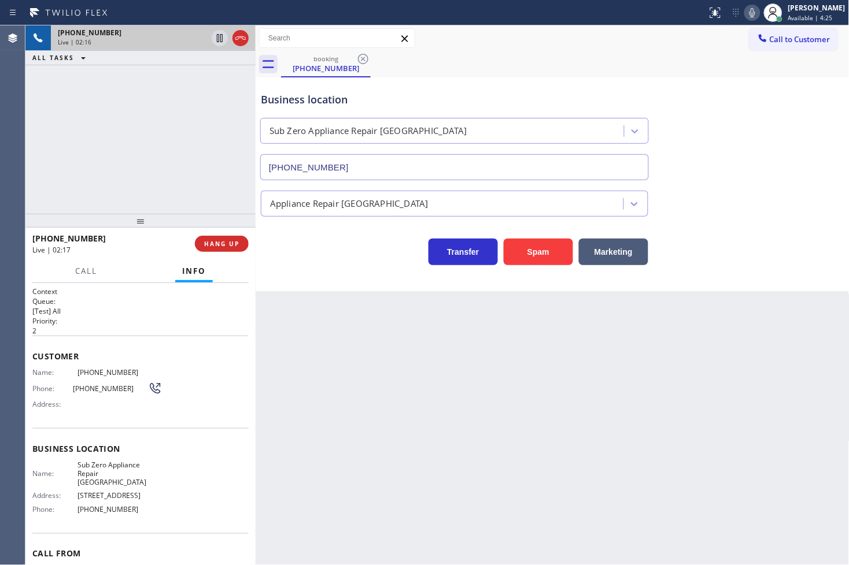
click at [142, 134] on div "[PHONE_NUMBER] Live | 02:16 ALL TASKS ALL TASKS ACTIVE TASKS TASKS IN WRAP UP" at bounding box center [140, 119] width 230 height 188
drag, startPoint x: 338, startPoint y: 253, endPoint x: 185, endPoint y: 165, distance: 176.6
click at [339, 253] on div "Transfer Spam Marketing" at bounding box center [454, 249] width 392 height 32
click at [153, 147] on div "[PHONE_NUMBER] Live | 02:17 ALL TASKS ALL TASKS ACTIVE TASKS TASKS IN WRAP UP" at bounding box center [140, 119] width 230 height 188
click at [379, 264] on div "Transfer Spam Marketing" at bounding box center [454, 249] width 392 height 32
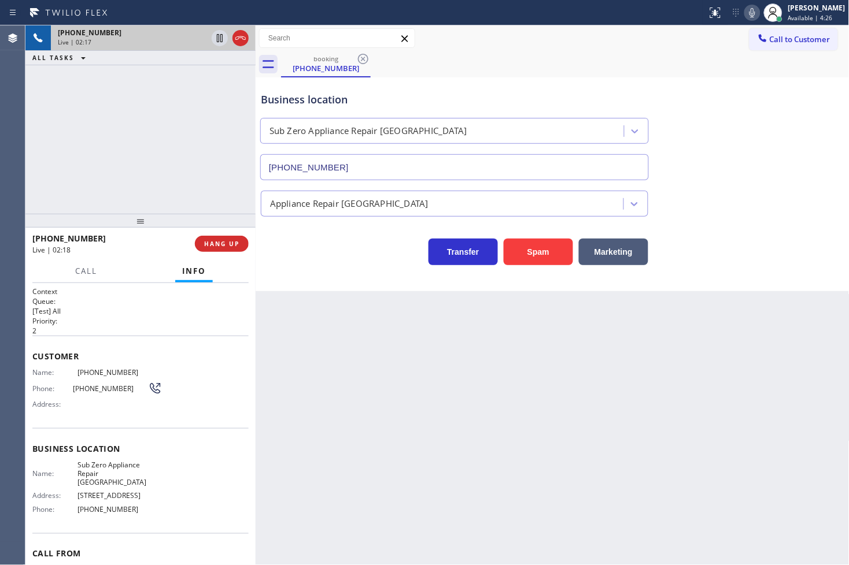
click at [204, 179] on div "[PHONE_NUMBER] Live | 02:17 ALL TASKS ALL TASKS ACTIVE TASKS TASKS IN WRAP UP" at bounding box center [140, 119] width 230 height 188
click at [202, 155] on div "[PHONE_NUMBER] Live | 02:18 ALL TASKS ALL TASKS ACTIVE TASKS TASKS IN WRAP UP" at bounding box center [140, 119] width 230 height 188
click at [217, 35] on icon at bounding box center [220, 38] width 14 height 14
click at [745, 15] on icon at bounding box center [752, 13] width 14 height 14
click at [194, 130] on div "[PHONE_NUMBER] Live | 02:27 ALL TASKS ALL TASKS ACTIVE TASKS TASKS IN WRAP UP" at bounding box center [140, 119] width 230 height 188
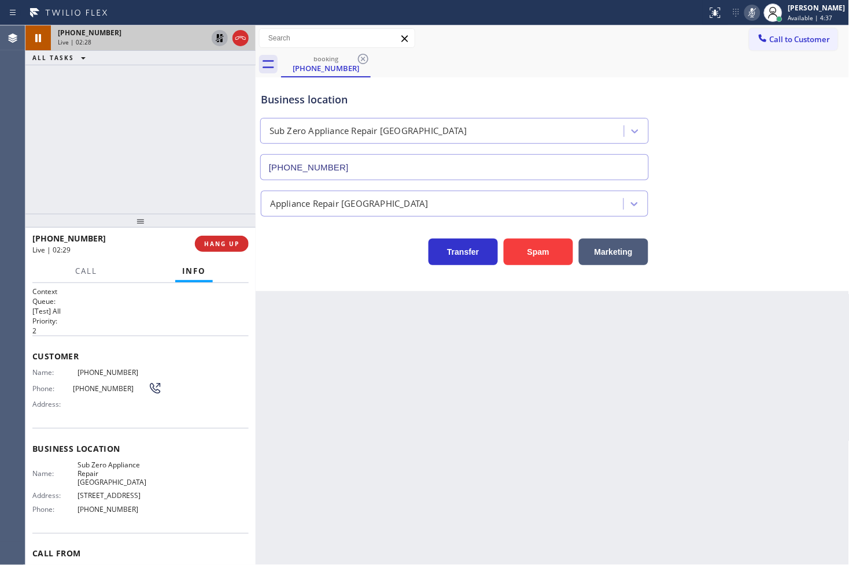
click at [742, 150] on div "Business location Sub Zero Appliance Repair [GEOGRAPHIC_DATA] [PHONE_NUMBER]" at bounding box center [552, 128] width 588 height 105
click at [303, 244] on div "Transfer Spam Marketing" at bounding box center [454, 249] width 392 height 32
click at [169, 155] on div "[PHONE_NUMBER] Live | 02:29 ALL TASKS ALL TASKS ACTIVE TASKS TASKS IN WRAP UP" at bounding box center [140, 119] width 230 height 188
click at [296, 246] on div "Transfer Spam Marketing" at bounding box center [454, 249] width 392 height 32
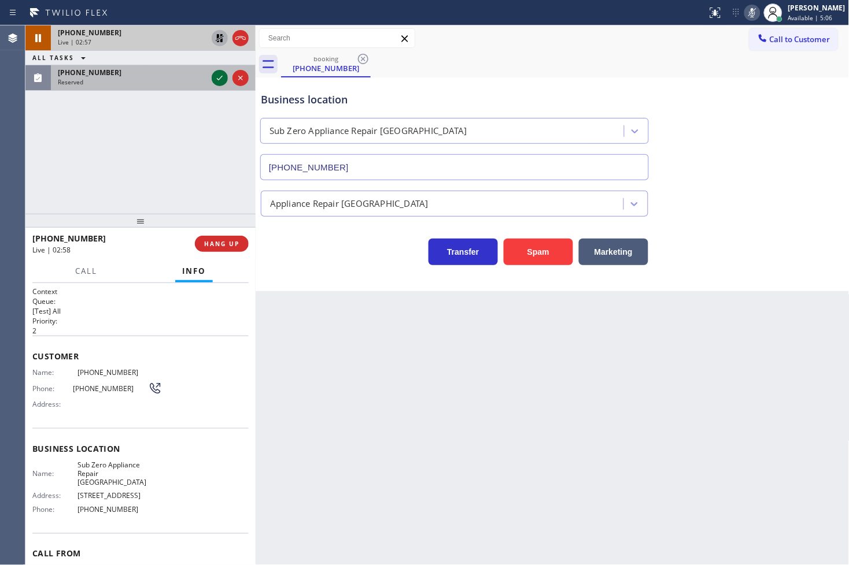
click at [218, 76] on icon at bounding box center [220, 78] width 14 height 14
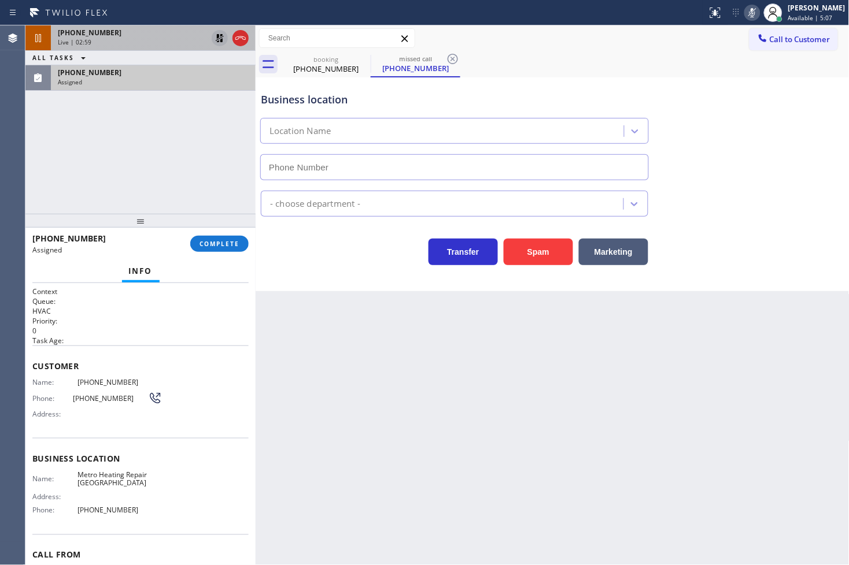
type input "[PHONE_NUMBER]"
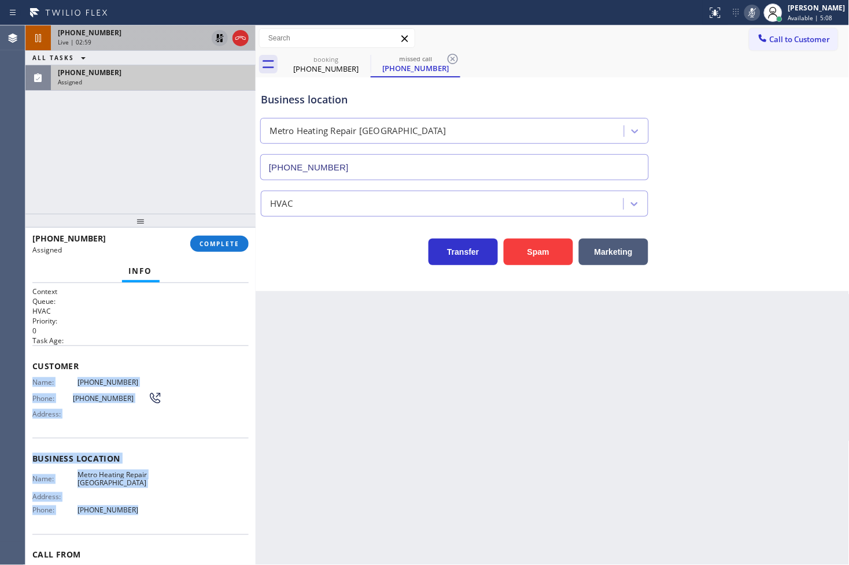
drag, startPoint x: 29, startPoint y: 382, endPoint x: 171, endPoint y: 511, distance: 191.2
click at [171, 511] on div "Context Queue: HVAC Priority: 0 Task Age: Customer Name: [PHONE_NUMBER] Phone: …" at bounding box center [140, 424] width 230 height 283
copy div "Name: [PHONE_NUMBER] Phone: [PHONE_NUMBER] Address: Business location Name: Met…"
click at [233, 243] on span "COMPLETE" at bounding box center [219, 244] width 40 height 8
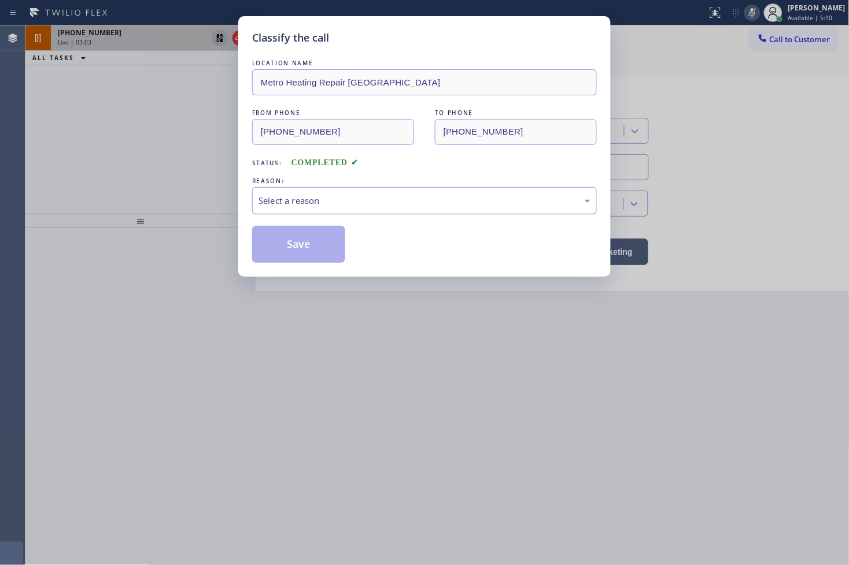
click at [299, 208] on div "Select a reason" at bounding box center [424, 200] width 345 height 27
click at [297, 249] on button "Save" at bounding box center [298, 244] width 93 height 37
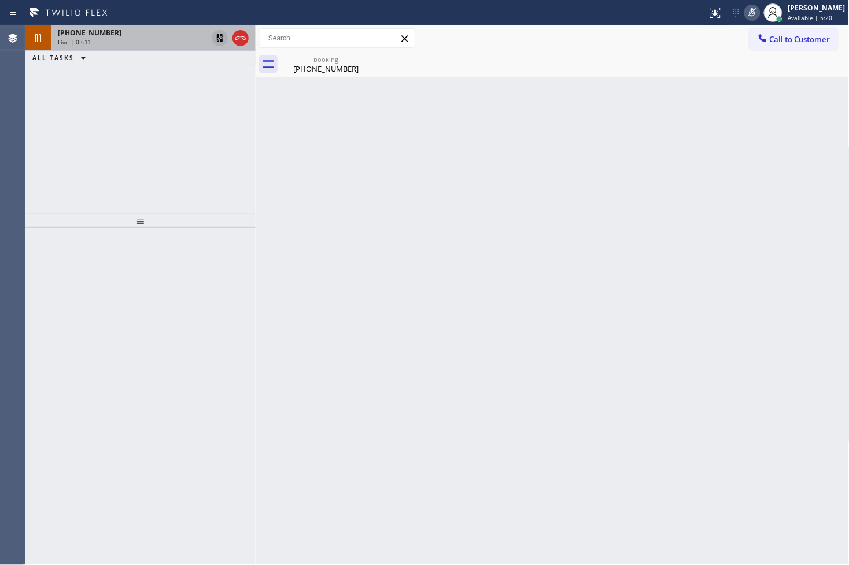
click at [206, 479] on div at bounding box center [140, 397] width 230 height 338
click at [221, 39] on icon at bounding box center [220, 38] width 8 height 8
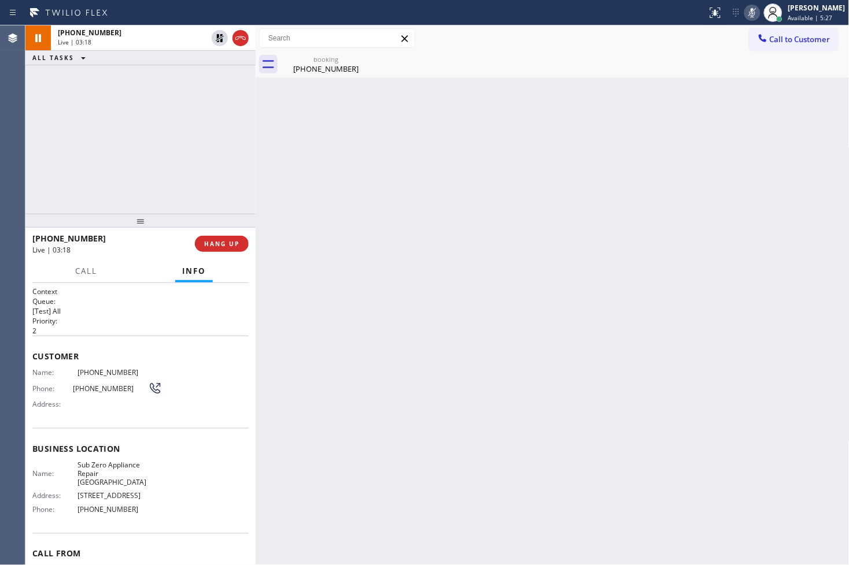
click at [745, 10] on icon at bounding box center [752, 13] width 14 height 14
click at [489, 137] on div "Back to Dashboard Change Sender ID Customers Technicians Select a contact Outbo…" at bounding box center [553, 295] width 594 height 540
click at [249, 147] on div "[PHONE_NUMBER] Live | 03:20 ALL TASKS ALL TASKS ACTIVE TASKS TASKS IN WRAP UP" at bounding box center [140, 119] width 230 height 188
click at [318, 66] on div "[PHONE_NUMBER]" at bounding box center [325, 69] width 87 height 10
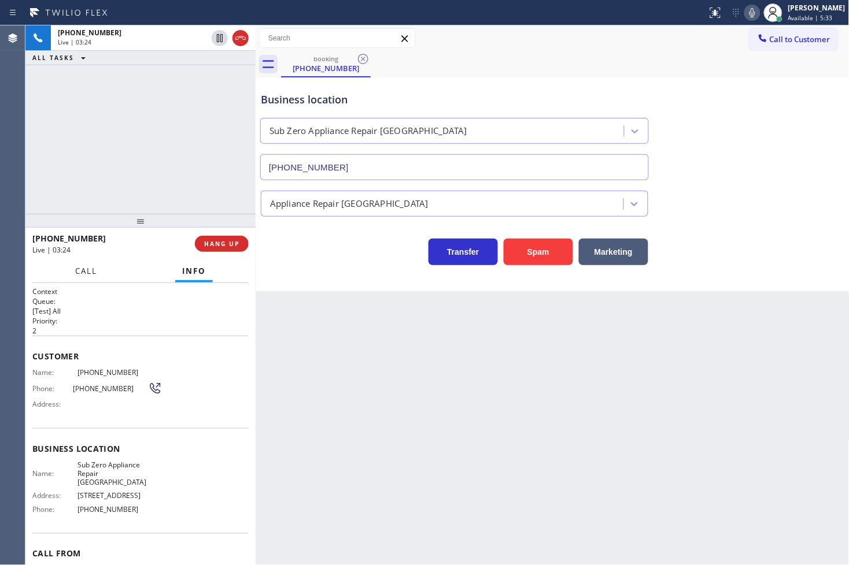
click at [90, 278] on button "Call" at bounding box center [86, 271] width 36 height 23
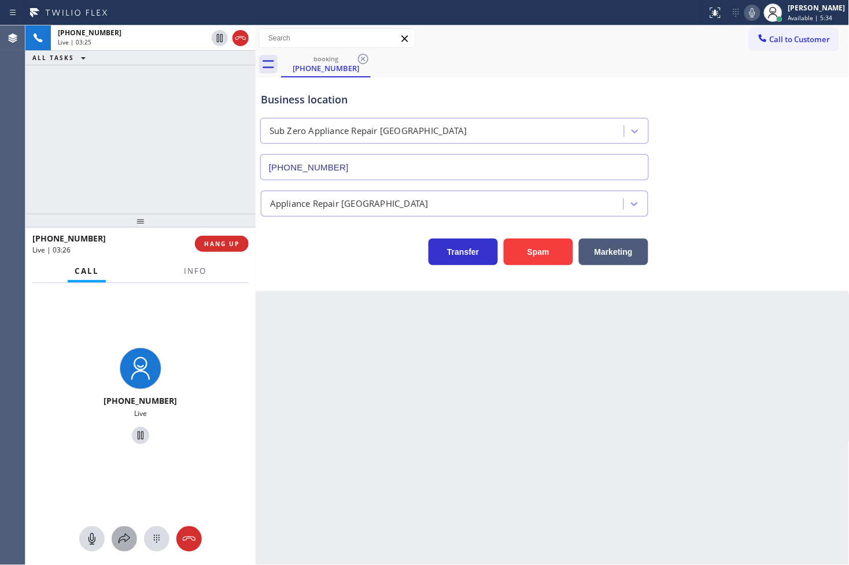
click at [126, 533] on icon at bounding box center [124, 540] width 14 height 14
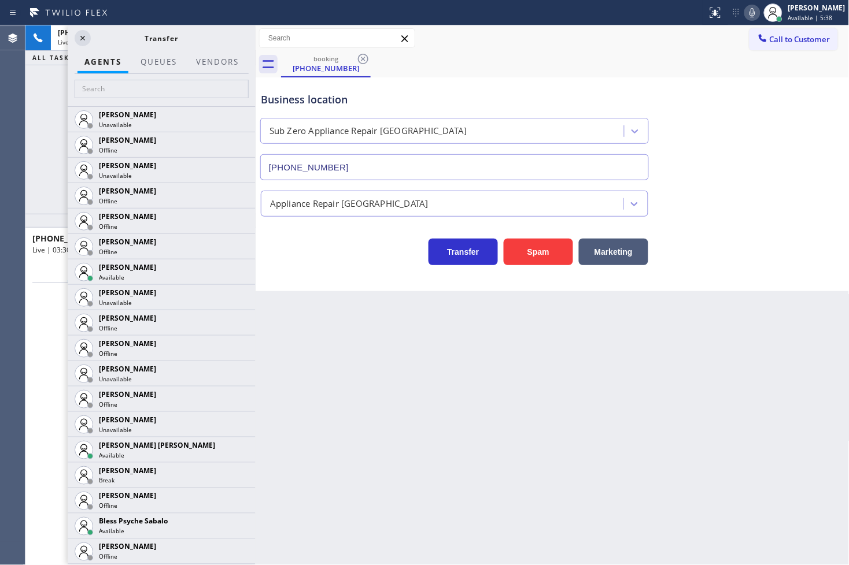
drag, startPoint x: 283, startPoint y: 246, endPoint x: 275, endPoint y: 232, distance: 16.1
click at [283, 246] on div "Transfer Spam Marketing" at bounding box center [454, 249] width 392 height 32
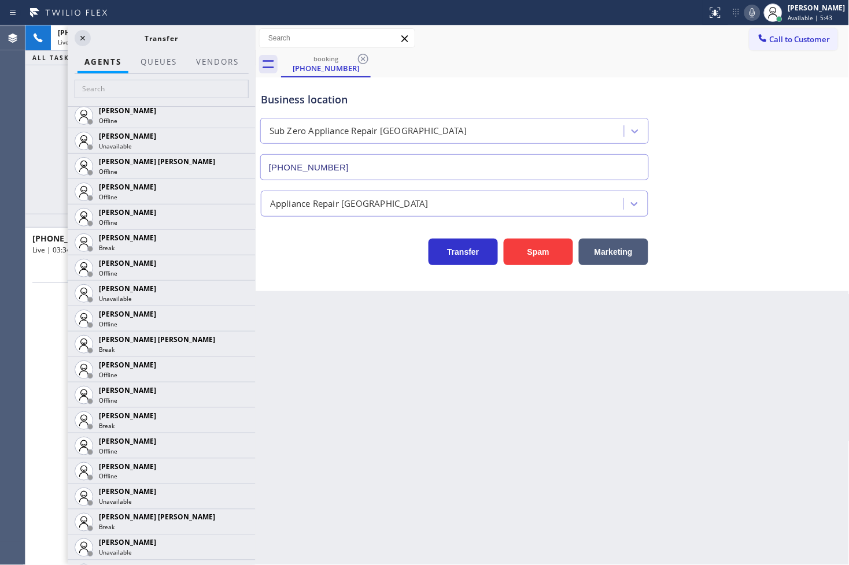
click at [302, 271] on div "Business location Sub Zero Appliance Repair [GEOGRAPHIC_DATA] [PHONE_NUMBER] Ap…" at bounding box center [553, 184] width 594 height 214
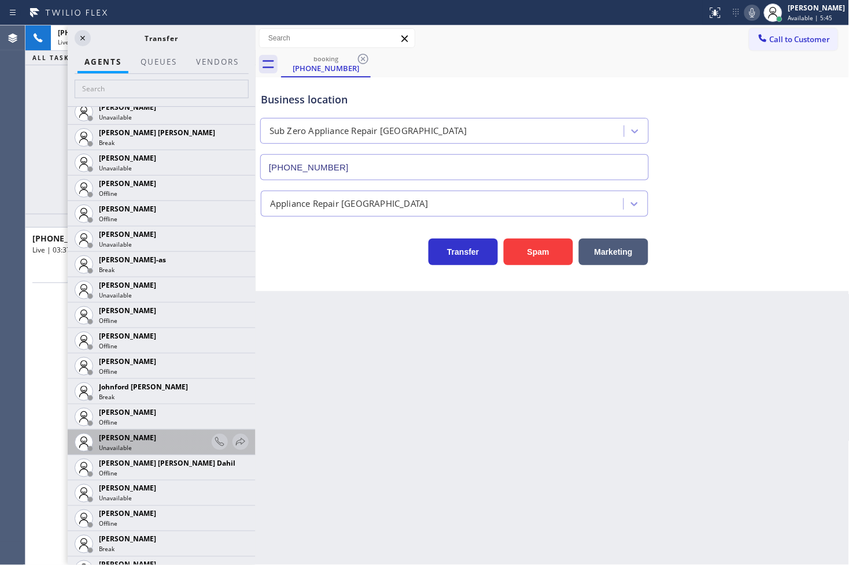
scroll to position [949, 0]
click at [82, 33] on icon at bounding box center [83, 38] width 14 height 14
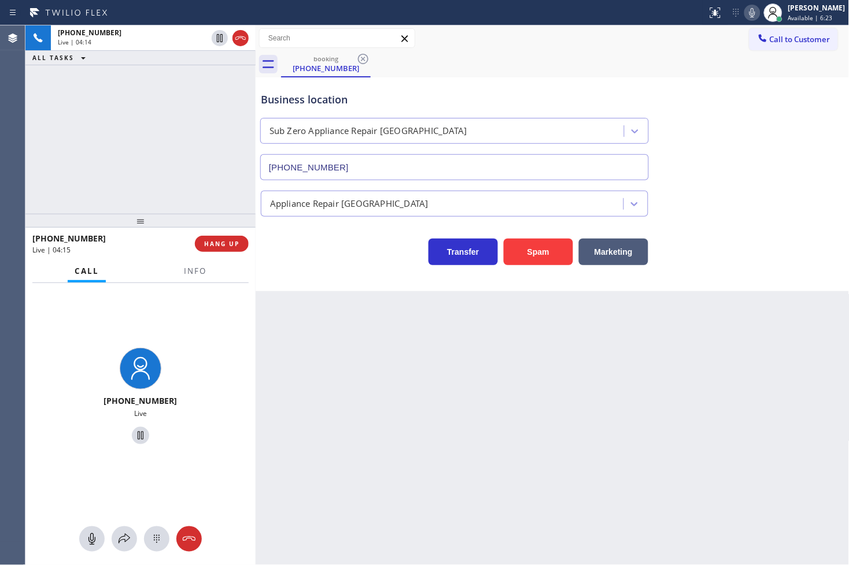
click at [225, 350] on div "[PHONE_NUMBER] Live" at bounding box center [140, 398] width 221 height 100
click at [302, 276] on div "Business location Sub Zero Appliance Repair [GEOGRAPHIC_DATA] [PHONE_NUMBER] Ap…" at bounding box center [553, 184] width 594 height 214
click at [156, 178] on div "[PHONE_NUMBER] Live | 05:50 ALL TASKS ALL TASKS ACTIVE TASKS TASKS IN WRAP UP" at bounding box center [140, 119] width 230 height 188
click at [390, 271] on div "Business location Sub Zero Appliance Repair [GEOGRAPHIC_DATA] [PHONE_NUMBER] Ap…" at bounding box center [553, 184] width 594 height 214
click at [320, 267] on div "Business location Sub Zero Appliance Repair [GEOGRAPHIC_DATA] [PHONE_NUMBER] Ap…" at bounding box center [553, 184] width 594 height 214
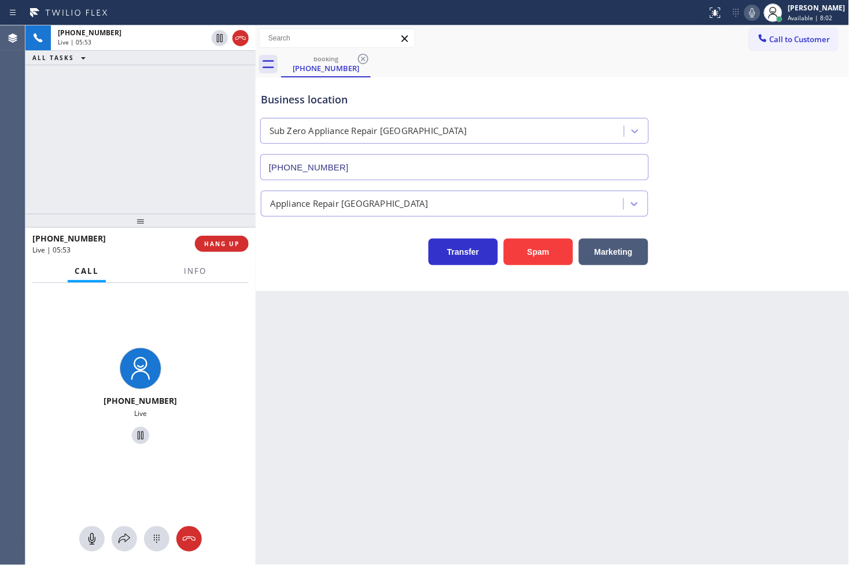
click at [295, 275] on div "Business location Sub Zero Appliance Repair [GEOGRAPHIC_DATA] [PHONE_NUMBER] Ap…" at bounding box center [553, 184] width 594 height 214
click at [184, 183] on div "[PHONE_NUMBER] Live | 05:53 ALL TASKS ALL TASKS ACTIVE TASKS TASKS IN WRAP UP" at bounding box center [140, 119] width 230 height 188
click at [275, 255] on div "Transfer Spam Marketing" at bounding box center [454, 249] width 392 height 32
click at [198, 179] on div "[PHONE_NUMBER] Live | 05:55 ALL TASKS ALL TASKS ACTIVE TASKS TASKS IN WRAP UP" at bounding box center [140, 119] width 230 height 188
click at [298, 243] on div "Transfer Spam Marketing" at bounding box center [454, 249] width 392 height 32
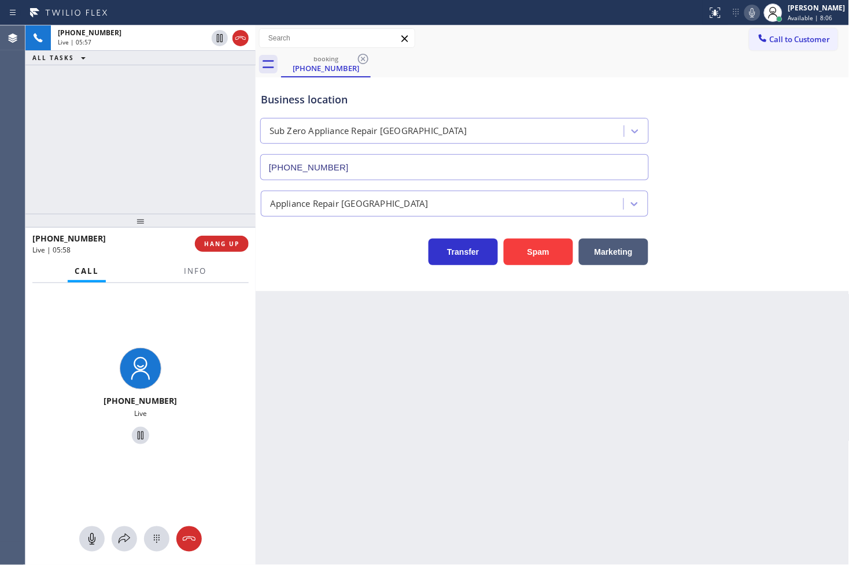
click at [162, 147] on div "[PHONE_NUMBER] Live | 05:57 ALL TASKS ALL TASKS ACTIVE TASKS TASKS IN WRAP UP" at bounding box center [140, 119] width 230 height 188
click at [302, 259] on div "Transfer Spam Marketing" at bounding box center [454, 249] width 392 height 32
click at [238, 193] on div "[PHONE_NUMBER] Live | 05:59 ALL TASKS ALL TASKS ACTIVE TASKS TASKS IN WRAP UP" at bounding box center [140, 119] width 230 height 188
click at [291, 259] on div "Transfer Spam Marketing" at bounding box center [454, 249] width 392 height 32
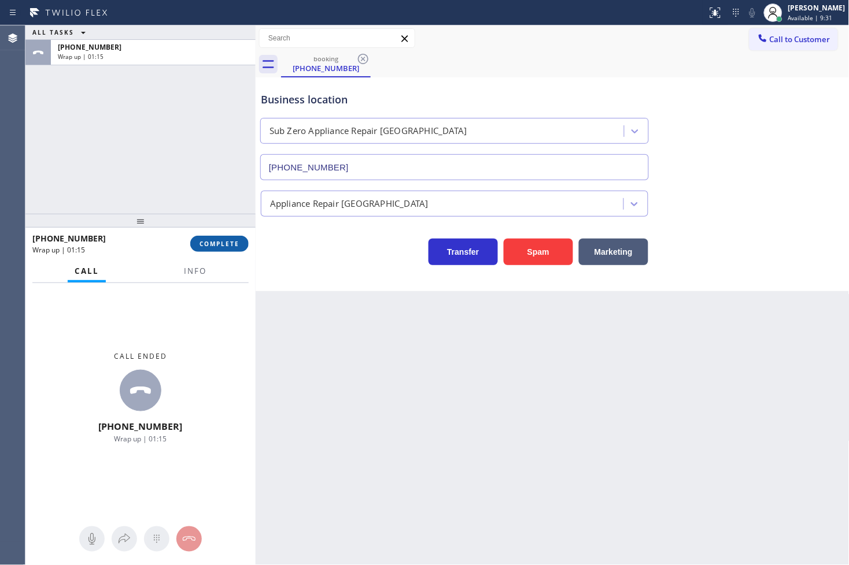
click at [223, 247] on span "COMPLETE" at bounding box center [219, 244] width 40 height 8
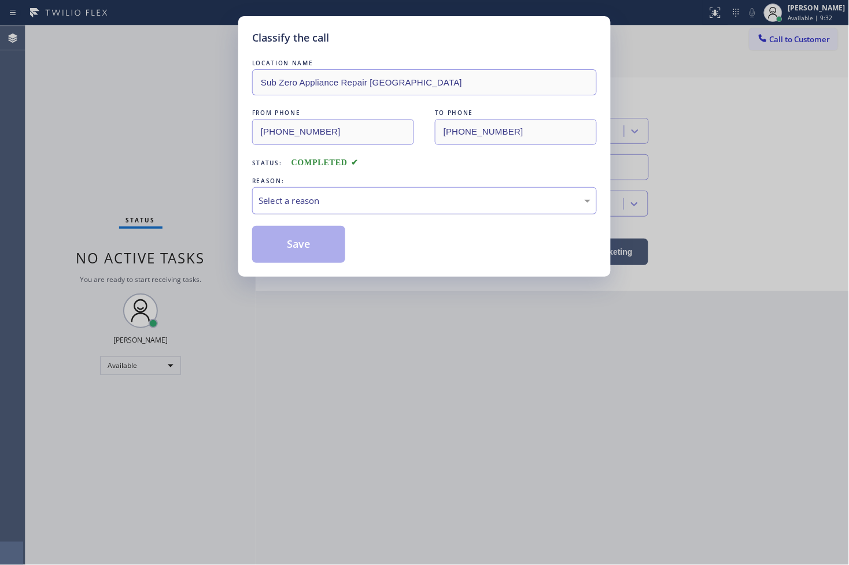
click at [312, 206] on div "Select a reason" at bounding box center [424, 200] width 332 height 13
click at [318, 239] on button "Save" at bounding box center [298, 244] width 93 height 37
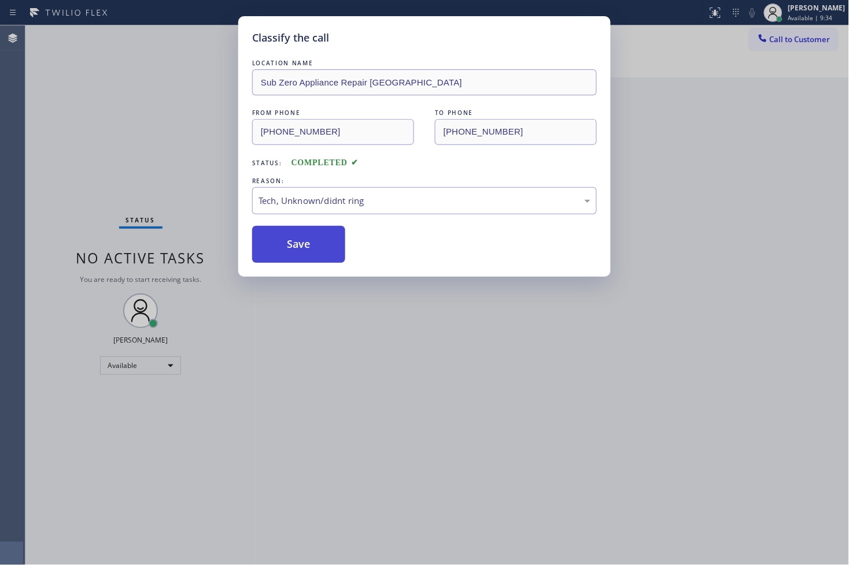
click at [318, 239] on button "Save" at bounding box center [298, 244] width 93 height 37
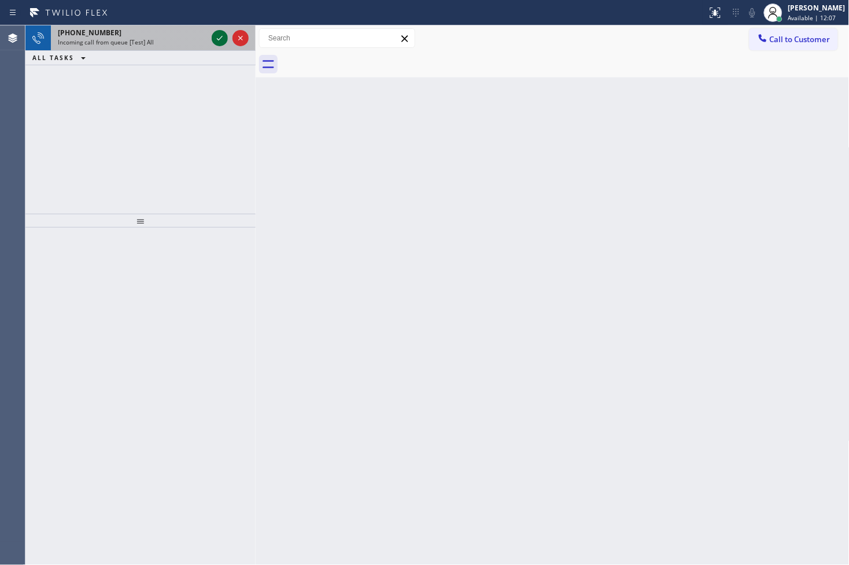
click at [220, 36] on icon at bounding box center [220, 38] width 14 height 14
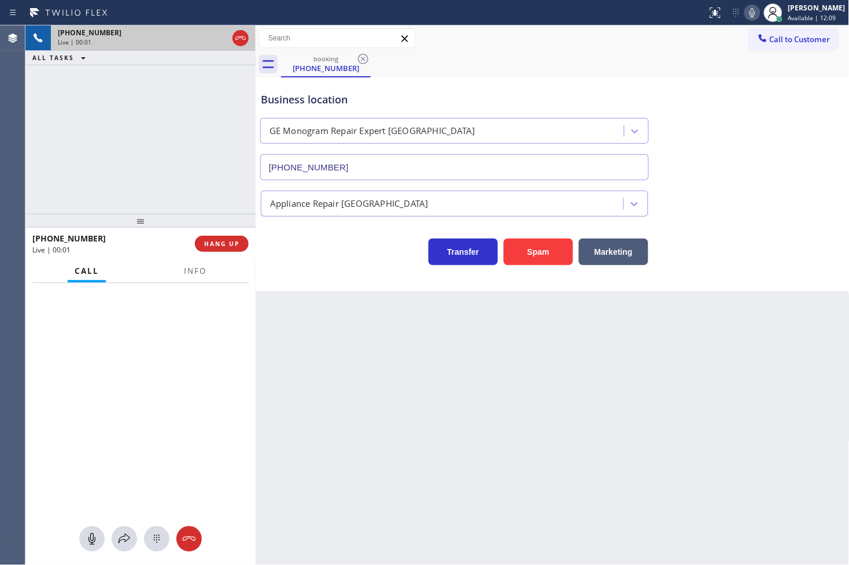
type input "[PHONE_NUMBER]"
click at [202, 270] on span "Info" at bounding box center [195, 271] width 23 height 10
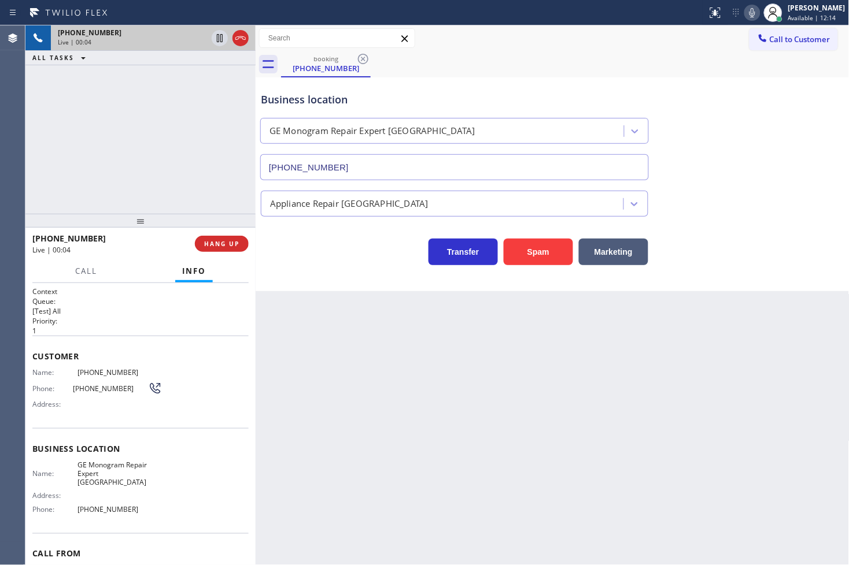
click at [165, 166] on div "[PHONE_NUMBER] Live | 00:04 ALL TASKS ALL TASKS ACTIVE TASKS TASKS IN WRAP UP" at bounding box center [140, 119] width 230 height 188
click at [373, 272] on div "Business location GE Monogram Repair Expert [GEOGRAPHIC_DATA] [PHONE_NUMBER] Ap…" at bounding box center [553, 184] width 594 height 214
click at [105, 145] on div "[PHONE_NUMBER] Live | 00:05 ALL TASKS ALL TASKS ACTIVE TASKS TASKS IN WRAP UP" at bounding box center [140, 119] width 230 height 188
click at [312, 251] on div "Transfer Spam Marketing" at bounding box center [454, 249] width 392 height 32
click at [153, 312] on p "[Test] All" at bounding box center [140, 311] width 216 height 10
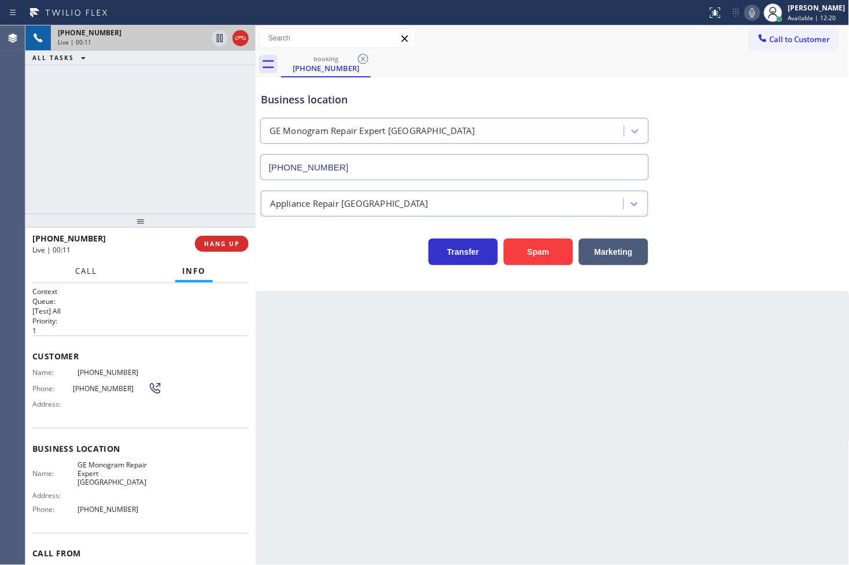
click at [88, 274] on span "Call" at bounding box center [86, 271] width 22 height 10
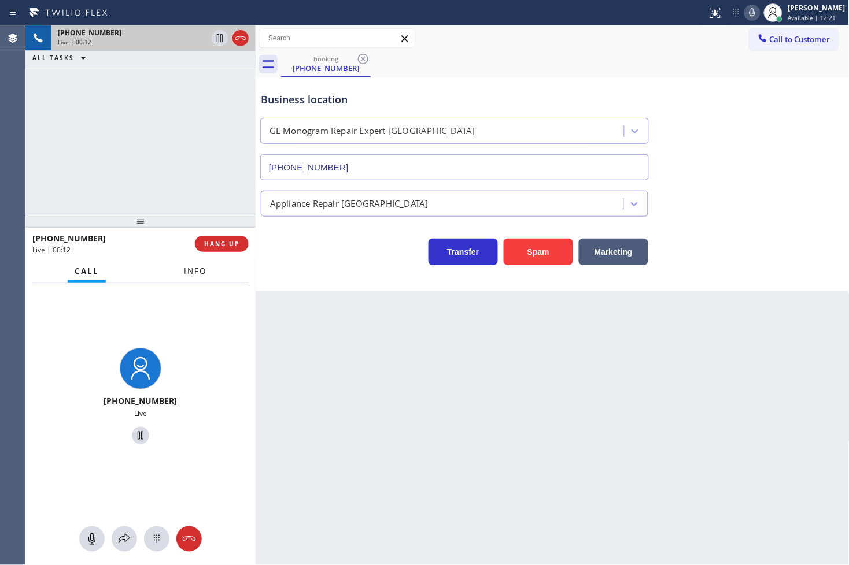
click at [191, 271] on span "Info" at bounding box center [195, 271] width 23 height 10
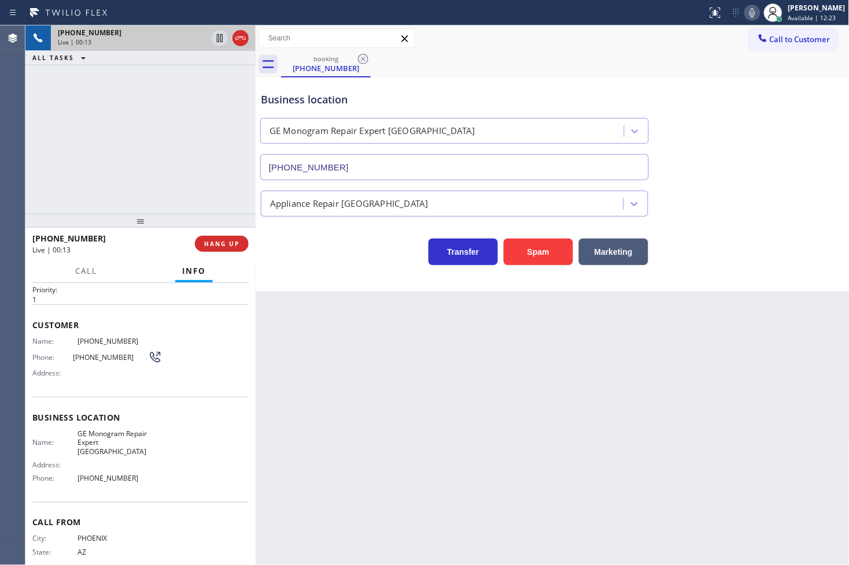
scroll to position [49, 0]
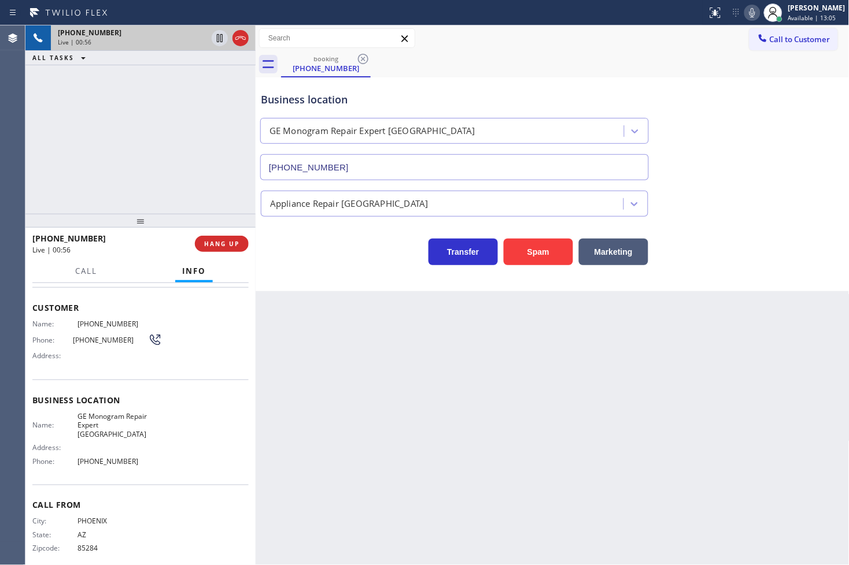
click at [334, 273] on div "Business location GE Monogram Repair Expert [GEOGRAPHIC_DATA] [PHONE_NUMBER] Ap…" at bounding box center [553, 184] width 594 height 214
click at [302, 258] on div "Transfer Spam Marketing" at bounding box center [454, 249] width 392 height 32
click at [703, 66] on div "booking [PHONE_NUMBER]" at bounding box center [565, 64] width 568 height 26
click at [703, 65] on div "booking [PHONE_NUMBER]" at bounding box center [565, 64] width 568 height 26
click at [749, 8] on icon at bounding box center [752, 12] width 6 height 9
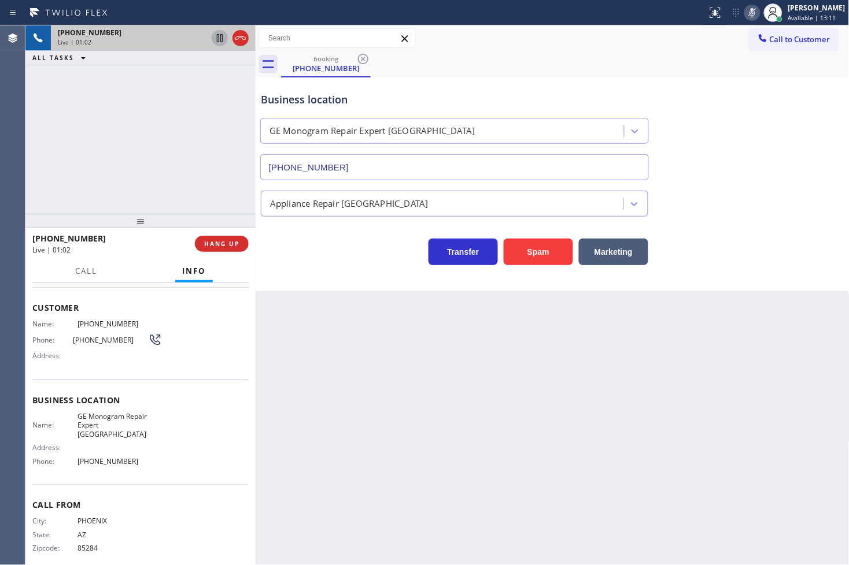
click at [220, 33] on icon at bounding box center [220, 38] width 14 height 14
click at [221, 38] on icon at bounding box center [220, 38] width 8 height 8
click at [745, 8] on icon at bounding box center [752, 13] width 14 height 14
click at [113, 104] on div "[PHONE_NUMBER] Live | 01:14 ALL TASKS ALL TASKS ACTIVE TASKS TASKS IN WRAP UP" at bounding box center [140, 119] width 230 height 188
click at [113, 194] on div "[PHONE_NUMBER] Live | 01:14 ALL TASKS ALL TASKS ACTIVE TASKS TASKS IN WRAP UP" at bounding box center [140, 119] width 230 height 188
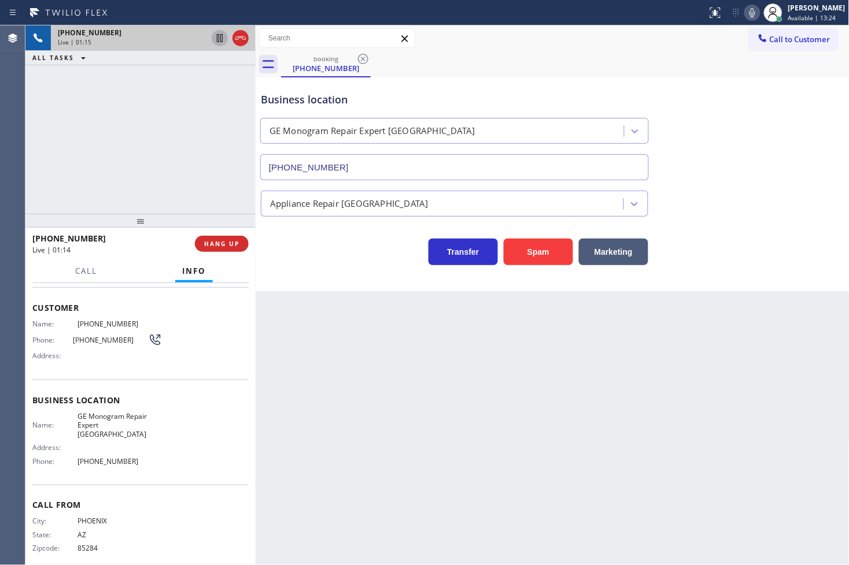
click at [113, 308] on span "Customer" at bounding box center [140, 307] width 216 height 11
click at [124, 195] on div "[PHONE_NUMBER] Live | 01:15 ALL TASKS ALL TASKS ACTIVE TASKS TASKS IN WRAP UP" at bounding box center [140, 119] width 230 height 188
click at [126, 260] on div "Call Info" at bounding box center [140, 271] width 216 height 23
click at [83, 272] on span "Call" at bounding box center [86, 271] width 22 height 10
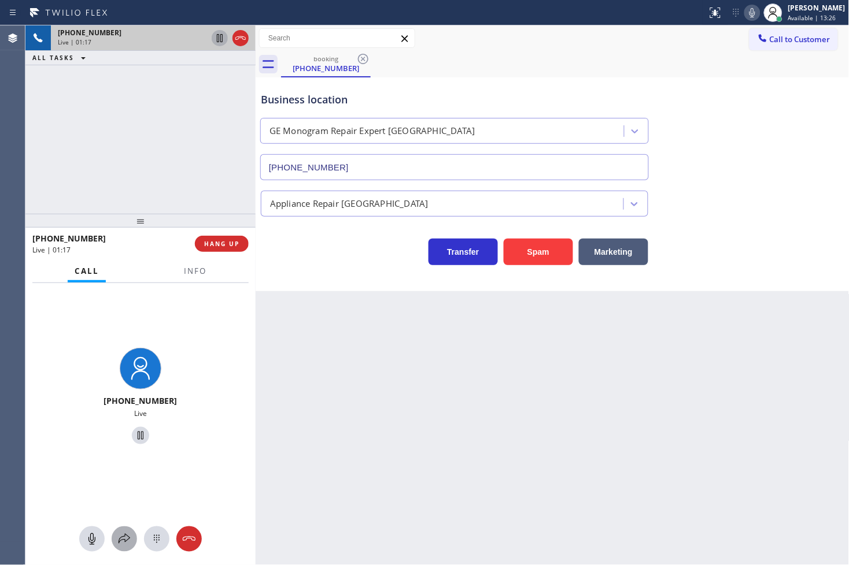
click at [120, 547] on button at bounding box center [124, 539] width 25 height 25
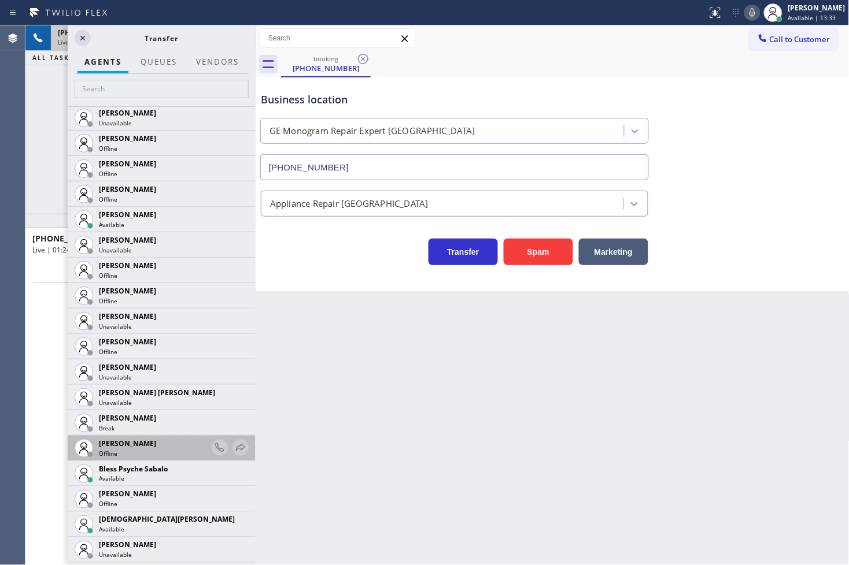
scroll to position [257, 0]
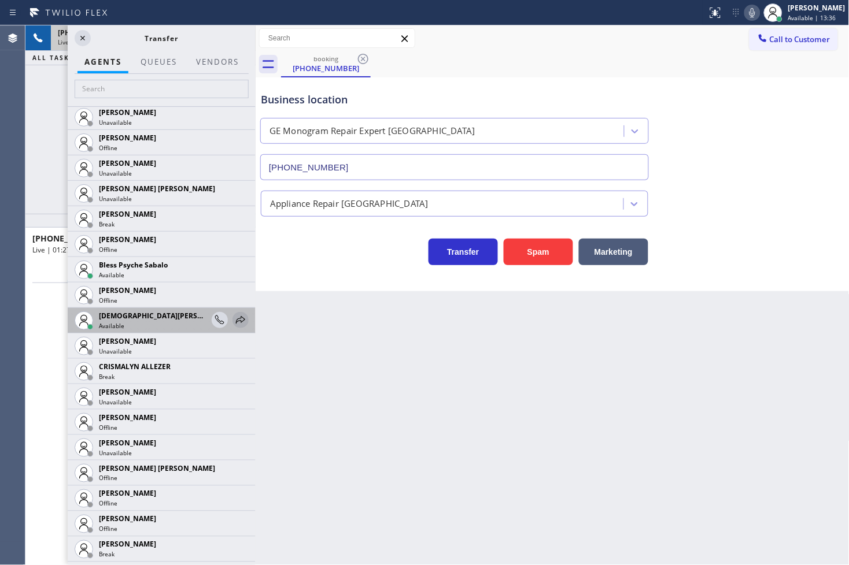
click at [234, 316] on icon at bounding box center [241, 320] width 14 height 14
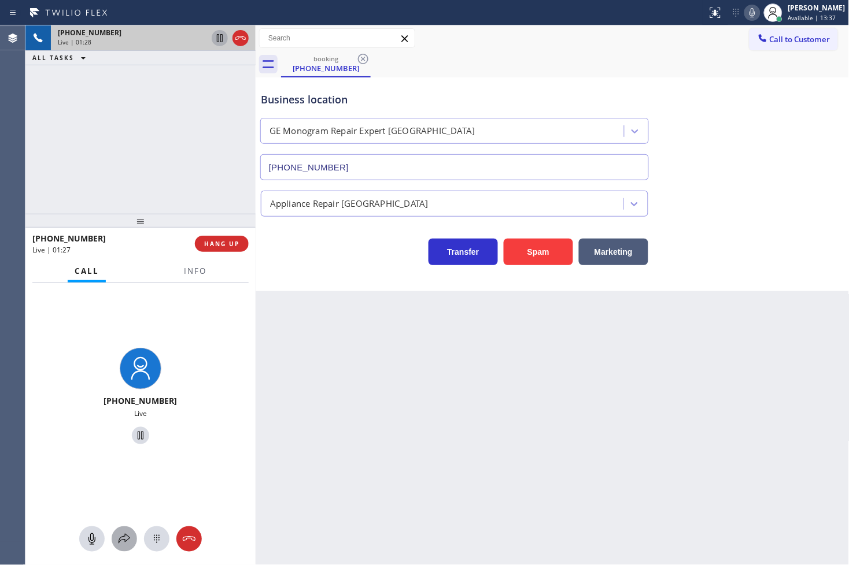
click at [126, 535] on icon at bounding box center [124, 540] width 14 height 14
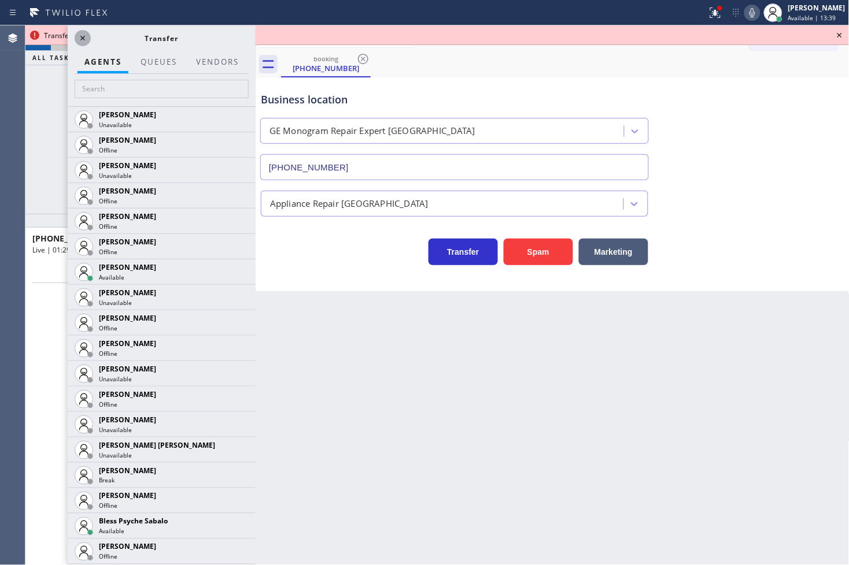
click at [81, 39] on icon at bounding box center [82, 38] width 5 height 5
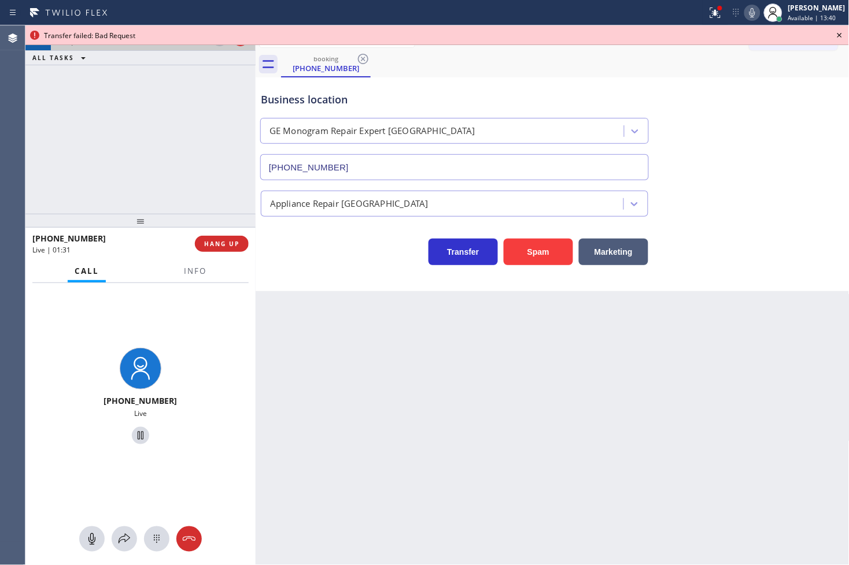
click at [839, 30] on icon at bounding box center [840, 35] width 14 height 14
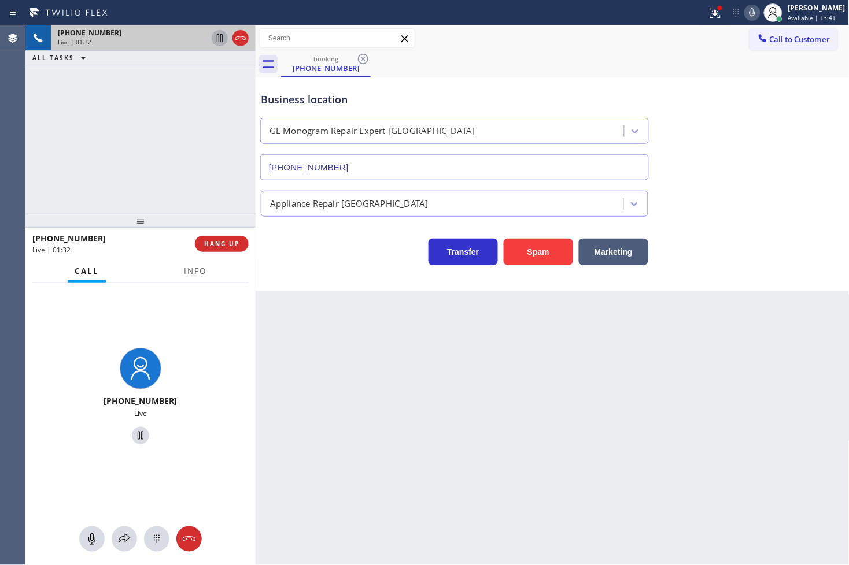
click at [221, 36] on icon at bounding box center [220, 38] width 14 height 14
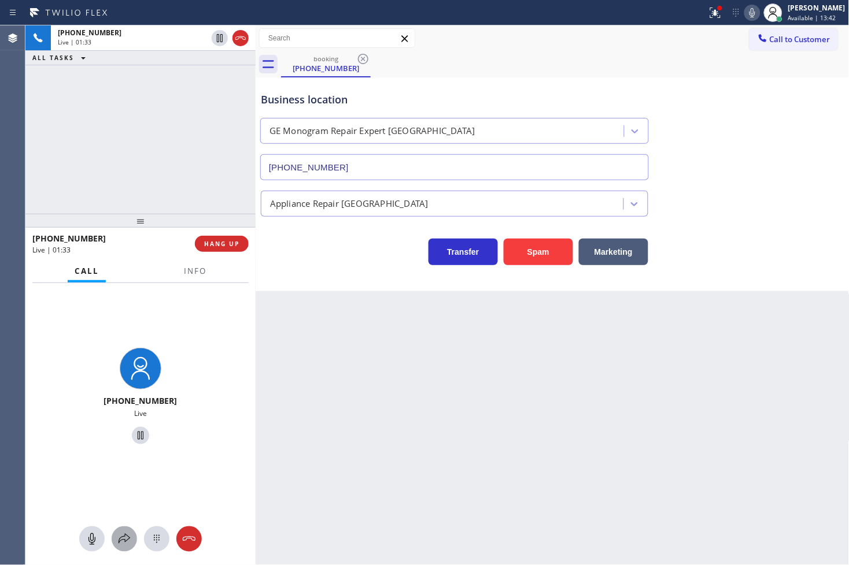
drag, startPoint x: 123, startPoint y: 535, endPoint x: 126, endPoint y: 530, distance: 6.0
click at [126, 530] on button at bounding box center [124, 539] width 25 height 25
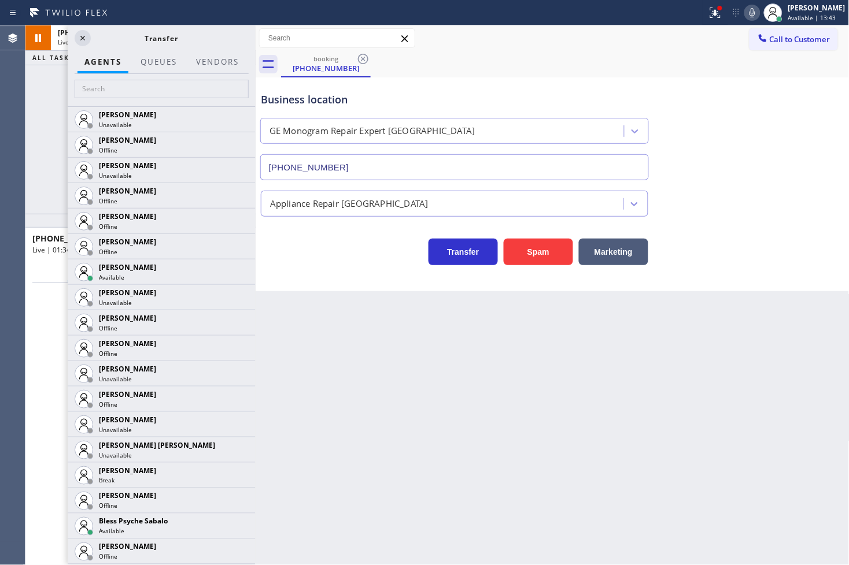
click at [116, 76] on div at bounding box center [162, 90] width 188 height 32
click at [116, 88] on input "text" at bounding box center [162, 89] width 174 height 19
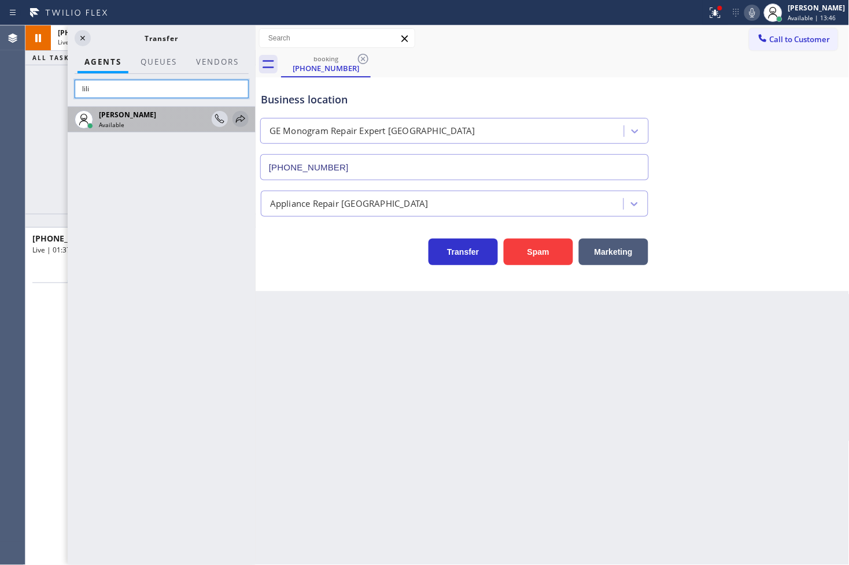
type input "lili"
click at [237, 123] on icon at bounding box center [241, 119] width 14 height 14
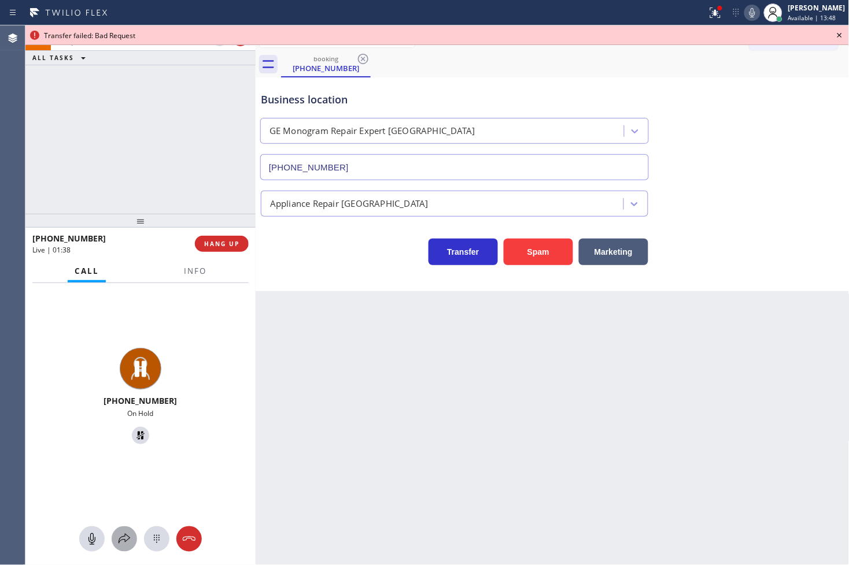
click at [123, 539] on icon at bounding box center [124, 540] width 14 height 14
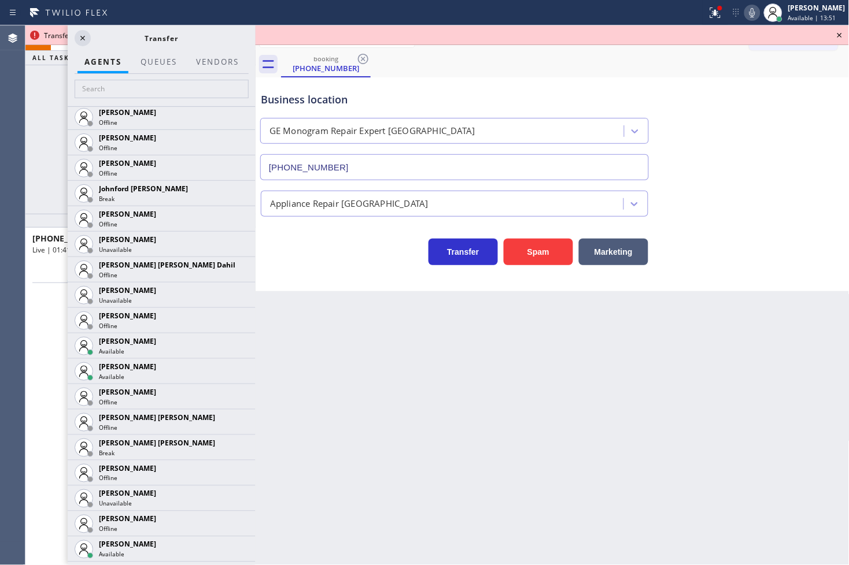
scroll to position [1156, 0]
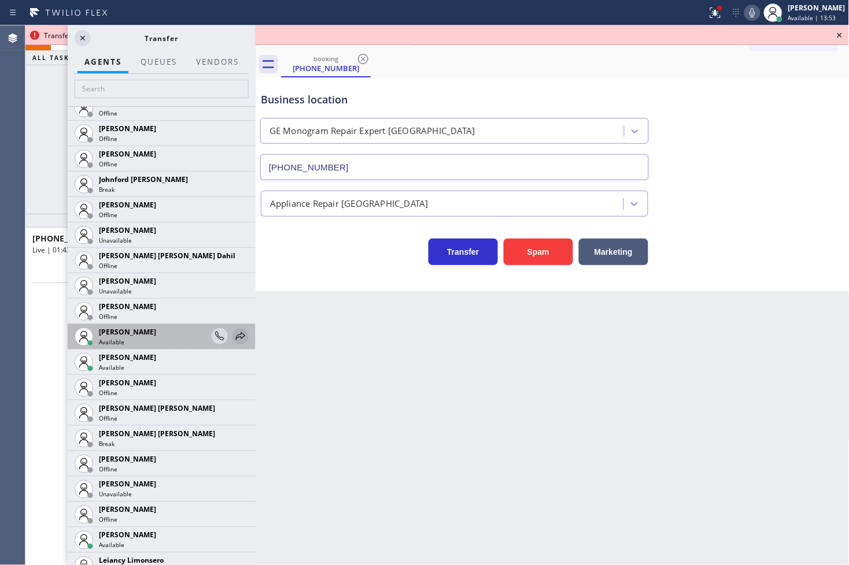
click at [234, 331] on icon at bounding box center [241, 337] width 14 height 14
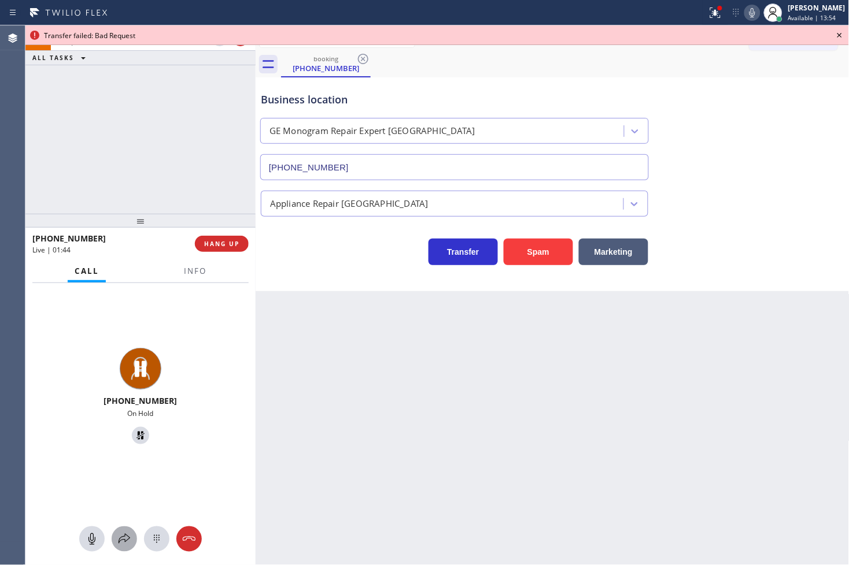
click at [128, 539] on icon at bounding box center [124, 540] width 14 height 14
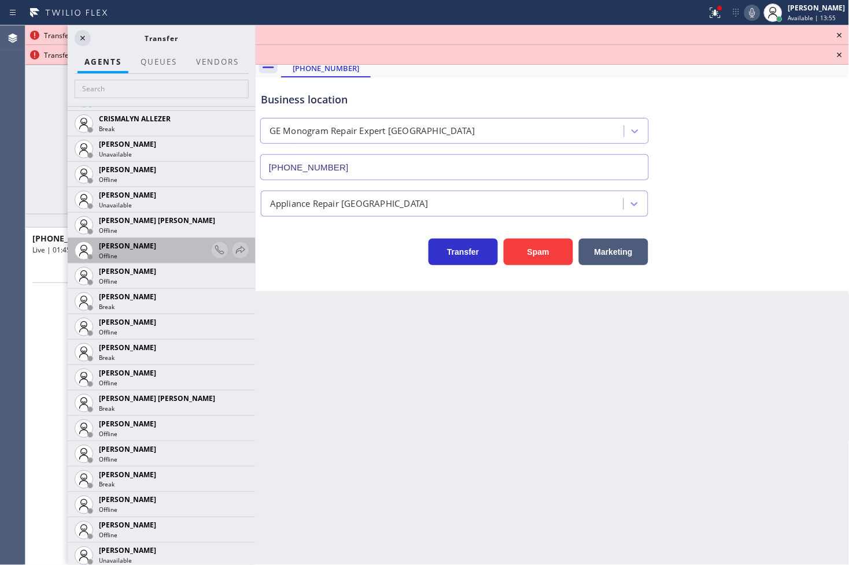
scroll to position [513, 0]
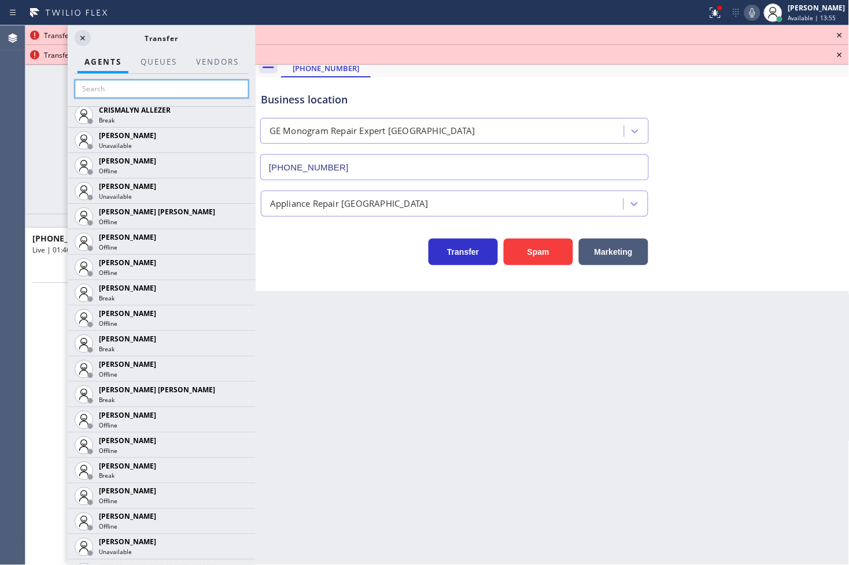
click at [128, 94] on input "text" at bounding box center [162, 89] width 174 height 19
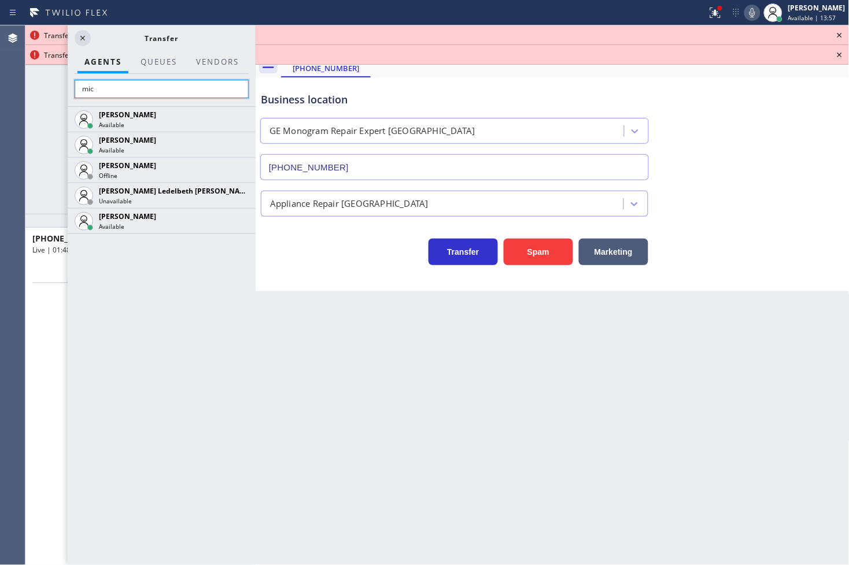
scroll to position [0, 0]
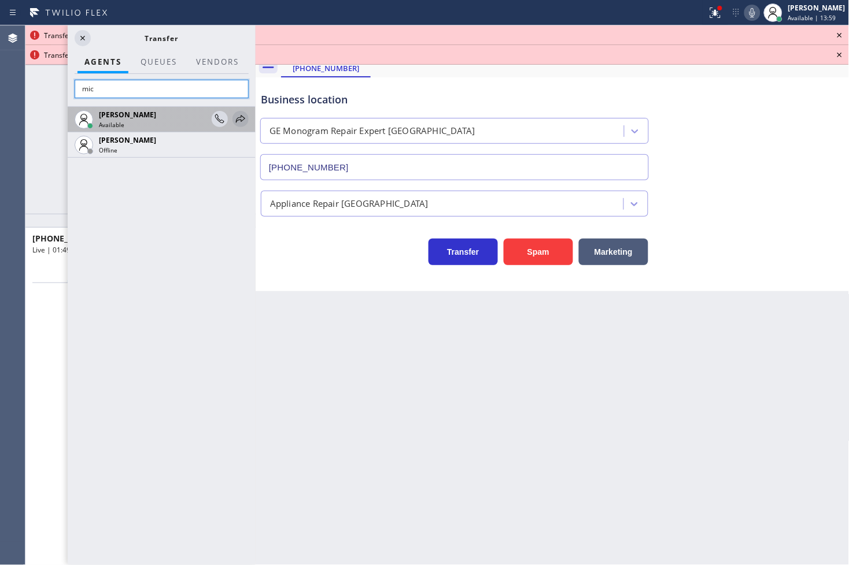
type input "mic"
click at [239, 117] on icon at bounding box center [240, 119] width 9 height 8
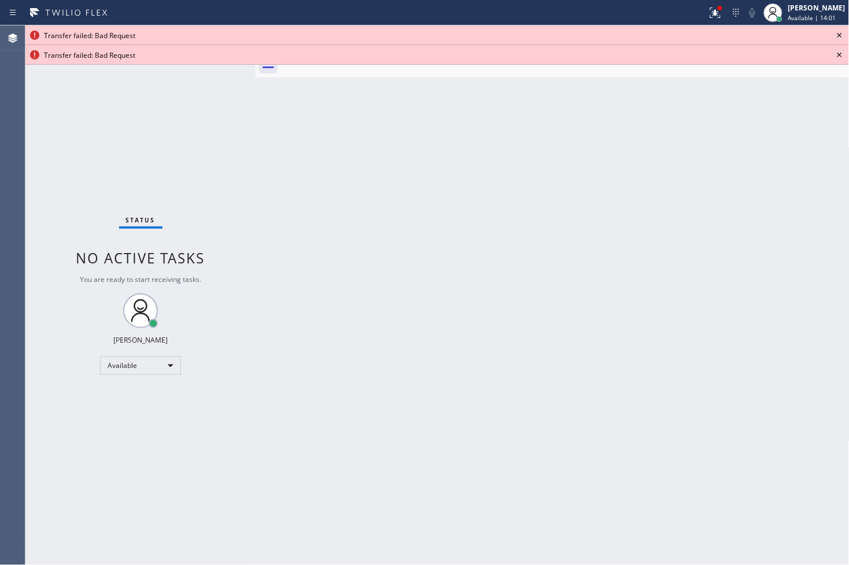
click at [840, 38] on icon at bounding box center [840, 35] width 14 height 14
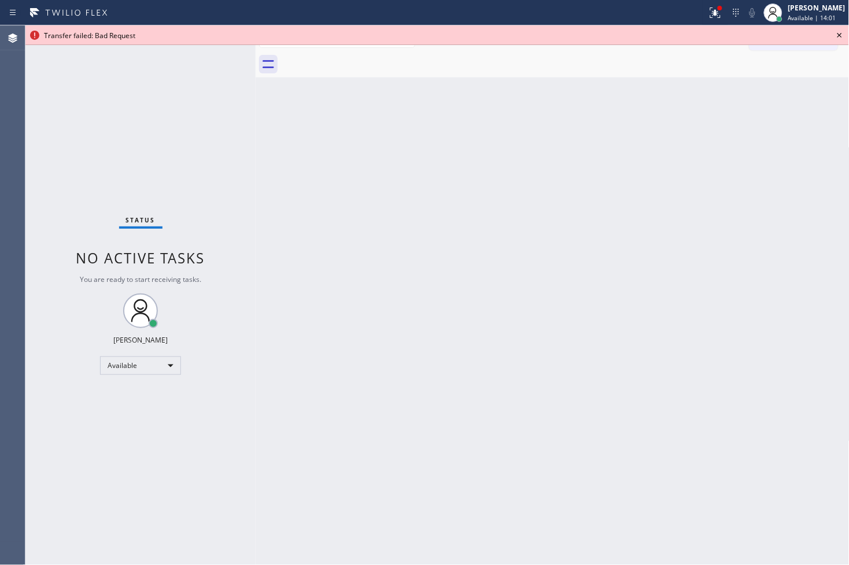
click at [840, 38] on icon at bounding box center [840, 35] width 14 height 14
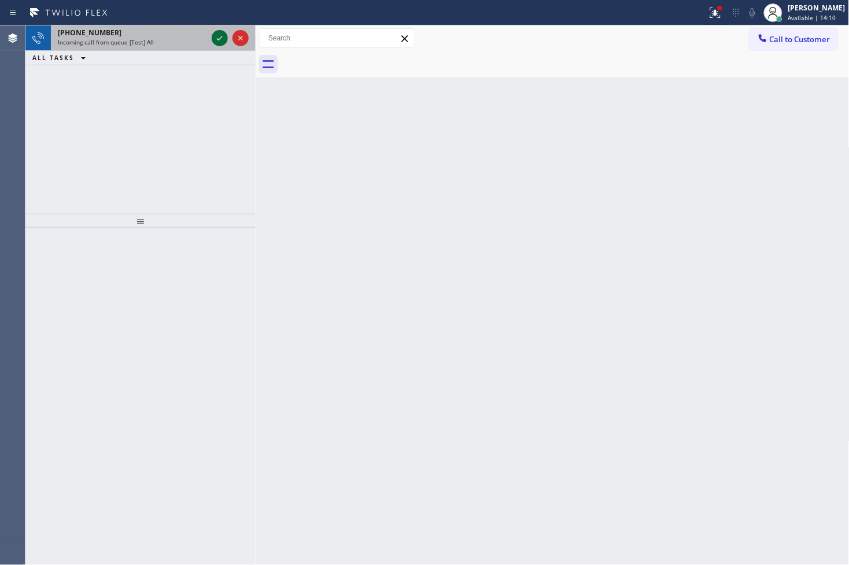
click at [219, 36] on icon at bounding box center [220, 38] width 14 height 14
click at [221, 42] on icon at bounding box center [220, 38] width 14 height 14
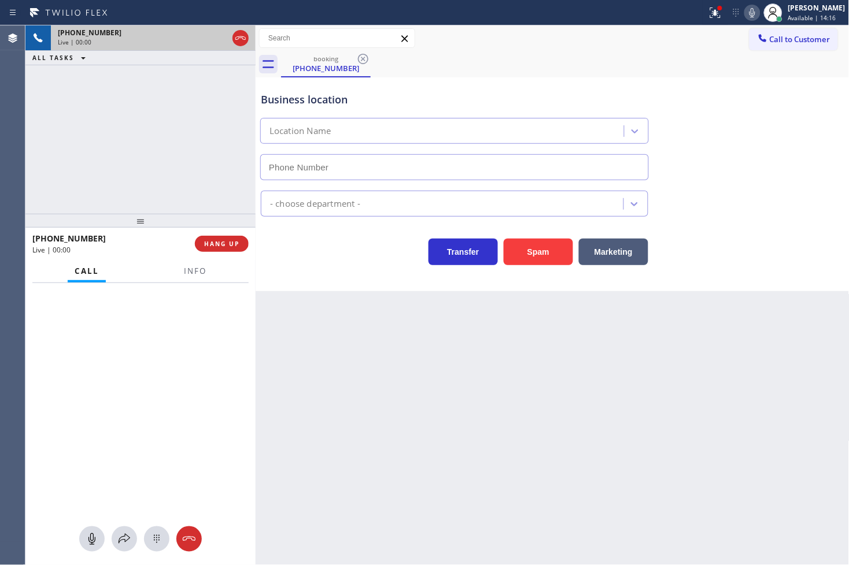
type input "[PHONE_NUMBER]"
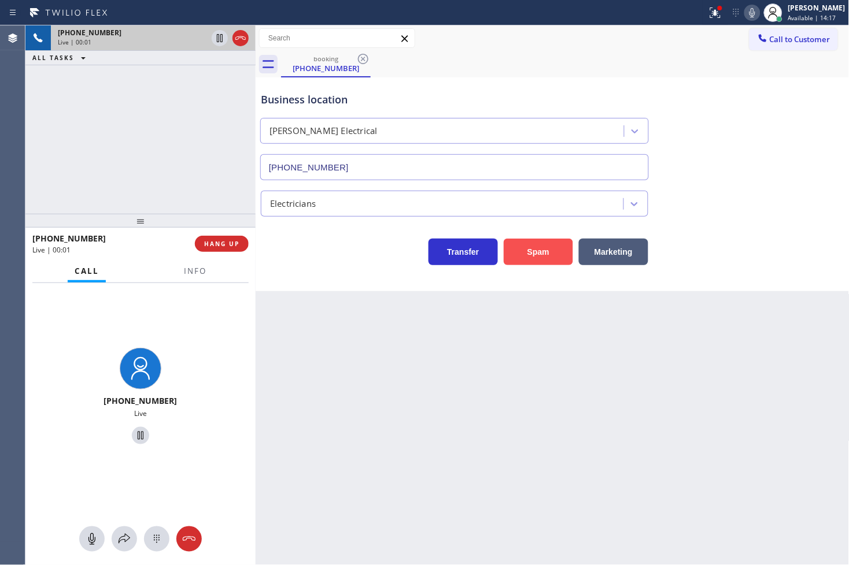
click at [546, 246] on button "Spam" at bounding box center [538, 252] width 69 height 27
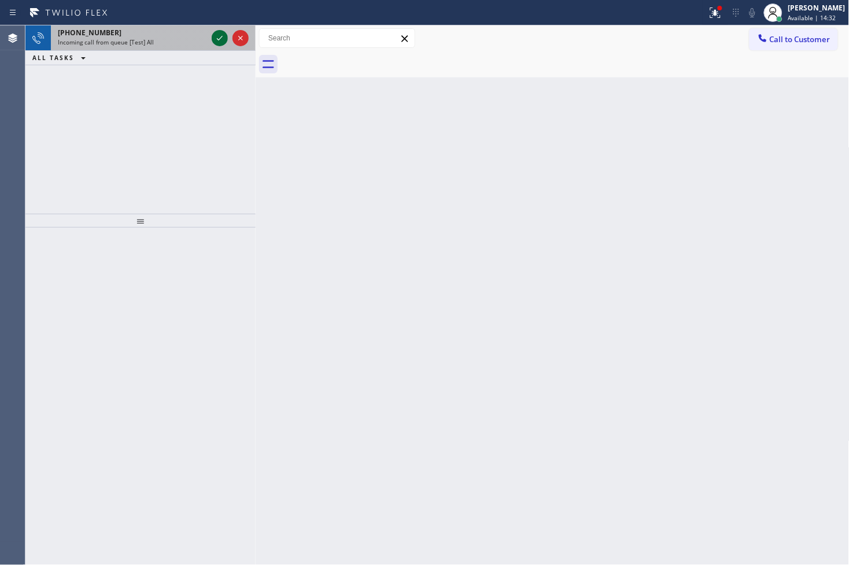
click at [215, 37] on icon at bounding box center [220, 38] width 14 height 14
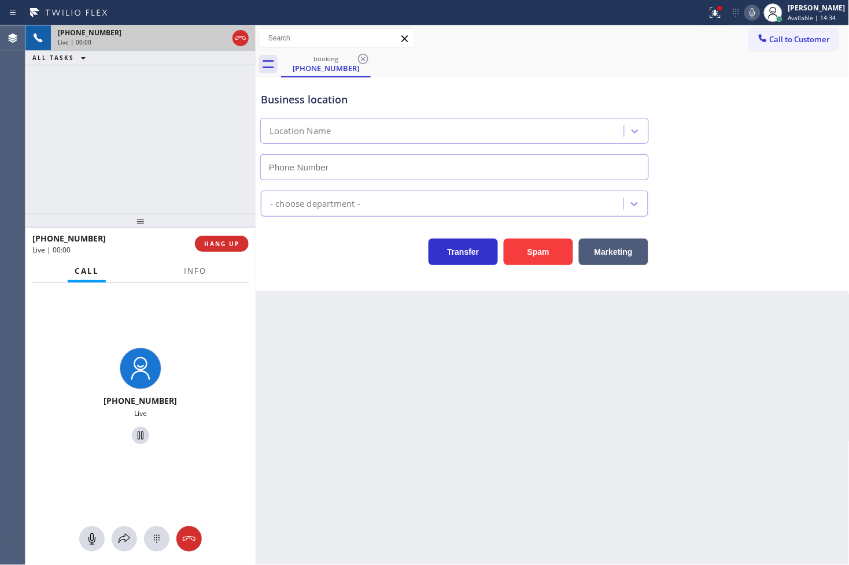
type input "[PHONE_NUMBER]"
drag, startPoint x: 523, startPoint y: 251, endPoint x: 535, endPoint y: 243, distance: 15.1
click at [523, 252] on button "Spam" at bounding box center [538, 252] width 69 height 27
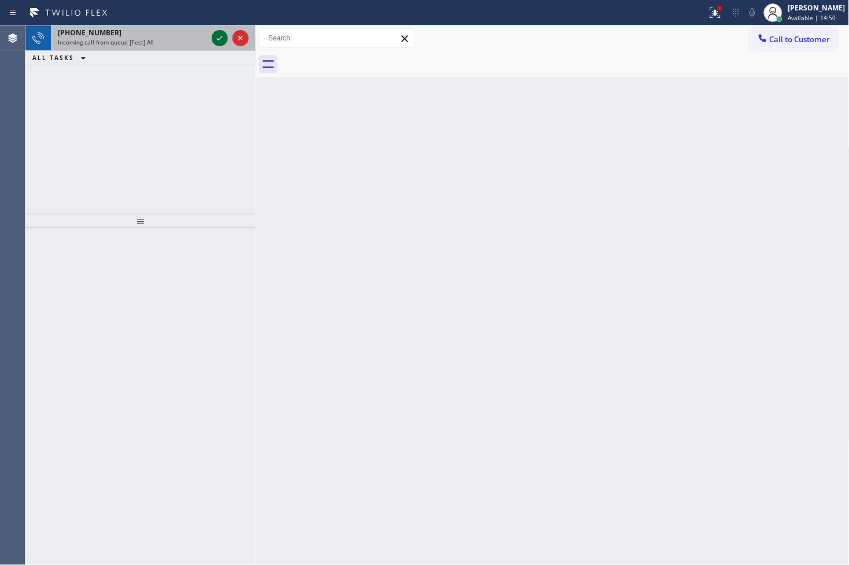
click at [217, 39] on icon at bounding box center [220, 38] width 14 height 14
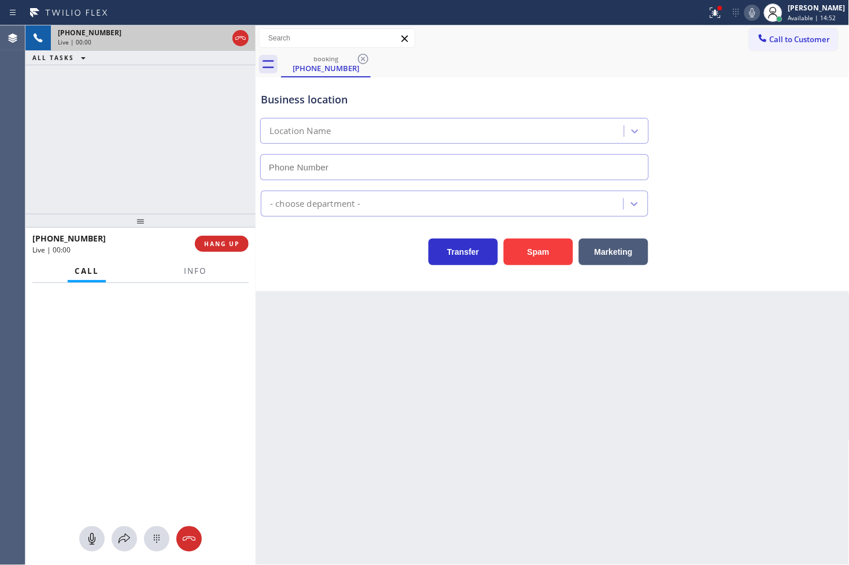
type input "[PHONE_NUMBER]"
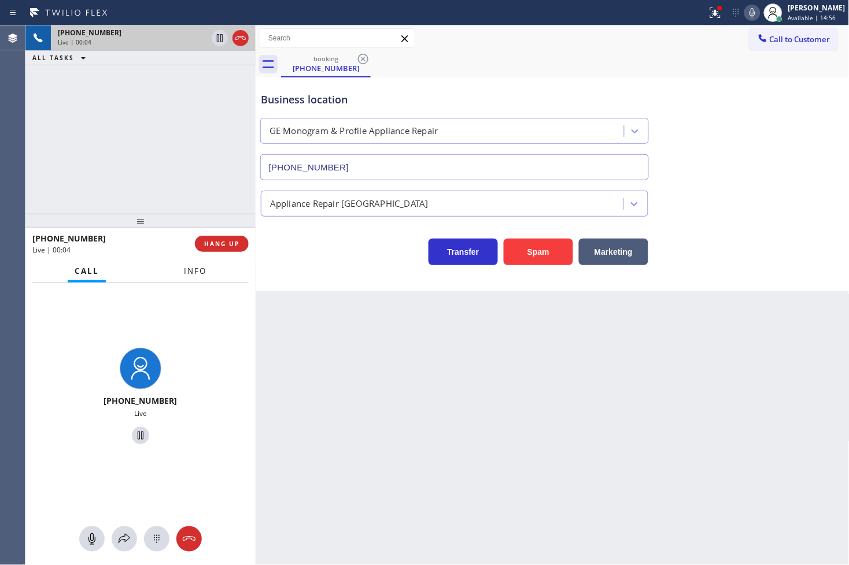
click at [199, 270] on span "Info" at bounding box center [195, 271] width 23 height 10
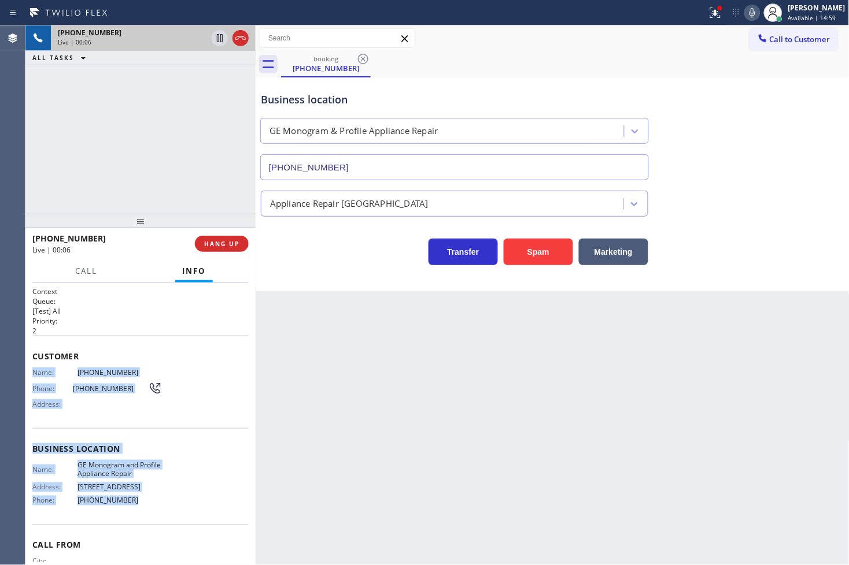
drag, startPoint x: 33, startPoint y: 374, endPoint x: 145, endPoint y: 505, distance: 172.3
click at [145, 505] on div "Context Queue: [Test] All Priority: 2 Customer Name: [PHONE_NUMBER] Phone: [PHO…" at bounding box center [140, 450] width 216 height 326
copy div "Name: [PHONE_NUMBER] Phone: [PHONE_NUMBER] Address: Business location Name: GE …"
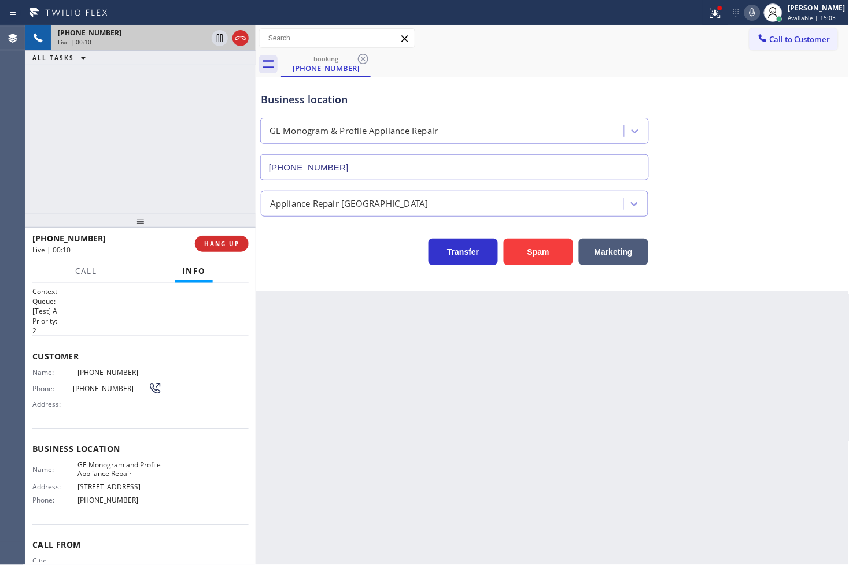
click at [142, 319] on h2 "Priority:" at bounding box center [140, 321] width 216 height 10
click at [375, 282] on div "Business location GE Monogram & Profile Appliance Repair [PHONE_NUMBER] Applian…" at bounding box center [553, 184] width 594 height 214
click at [153, 162] on div "[PHONE_NUMBER] Live | 00:12 ALL TASKS ALL TASKS ACTIVE TASKS TASKS IN WRAP UP" at bounding box center [140, 119] width 230 height 188
click at [327, 274] on div "Business location GE Monogram & Profile Appliance Repair [PHONE_NUMBER] Applian…" at bounding box center [553, 184] width 594 height 214
click at [239, 250] on button "HANG UP" at bounding box center [222, 244] width 54 height 16
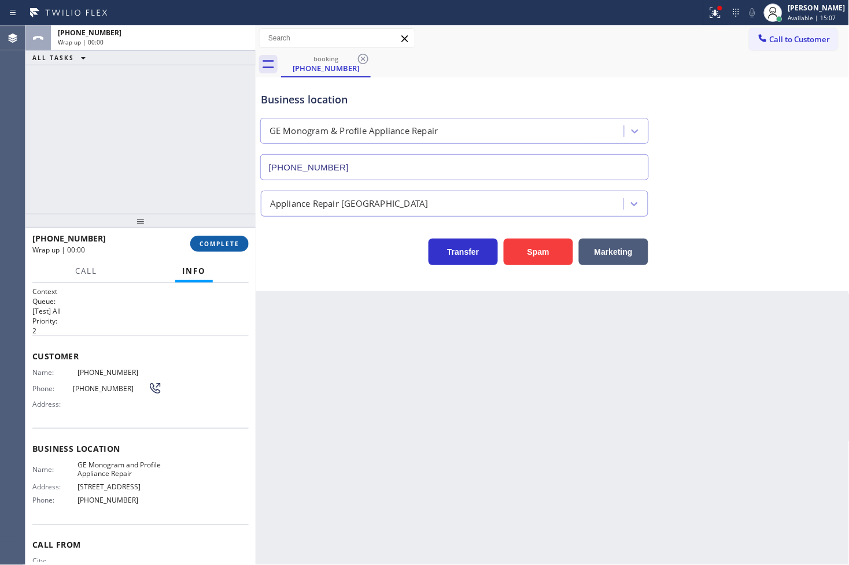
click at [238, 247] on span "COMPLETE" at bounding box center [219, 244] width 40 height 8
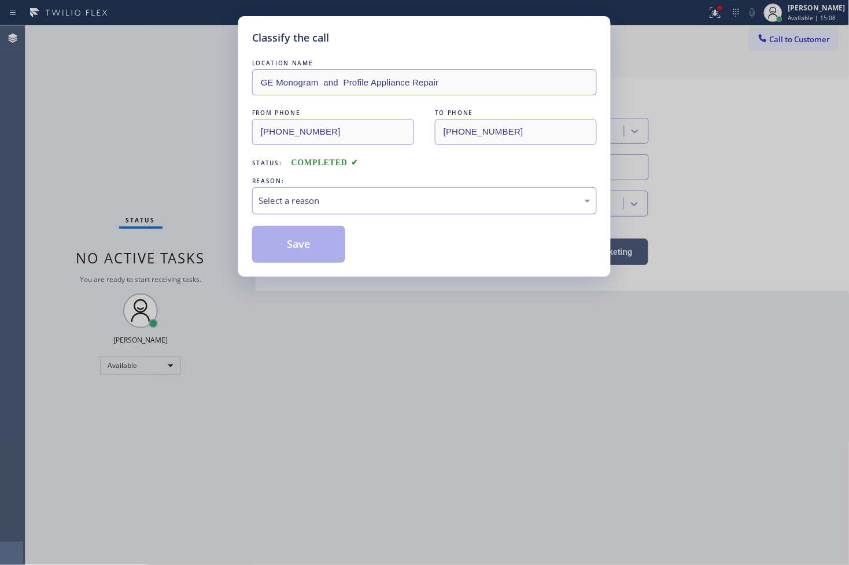
click at [308, 208] on div "Select a reason" at bounding box center [424, 200] width 345 height 27
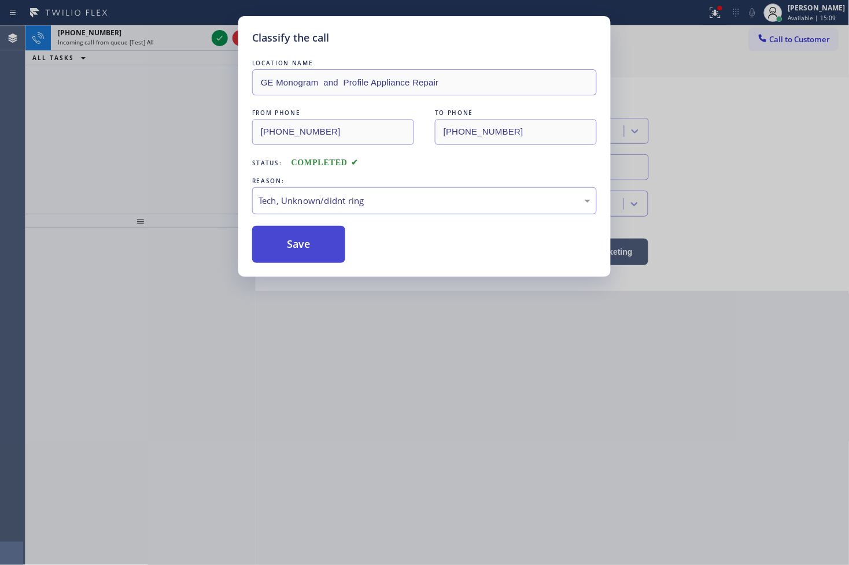
click at [295, 234] on button "Save" at bounding box center [298, 244] width 93 height 37
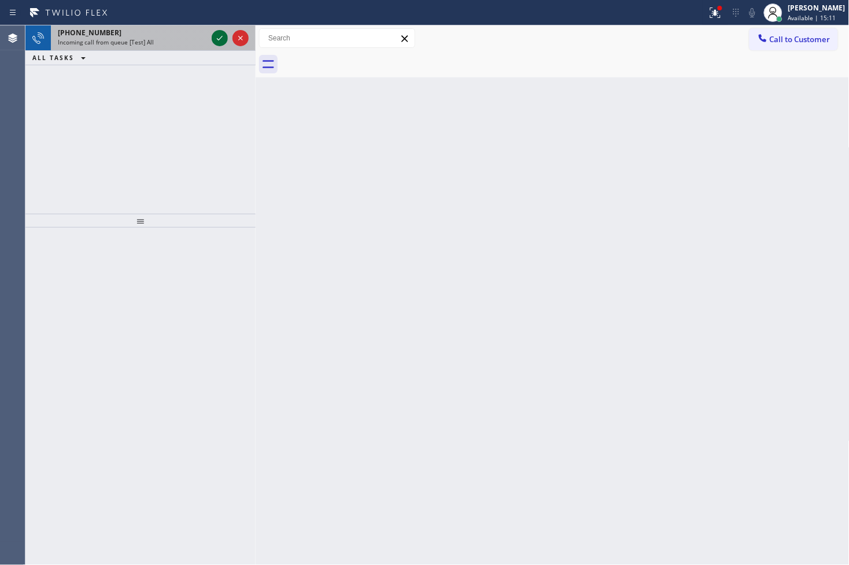
click at [220, 38] on icon at bounding box center [220, 38] width 6 height 5
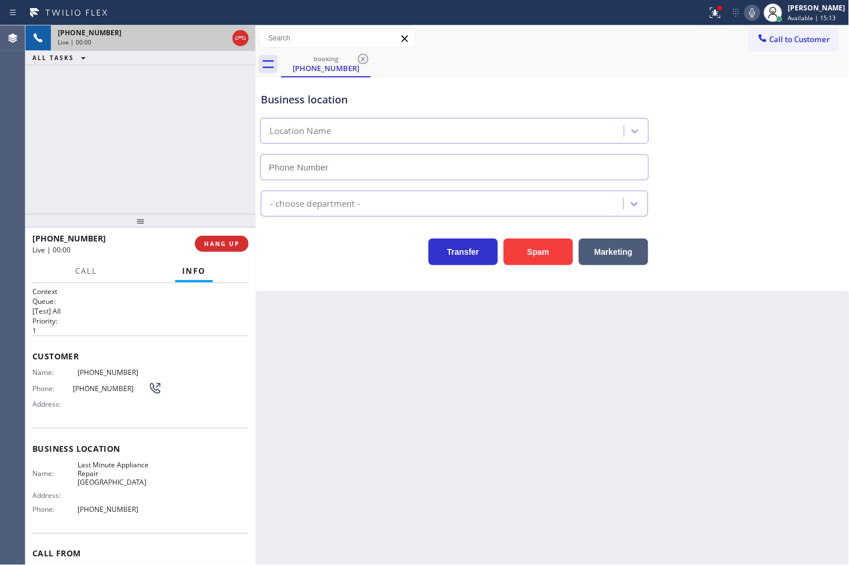
type input "[PHONE_NUMBER]"
click at [519, 249] on button "Spam" at bounding box center [538, 252] width 69 height 27
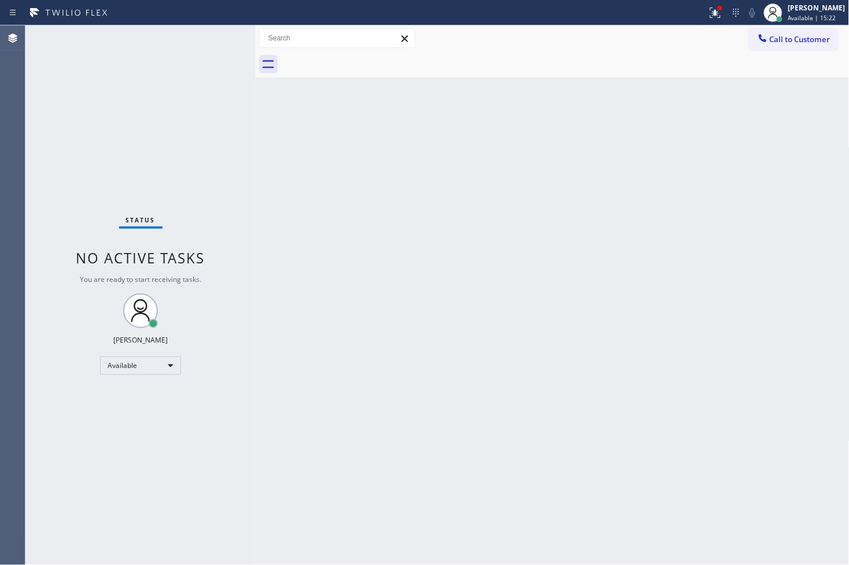
click at [261, 207] on div "Back to Dashboard Change Sender ID Customers Technicians Select a contact Outbo…" at bounding box center [553, 295] width 594 height 540
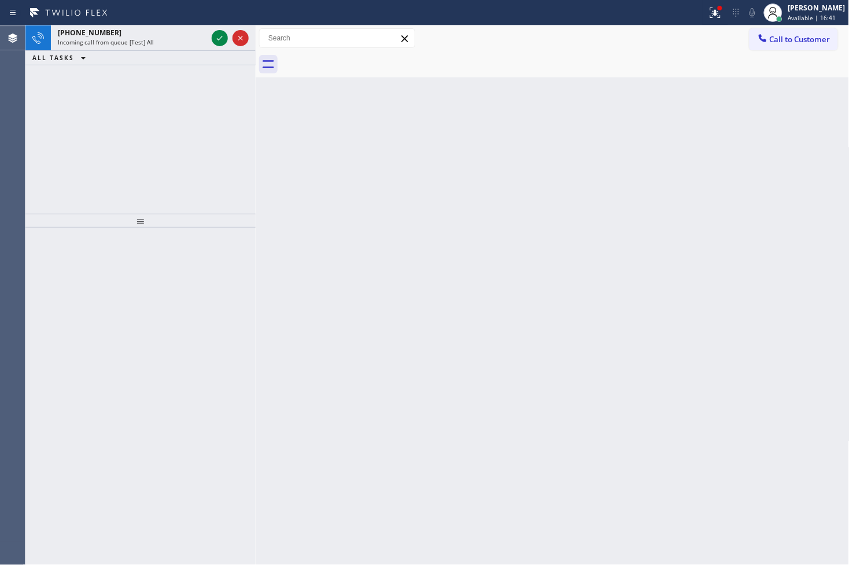
click at [319, 285] on div "Back to Dashboard Change Sender ID Customers Technicians Select a contact Outbo…" at bounding box center [553, 295] width 594 height 540
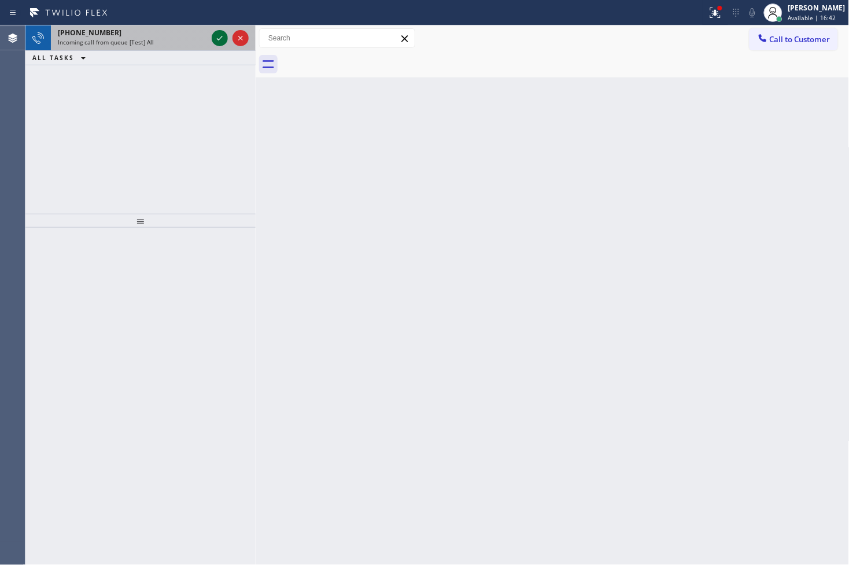
click at [217, 35] on icon at bounding box center [220, 38] width 14 height 14
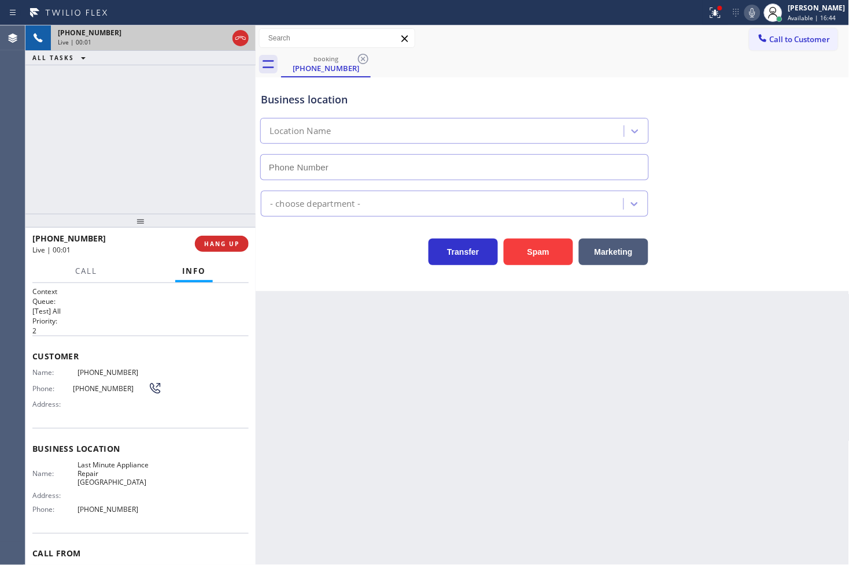
type input "[PHONE_NUMBER]"
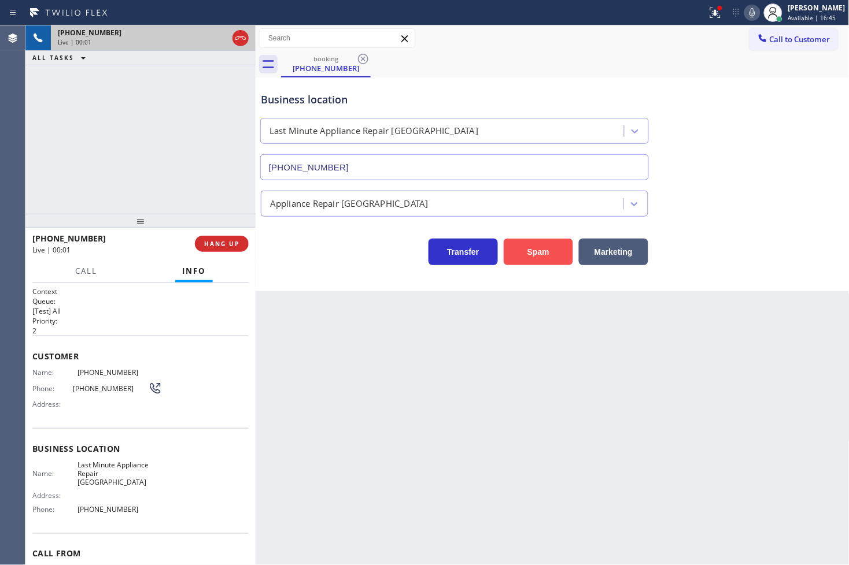
click at [524, 244] on button "Spam" at bounding box center [538, 252] width 69 height 27
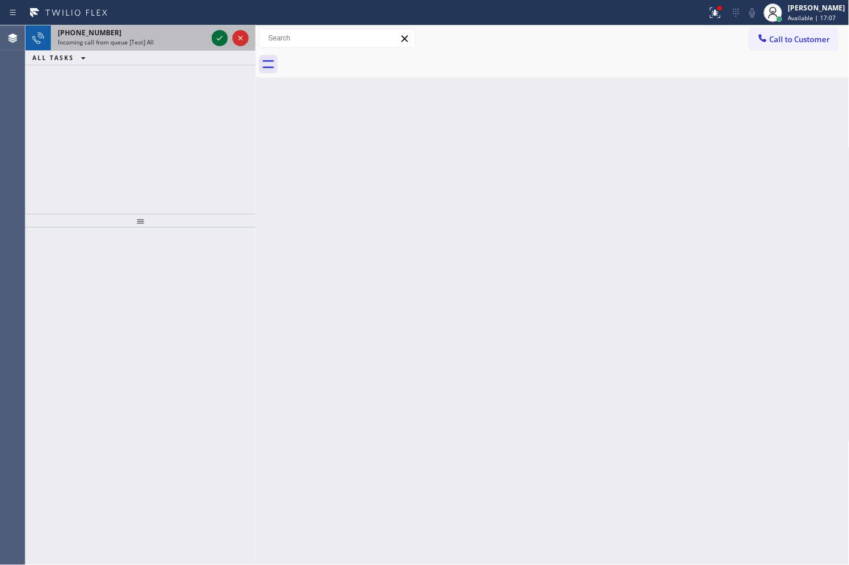
click at [220, 39] on icon at bounding box center [220, 38] width 6 height 5
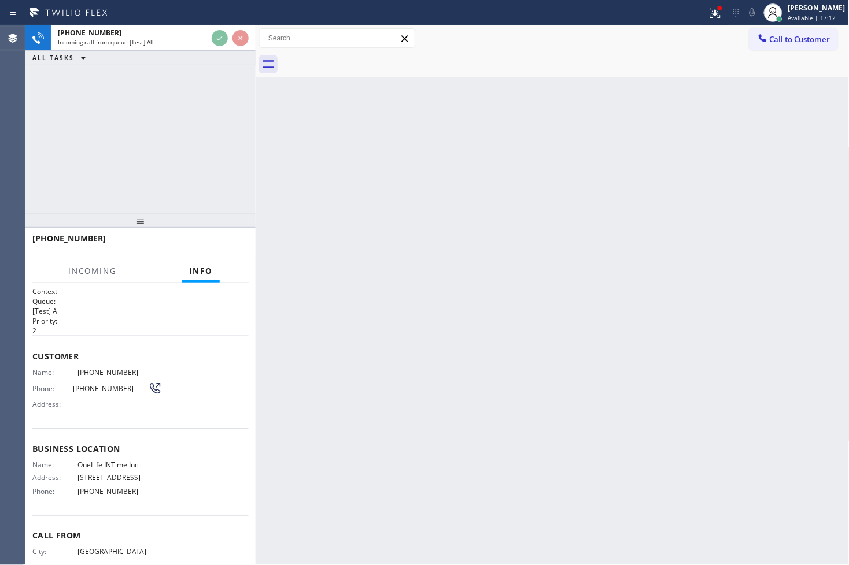
click at [221, 119] on div "[PHONE_NUMBER] Incoming call from queue [Test] All ALL TASKS ALL TASKS ACTIVE T…" at bounding box center [140, 119] width 230 height 188
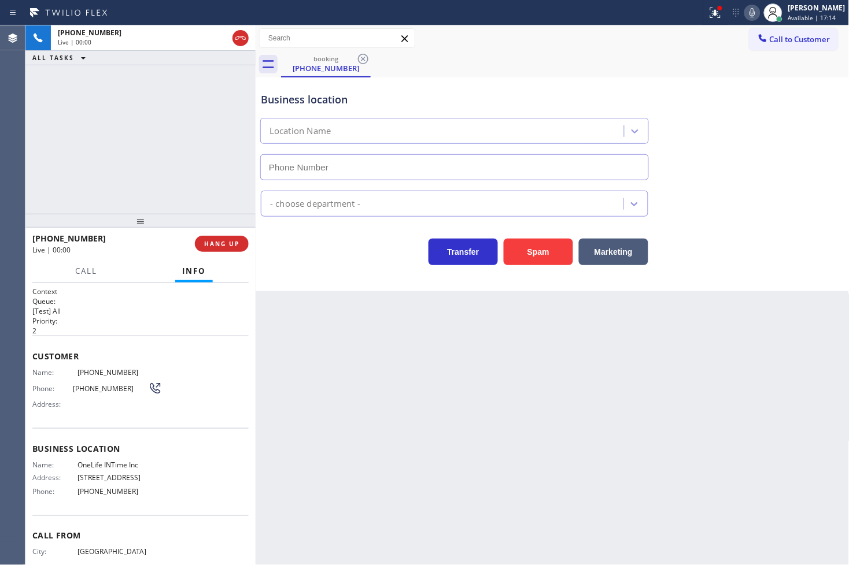
type input "[PHONE_NUMBER]"
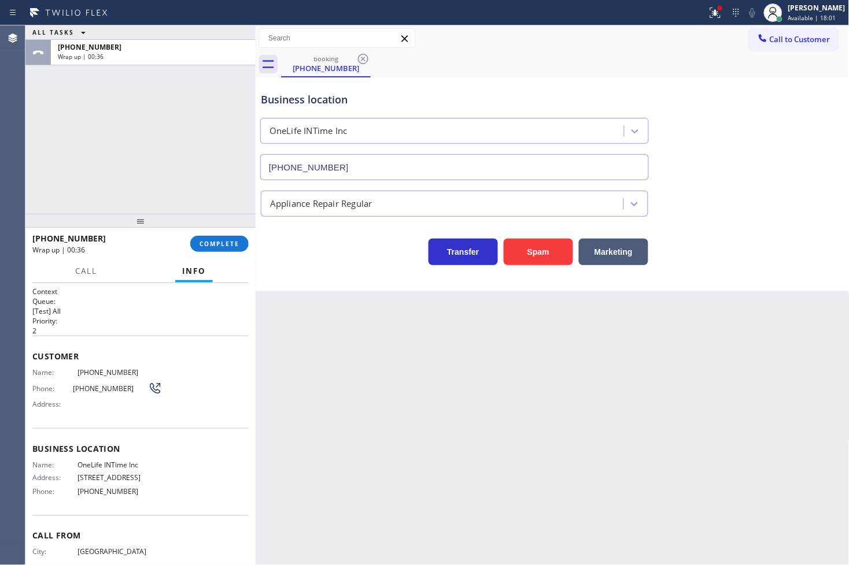
click at [200, 180] on div "ALL TASKS ALL TASKS ACTIVE TASKS TASKS IN WRAP UP [PHONE_NUMBER] Wrap up | 00:36" at bounding box center [140, 119] width 230 height 188
click at [226, 246] on span "COMPLETE" at bounding box center [219, 244] width 40 height 8
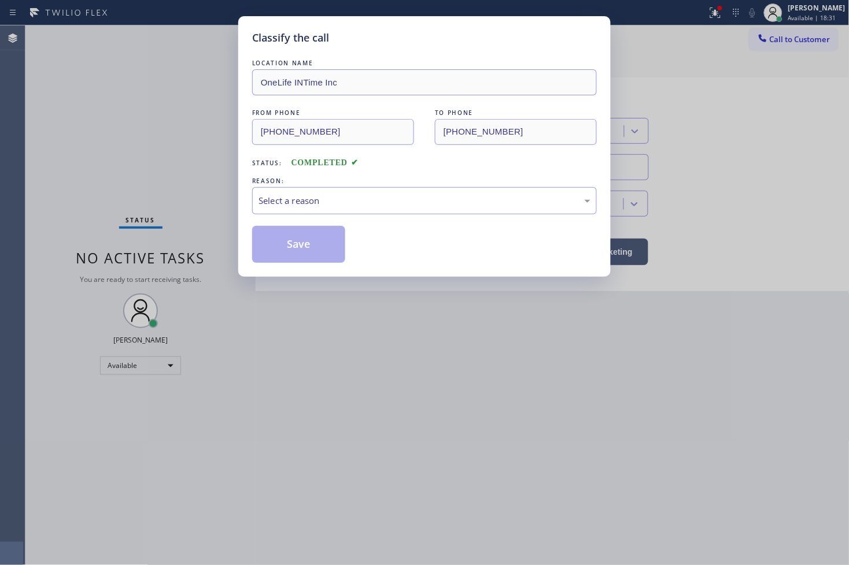
click at [328, 209] on div "Select a reason" at bounding box center [424, 200] width 345 height 27
click at [307, 249] on button "Save" at bounding box center [298, 244] width 93 height 37
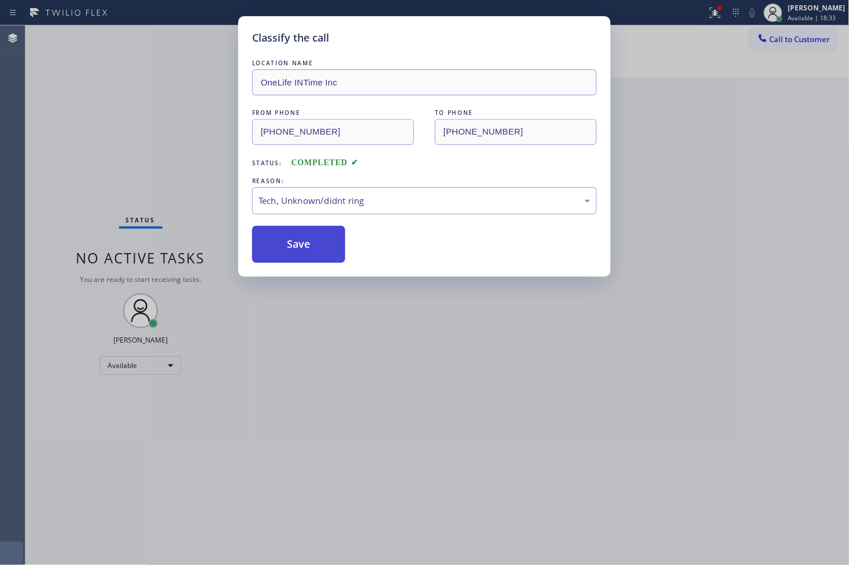
click at [307, 249] on button "Save" at bounding box center [298, 244] width 93 height 37
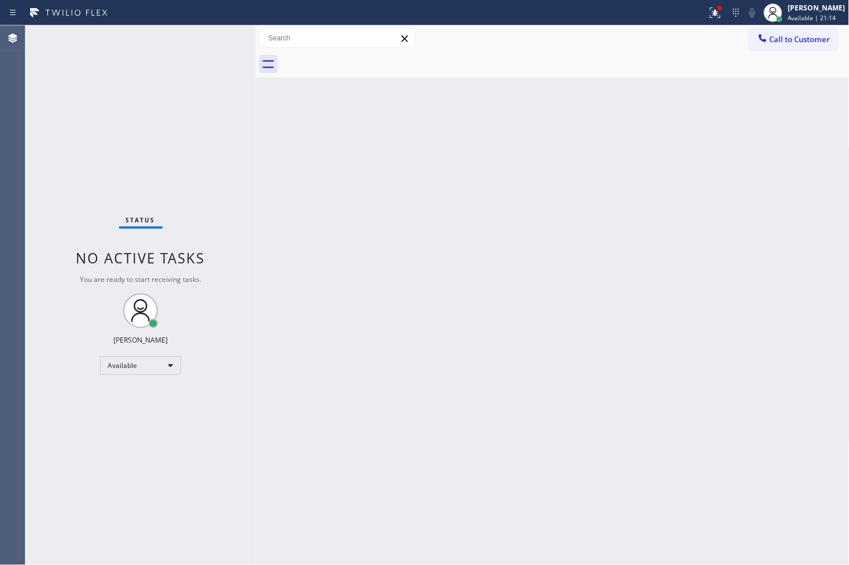
click at [308, 130] on div "Back to Dashboard Change Sender ID Customers Technicians Select a contact Outbo…" at bounding box center [553, 295] width 594 height 540
click at [111, 105] on div "Status No active tasks You are ready to start receiving tasks. [PERSON_NAME]" at bounding box center [140, 295] width 230 height 540
click at [708, 8] on icon at bounding box center [715, 13] width 14 height 14
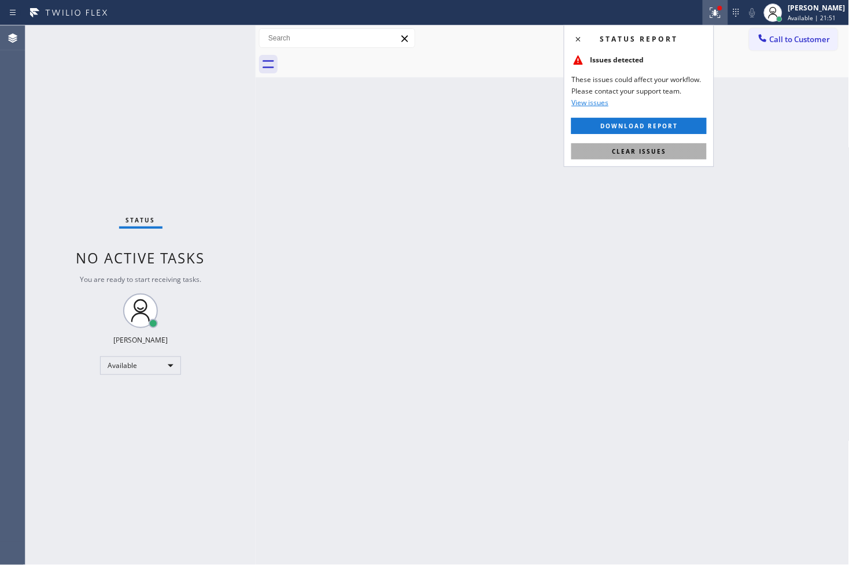
click at [649, 157] on button "Clear issues" at bounding box center [638, 151] width 135 height 16
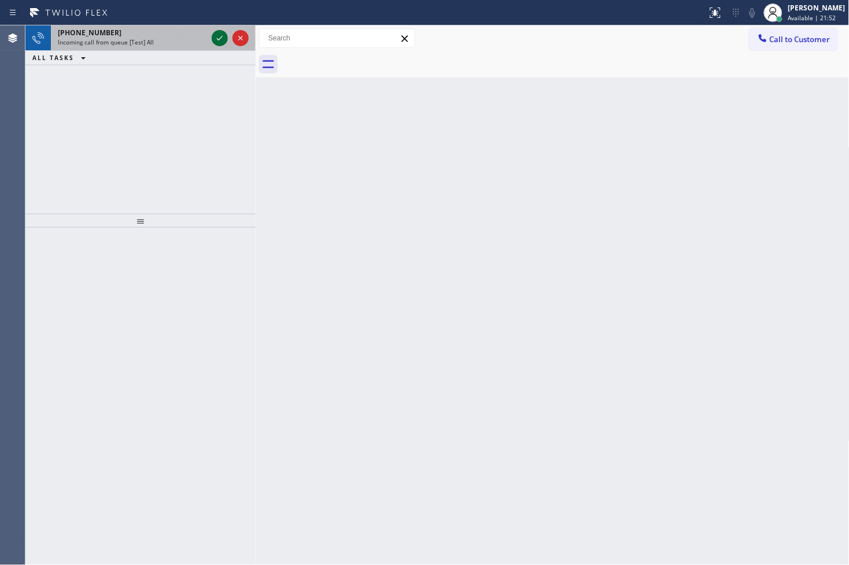
click at [218, 38] on icon at bounding box center [220, 38] width 14 height 14
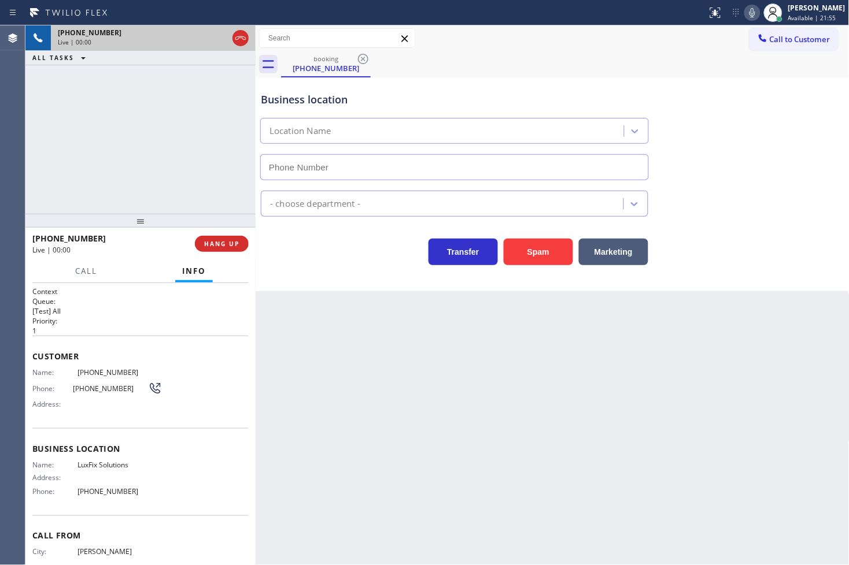
type input "[PHONE_NUMBER]"
click at [305, 385] on div "Back to Dashboard Change Sender ID Customers Technicians Select a contact Outbo…" at bounding box center [553, 295] width 594 height 540
click at [258, 359] on div "Back to Dashboard Change Sender ID Customers Technicians Select a contact Outbo…" at bounding box center [553, 295] width 594 height 540
click at [75, 275] on span "Call" at bounding box center [86, 271] width 22 height 10
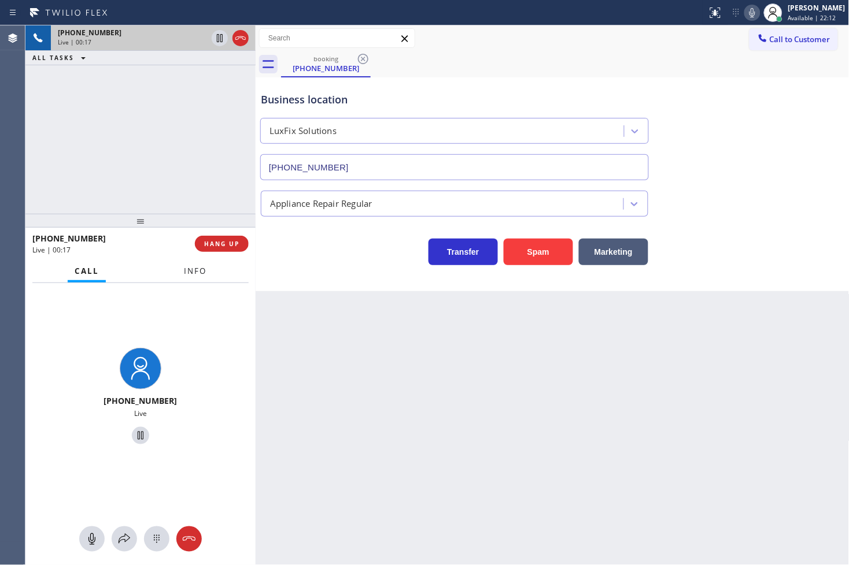
click at [193, 276] on span "Info" at bounding box center [195, 271] width 23 height 10
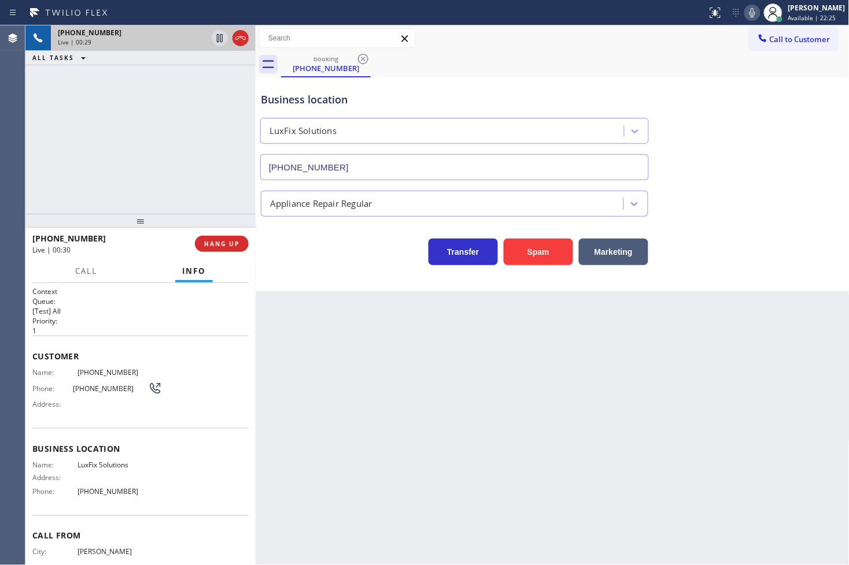
click at [205, 344] on div "Customer Name: [PHONE_NUMBER] Phone: [PHONE_NUMBER] Address:" at bounding box center [140, 382] width 216 height 93
click at [82, 273] on span "Call" at bounding box center [86, 271] width 22 height 10
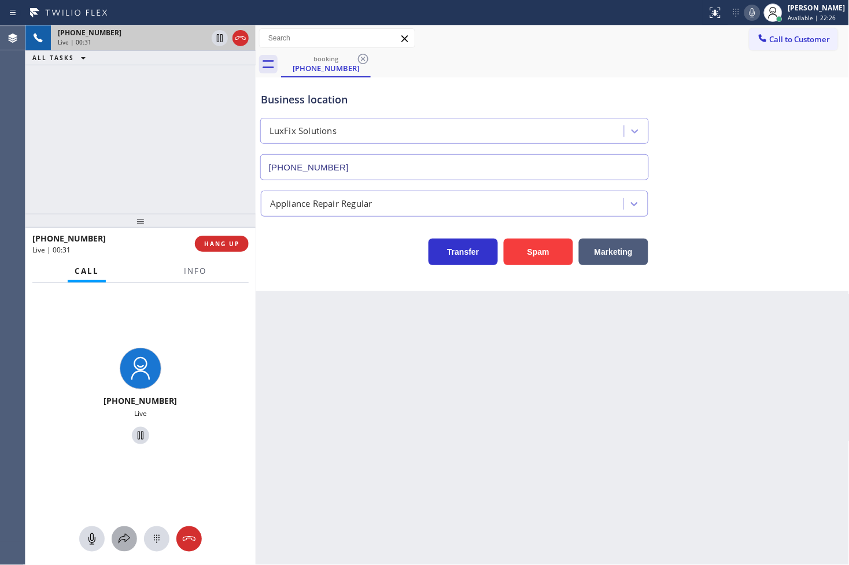
click at [112, 541] on div at bounding box center [124, 540] width 25 height 14
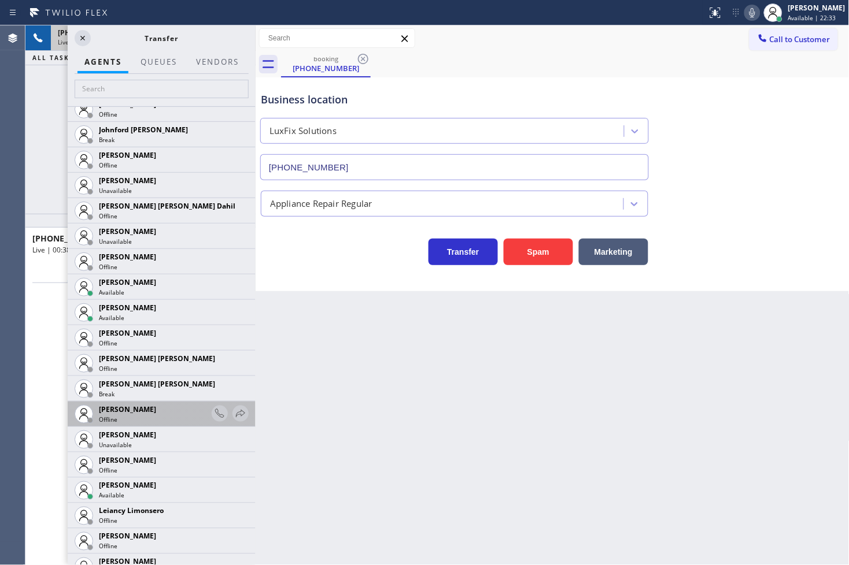
scroll to position [1349, 0]
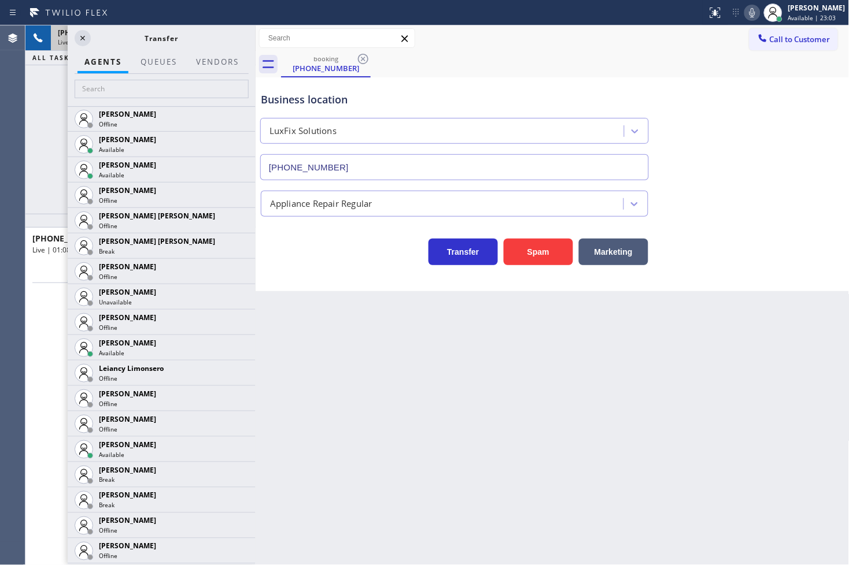
click at [34, 198] on div "[PHONE_NUMBER] Live | 01:08 ALL TASKS ALL TASKS ACTIVE TASKS TASKS IN WRAP UP" at bounding box center [140, 119] width 230 height 188
click at [234, 448] on icon at bounding box center [241, 449] width 14 height 14
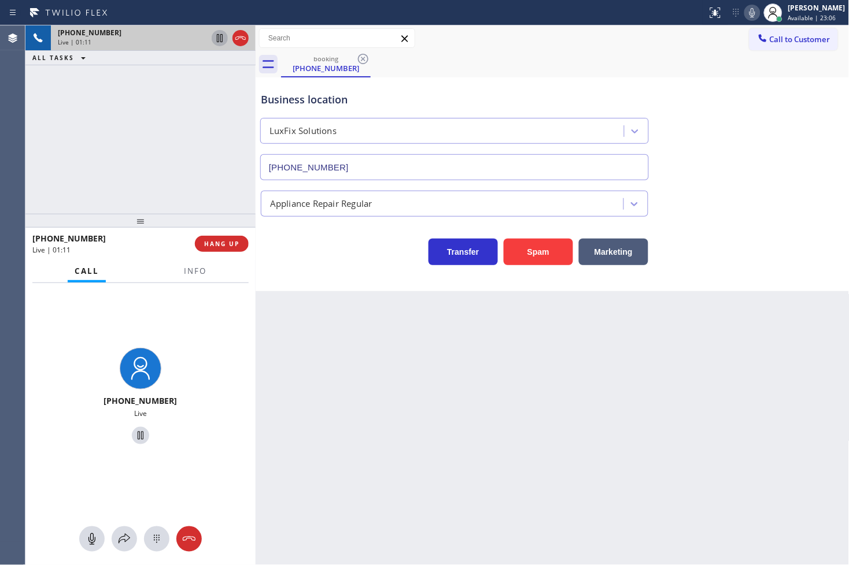
click at [223, 38] on icon at bounding box center [220, 38] width 14 height 14
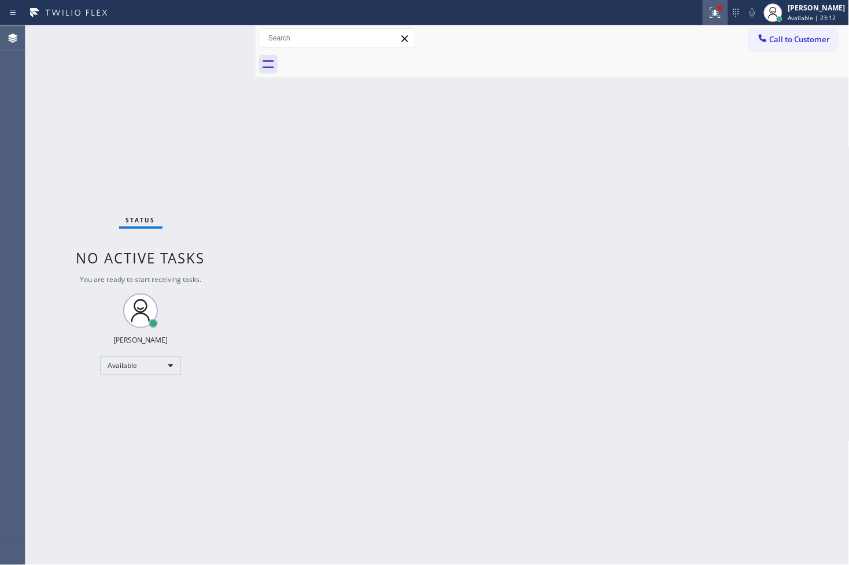
click at [708, 13] on icon at bounding box center [715, 13] width 14 height 14
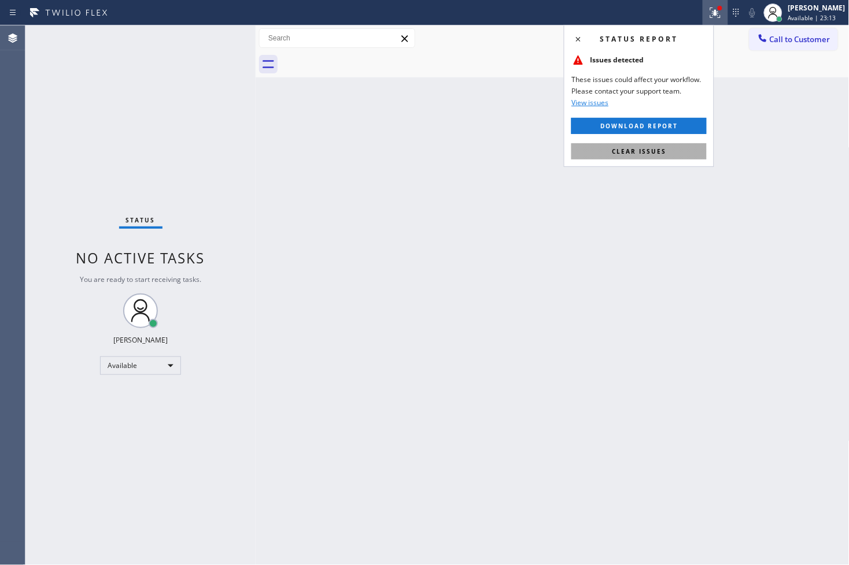
click at [670, 149] on button "Clear issues" at bounding box center [638, 151] width 135 height 16
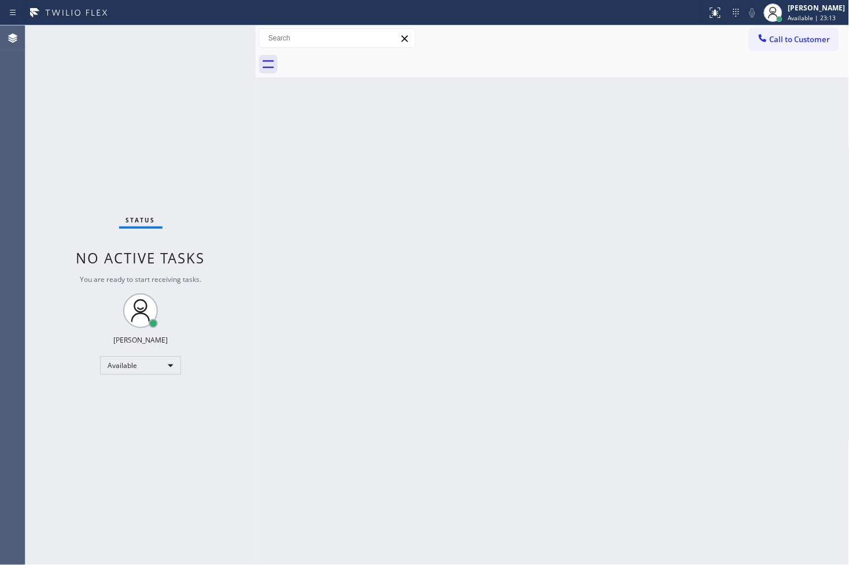
click at [357, 162] on div "Back to Dashboard Change Sender ID Customers Technicians Select a contact Outbo…" at bounding box center [553, 295] width 594 height 540
click at [168, 82] on div "Status No active tasks You are ready to start receiving tasks. [PERSON_NAME]" at bounding box center [140, 295] width 230 height 540
click at [210, 49] on div "Status No active tasks You are ready to start receiving tasks. [PERSON_NAME]" at bounding box center [140, 295] width 230 height 540
click at [221, 38] on div "Status No active tasks You are ready to start receiving tasks. [PERSON_NAME]" at bounding box center [140, 295] width 230 height 540
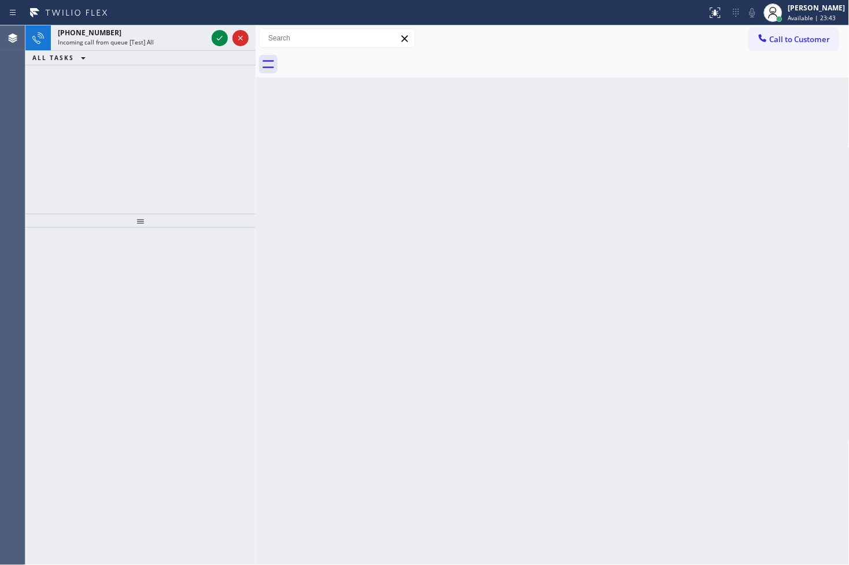
click at [221, 38] on icon at bounding box center [220, 38] width 14 height 14
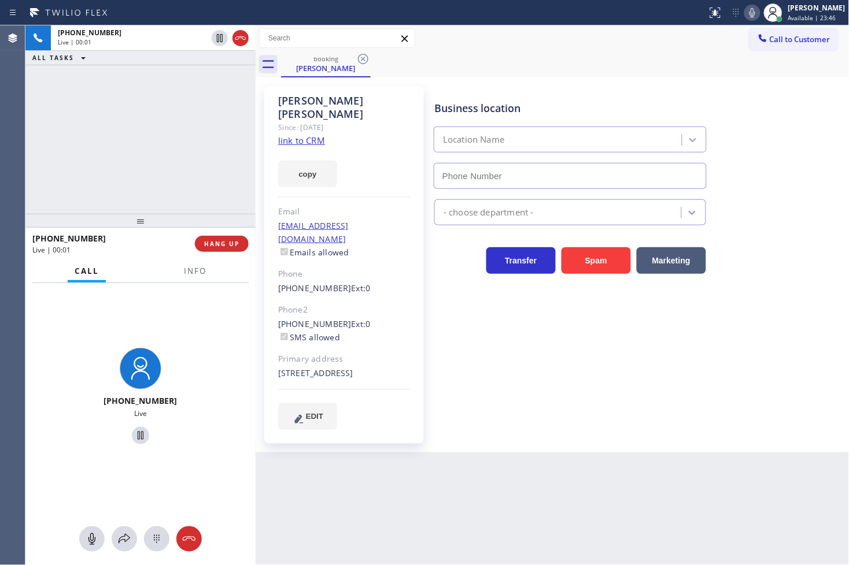
type input "[PHONE_NUMBER]"
click at [304, 135] on link "link to CRM" at bounding box center [301, 141] width 47 height 12
click at [135, 173] on div "[PHONE_NUMBER] Live | 00:06 ALL TASKS ALL TASKS ACTIVE TASKS TASKS IN WRAP UP" at bounding box center [140, 119] width 230 height 188
click at [143, 178] on div "[PHONE_NUMBER] Live | 00:10 ALL TASKS ALL TASKS ACTIVE TASKS TASKS IN WRAP UP" at bounding box center [140, 119] width 230 height 188
click at [97, 127] on div "[PHONE_NUMBER] Live | 00:20 ALL TASKS ALL TASKS ACTIVE TASKS TASKS IN WRAP UP" at bounding box center [140, 119] width 230 height 188
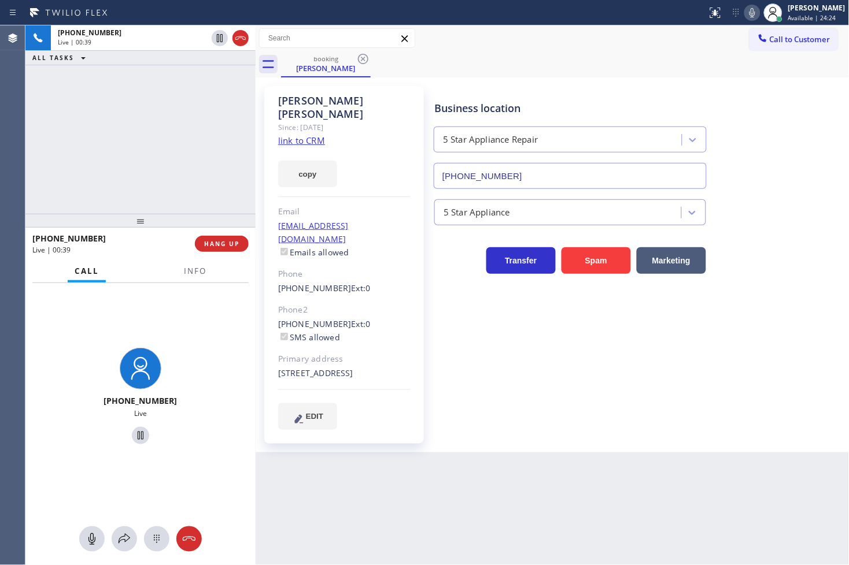
click at [132, 100] on div "[PHONE_NUMBER] Live | 00:39 ALL TASKS ALL TASKS ACTIVE TASKS TASKS IN WRAP UP" at bounding box center [140, 119] width 230 height 188
click at [166, 304] on div "[PHONE_NUMBER] Live" at bounding box center [140, 398] width 230 height 230
click at [157, 148] on div "[PHONE_NUMBER] Live | 01:02 ALL TASKS ALL TASKS ACTIVE TASKS TASKS IN WRAP UP" at bounding box center [140, 119] width 230 height 188
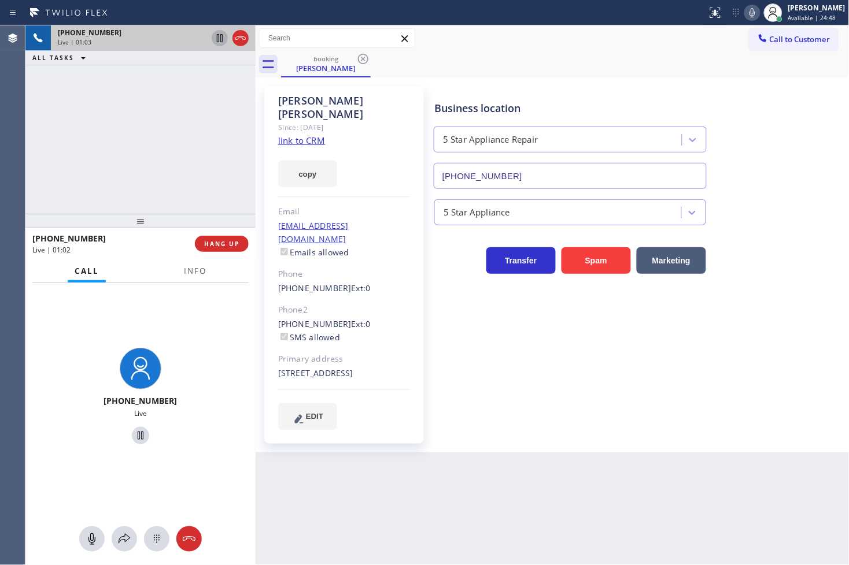
click at [220, 36] on icon at bounding box center [220, 38] width 6 height 8
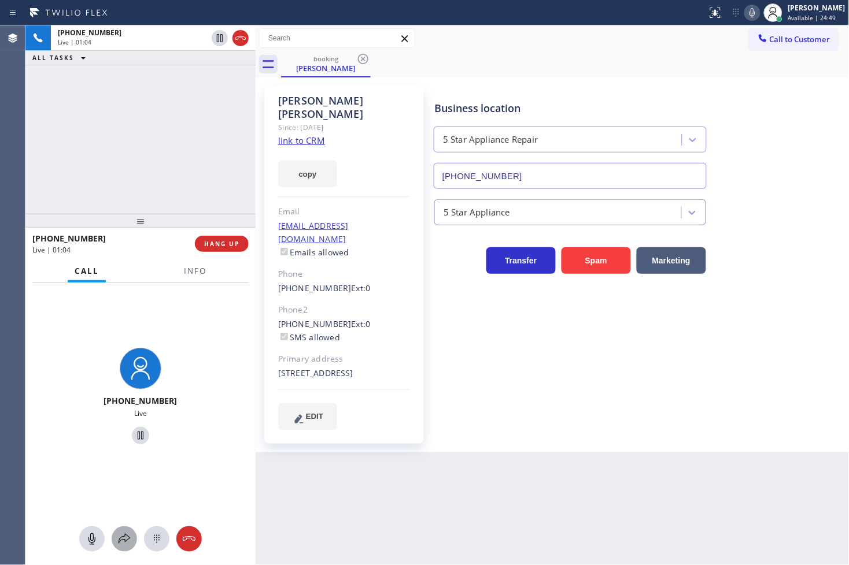
click at [123, 539] on icon at bounding box center [124, 540] width 14 height 14
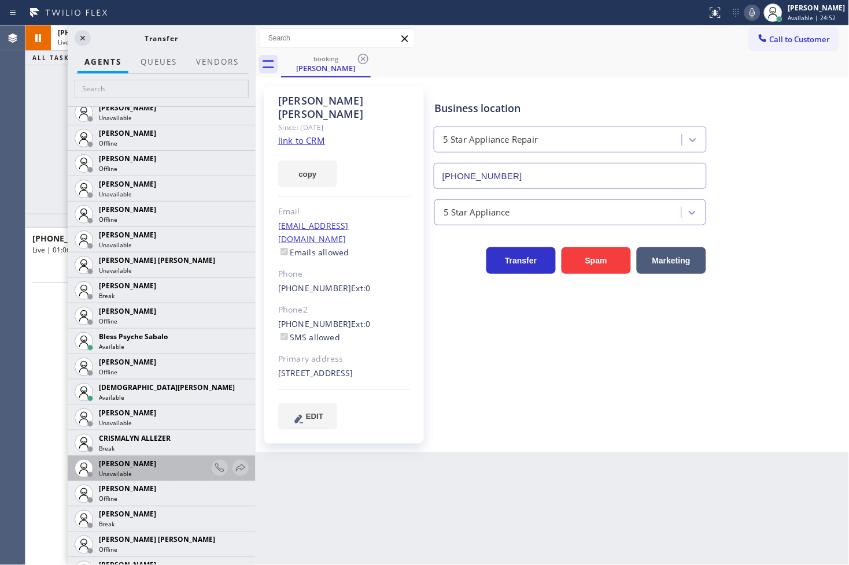
scroll to position [193, 0]
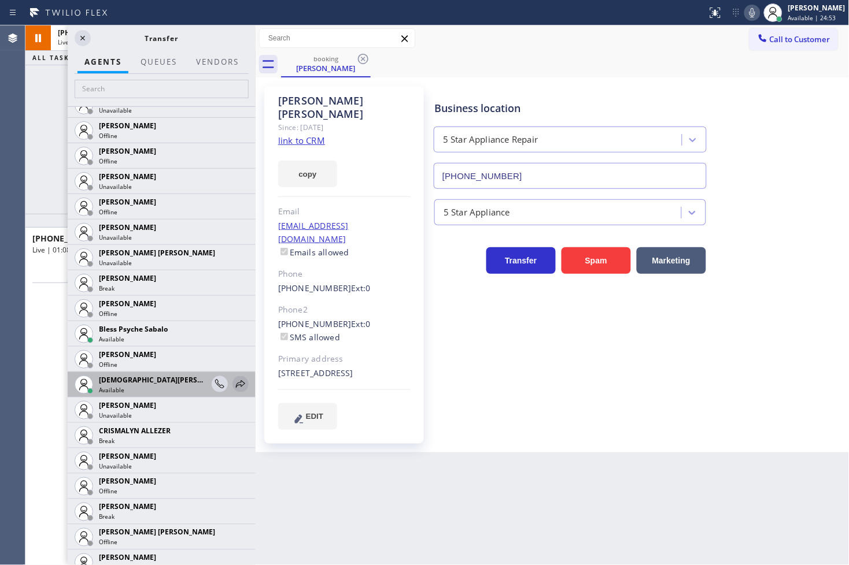
click at [234, 382] on icon at bounding box center [241, 385] width 14 height 14
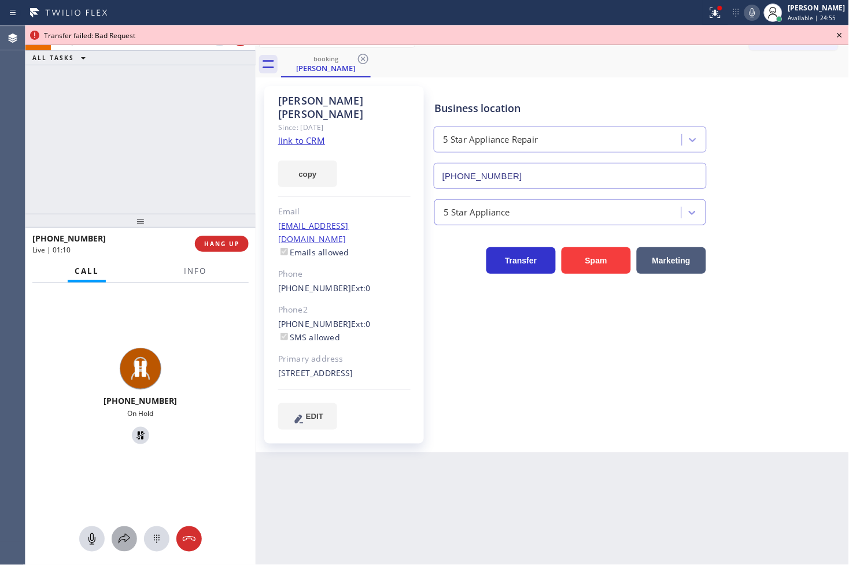
click at [129, 537] on icon at bounding box center [124, 540] width 14 height 14
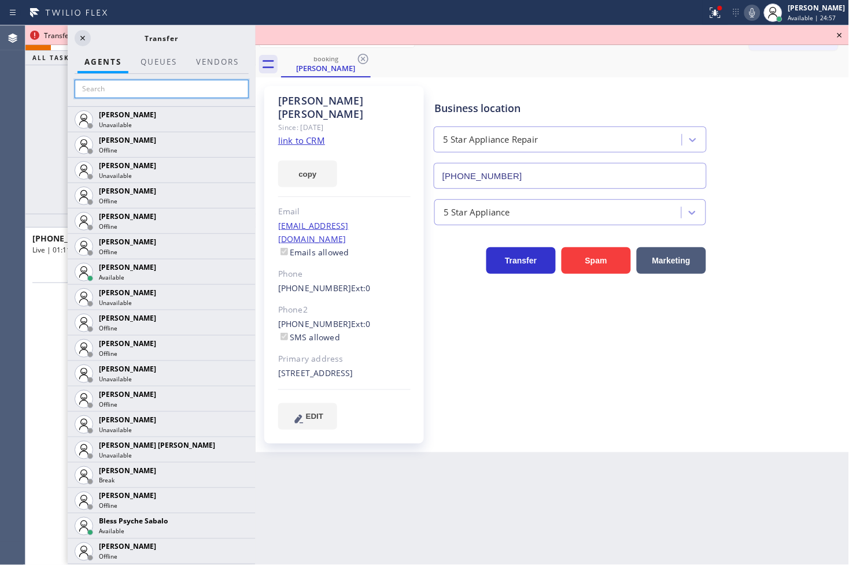
click at [135, 90] on input "text" at bounding box center [162, 89] width 174 height 19
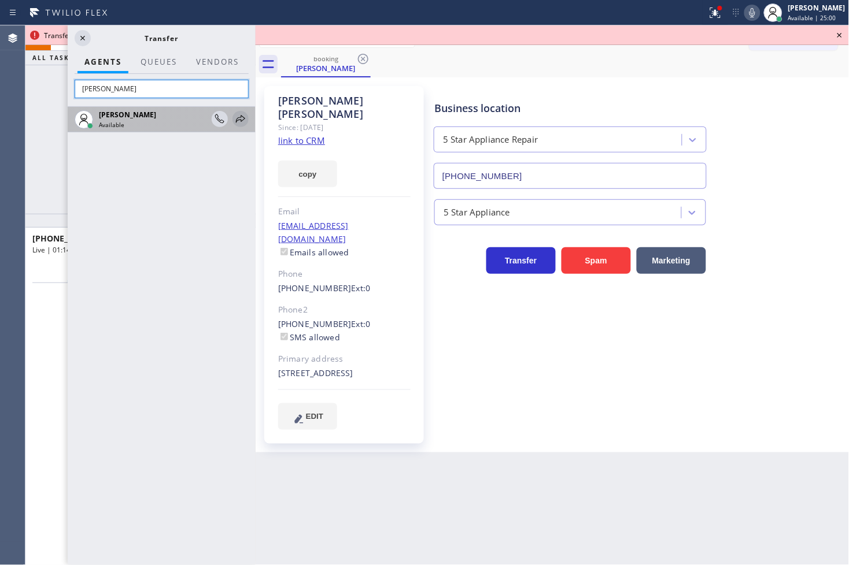
type input "[PERSON_NAME]"
click at [237, 117] on icon at bounding box center [241, 119] width 14 height 14
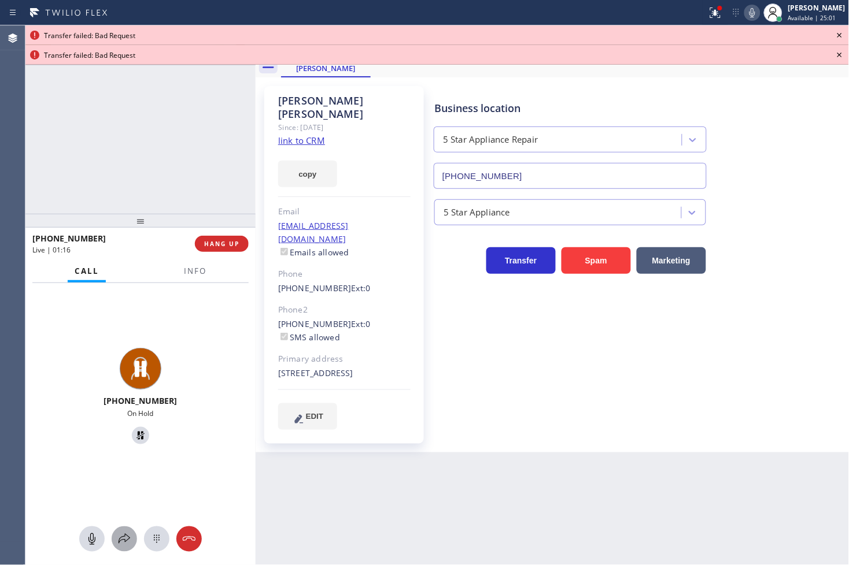
click at [123, 544] on icon at bounding box center [124, 540] width 14 height 14
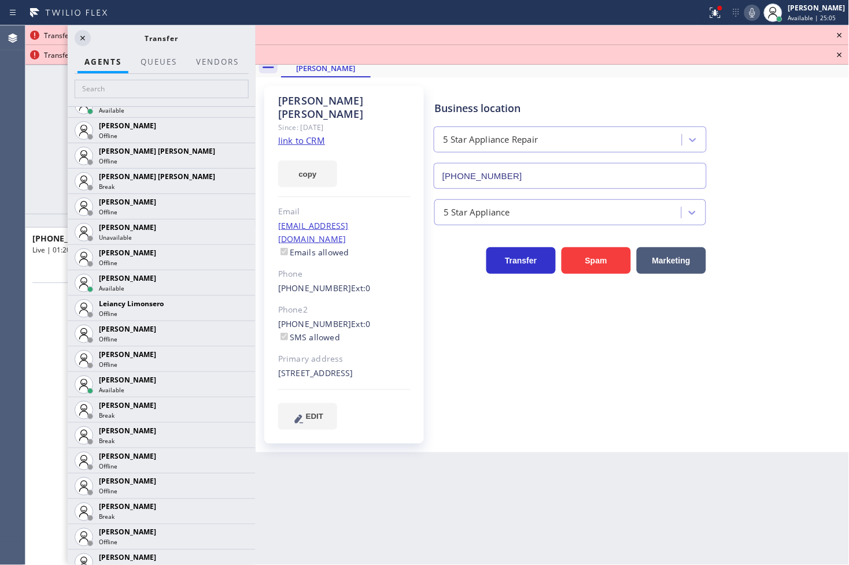
scroll to position [1477, 0]
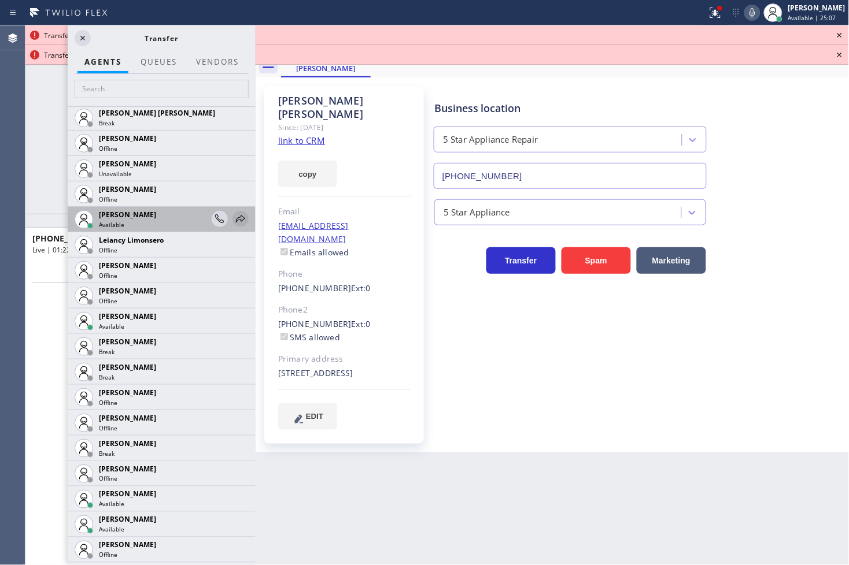
click at [236, 215] on icon at bounding box center [241, 219] width 14 height 14
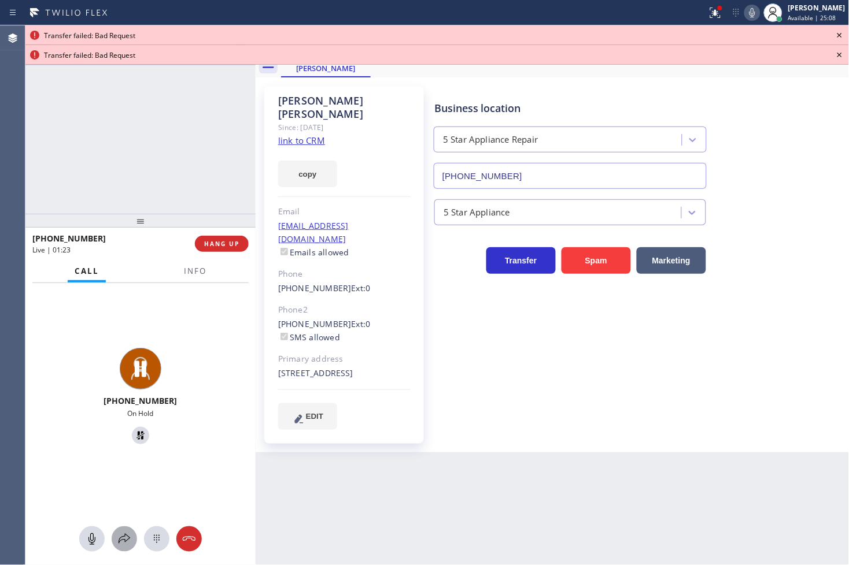
click at [123, 533] on icon at bounding box center [124, 540] width 14 height 14
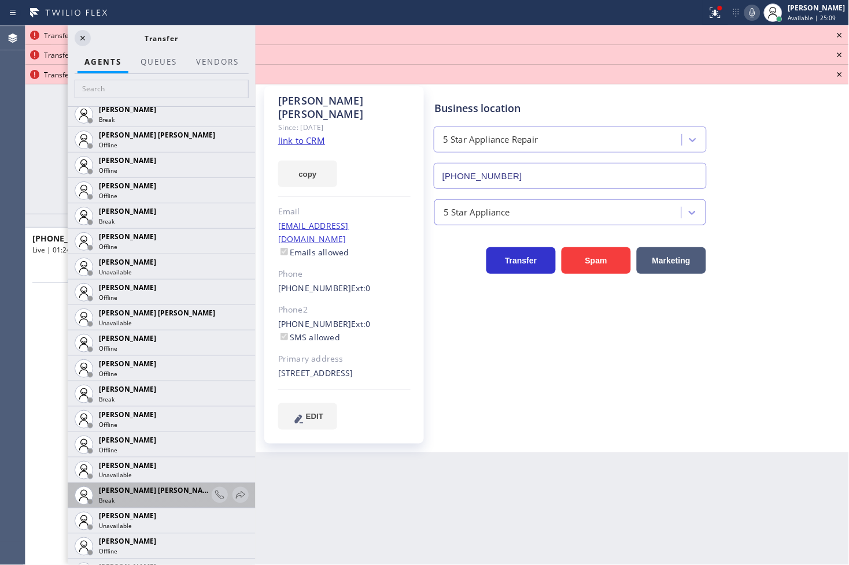
scroll to position [771, 0]
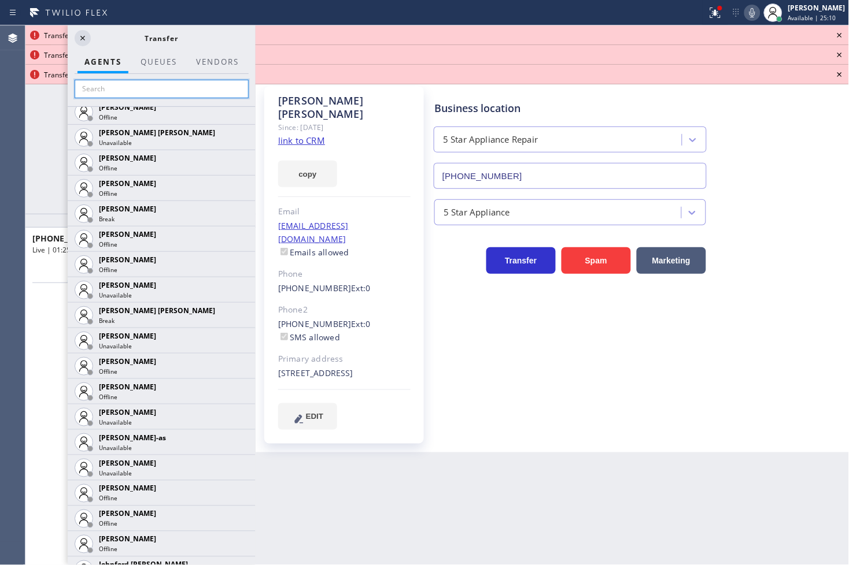
click at [167, 95] on input "text" at bounding box center [162, 89] width 174 height 19
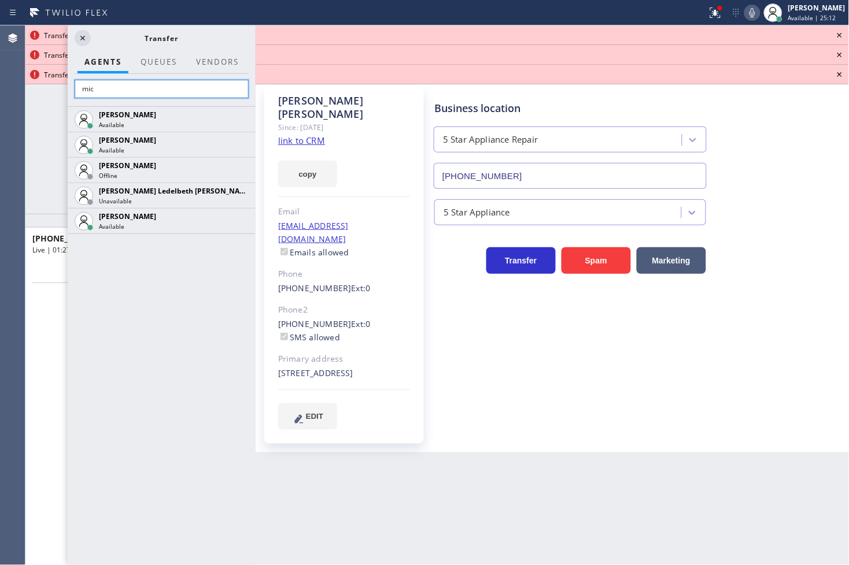
scroll to position [0, 0]
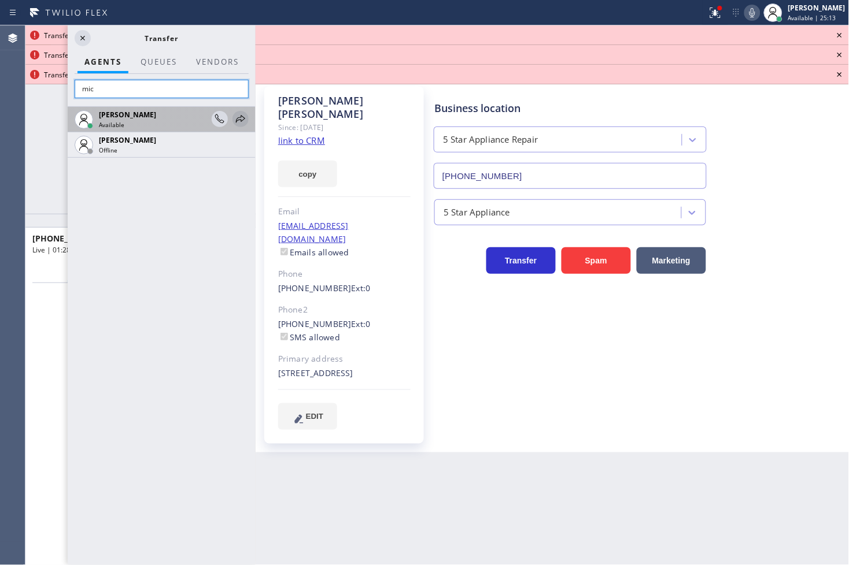
type input "mic"
click at [239, 114] on icon at bounding box center [241, 119] width 14 height 14
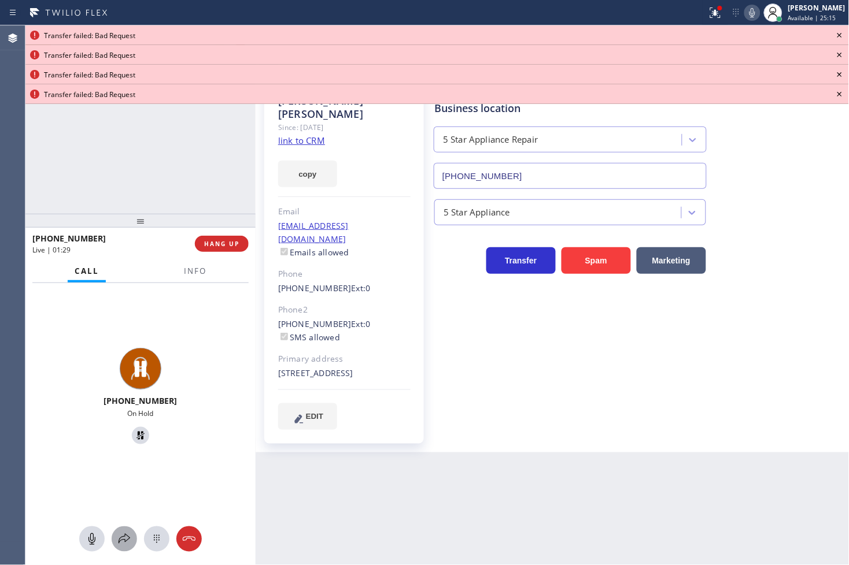
click at [125, 534] on icon at bounding box center [124, 540] width 14 height 14
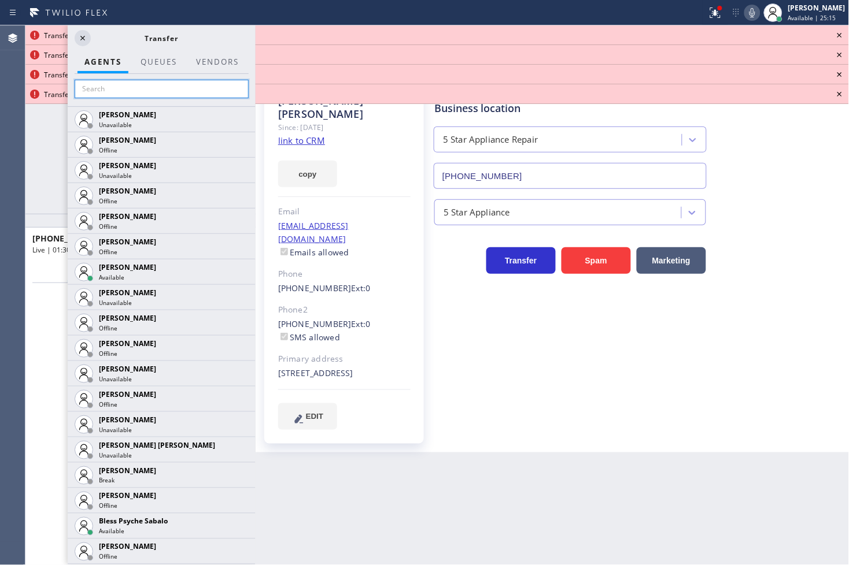
click at [139, 95] on input "text" at bounding box center [162, 89] width 174 height 19
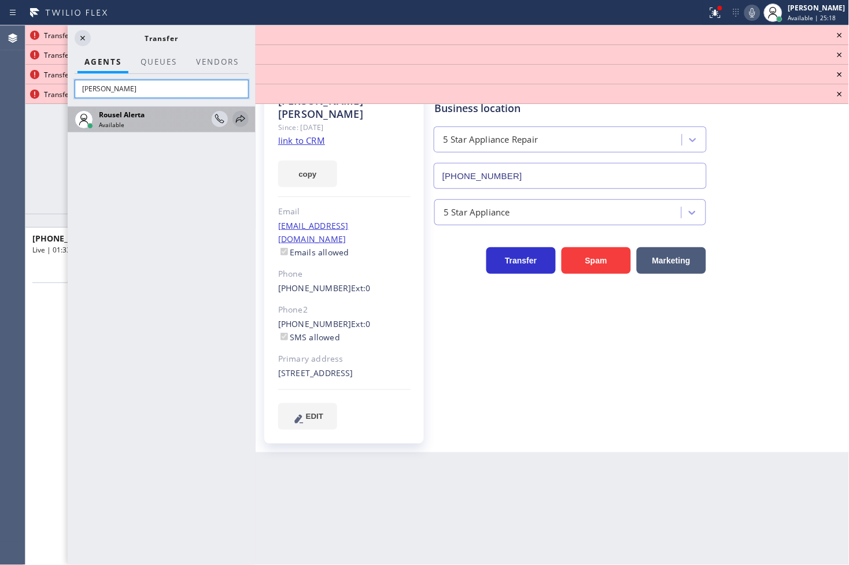
type input "[PERSON_NAME]"
click at [244, 120] on icon at bounding box center [241, 119] width 14 height 14
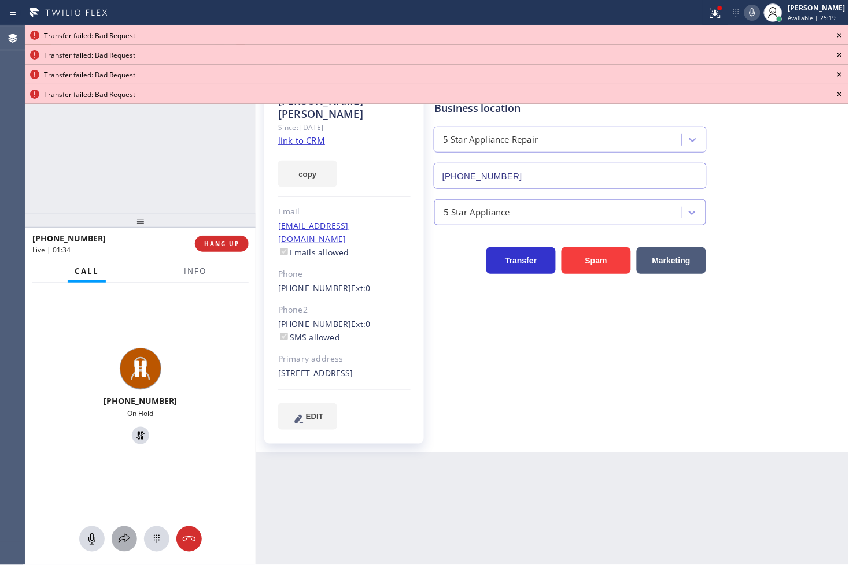
click at [120, 539] on icon at bounding box center [124, 540] width 14 height 14
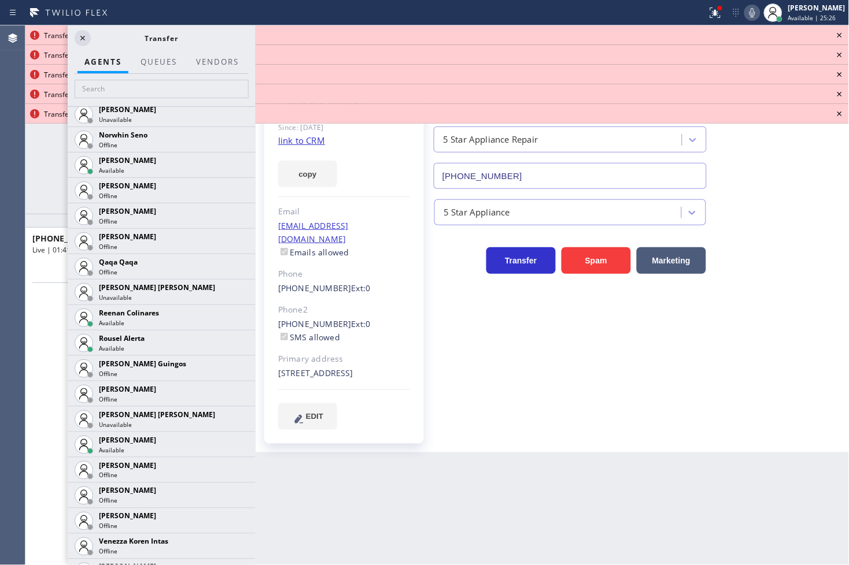
scroll to position [2172, 0]
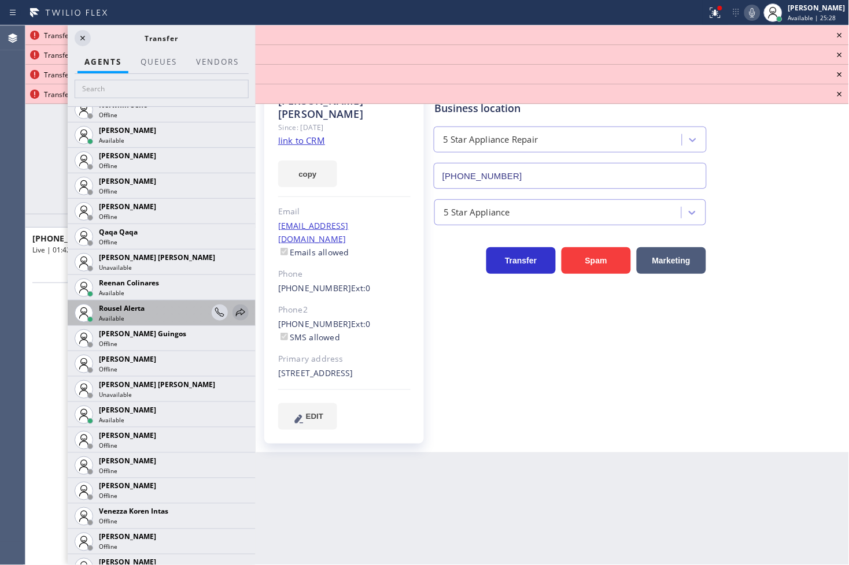
click at [234, 310] on icon at bounding box center [241, 313] width 14 height 14
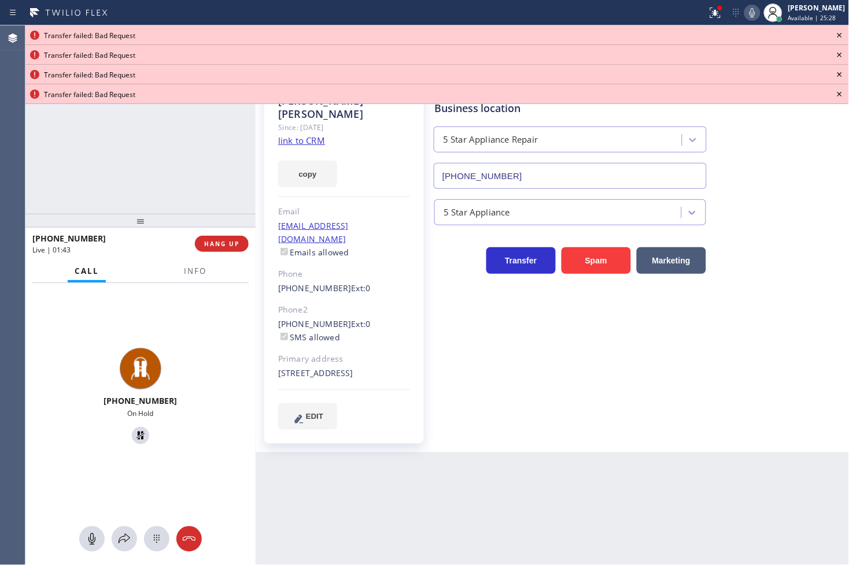
click at [87, 220] on div at bounding box center [140, 221] width 230 height 14
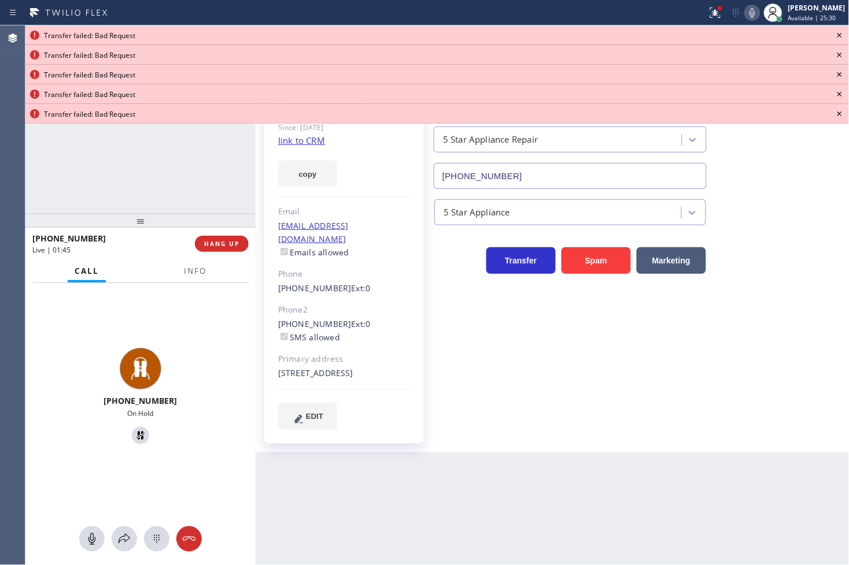
click at [836, 32] on icon at bounding box center [840, 35] width 14 height 14
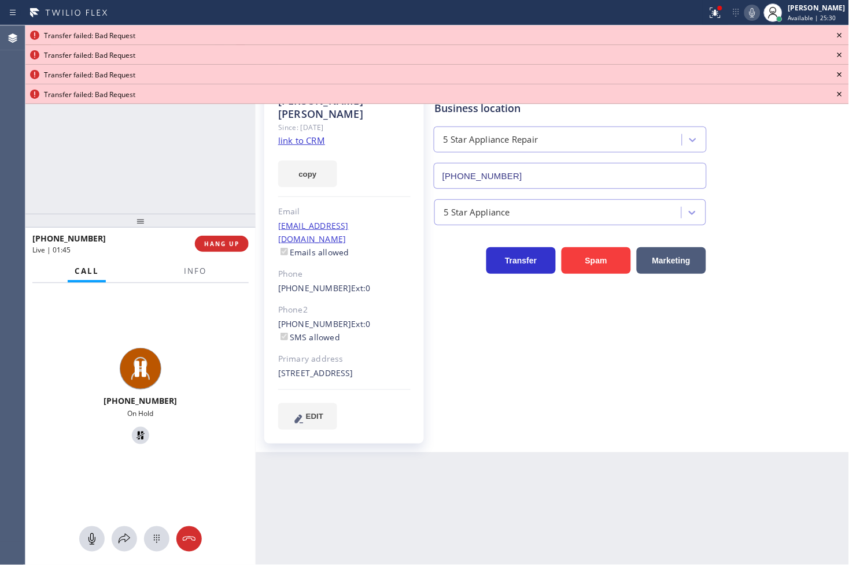
click at [836, 32] on icon at bounding box center [840, 35] width 14 height 14
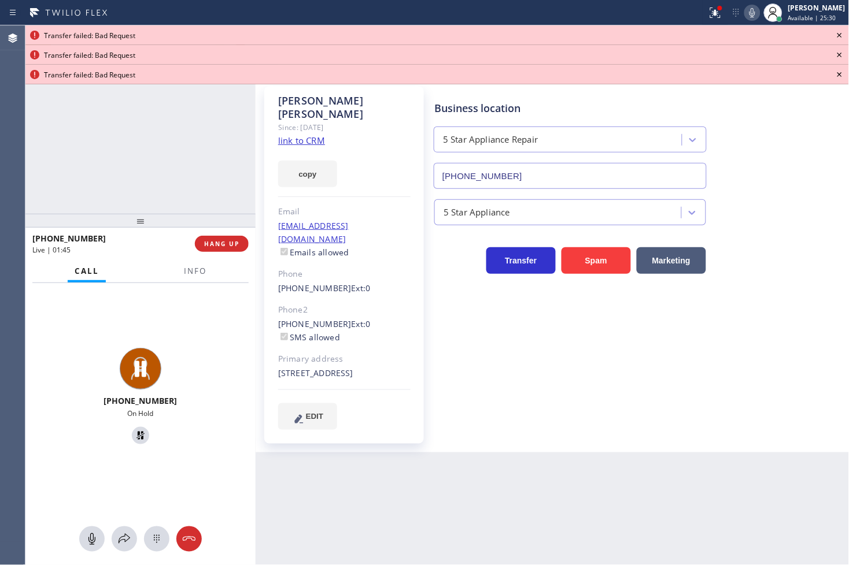
click at [836, 32] on icon at bounding box center [840, 35] width 14 height 14
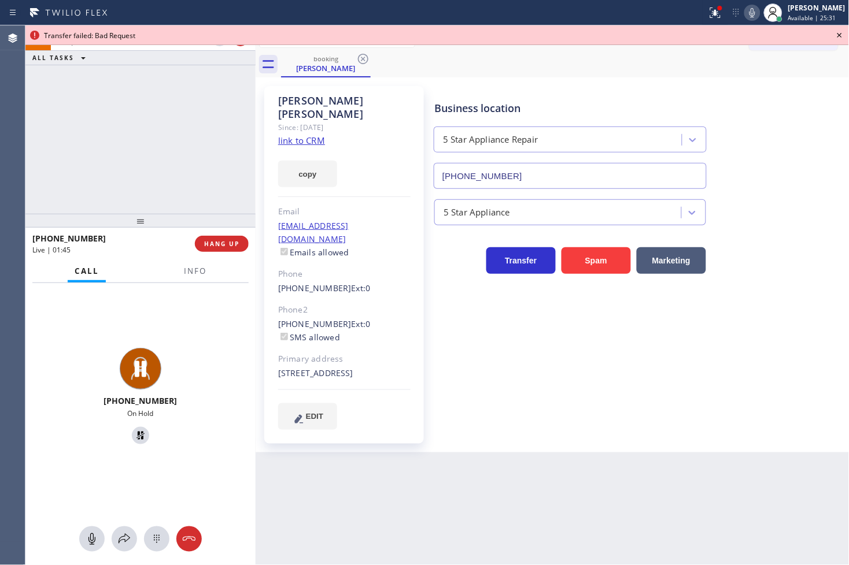
click at [836, 32] on icon at bounding box center [840, 35] width 14 height 14
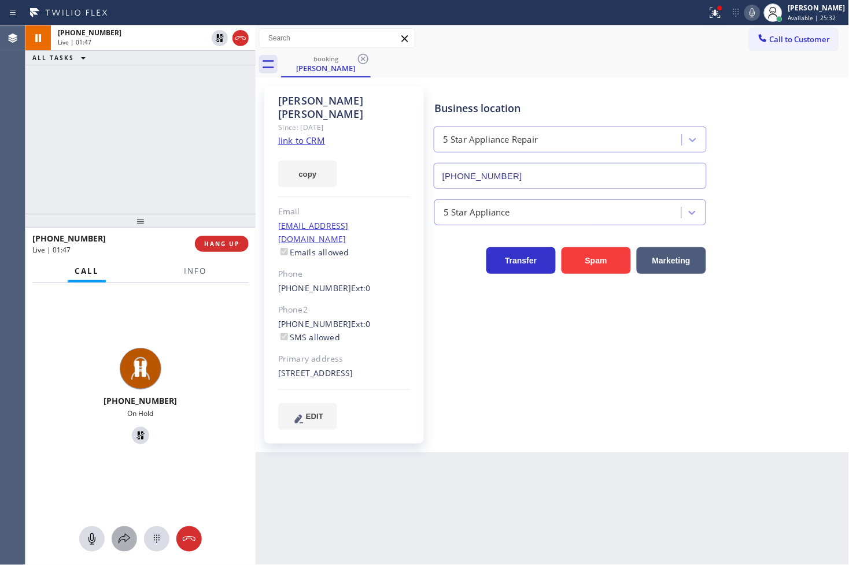
click at [127, 535] on icon at bounding box center [124, 540] width 14 height 14
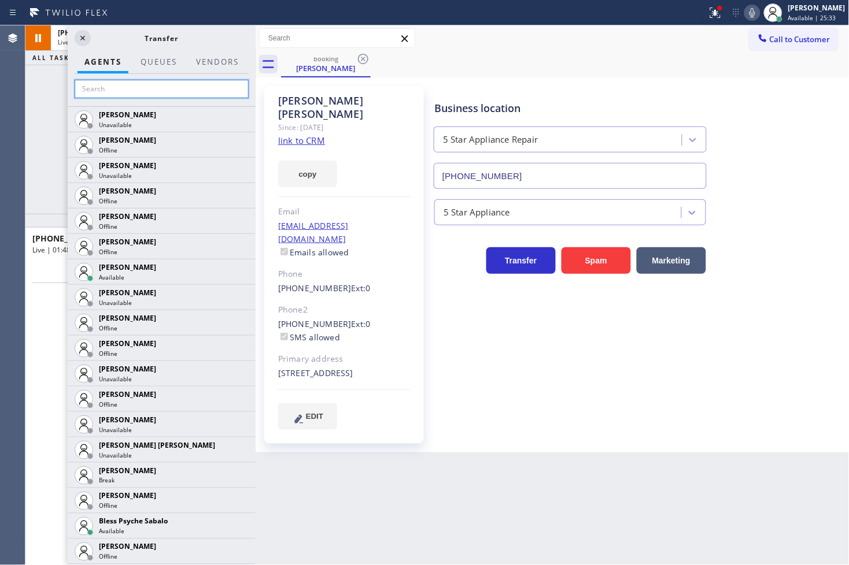
click at [147, 80] on input "text" at bounding box center [162, 89] width 174 height 19
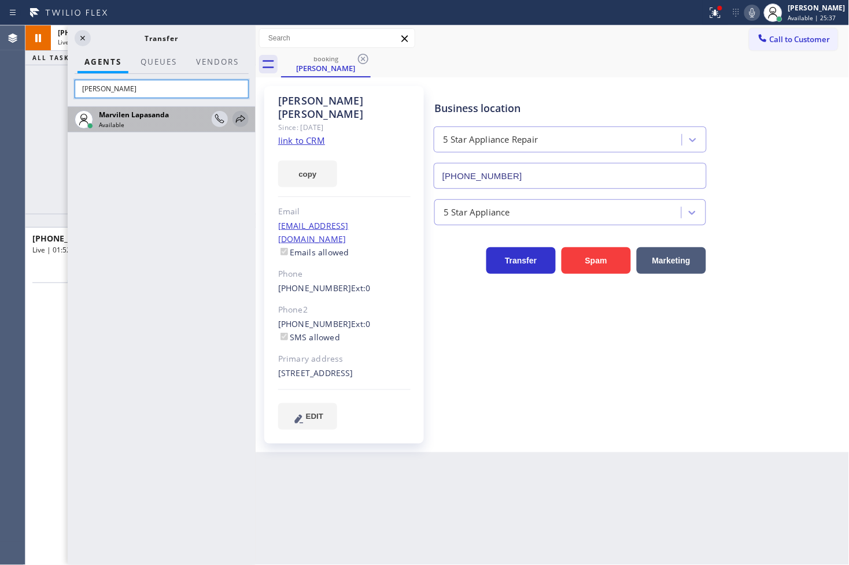
type input "[PERSON_NAME]"
click at [241, 117] on icon at bounding box center [240, 119] width 9 height 8
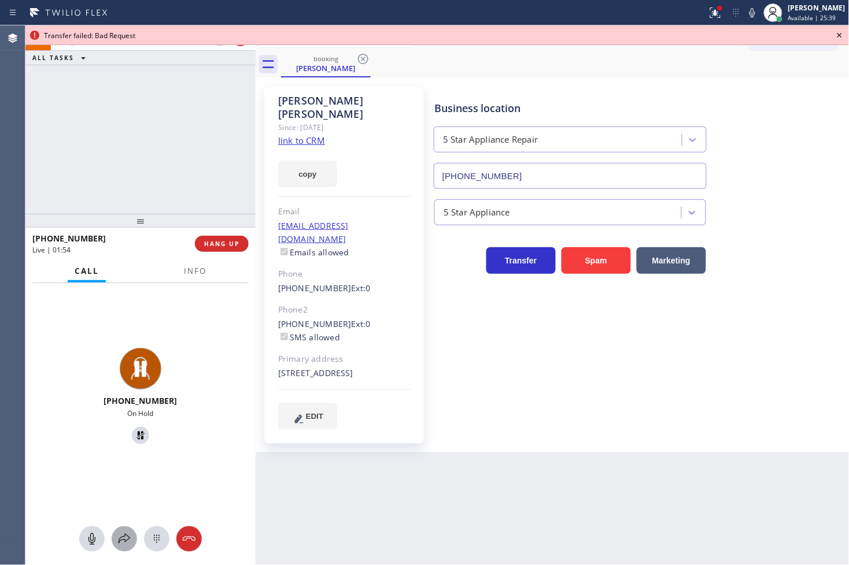
click at [123, 539] on icon at bounding box center [124, 540] width 14 height 14
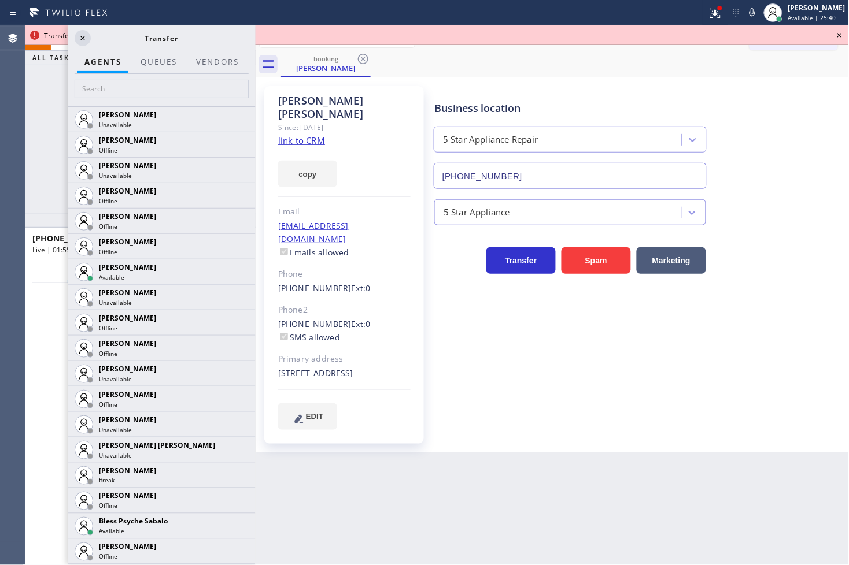
click at [123, 101] on div at bounding box center [162, 90] width 188 height 32
click at [128, 87] on input "text" at bounding box center [162, 89] width 174 height 19
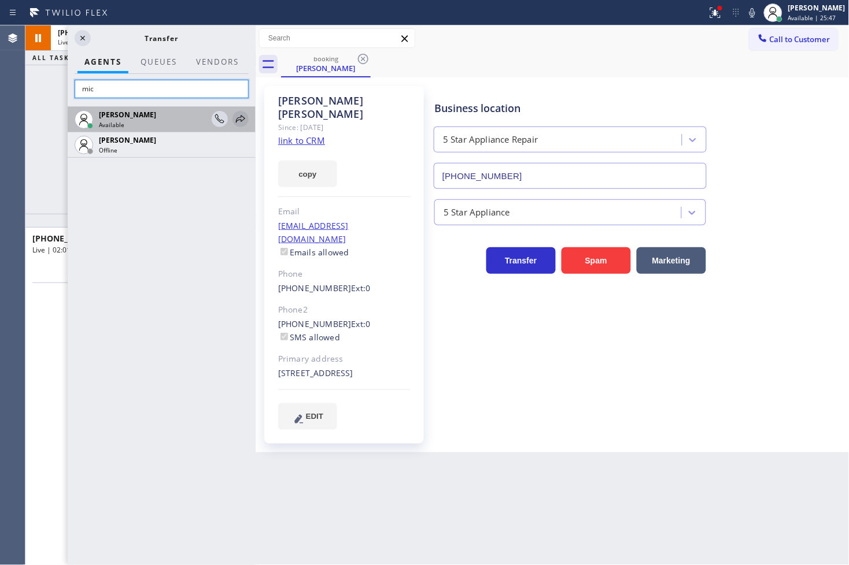
type input "mic"
click at [240, 118] on icon at bounding box center [241, 119] width 14 height 14
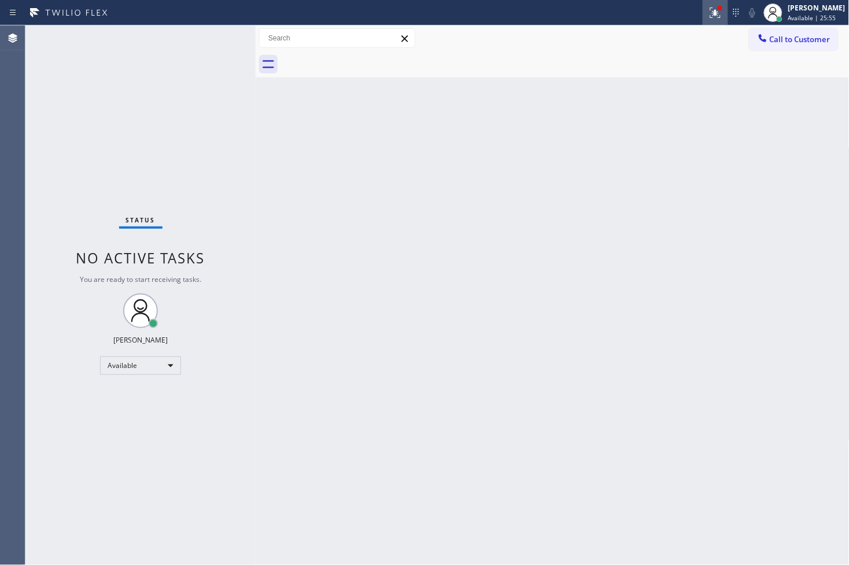
click at [708, 10] on icon at bounding box center [715, 13] width 14 height 14
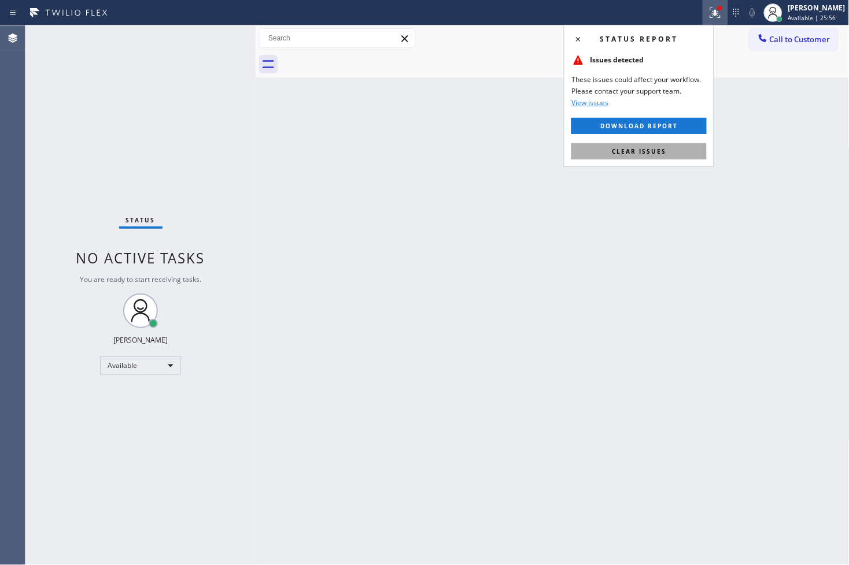
click at [651, 150] on span "Clear issues" at bounding box center [639, 151] width 54 height 8
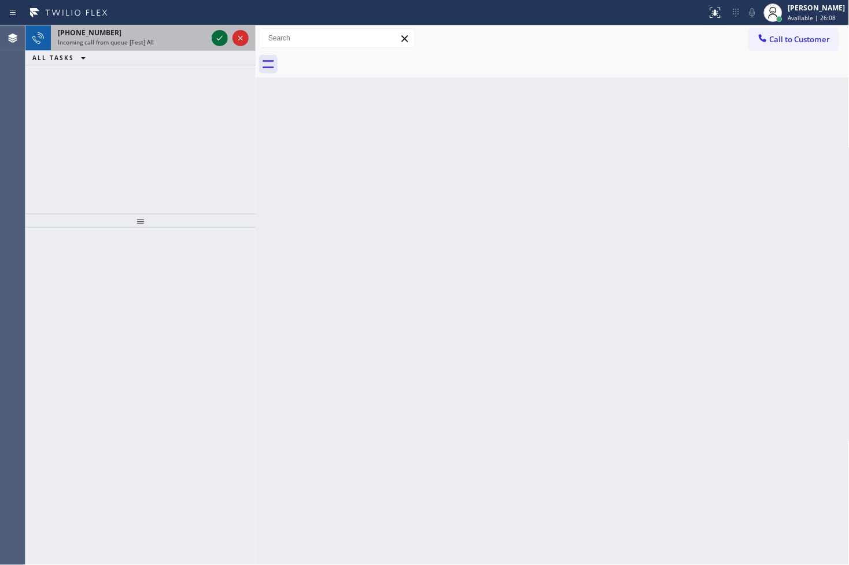
click at [217, 36] on icon at bounding box center [220, 38] width 14 height 14
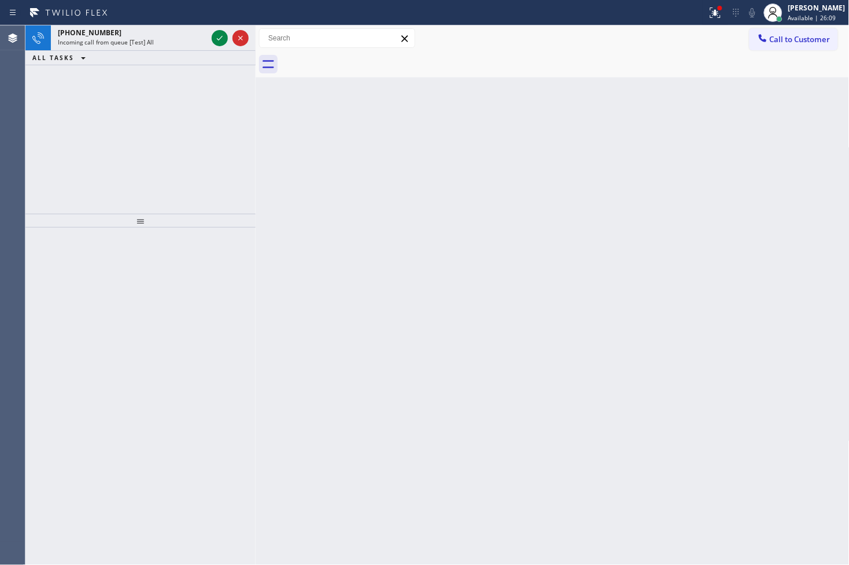
click at [217, 36] on icon at bounding box center [220, 38] width 14 height 14
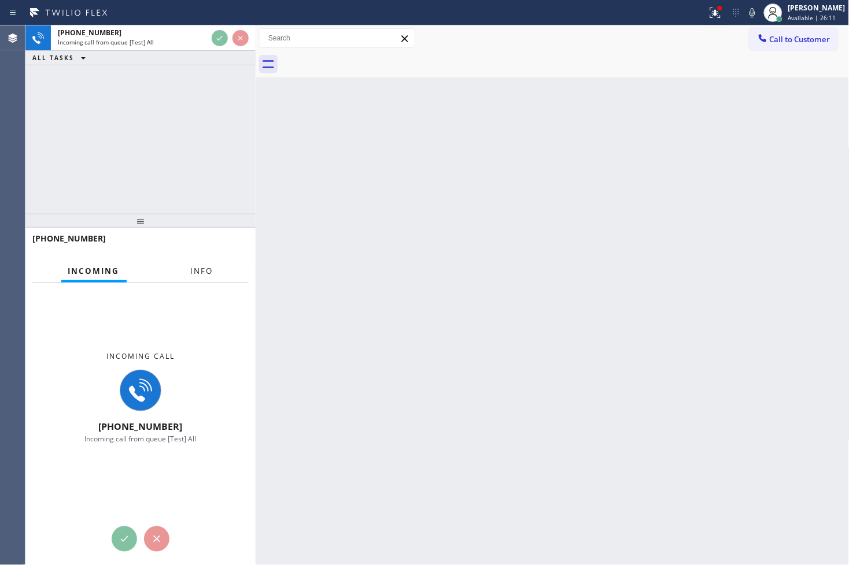
click at [206, 275] on span "Info" at bounding box center [202, 271] width 23 height 10
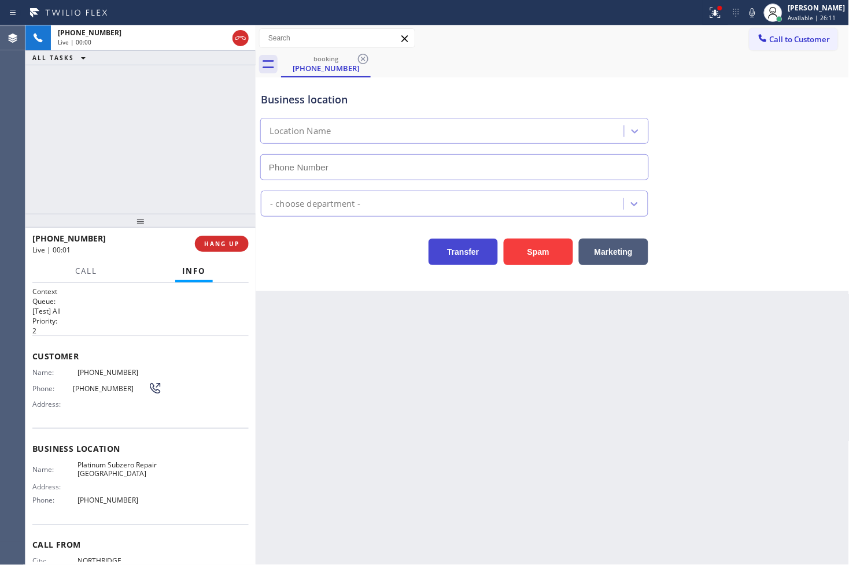
type input "(818) 797-7796"
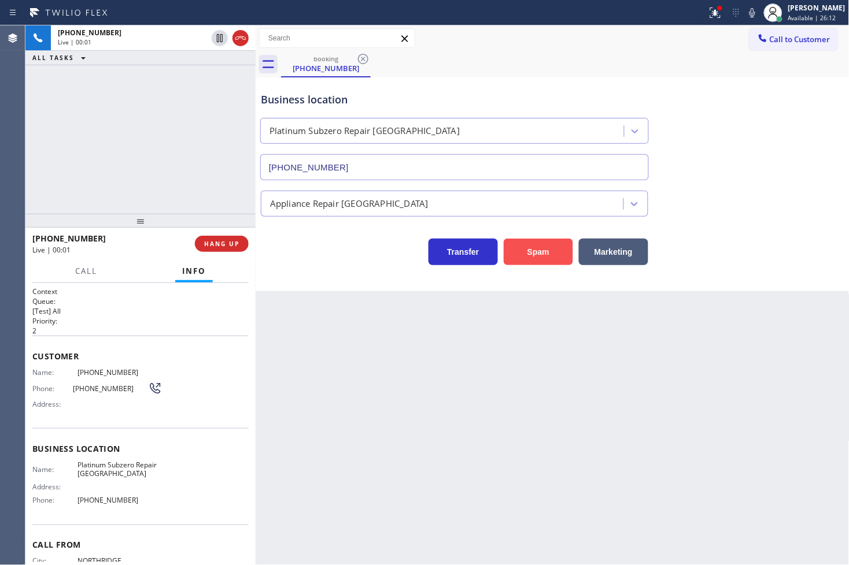
click at [532, 256] on button "Spam" at bounding box center [538, 252] width 69 height 27
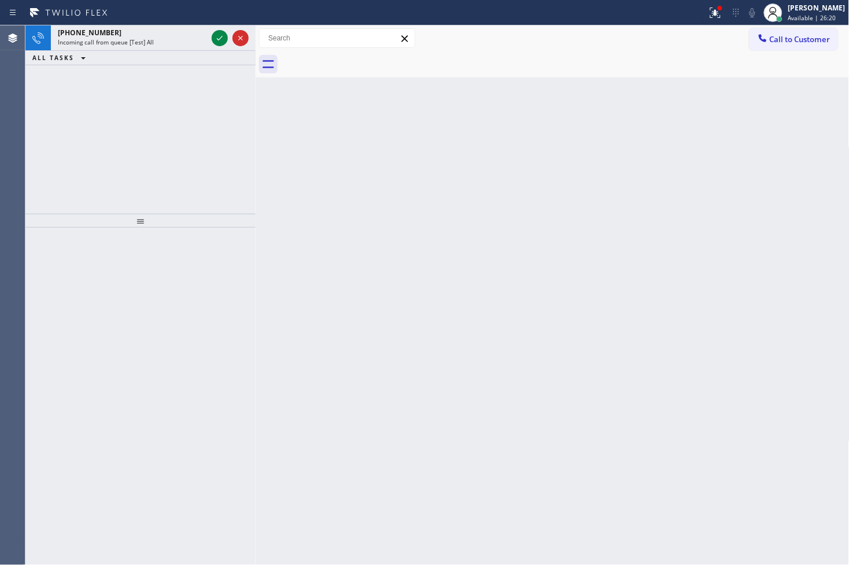
drag, startPoint x: 471, startPoint y: 314, endPoint x: 432, endPoint y: 276, distance: 54.4
click at [471, 314] on div "Back to Dashboard Change Sender ID Customers Technicians Select a contact Outbo…" at bounding box center [553, 295] width 594 height 540
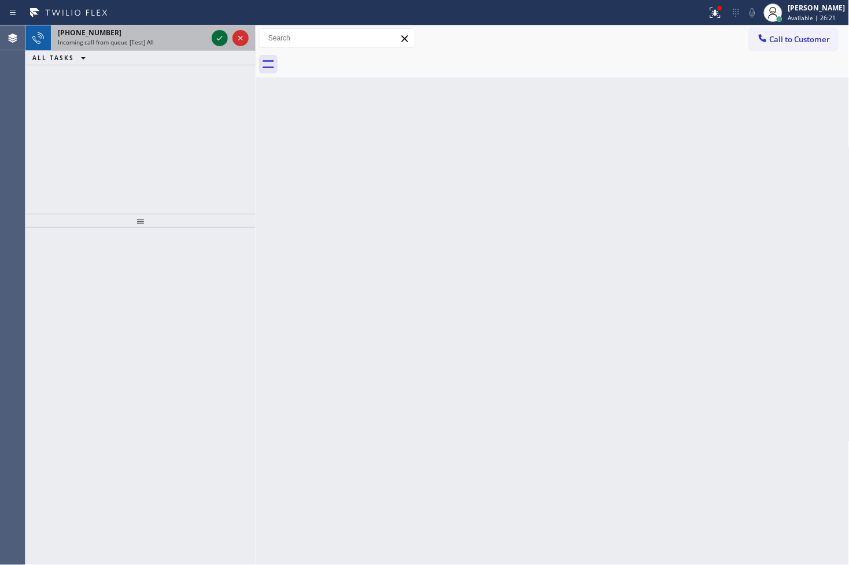
click at [216, 43] on icon at bounding box center [220, 38] width 14 height 14
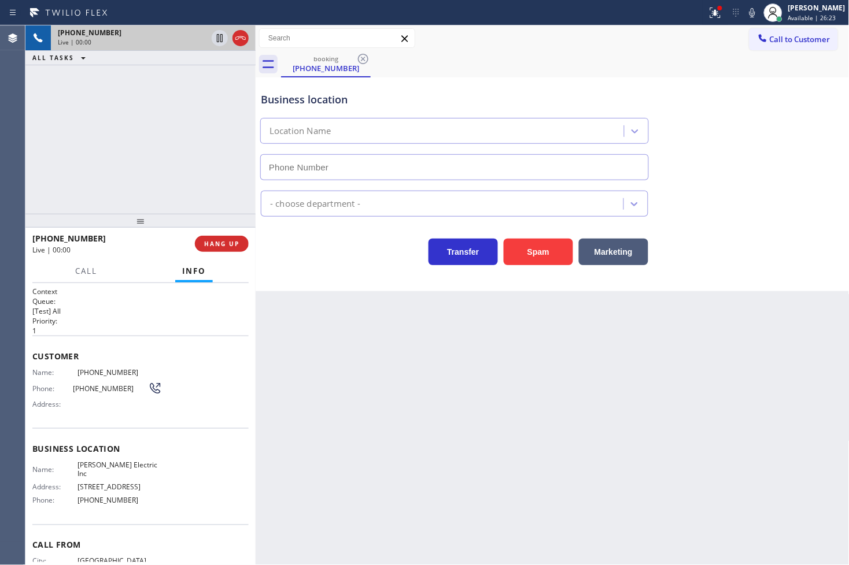
type input "(640) 223-8049"
click at [527, 259] on button "Spam" at bounding box center [538, 252] width 69 height 27
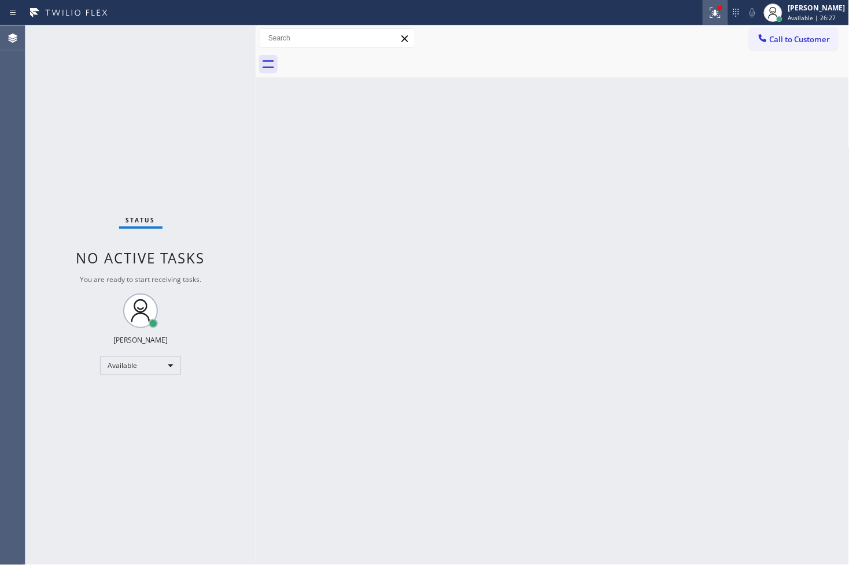
click at [710, 14] on icon at bounding box center [713, 12] width 7 height 8
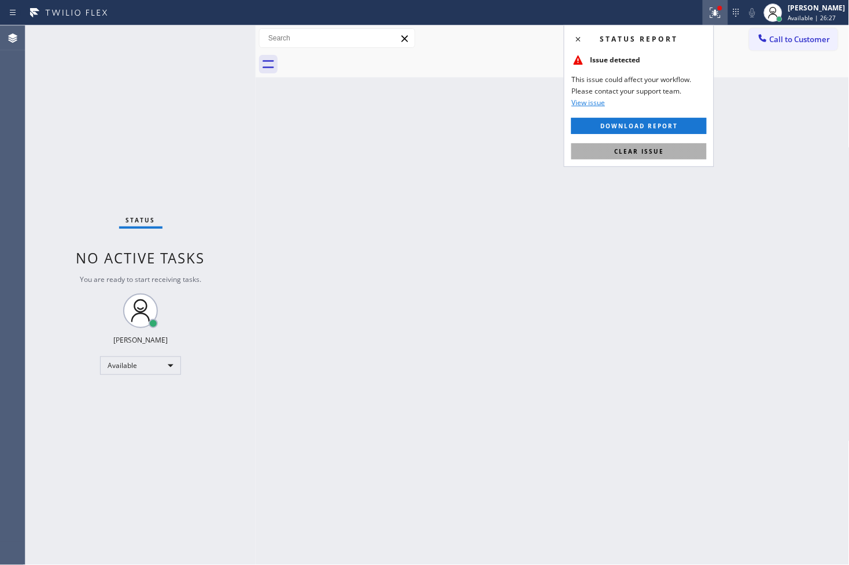
click at [686, 147] on button "Clear issue" at bounding box center [638, 151] width 135 height 16
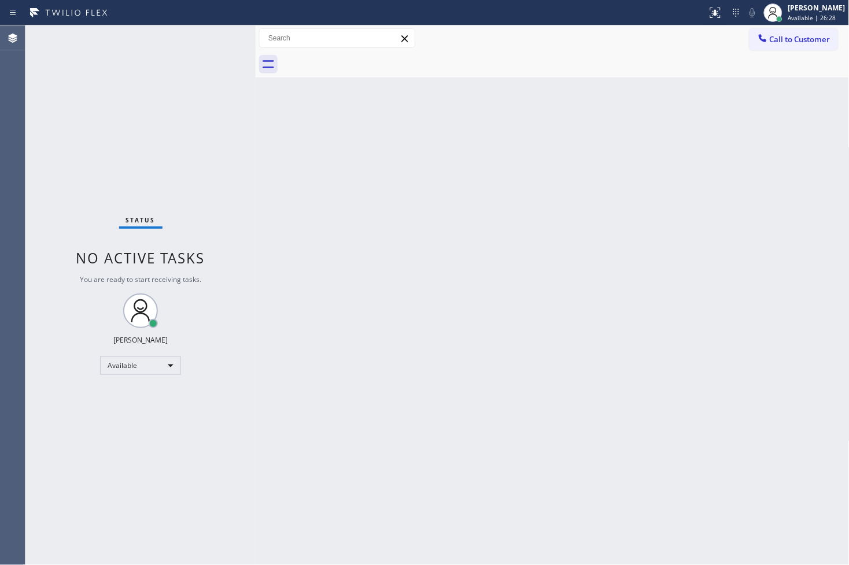
click at [197, 164] on div "Status No active tasks You are ready to start receiving tasks. [PERSON_NAME]" at bounding box center [140, 295] width 230 height 540
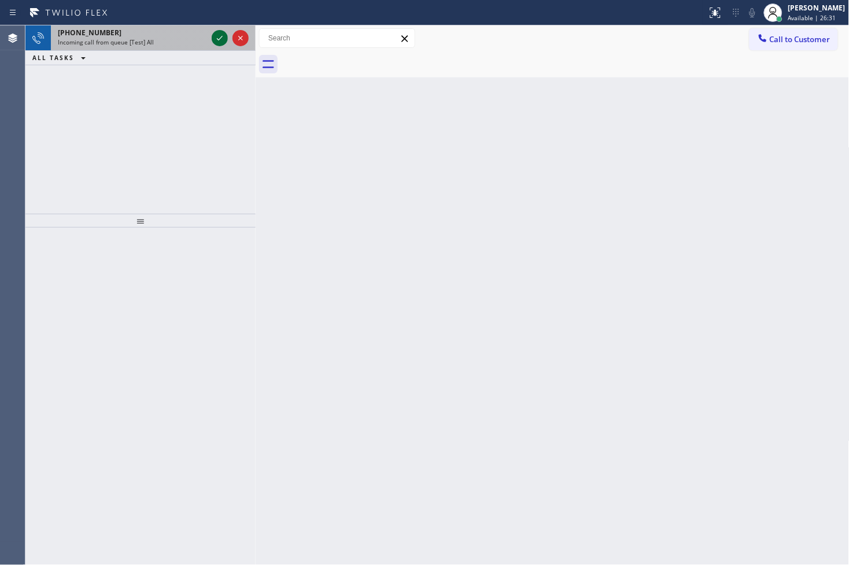
click at [215, 38] on icon at bounding box center [220, 38] width 14 height 14
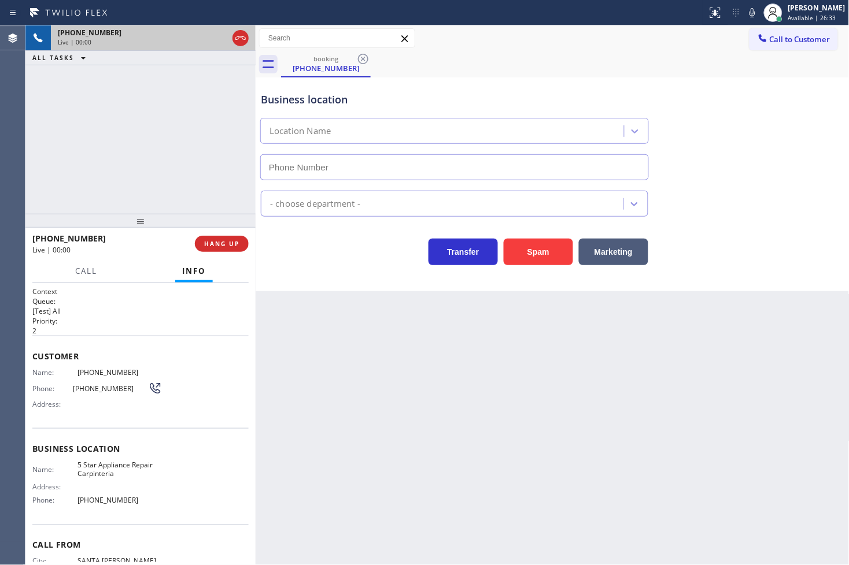
type input "(805) 519-8906"
click at [532, 255] on button "Spam" at bounding box center [538, 252] width 69 height 27
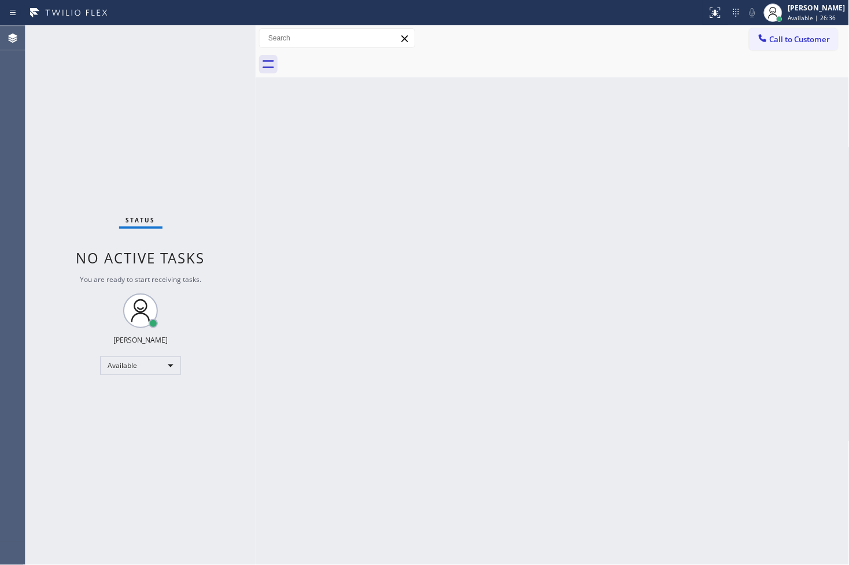
click at [342, 143] on div "Back to Dashboard Change Sender ID Customers Technicians Select a contact Outbo…" at bounding box center [553, 295] width 594 height 540
click at [215, 33] on div "Status No active tasks You are ready to start receiving tasks. [PERSON_NAME]" at bounding box center [140, 295] width 230 height 540
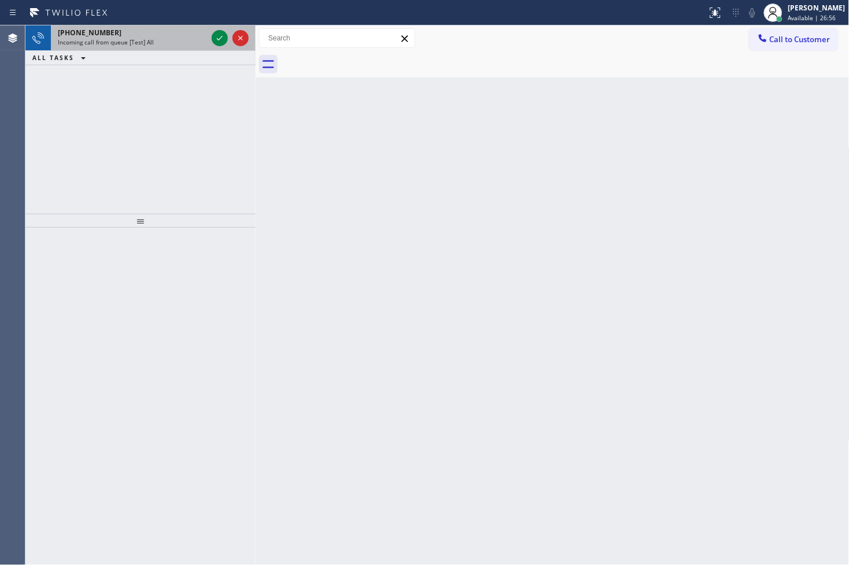
click at [224, 25] on div at bounding box center [230, 37] width 42 height 25
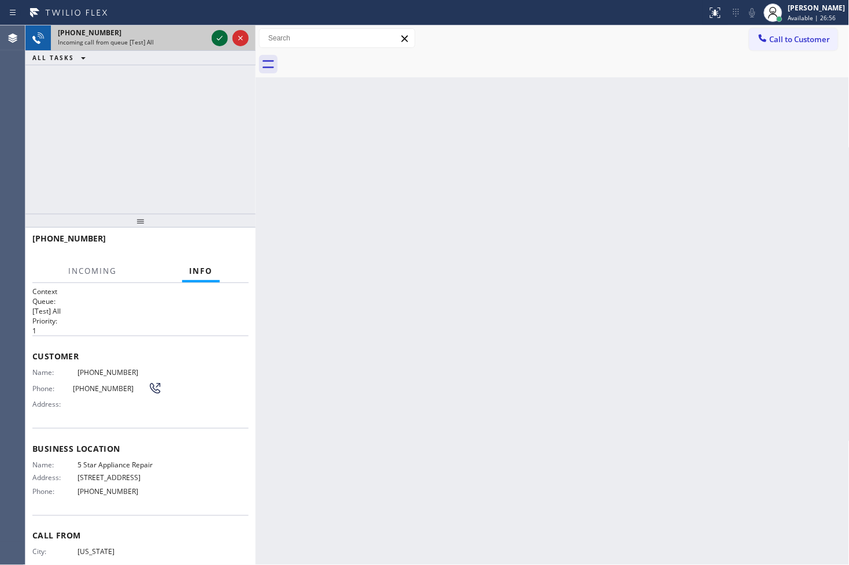
click at [221, 36] on icon at bounding box center [220, 38] width 14 height 14
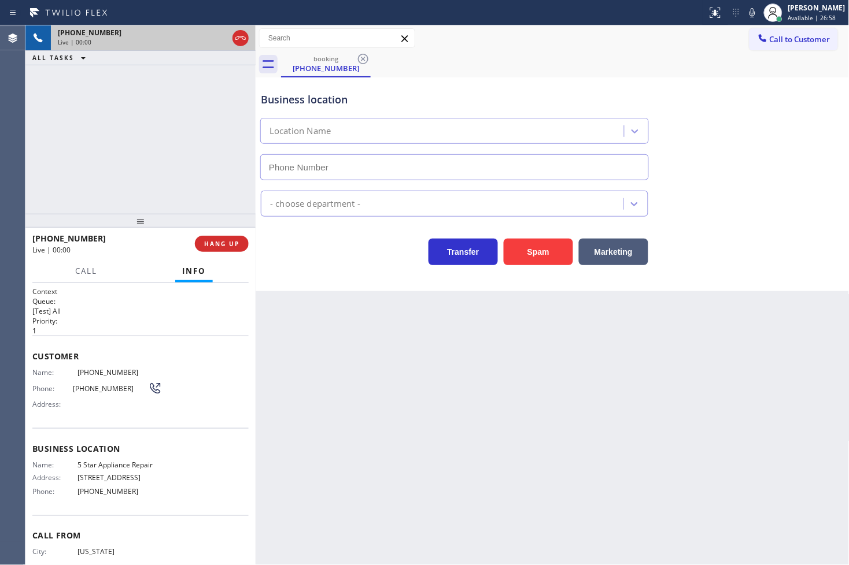
type input "[PHONE_NUMBER]"
click at [749, 16] on icon at bounding box center [752, 12] width 6 height 9
drag, startPoint x: 130, startPoint y: 164, endPoint x: 217, endPoint y: 200, distance: 94.6
click at [132, 164] on div "+16462858205 Live | 00:20 ALL TASKS ALL TASKS ACTIVE TASKS TASKS IN WRAP UP" at bounding box center [140, 119] width 230 height 188
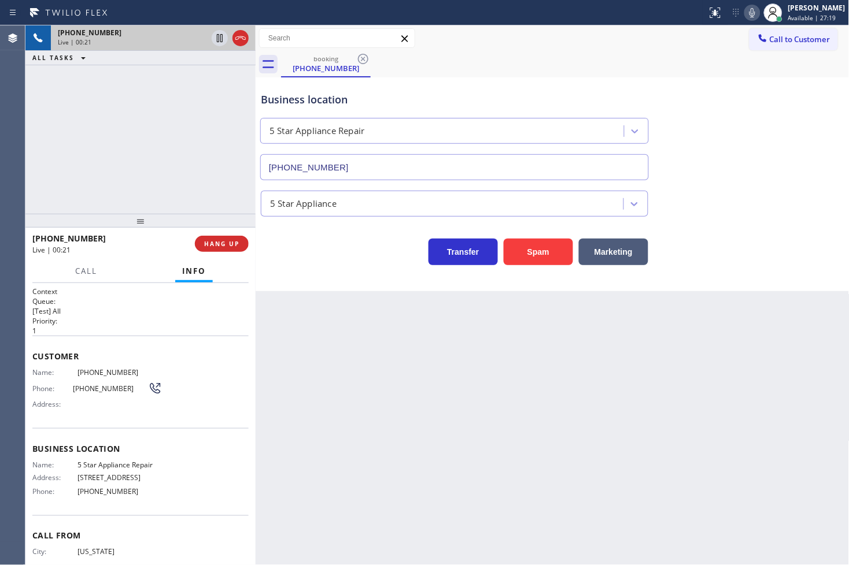
click at [330, 258] on div "Transfer Spam Marketing" at bounding box center [454, 249] width 392 height 32
click at [602, 338] on div "Back to Dashboard Change Sender ID Customers Technicians Select a contact Outbo…" at bounding box center [553, 295] width 594 height 540
click at [319, 256] on div "Transfer Spam Marketing" at bounding box center [454, 249] width 392 height 32
click at [230, 167] on div "+16462858205 Live | 01:18 ALL TASKS ALL TASKS ACTIVE TASKS TASKS IN WRAP UP" at bounding box center [140, 119] width 230 height 188
click at [311, 253] on div "Transfer Spam Marketing" at bounding box center [454, 249] width 392 height 32
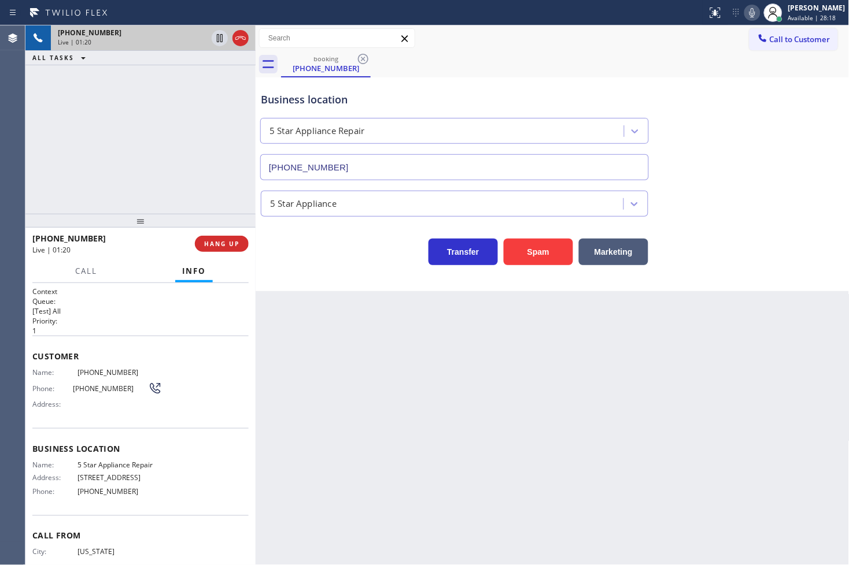
click at [135, 158] on div "+16462858205 Live | 01:20 ALL TASKS ALL TASKS ACTIVE TASKS TASKS IN WRAP UP" at bounding box center [140, 119] width 230 height 188
click at [84, 274] on span "Call" at bounding box center [86, 271] width 22 height 10
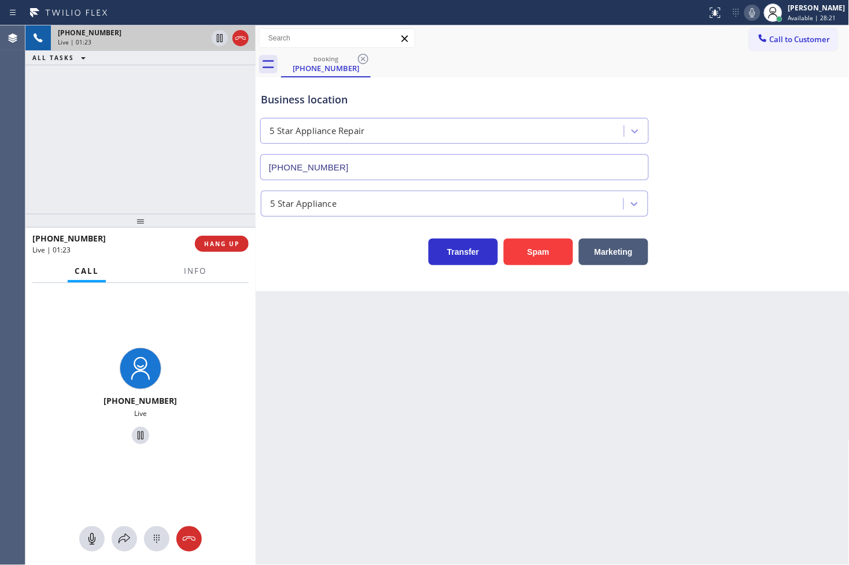
click at [123, 195] on div "+16462858205 Live | 01:23 ALL TASKS ALL TASKS ACTIVE TASKS TASKS IN WRAP UP" at bounding box center [140, 119] width 230 height 188
click at [124, 535] on icon at bounding box center [124, 540] width 14 height 14
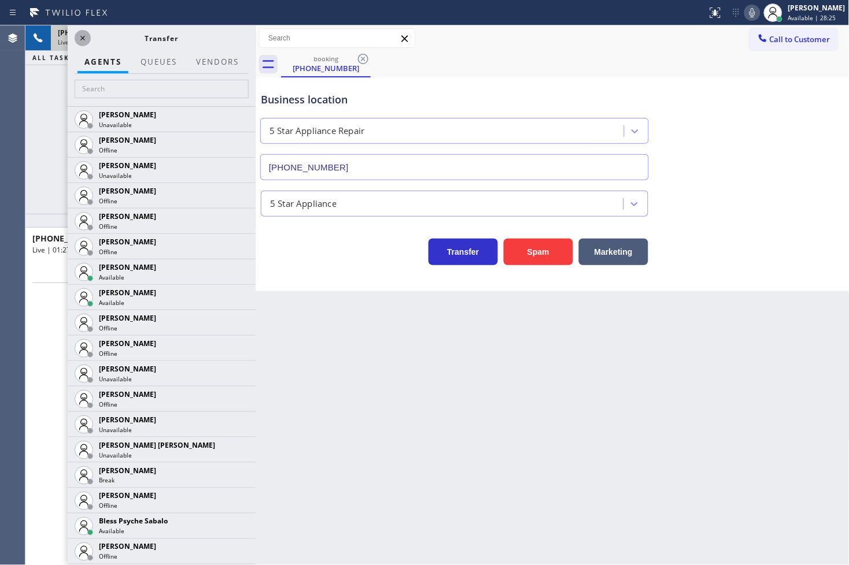
click at [78, 41] on icon at bounding box center [83, 38] width 14 height 14
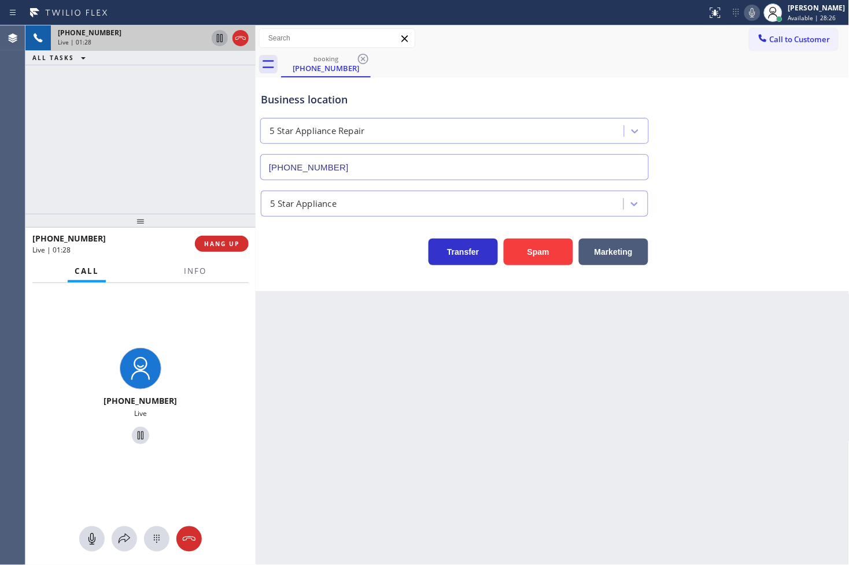
click at [217, 41] on icon at bounding box center [220, 38] width 6 height 8
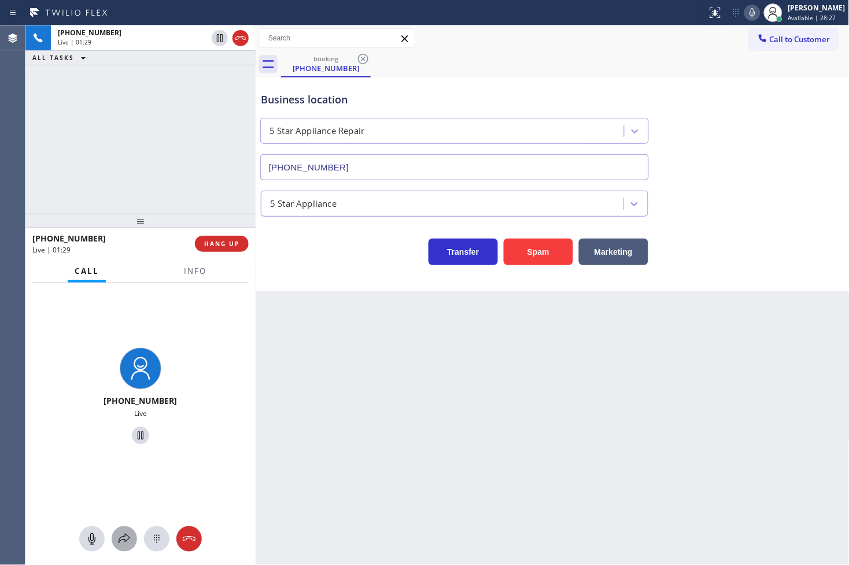
click at [121, 539] on icon at bounding box center [124, 540] width 14 height 14
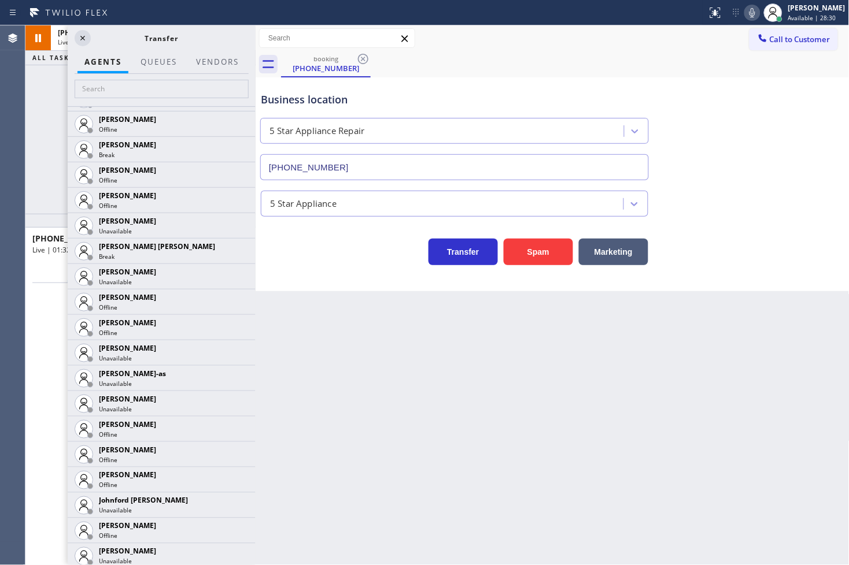
scroll to position [1092, 0]
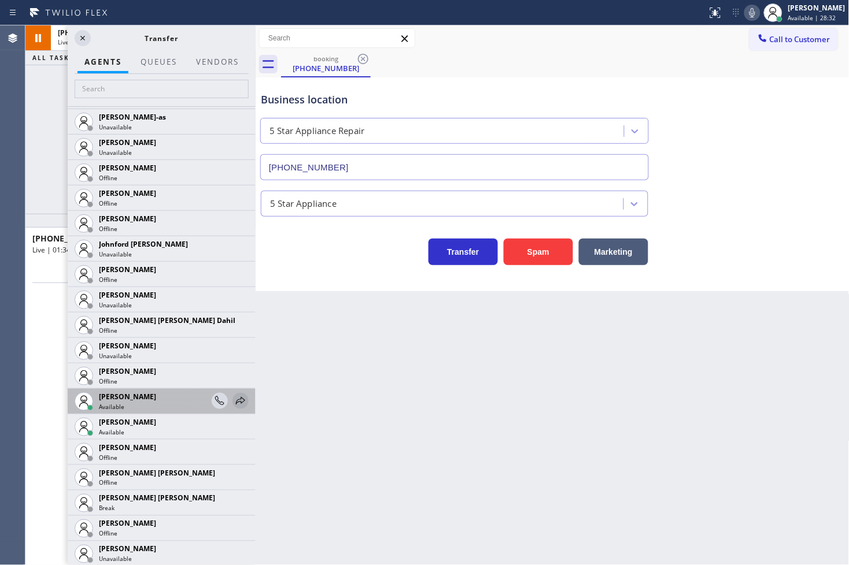
click at [234, 402] on icon at bounding box center [241, 401] width 14 height 14
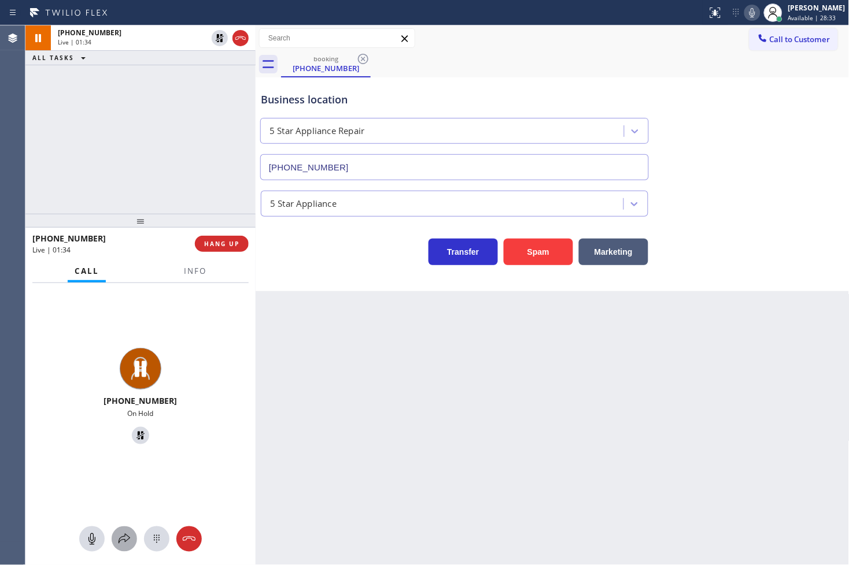
click at [130, 538] on icon at bounding box center [124, 540] width 14 height 14
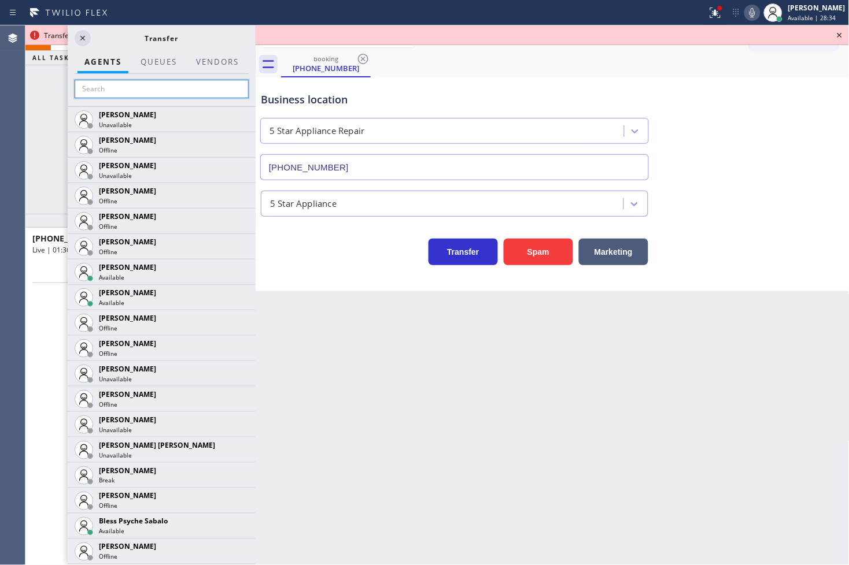
click at [128, 84] on input "text" at bounding box center [162, 89] width 174 height 19
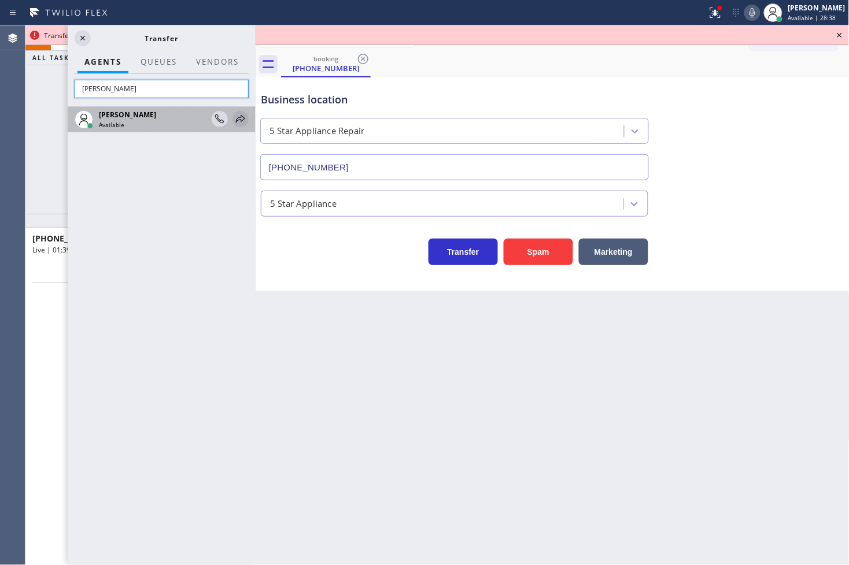
type input "[PERSON_NAME]"
click at [246, 121] on icon at bounding box center [241, 119] width 14 height 14
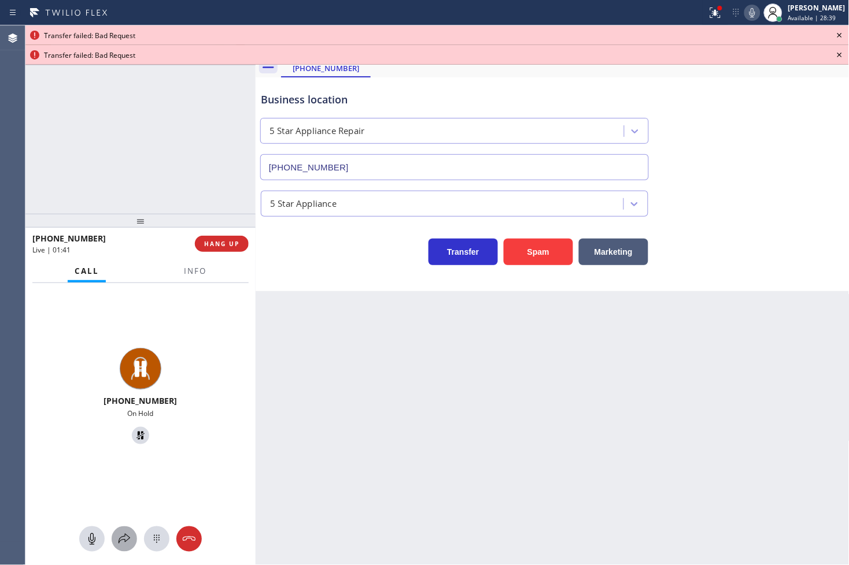
click at [123, 538] on icon at bounding box center [124, 540] width 14 height 14
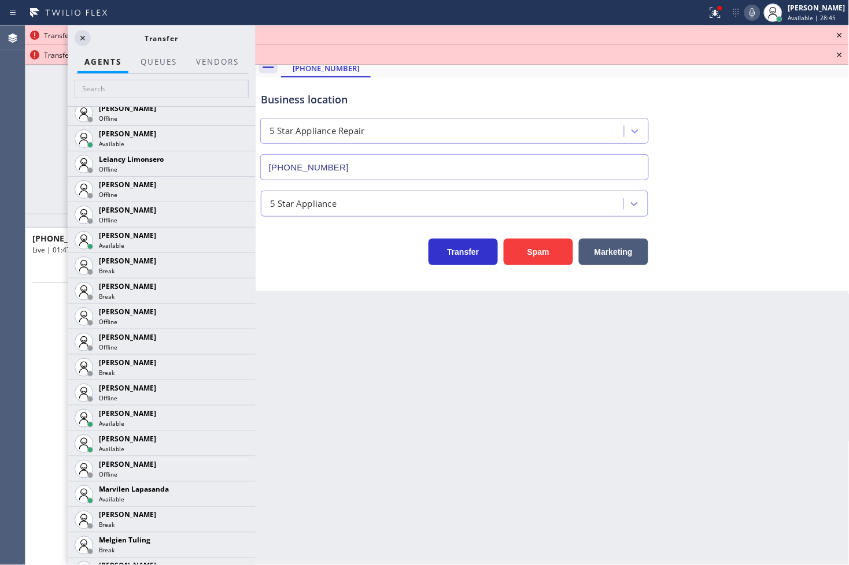
scroll to position [1606, 0]
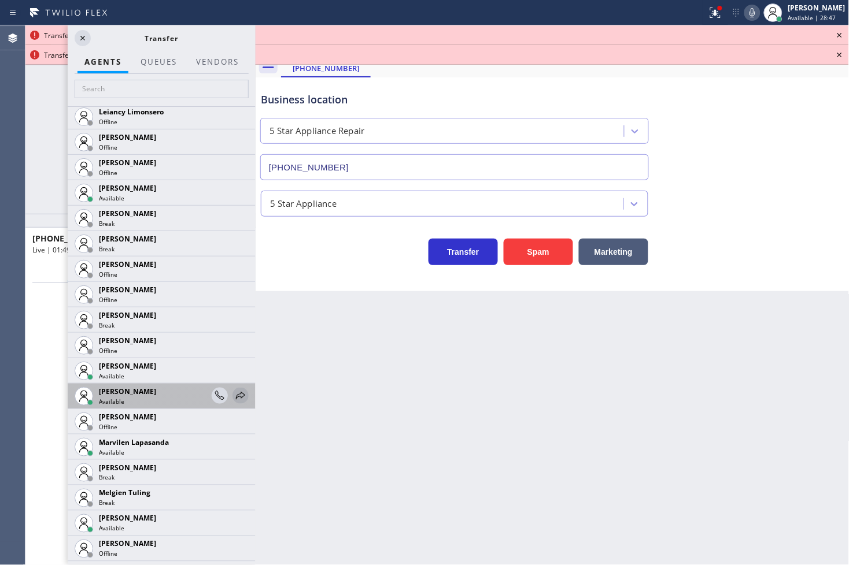
click at [234, 391] on icon at bounding box center [241, 396] width 14 height 14
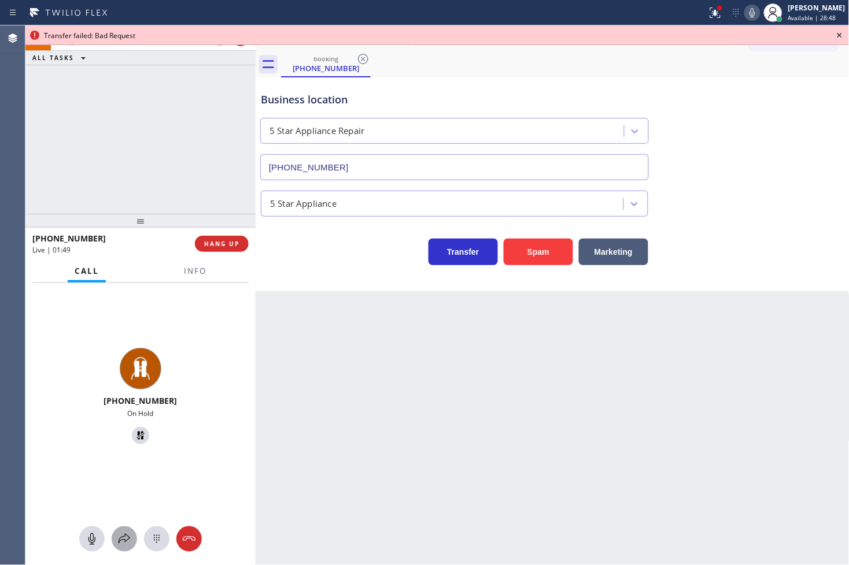
click at [120, 537] on icon at bounding box center [124, 540] width 14 height 14
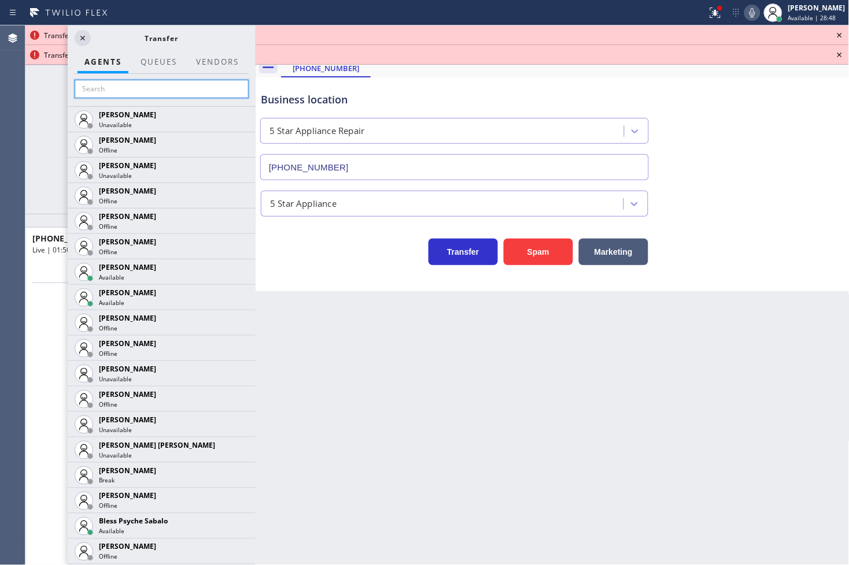
click at [114, 97] on input "text" at bounding box center [162, 89] width 174 height 19
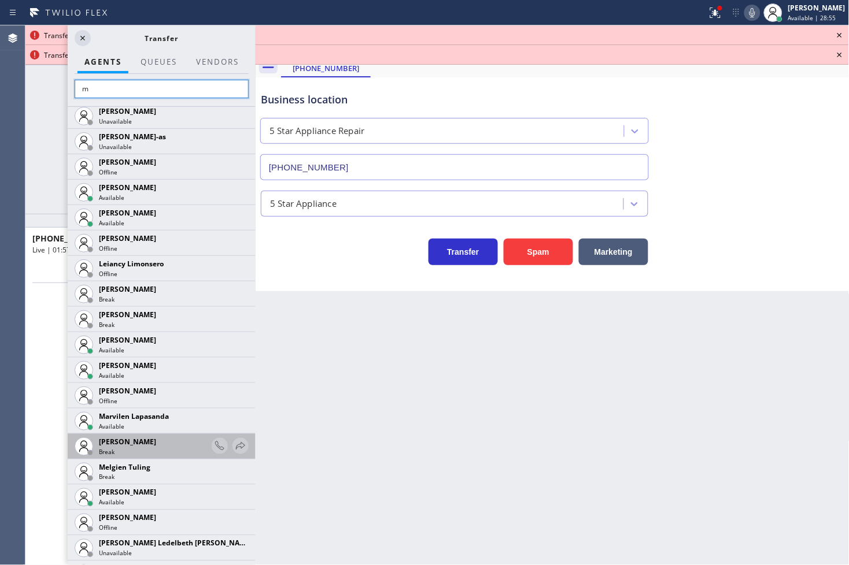
scroll to position [513, 0]
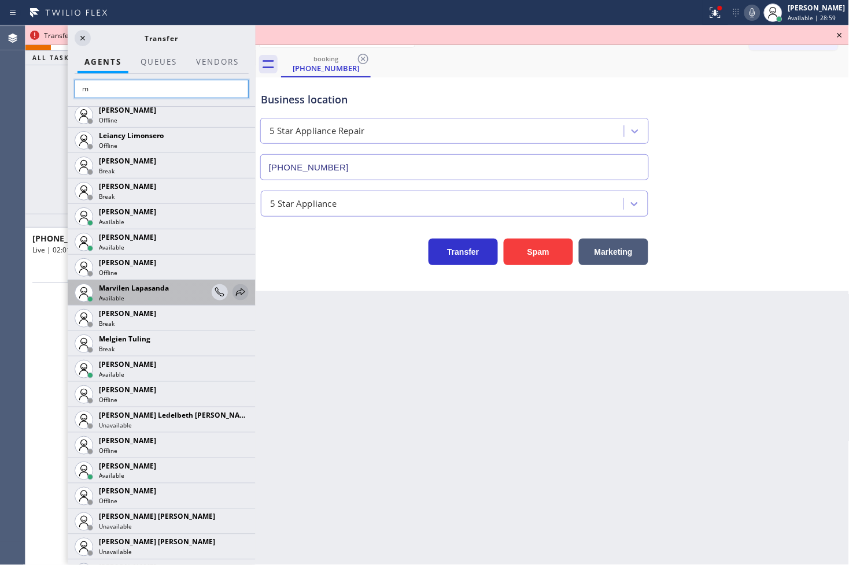
type input "m"
click at [234, 289] on icon at bounding box center [241, 293] width 14 height 14
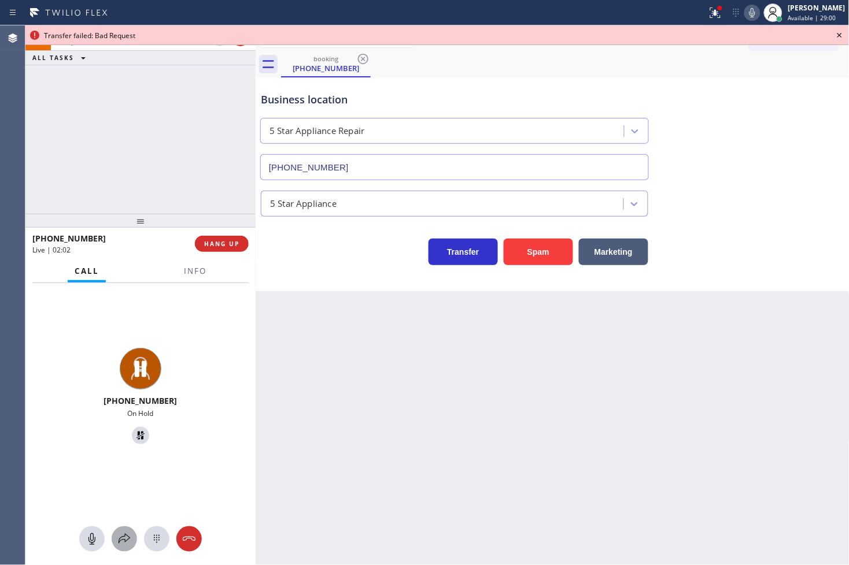
click at [129, 541] on icon at bounding box center [124, 540] width 14 height 14
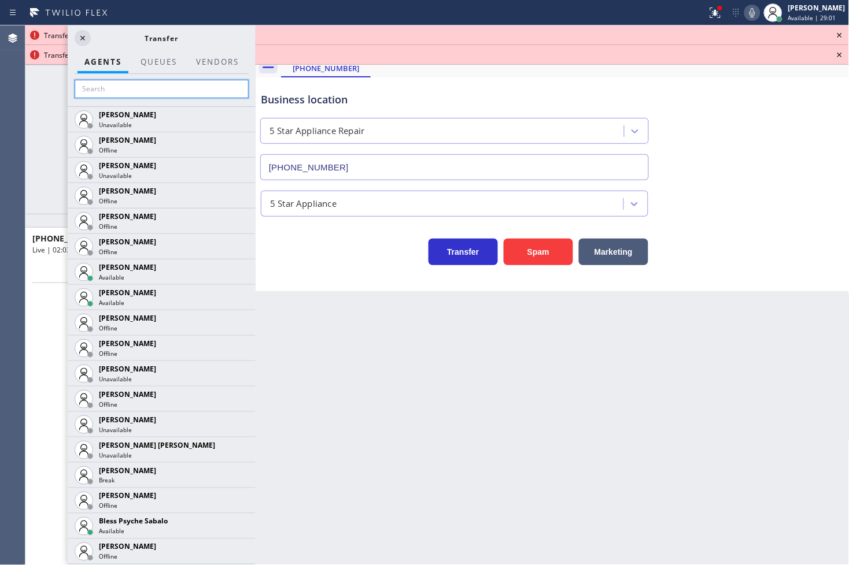
click at [128, 90] on input "text" at bounding box center [162, 89] width 174 height 19
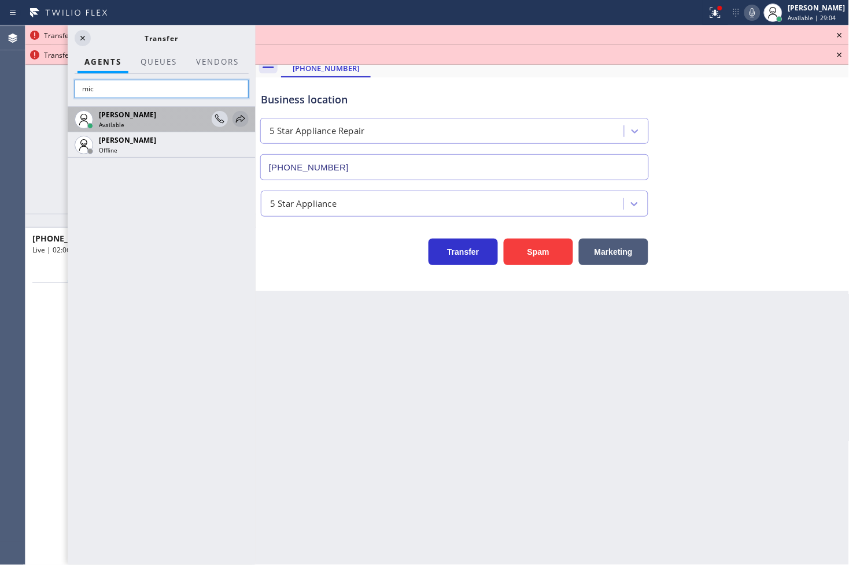
type input "mic"
click at [234, 114] on icon at bounding box center [241, 119] width 14 height 14
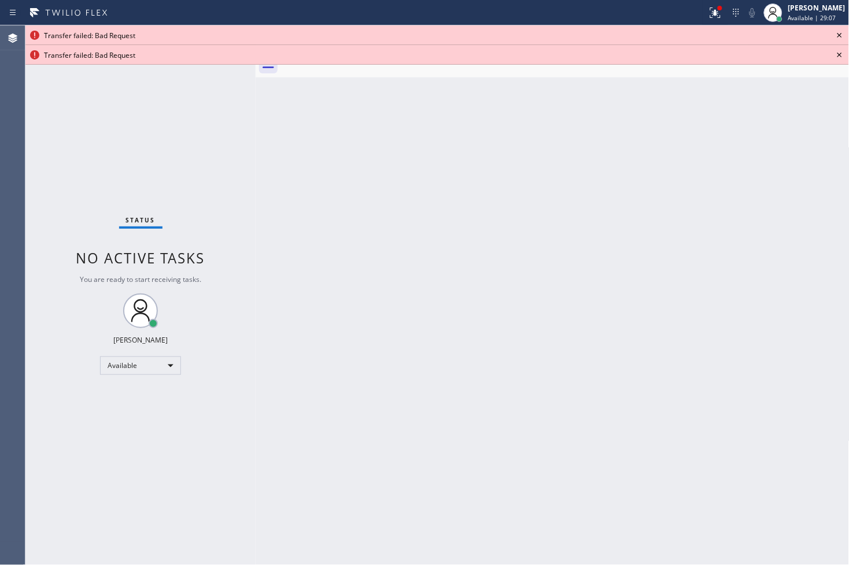
click at [837, 31] on icon at bounding box center [840, 35] width 14 height 14
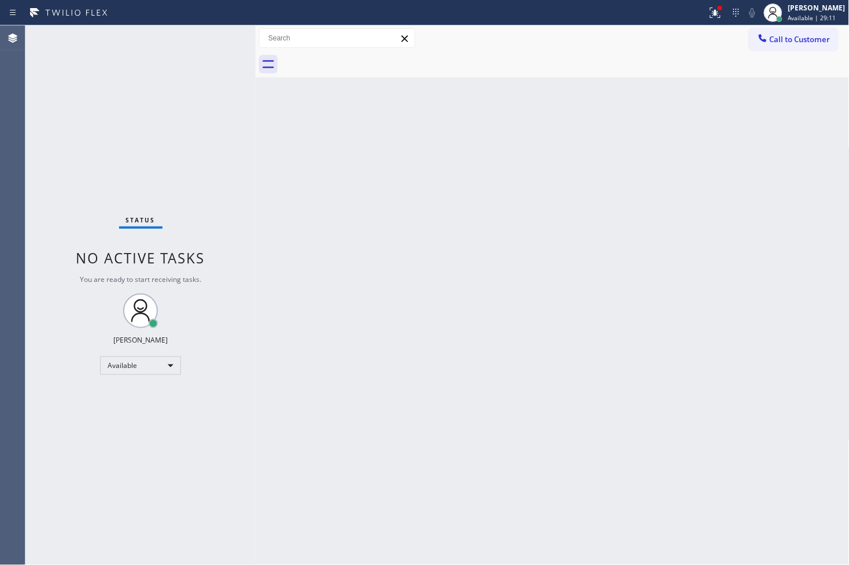
click at [220, 42] on div "Status No active tasks You are ready to start receiving tasks. [PERSON_NAME]" at bounding box center [140, 295] width 230 height 540
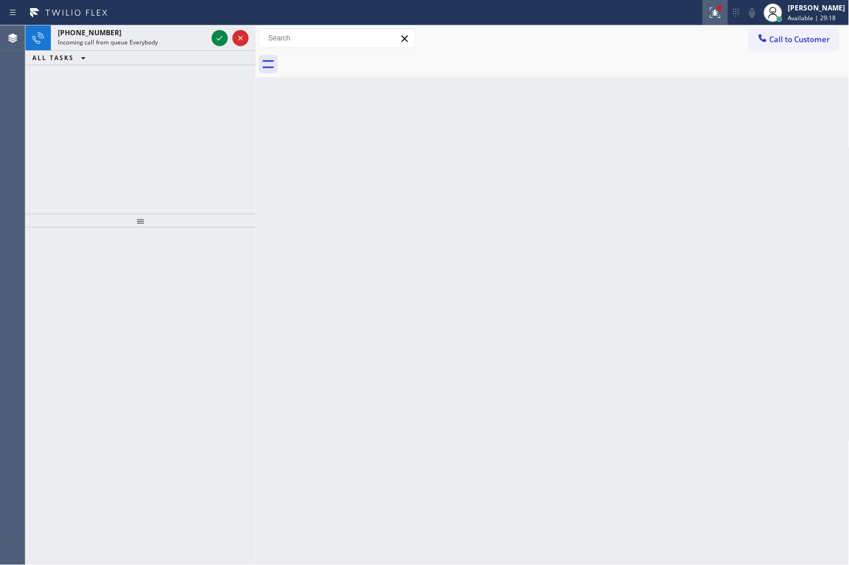
click at [708, 13] on icon at bounding box center [715, 13] width 14 height 14
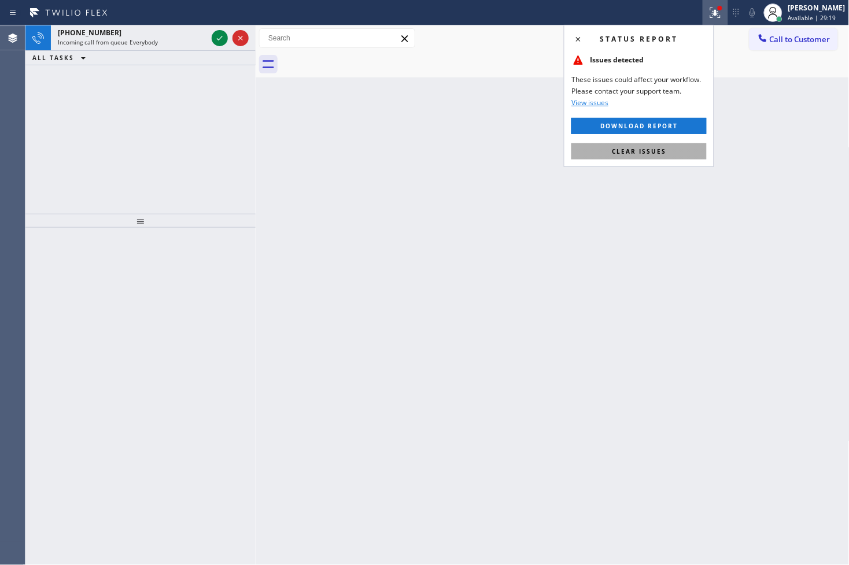
click at [663, 153] on span "Clear issues" at bounding box center [639, 151] width 54 height 8
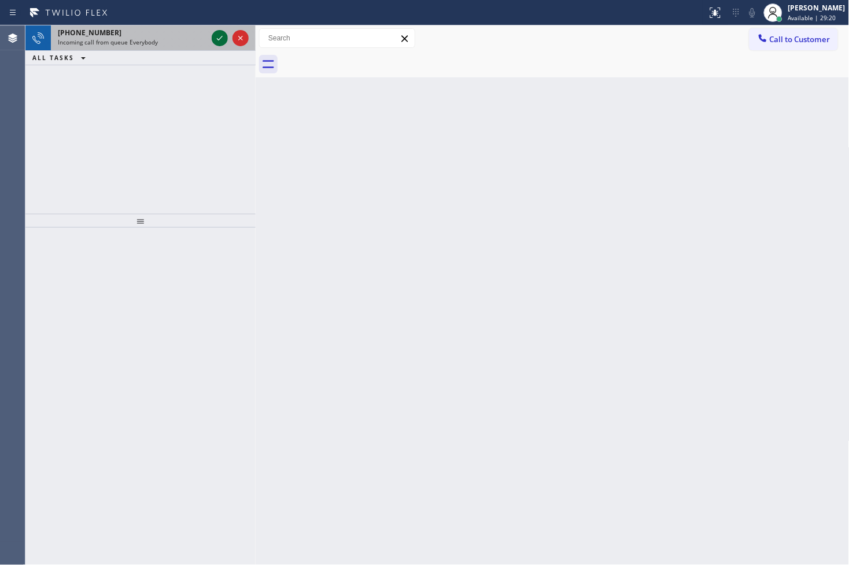
click at [220, 37] on icon at bounding box center [220, 38] width 14 height 14
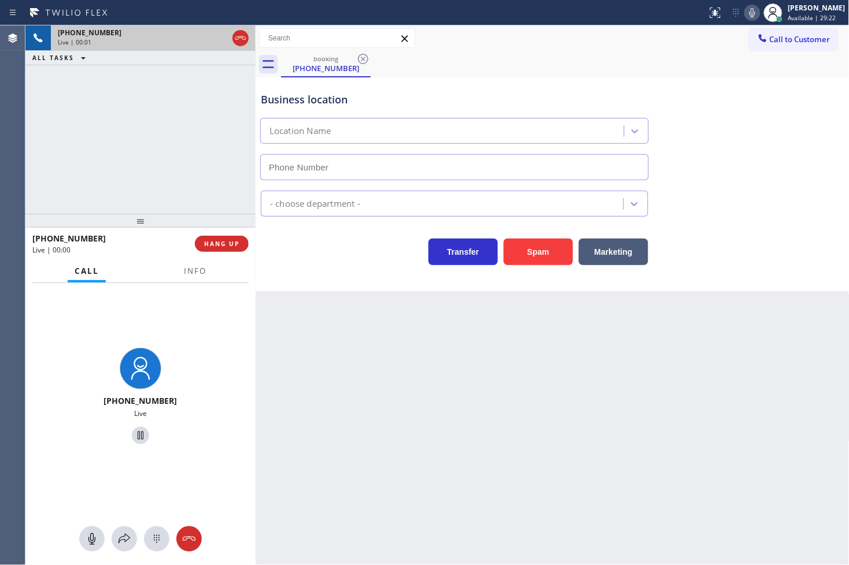
type input "(281) 394-0832"
drag, startPoint x: 199, startPoint y: 181, endPoint x: 224, endPoint y: 185, distance: 24.6
click at [215, 184] on div "+12816918792 Live | 00:03 ALL TASKS ALL TASKS ACTIVE TASKS TASKS IN WRAP UP" at bounding box center [140, 119] width 230 height 188
click at [343, 269] on div "Business location apollo support (281) 394-0832 Apollo Outbound Transfer Spam M…" at bounding box center [553, 184] width 594 height 214
click at [201, 155] on div "+12816918792 Live | 00:04 ALL TASKS ALL TASKS ACTIVE TASKS TASKS IN WRAP UP" at bounding box center [140, 119] width 230 height 188
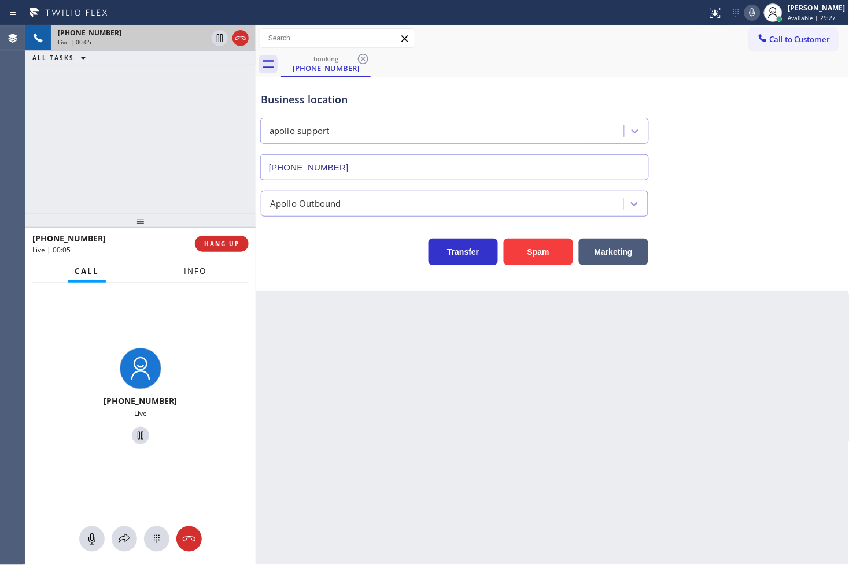
click at [184, 276] on span "Info" at bounding box center [195, 271] width 23 height 10
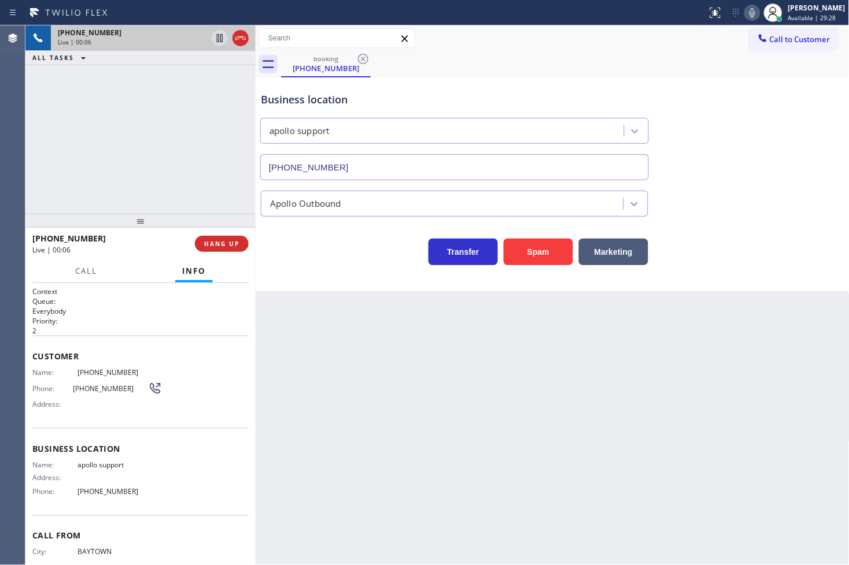
click at [175, 184] on div "+12816918792 Live | 00:06 ALL TASKS ALL TASKS ACTIVE TASKS TASKS IN WRAP UP" at bounding box center [140, 119] width 230 height 188
click at [332, 262] on div "Transfer Spam Marketing" at bounding box center [454, 249] width 392 height 32
click at [199, 168] on div "+12816918792 Live | 00:09 ALL TASKS ALL TASKS ACTIVE TASKS TASKS IN WRAP UP" at bounding box center [140, 119] width 230 height 188
click at [346, 280] on div "Business location apollo support (281) 394-0832 Apollo Outbound Transfer Spam M…" at bounding box center [553, 184] width 594 height 214
drag, startPoint x: 191, startPoint y: 159, endPoint x: 283, endPoint y: 225, distance: 113.5
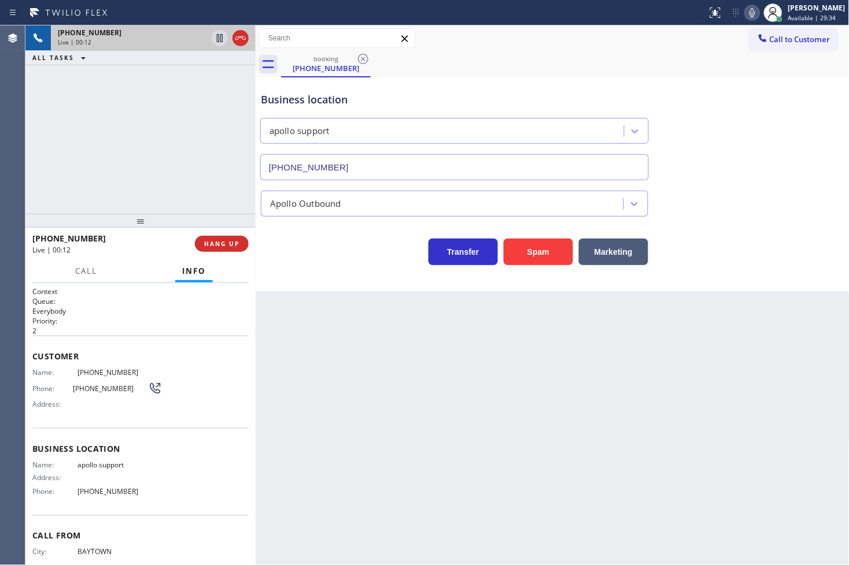
click at [195, 159] on div "+12816918792 Live | 00:12 ALL TASKS ALL TASKS ACTIVE TASKS TASKS IN WRAP UP" at bounding box center [140, 119] width 230 height 188
click at [316, 252] on div "Transfer Spam Marketing" at bounding box center [454, 249] width 392 height 32
click at [165, 164] on div "+12816918792 Live | 00:13 ALL TASKS ALL TASKS ACTIVE TASKS TASKS IN WRAP UP" at bounding box center [140, 119] width 230 height 188
click at [168, 162] on div "+12816918792 Live | 00:17 ALL TASKS ALL TASKS ACTIVE TASKS TASKS IN WRAP UP" at bounding box center [140, 119] width 230 height 188
drag, startPoint x: 323, startPoint y: 250, endPoint x: 305, endPoint y: 234, distance: 24.2
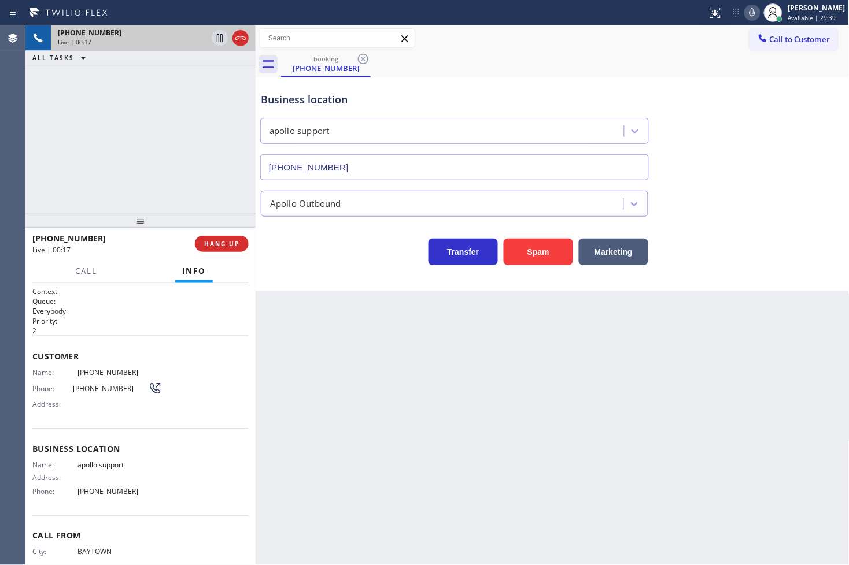
click at [323, 251] on div "Transfer Spam Marketing" at bounding box center [454, 249] width 392 height 32
click at [246, 204] on div "+12816918792 Live | 00:18 ALL TASKS ALL TASKS ACTIVE TASKS TASKS IN WRAP UP" at bounding box center [140, 119] width 230 height 188
click at [246, 204] on div "+12816918792 Live | 00:20 ALL TASKS ALL TASKS ACTIVE TASKS TASKS IN WRAP UP" at bounding box center [140, 119] width 230 height 188
click at [239, 214] on div at bounding box center [140, 221] width 230 height 14
click at [154, 187] on div "+12816918792 Live | 00:43 ALL TASKS ALL TASKS ACTIVE TASKS TASKS IN WRAP UP" at bounding box center [140, 119] width 230 height 188
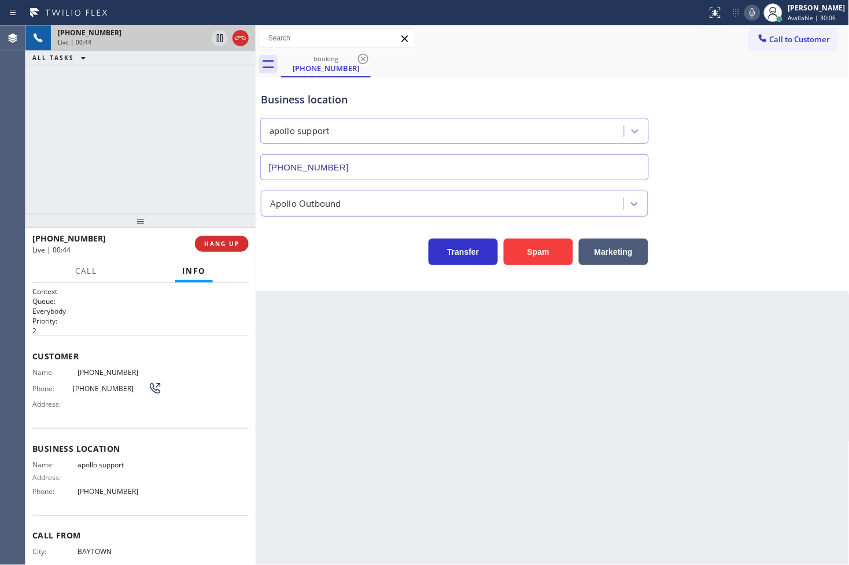
click at [130, 184] on div "+12816918792 Live | 00:44 ALL TASKS ALL TASKS ACTIVE TASKS TASKS IN WRAP UP" at bounding box center [140, 119] width 230 height 188
click at [140, 302] on h2 "Queue:" at bounding box center [140, 302] width 216 height 10
click at [216, 241] on span "HANG UP" at bounding box center [221, 244] width 35 height 8
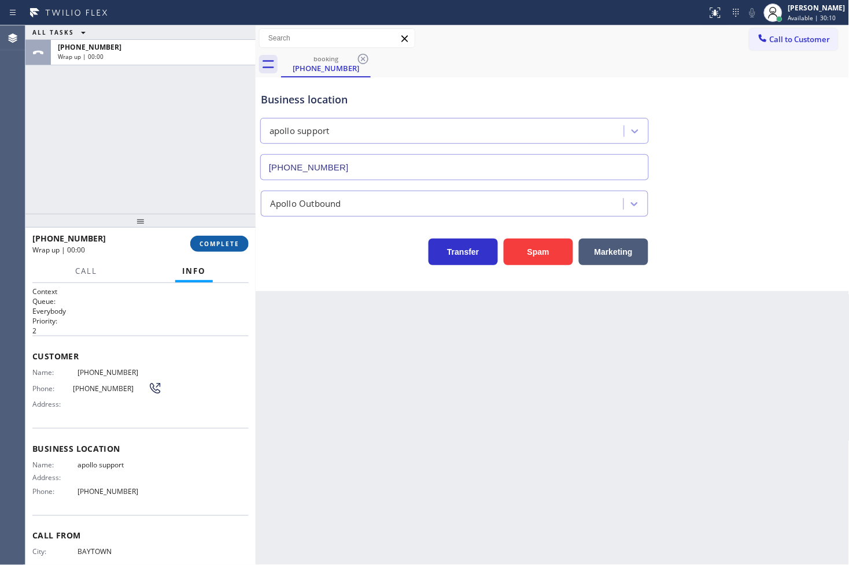
click at [216, 241] on span "COMPLETE" at bounding box center [219, 244] width 40 height 8
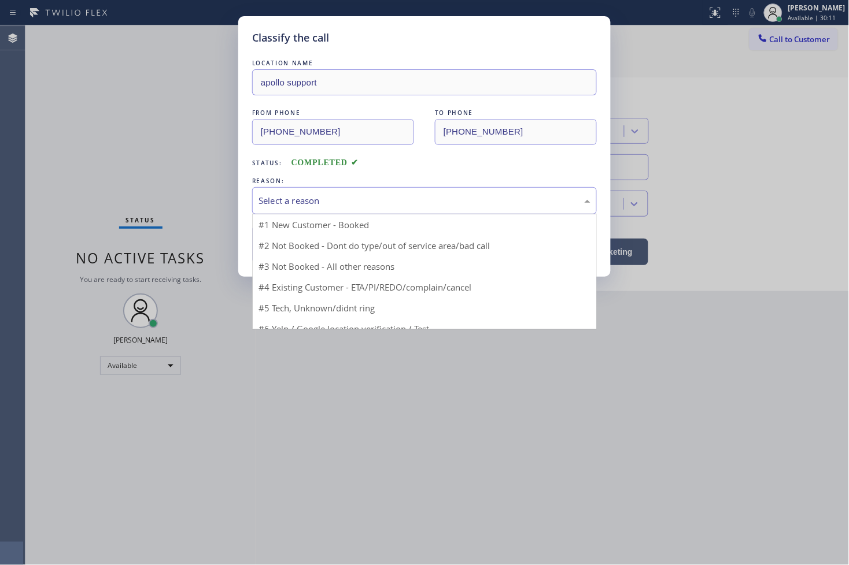
click at [324, 204] on div "Select a reason" at bounding box center [424, 200] width 332 height 13
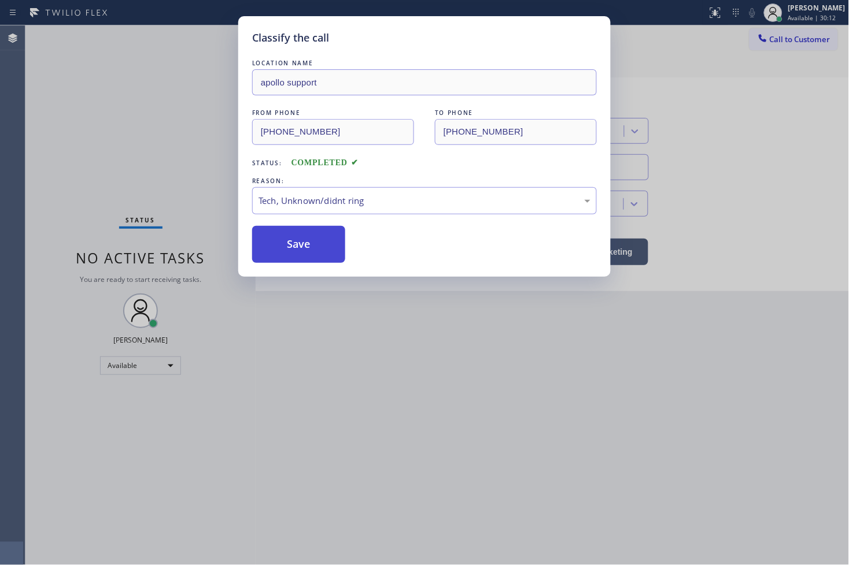
click at [297, 258] on button "Save" at bounding box center [298, 244] width 93 height 37
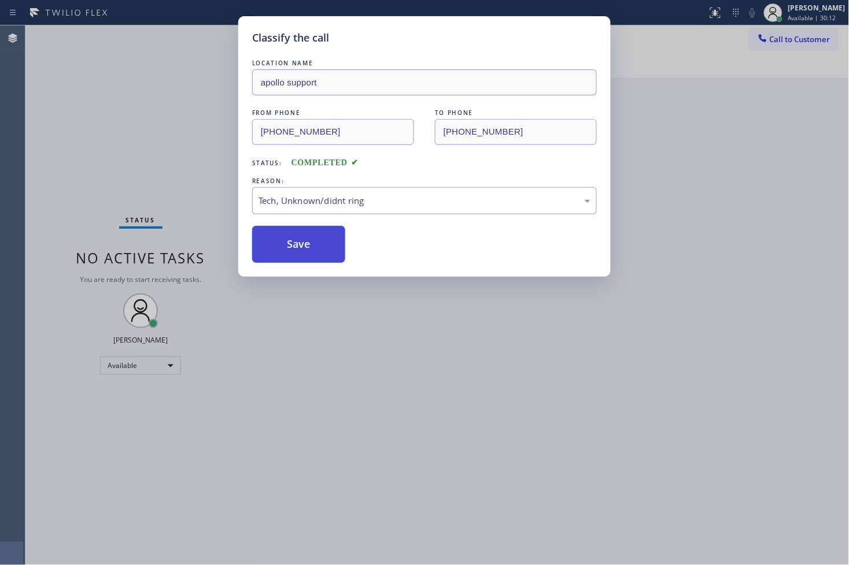
click at [297, 258] on button "Save" at bounding box center [298, 244] width 93 height 37
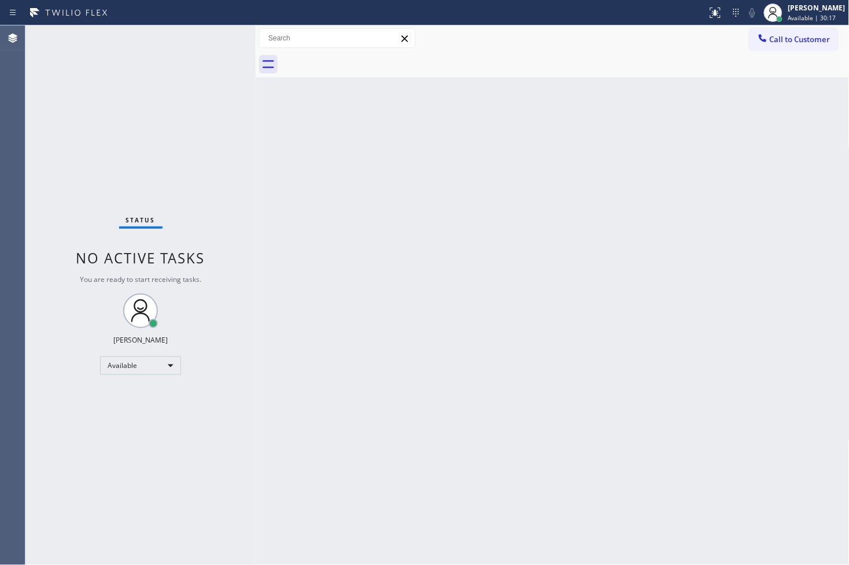
click at [469, 187] on div "Back to Dashboard Change Sender ID Customers Technicians Select a contact Outbo…" at bounding box center [553, 295] width 594 height 540
click at [221, 36] on div "Status No active tasks You are ready to start receiving tasks. [PERSON_NAME]" at bounding box center [140, 295] width 230 height 540
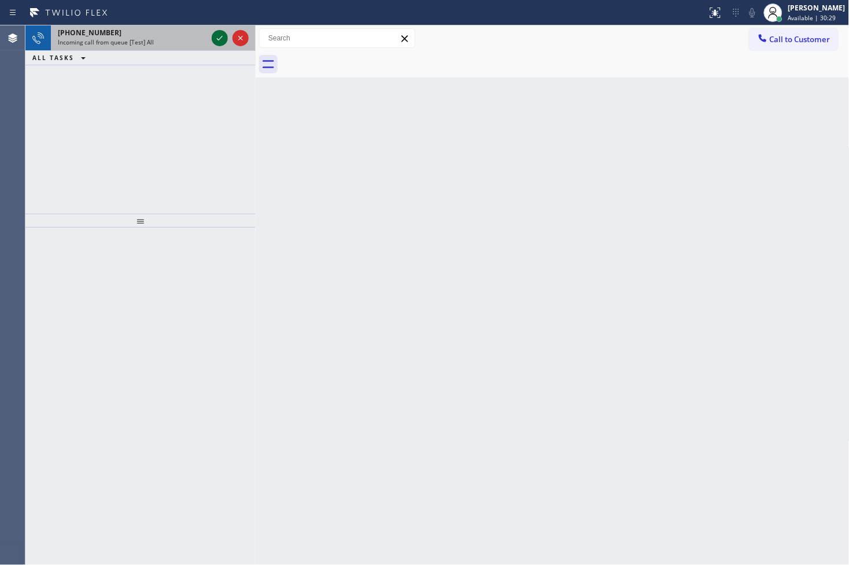
click at [217, 35] on icon at bounding box center [220, 38] width 14 height 14
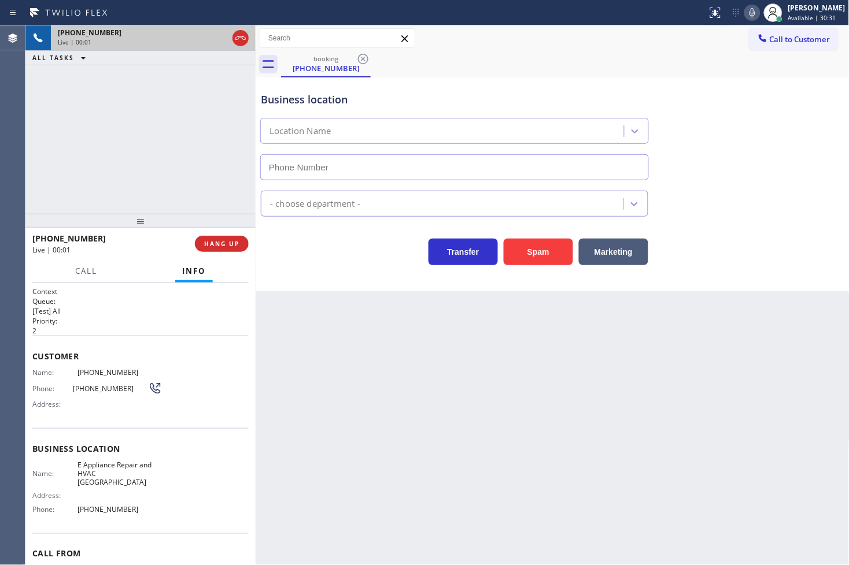
type input "(678) 679-6655"
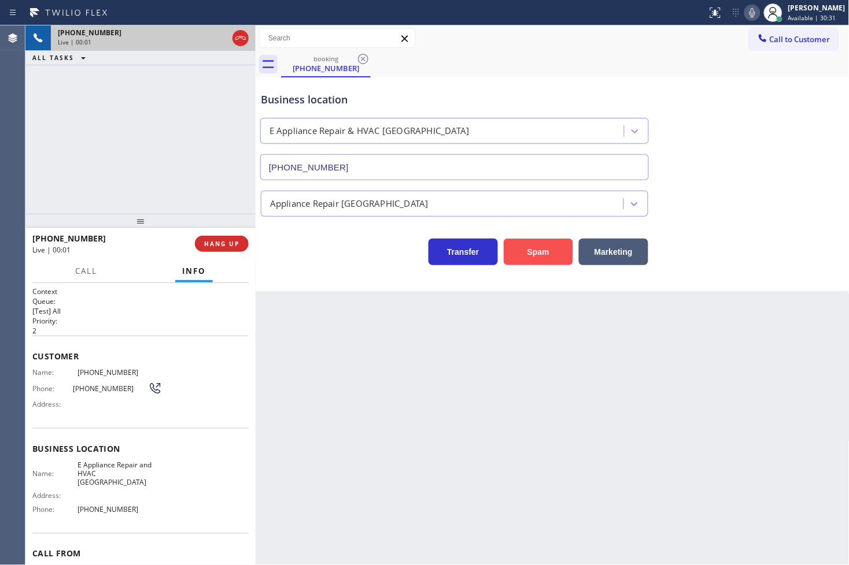
click at [524, 252] on button "Spam" at bounding box center [538, 252] width 69 height 27
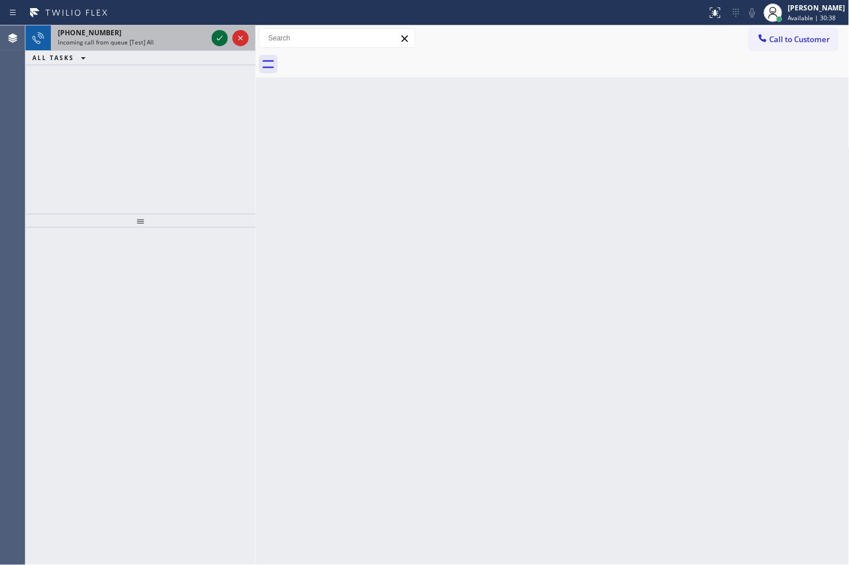
click at [222, 38] on icon at bounding box center [220, 38] width 14 height 14
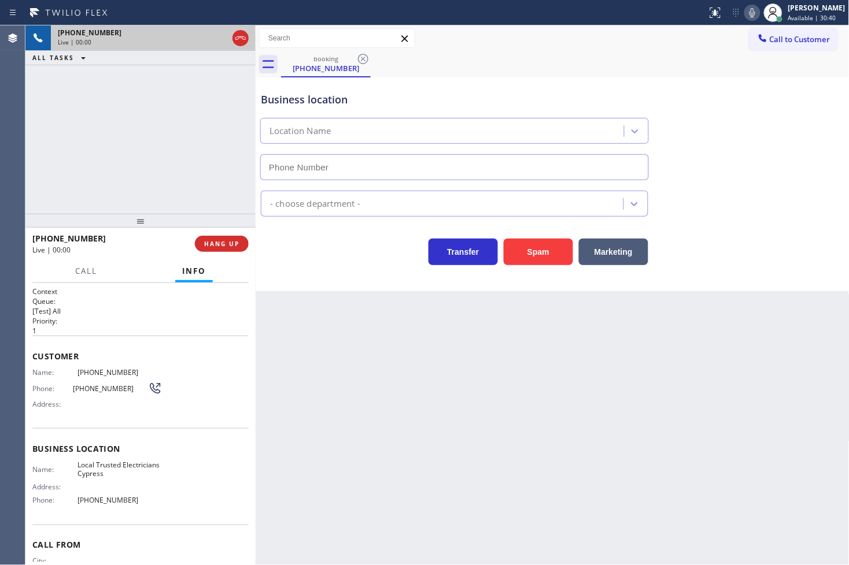
type input "(714) 463-1818"
click at [130, 110] on div "+2369430553 Live | 00:06 ALL TASKS ALL TASKS ACTIVE TASKS TASKS IN WRAP UP" at bounding box center [140, 119] width 230 height 188
click at [363, 238] on div "Transfer Spam Marketing" at bounding box center [454, 249] width 392 height 32
click at [191, 190] on div "+2369430553 Live | 00:07 ALL TASKS ALL TASKS ACTIVE TASKS TASKS IN WRAP UP" at bounding box center [140, 119] width 230 height 188
drag, startPoint x: 321, startPoint y: 273, endPoint x: 119, endPoint y: 165, distance: 230.0
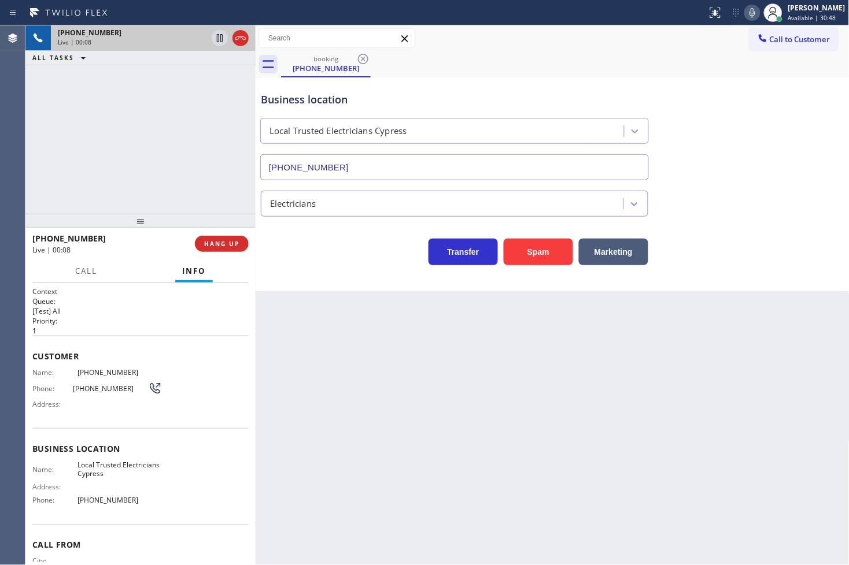
click at [317, 275] on div "Business location Local Trusted Electricians Cypress (714) 463-1818 Electrician…" at bounding box center [553, 184] width 594 height 214
click at [119, 162] on div "+2369430553 Live | 00:08 ALL TASKS ALL TASKS ACTIVE TASKS TASKS IN WRAP UP" at bounding box center [140, 119] width 230 height 188
click at [229, 243] on span "HANG UP" at bounding box center [221, 244] width 35 height 8
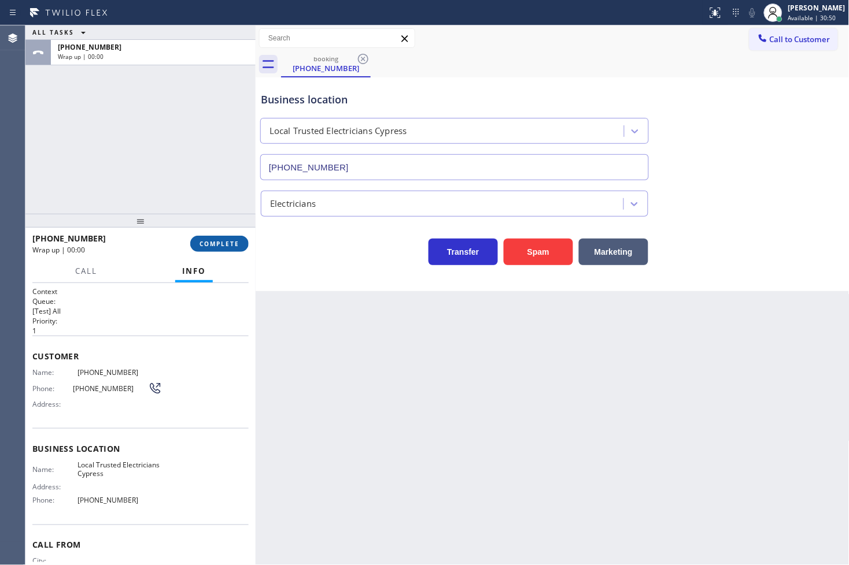
click at [234, 238] on div "+2369430553 Wrap up | 00:00 COMPLETE" at bounding box center [140, 244] width 216 height 30
click at [232, 242] on span "COMPLETE" at bounding box center [219, 244] width 40 height 8
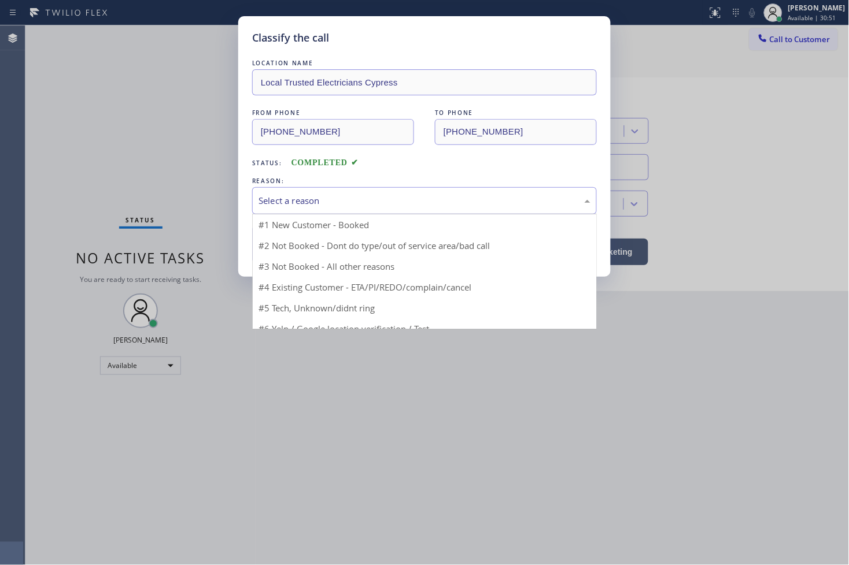
click at [308, 204] on div "Select a reason" at bounding box center [424, 200] width 332 height 13
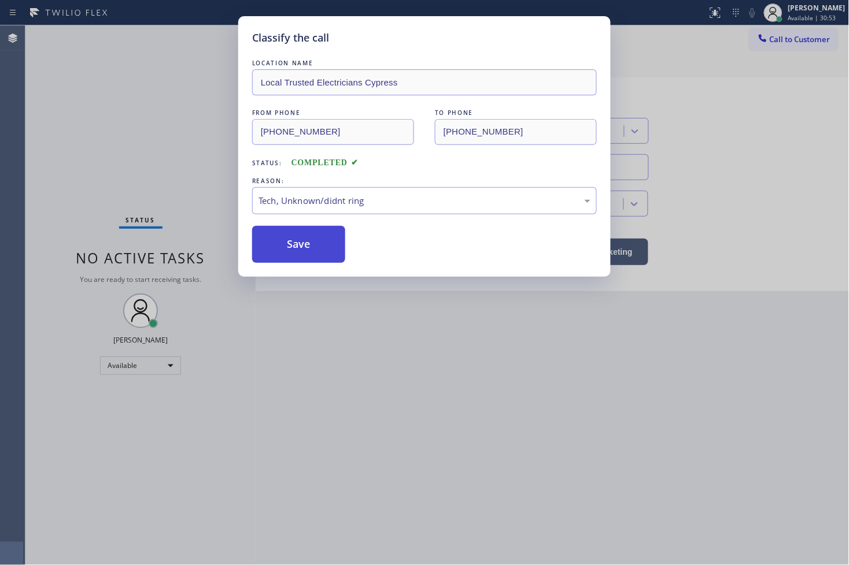
click at [313, 247] on button "Save" at bounding box center [298, 244] width 93 height 37
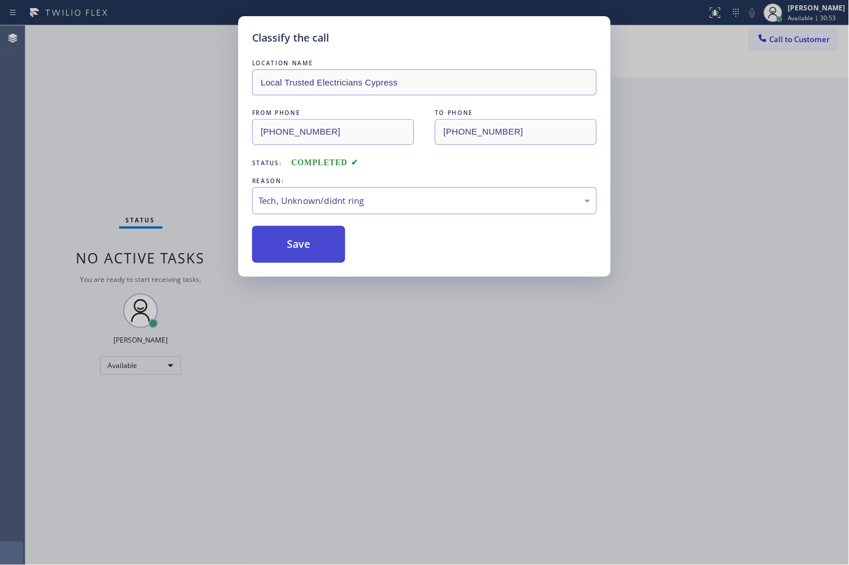
click at [313, 244] on button "Save" at bounding box center [298, 244] width 93 height 37
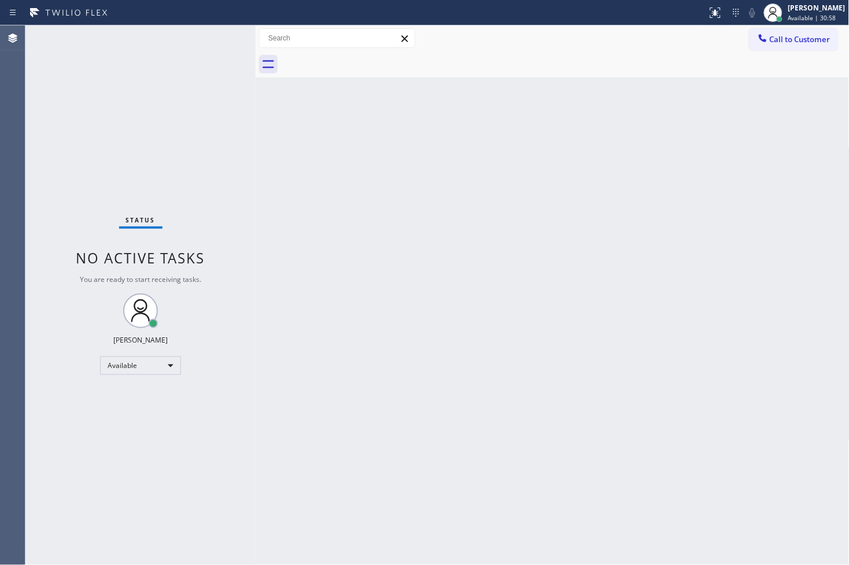
click at [250, 128] on div "Status No active tasks You are ready to start receiving tasks. [PERSON_NAME]" at bounding box center [140, 295] width 230 height 540
click at [215, 32] on div "Status No active tasks You are ready to start receiving tasks. [PERSON_NAME]" at bounding box center [140, 295] width 230 height 540
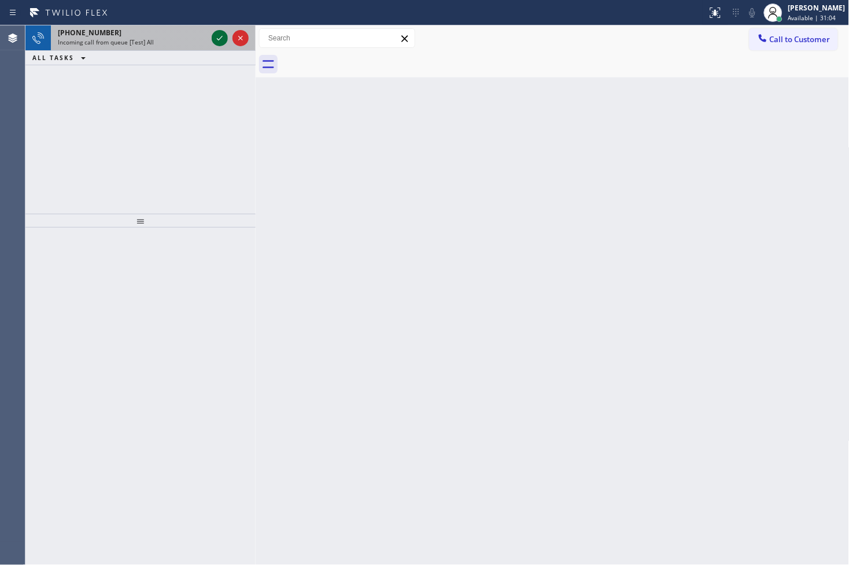
click at [216, 35] on icon at bounding box center [220, 38] width 14 height 14
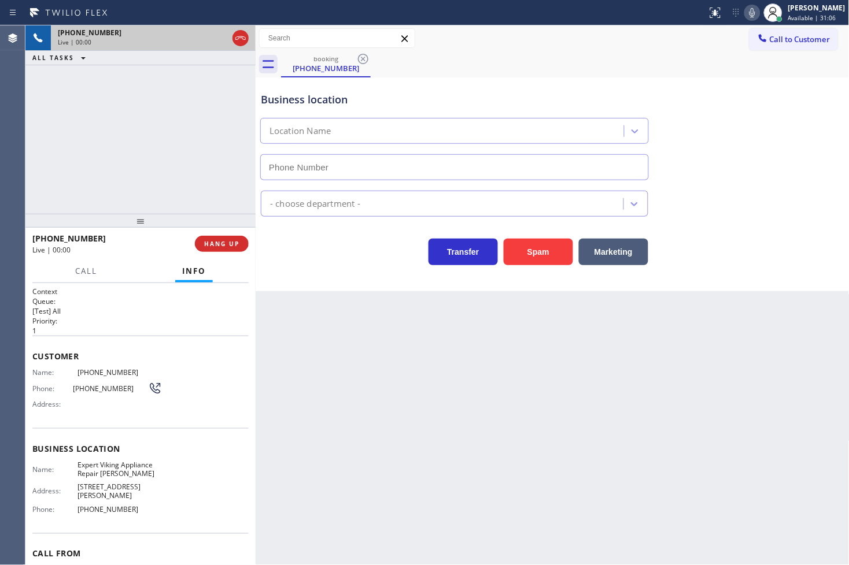
type input "(510) 257-9392"
click at [301, 259] on div "Transfer Spam Marketing" at bounding box center [454, 249] width 392 height 32
click at [313, 255] on div "Transfer Spam Marketing" at bounding box center [454, 249] width 392 height 32
click at [283, 243] on div "Transfer Spam Marketing" at bounding box center [454, 249] width 392 height 32
click at [163, 150] on div "+14425420090 Live | 00:06 ALL TASKS ALL TASKS ACTIVE TASKS TASKS IN WRAP UP" at bounding box center [140, 119] width 230 height 188
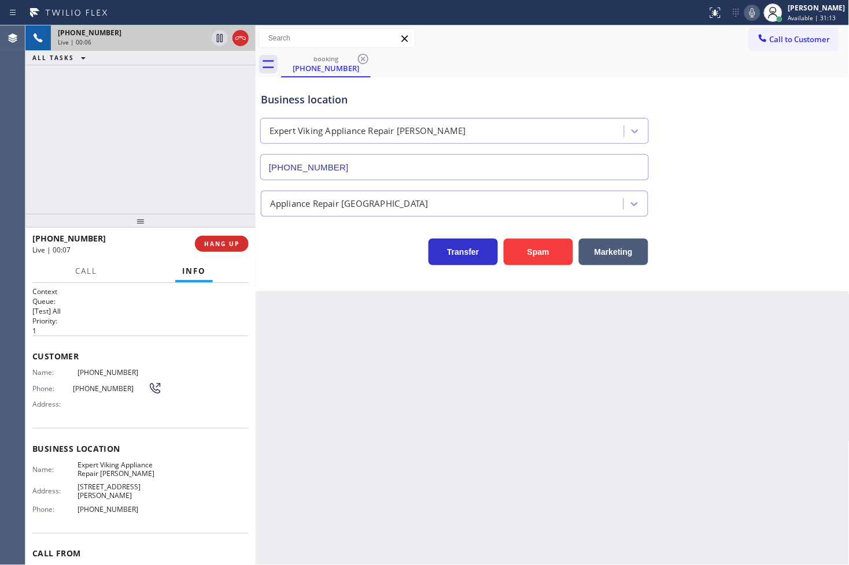
click at [292, 254] on div "Transfer Spam Marketing" at bounding box center [454, 249] width 392 height 32
click at [194, 176] on div "+14425420090 Live | 00:08 ALL TASKS ALL TASKS ACTIVE TASKS TASKS IN WRAP UP" at bounding box center [140, 119] width 230 height 188
click at [336, 256] on div "Transfer Spam Marketing" at bounding box center [454, 249] width 392 height 32
click at [188, 167] on div "+14425420090 Live | 00:08 ALL TASKS ALL TASKS ACTIVE TASKS TASKS IN WRAP UP" at bounding box center [140, 119] width 230 height 188
click at [219, 249] on button "HANG UP" at bounding box center [222, 244] width 54 height 16
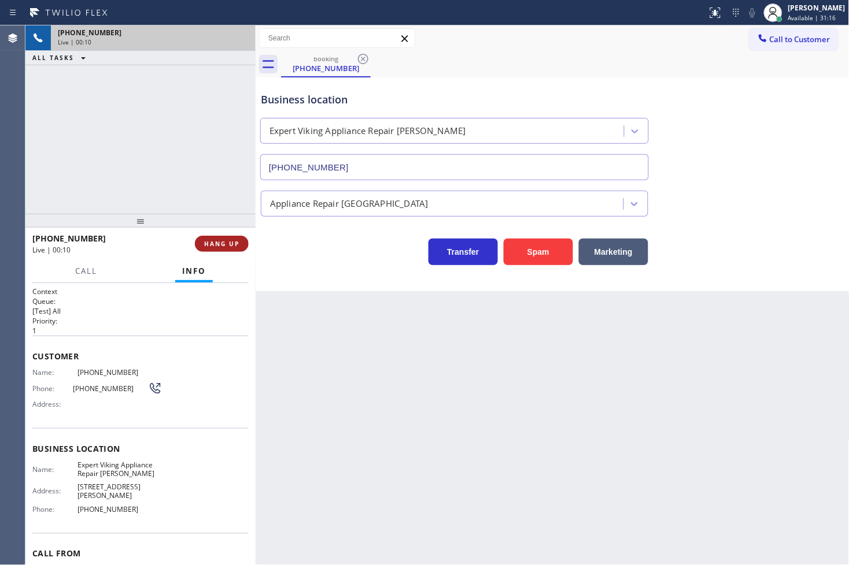
click at [219, 249] on button "HANG UP" at bounding box center [222, 244] width 54 height 16
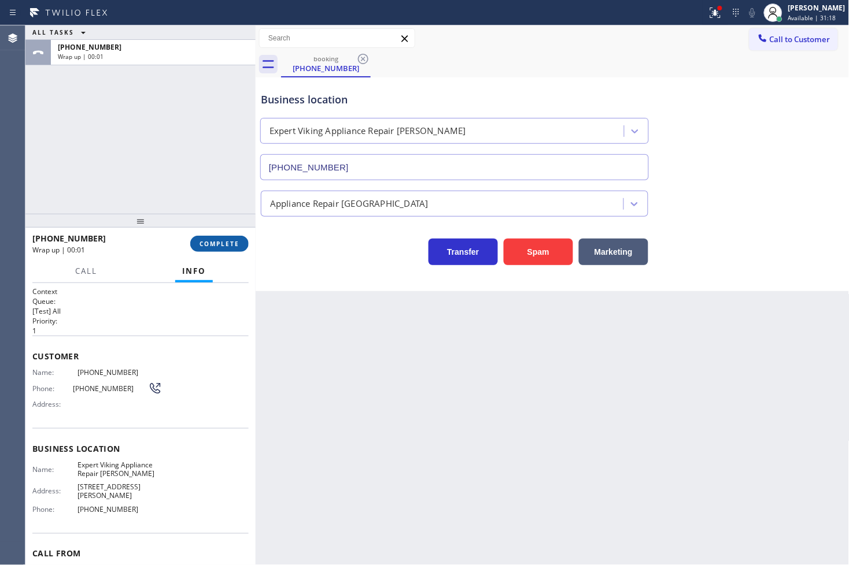
click at [215, 242] on span "COMPLETE" at bounding box center [219, 244] width 40 height 8
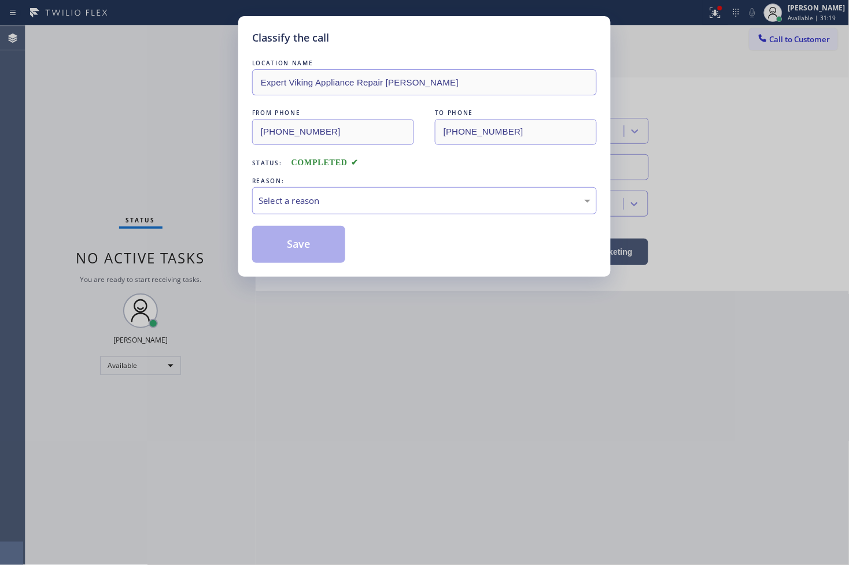
click at [279, 209] on div "Select a reason" at bounding box center [424, 200] width 345 height 27
click at [290, 253] on button "Save" at bounding box center [298, 244] width 93 height 37
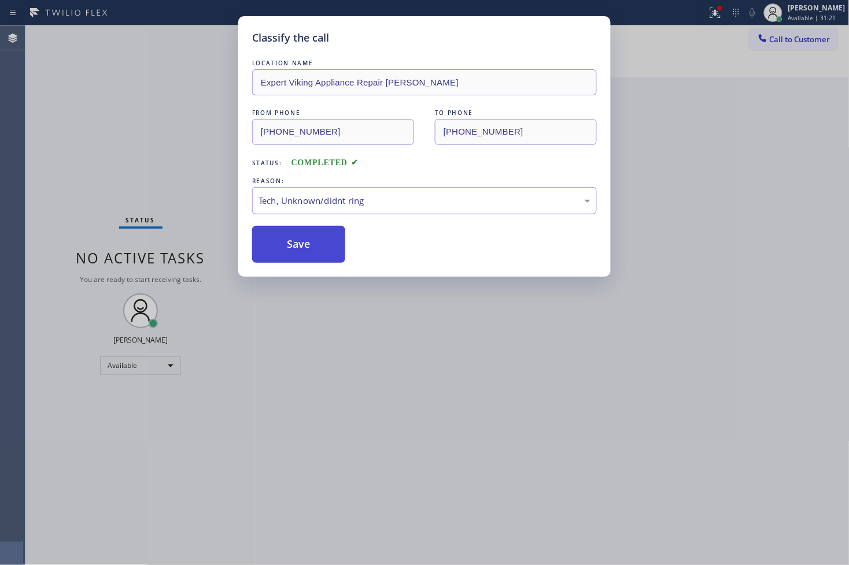
click at [290, 252] on button "Save" at bounding box center [298, 244] width 93 height 37
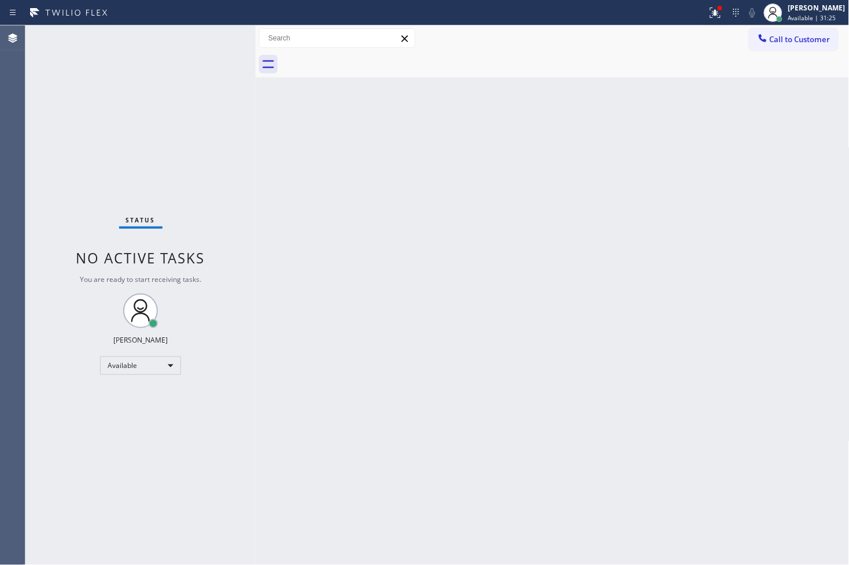
click at [228, 121] on div "Status No active tasks You are ready to start receiving tasks. [PERSON_NAME]" at bounding box center [140, 295] width 230 height 540
click at [220, 25] on div "Status No active tasks You are ready to start receiving tasks. [PERSON_NAME]" at bounding box center [140, 295] width 230 height 540
click at [220, 38] on div "Status No active tasks You are ready to start receiving tasks. [PERSON_NAME]" at bounding box center [140, 295] width 230 height 540
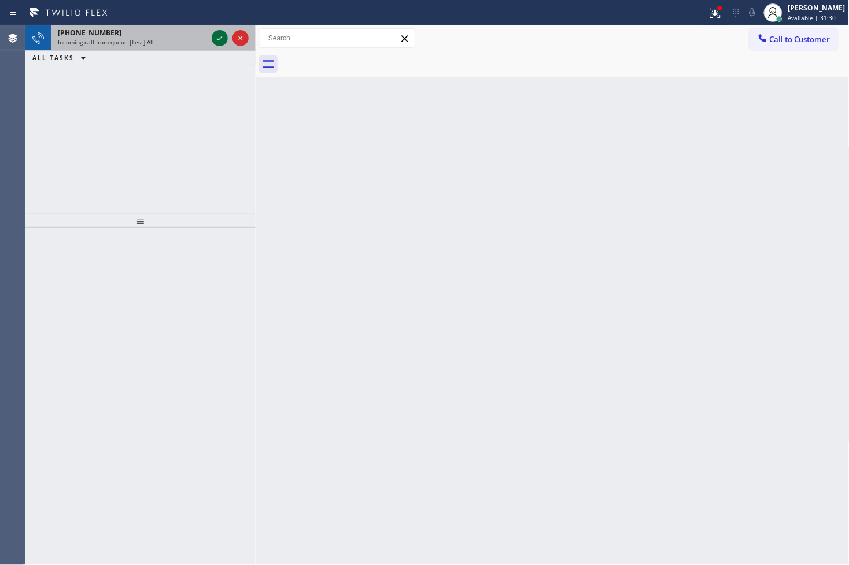
click at [219, 33] on icon at bounding box center [220, 38] width 14 height 14
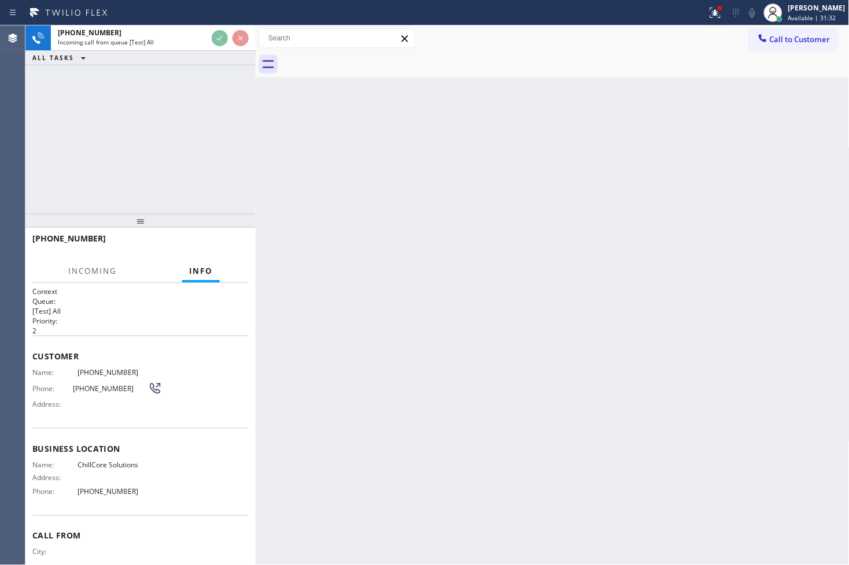
click at [216, 72] on div "+13863810408 Incoming call from queue [Test] All ALL TASKS ALL TASKS ACTIVE TAS…" at bounding box center [140, 119] width 230 height 188
click at [192, 101] on div "+13863810408 Incoming call from queue [Test] All ALL TASKS ALL TASKS ACTIVE TAS…" at bounding box center [140, 119] width 230 height 188
click at [212, 75] on div "+13863810408 Incoming call from queue [Test] All ALL TASKS ALL TASKS ACTIVE TAS…" at bounding box center [140, 119] width 230 height 188
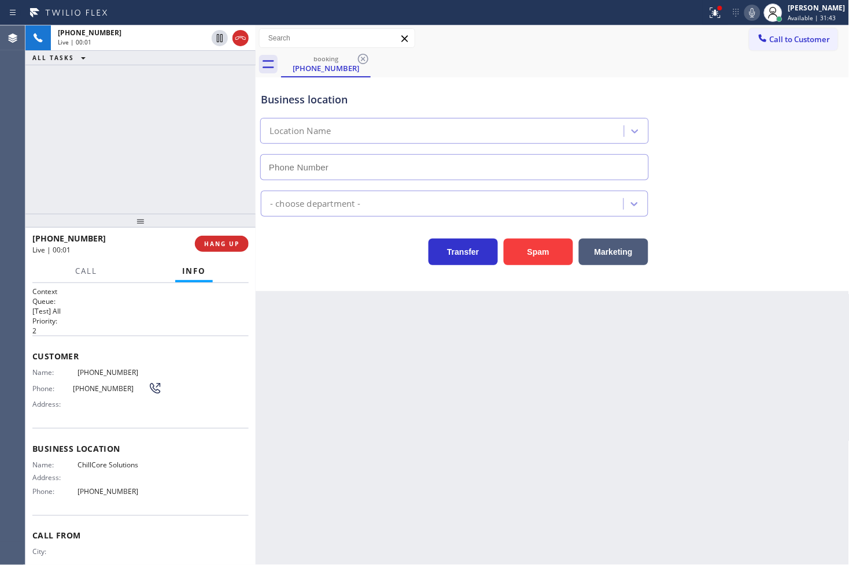
type input "(561) 794-2111"
click at [708, 14] on icon at bounding box center [715, 13] width 14 height 14
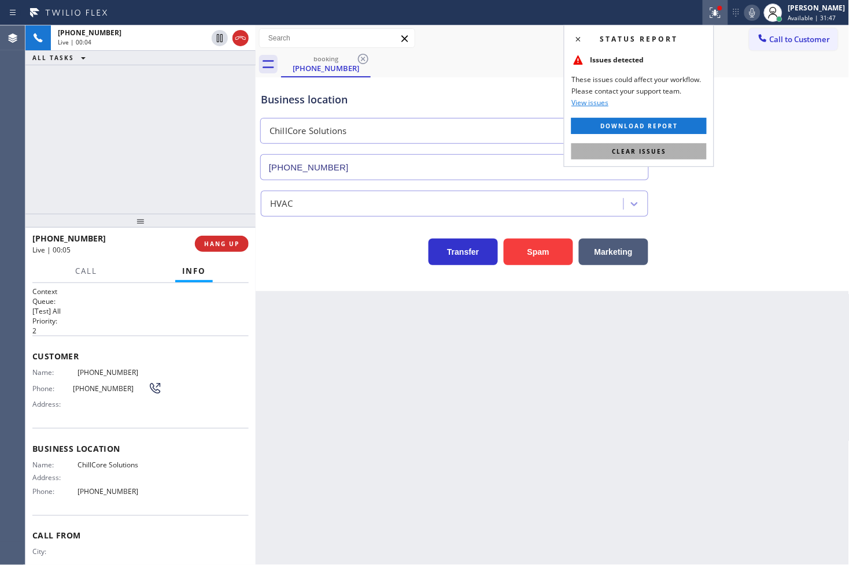
click at [694, 147] on button "Clear issues" at bounding box center [638, 151] width 135 height 16
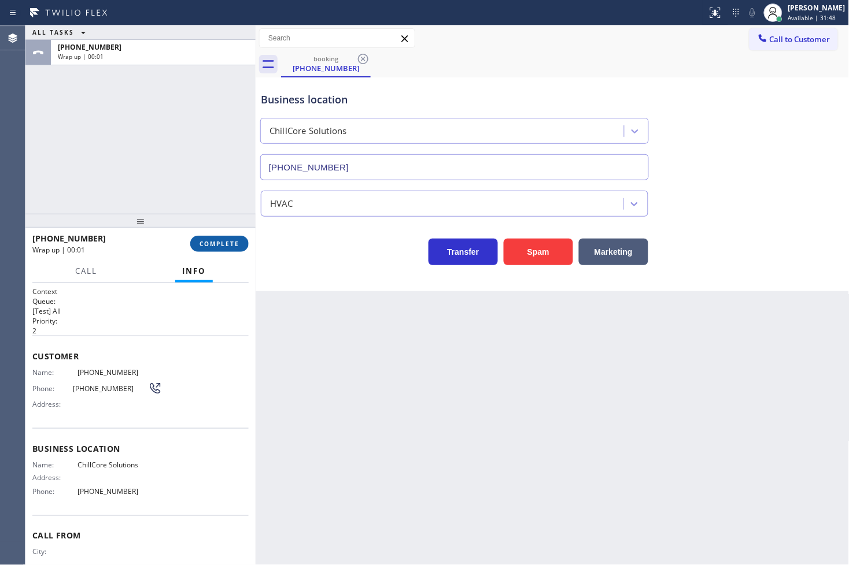
click at [218, 247] on span "COMPLETE" at bounding box center [219, 244] width 40 height 8
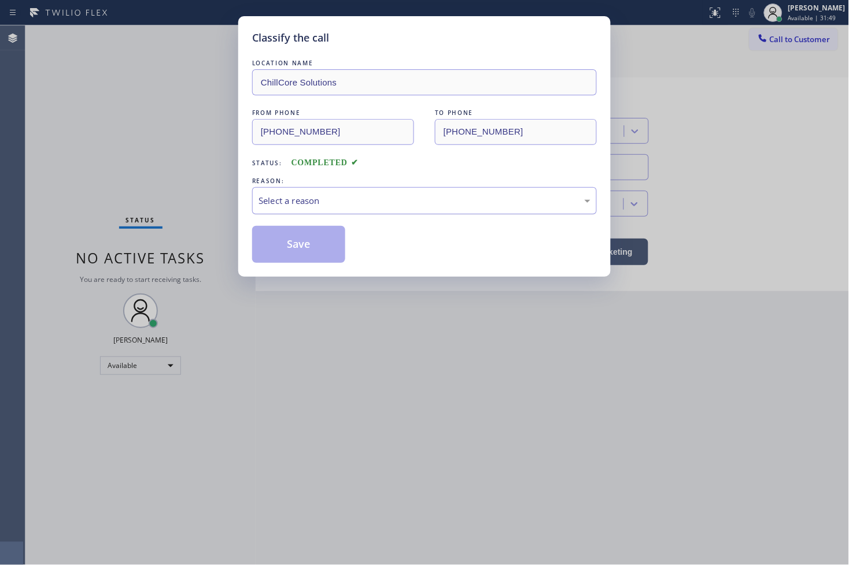
click at [312, 202] on div "Select a reason" at bounding box center [424, 200] width 332 height 13
click at [304, 243] on button "Save" at bounding box center [298, 244] width 93 height 37
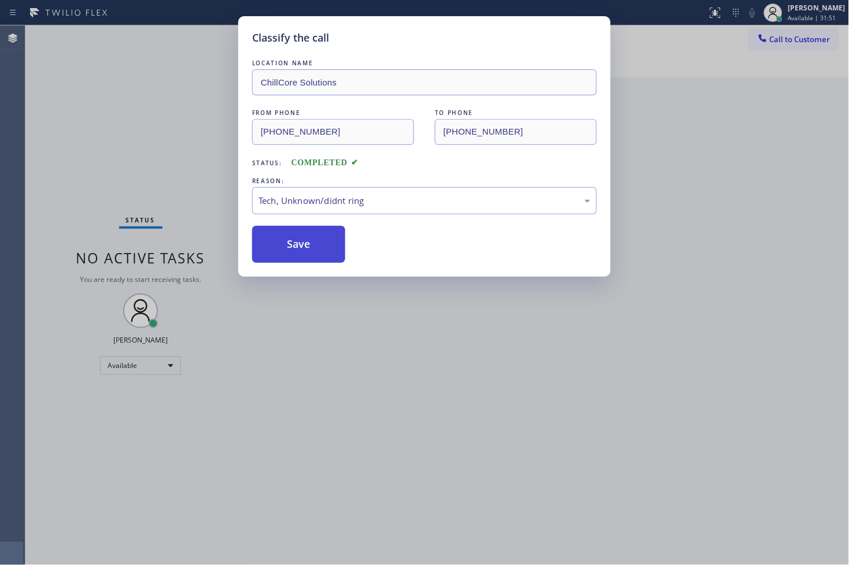
click at [304, 243] on button "Save" at bounding box center [298, 244] width 93 height 37
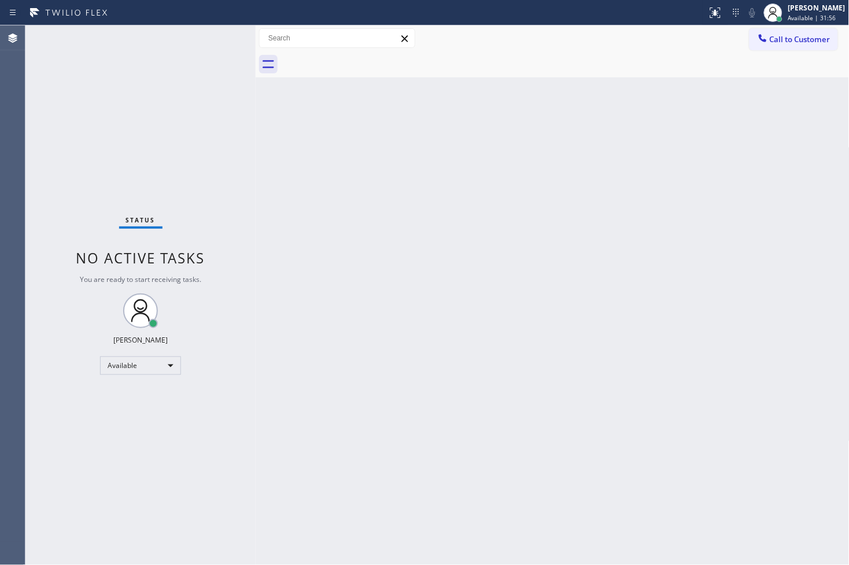
click at [213, 75] on div "Status No active tasks You are ready to start receiving tasks. [PERSON_NAME]" at bounding box center [140, 295] width 230 height 540
click at [223, 38] on div "Status No active tasks You are ready to start receiving tasks. [PERSON_NAME]" at bounding box center [140, 295] width 230 height 540
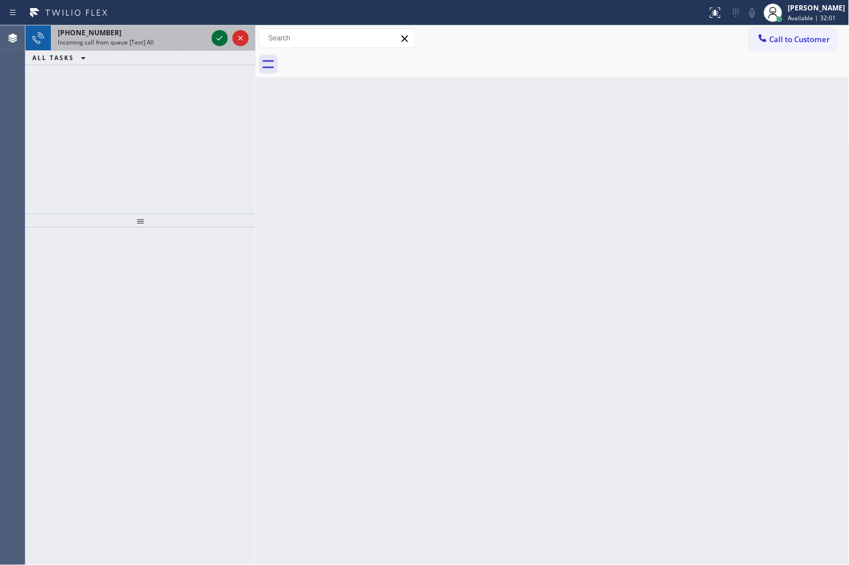
click at [216, 38] on icon at bounding box center [220, 38] width 14 height 14
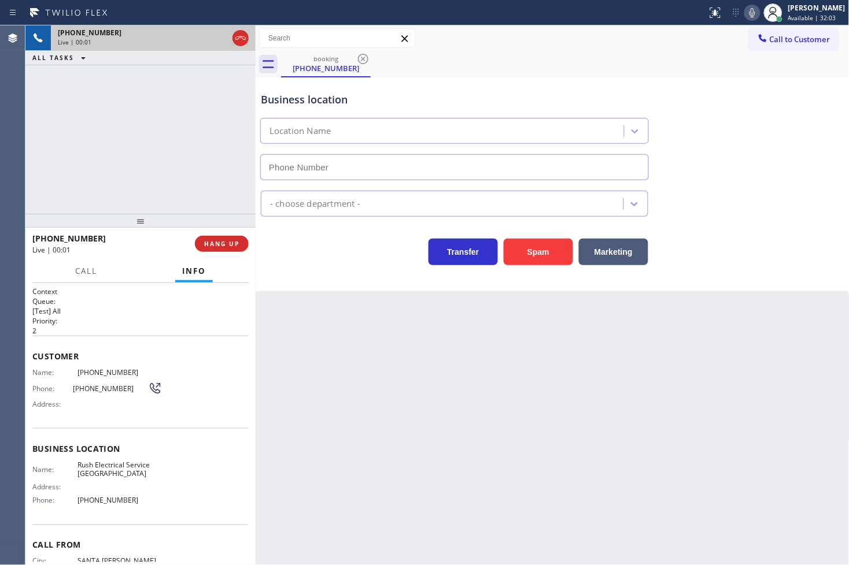
type input "(805) 307-3272"
click at [188, 167] on div "+18055700712 Live | 00:05 ALL TASKS ALL TASKS ACTIVE TASKS TASKS IN WRAP UP" at bounding box center [140, 119] width 230 height 188
click at [345, 268] on div "Business location Rush Electrical Service Goleta (805) 307-3272 Electricians Tr…" at bounding box center [553, 184] width 594 height 214
click at [100, 123] on div "+18055700712 Live | 00:06 ALL TASKS ALL TASKS ACTIVE TASKS TASKS IN WRAP UP" at bounding box center [140, 119] width 230 height 188
click at [745, 8] on icon at bounding box center [752, 13] width 14 height 14
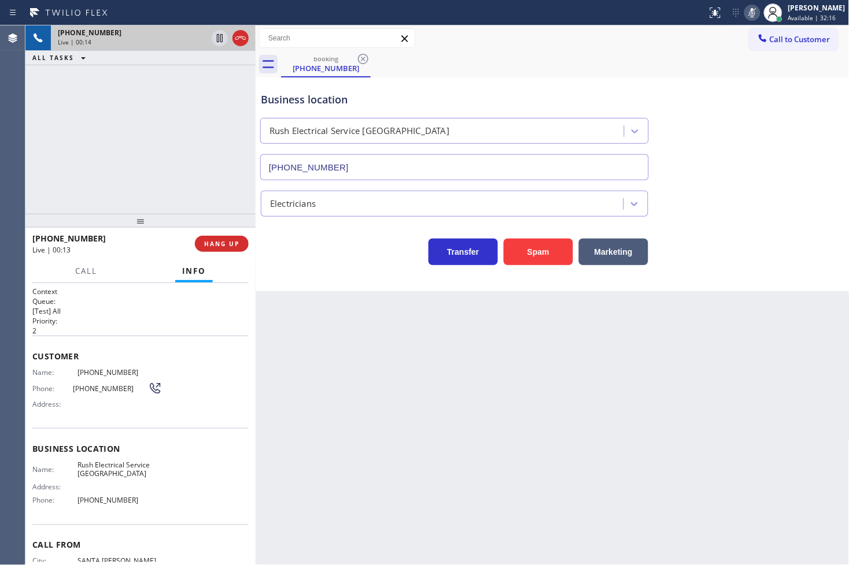
click at [745, 9] on icon at bounding box center [752, 13] width 14 height 14
click at [116, 314] on p "[Test] All" at bounding box center [140, 311] width 216 height 10
click at [132, 313] on p "[Test] All" at bounding box center [140, 311] width 216 height 10
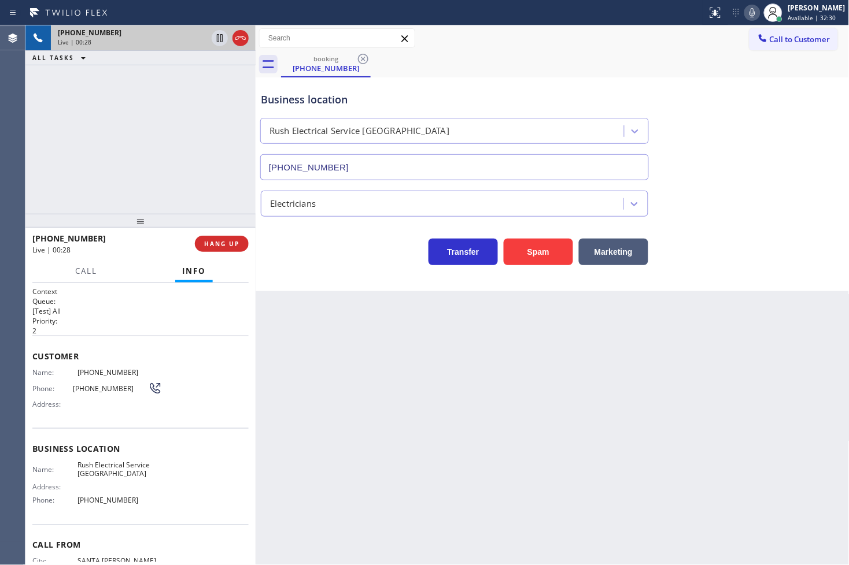
click at [122, 199] on div "+18055700712 Live | 00:28 ALL TASKS ALL TASKS ACTIVE TASKS TASKS IN WRAP UP" at bounding box center [140, 119] width 230 height 188
click at [112, 306] on p "[Test] All" at bounding box center [140, 311] width 216 height 10
click at [113, 190] on div "+18055700712 Live | 00:30 ALL TASKS ALL TASKS ACTIVE TASKS TASKS IN WRAP UP" at bounding box center [140, 119] width 230 height 188
click at [142, 342] on div "Customer Name: (805) 570-0712 Phone: (805) 570-0712 Address:" at bounding box center [140, 382] width 216 height 93
click at [103, 163] on div "+18055700712 Live | 00:31 ALL TASKS ALL TASKS ACTIVE TASKS TASKS IN WRAP UP" at bounding box center [140, 119] width 230 height 188
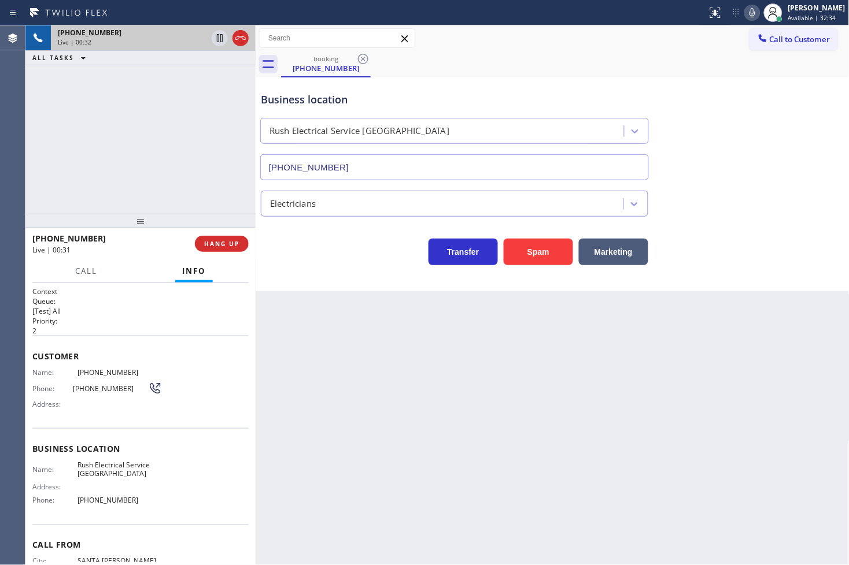
click at [211, 141] on div "+18055700712 Live | 00:32 ALL TASKS ALL TASKS ACTIVE TASKS TASKS IN WRAP UP" at bounding box center [140, 119] width 230 height 188
click at [216, 104] on div "+18055700712 Live | 00:32 ALL TASKS ALL TASKS ACTIVE TASKS TASKS IN WRAP UP" at bounding box center [140, 119] width 230 height 188
click at [217, 39] on icon at bounding box center [220, 38] width 6 height 8
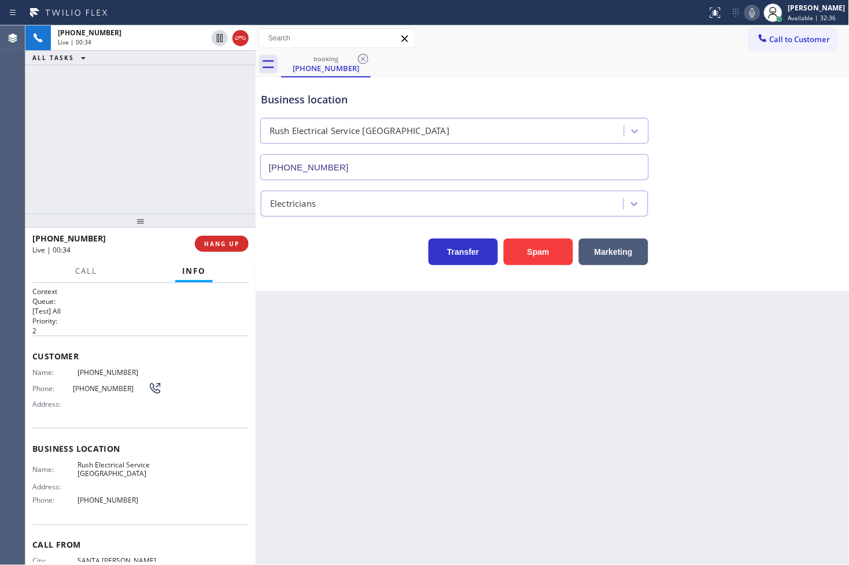
click at [109, 278] on div "Call Info" at bounding box center [140, 271] width 216 height 23
click at [93, 276] on button "Call" at bounding box center [86, 271] width 36 height 23
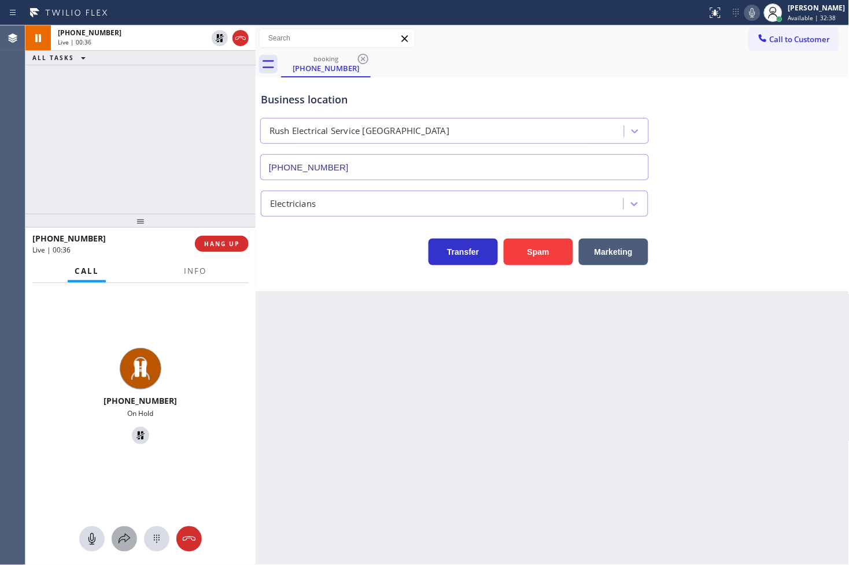
click at [127, 537] on icon at bounding box center [124, 540] width 14 height 14
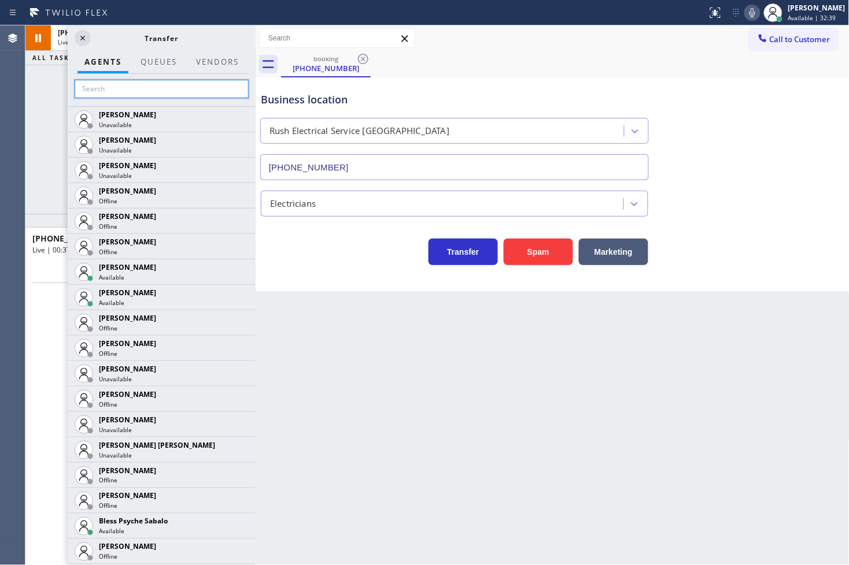
click at [118, 86] on input "text" at bounding box center [162, 89] width 174 height 19
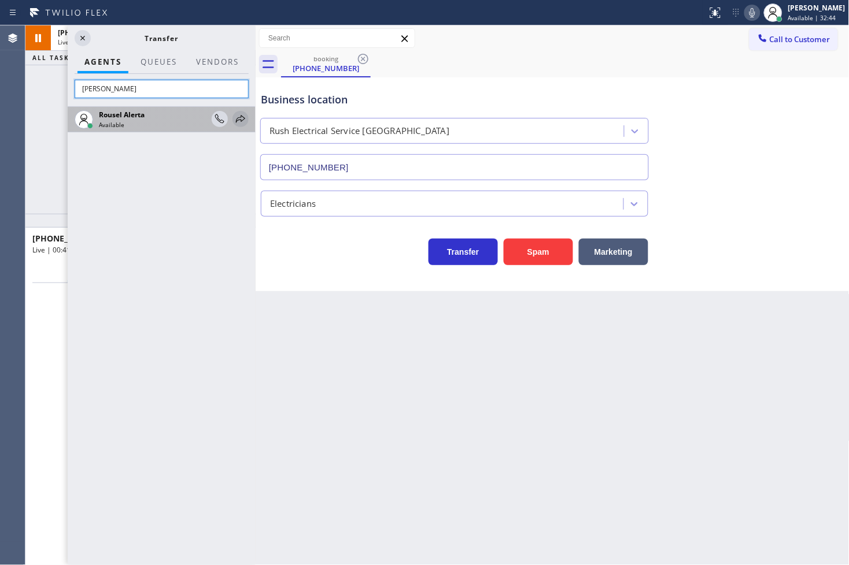
type input "[PERSON_NAME]"
click at [236, 120] on icon at bounding box center [240, 119] width 9 height 8
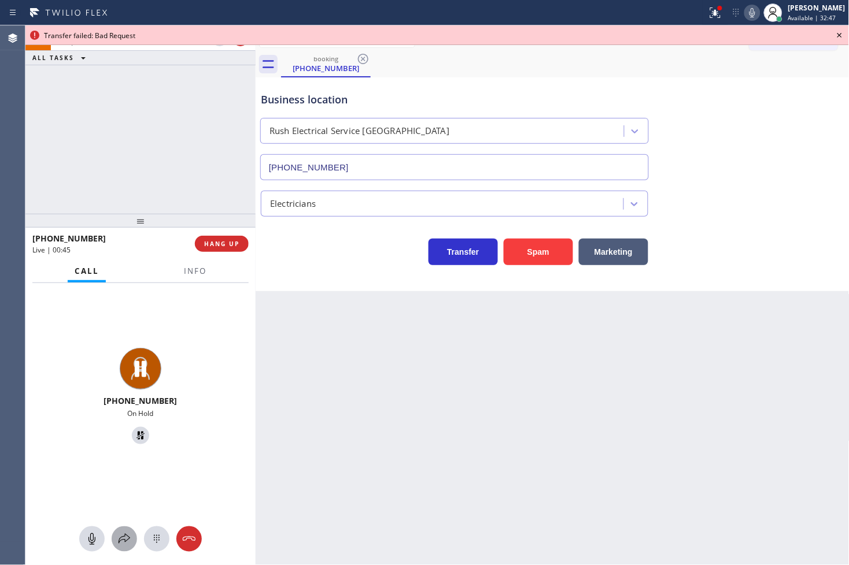
click at [130, 541] on icon at bounding box center [124, 540] width 14 height 14
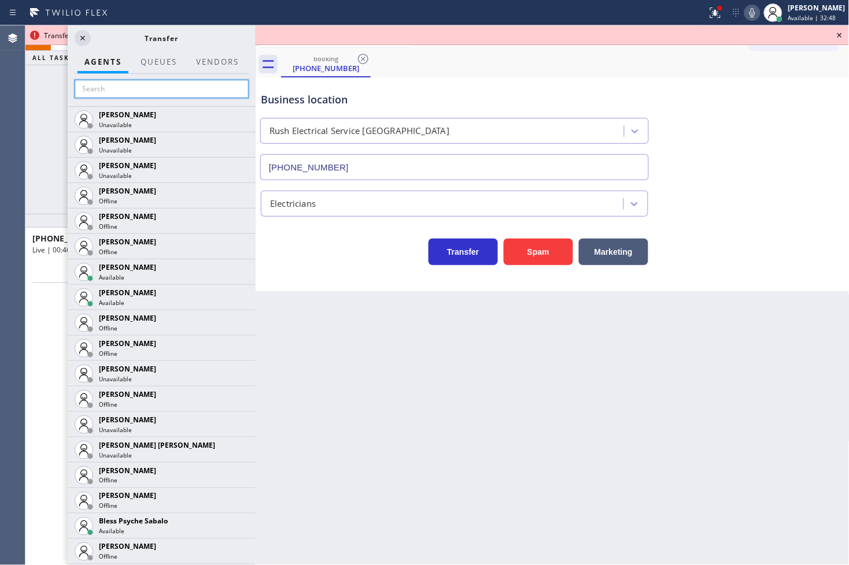
click at [125, 81] on input "text" at bounding box center [162, 89] width 174 height 19
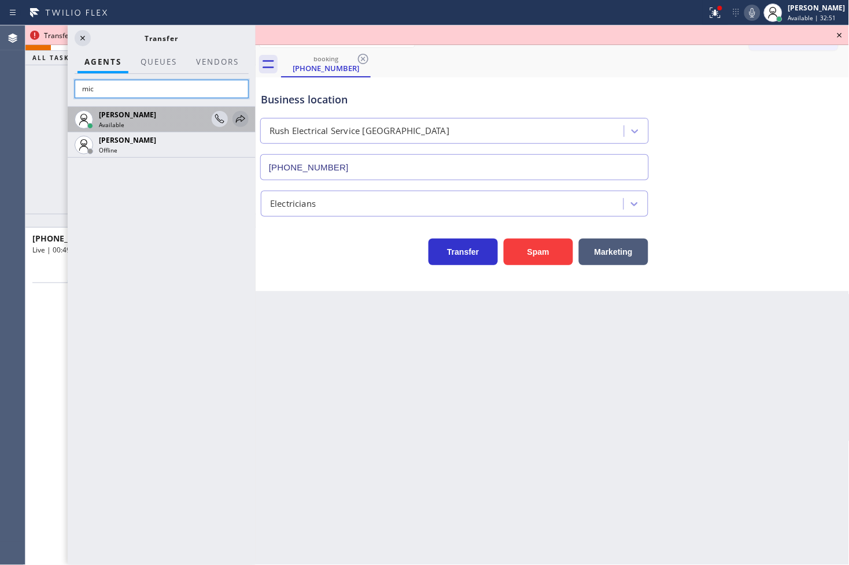
type input "mic"
click at [246, 120] on icon at bounding box center [241, 119] width 14 height 14
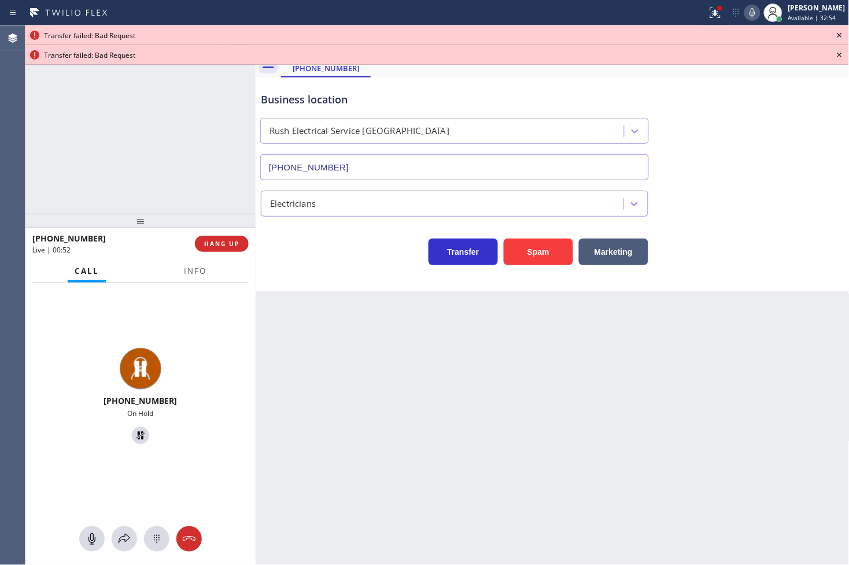
click at [210, 280] on div at bounding box center [195, 281] width 36 height 2
click at [202, 280] on div at bounding box center [195, 281] width 36 height 2
click at [191, 263] on button "Info" at bounding box center [195, 271] width 36 height 23
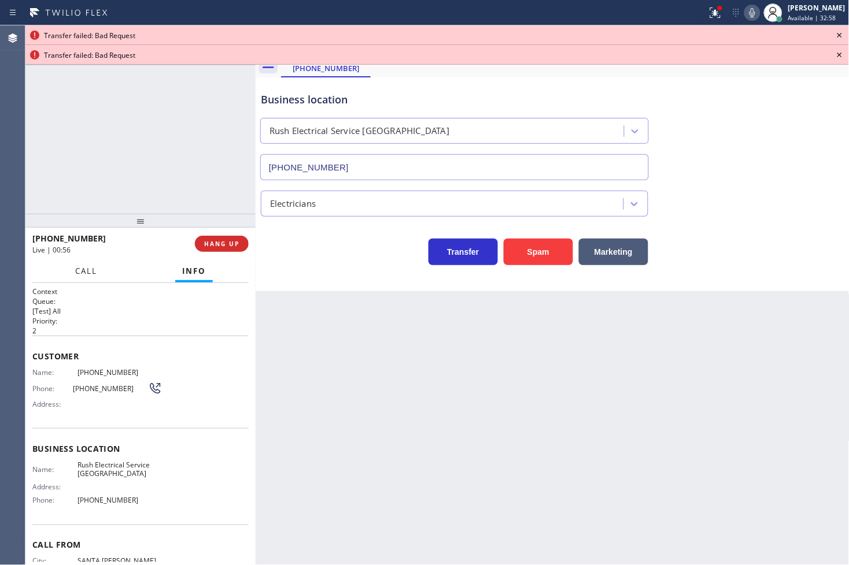
click at [89, 273] on span "Call" at bounding box center [86, 271] width 22 height 10
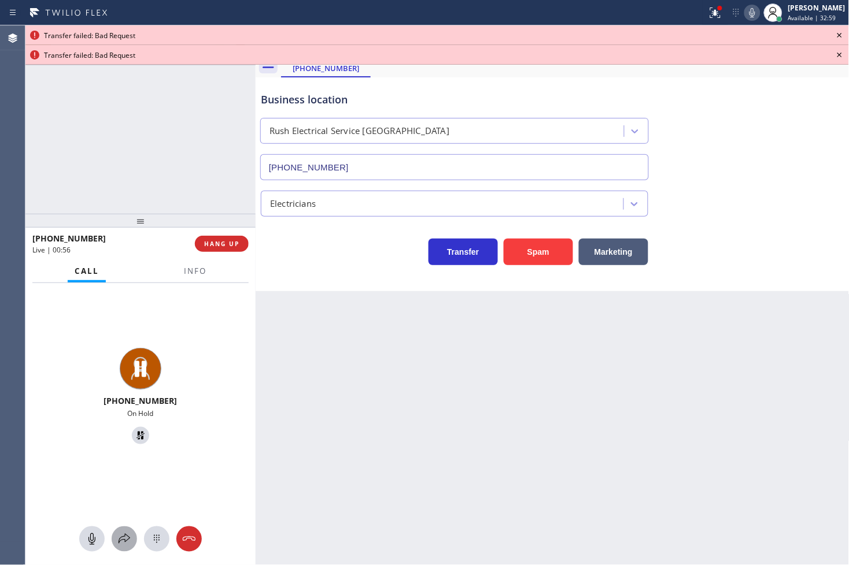
click at [122, 535] on icon at bounding box center [124, 540] width 14 height 14
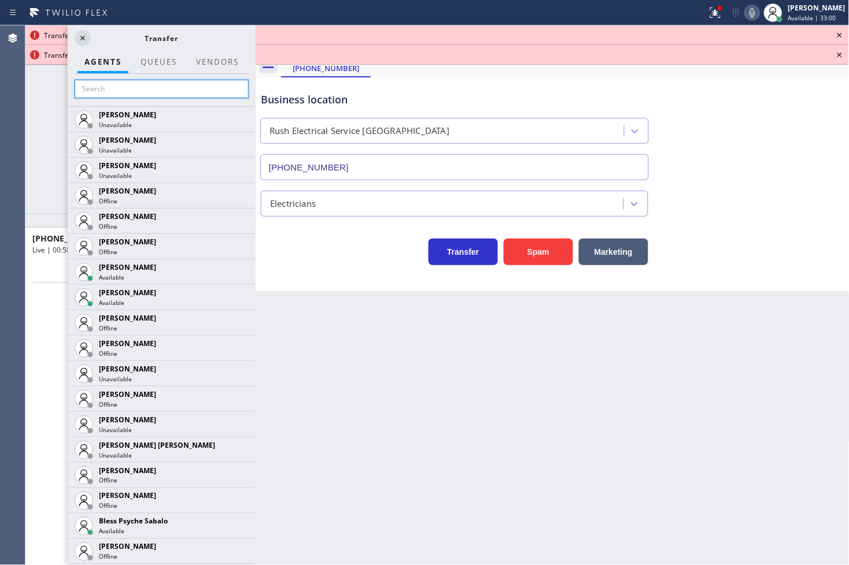
click at [153, 93] on input "text" at bounding box center [162, 89] width 174 height 19
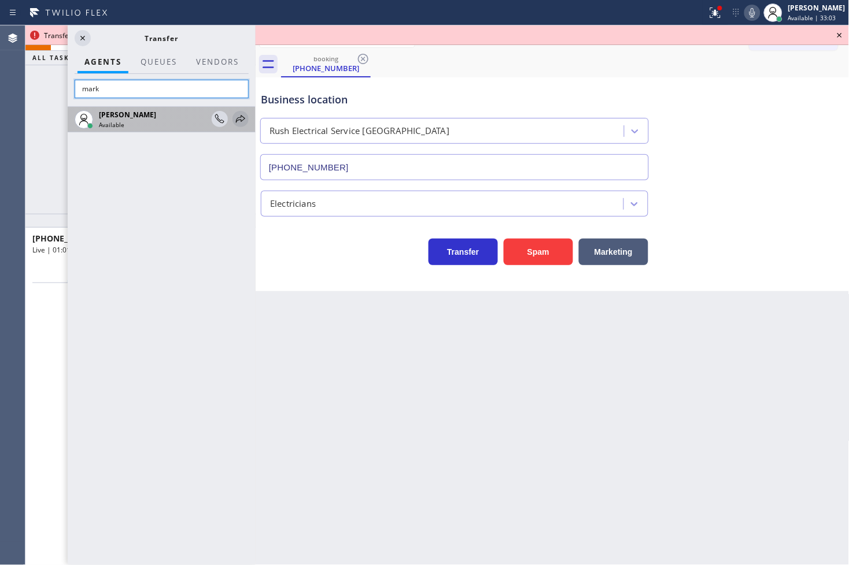
type input "mark"
click at [241, 118] on icon at bounding box center [241, 119] width 14 height 14
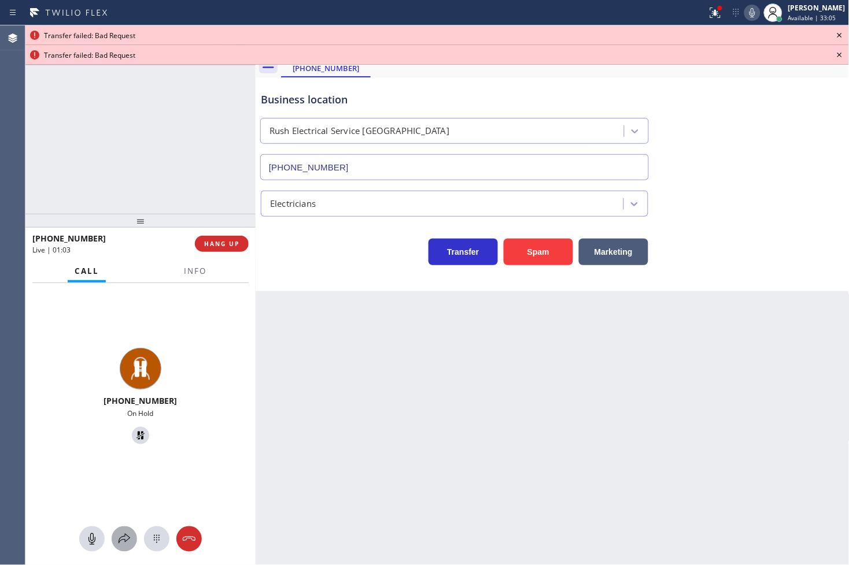
click at [120, 538] on icon at bounding box center [124, 540] width 14 height 14
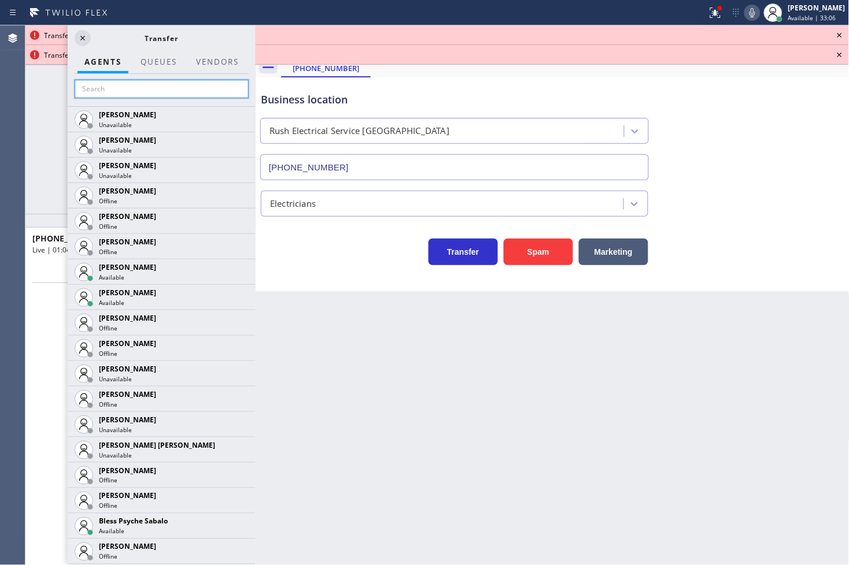
click at [122, 87] on input "text" at bounding box center [162, 89] width 174 height 19
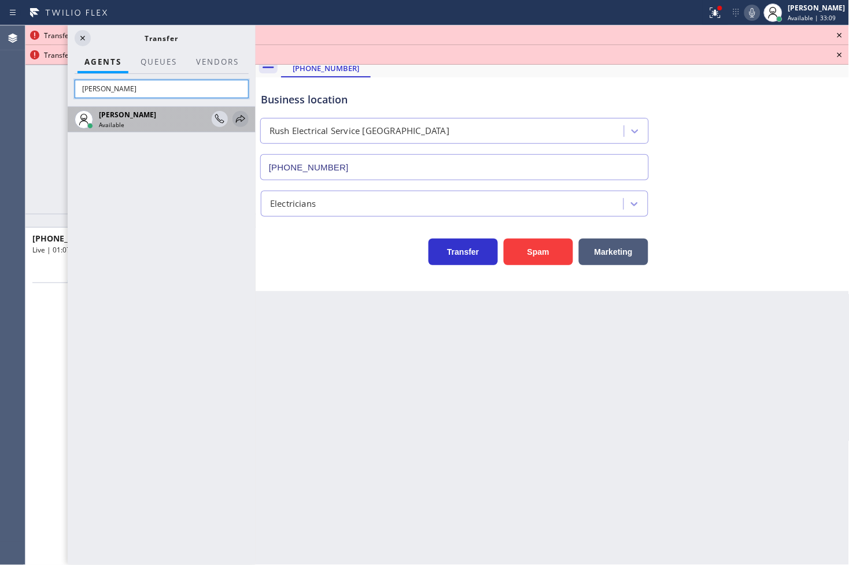
type input "[PERSON_NAME]"
click at [240, 121] on icon at bounding box center [241, 119] width 14 height 14
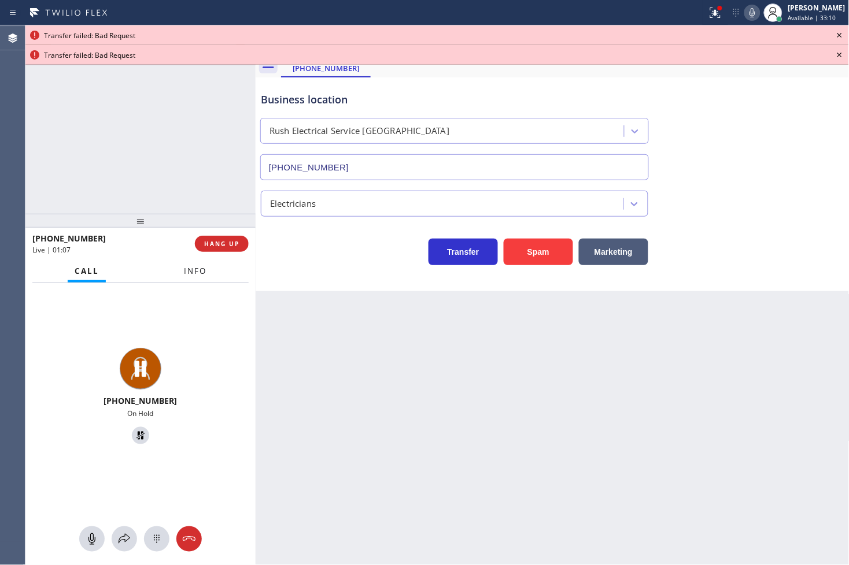
click at [208, 267] on button "Info" at bounding box center [195, 271] width 36 height 23
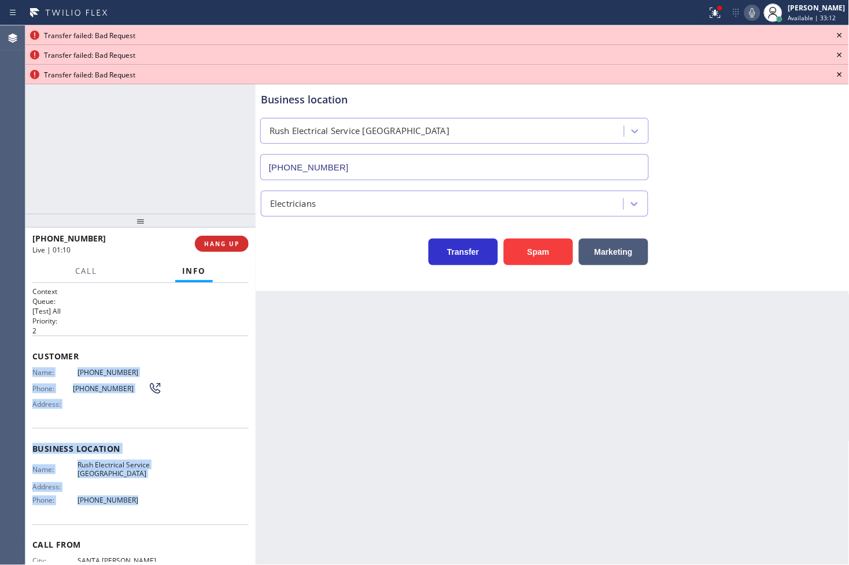
drag, startPoint x: 49, startPoint y: 405, endPoint x: 140, endPoint y: 518, distance: 144.8
click at [140, 518] on div "Context Queue: [Test] All Priority: 2 Customer Name: (805) 570-0712 Phone: (805…" at bounding box center [140, 424] width 230 height 283
copy div "Name: (805) 570-0712 Phone: (805) 570-0712 Address: Business location Name: Rus…"
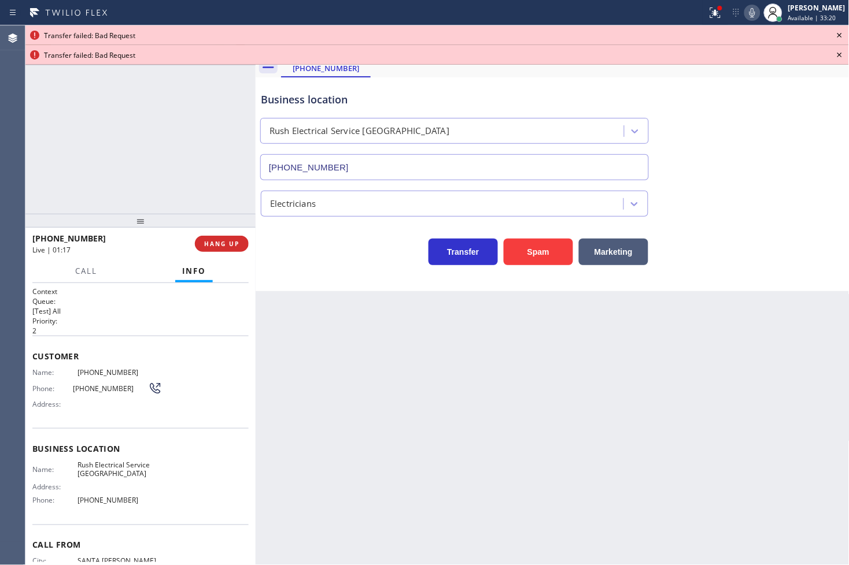
click at [840, 38] on icon at bounding box center [840, 35] width 14 height 14
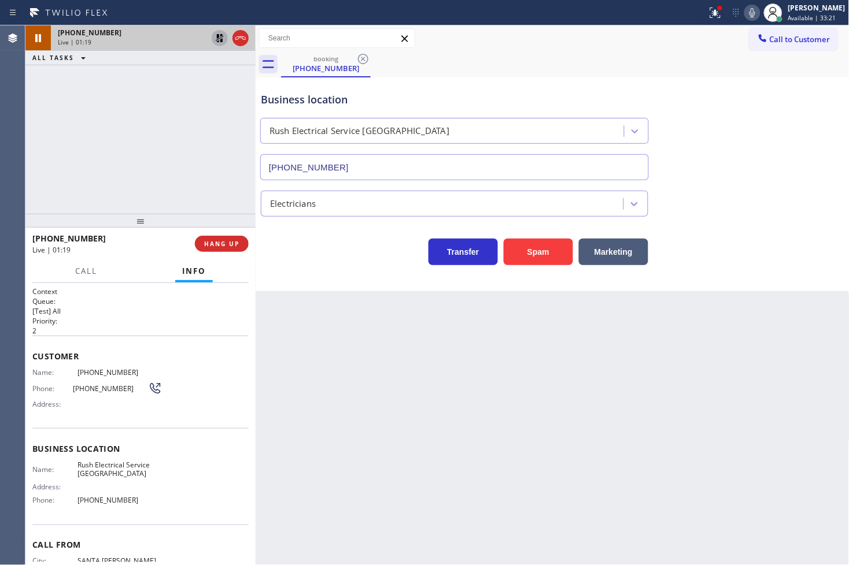
click at [216, 32] on icon at bounding box center [220, 38] width 14 height 14
click at [708, 12] on icon at bounding box center [715, 13] width 14 height 14
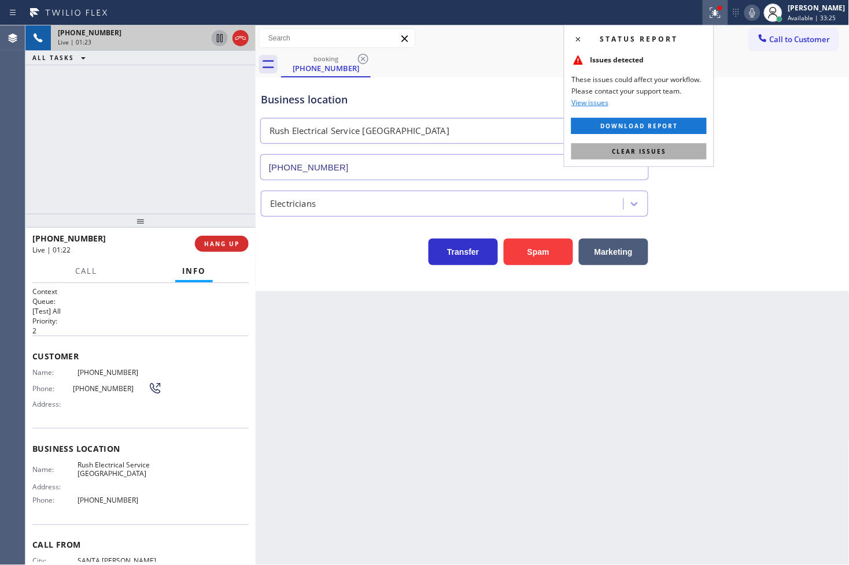
click at [681, 149] on button "Clear issues" at bounding box center [638, 151] width 135 height 16
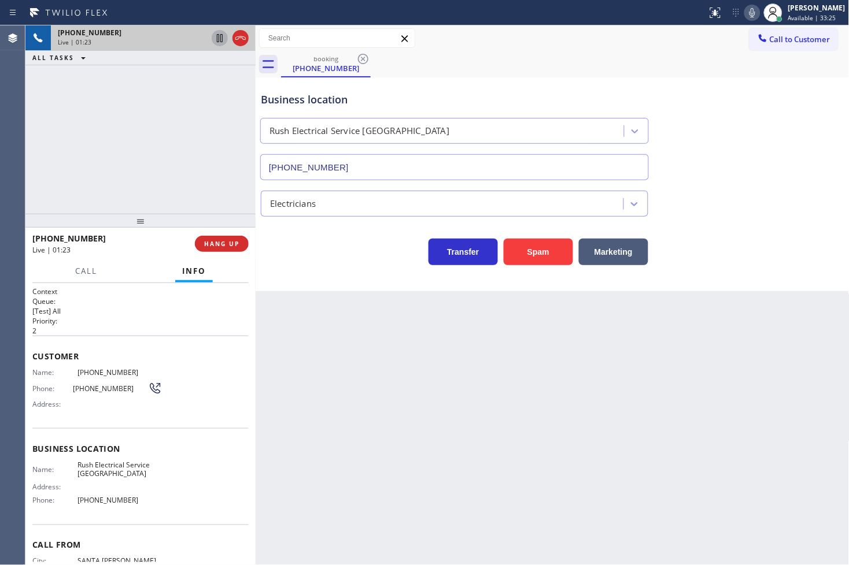
click at [116, 103] on div "+18055700712 Live | 01:23 ALL TASKS ALL TASKS ACTIVE TASKS TASKS IN WRAP UP" at bounding box center [140, 119] width 230 height 188
click at [311, 252] on div "Transfer Spam Marketing" at bounding box center [454, 249] width 392 height 32
click at [188, 182] on div "+18055700712 Live | 03:01 ALL TASKS ALL TASKS ACTIVE TASKS TASKS IN WRAP UP (90…" at bounding box center [140, 119] width 230 height 188
click at [303, 239] on div "Transfer Spam Marketing" at bounding box center [454, 249] width 392 height 32
click at [217, 168] on div "+18055700712 Live | 03:01 ALL TASKS ALL TASKS ACTIVE TASKS TASKS IN WRAP UP (90…" at bounding box center [140, 119] width 230 height 188
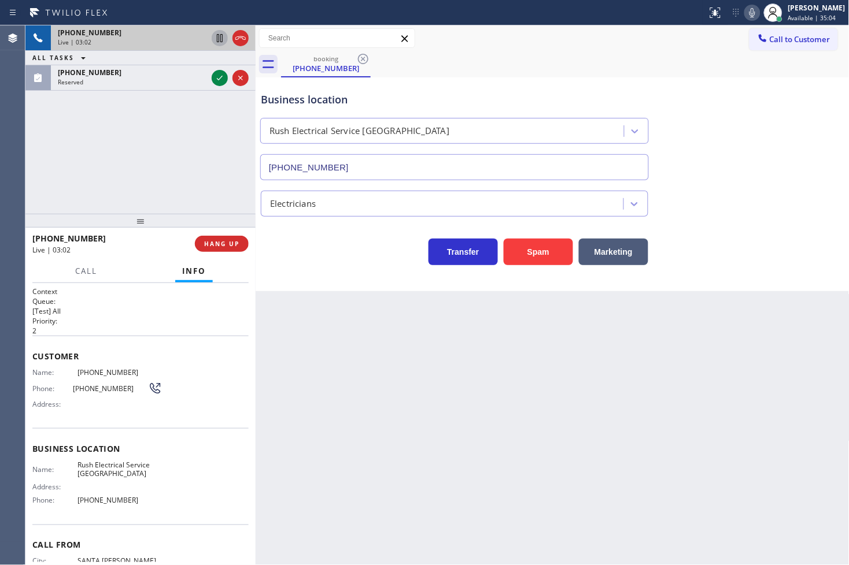
click at [292, 253] on div "Transfer Spam Marketing" at bounding box center [454, 249] width 392 height 32
click at [211, 186] on div "+18055700712 Live | 03:03 ALL TASKS ALL TASKS ACTIVE TASKS TASKS IN WRAP UP (90…" at bounding box center [140, 119] width 230 height 188
click at [297, 250] on div "Transfer Spam Marketing" at bounding box center [454, 249] width 392 height 32
click at [207, 172] on div "+18055700712 Live | 03:03 ALL TASKS ALL TASKS ACTIVE TASKS TASKS IN WRAP UP (90…" at bounding box center [140, 119] width 230 height 188
click at [297, 260] on div "Transfer Spam Marketing" at bounding box center [454, 249] width 392 height 32
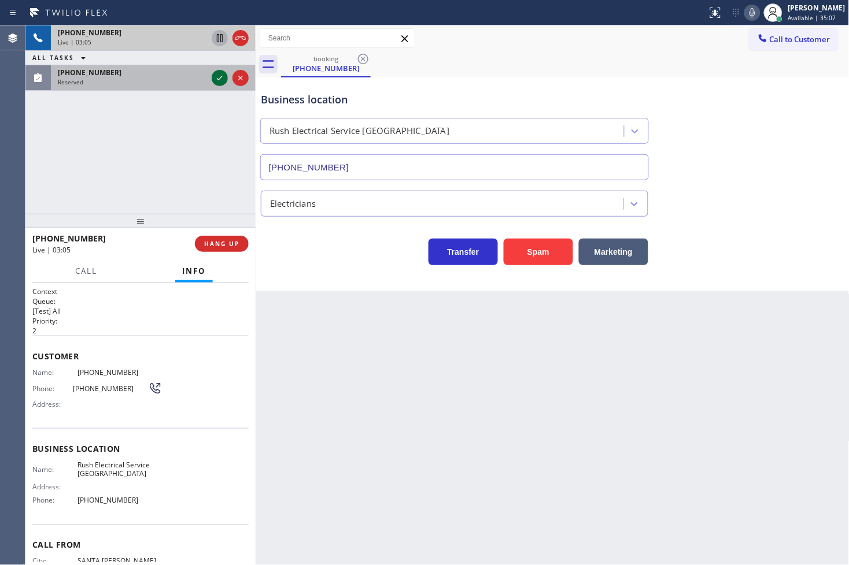
click at [217, 80] on icon at bounding box center [220, 78] width 14 height 14
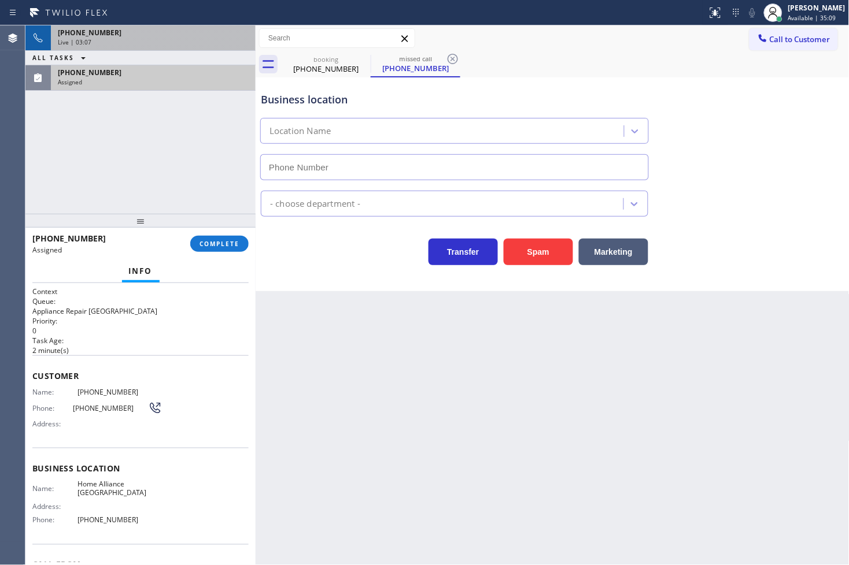
type input "(904) 351-0757"
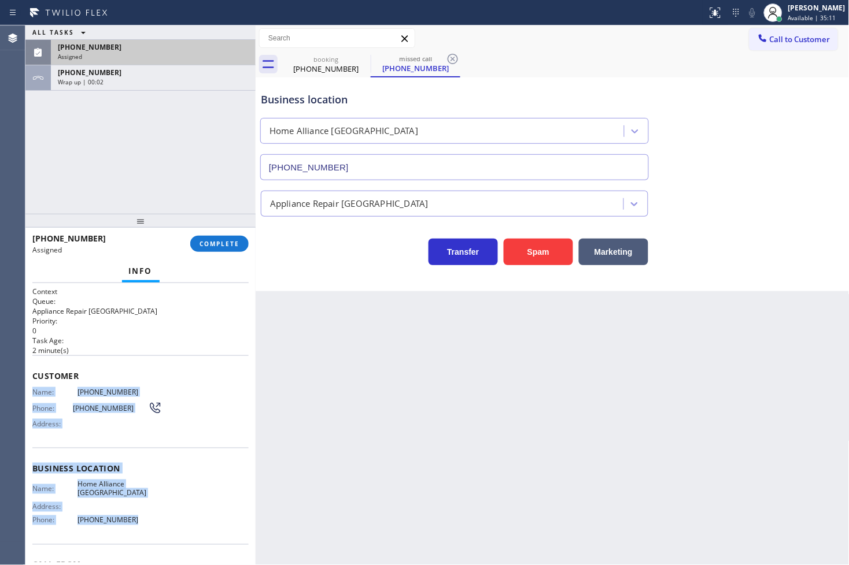
drag, startPoint x: 31, startPoint y: 391, endPoint x: 135, endPoint y: 538, distance: 179.5
click at [135, 538] on div "Context Queue: Appliance Repair High End Priority: 0 Task Age: 2 minute(s) Cust…" at bounding box center [140, 424] width 230 height 283
copy div "Name: (904) 233-6854 Phone: (904) 233-6854 Address: Business location Name: Hom…"
click at [225, 247] on span "COMPLETE" at bounding box center [219, 244] width 40 height 8
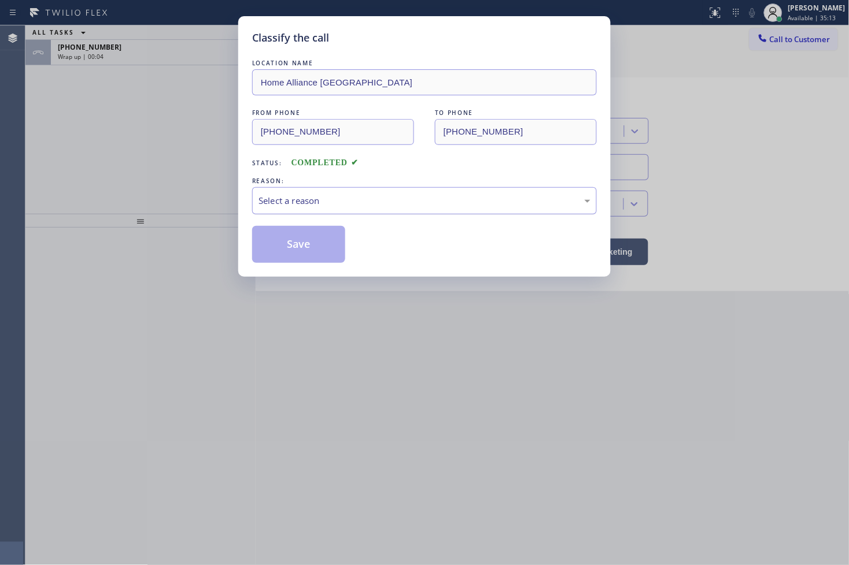
click at [289, 200] on div "Select a reason" at bounding box center [424, 200] width 332 height 13
click at [293, 263] on button "Save" at bounding box center [298, 244] width 93 height 37
click at [295, 253] on div "Classify the call LOCATION NAME Electricians Service Team FROM PHONE (929) 825-…" at bounding box center [436, 295] width 823 height 540
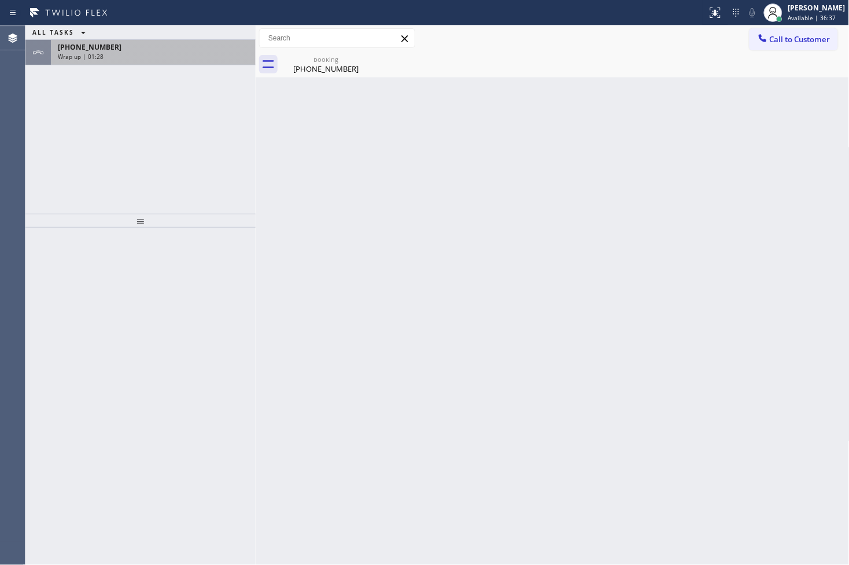
click at [140, 50] on div "+18055700712" at bounding box center [153, 47] width 191 height 10
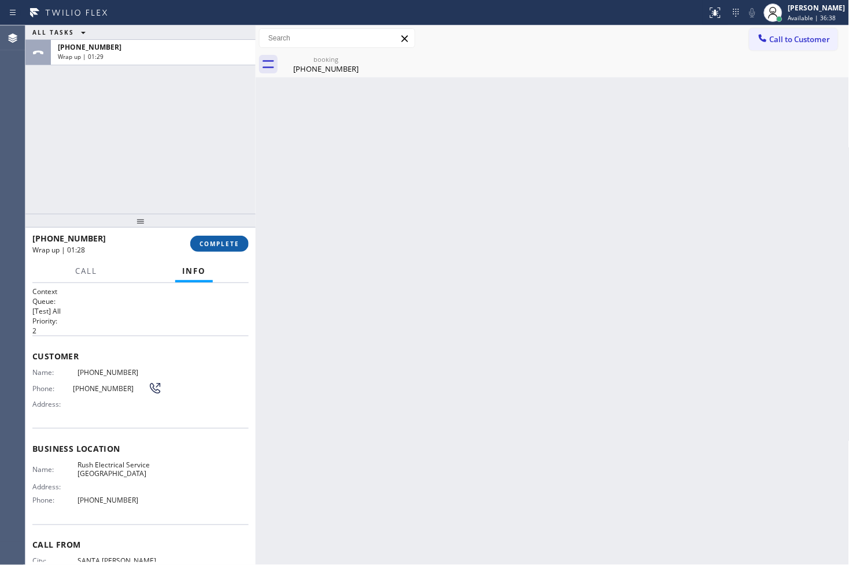
click at [220, 246] on span "COMPLETE" at bounding box center [219, 244] width 40 height 8
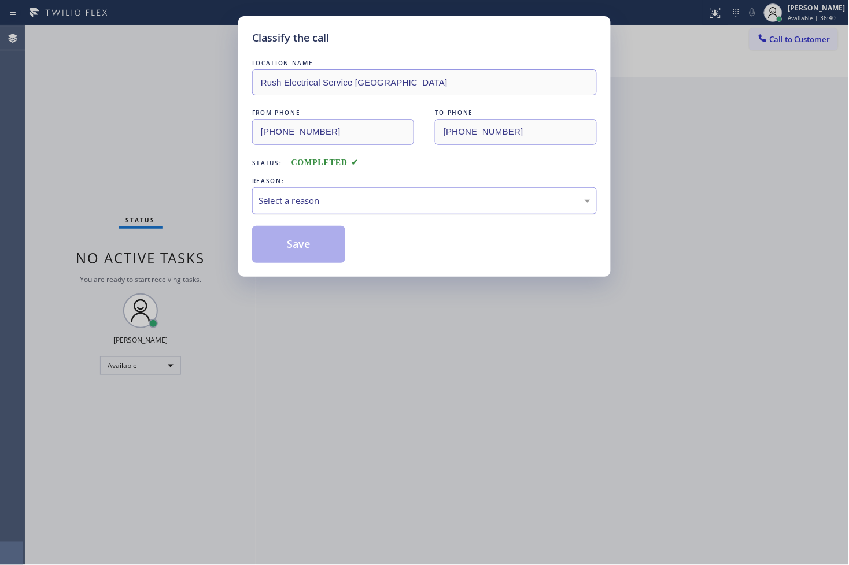
click at [301, 204] on div "Select a reason" at bounding box center [424, 200] width 332 height 13
click at [298, 253] on button "Save" at bounding box center [298, 244] width 93 height 37
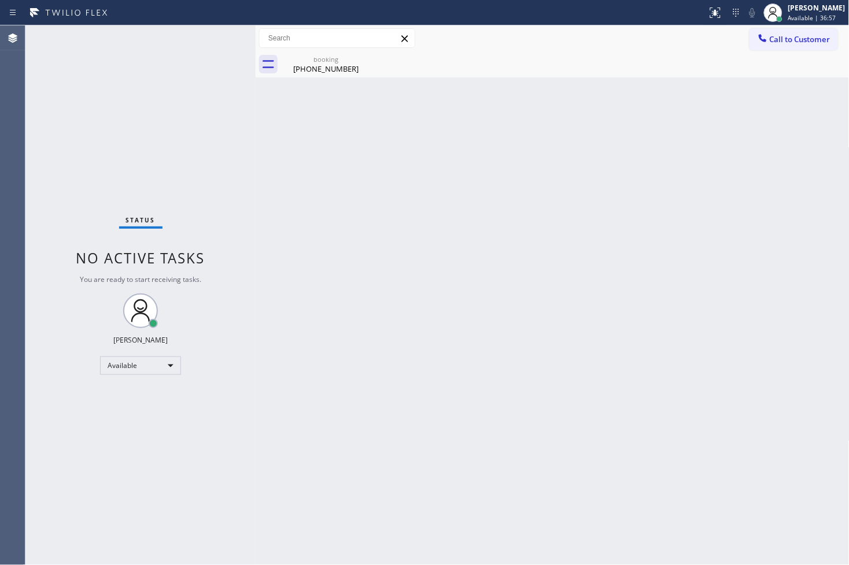
click at [168, 91] on div "Status No active tasks You are ready to start receiving tasks. [PERSON_NAME]" at bounding box center [140, 295] width 230 height 540
click at [212, 117] on div "Status No active tasks You are ready to start receiving tasks. [PERSON_NAME]" at bounding box center [140, 295] width 230 height 540
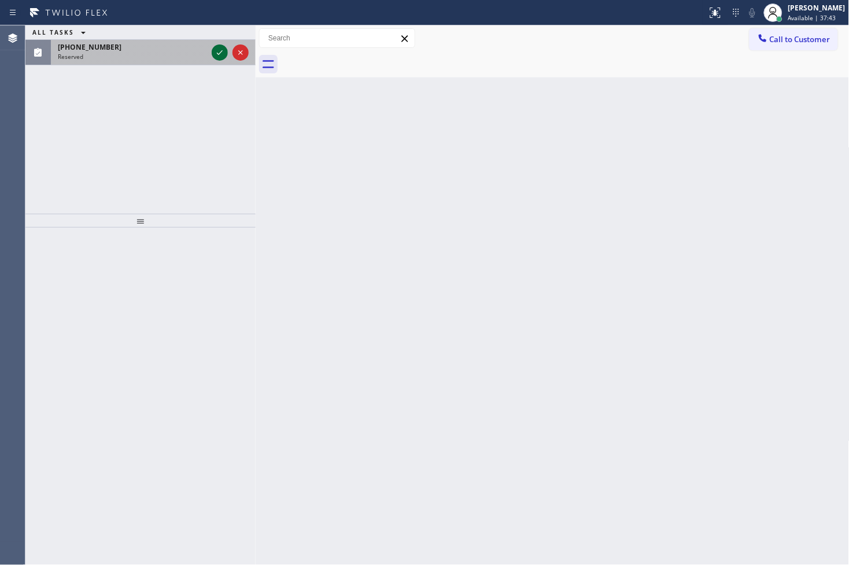
click at [218, 50] on icon at bounding box center [220, 53] width 14 height 14
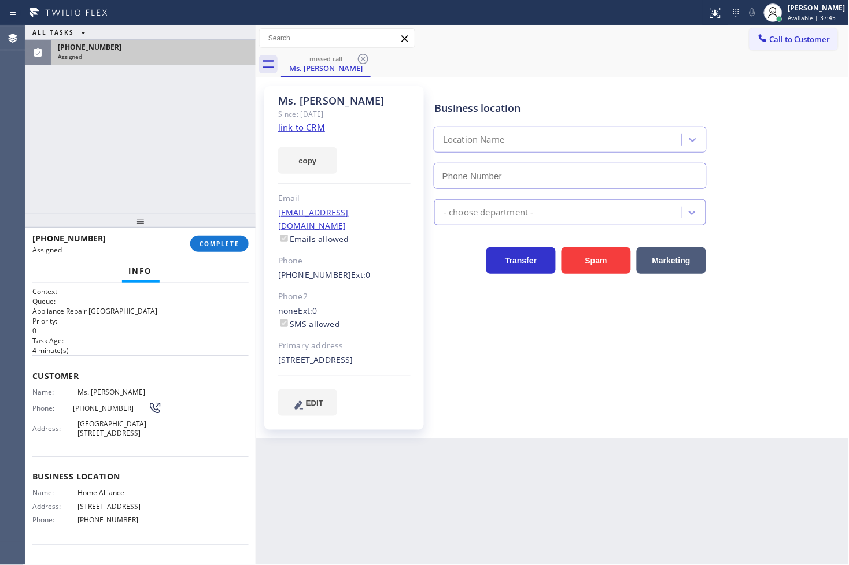
type input "[PHONE_NUMBER]"
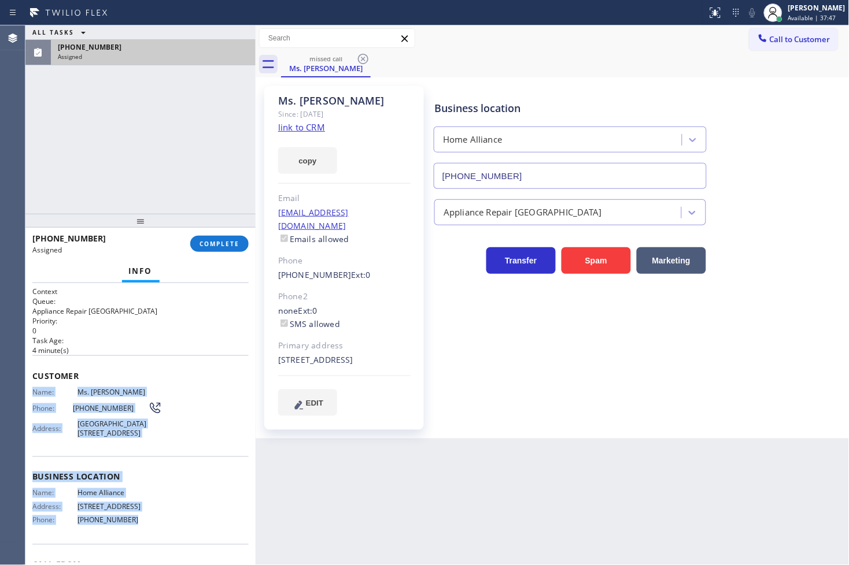
drag, startPoint x: 29, startPoint y: 394, endPoint x: 154, endPoint y: 527, distance: 182.9
click at [154, 527] on div "Context Queue: Appliance Repair High End Priority: 0 Task Age: 4 minute(s) Cust…" at bounding box center [140, 424] width 230 height 283
copy div "Name: Ms. Lela Phone: (845) 776-9204 Address: 900 Biscayne Bay, 900 Biscayne Bl…"
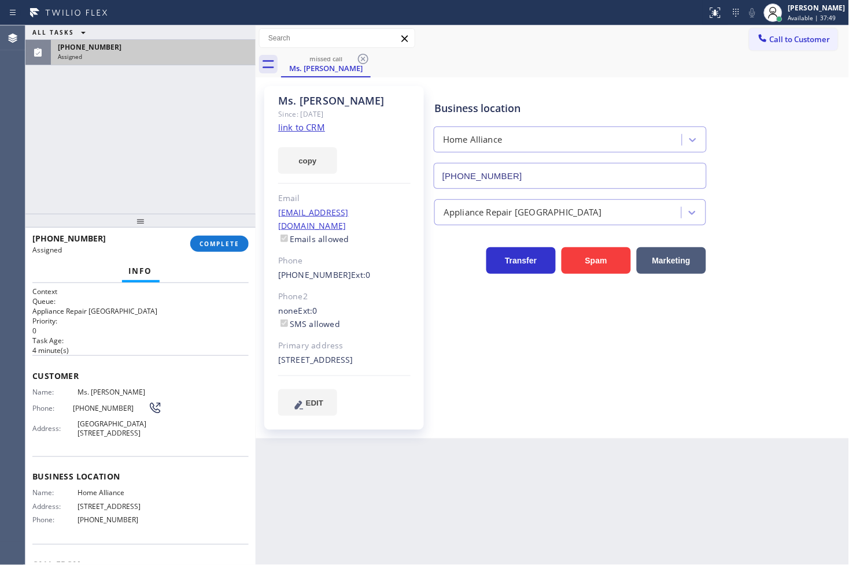
click at [217, 233] on div "(845) 776-9204 Assigned COMPLETE" at bounding box center [140, 244] width 216 height 30
click at [215, 243] on span "COMPLETE" at bounding box center [219, 244] width 40 height 8
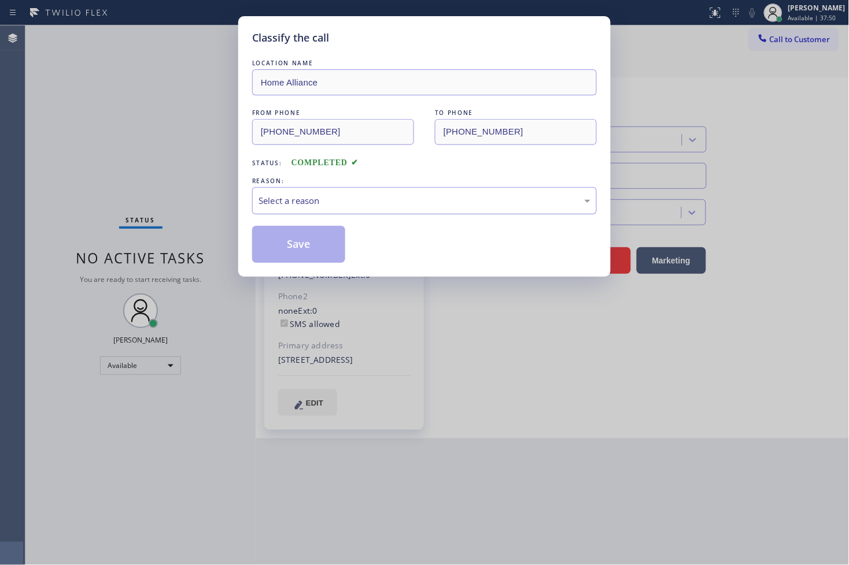
click at [316, 205] on div "Select a reason" at bounding box center [424, 200] width 332 height 13
click at [311, 251] on button "Save" at bounding box center [298, 244] width 93 height 37
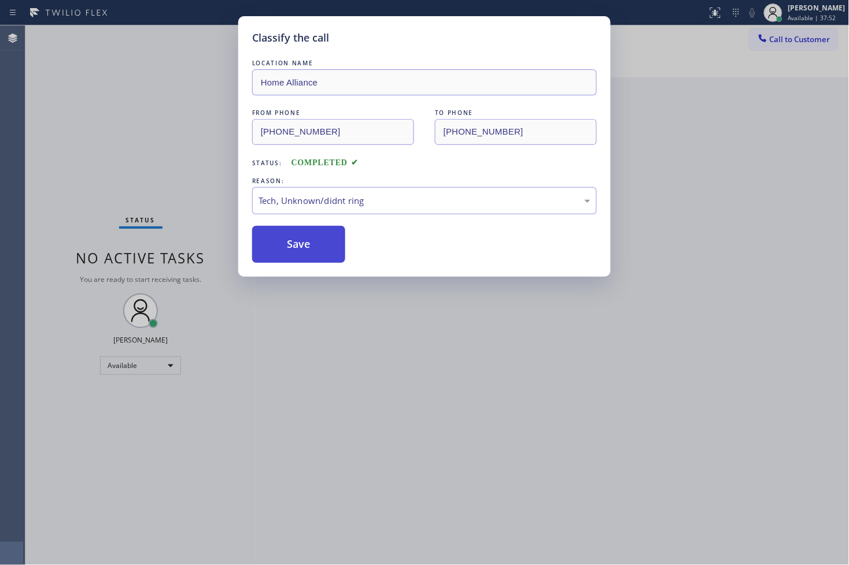
click at [311, 251] on button "Save" at bounding box center [298, 244] width 93 height 37
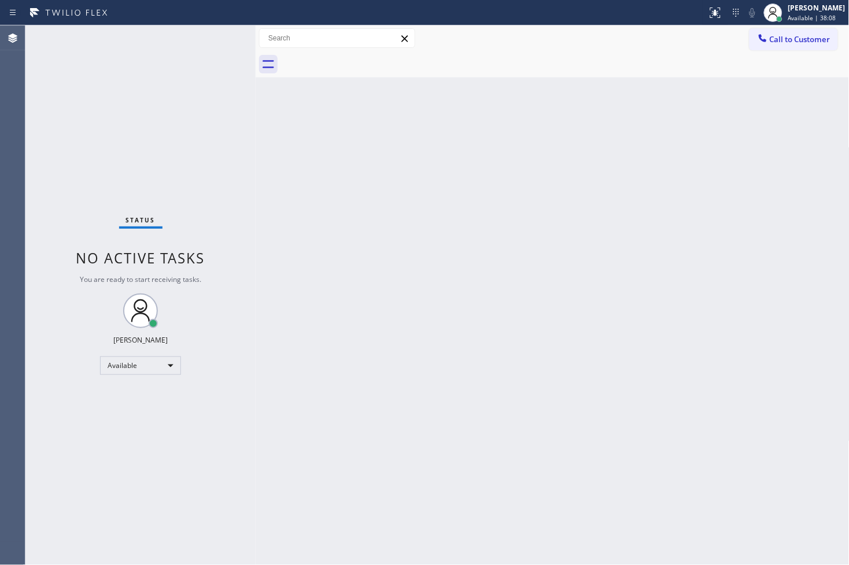
drag, startPoint x: 114, startPoint y: 146, endPoint x: 142, endPoint y: 136, distance: 28.7
click at [114, 146] on div "Status No active tasks You are ready to start receiving tasks. [PERSON_NAME]" at bounding box center [140, 295] width 230 height 540
click at [198, 36] on div "Status No active tasks You are ready to start receiving tasks. [PERSON_NAME]" at bounding box center [140, 295] width 230 height 540
click at [218, 29] on div "Status No active tasks You are ready to start receiving tasks. [PERSON_NAME]" at bounding box center [140, 295] width 230 height 540
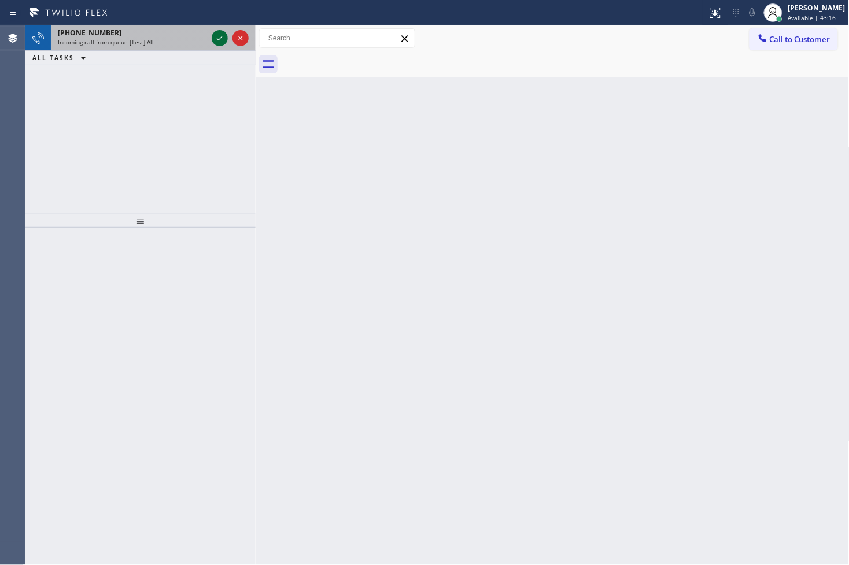
click at [221, 39] on icon at bounding box center [220, 38] width 14 height 14
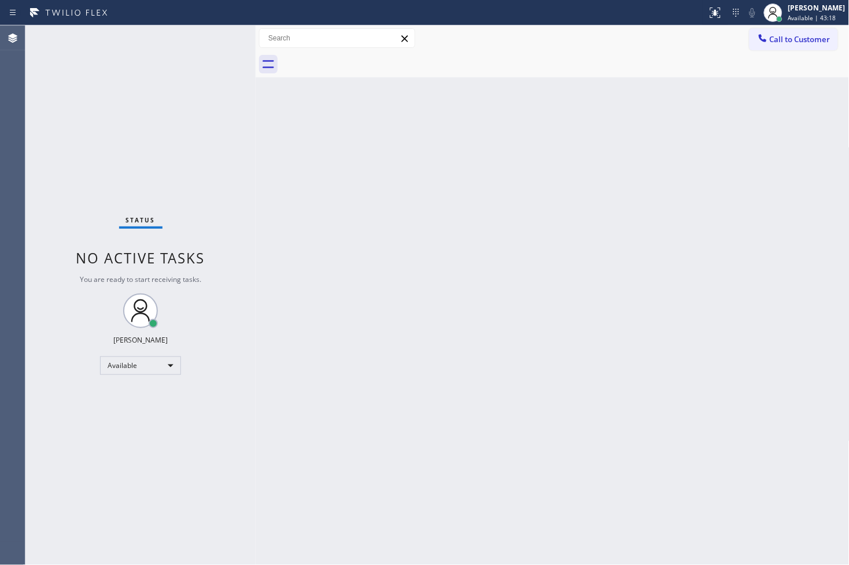
click at [221, 39] on div "Status No active tasks You are ready to start receiving tasks. [PERSON_NAME]" at bounding box center [140, 295] width 230 height 540
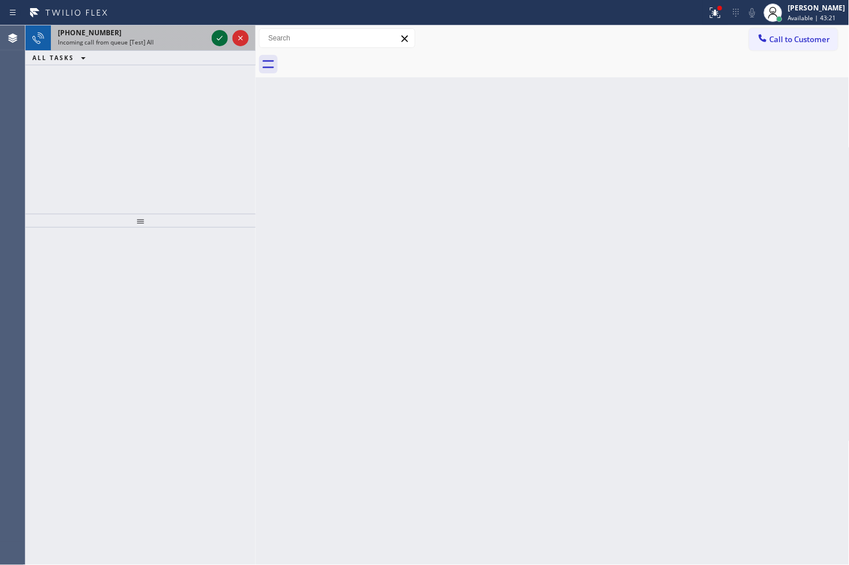
click at [214, 37] on icon at bounding box center [220, 38] width 14 height 14
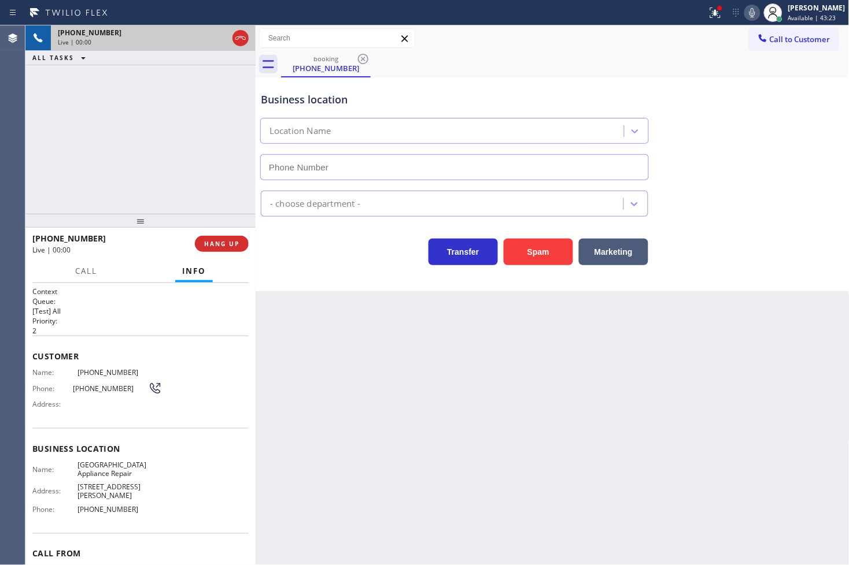
type input "(773) 830-4668"
click at [708, 15] on icon at bounding box center [715, 13] width 14 height 14
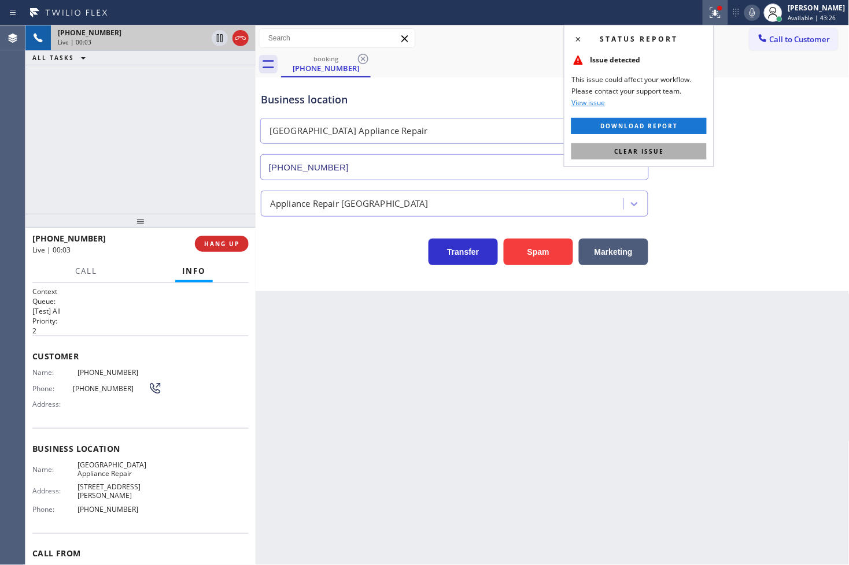
click at [685, 152] on button "Clear issue" at bounding box center [638, 151] width 135 height 16
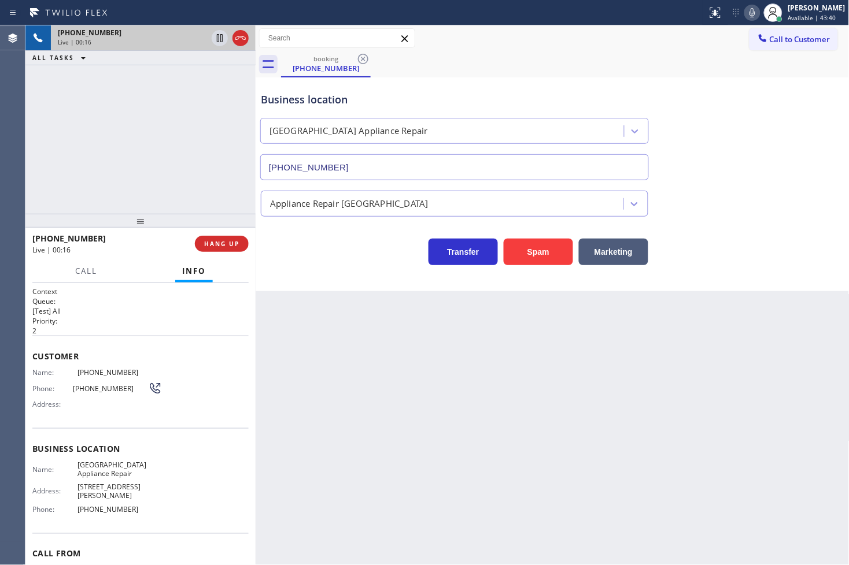
click at [169, 165] on div "+17739365119 Live | 00:16 ALL TASKS ALL TASKS ACTIVE TASKS TASKS IN WRAP UP" at bounding box center [140, 119] width 230 height 188
click at [390, 281] on div "Business location Calumet Heights Appliance Repair (773) 830-4668 Appliance Rep…" at bounding box center [553, 184] width 594 height 214
click at [376, 288] on div "Business location Calumet Heights Appliance Repair (773) 830-4668 Appliance Rep…" at bounding box center [553, 184] width 594 height 214
click at [154, 157] on div "+17739365119 Live | 00:20 ALL TASKS ALL TASKS ACTIVE TASKS TASKS IN WRAP UP" at bounding box center [140, 119] width 230 height 188
click at [143, 120] on div "+17739365119 Live | 00:31 ALL TASKS ALL TASKS ACTIVE TASKS TASKS IN WRAP UP" at bounding box center [140, 119] width 230 height 188
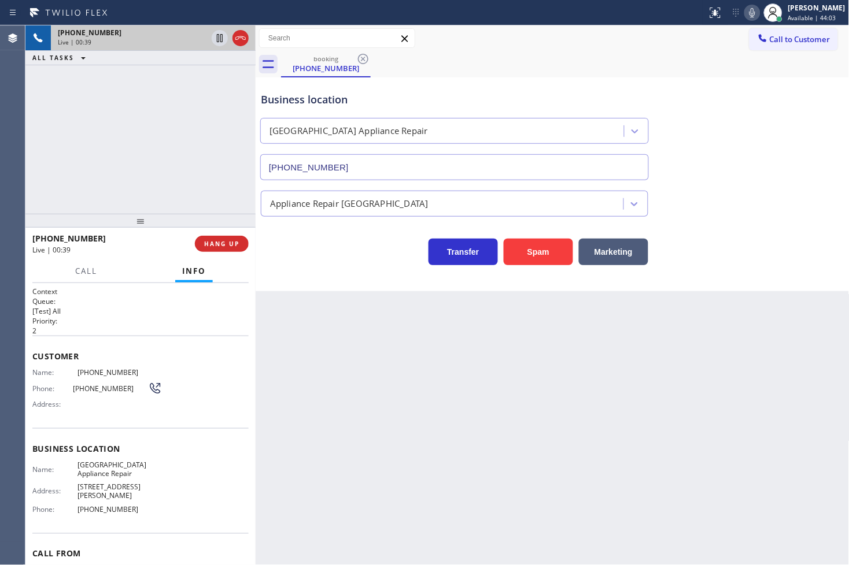
click at [745, 12] on icon at bounding box center [752, 13] width 14 height 14
click at [745, 14] on icon at bounding box center [752, 13] width 14 height 14
click at [94, 183] on div "+17739365119 Live | 00:53 ALL TASKS ALL TASKS ACTIVE TASKS TASKS IN WRAP UP" at bounding box center [140, 119] width 230 height 188
drag, startPoint x: 332, startPoint y: 259, endPoint x: 129, endPoint y: 203, distance: 211.1
click at [331, 261] on div "Transfer Spam Marketing" at bounding box center [454, 249] width 392 height 32
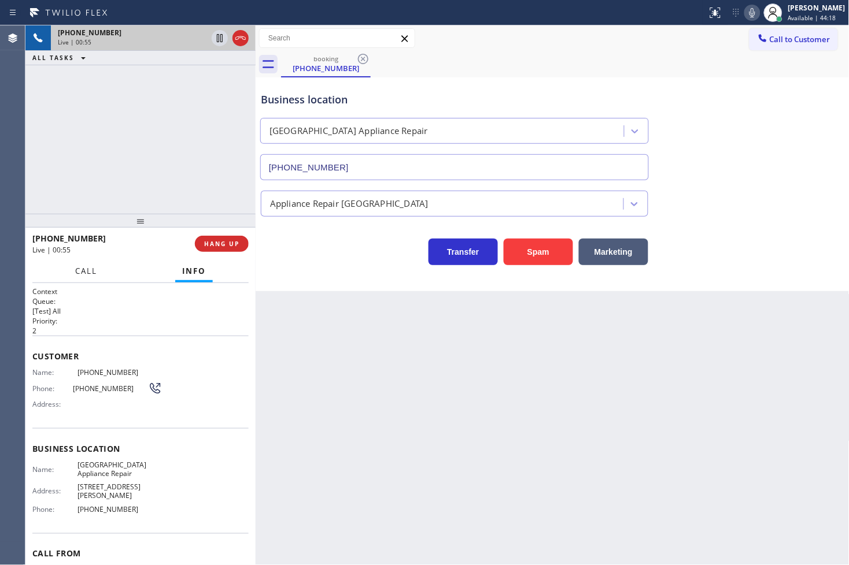
click at [88, 270] on span "Call" at bounding box center [86, 271] width 22 height 10
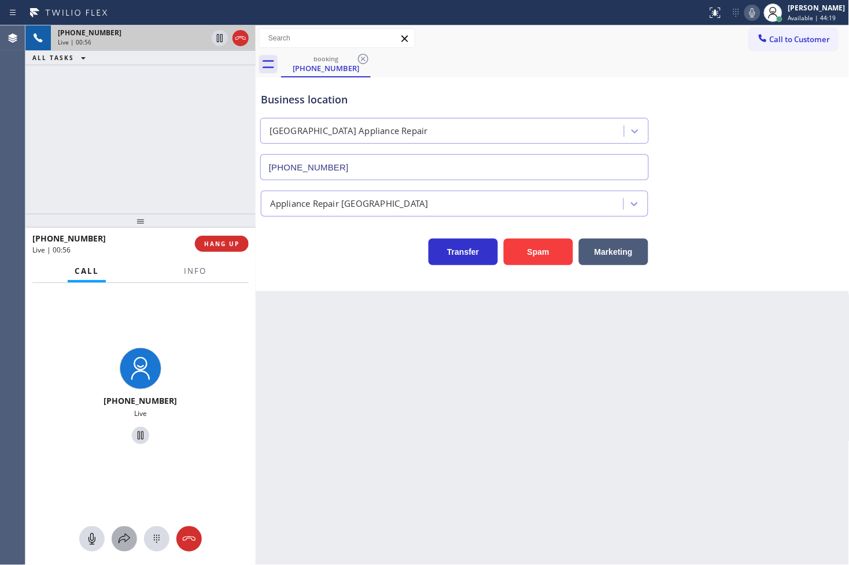
click at [120, 533] on icon at bounding box center [124, 540] width 14 height 14
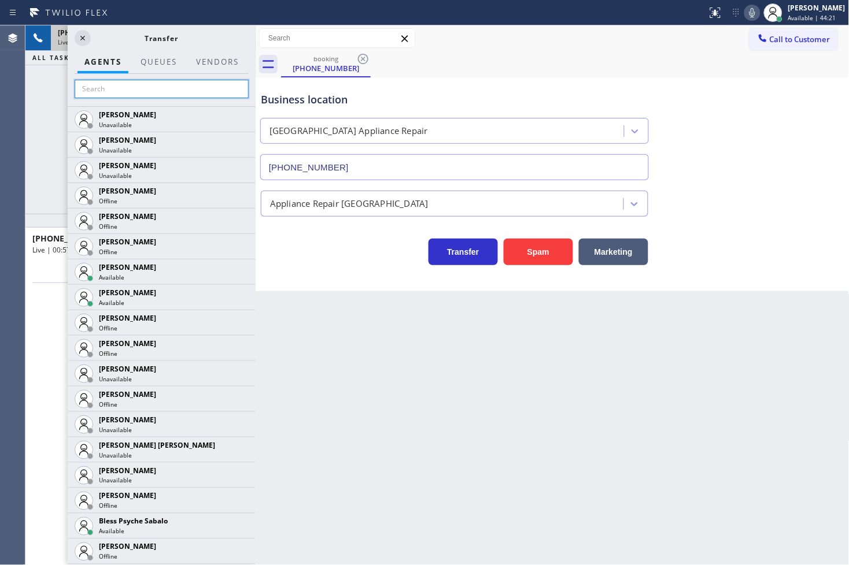
click at [124, 93] on input "text" at bounding box center [162, 89] width 174 height 19
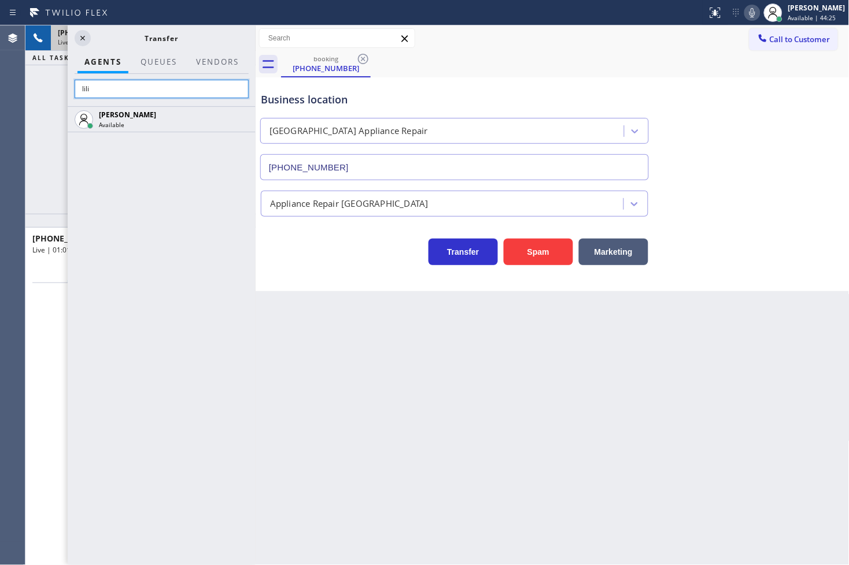
type input "lili"
click at [179, 210] on div "Lilibeth Pueyo Available" at bounding box center [162, 335] width 188 height 459
click at [186, 200] on div "Lilibeth Pueyo Available" at bounding box center [162, 335] width 188 height 459
click at [186, 198] on div "Lilibeth Pueyo Available" at bounding box center [162, 335] width 188 height 459
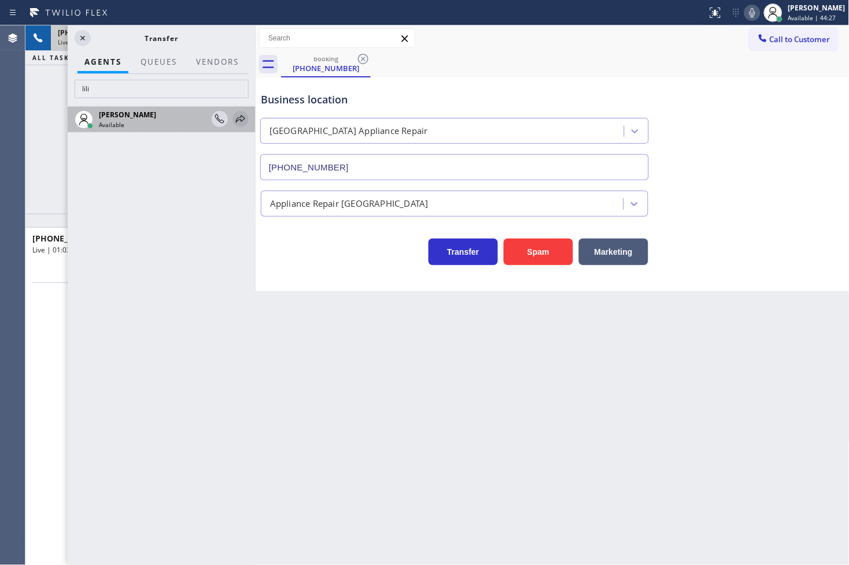
click at [239, 119] on icon at bounding box center [241, 119] width 14 height 14
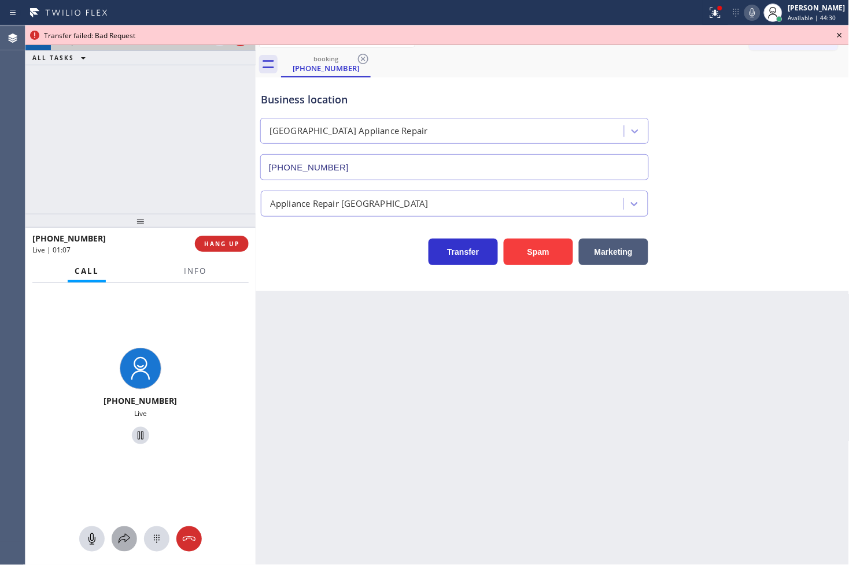
click at [130, 544] on icon at bounding box center [124, 540] width 14 height 14
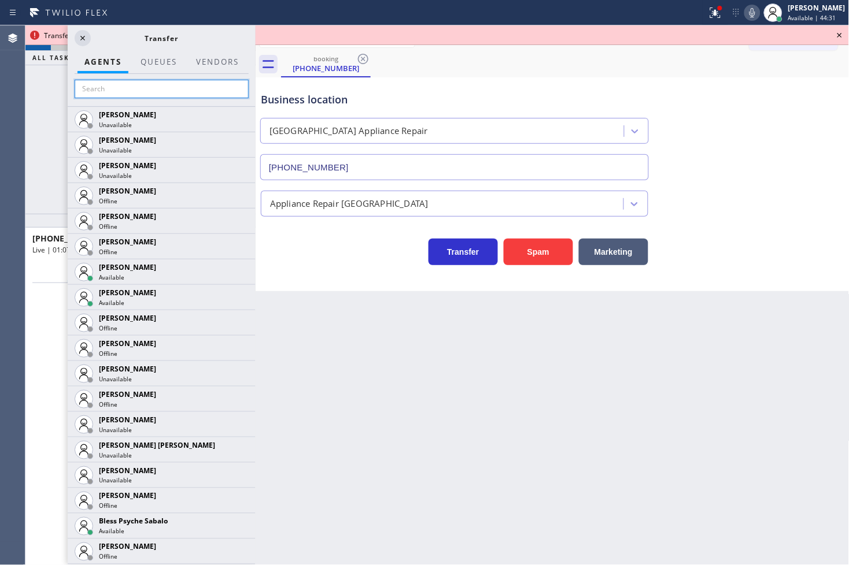
click at [138, 89] on input "text" at bounding box center [162, 89] width 174 height 19
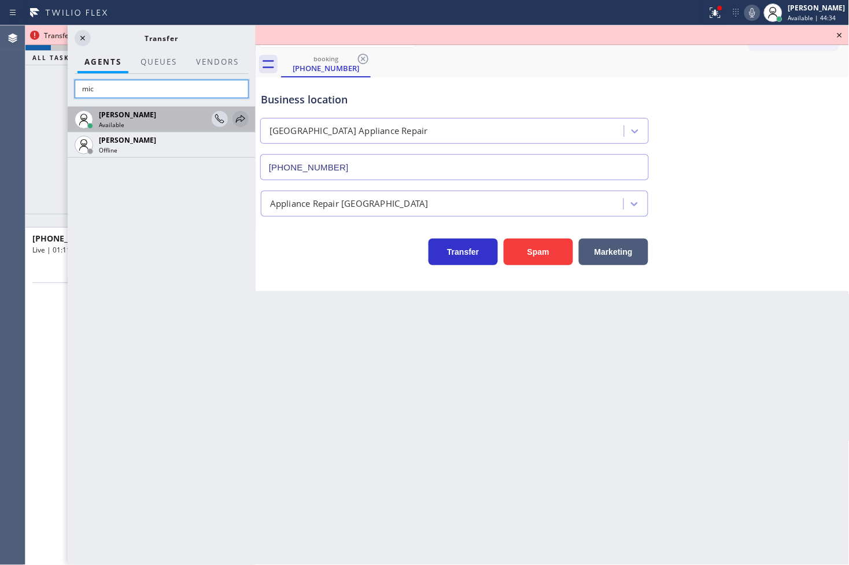
type input "mic"
click at [240, 119] on icon at bounding box center [241, 119] width 14 height 14
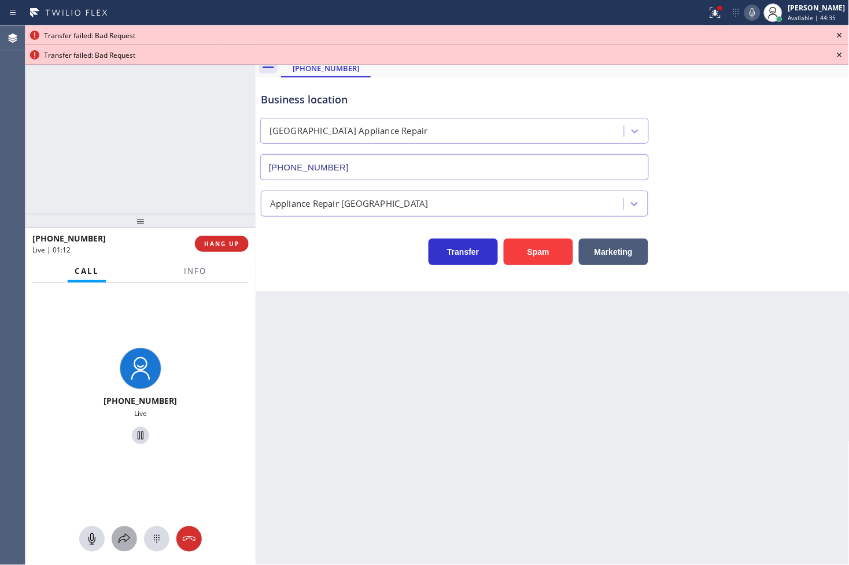
click at [124, 538] on icon at bounding box center [124, 540] width 14 height 14
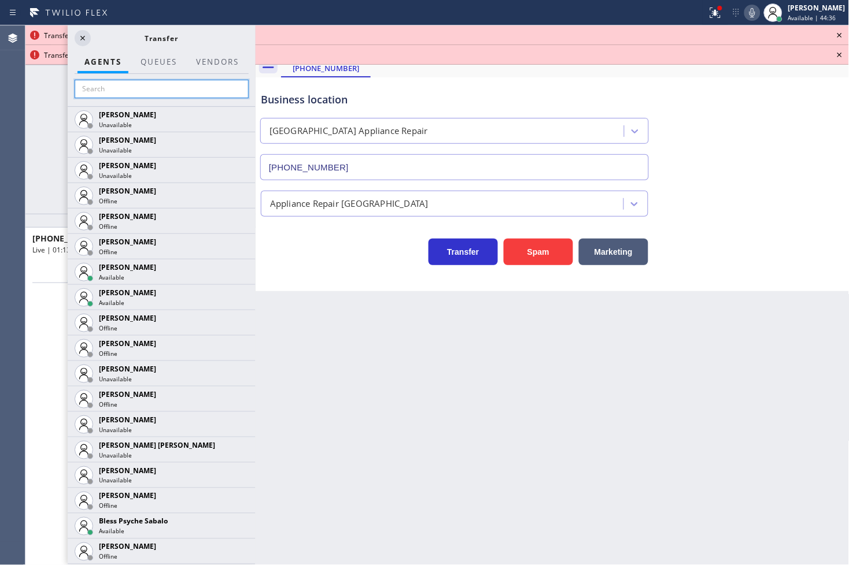
click at [119, 94] on input "text" at bounding box center [162, 89] width 174 height 19
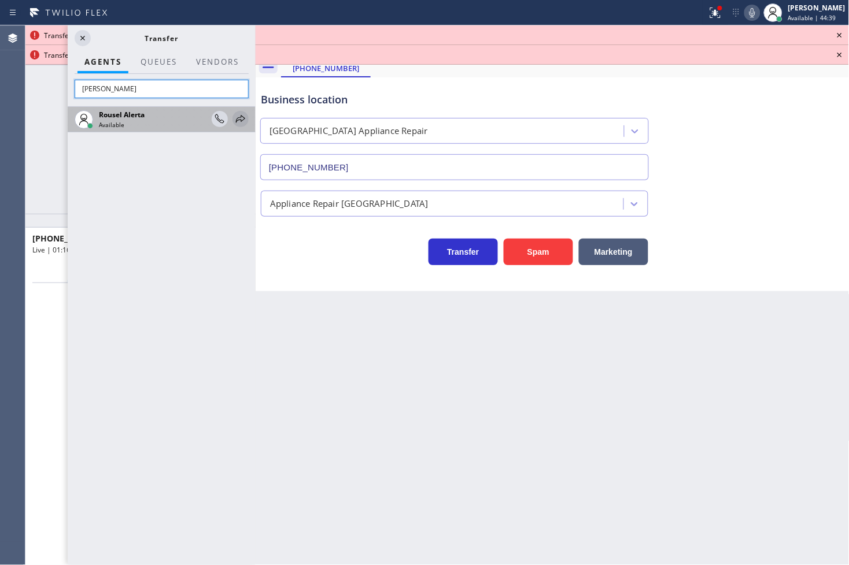
type input "[PERSON_NAME]"
click at [235, 122] on icon at bounding box center [241, 119] width 14 height 14
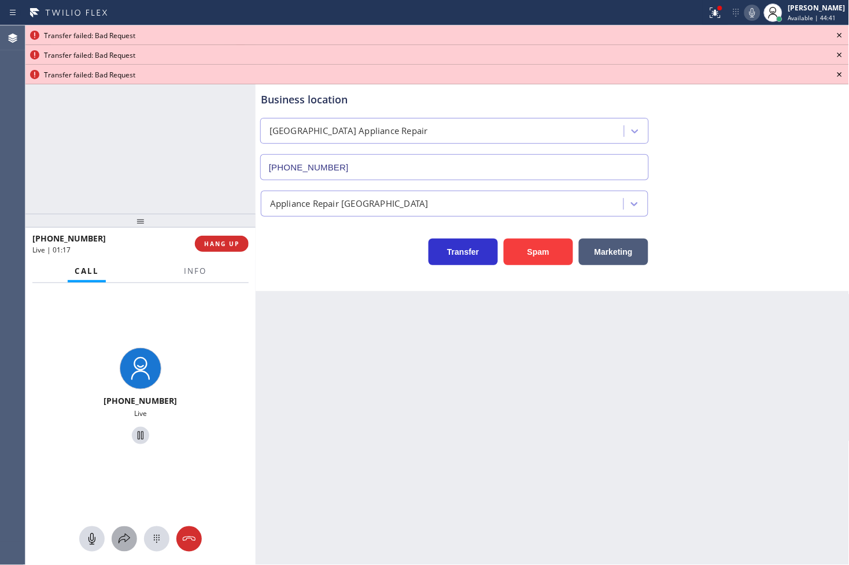
click at [121, 534] on icon at bounding box center [124, 540] width 14 height 14
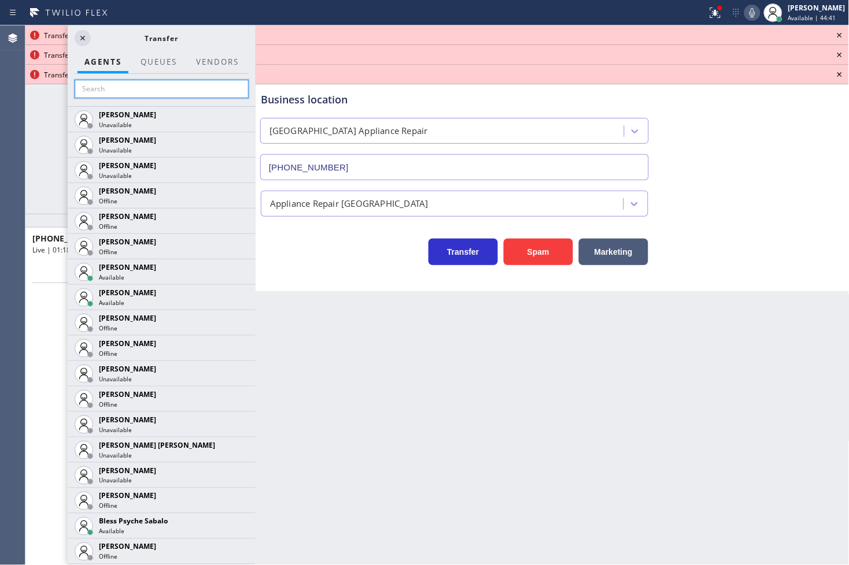
click at [119, 93] on input "text" at bounding box center [162, 89] width 174 height 19
click at [745, 8] on icon at bounding box center [752, 13] width 14 height 14
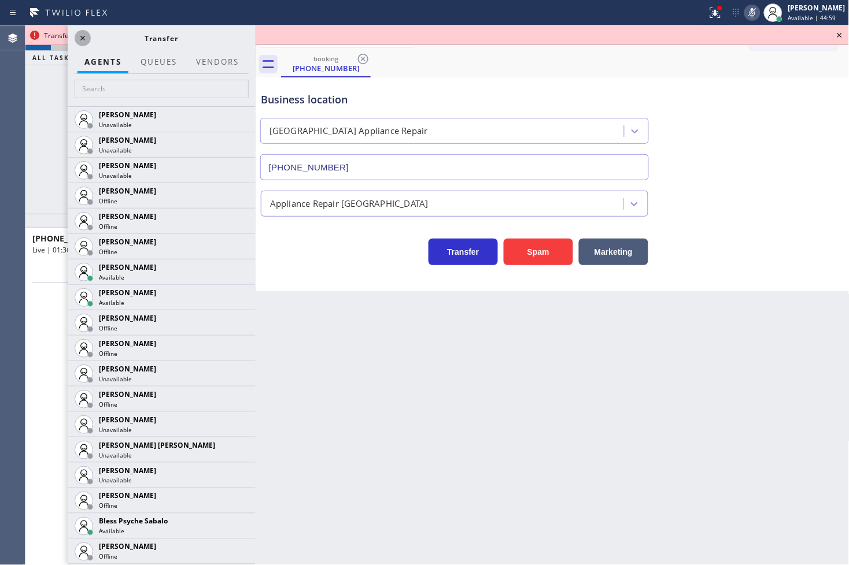
click at [85, 38] on icon at bounding box center [83, 38] width 14 height 14
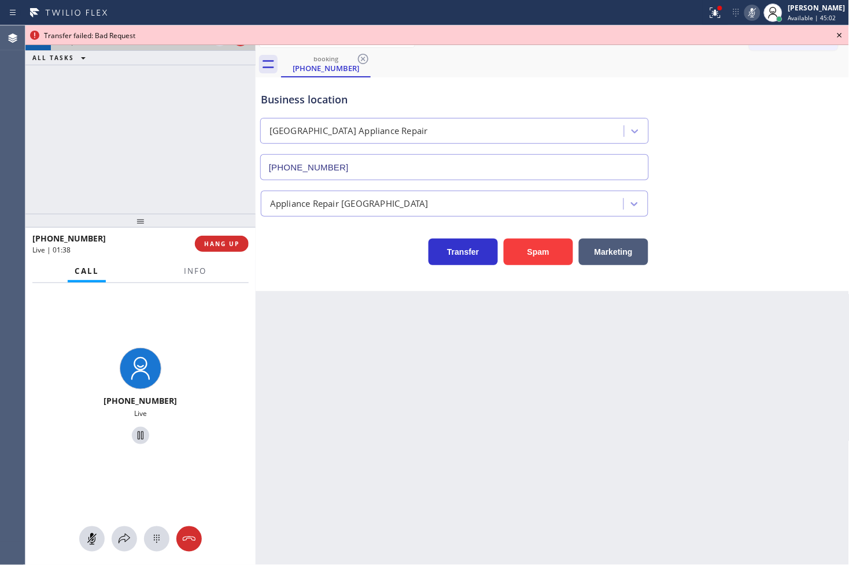
click at [843, 32] on icon at bounding box center [840, 35] width 14 height 14
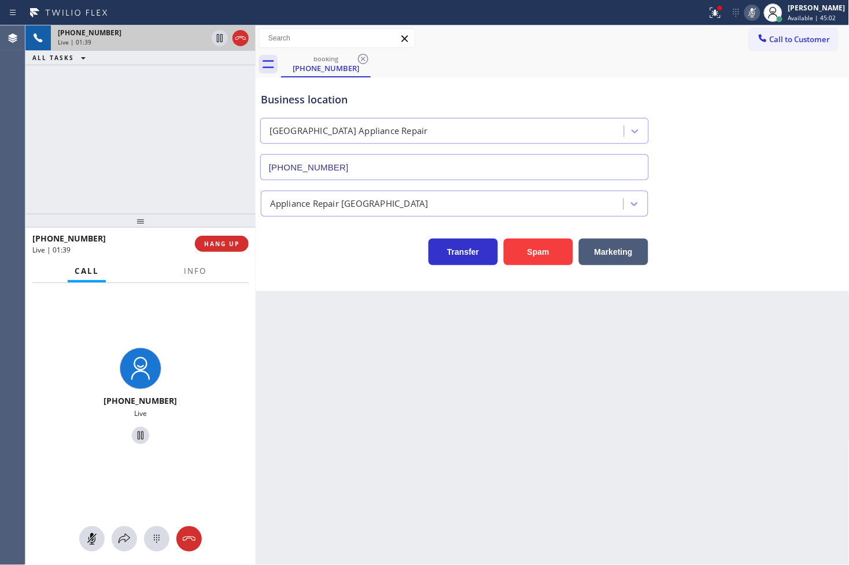
click at [745, 10] on icon at bounding box center [752, 13] width 14 height 14
drag, startPoint x: 133, startPoint y: 175, endPoint x: 223, endPoint y: 341, distance: 188.9
click at [135, 175] on div "+17739365119 Live | 01:40 ALL TASKS ALL TASKS ACTIVE TASKS TASKS IN WRAP UP" at bounding box center [140, 119] width 230 height 188
click at [120, 536] on icon at bounding box center [124, 540] width 14 height 14
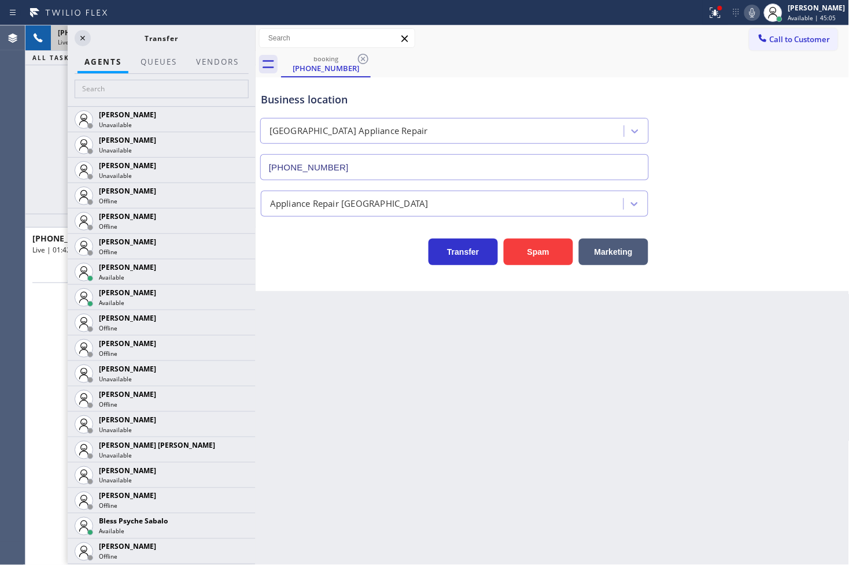
click at [397, 367] on div "Back to Dashboard Change Sender ID Customers Technicians Select a contact Outbo…" at bounding box center [553, 295] width 594 height 540
click at [85, 38] on icon at bounding box center [83, 38] width 14 height 14
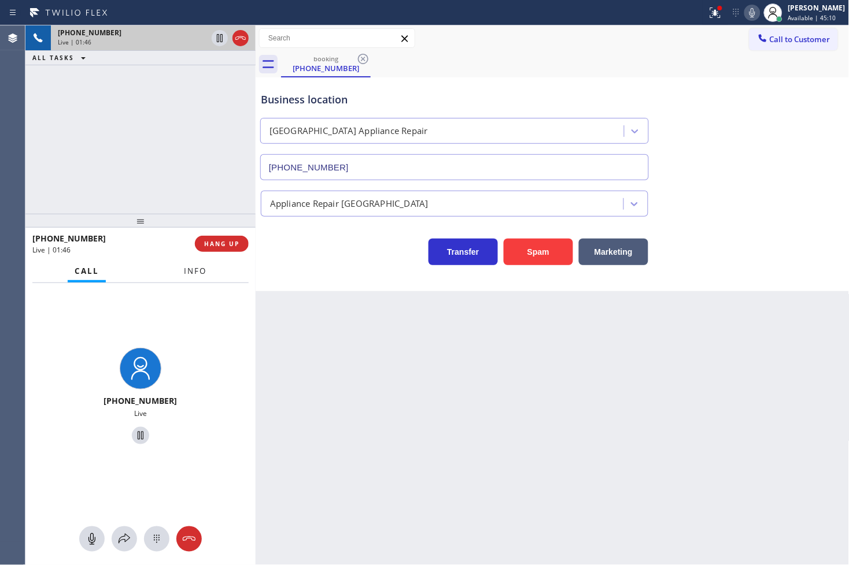
click at [192, 279] on button "Info" at bounding box center [195, 271] width 36 height 23
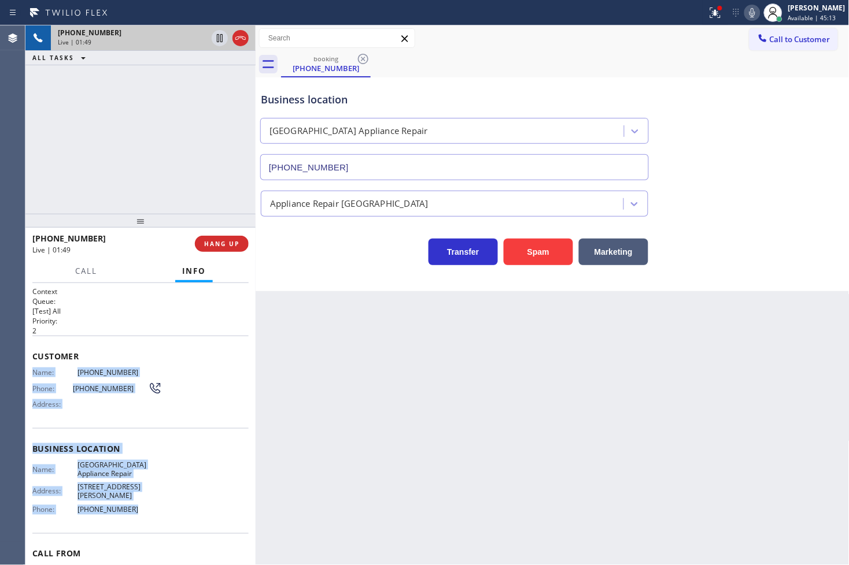
drag, startPoint x: 31, startPoint y: 376, endPoint x: 140, endPoint y: 505, distance: 168.2
click at [140, 505] on div "Context Queue: [Test] All Priority: 2 Customer Name: (773) 936-5119 Phone: (773…" at bounding box center [140, 424] width 230 height 283
copy div "Name: (773) 936-5119 Phone: (773) 936-5119 Address: Business location Name: Cal…"
click at [708, 12] on icon at bounding box center [715, 13] width 14 height 14
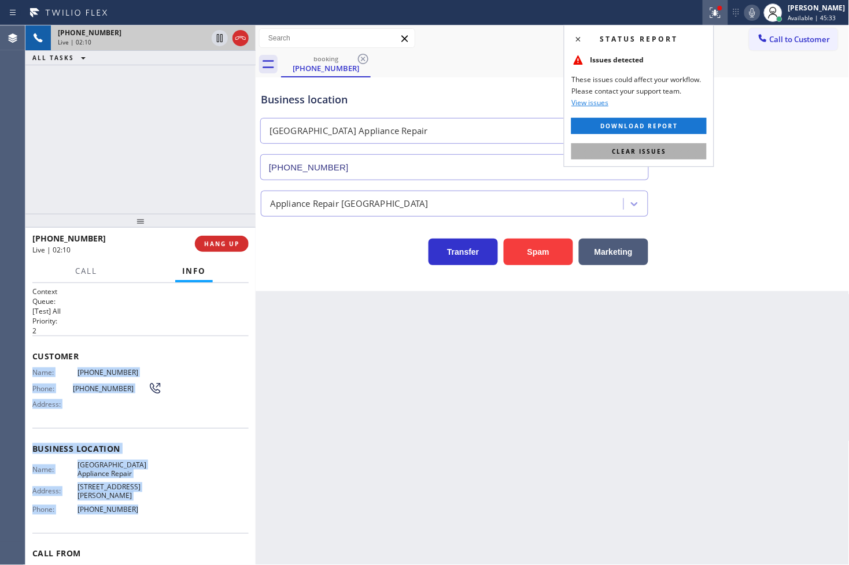
click at [684, 146] on button "Clear issues" at bounding box center [638, 151] width 135 height 16
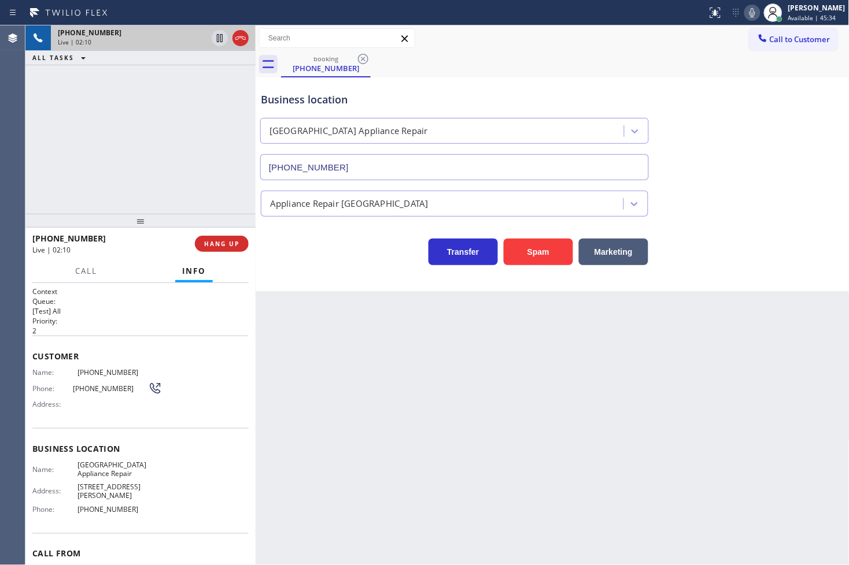
click at [142, 317] on h2 "Priority:" at bounding box center [140, 321] width 216 height 10
click at [135, 180] on div "+17739365119 Live | 03:37 ALL TASKS ALL TASKS ACTIVE TASKS TASKS IN WRAP UP (30…" at bounding box center [140, 119] width 230 height 188
click at [198, 128] on div "+17739365119 Live | 03:42 ALL TASKS ALL TASKS ACTIVE TASKS TASKS IN WRAP UP (30…" at bounding box center [140, 119] width 230 height 188
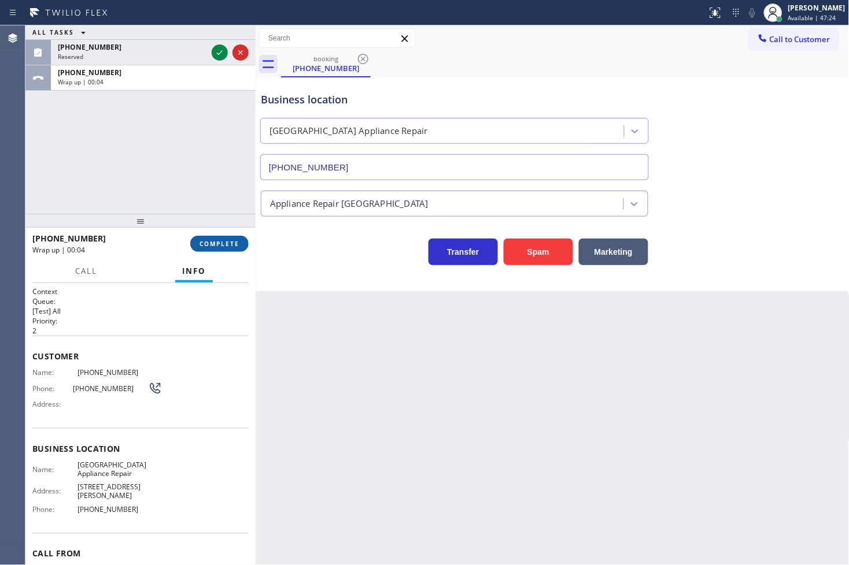
click at [219, 236] on button "COMPLETE" at bounding box center [219, 244] width 58 height 16
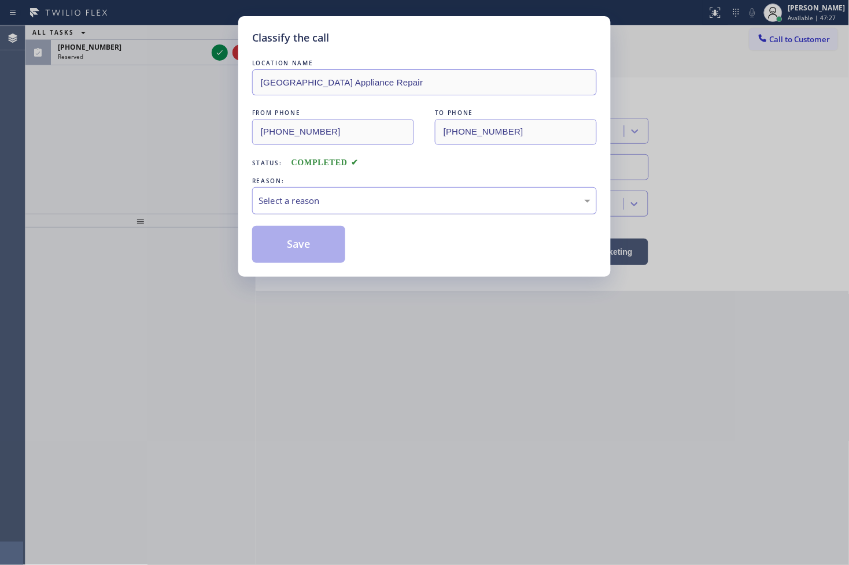
click at [312, 201] on div "Select a reason" at bounding box center [424, 200] width 332 height 13
click at [303, 257] on button "Save" at bounding box center [298, 244] width 93 height 37
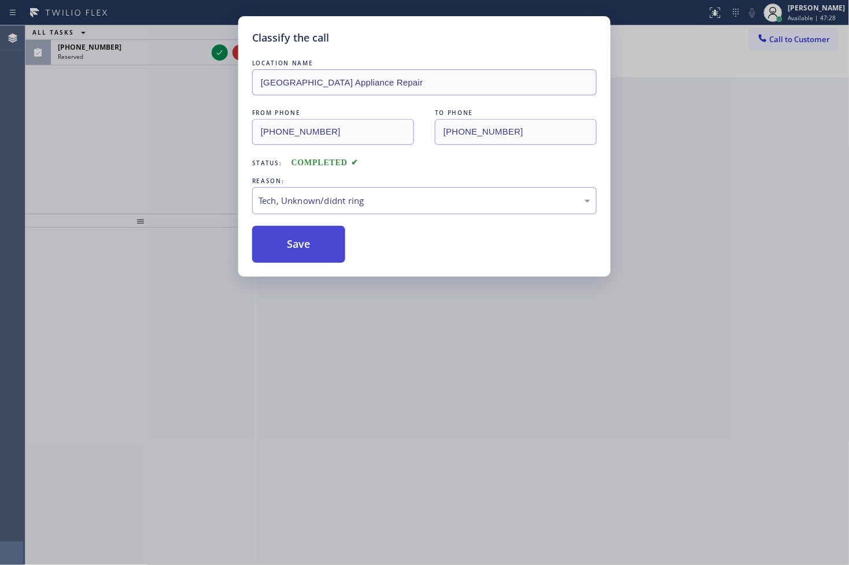
click at [303, 257] on button "Save" at bounding box center [298, 244] width 93 height 37
drag, startPoint x: 303, startPoint y: 257, endPoint x: 322, endPoint y: 264, distance: 20.5
click at [322, 264] on div "Classify the call LOCATION NAME Calumet Heights Appliance Repair FROM PHONE (77…" at bounding box center [424, 146] width 372 height 261
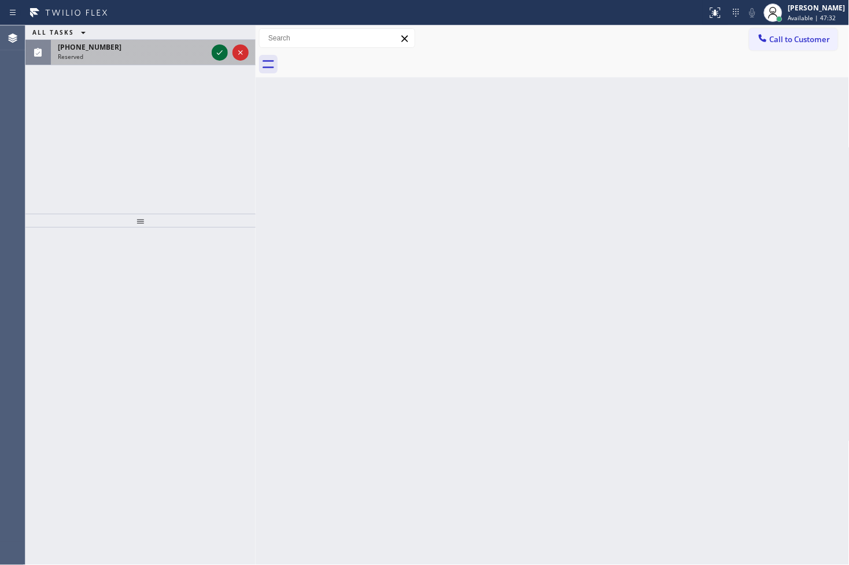
click at [224, 51] on icon at bounding box center [220, 53] width 14 height 14
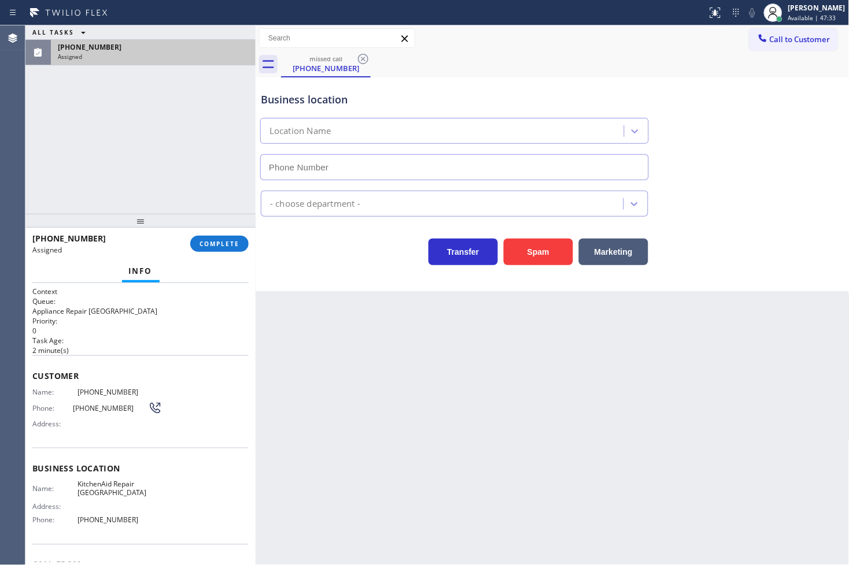
type input "(305) 676-0519"
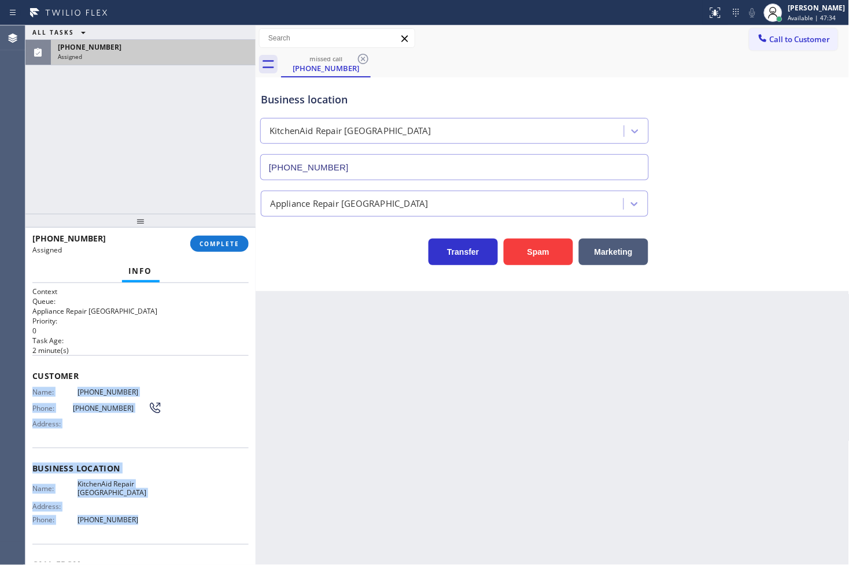
drag, startPoint x: 27, startPoint y: 388, endPoint x: 174, endPoint y: 479, distance: 172.7
click at [147, 523] on div "Context Queue: Appliance Repair High End Priority: 0 Task Age: 2 minute(s) Cust…" at bounding box center [140, 424] width 230 height 283
copy div "Name: (305) 361-1689 Phone: (305) 361-1689 Address: Business location Name: Kit…"
click at [215, 245] on span "COMPLETE" at bounding box center [219, 244] width 40 height 8
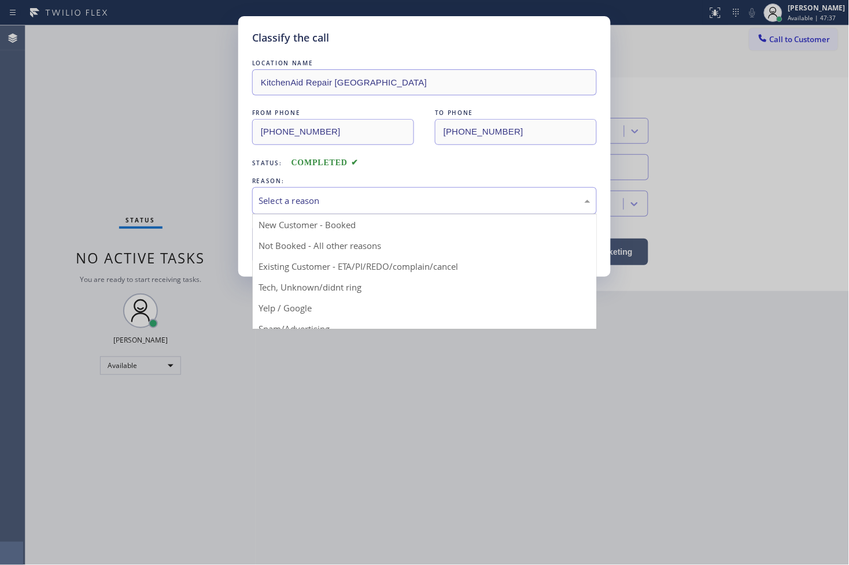
click at [280, 203] on div "Select a reason" at bounding box center [424, 200] width 332 height 13
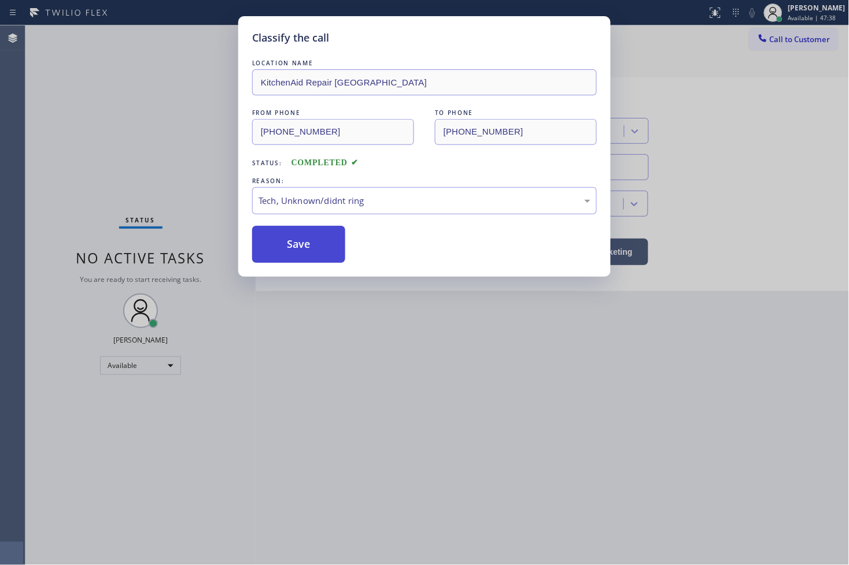
click at [284, 247] on button "Save" at bounding box center [298, 244] width 93 height 37
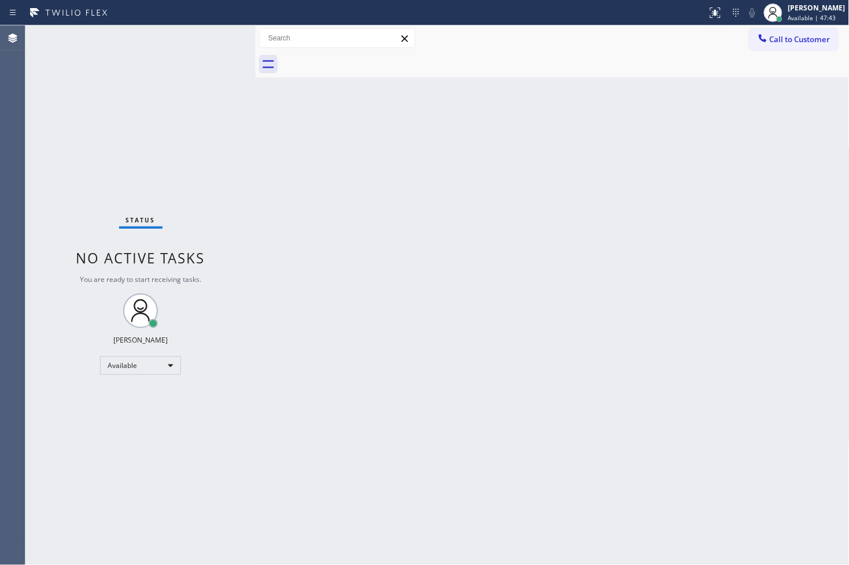
click at [286, 308] on div "Back to Dashboard Change Sender ID Customers Technicians Select a contact Outbo…" at bounding box center [553, 295] width 594 height 540
click at [226, 193] on div "Status No active tasks You are ready to start receiving tasks. [PERSON_NAME]" at bounding box center [140, 295] width 230 height 540
click at [621, 258] on div "Back to Dashboard Change Sender ID Customers Technicians Select a contact Outbo…" at bounding box center [553, 295] width 594 height 540
drag, startPoint x: 325, startPoint y: 253, endPoint x: 333, endPoint y: 243, distance: 12.7
click at [328, 252] on div "Back to Dashboard Change Sender ID Customers Technicians Select a contact Outbo…" at bounding box center [553, 295] width 594 height 540
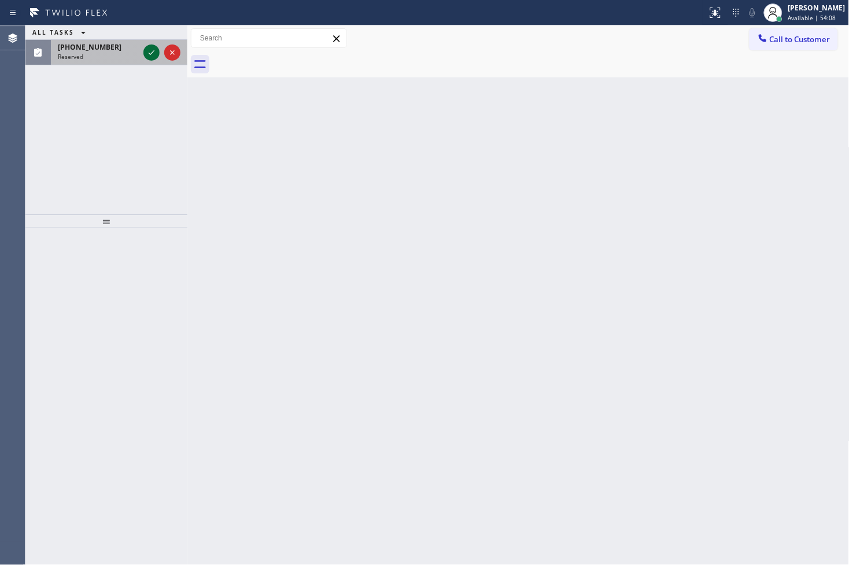
click at [149, 50] on icon at bounding box center [152, 53] width 14 height 14
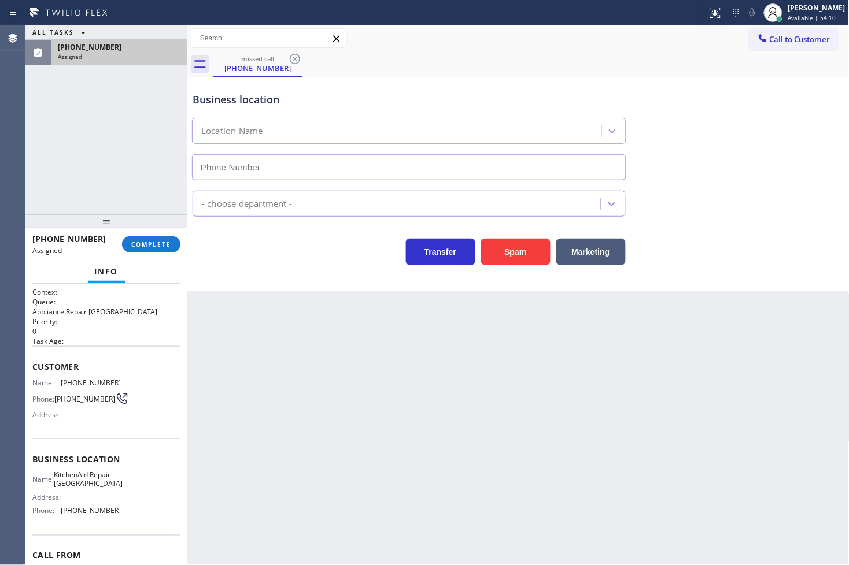
type input "[PHONE_NUMBER]"
drag, startPoint x: 188, startPoint y: 304, endPoint x: 290, endPoint y: 310, distance: 101.4
click at [187, 310] on div at bounding box center [187, 295] width 0 height 540
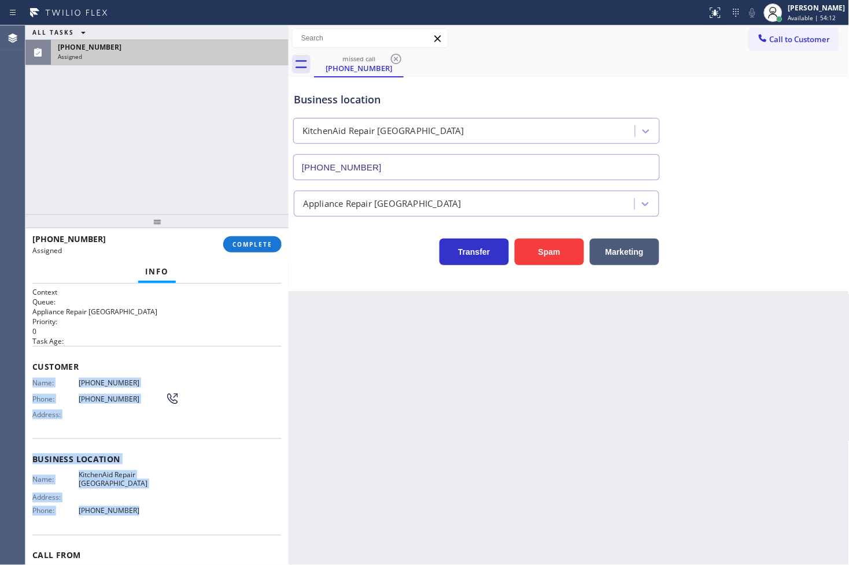
drag, startPoint x: 31, startPoint y: 383, endPoint x: 170, endPoint y: 504, distance: 184.0
click at [170, 504] on div "Context Queue: Appliance Repair High End Priority: 0 Task Age: Customer Name: (…" at bounding box center [156, 425] width 263 height 282
click at [170, 504] on div "Name: KitchenAid Repair Golden Beach Address: Phone: (305) 676-0519" at bounding box center [156, 496] width 249 height 50
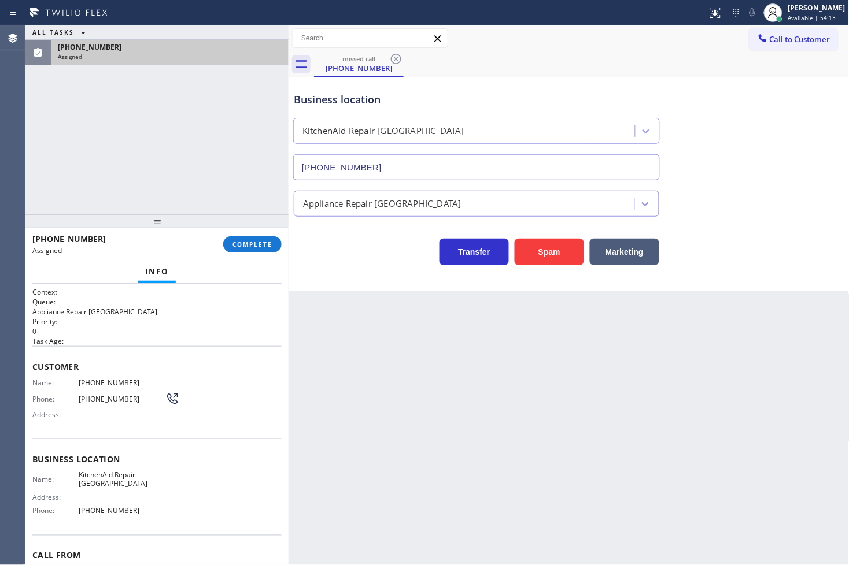
click at [170, 504] on div "Name: KitchenAid Repair Golden Beach Address: Phone: (305) 676-0519" at bounding box center [156, 496] width 249 height 50
click at [265, 247] on span "COMPLETE" at bounding box center [252, 245] width 40 height 8
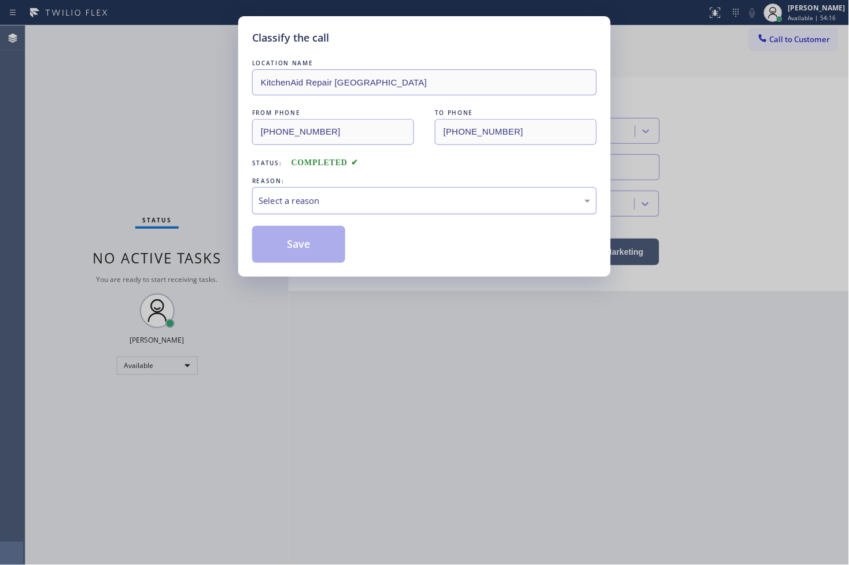
click at [330, 200] on div "Select a reason" at bounding box center [424, 200] width 332 height 13
click at [300, 257] on button "Save" at bounding box center [298, 244] width 93 height 37
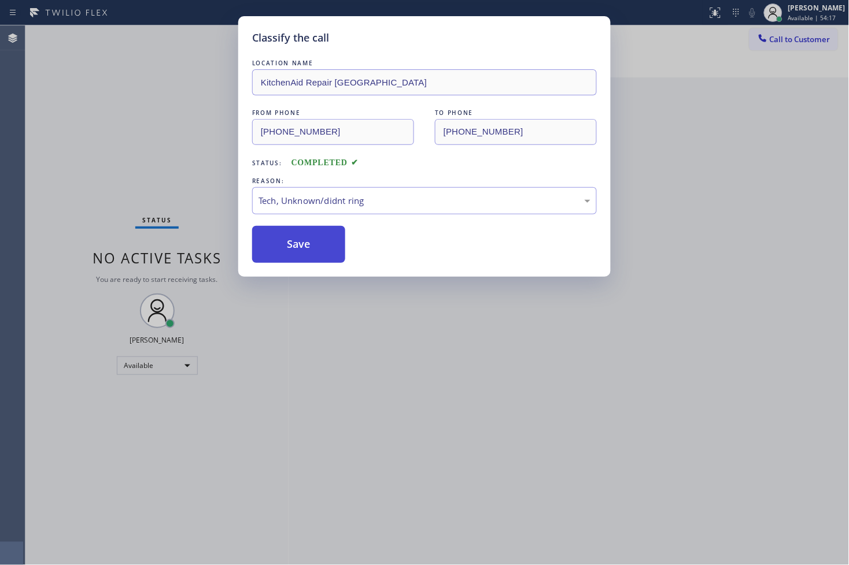
click at [300, 257] on button "Save" at bounding box center [298, 244] width 93 height 37
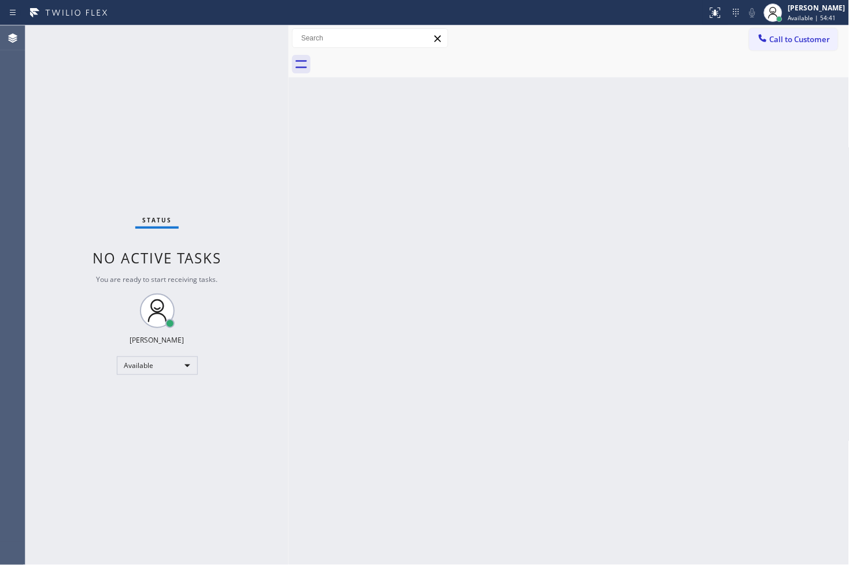
click at [193, 173] on div "Status No active tasks You are ready to start receiving tasks. [PERSON_NAME]" at bounding box center [156, 295] width 263 height 540
click at [599, 234] on div "Back to Dashboard Change Sender ID Customers Technicians Select a contact Outbo…" at bounding box center [569, 295] width 561 height 540
click at [789, 397] on div "Back to Dashboard Change Sender ID Customers Technicians Select a contact Outbo…" at bounding box center [569, 295] width 561 height 540
click at [840, 376] on div "Back to Dashboard Change Sender ID Customers Technicians Select a contact Outbo…" at bounding box center [569, 295] width 561 height 540
drag, startPoint x: 690, startPoint y: 190, endPoint x: 740, endPoint y: 180, distance: 50.7
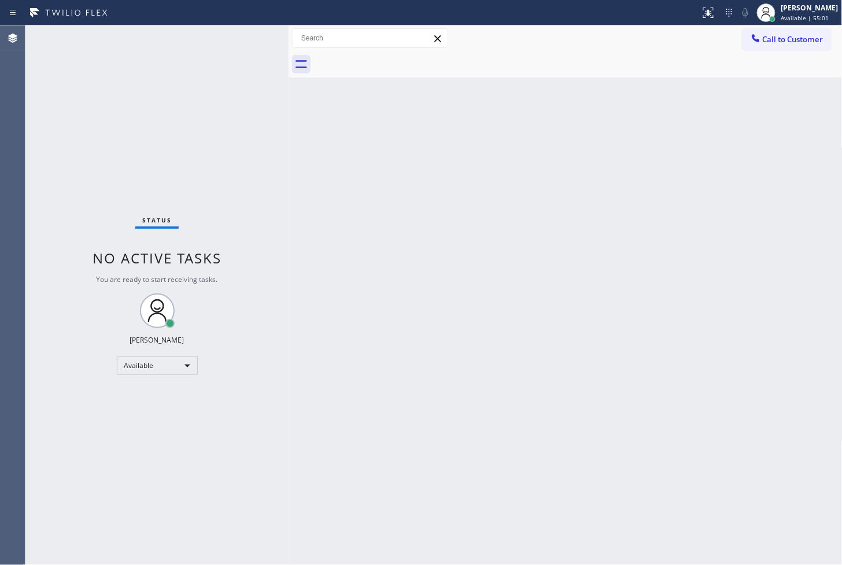
click at [694, 190] on div "Back to Dashboard Change Sender ID Customers Technicians Select a contact Outbo…" at bounding box center [566, 295] width 554 height 540
drag, startPoint x: 501, startPoint y: 184, endPoint x: 438, endPoint y: 176, distance: 64.1
click at [475, 186] on div "Back to Dashboard Change Sender ID Customers Technicians Select a contact Outbo…" at bounding box center [569, 295] width 561 height 540
click at [164, 83] on div "Status No active tasks You are ready to start receiving tasks. [PERSON_NAME]" at bounding box center [156, 295] width 263 height 540
click at [210, 45] on div "Status No active tasks You are ready to start receiving tasks. [PERSON_NAME]" at bounding box center [156, 295] width 263 height 540
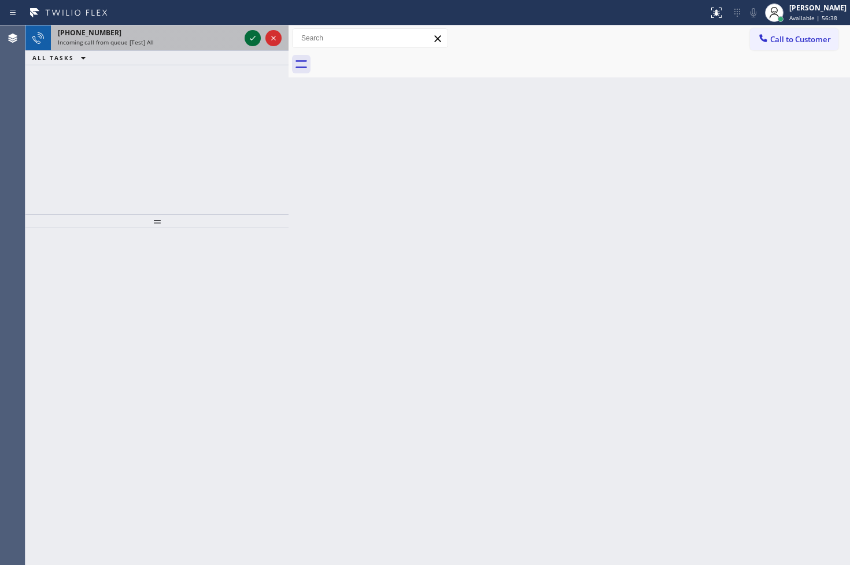
click at [257, 41] on icon at bounding box center [253, 38] width 14 height 14
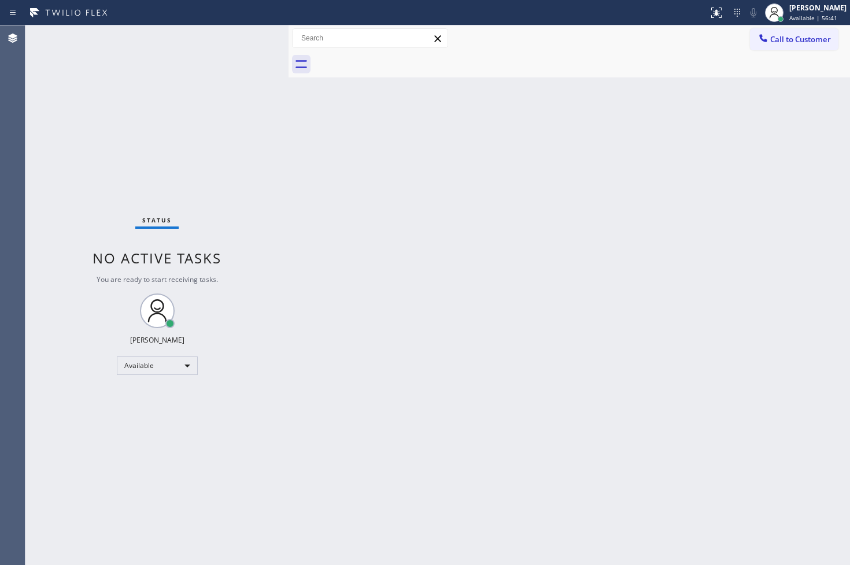
click at [254, 39] on div "Status No active tasks You are ready to start receiving tasks. [PERSON_NAME]" at bounding box center [156, 295] width 263 height 540
click at [212, 153] on div "Status No active tasks You are ready to start receiving tasks. [PERSON_NAME]" at bounding box center [156, 295] width 263 height 540
click at [254, 49] on div "Status No active tasks You are ready to start receiving tasks. [PERSON_NAME]" at bounding box center [156, 295] width 263 height 540
click at [515, 354] on div "Back to Dashboard Change Sender ID Customers Technicians Select a contact Outbo…" at bounding box center [569, 295] width 561 height 540
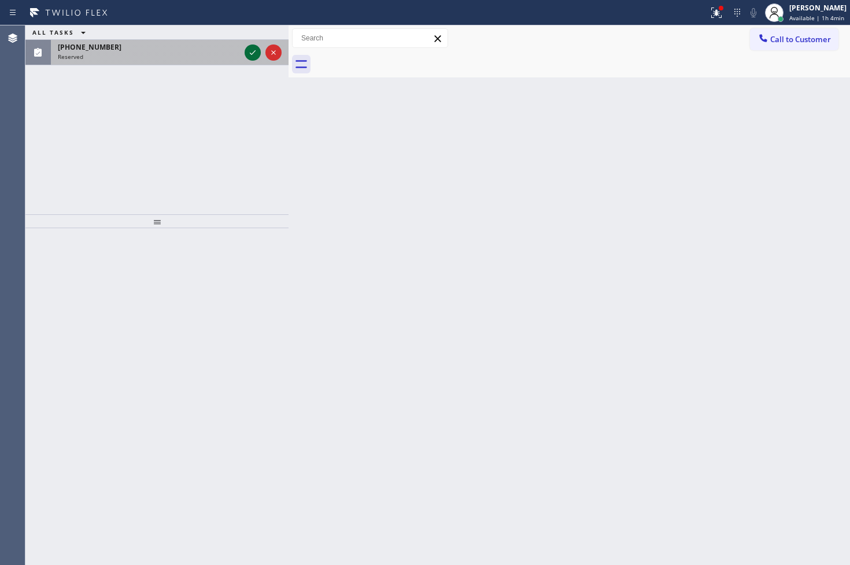
click at [252, 47] on icon at bounding box center [253, 53] width 14 height 14
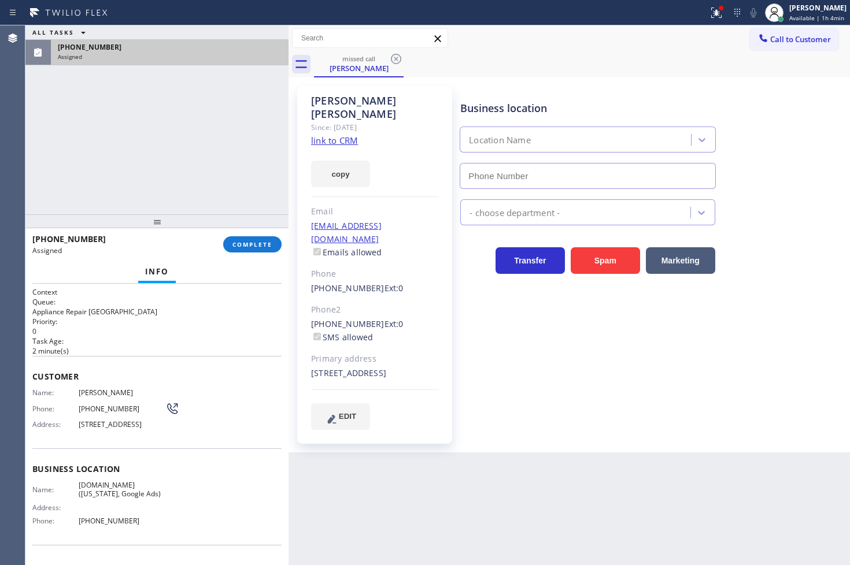
type input "(315) 687-8976"
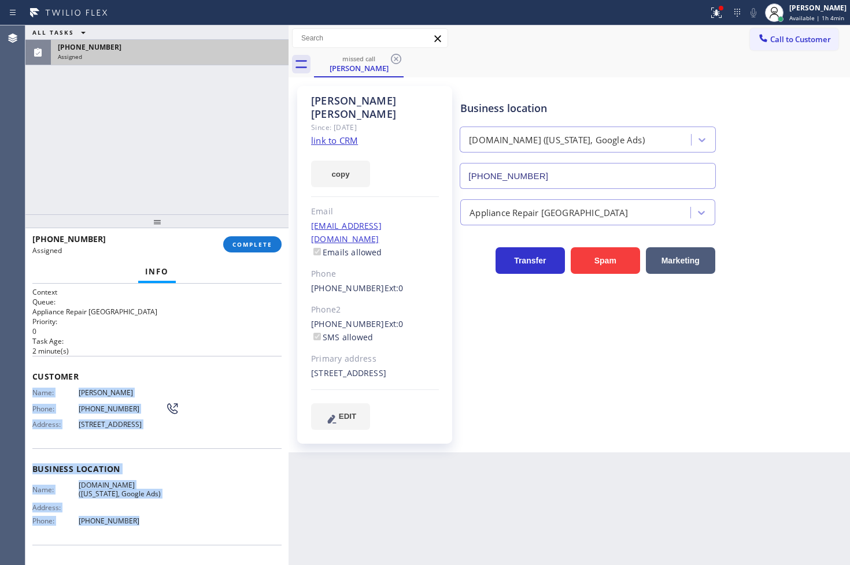
drag, startPoint x: 28, startPoint y: 391, endPoint x: 145, endPoint y: 527, distance: 179.2
click at [145, 527] on div "Context Queue: Appliance Repair High End Priority: 0 Task Age: 2 minute(s) Cust…" at bounding box center [156, 425] width 263 height 282
copy div "Name: Dalila Mercado Phone: (347) 799-5867 Address: 90 Milford St, Brooklyn, NY…"
click at [265, 239] on button "COMPLETE" at bounding box center [252, 244] width 58 height 16
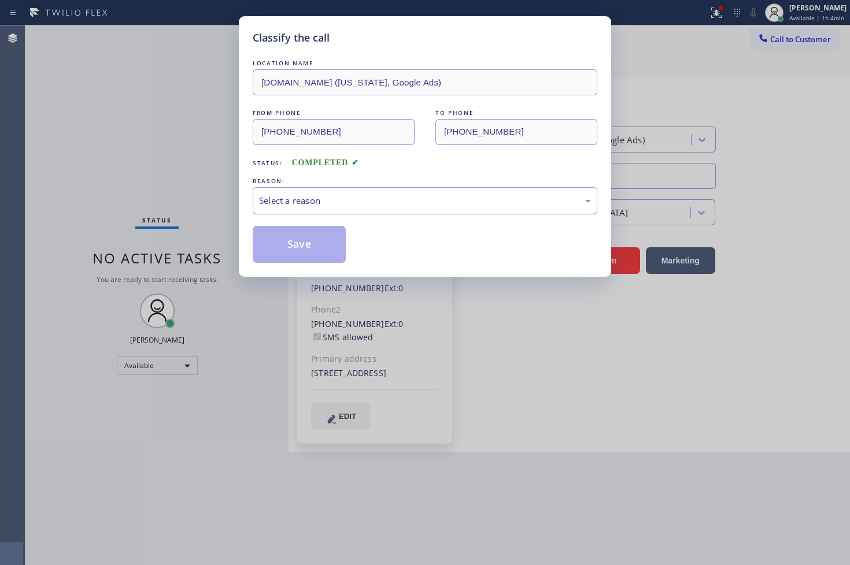
click at [313, 205] on div "Select a reason" at bounding box center [425, 200] width 332 height 13
click at [310, 254] on button "Save" at bounding box center [299, 244] width 93 height 37
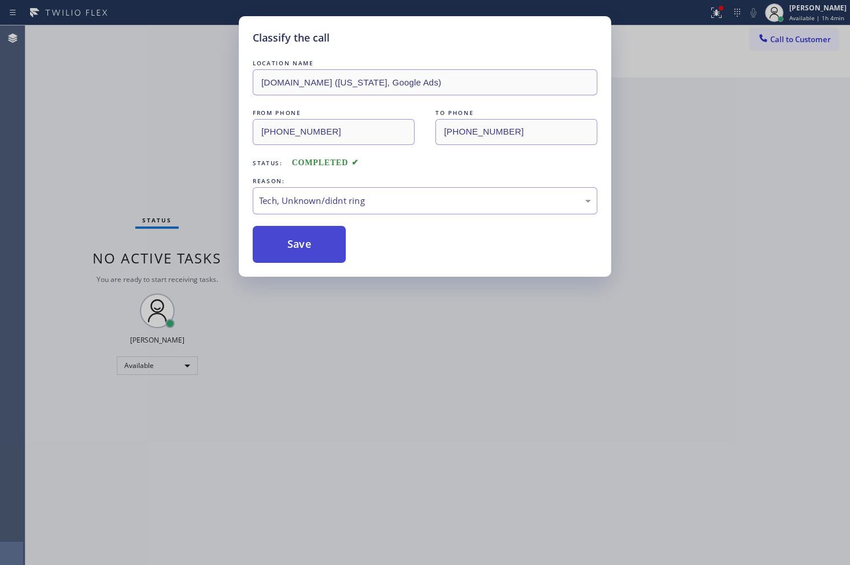
click at [310, 254] on button "Save" at bounding box center [299, 244] width 93 height 37
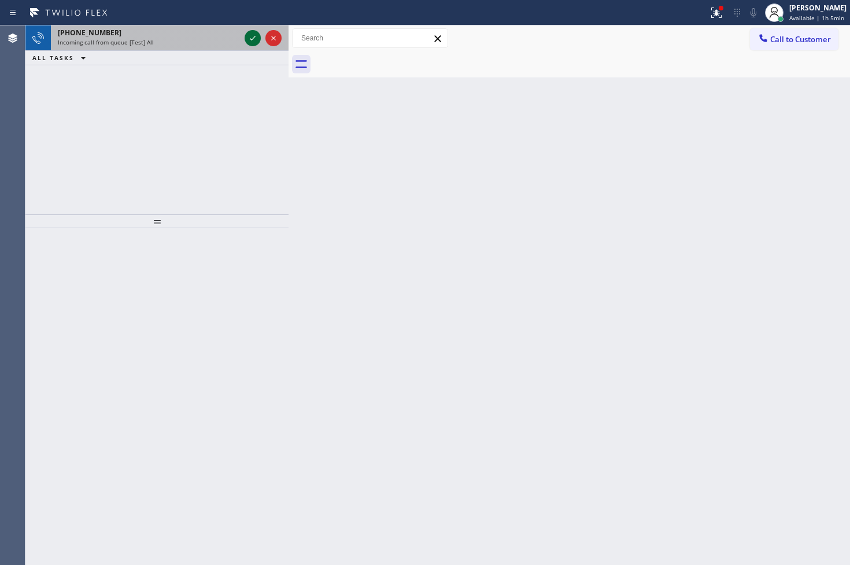
click at [250, 36] on icon at bounding box center [253, 38] width 14 height 14
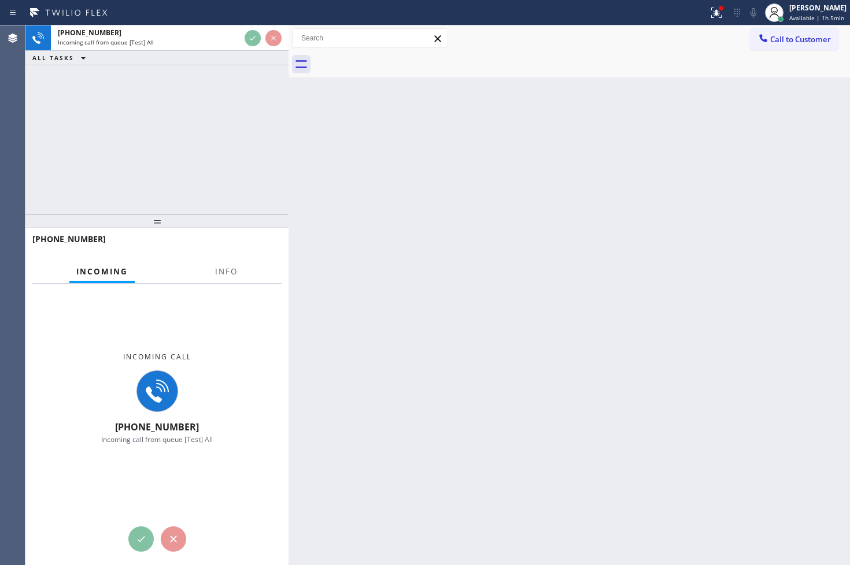
click at [249, 82] on div "+15794340883 Incoming call from queue [Test] All ALL TASKS ALL TASKS ACTIVE TAS…" at bounding box center [156, 119] width 263 height 189
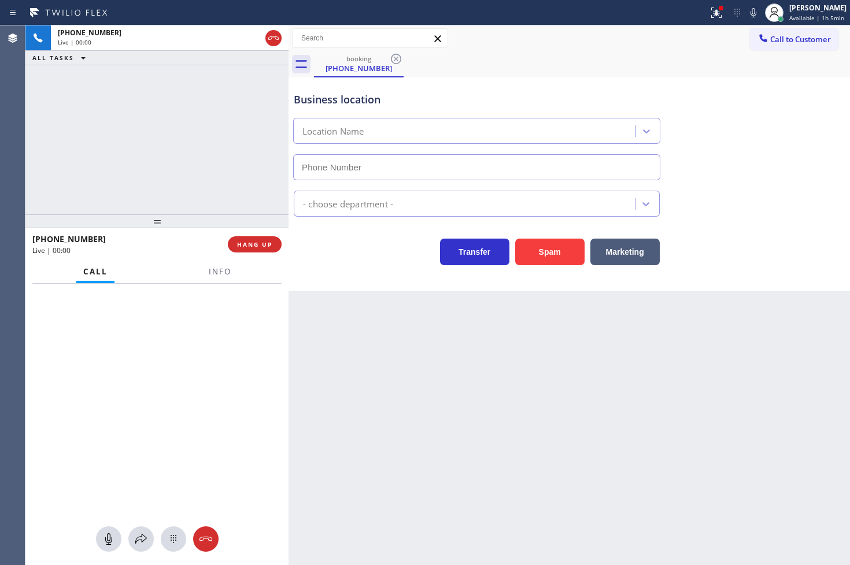
type input "(714) 462-1901"
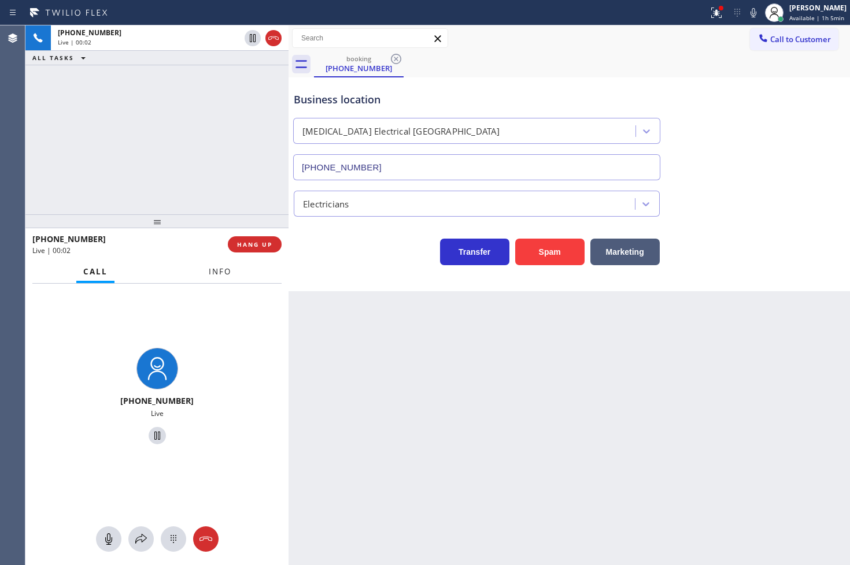
click at [228, 272] on span "Info" at bounding box center [220, 272] width 23 height 10
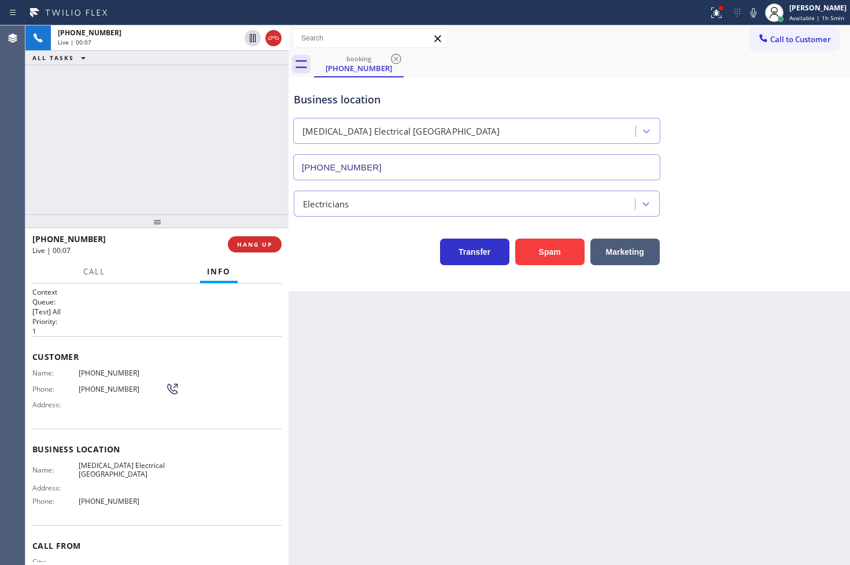
click at [134, 133] on div "+15794340883 Live | 00:07 ALL TASKS ALL TASKS ACTIVE TASKS TASKS IN WRAP UP" at bounding box center [156, 119] width 263 height 189
click at [356, 263] on div "Transfer Spam Marketing" at bounding box center [476, 249] width 371 height 32
click at [191, 162] on div "+15794340883 Live | 00:08 ALL TASKS ALL TASKS ACTIVE TASKS TASKS IN WRAP UP" at bounding box center [156, 119] width 263 height 189
click at [364, 246] on div "Transfer Spam Marketing" at bounding box center [476, 249] width 371 height 32
click at [247, 188] on div "+15794340883 Live | 00:09 ALL TASKS ALL TASKS ACTIVE TASKS TASKS IN WRAP UP" at bounding box center [156, 119] width 263 height 189
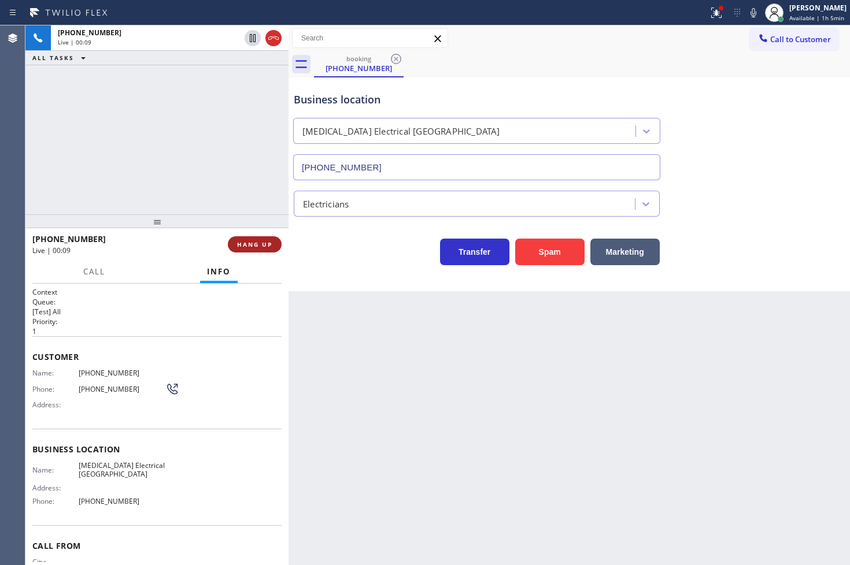
click at [279, 249] on button "HANG UP" at bounding box center [255, 244] width 54 height 16
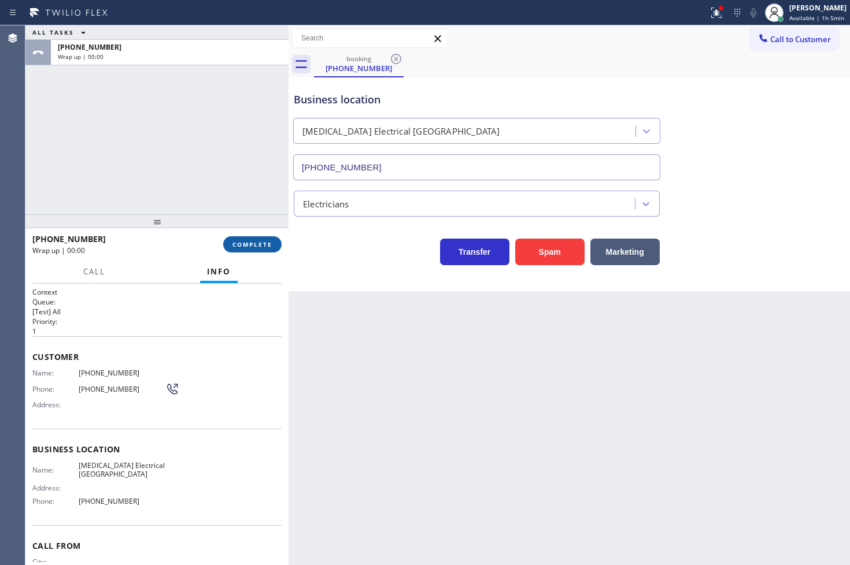
click at [276, 249] on button "COMPLETE" at bounding box center [252, 244] width 58 height 16
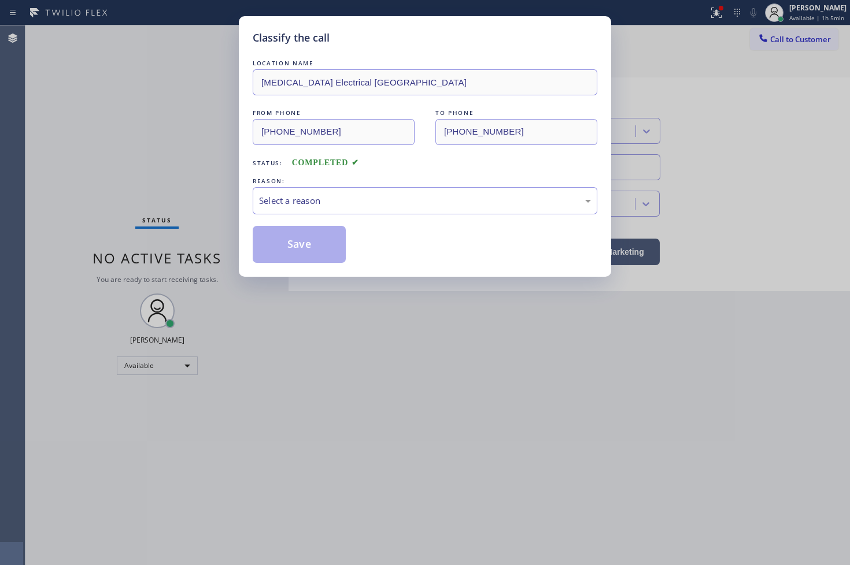
click at [334, 204] on div "Select a reason" at bounding box center [425, 200] width 332 height 13
click at [316, 243] on button "Save" at bounding box center [299, 244] width 93 height 37
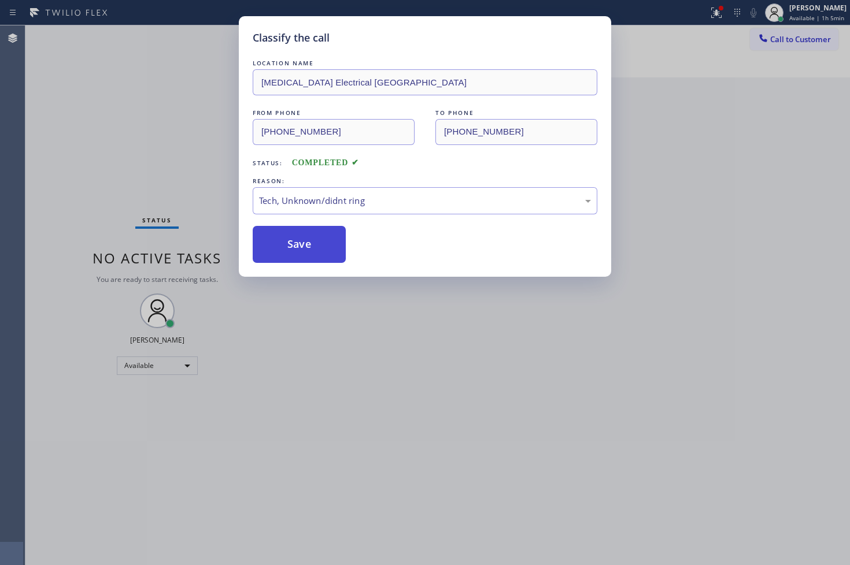
click at [316, 243] on button "Save" at bounding box center [299, 244] width 93 height 37
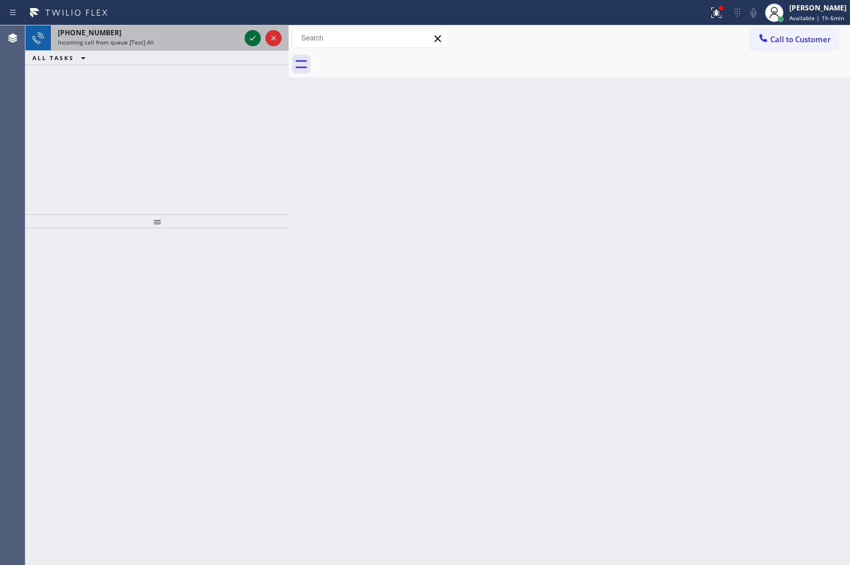
click at [247, 38] on icon at bounding box center [253, 38] width 14 height 14
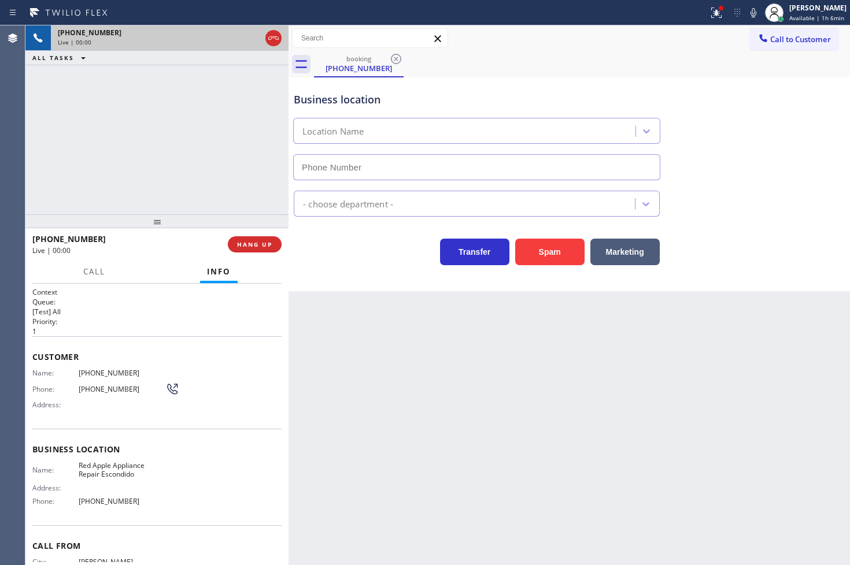
type input "(760) 546-9252"
click at [548, 257] on button "Spam" at bounding box center [549, 252] width 69 height 27
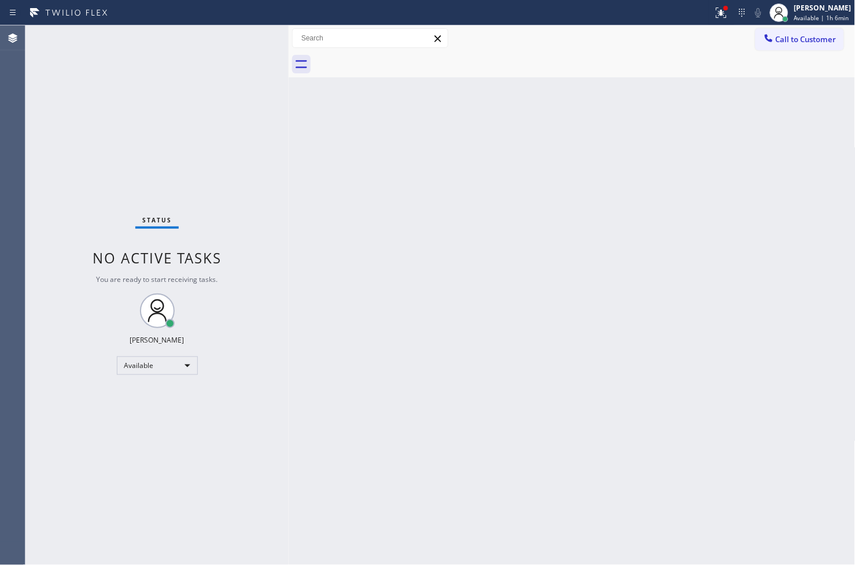
click at [364, 183] on div "Back to Dashboard Change Sender ID Customers Technicians Select a contact Outbo…" at bounding box center [572, 295] width 567 height 540
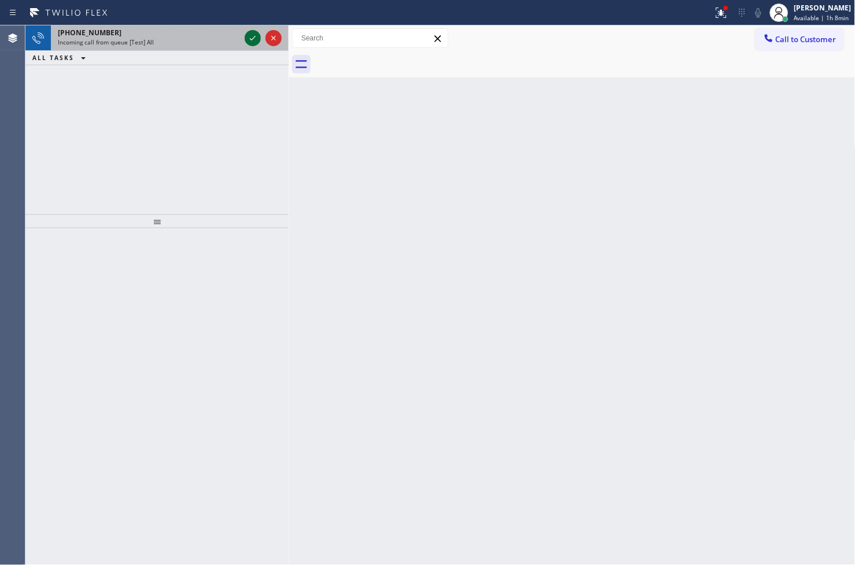
click at [249, 36] on icon at bounding box center [253, 38] width 14 height 14
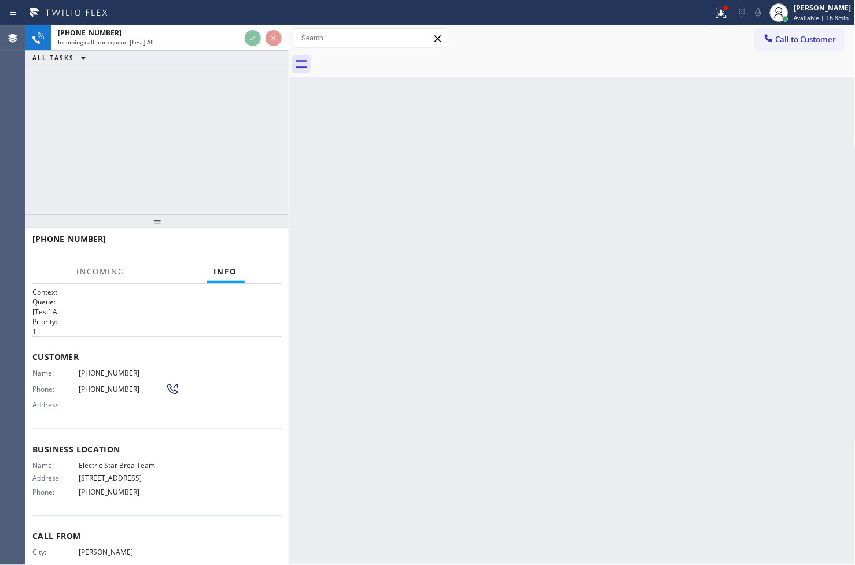
click at [238, 117] on div "+12264552136 Incoming call from queue [Test] All ALL TASKS ALL TASKS ACTIVE TAS…" at bounding box center [156, 119] width 263 height 189
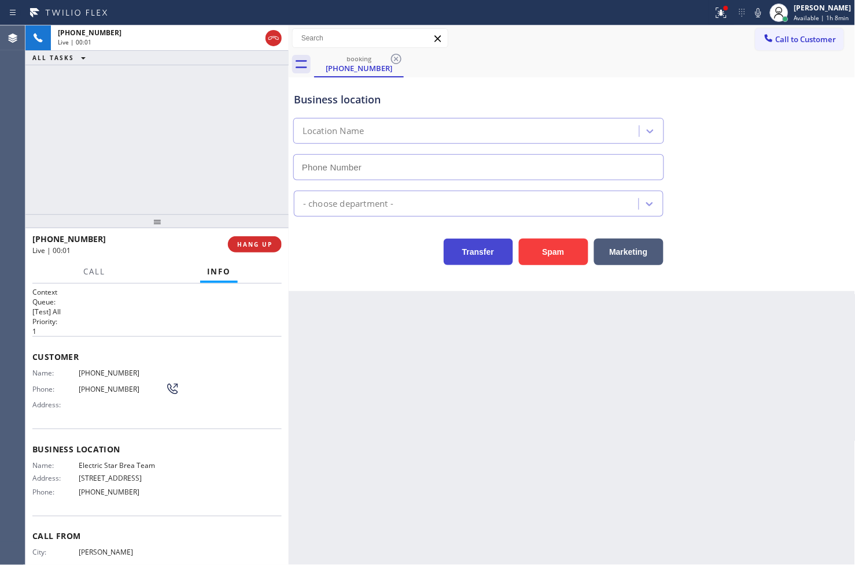
type input "(714) 804-0533"
click at [339, 267] on div "Business location Electric Star Brea Team (714) 804-0533 Appliance Repair High …" at bounding box center [572, 184] width 567 height 214
click at [335, 267] on div "Business location Electric Star Brea Team (714) 804-0533 Appliance Repair High …" at bounding box center [572, 184] width 567 height 214
click at [263, 250] on button "HANG UP" at bounding box center [255, 244] width 54 height 16
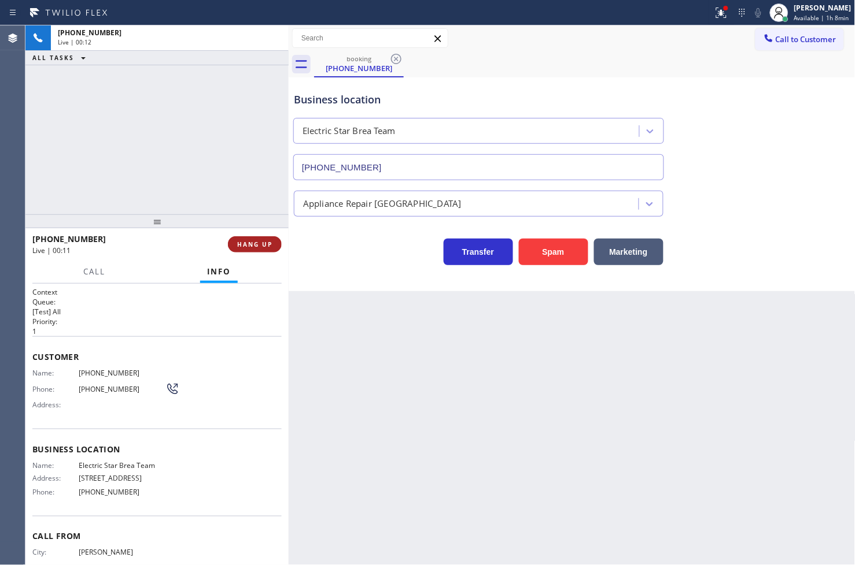
click at [263, 250] on button "HANG UP" at bounding box center [255, 244] width 54 height 16
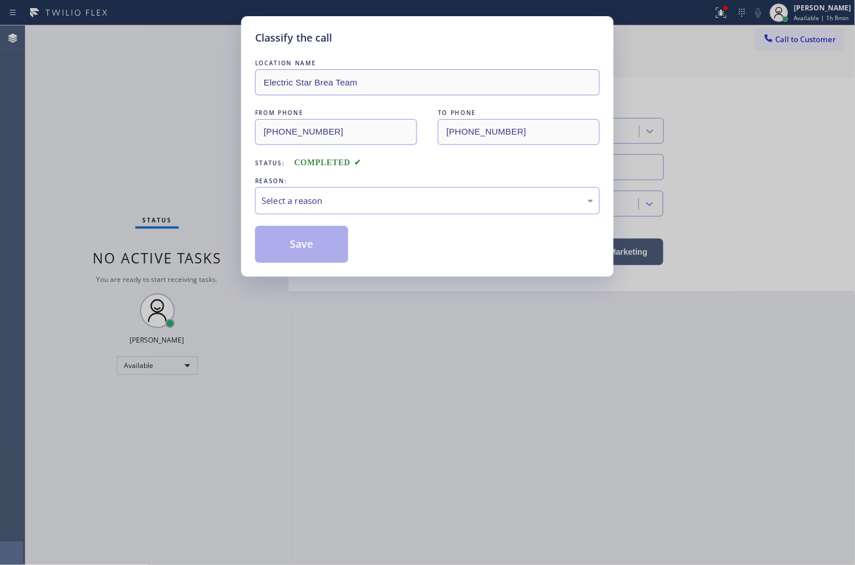
click at [346, 205] on div "Select a reason" at bounding box center [427, 200] width 332 height 13
click at [335, 245] on button "Save" at bounding box center [301, 244] width 93 height 37
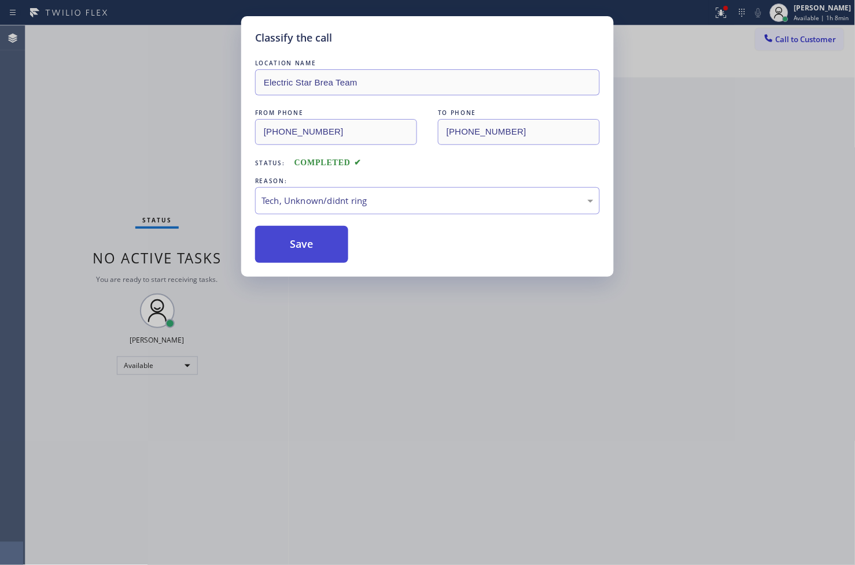
click at [335, 245] on button "Save" at bounding box center [301, 244] width 93 height 37
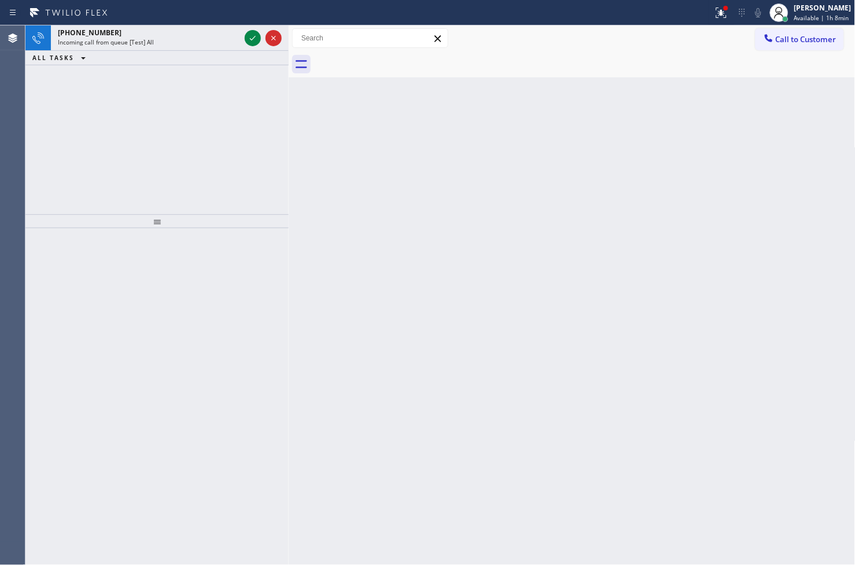
click at [56, 146] on div "+14804507361 Incoming call from queue [Test] All ALL TASKS ALL TASKS ACTIVE TAS…" at bounding box center [156, 119] width 263 height 189
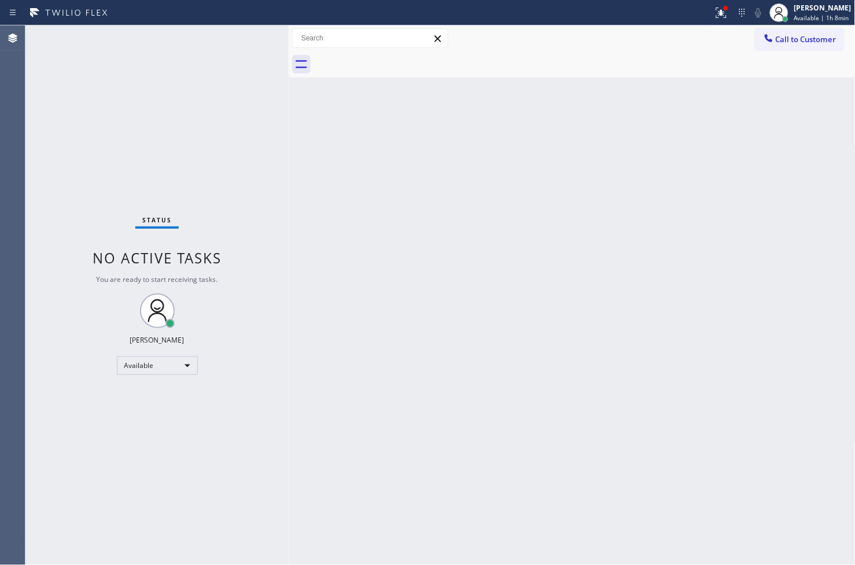
click at [252, 36] on div "Status No active tasks You are ready to start receiving tasks. [PERSON_NAME]" at bounding box center [156, 295] width 263 height 540
click at [714, 19] on icon at bounding box center [721, 13] width 14 height 14
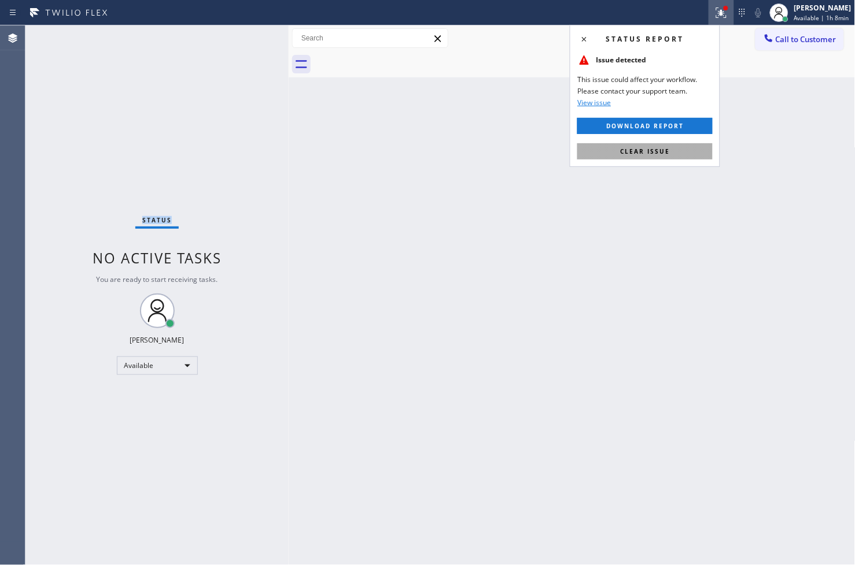
click at [654, 150] on span "Clear issue" at bounding box center [645, 151] width 50 height 8
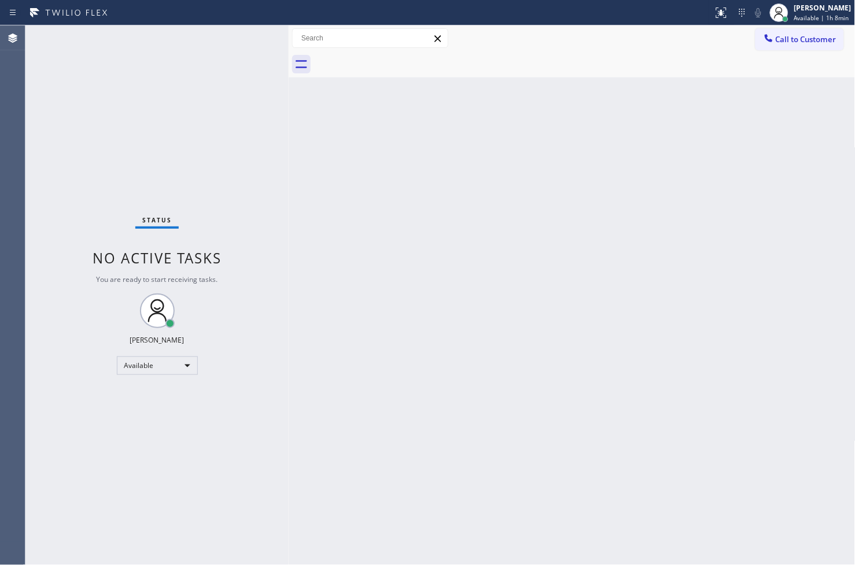
click at [353, 166] on div "Back to Dashboard Change Sender ID Customers Technicians Select a contact Outbo…" at bounding box center [572, 295] width 567 height 540
click at [241, 59] on div "Status No active tasks You are ready to start receiving tasks. [PERSON_NAME]" at bounding box center [156, 295] width 263 height 540
click at [251, 43] on div "Status No active tasks You are ready to start receiving tasks. [PERSON_NAME]" at bounding box center [156, 295] width 263 height 540
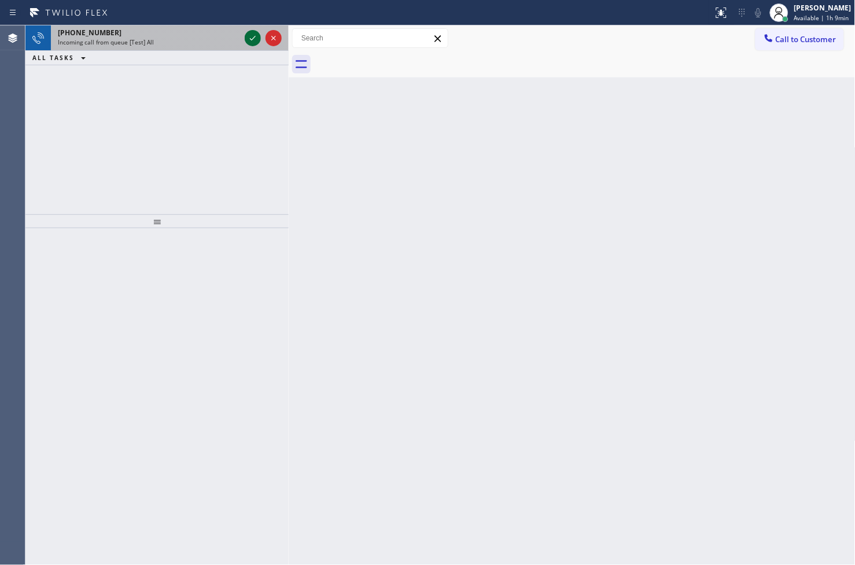
click at [256, 41] on icon at bounding box center [253, 38] width 14 height 14
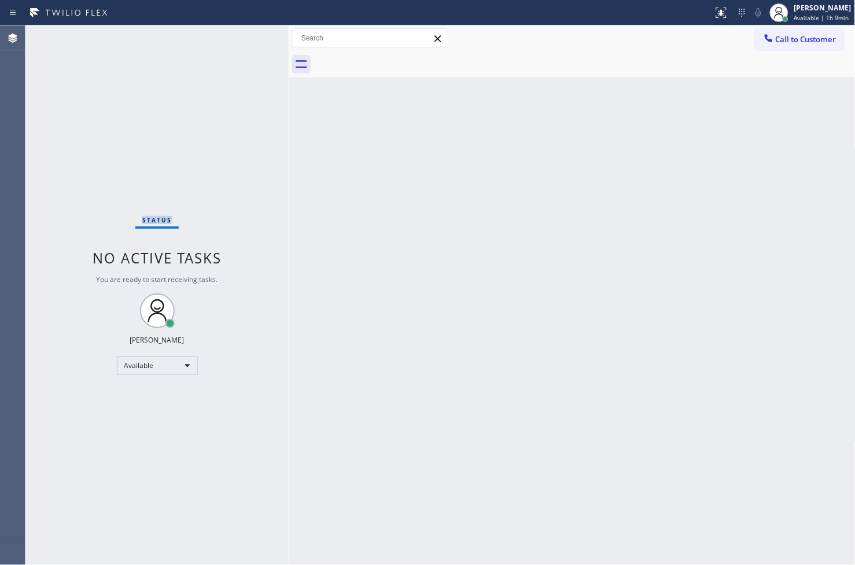
click at [256, 41] on div "Status No active tasks You are ready to start receiving tasks. [PERSON_NAME]" at bounding box center [156, 295] width 263 height 540
click at [424, 295] on div "Back to Dashboard Change Sender ID Customers Technicians Select a contact Outbo…" at bounding box center [572, 295] width 567 height 540
click at [54, 60] on div "Status No active tasks You are ready to start receiving tasks. [PERSON_NAME]" at bounding box center [156, 295] width 263 height 540
click at [53, 112] on div "Status No active tasks You are ready to start receiving tasks. [PERSON_NAME]" at bounding box center [156, 295] width 263 height 540
click at [187, 370] on div "Available" at bounding box center [157, 366] width 81 height 19
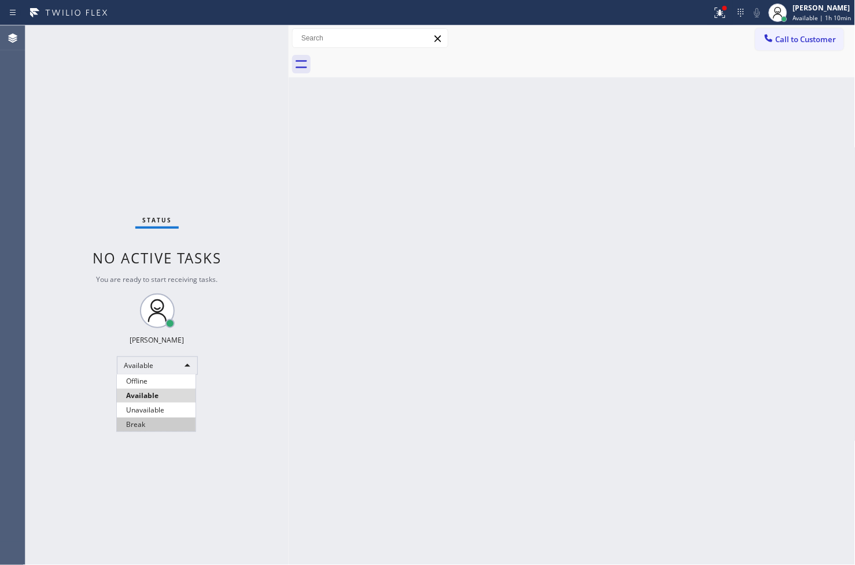
click at [161, 429] on li "Break" at bounding box center [156, 425] width 79 height 14
click at [308, 180] on div "Back to Dashboard Change Sender ID Customers Technicians Select a contact Outbo…" at bounding box center [572, 295] width 567 height 540
click at [310, 210] on div "Back to Dashboard Change Sender ID Customers Technicians Select a contact Outbo…" at bounding box center [572, 295] width 567 height 540
drag, startPoint x: 239, startPoint y: 194, endPoint x: 246, endPoint y: 177, distance: 18.1
click at [239, 194] on div "Status No active tasks Change activity state to start receiving tasks. [PERSON_…" at bounding box center [156, 295] width 263 height 540
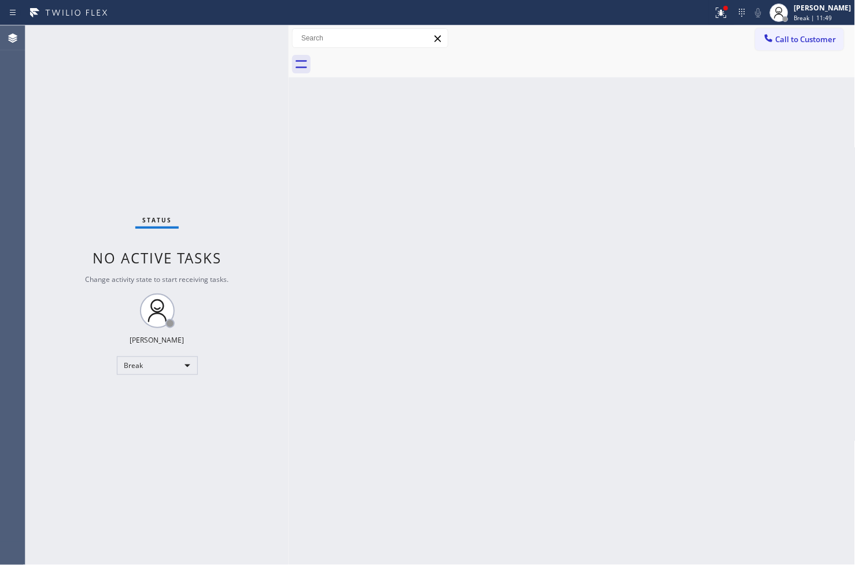
click at [253, 35] on div "Status No active tasks Change activity state to start receiving tasks. [PERSON_…" at bounding box center [156, 295] width 263 height 540
